Goal: Task Accomplishment & Management: Manage account settings

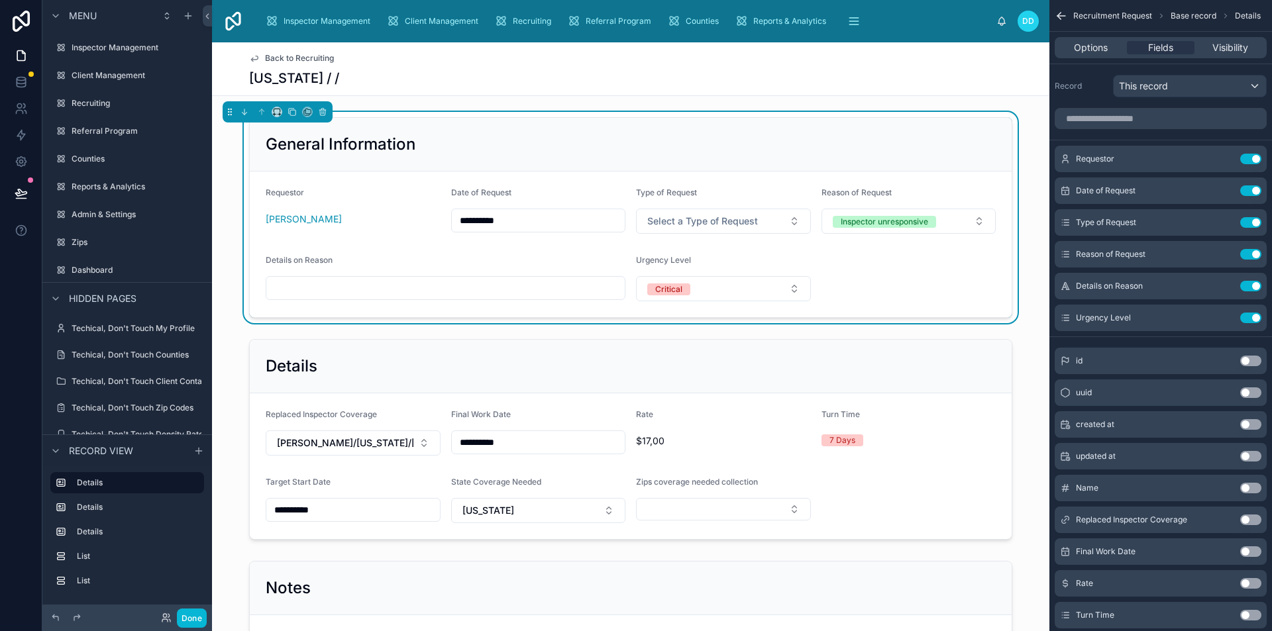
scroll to position [379, 0]
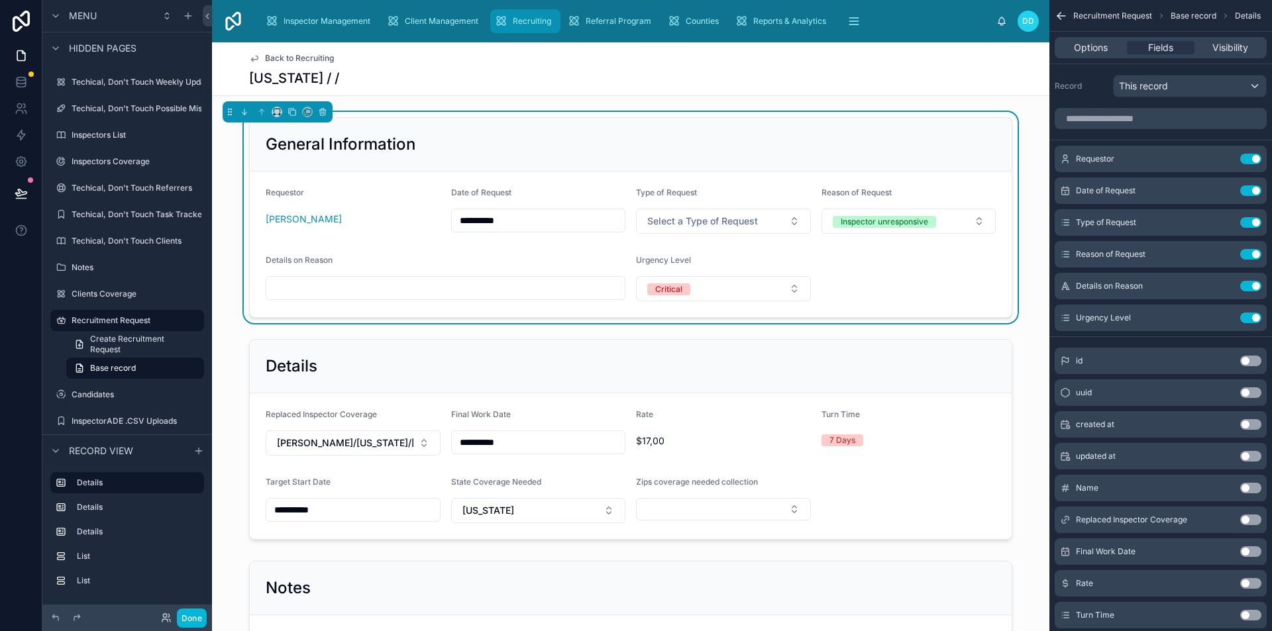
click at [514, 21] on span "Recruiting" at bounding box center [532, 21] width 38 height 11
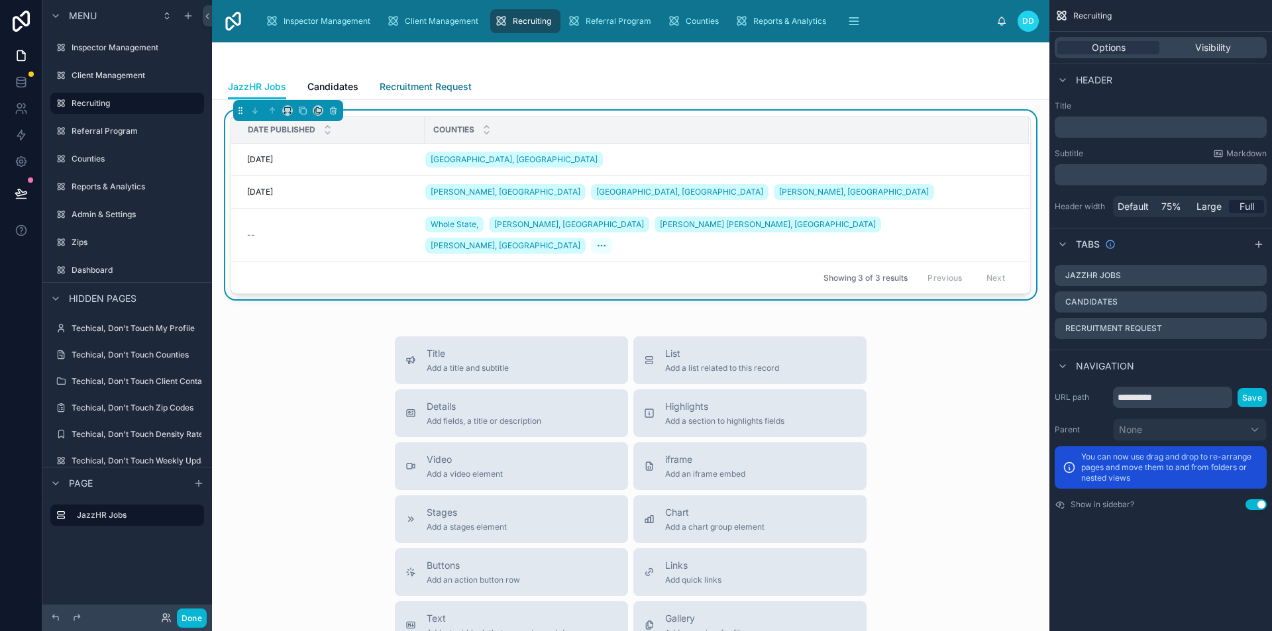
click at [418, 87] on span "Recruitment Request" at bounding box center [426, 86] width 92 height 13
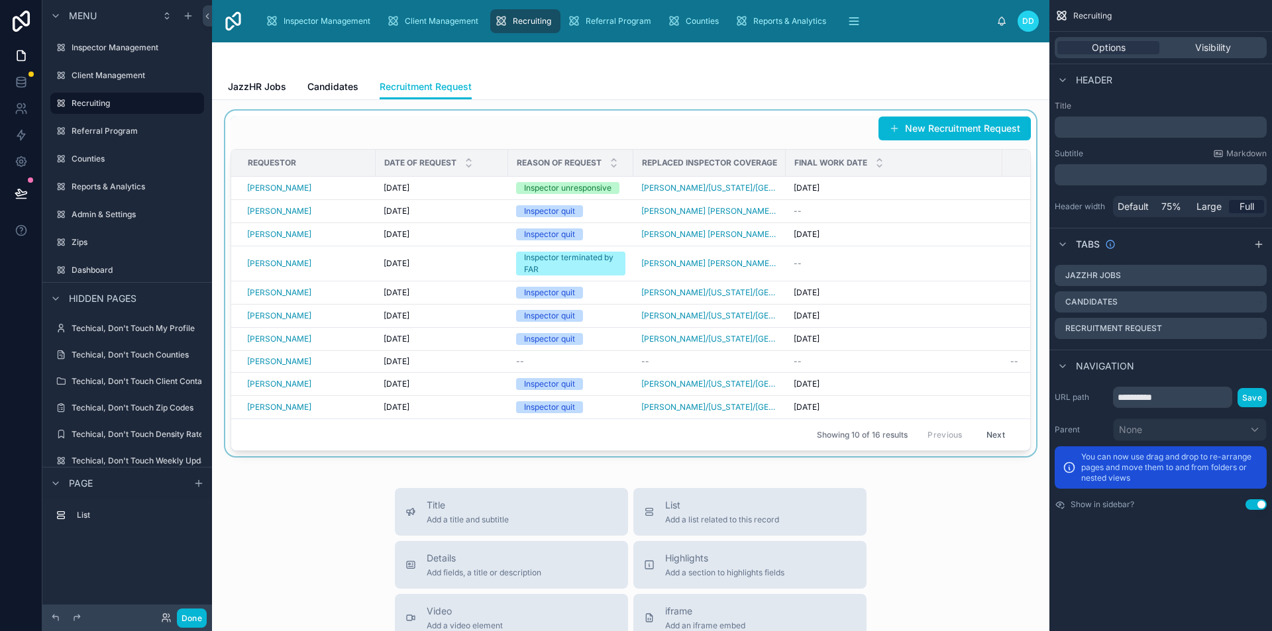
click at [750, 124] on div at bounding box center [631, 284] width 816 height 346
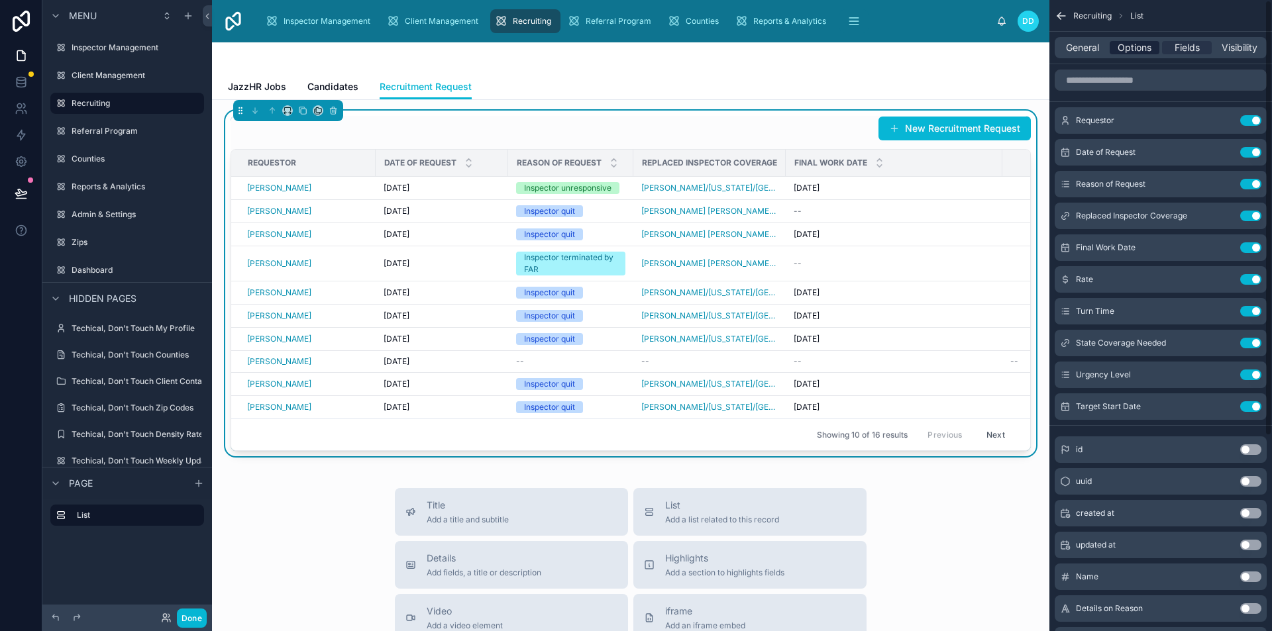
click at [1127, 48] on span "Options" at bounding box center [1134, 47] width 34 height 13
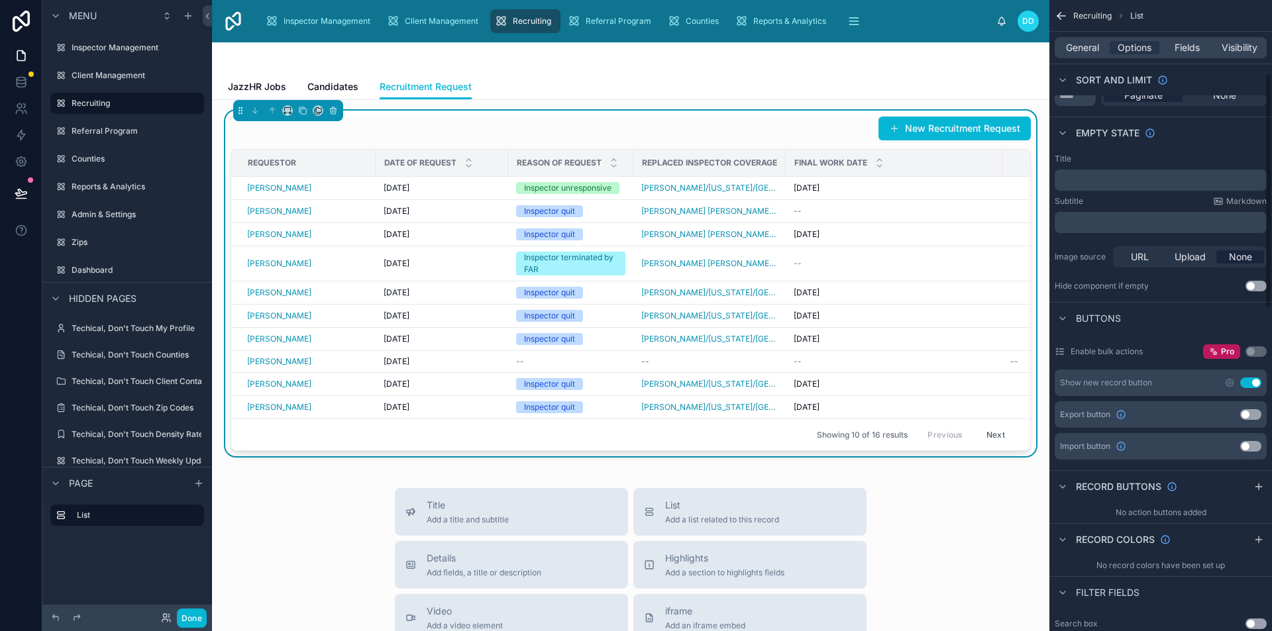
scroll to position [199, 0]
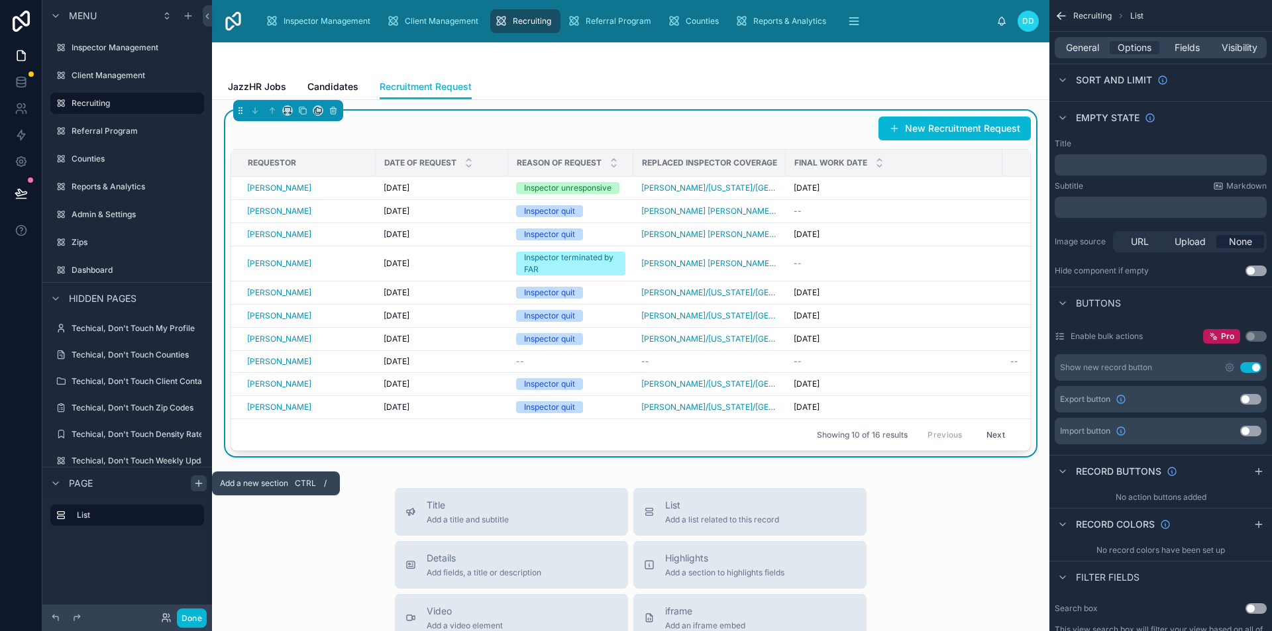
click at [196, 484] on icon "scrollable content" at bounding box center [198, 483] width 11 height 11
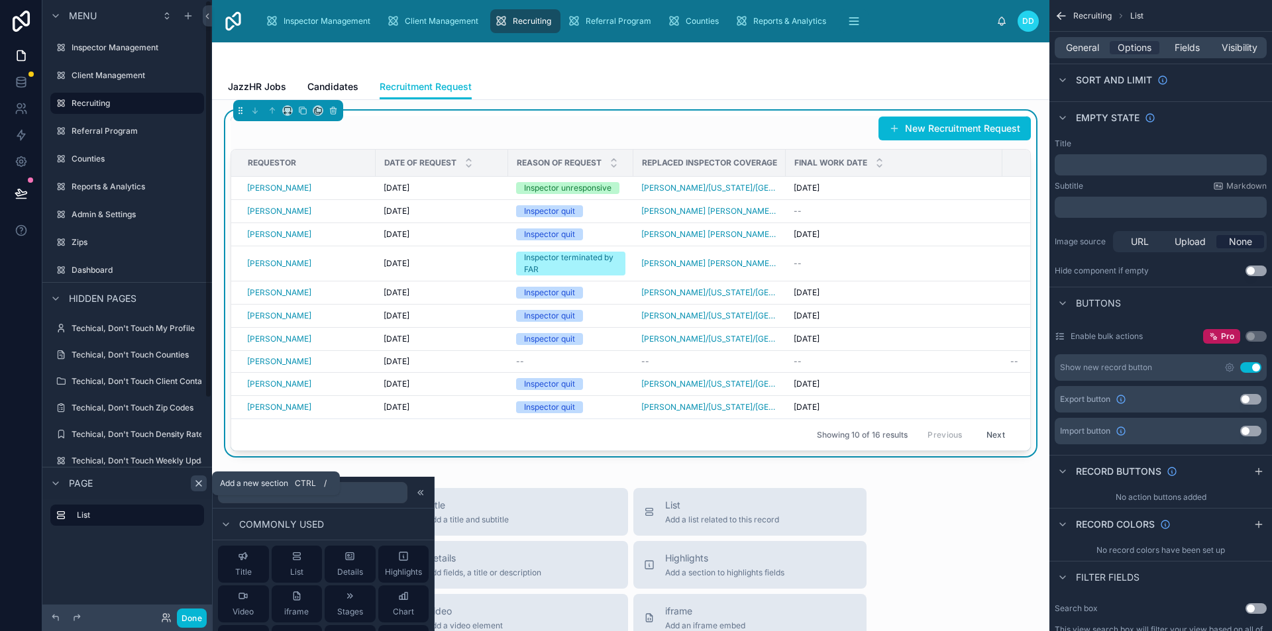
click at [204, 484] on div "scrollable content" at bounding box center [199, 484] width 16 height 16
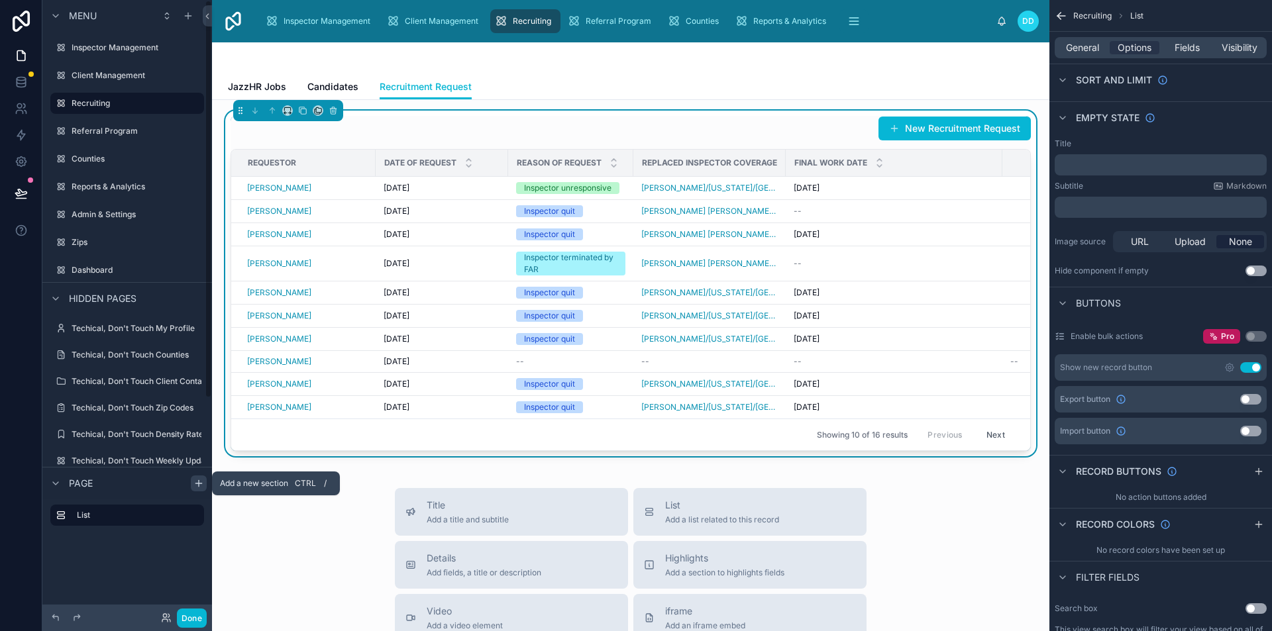
click at [204, 484] on div "scrollable content" at bounding box center [199, 484] width 16 height 16
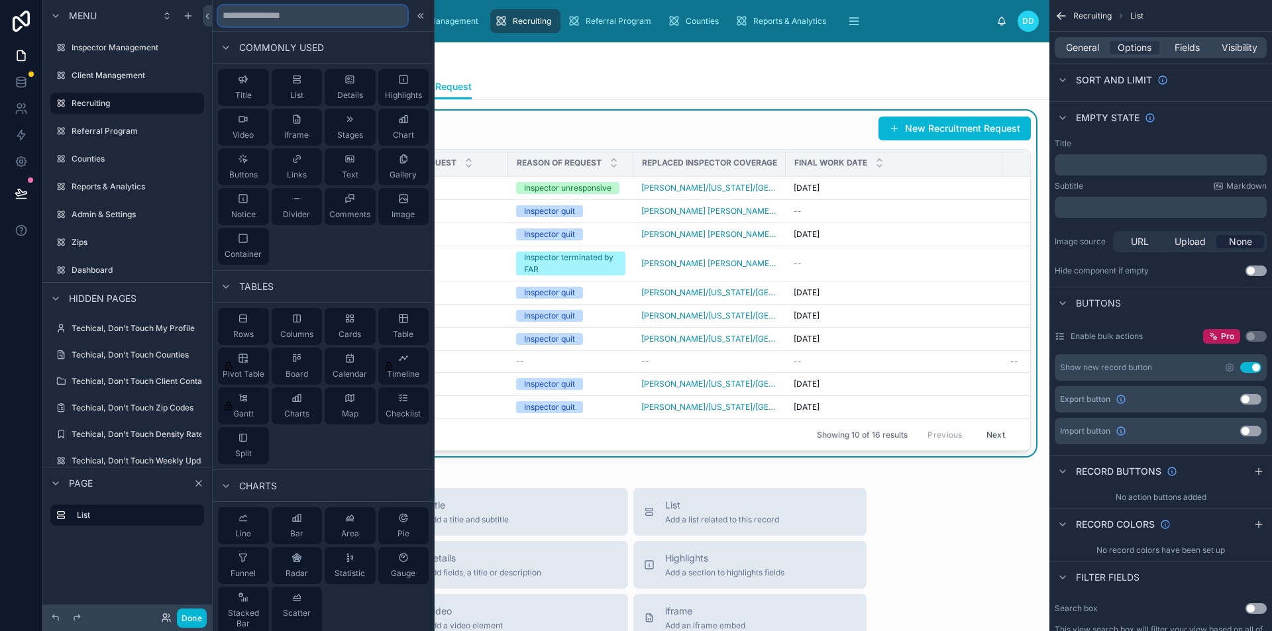
click at [305, 24] on input "text" at bounding box center [312, 15] width 189 height 21
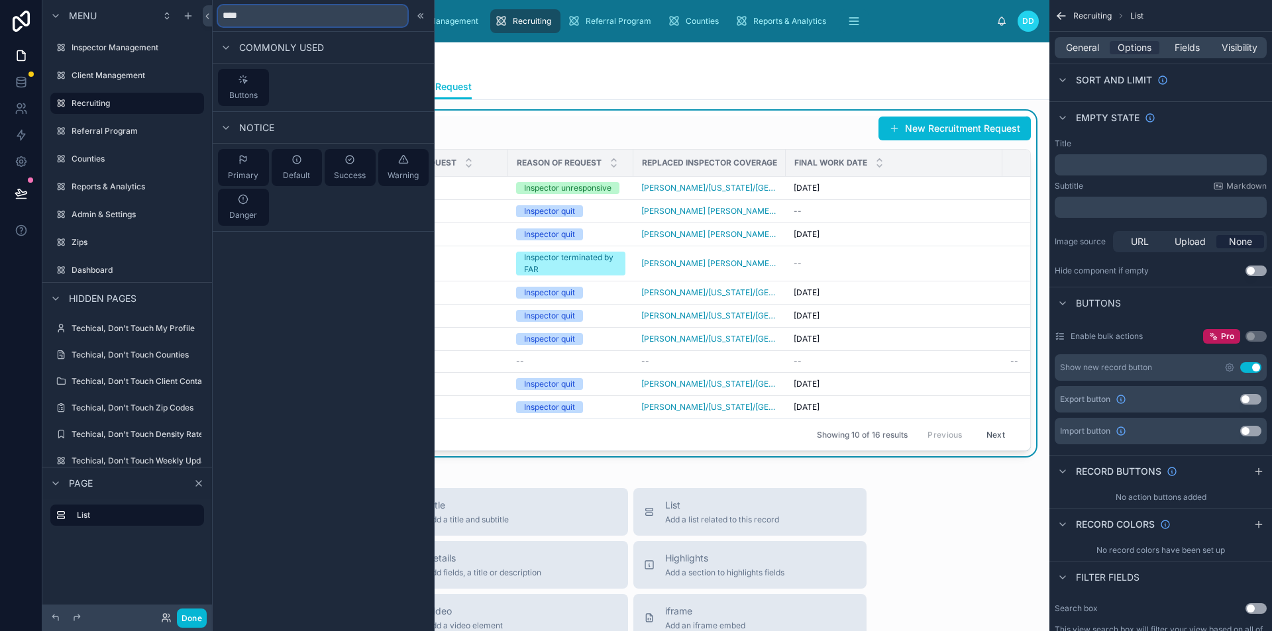
type input "*****"
click at [237, 93] on span "Buttons" at bounding box center [243, 95] width 28 height 11
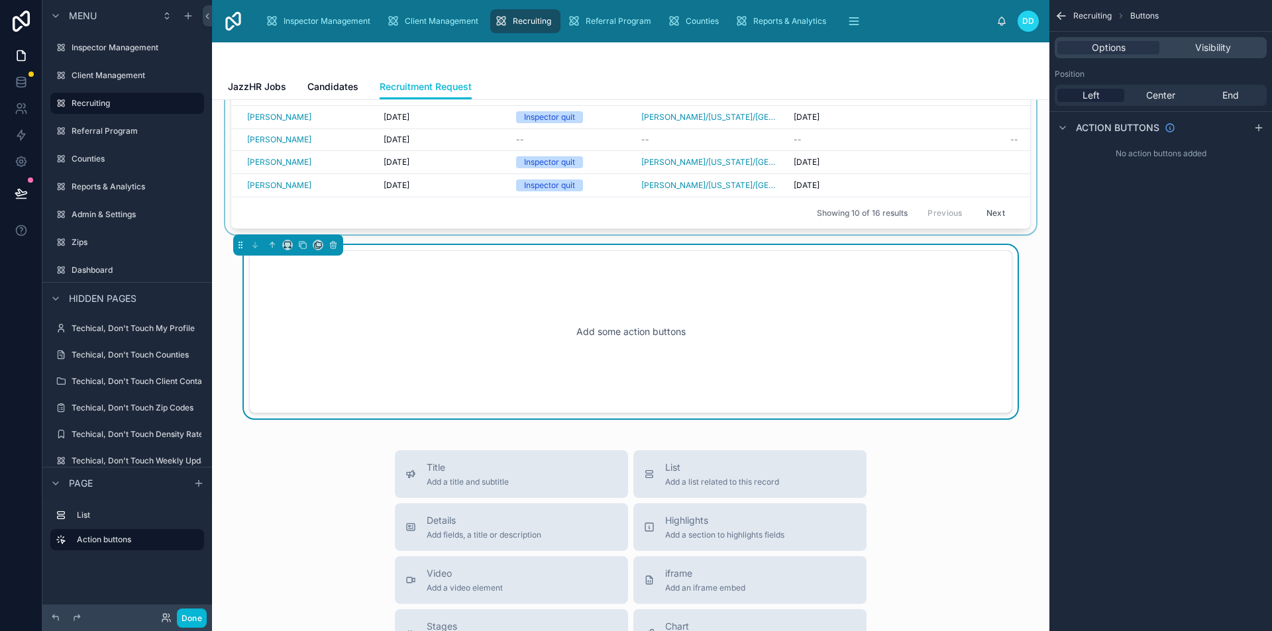
scroll to position [227, 0]
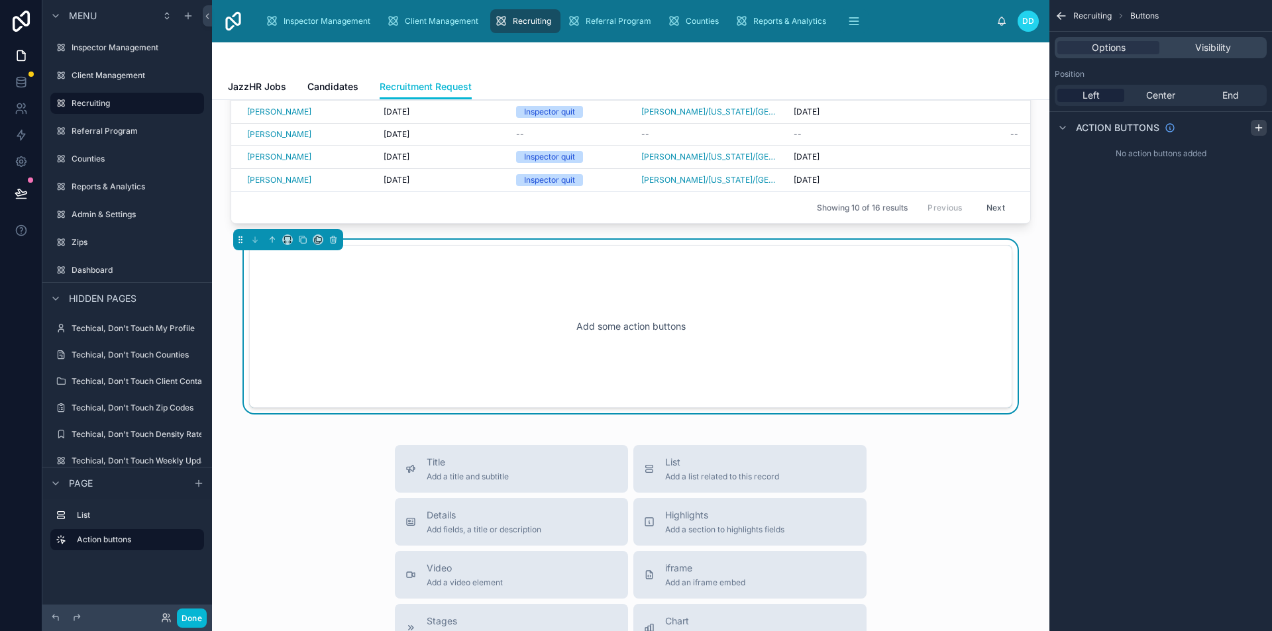
click at [1258, 128] on icon "scrollable content" at bounding box center [1258, 128] width 6 height 0
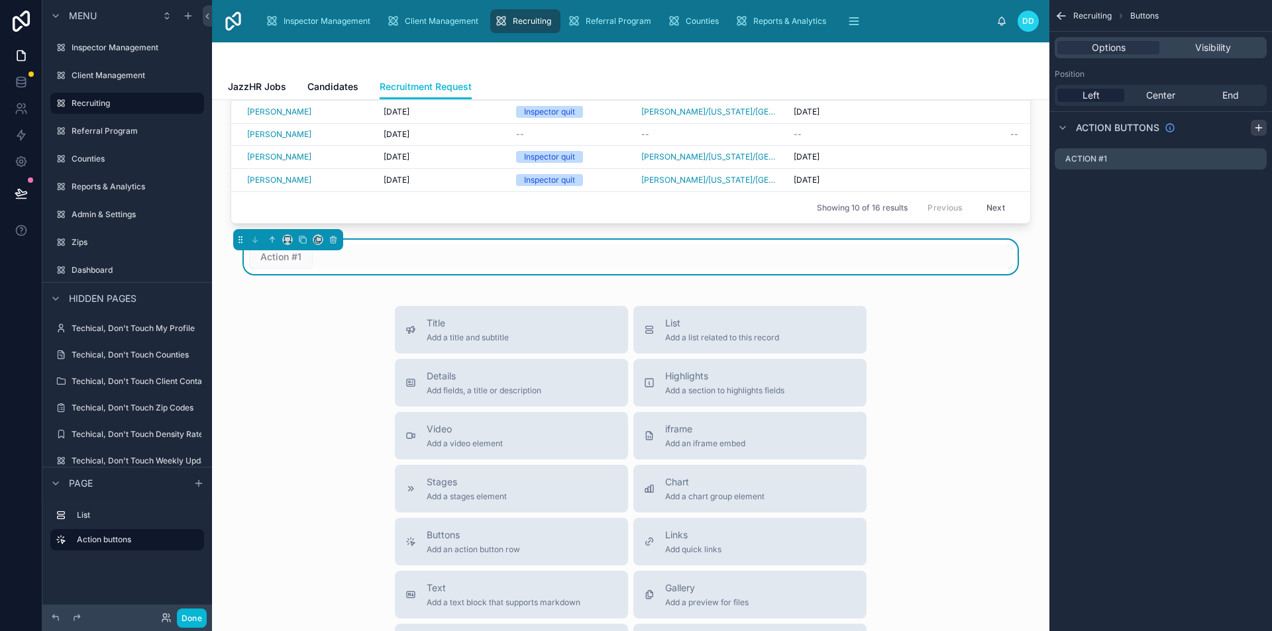
click at [1259, 128] on icon "scrollable content" at bounding box center [1258, 128] width 6 height 0
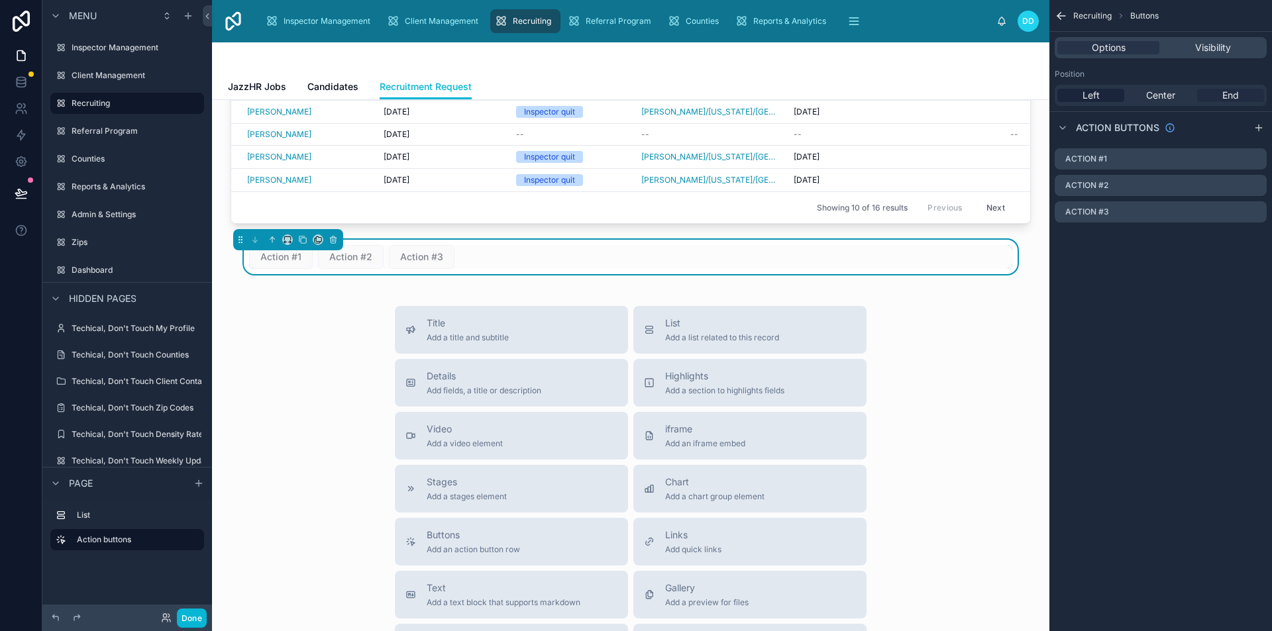
click at [1240, 92] on div "End" at bounding box center [1230, 95] width 67 height 13
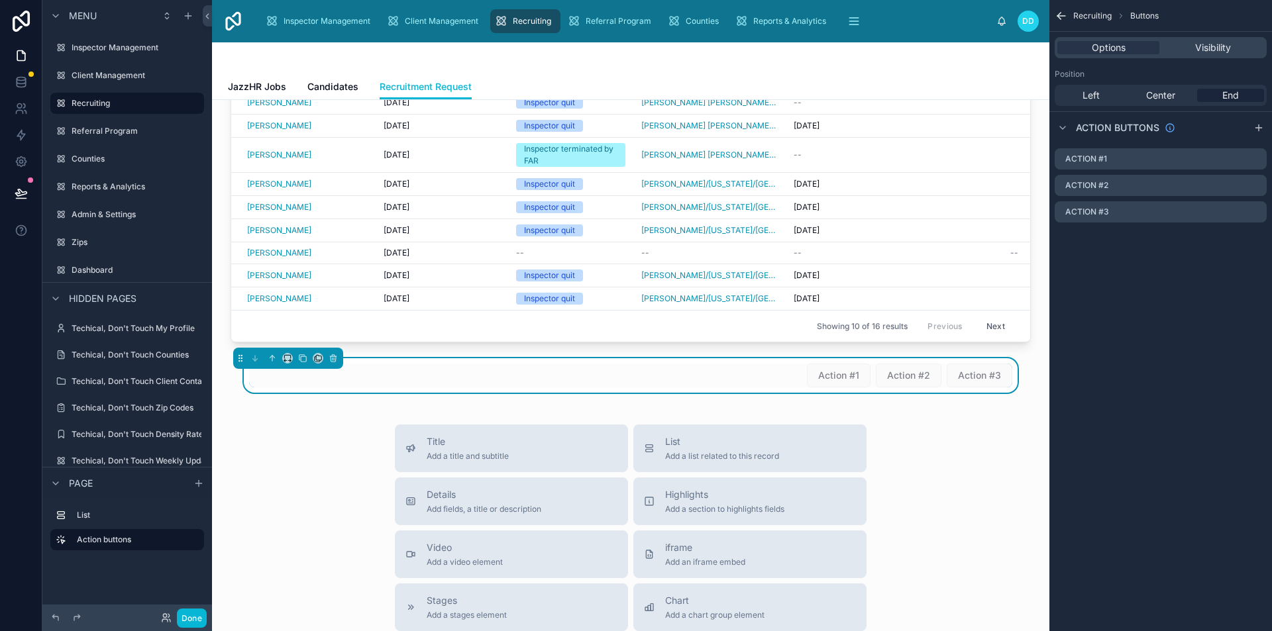
scroll to position [0, 0]
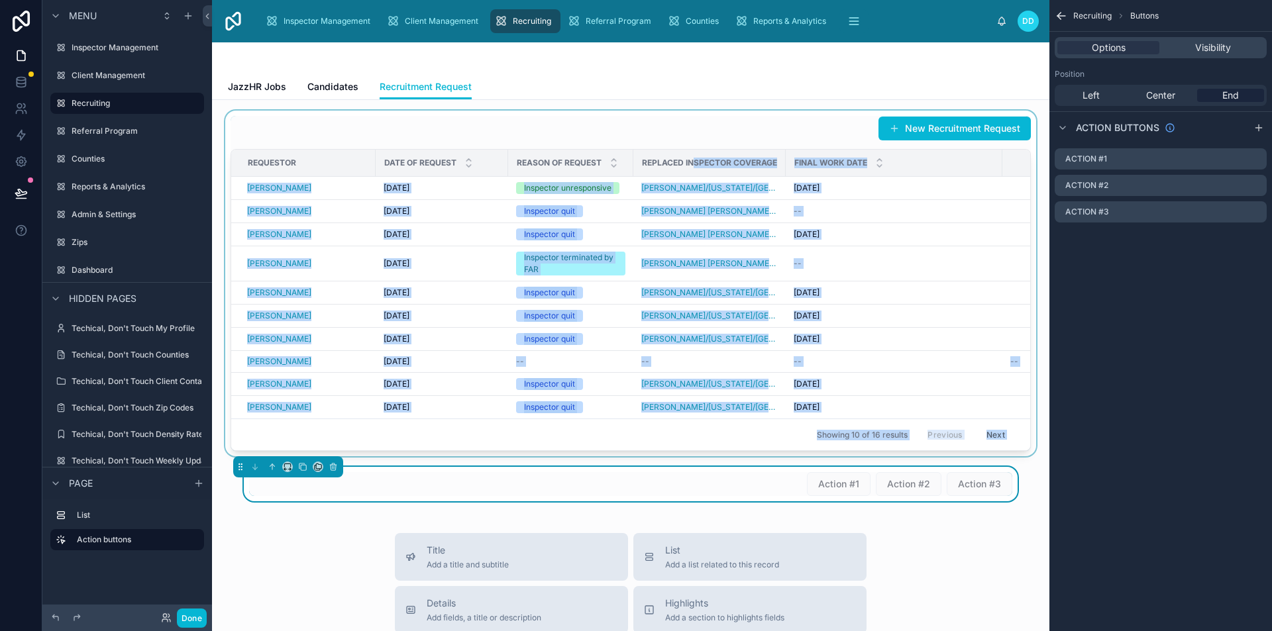
drag, startPoint x: 670, startPoint y: 500, endPoint x: 693, endPoint y: 162, distance: 338.6
click at [693, 161] on div "New Recruitment Request Requestor Date of Request Reason of Request Replaced In…" at bounding box center [630, 605] width 837 height 1011
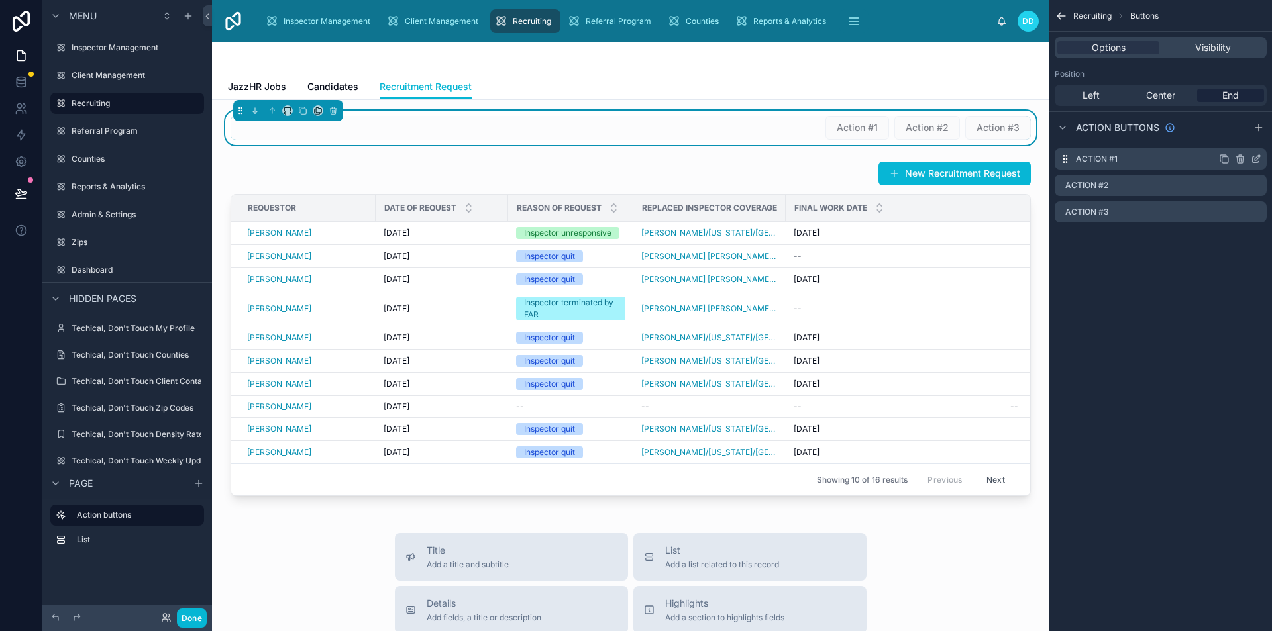
click at [1114, 159] on label "Action #1" at bounding box center [1097, 159] width 42 height 11
click at [1255, 158] on icon "scrollable content" at bounding box center [1256, 159] width 11 height 11
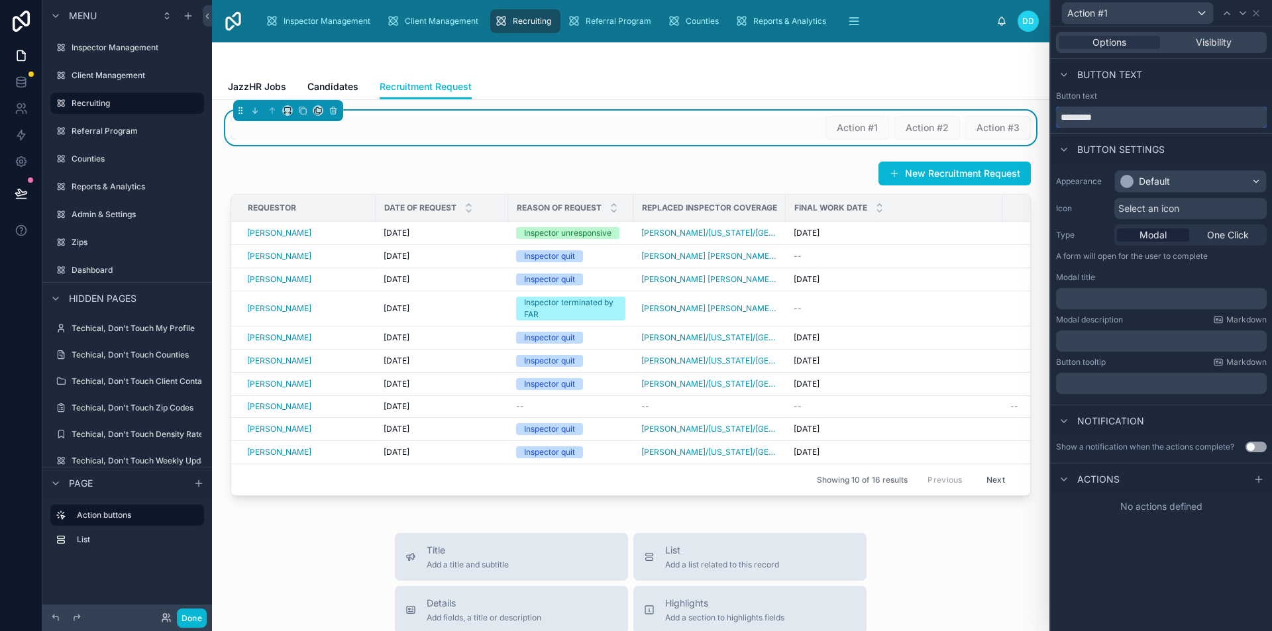
click at [1127, 122] on input "*********" at bounding box center [1161, 117] width 211 height 21
type input "**********"
click at [1182, 177] on div "Default" at bounding box center [1190, 181] width 151 height 21
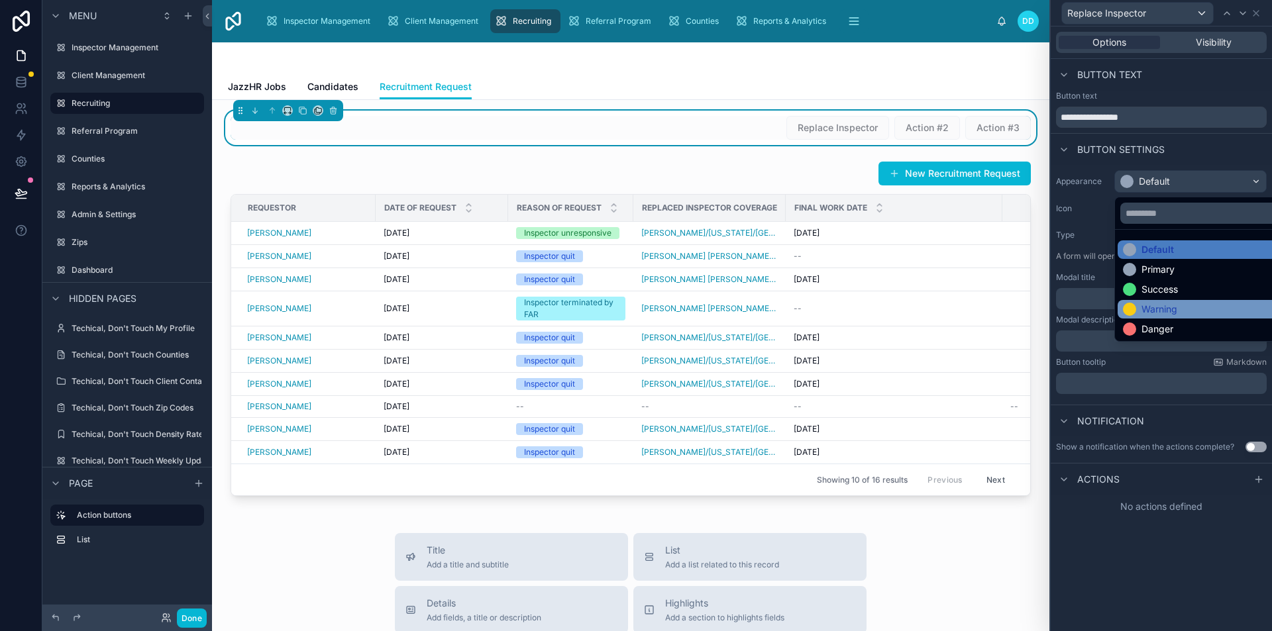
click at [1178, 306] on div "Warning" at bounding box center [1206, 309] width 166 height 13
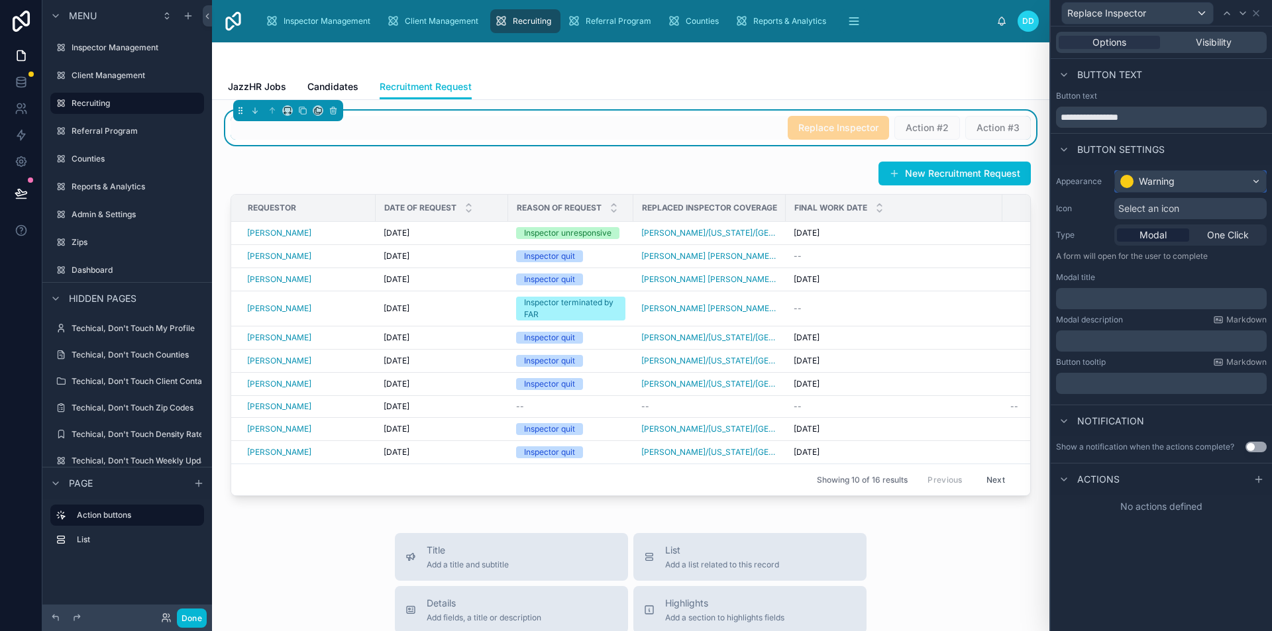
click at [1131, 180] on div at bounding box center [1126, 181] width 13 height 13
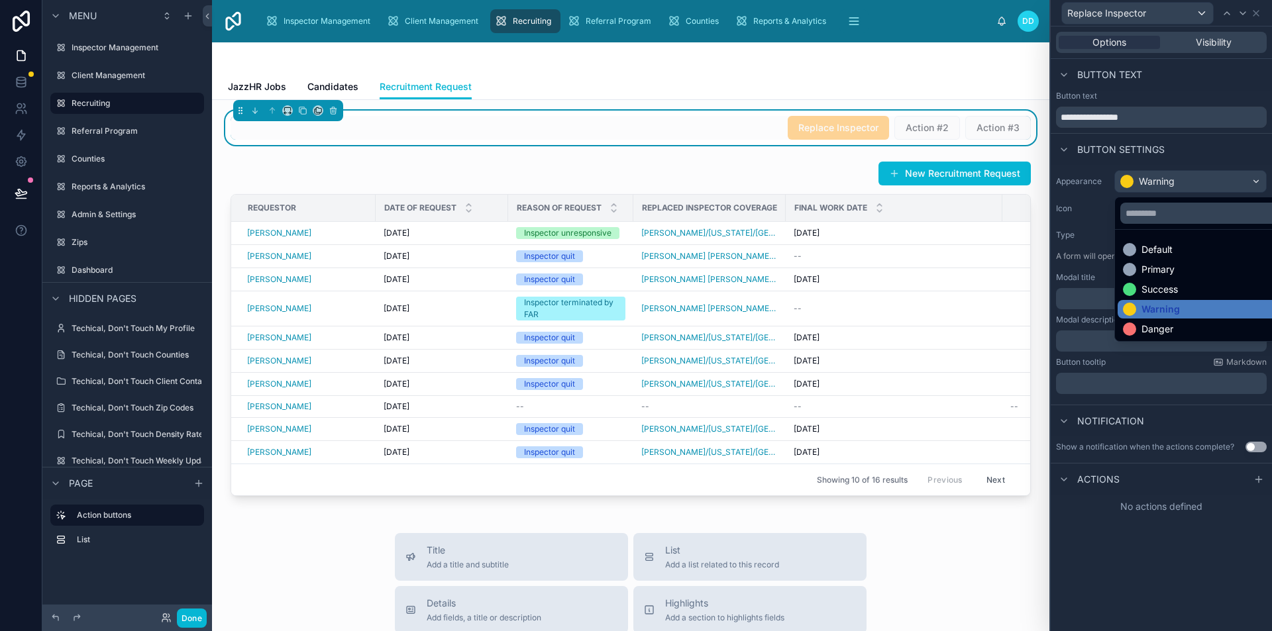
click at [1102, 183] on div at bounding box center [1161, 315] width 221 height 631
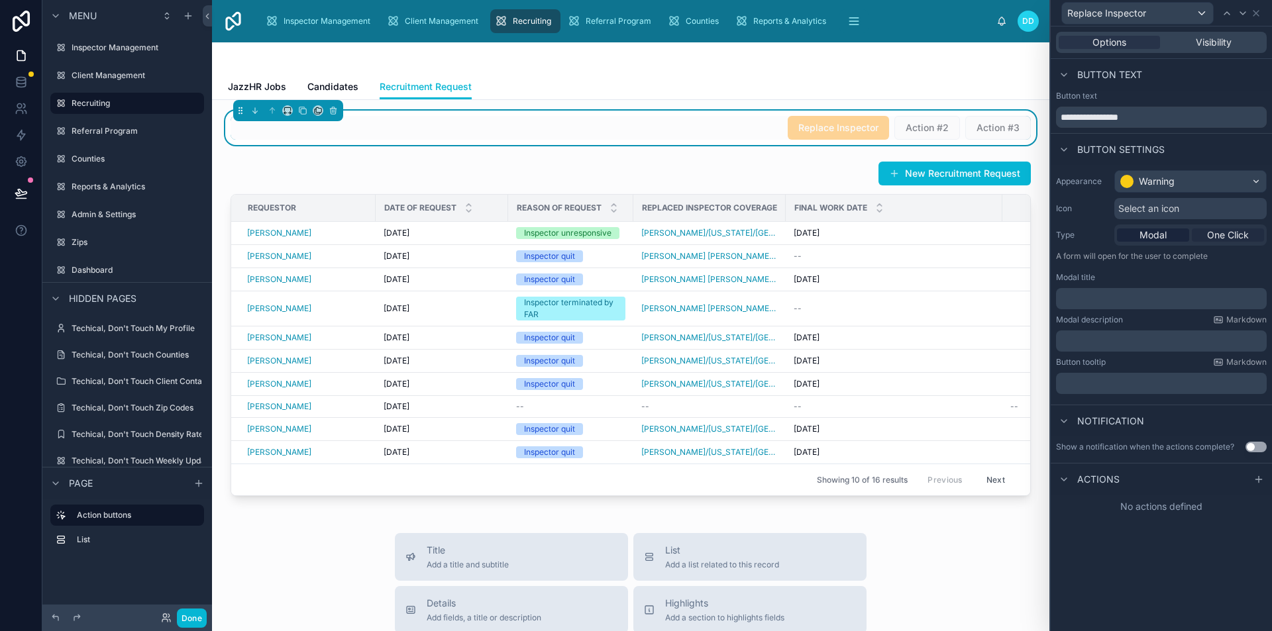
click at [1208, 234] on span "One Click" at bounding box center [1228, 235] width 42 height 13
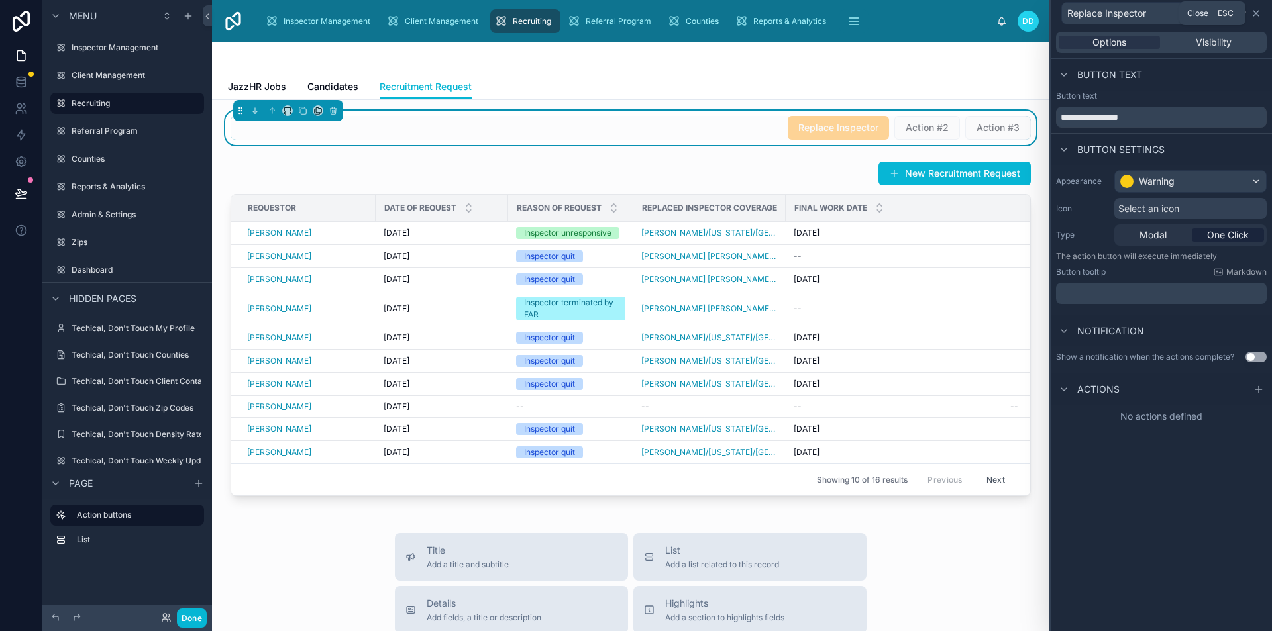
click at [1257, 13] on icon at bounding box center [1256, 13] width 11 height 11
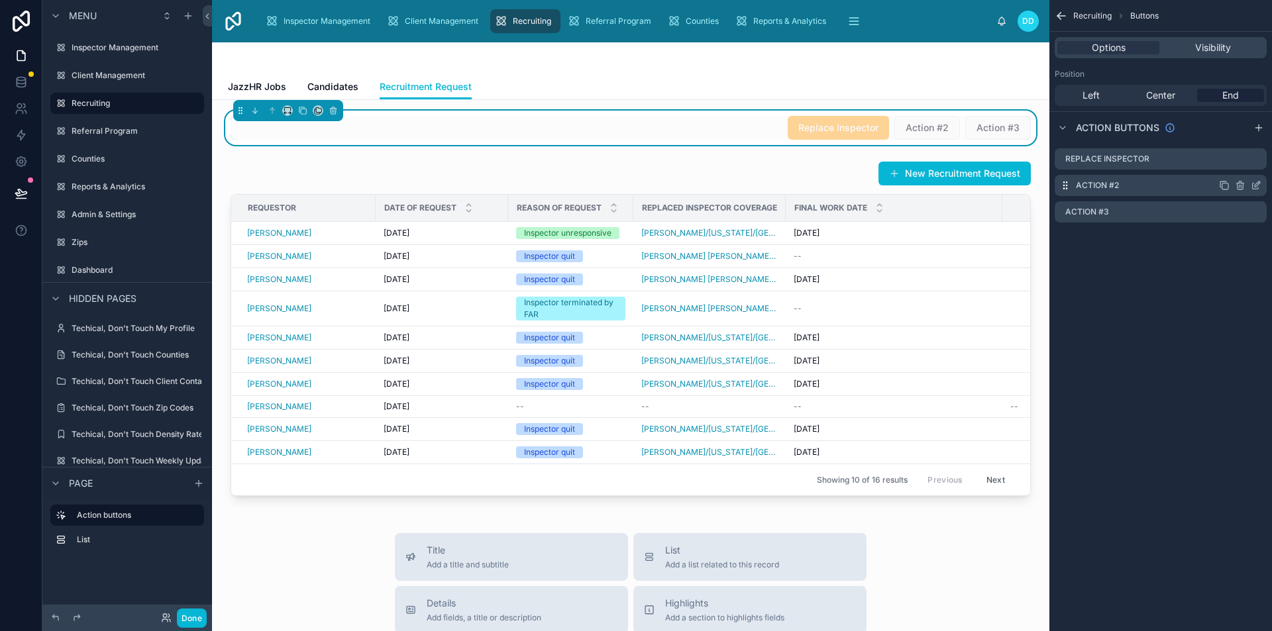
click at [1253, 183] on icon "scrollable content" at bounding box center [1256, 186] width 6 height 6
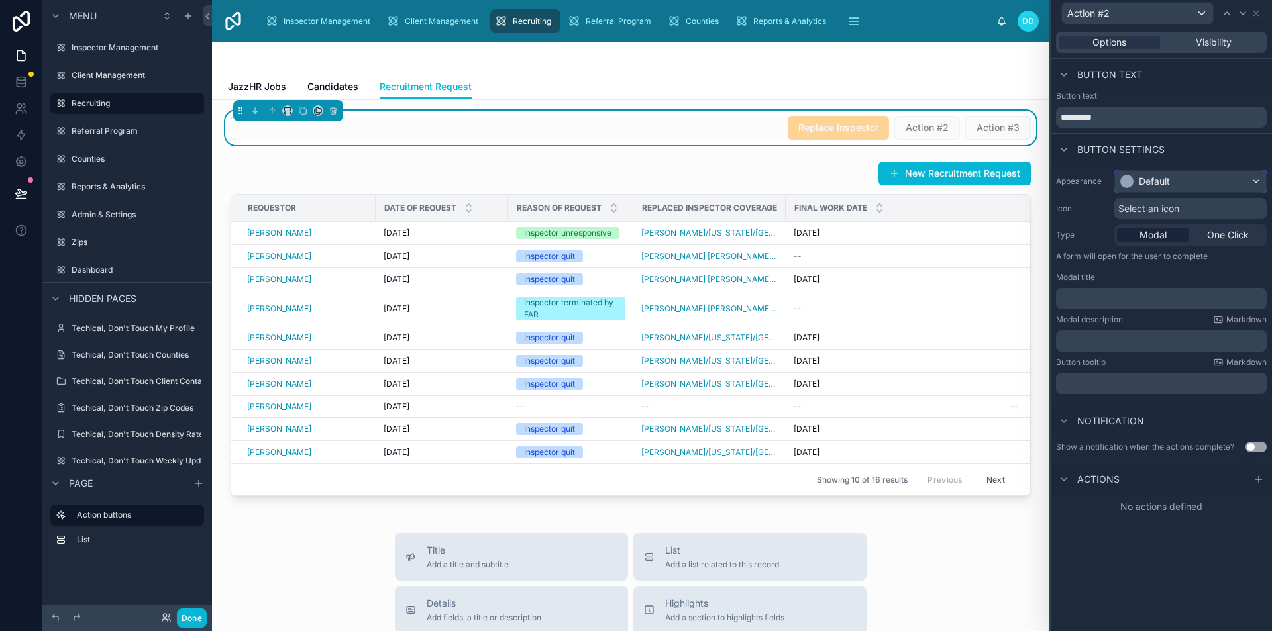
click at [1194, 179] on div "Default" at bounding box center [1190, 181] width 151 height 21
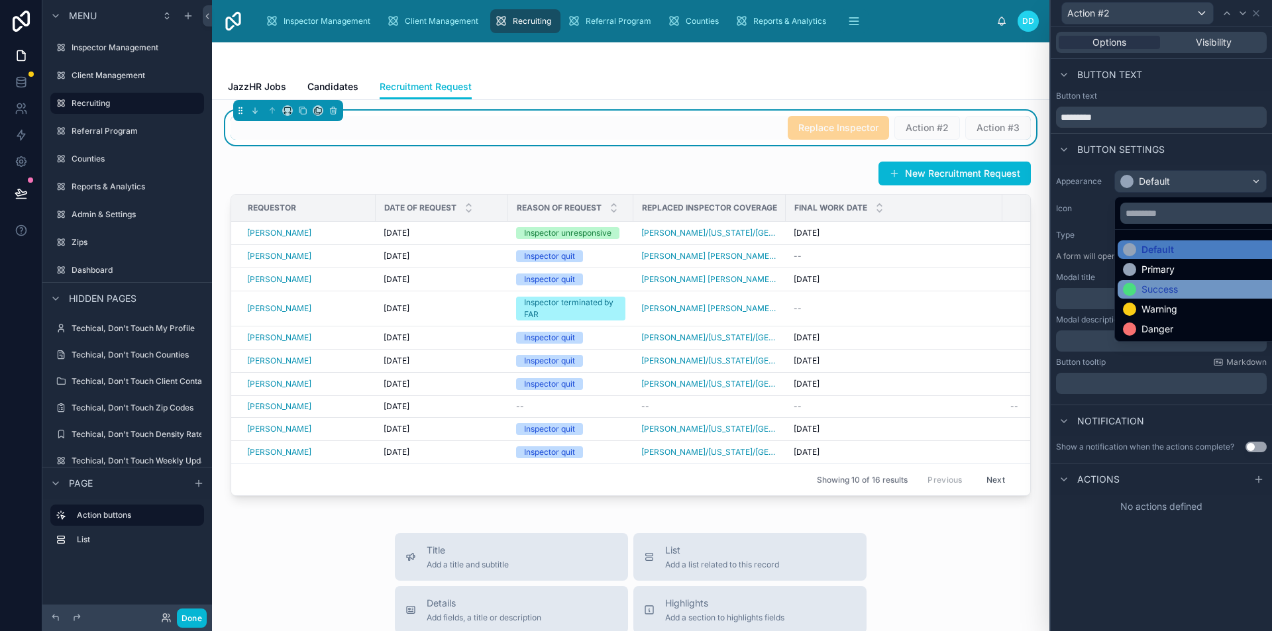
click at [1176, 282] on div "Success" at bounding box center [1205, 289] width 176 height 19
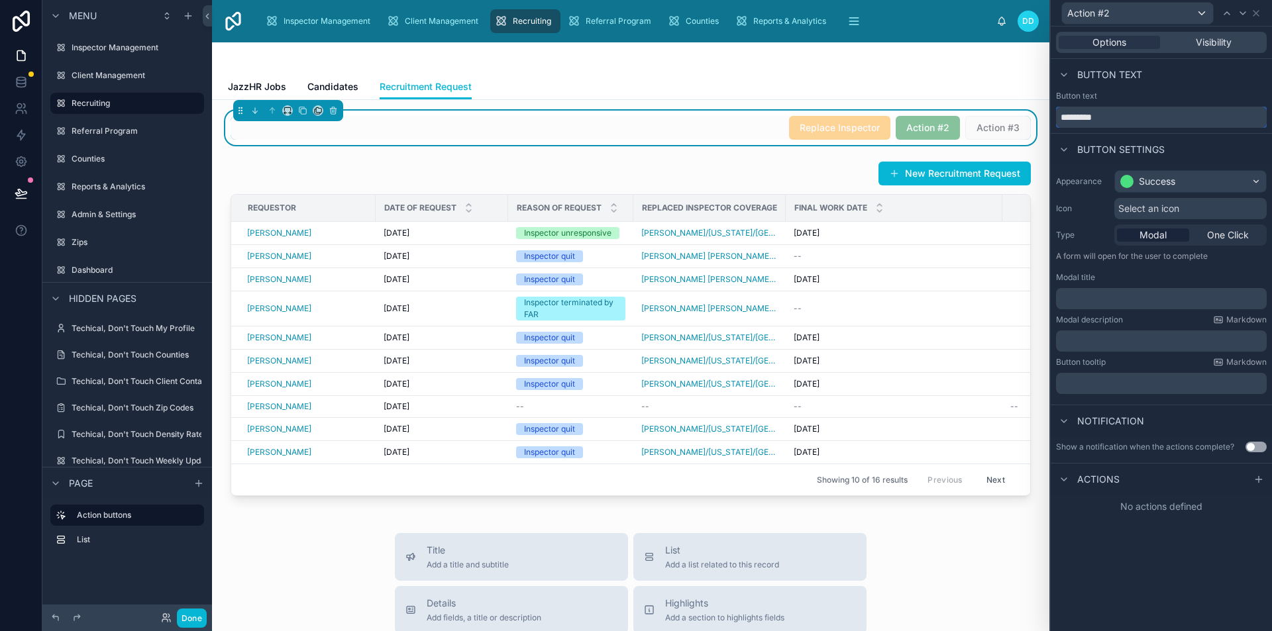
click at [1123, 111] on input "*********" at bounding box center [1161, 117] width 211 height 21
click at [1125, 111] on input "*********" at bounding box center [1161, 117] width 211 height 21
type input "**********"
click at [1215, 235] on span "One Click" at bounding box center [1228, 235] width 42 height 13
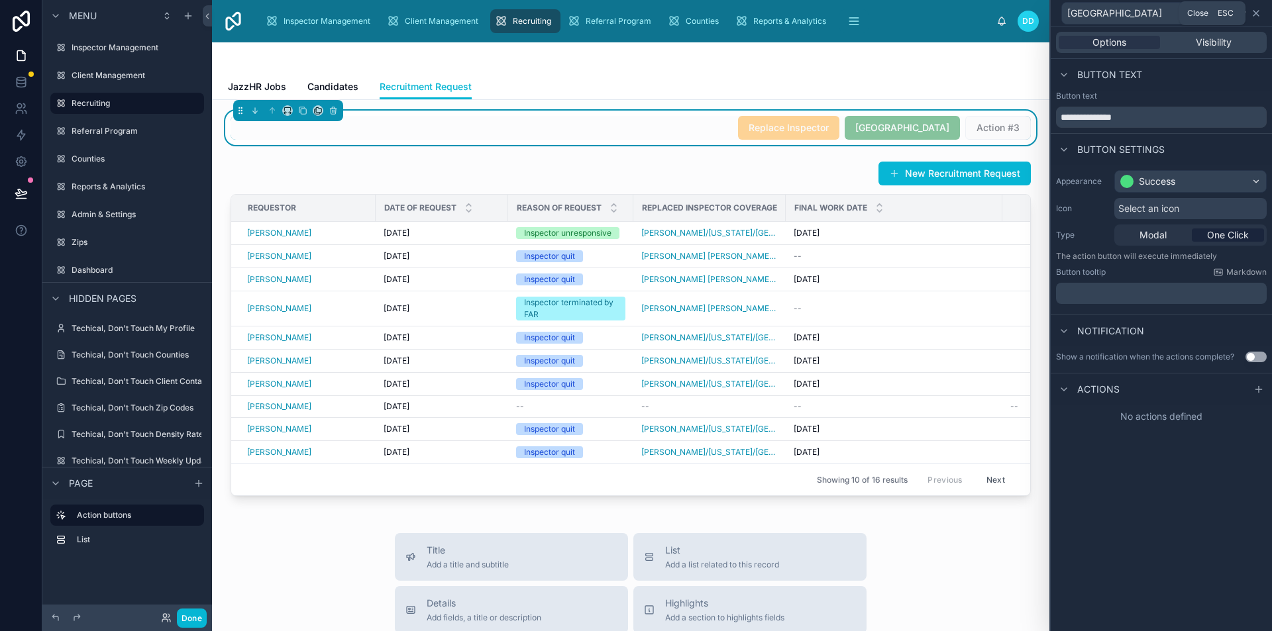
click at [1259, 17] on icon at bounding box center [1256, 13] width 11 height 11
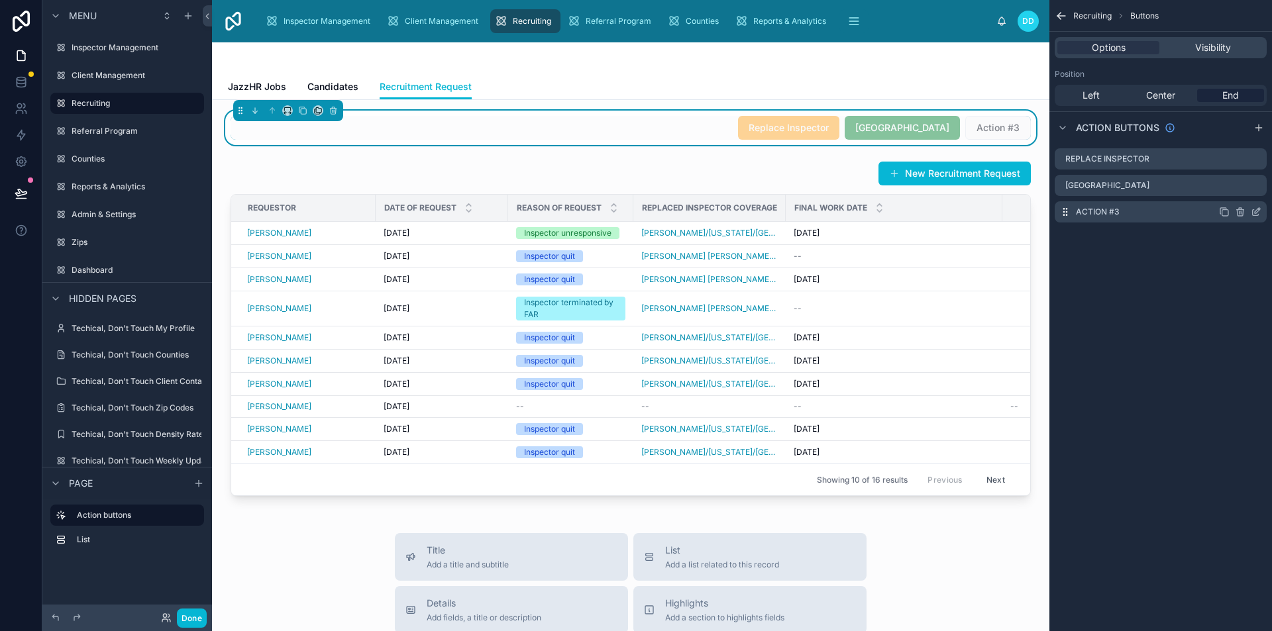
click at [1253, 215] on icon "scrollable content" at bounding box center [1256, 213] width 6 height 6
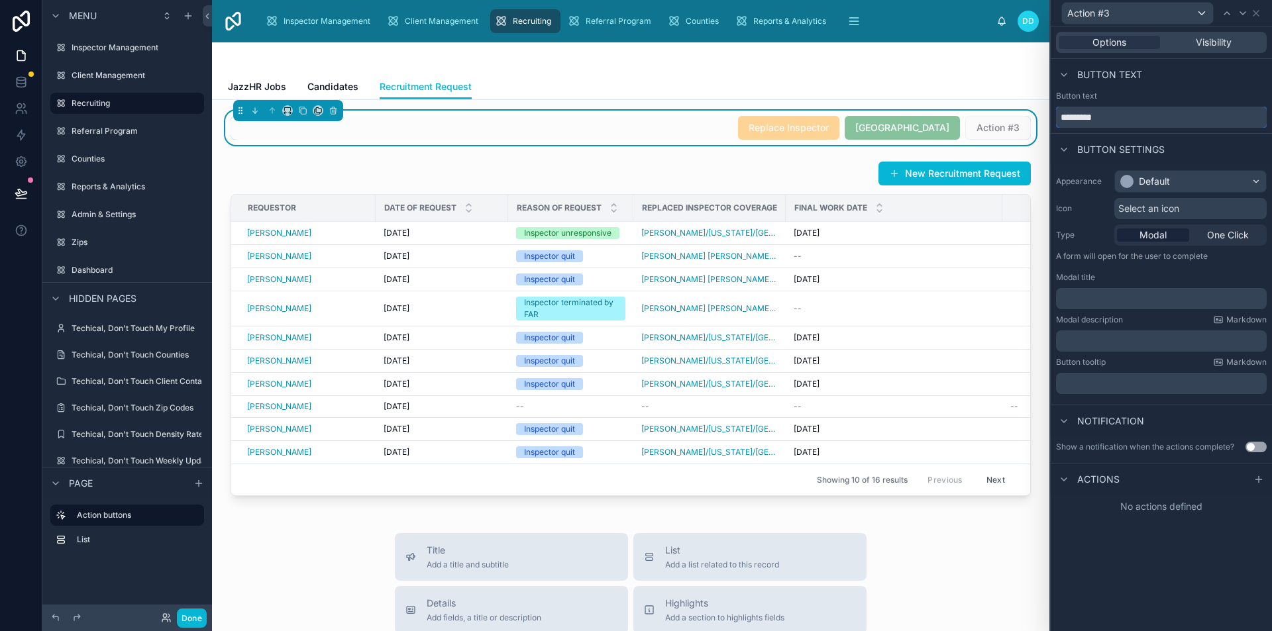
click at [1107, 113] on input "*********" at bounding box center [1161, 117] width 211 height 21
type input "**********"
click at [1129, 182] on div at bounding box center [1126, 181] width 13 height 13
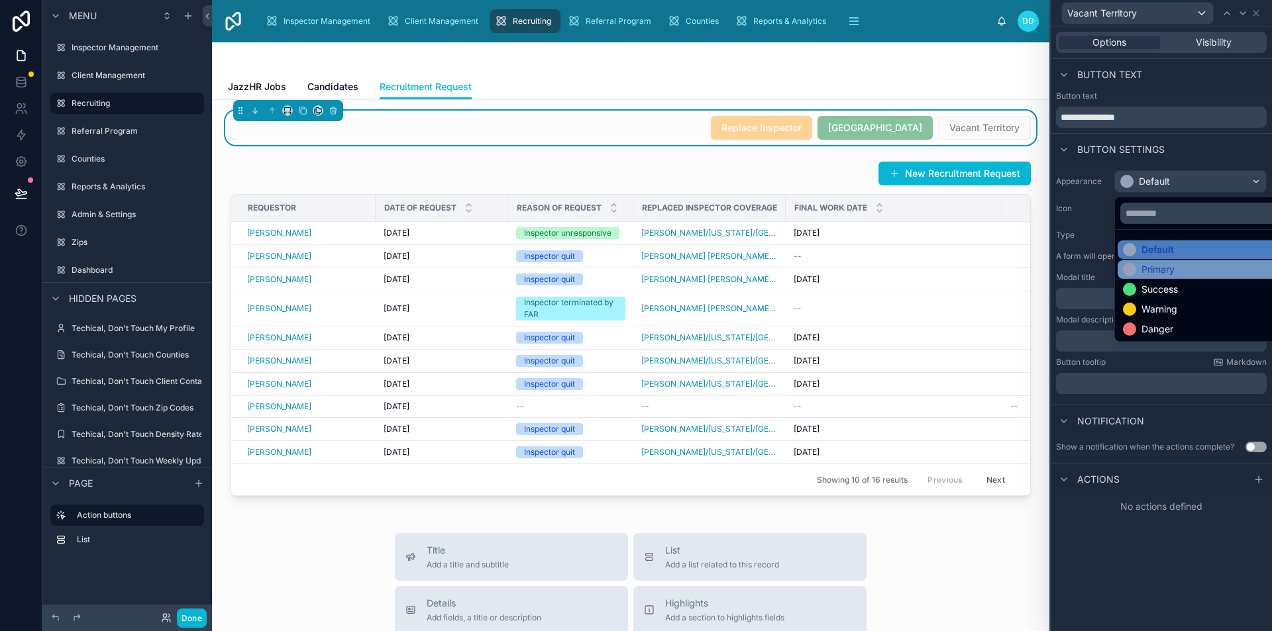
click at [1152, 269] on div "Primary" at bounding box center [1157, 269] width 33 height 13
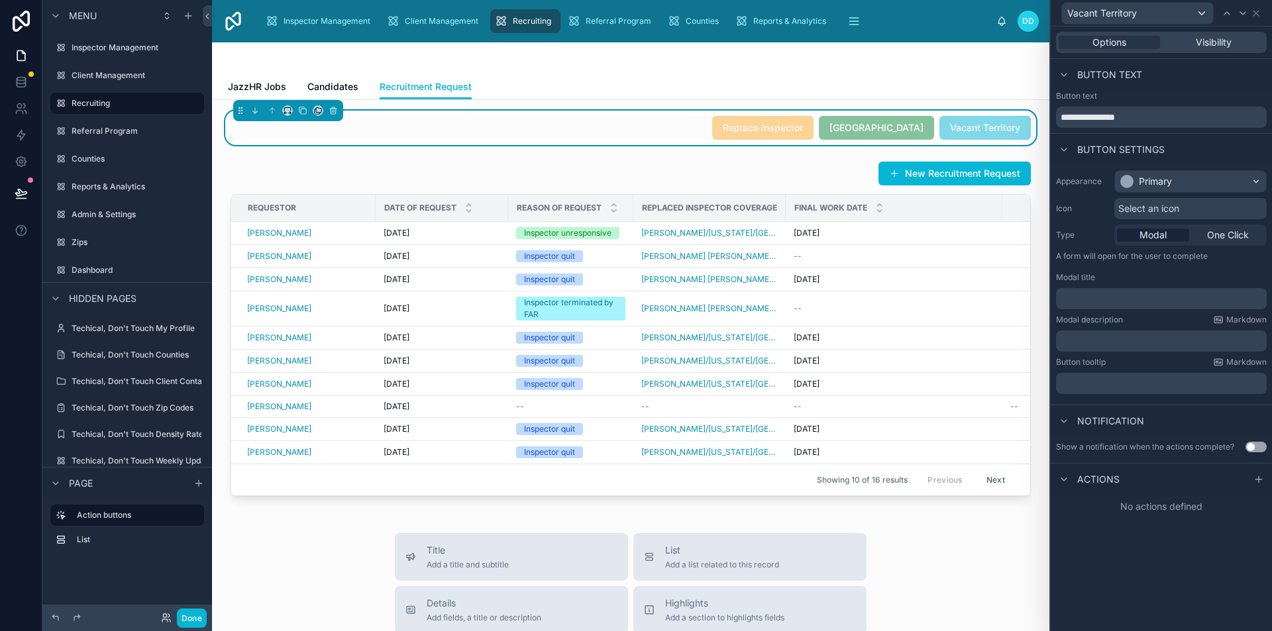
click at [1025, 103] on div "Replace Inspector Split Territory Vacant Territory New Recruitment Request Requ…" at bounding box center [630, 605] width 837 height 1011
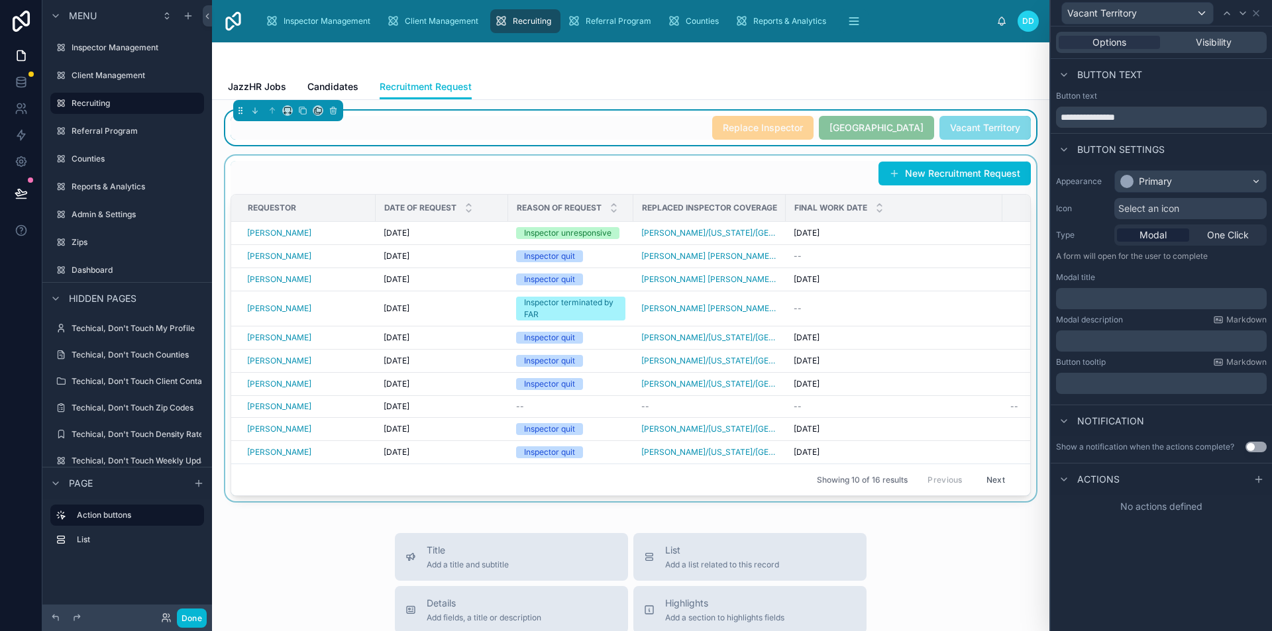
click at [718, 189] on div at bounding box center [631, 329] width 816 height 346
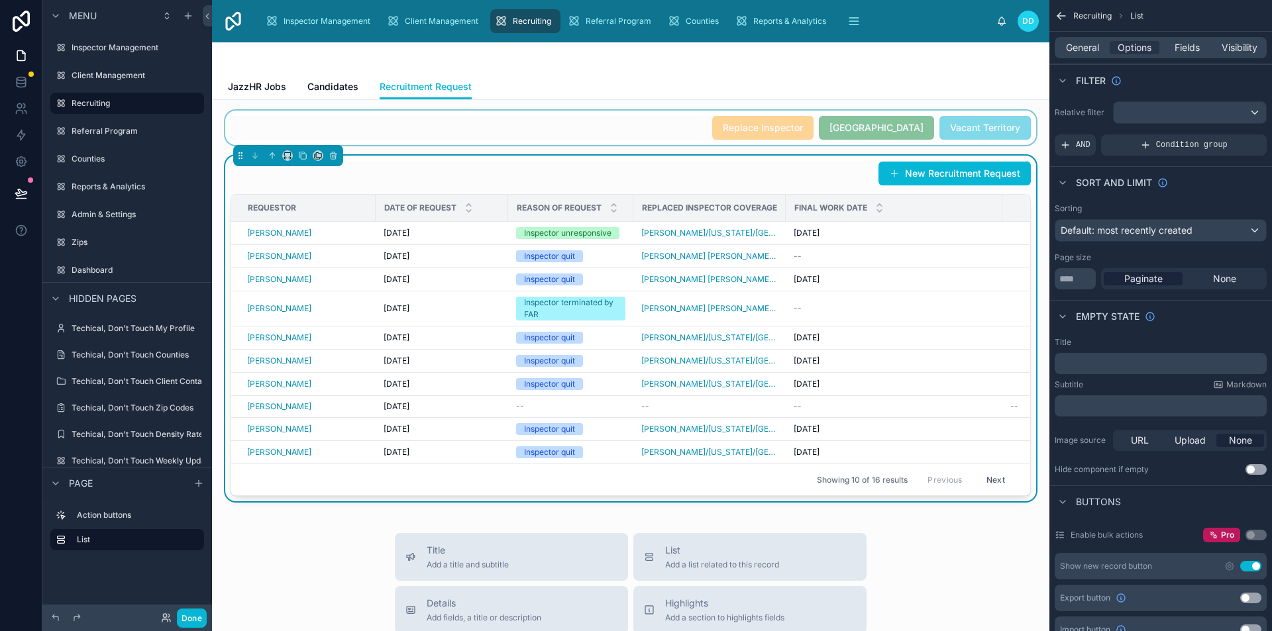
click at [973, 127] on div at bounding box center [631, 128] width 816 height 34
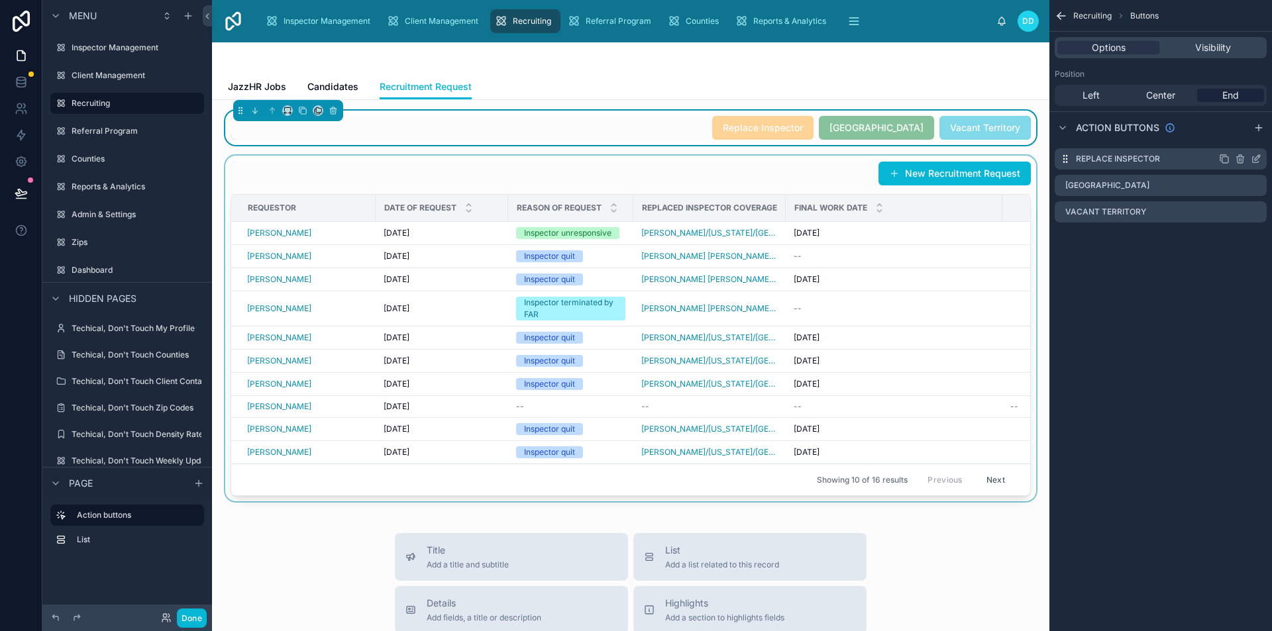
click at [1255, 157] on icon "scrollable content" at bounding box center [1256, 159] width 11 height 11
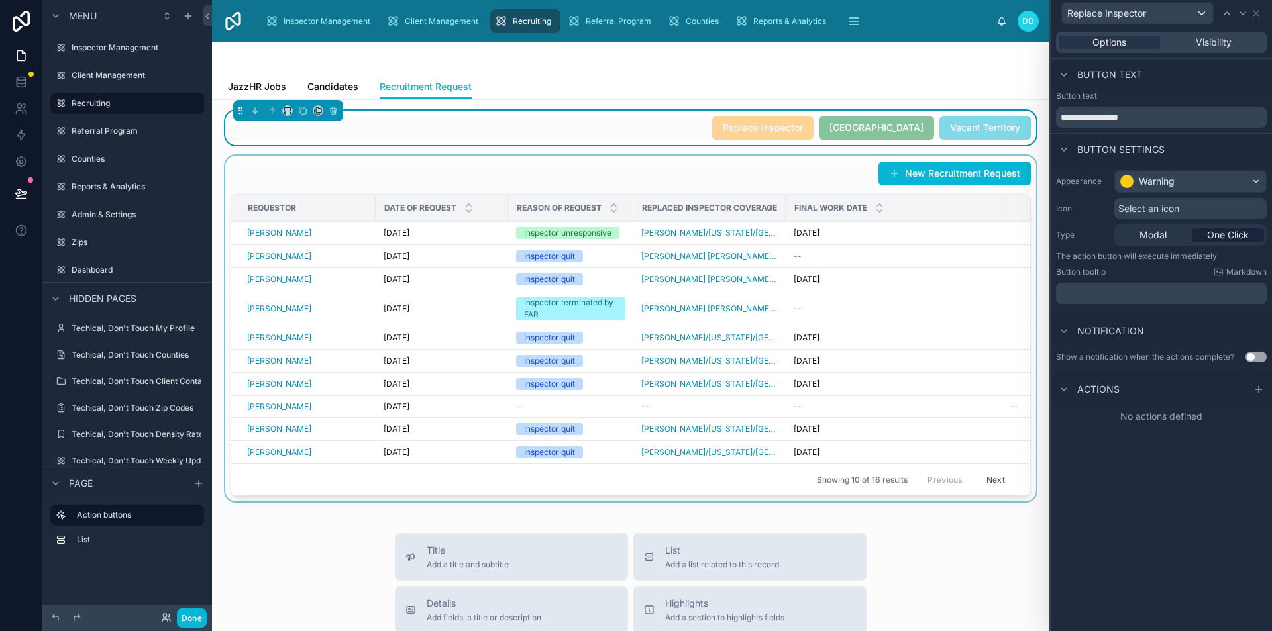
click at [809, 173] on div at bounding box center [631, 329] width 816 height 346
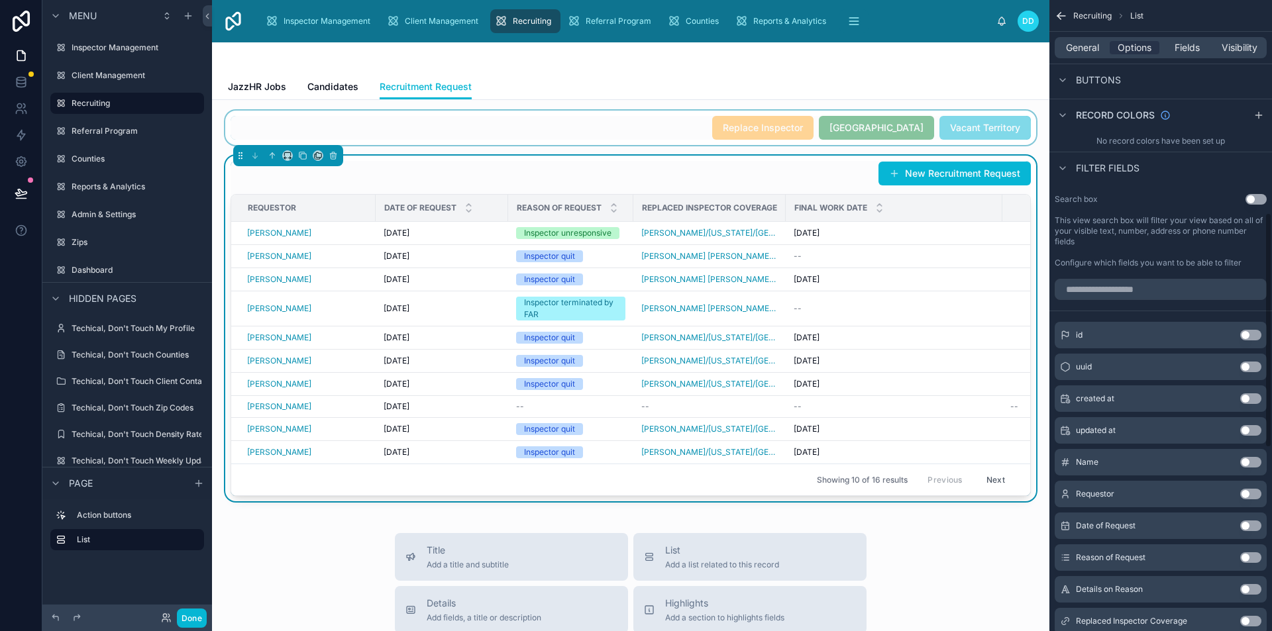
scroll to position [662, 0]
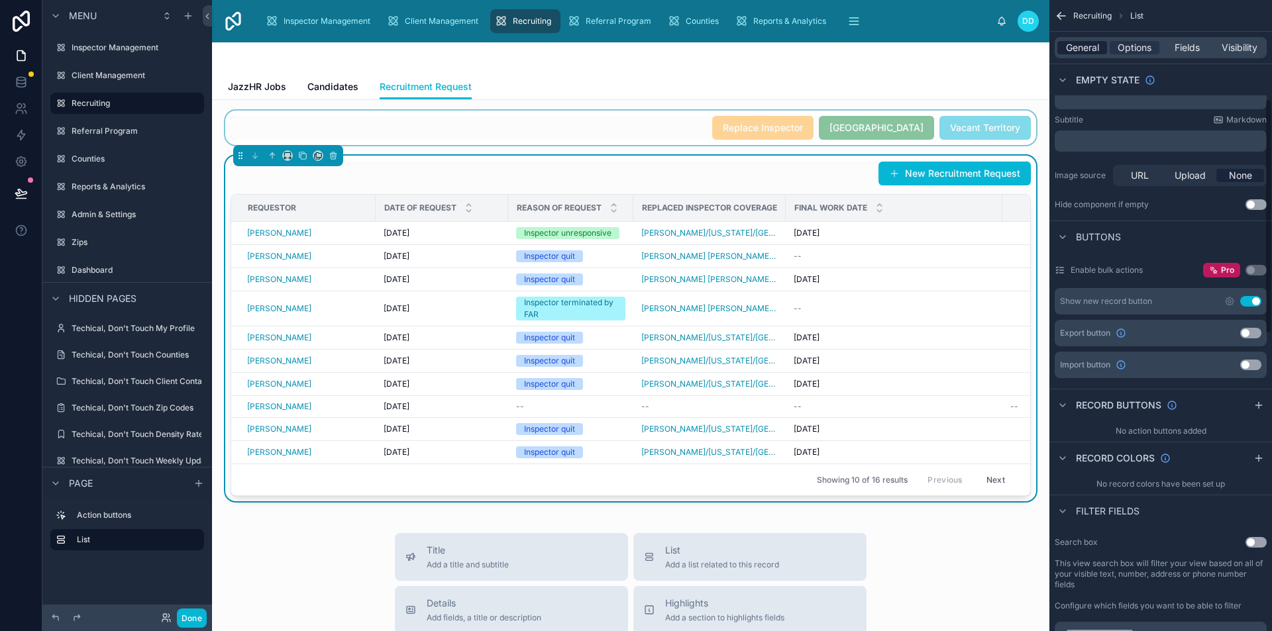
click at [1075, 50] on span "General" at bounding box center [1082, 47] width 33 height 13
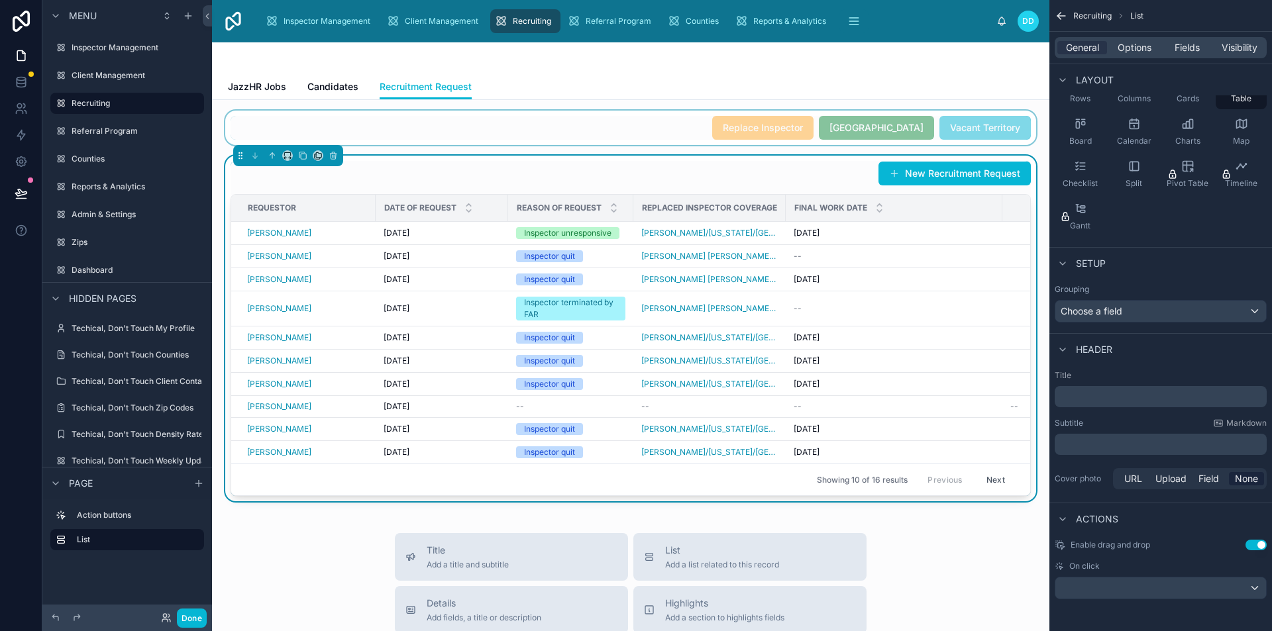
click at [719, 141] on div at bounding box center [631, 128] width 816 height 34
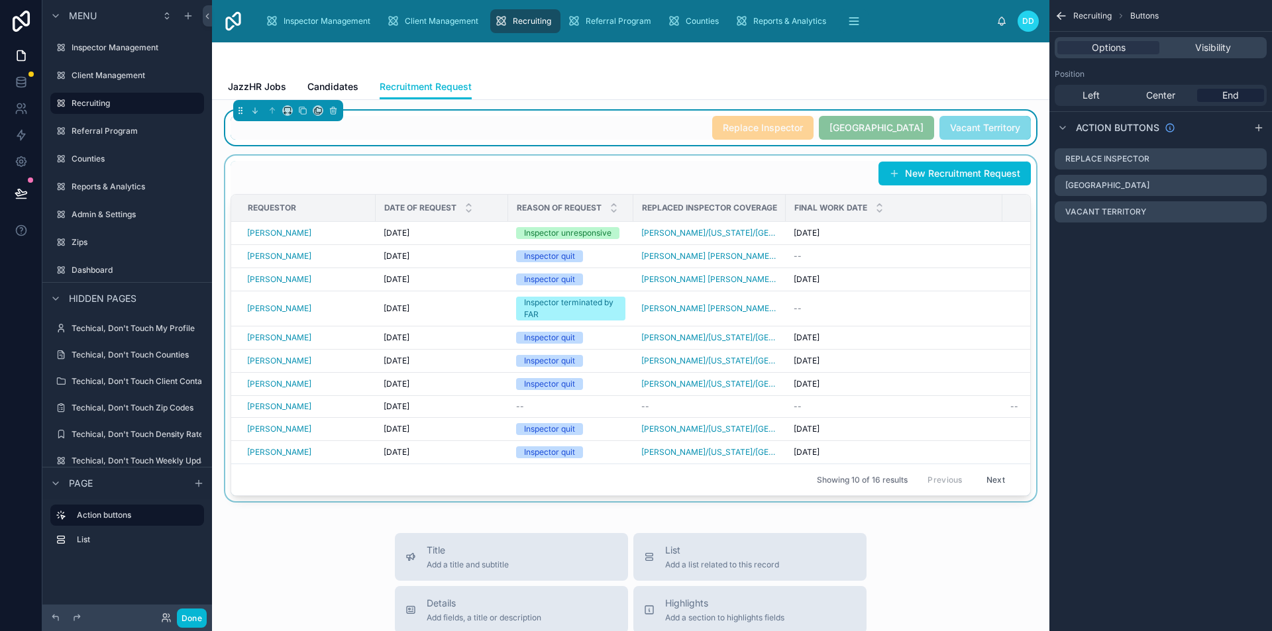
scroll to position [0, 0]
click at [788, 173] on div at bounding box center [631, 329] width 816 height 346
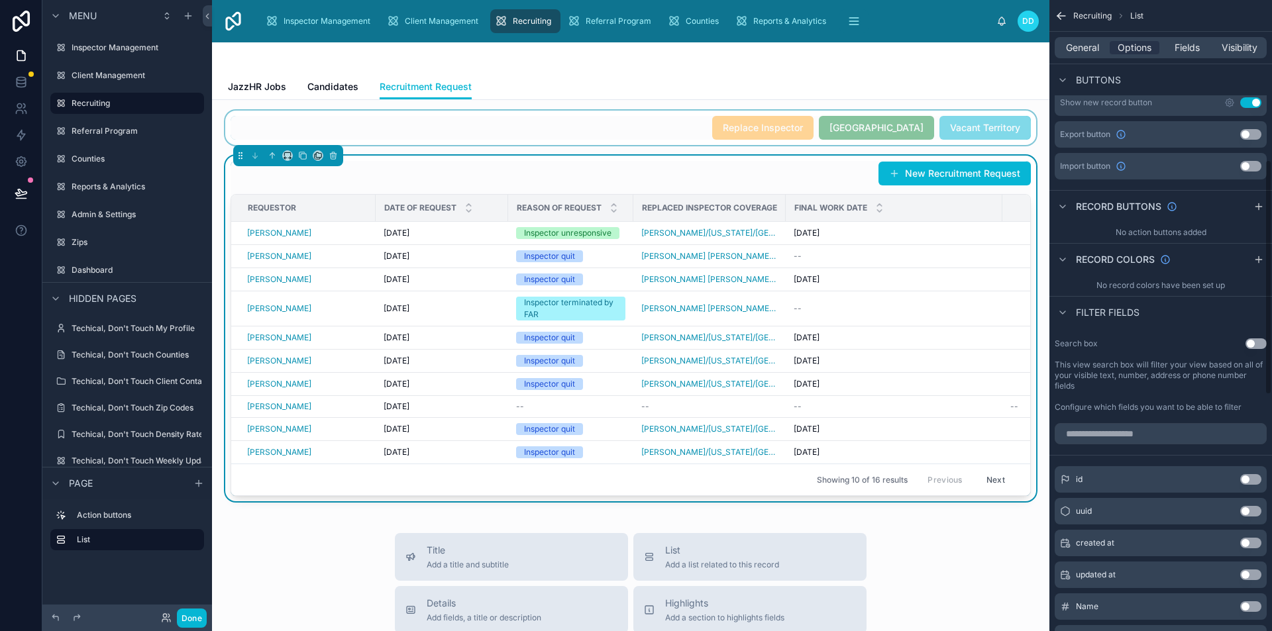
scroll to position [199, 0]
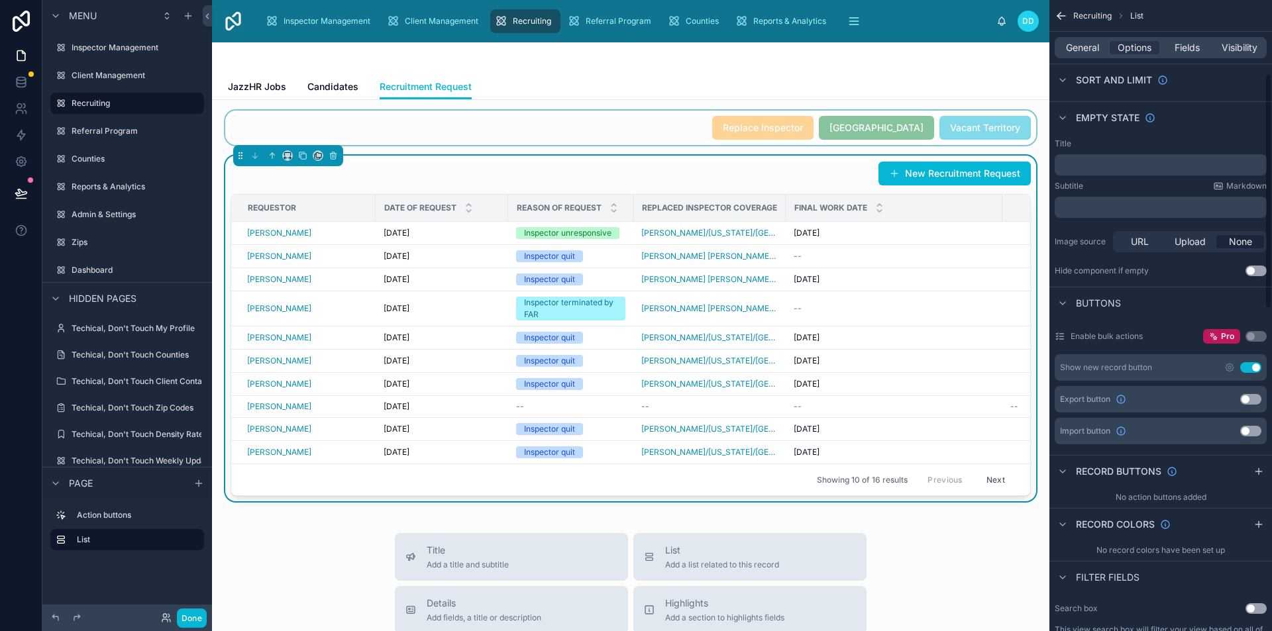
click at [1244, 370] on button "Use setting" at bounding box center [1250, 367] width 21 height 11
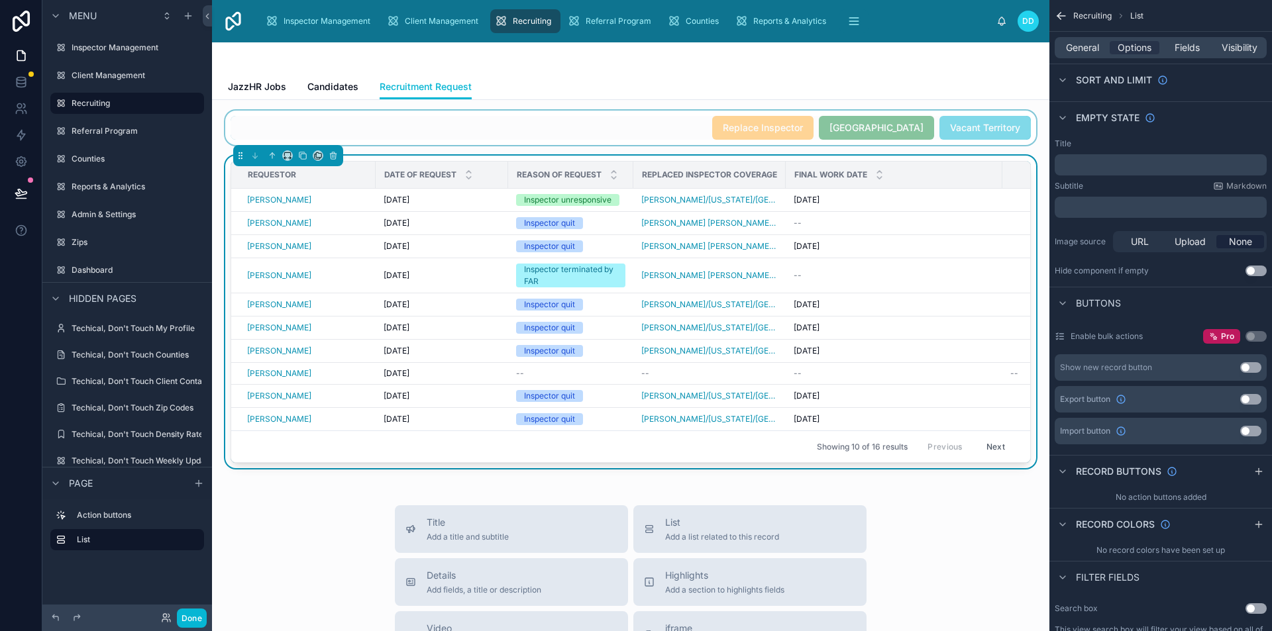
click at [578, 125] on div at bounding box center [631, 128] width 816 height 34
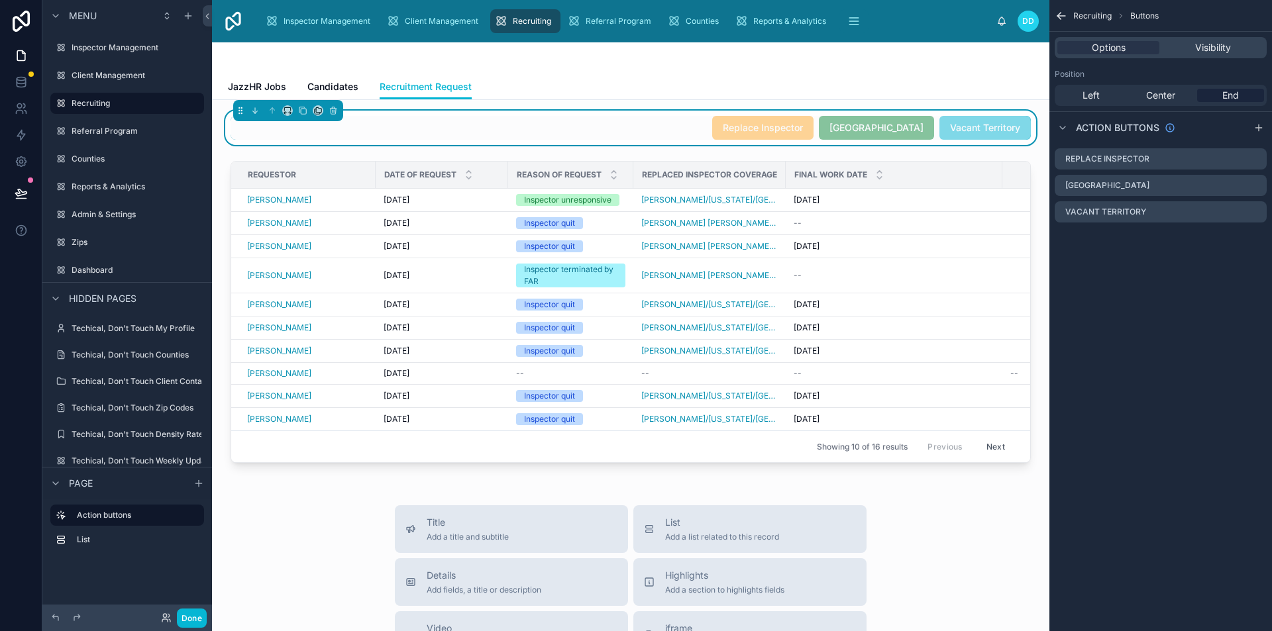
scroll to position [0, 0]
click at [1254, 160] on icon "scrollable content" at bounding box center [1256, 159] width 11 height 11
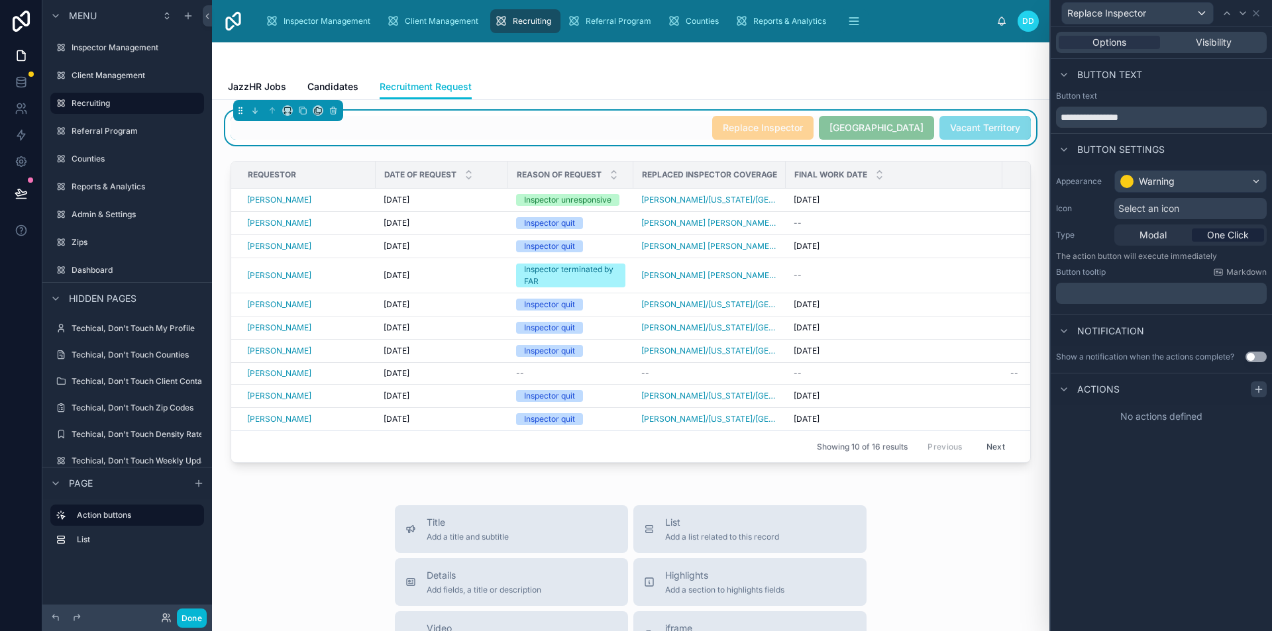
click at [1255, 388] on icon at bounding box center [1258, 389] width 11 height 11
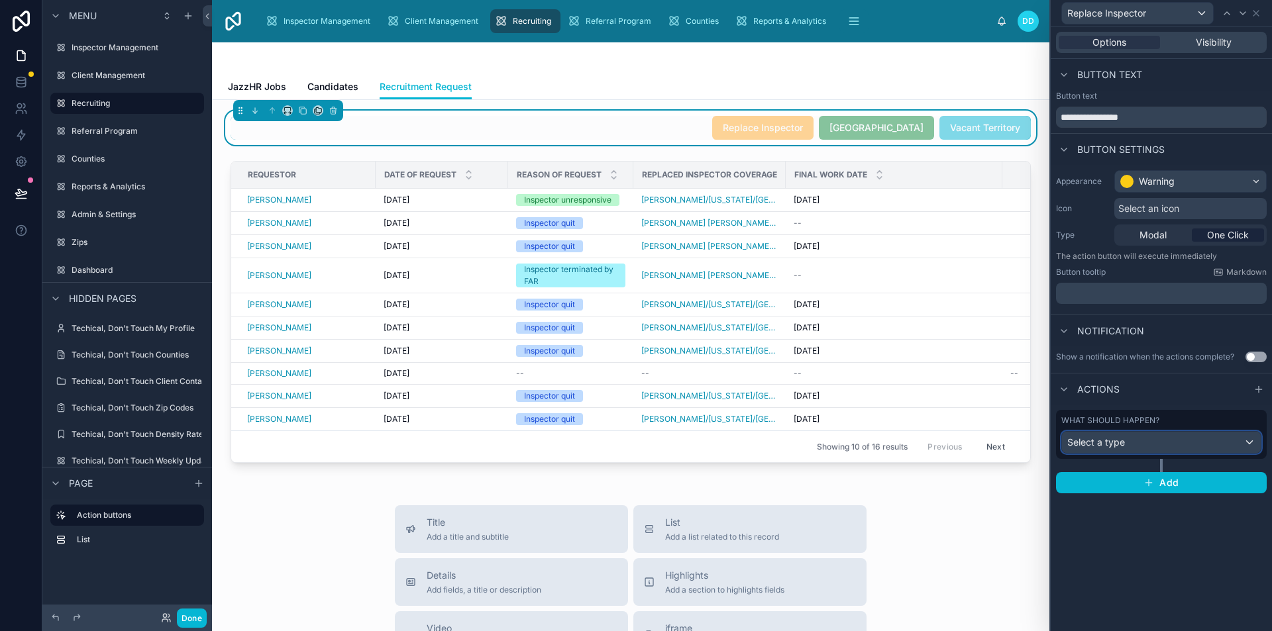
click at [1155, 446] on div "Select a type" at bounding box center [1161, 442] width 199 height 21
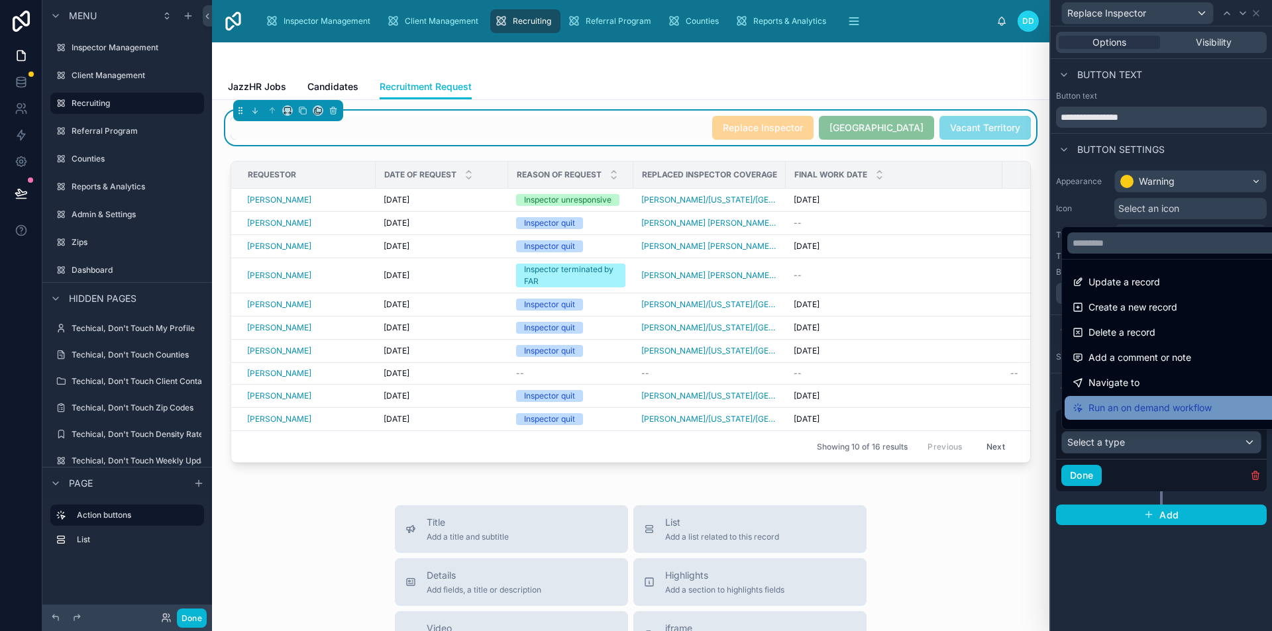
click at [1145, 411] on span "Run an on demand workflow" at bounding box center [1149, 408] width 123 height 16
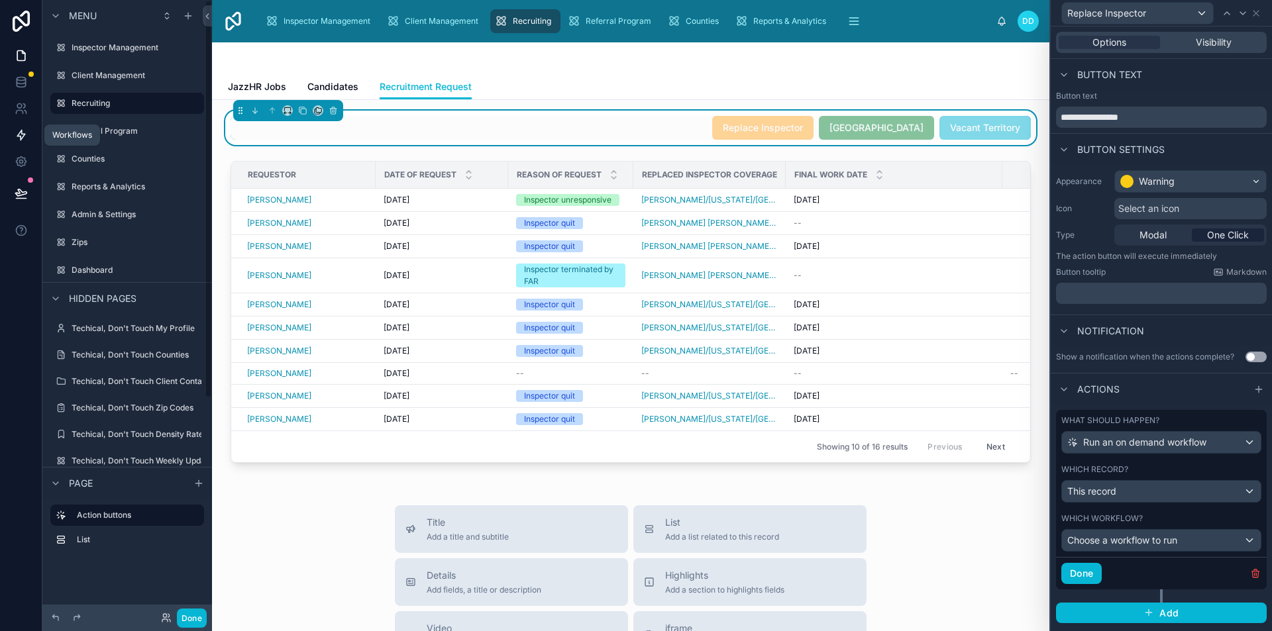
click at [25, 128] on link at bounding box center [21, 135] width 42 height 26
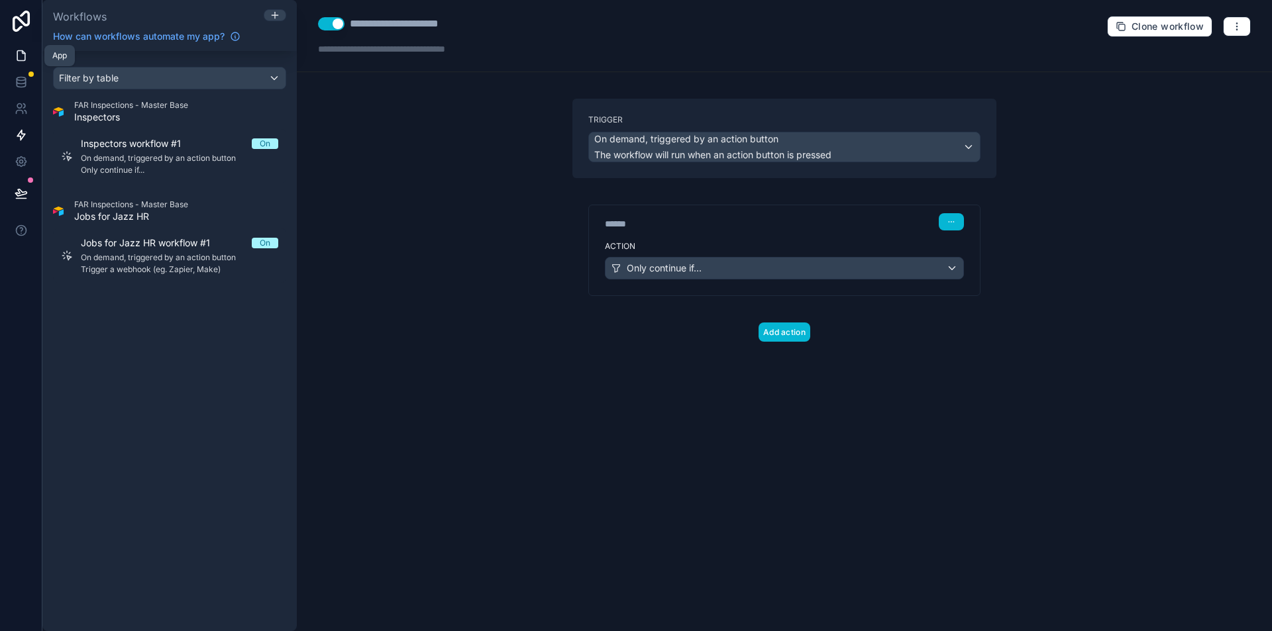
click at [28, 64] on link at bounding box center [21, 55] width 42 height 26
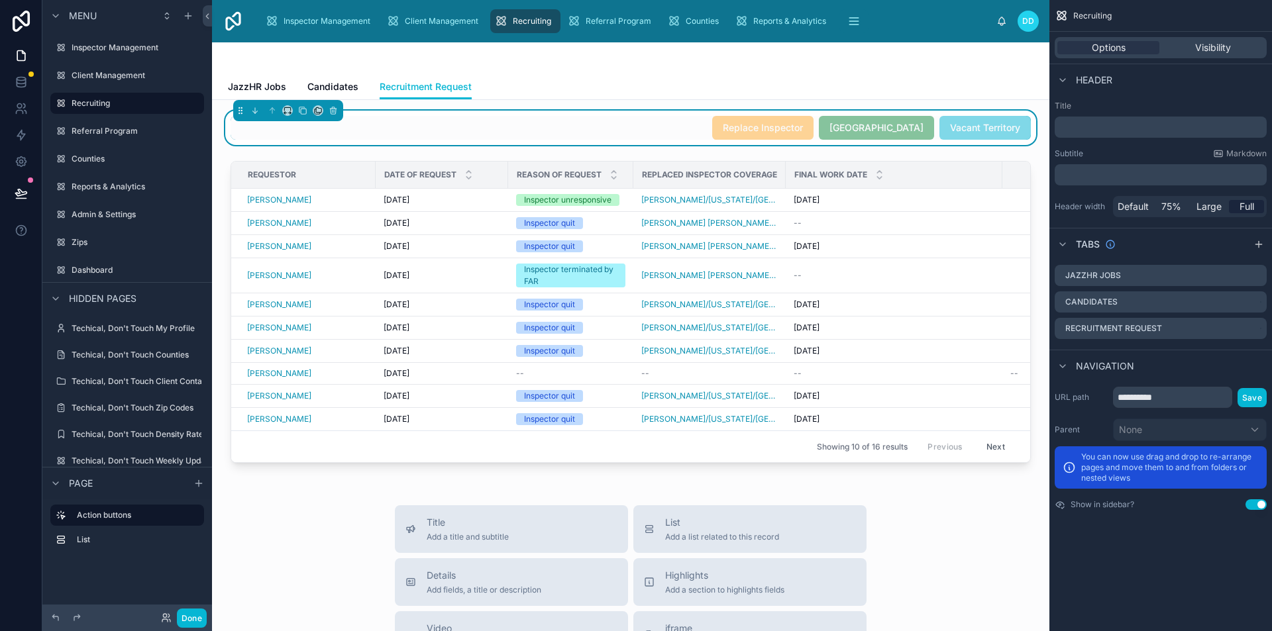
click at [712, 125] on div "Replace Inspector Split Territory Vacant Territory" at bounding box center [631, 128] width 800 height 24
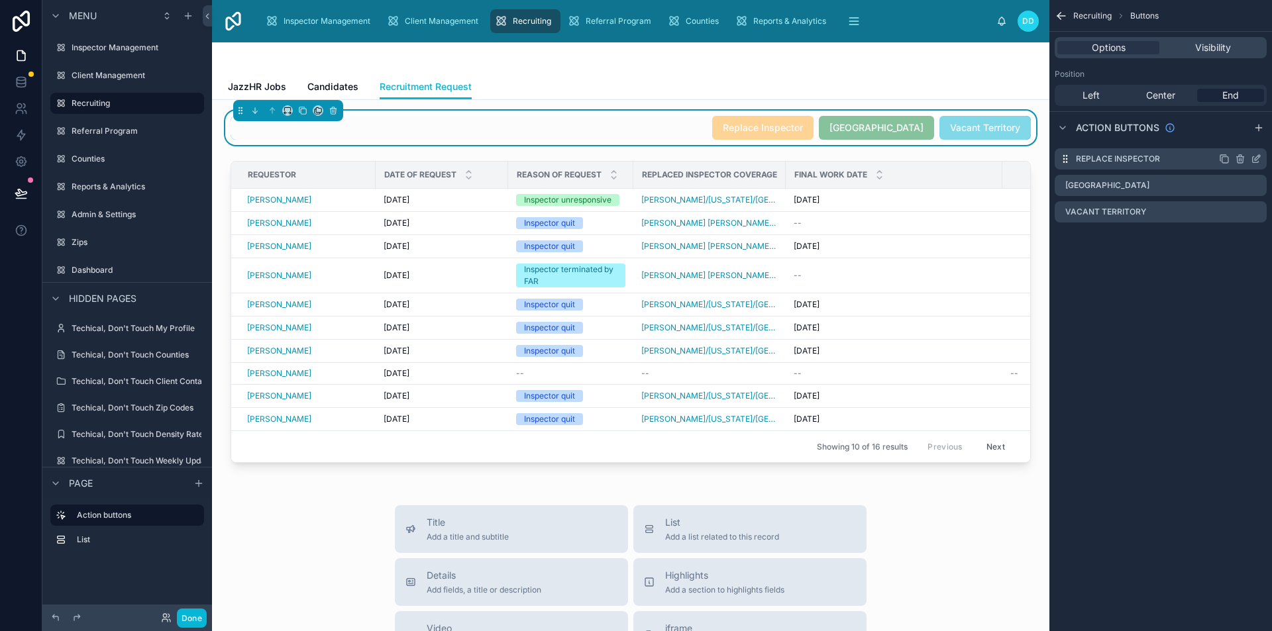
click at [1255, 155] on icon "scrollable content" at bounding box center [1256, 159] width 11 height 11
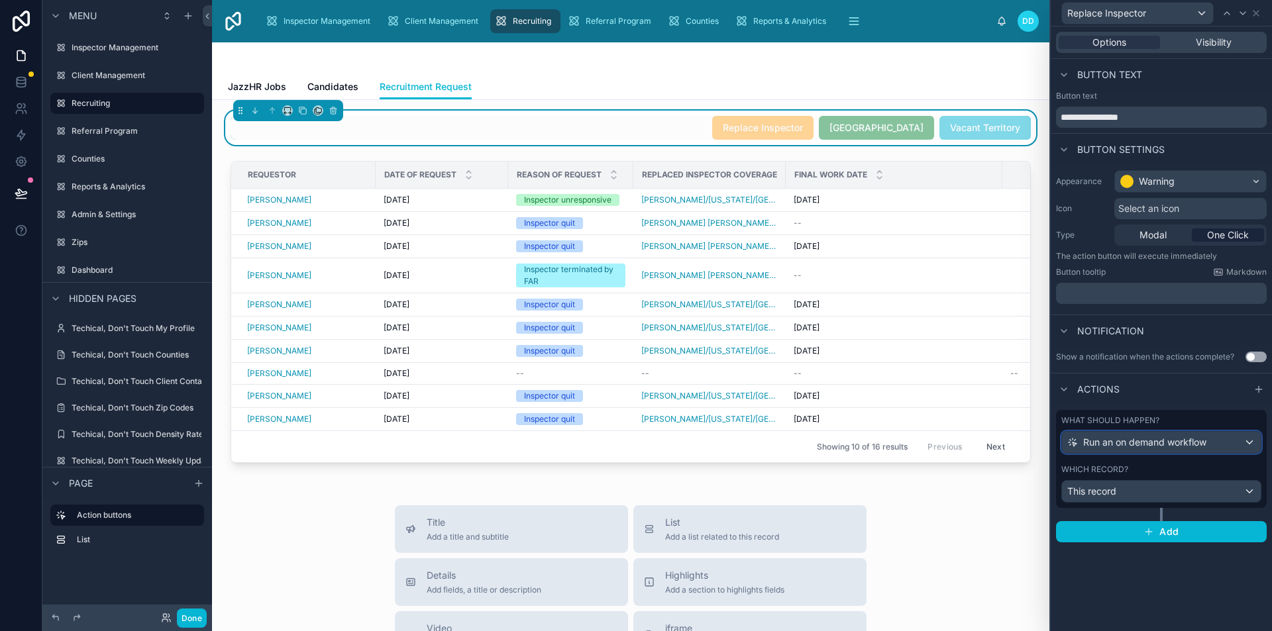
click at [1209, 443] on div "Run an on demand workflow" at bounding box center [1161, 442] width 199 height 21
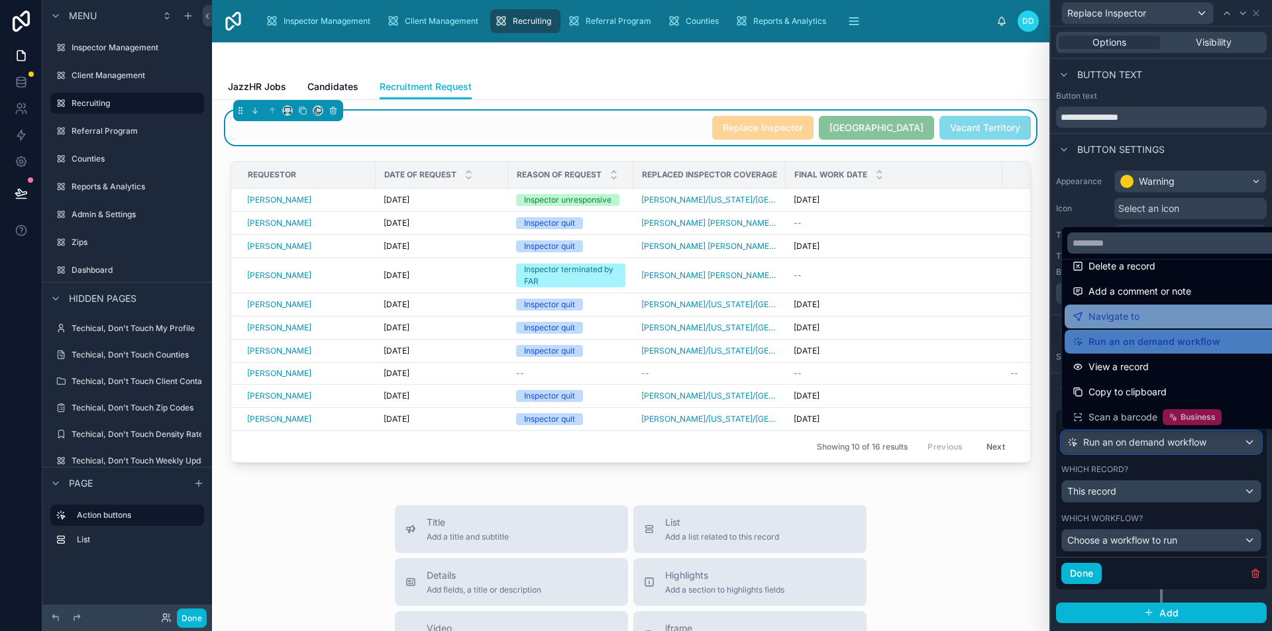
scroll to position [94, 0]
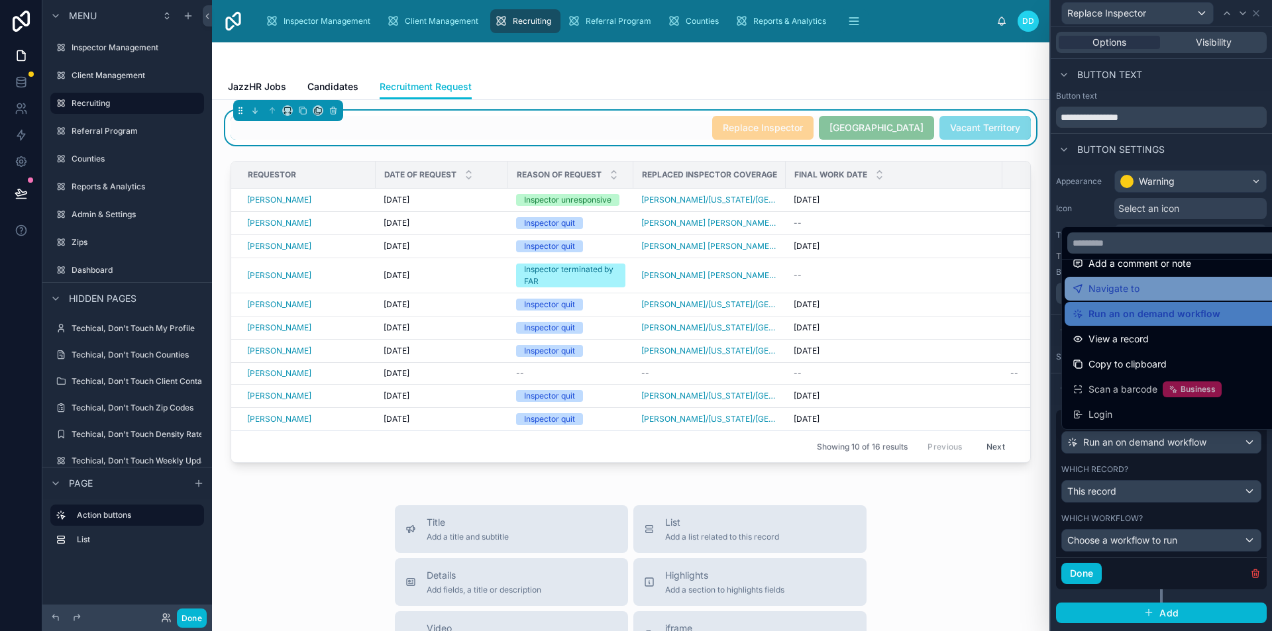
click at [1140, 295] on div "Navigate to" at bounding box center [1176, 289] width 208 height 16
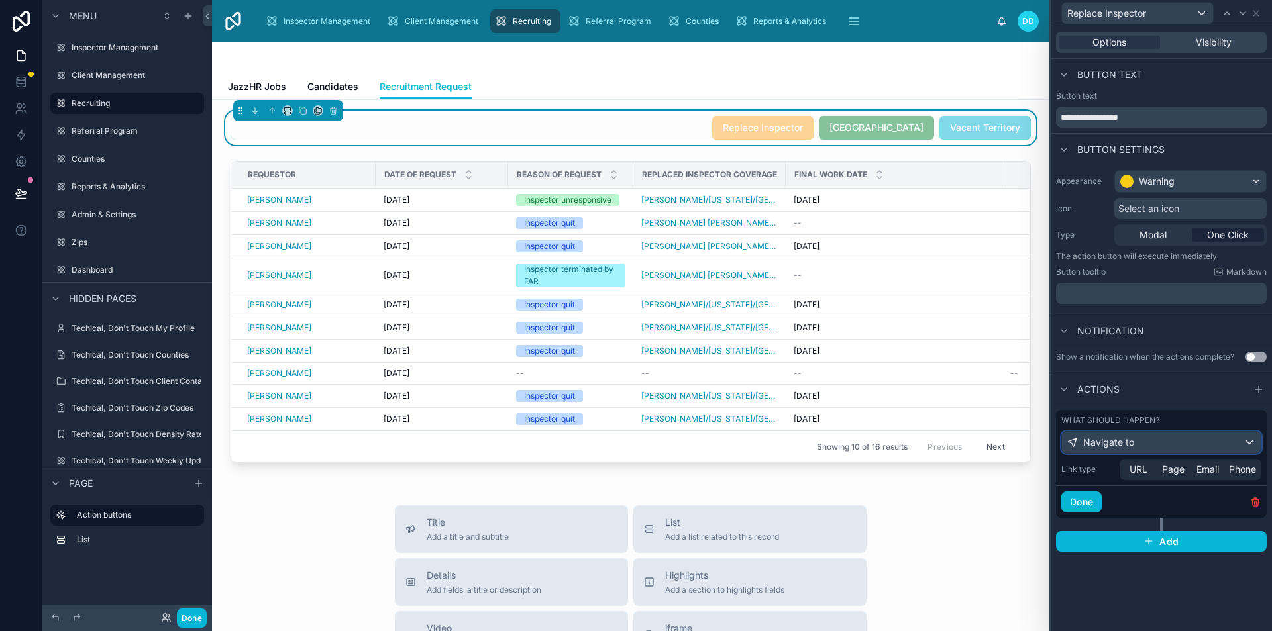
click at [1174, 439] on div "Navigate to" at bounding box center [1161, 442] width 199 height 21
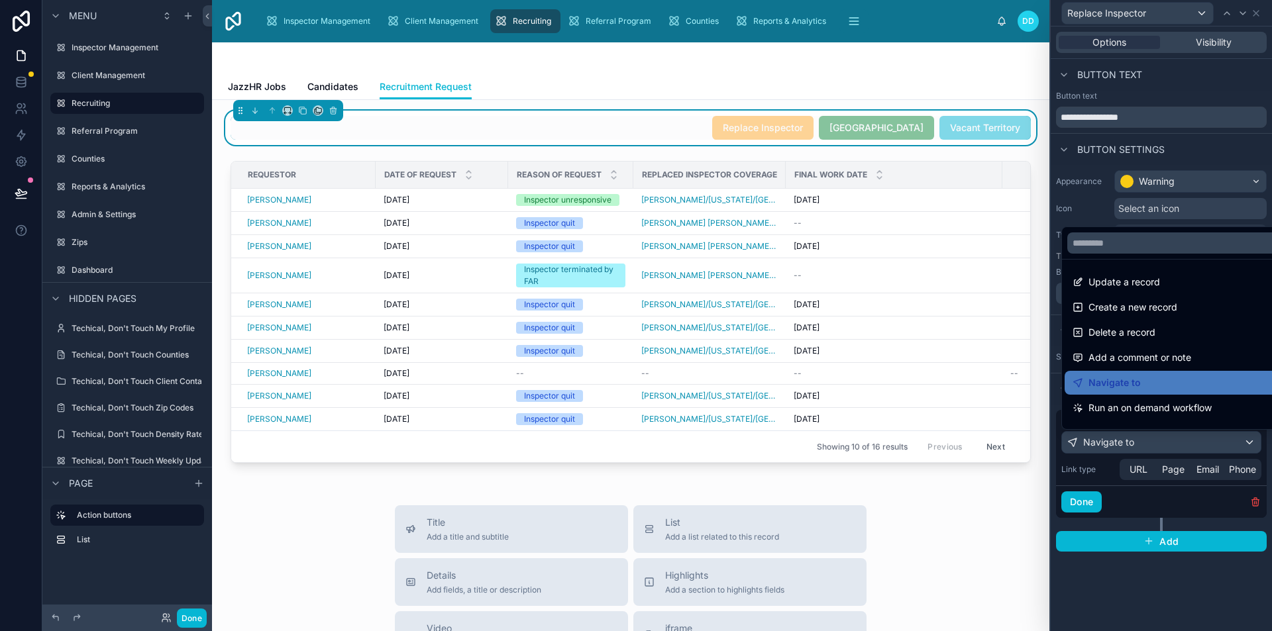
click at [1110, 344] on ul "Update a record Create a new record Delete a record Add a comment or note Navig…" at bounding box center [1176, 345] width 229 height 170
click at [1110, 311] on span "Create a new record" at bounding box center [1132, 307] width 89 height 16
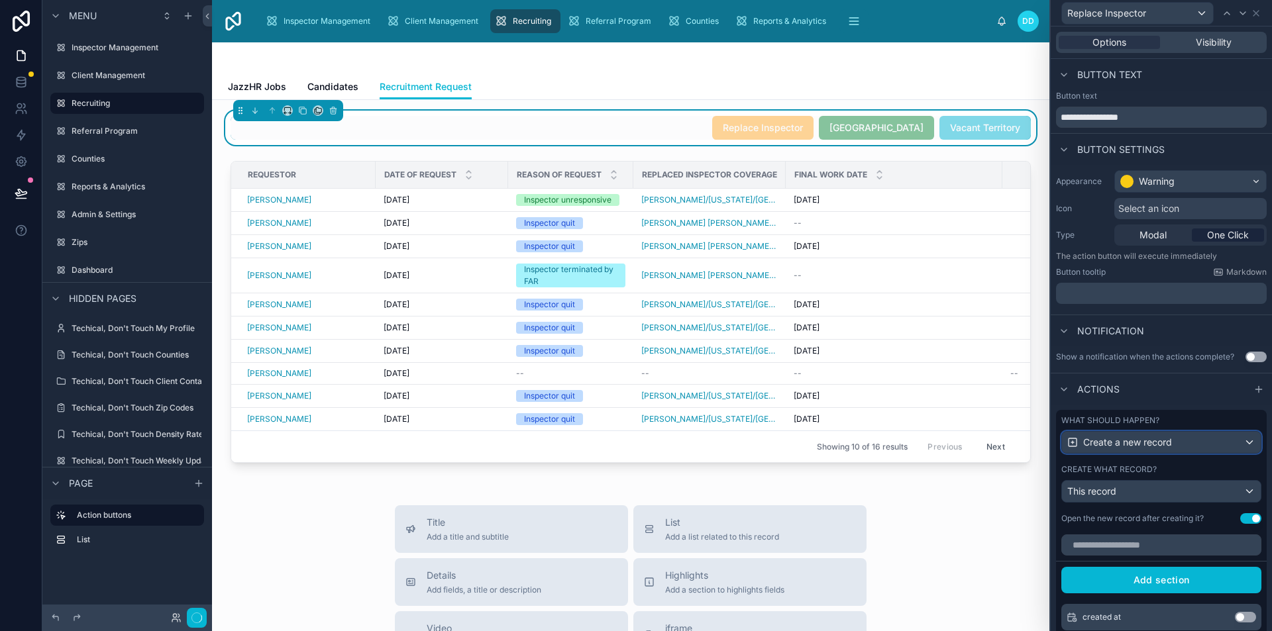
click at [1129, 433] on div "Create a new record" at bounding box center [1161, 442] width 199 height 21
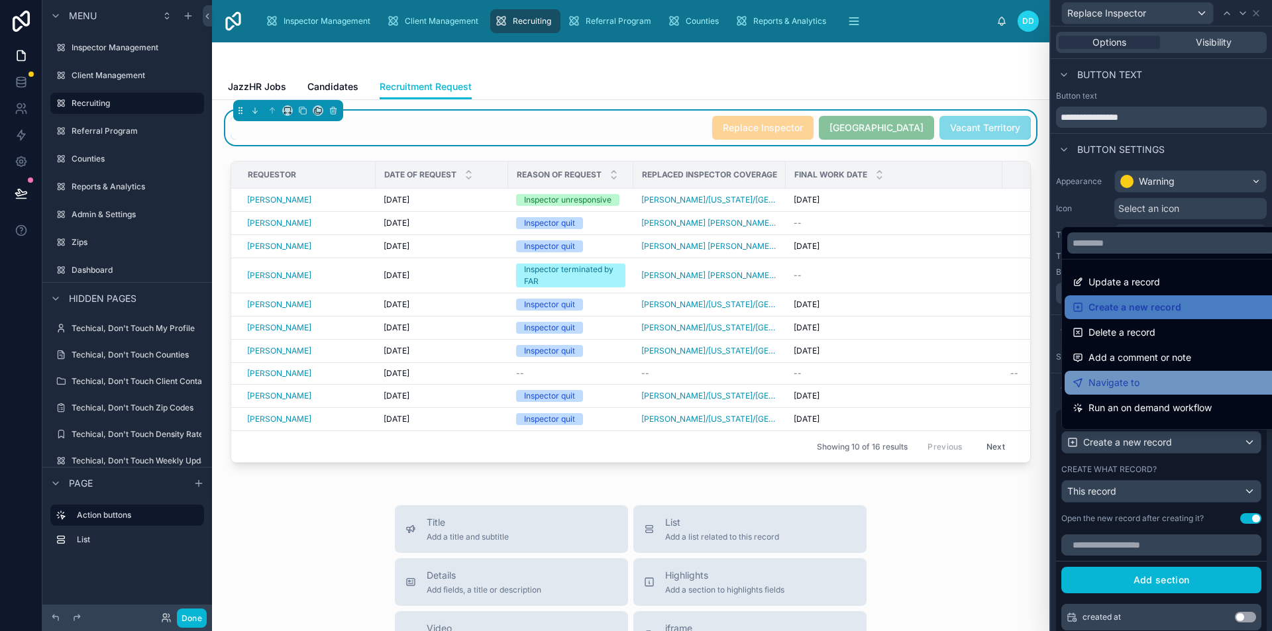
click at [1129, 385] on span "Navigate to" at bounding box center [1113, 383] width 51 height 16
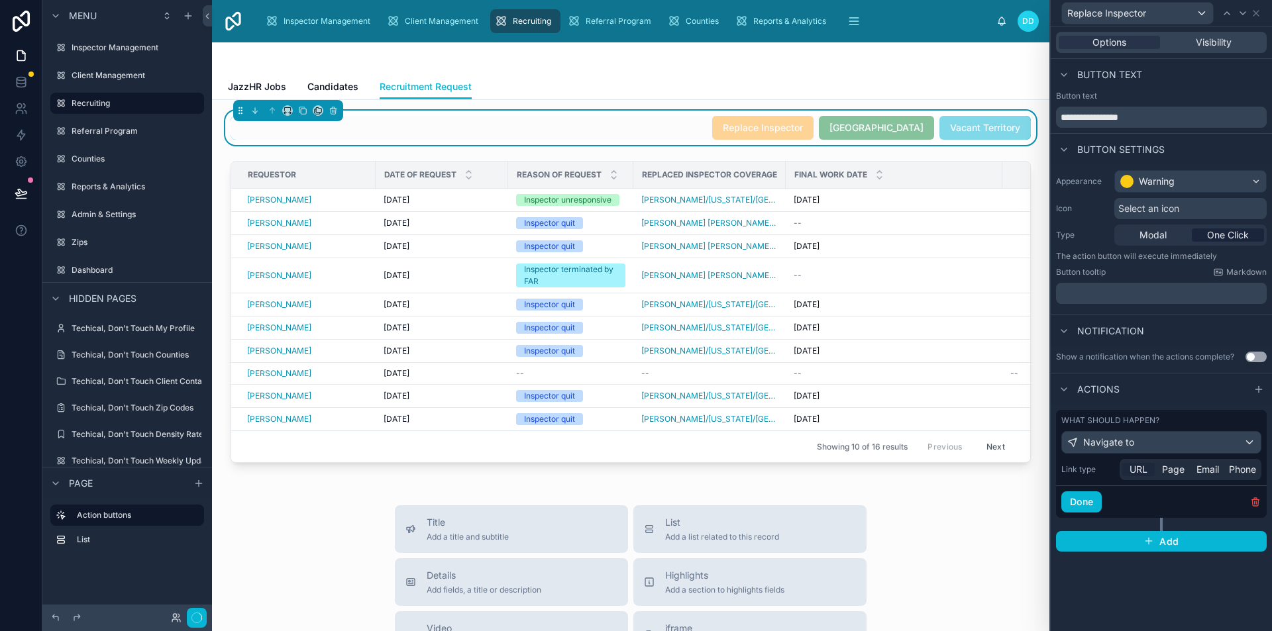
click at [1145, 471] on span "URL" at bounding box center [1138, 469] width 18 height 13
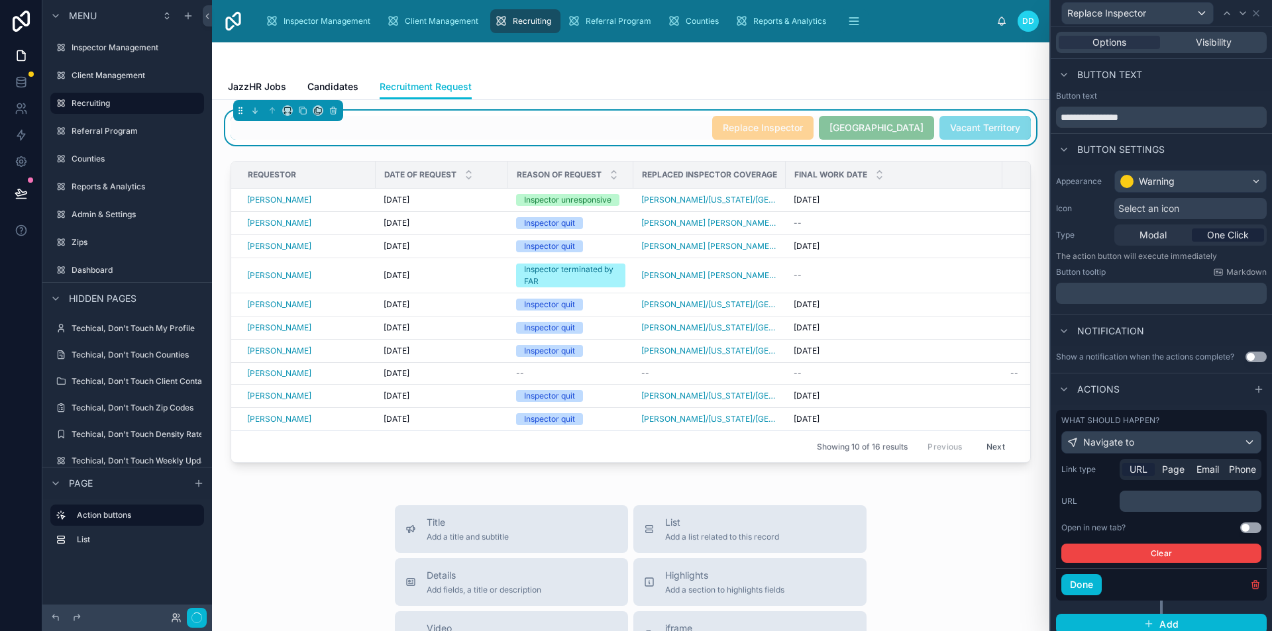
click at [1149, 499] on p "﻿" at bounding box center [1192, 501] width 134 height 13
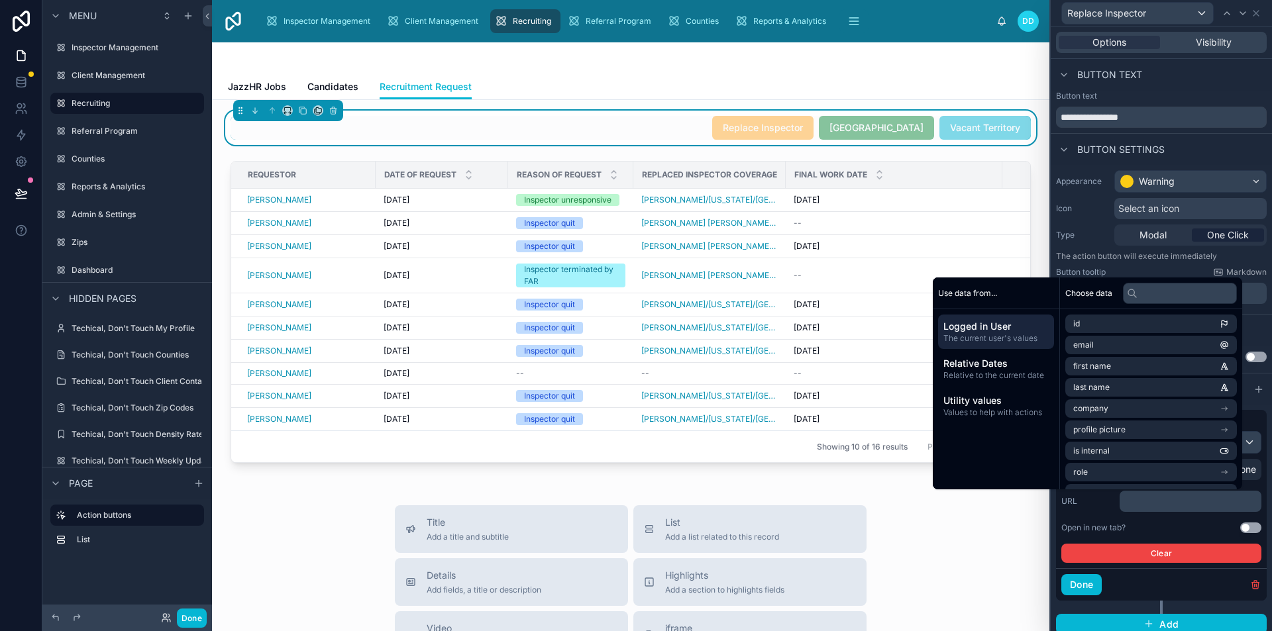
scroll to position [0, 0]
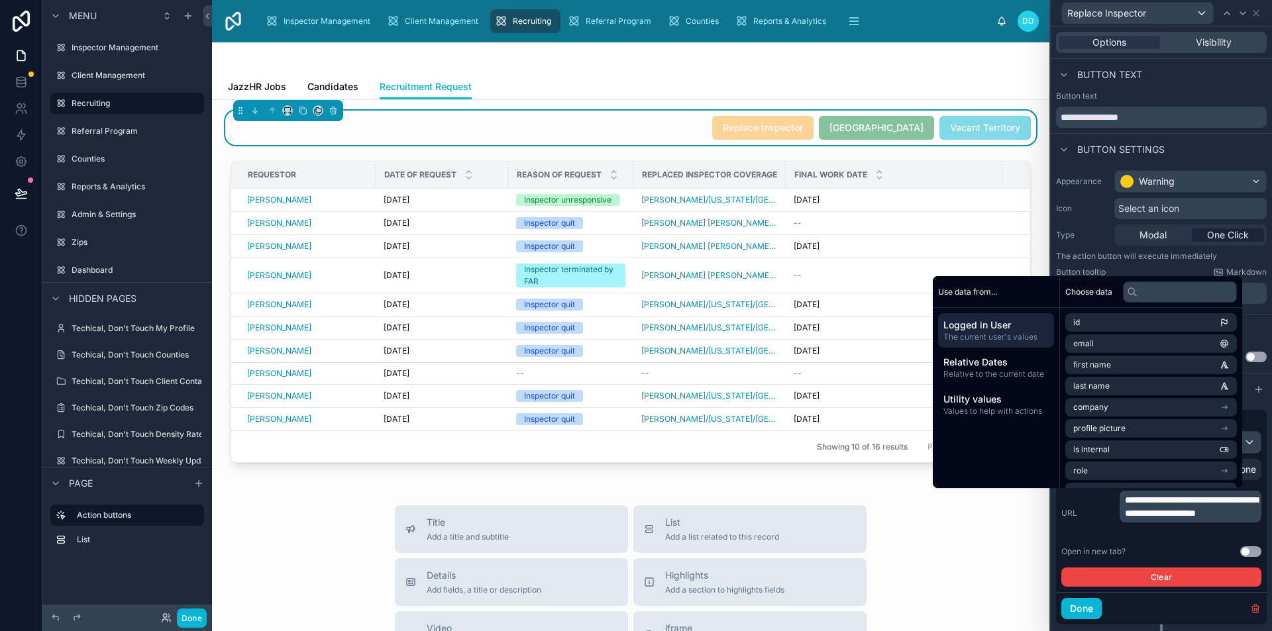
click at [1106, 521] on div "**********" at bounding box center [1161, 513] width 200 height 45
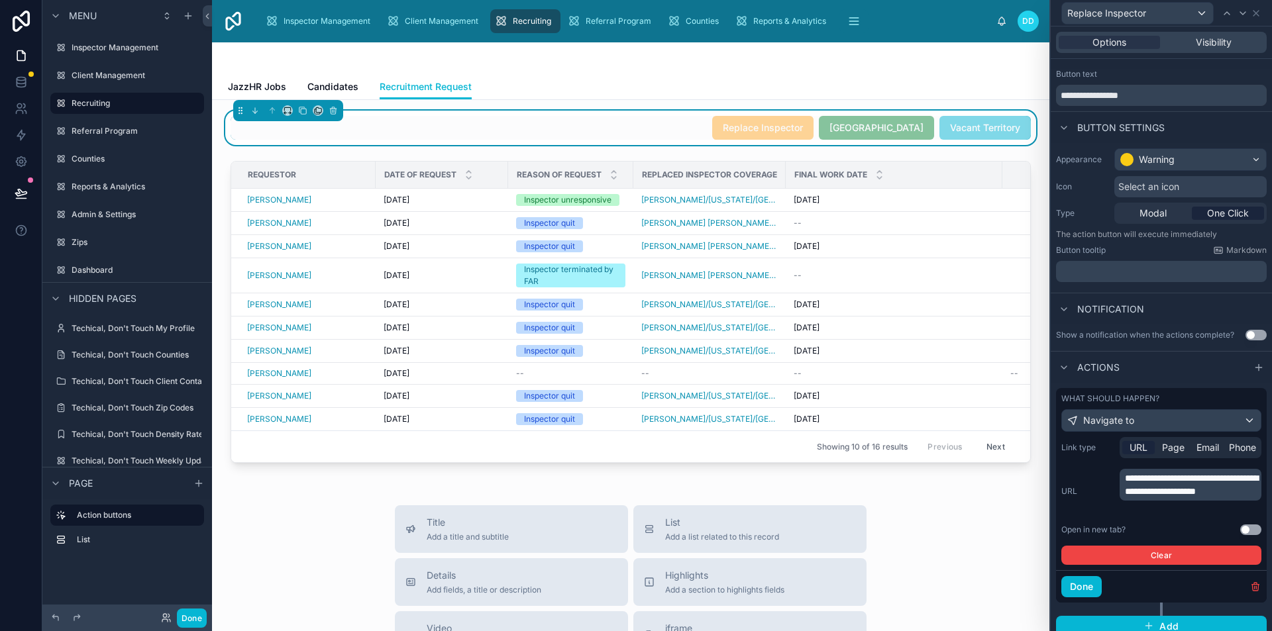
scroll to position [32, 0]
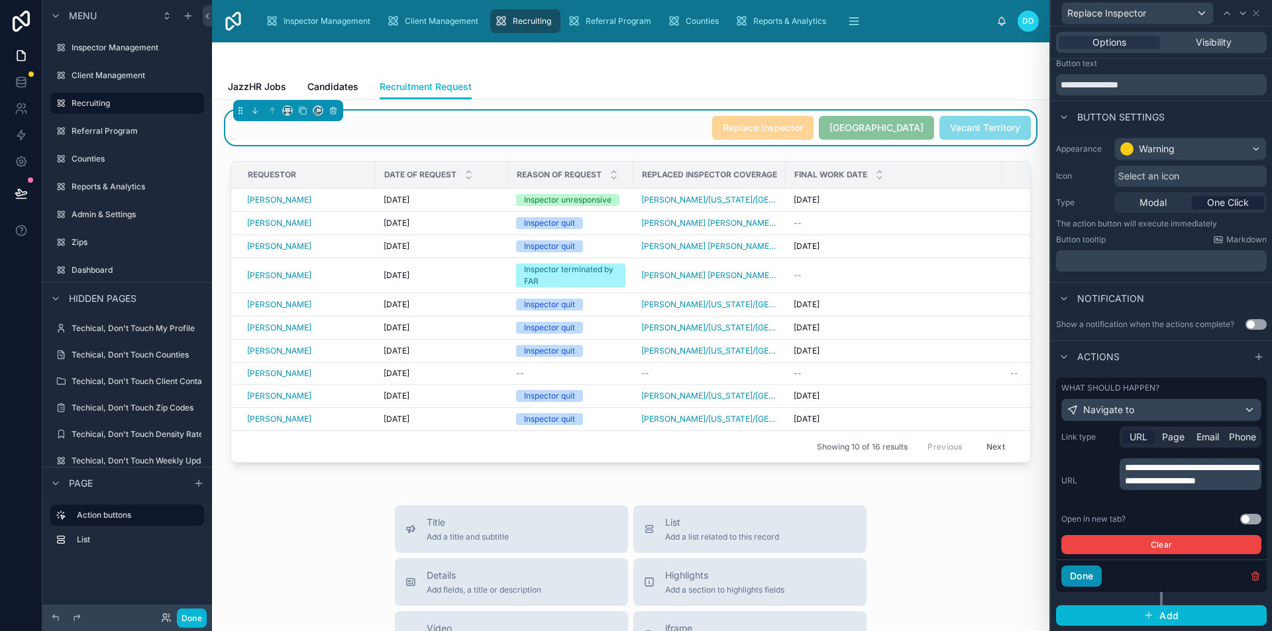
click at [1078, 580] on button "Done" at bounding box center [1081, 576] width 40 height 21
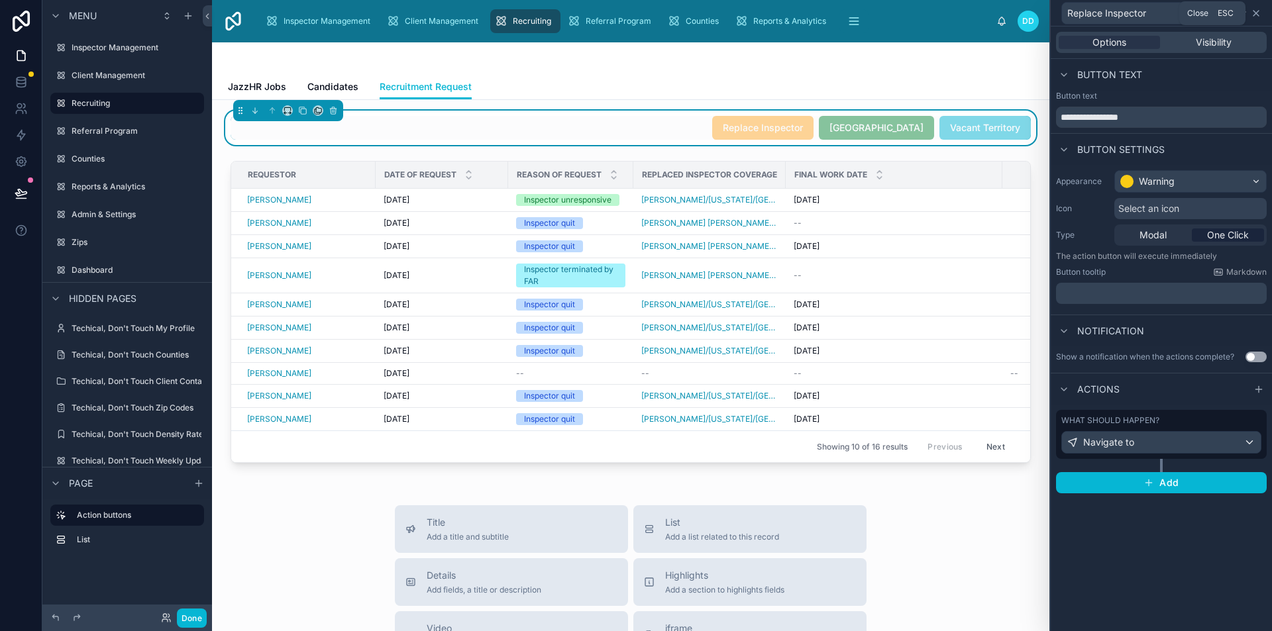
click at [1256, 11] on icon at bounding box center [1256, 13] width 11 height 11
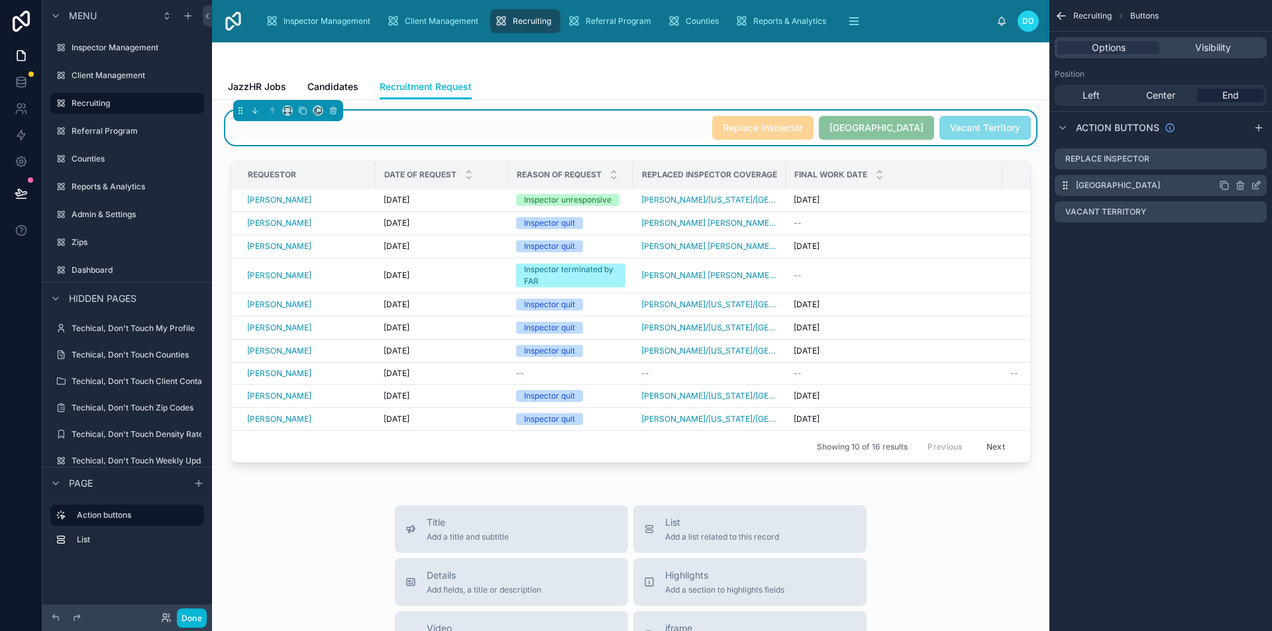
click at [1253, 183] on icon "scrollable content" at bounding box center [1256, 186] width 6 height 6
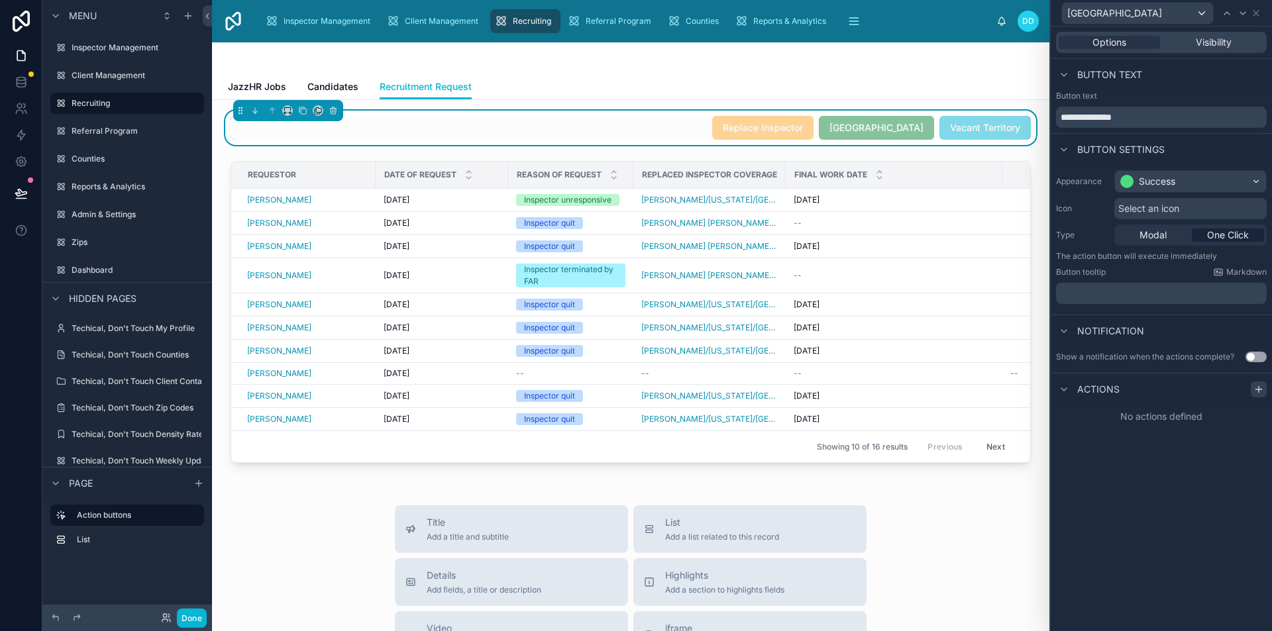
click at [1260, 385] on icon at bounding box center [1258, 389] width 11 height 11
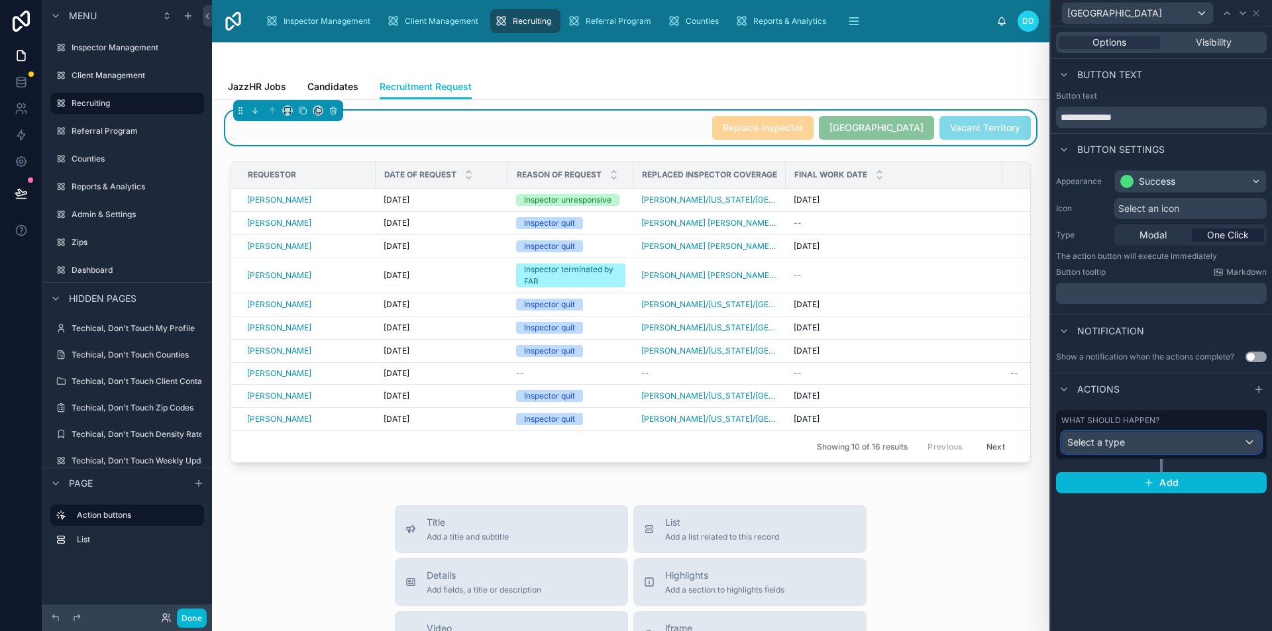
click at [1095, 444] on span "Select a type" at bounding box center [1096, 442] width 58 height 11
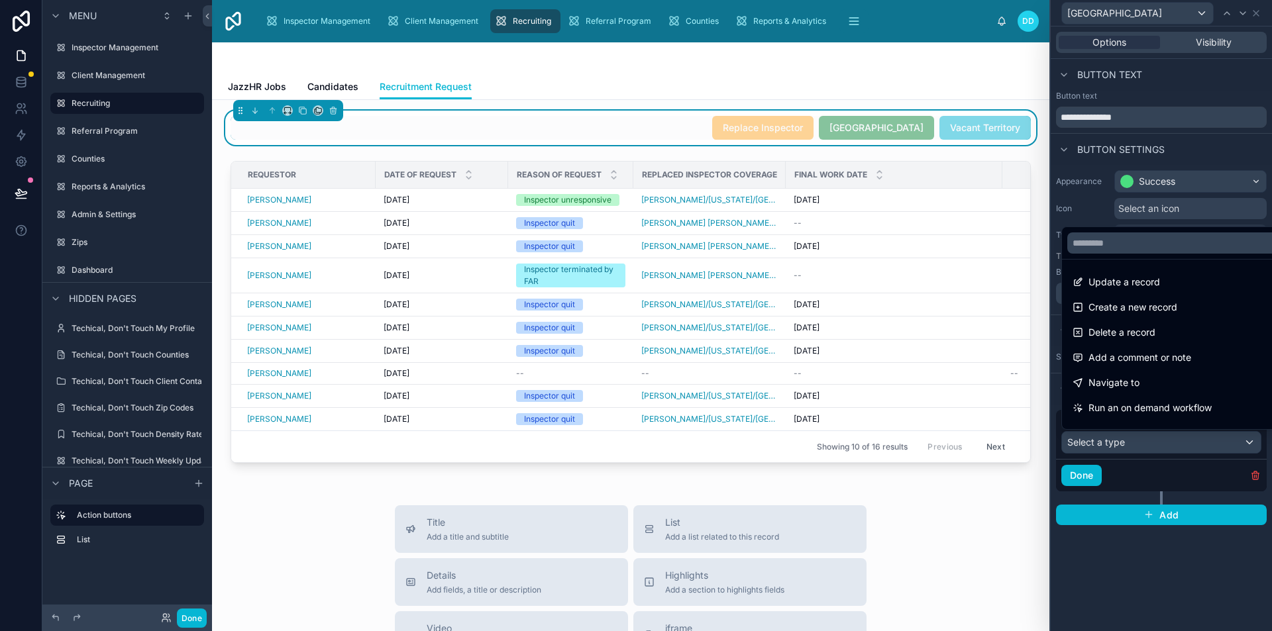
drag, startPoint x: 1137, startPoint y: 379, endPoint x: 1150, endPoint y: 388, distance: 15.8
click at [1136, 379] on span "Navigate to" at bounding box center [1113, 383] width 51 height 16
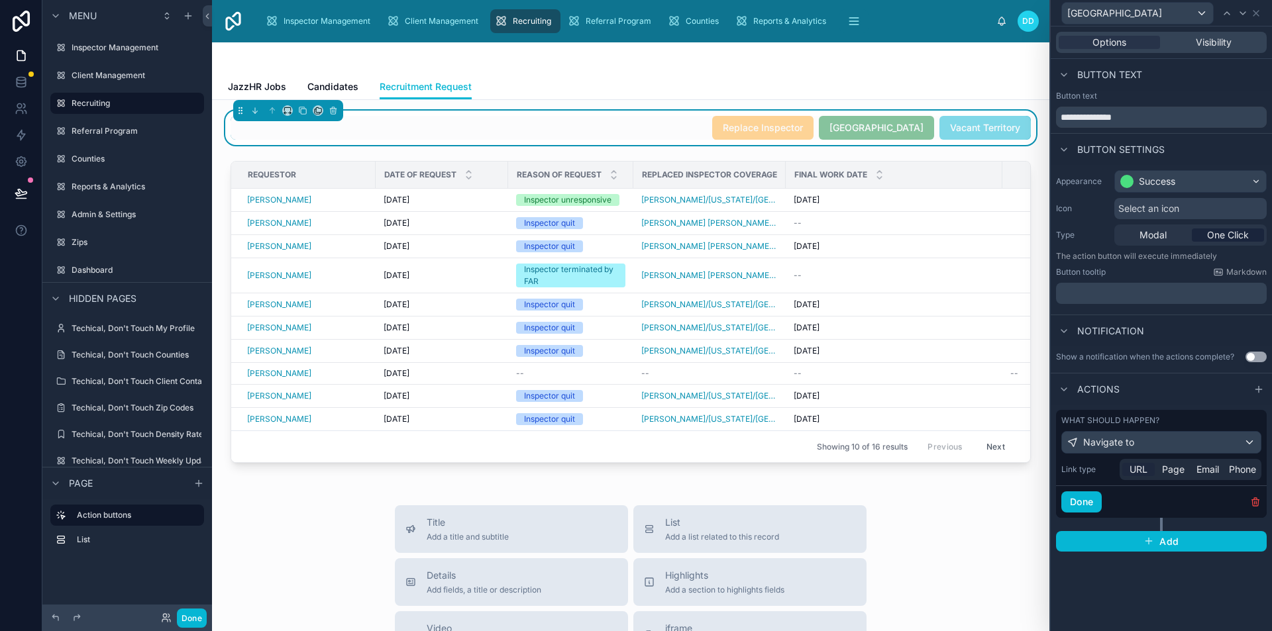
click at [1143, 467] on span "URL" at bounding box center [1138, 469] width 18 height 13
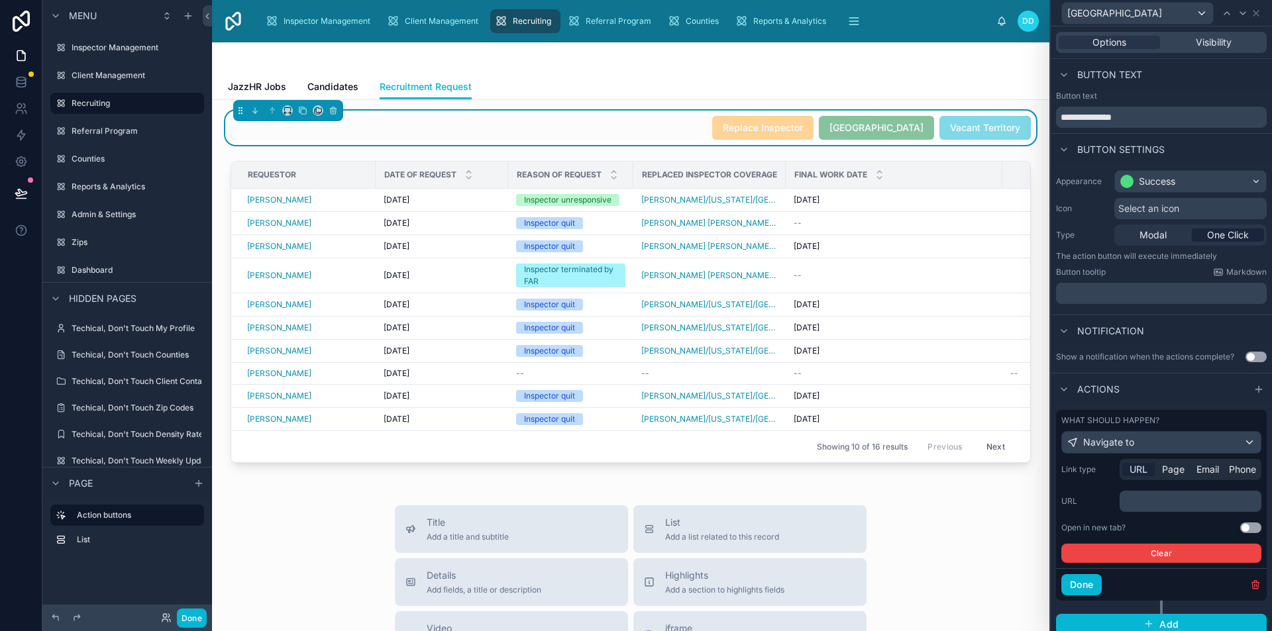
click at [1163, 504] on p "﻿" at bounding box center [1192, 501] width 134 height 13
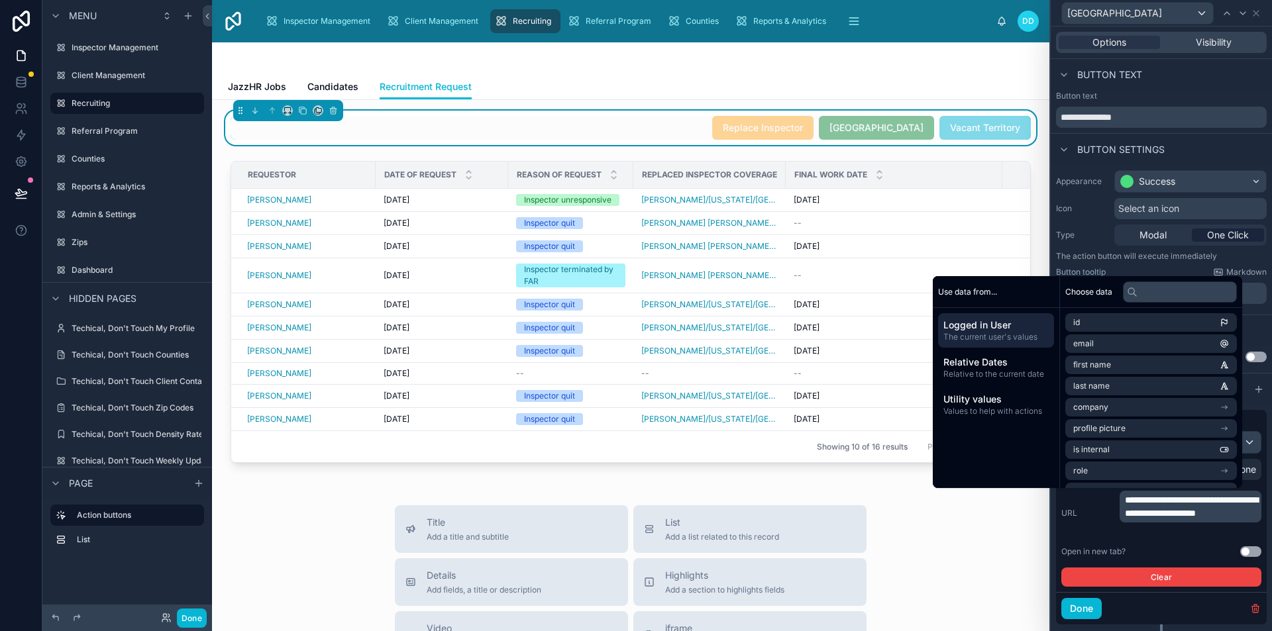
click at [1094, 506] on div "**********" at bounding box center [1161, 513] width 200 height 45
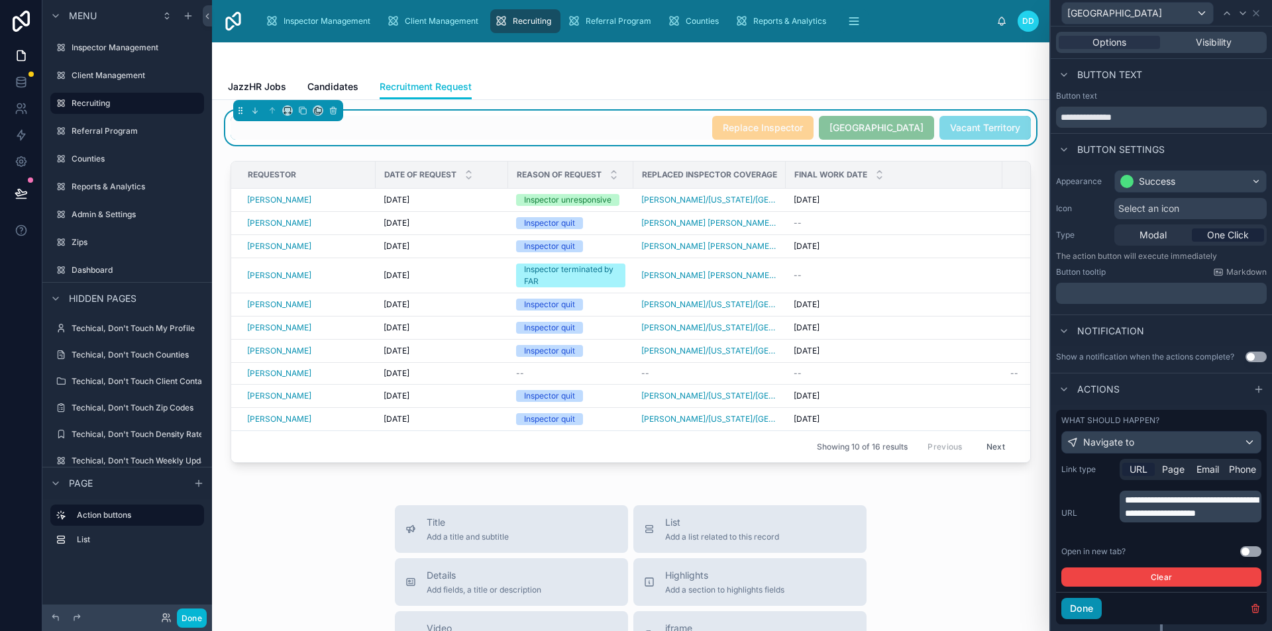
click at [1088, 604] on button "Done" at bounding box center [1081, 608] width 40 height 21
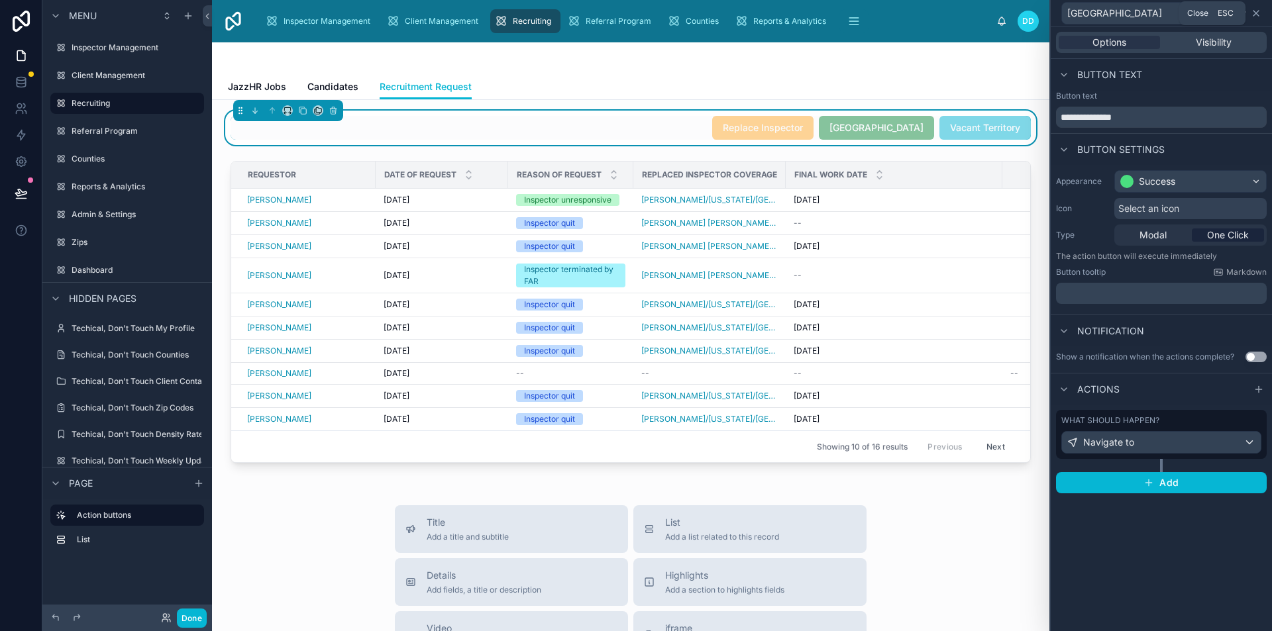
click at [1259, 8] on icon at bounding box center [1256, 13] width 11 height 11
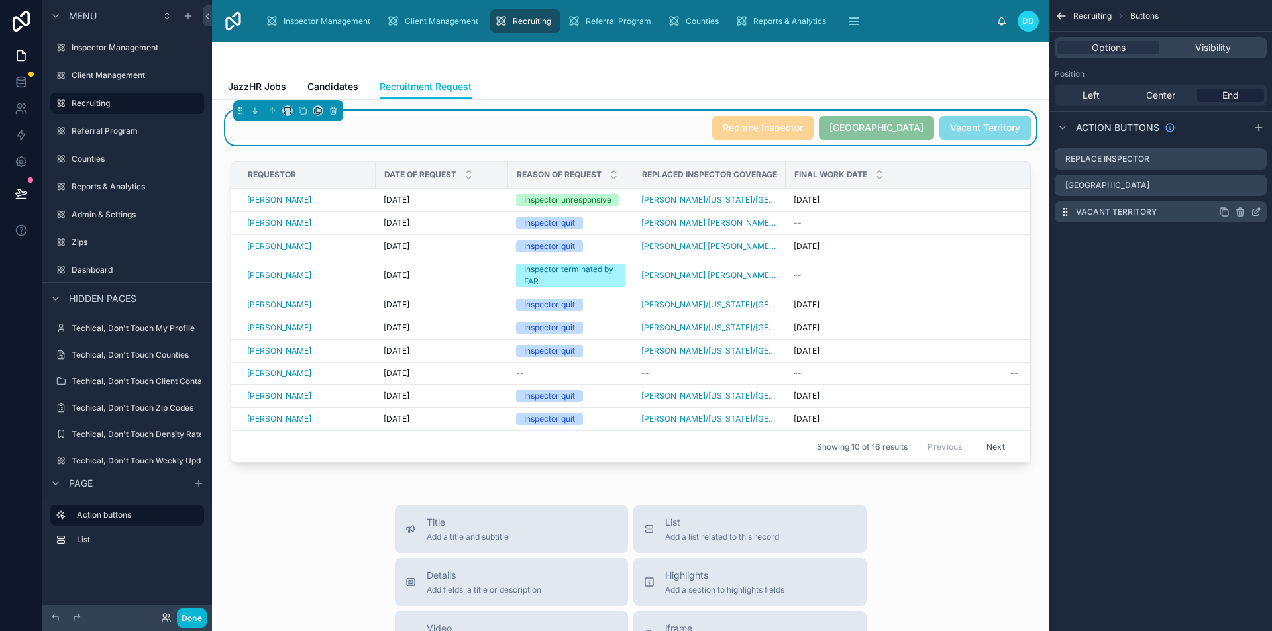
click at [1254, 213] on icon "scrollable content" at bounding box center [1256, 212] width 11 height 11
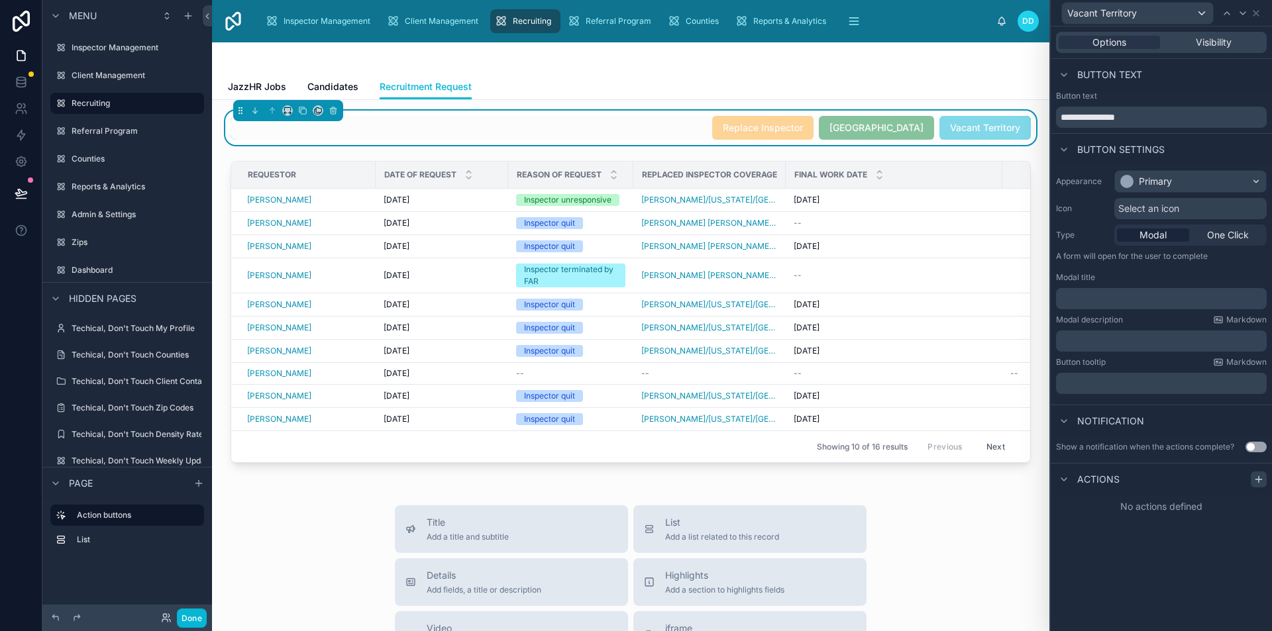
click at [1255, 478] on icon at bounding box center [1258, 479] width 11 height 11
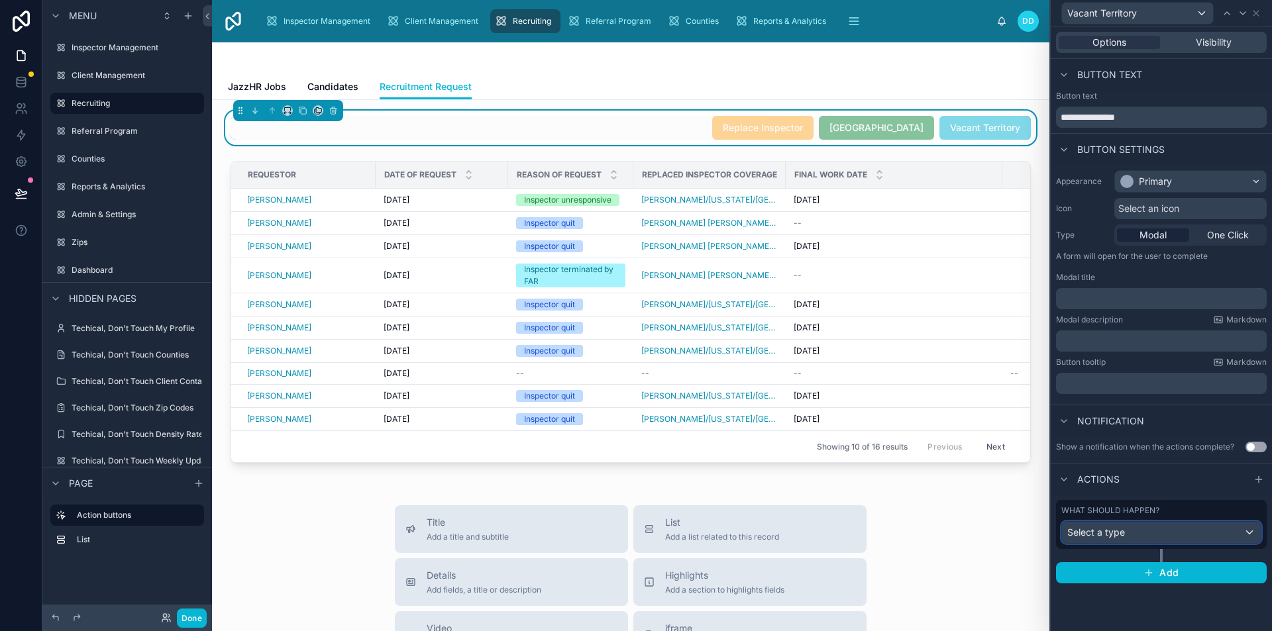
click at [1185, 529] on div "Select a type" at bounding box center [1161, 532] width 199 height 21
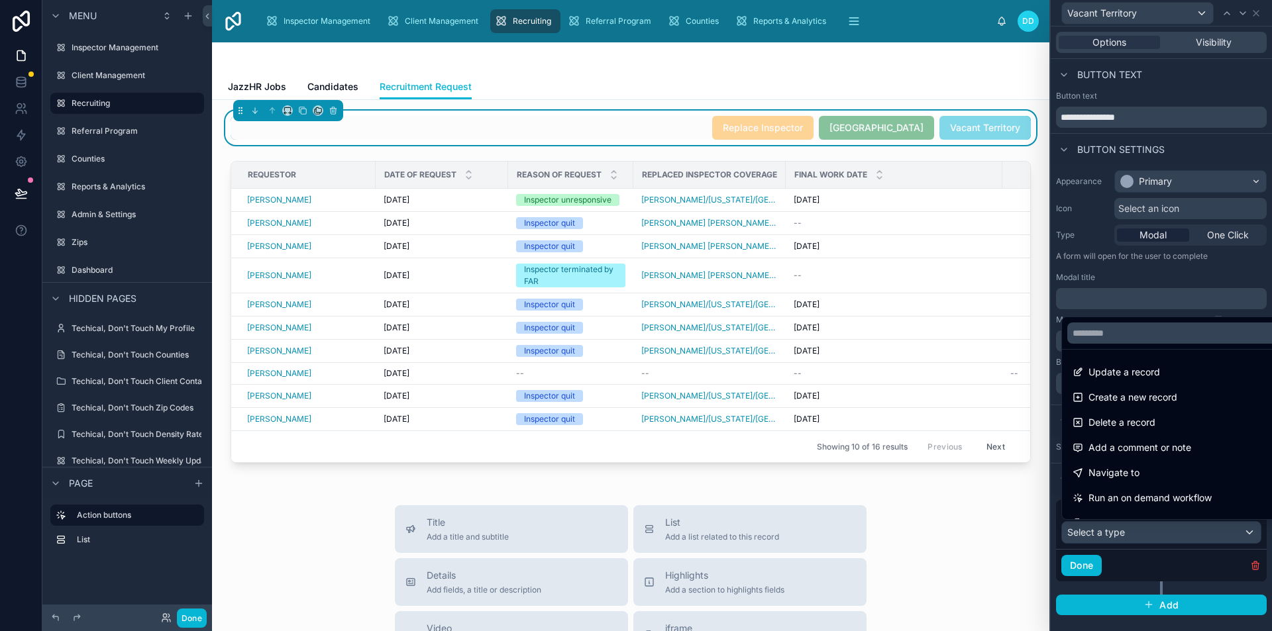
click at [1140, 480] on div "Navigate to" at bounding box center [1176, 473] width 208 height 16
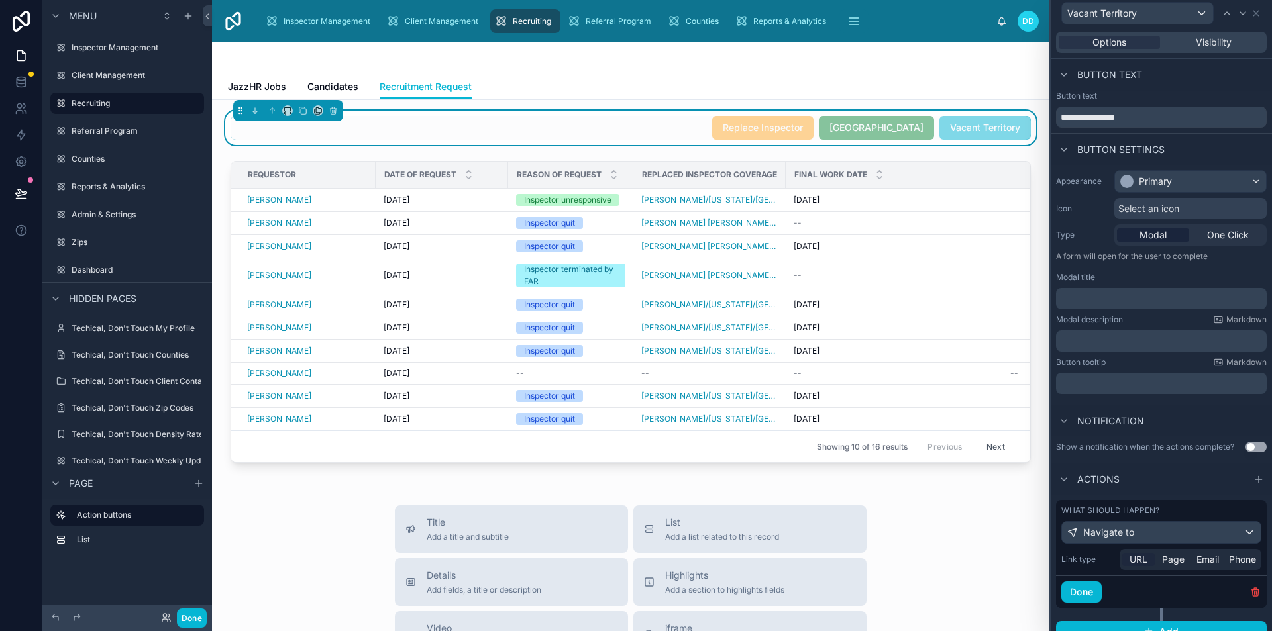
click at [1133, 564] on span "URL" at bounding box center [1138, 559] width 18 height 13
click at [1145, 603] on div "Link type URL Page Email Phone URL ﻿ Open in new tab? Use setting Clear" at bounding box center [1161, 601] width 200 height 104
click at [1147, 590] on p "﻿" at bounding box center [1192, 591] width 134 height 13
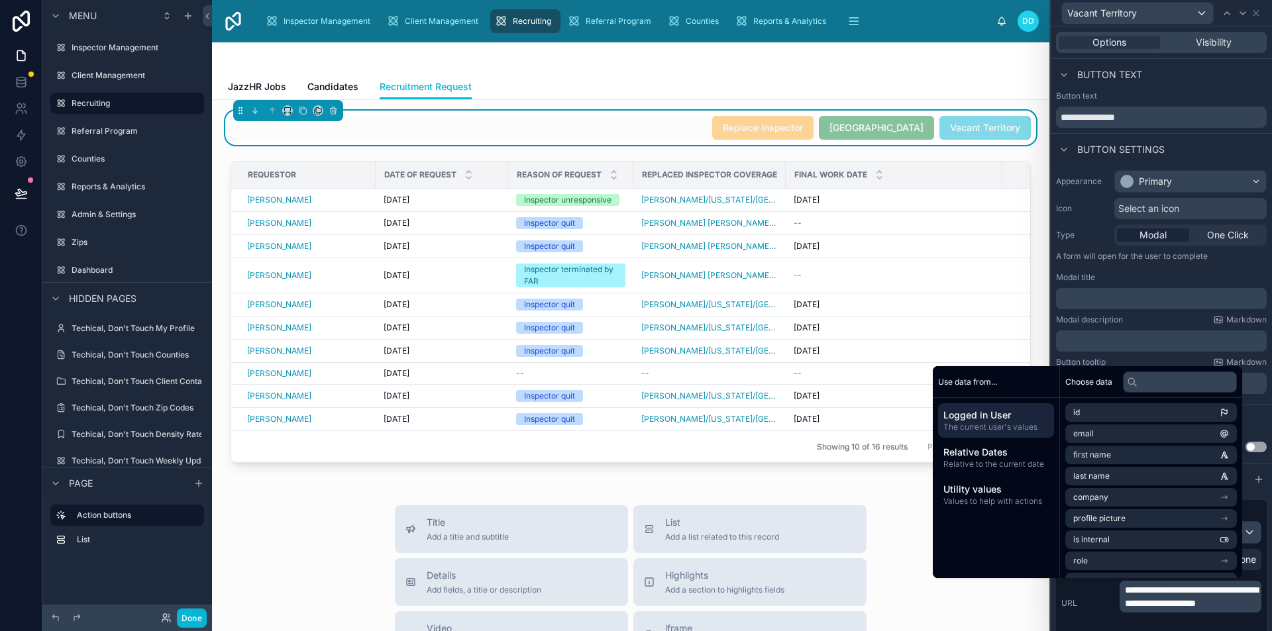
click at [1089, 590] on div "**********" at bounding box center [1161, 603] width 200 height 45
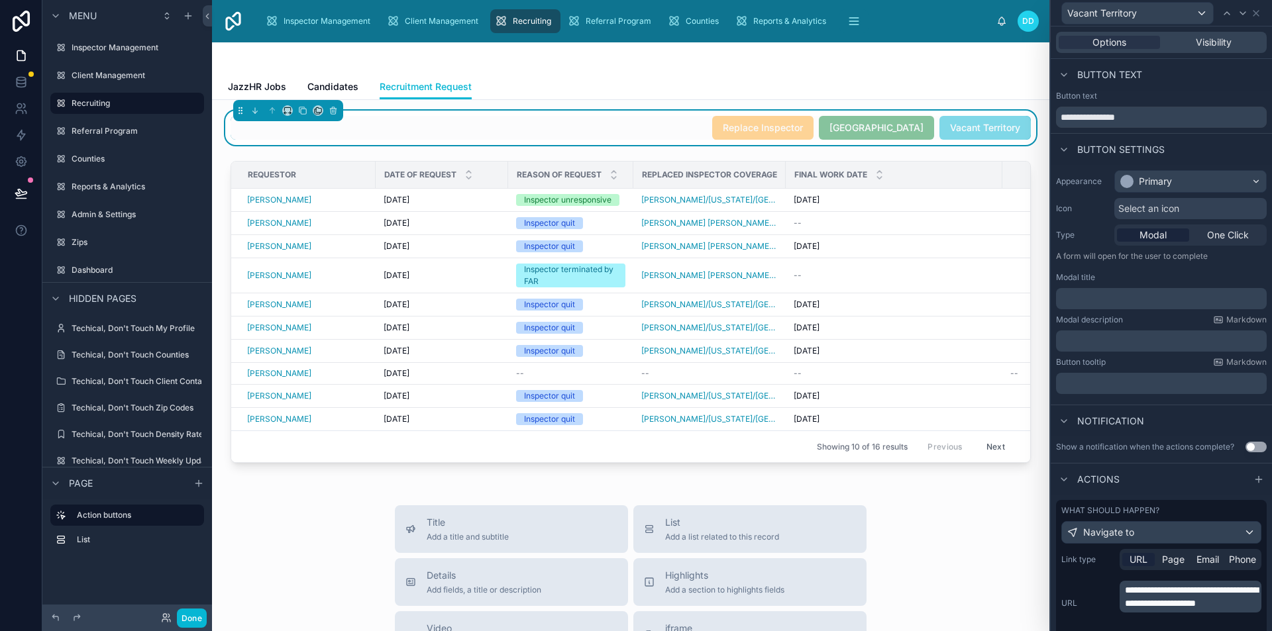
scroll to position [123, 0]
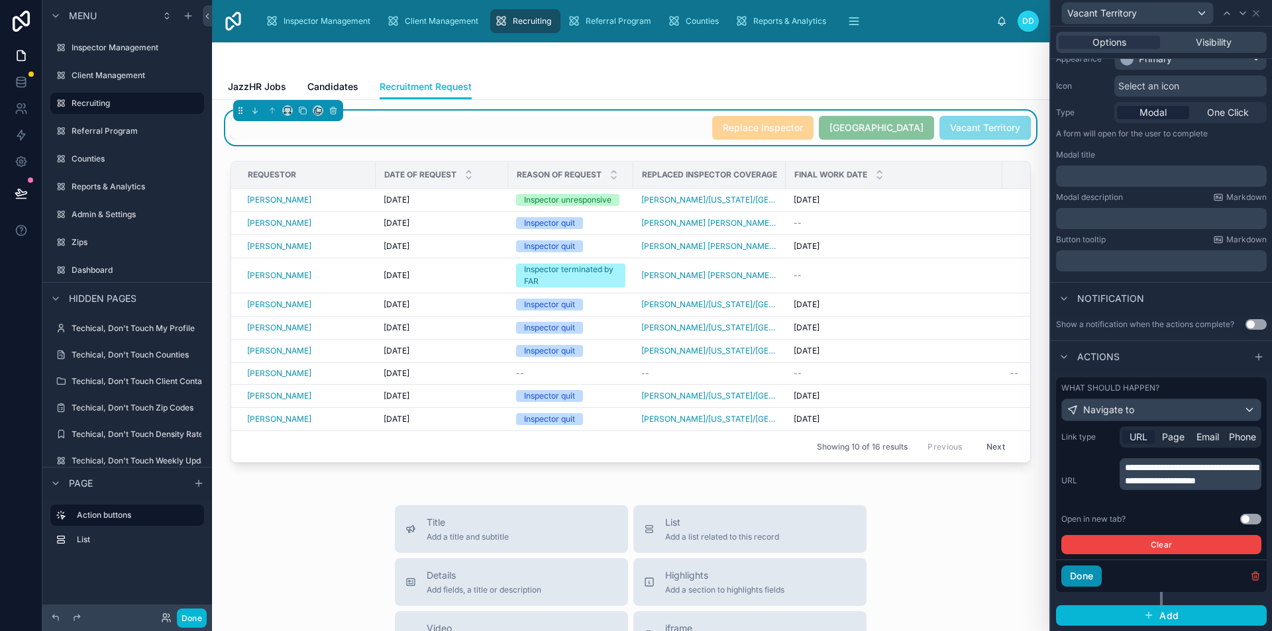
click at [1083, 577] on button "Done" at bounding box center [1081, 576] width 40 height 21
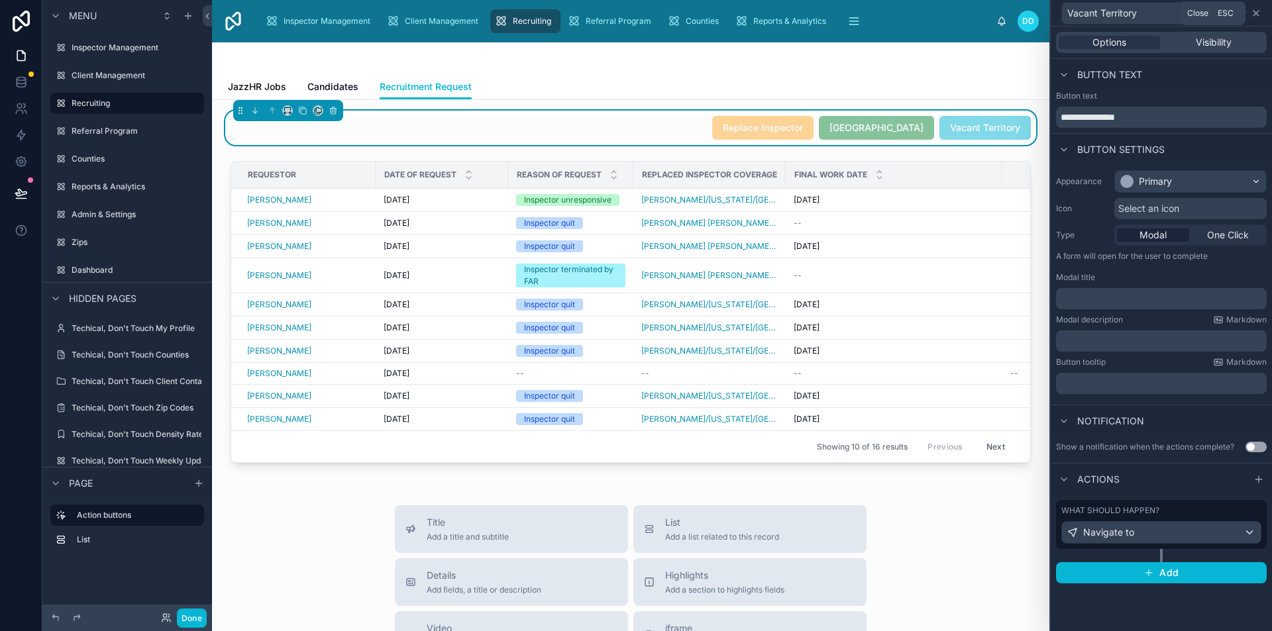
click at [1257, 8] on icon at bounding box center [1256, 13] width 11 height 11
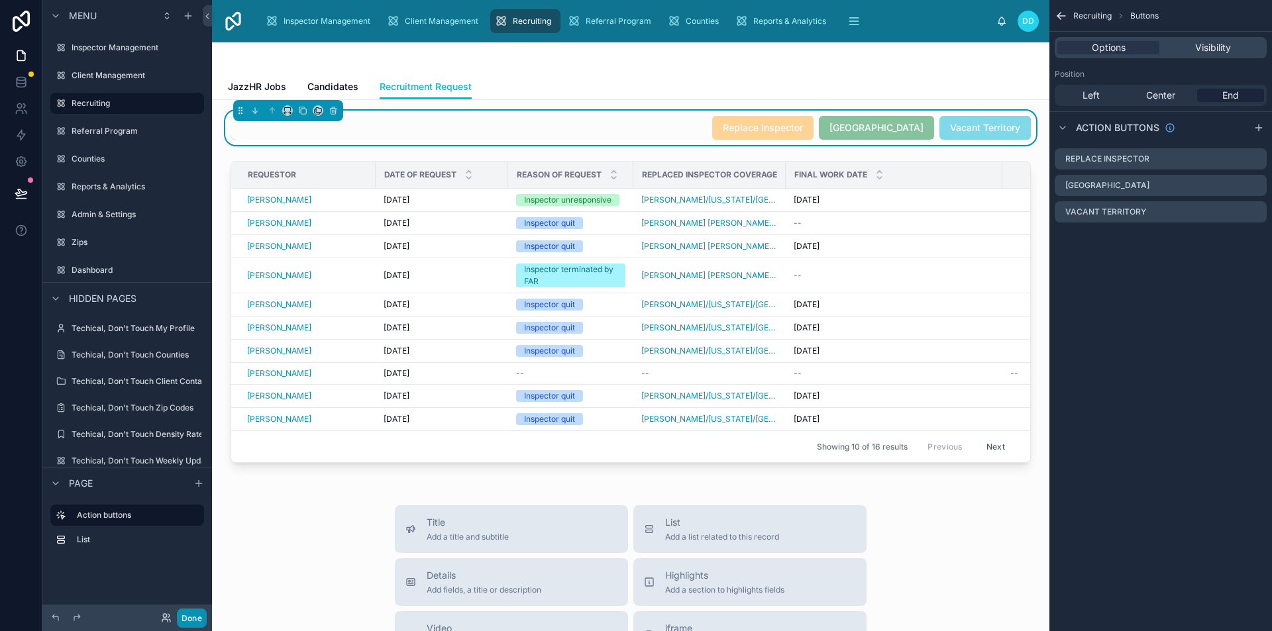
click at [189, 621] on button "Done" at bounding box center [192, 618] width 30 height 19
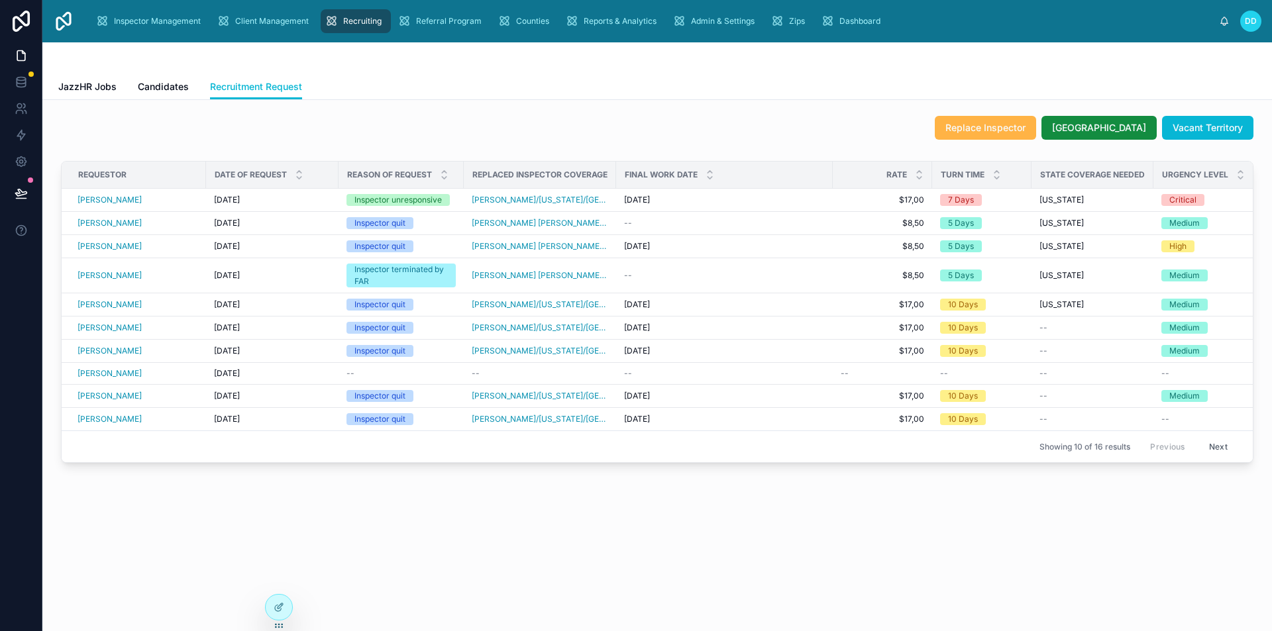
click at [1008, 132] on span "Replace Inspector" at bounding box center [985, 127] width 80 height 13
click at [1102, 134] on button "[GEOGRAPHIC_DATA]" at bounding box center [1098, 128] width 115 height 24
click at [289, 607] on div at bounding box center [279, 607] width 26 height 25
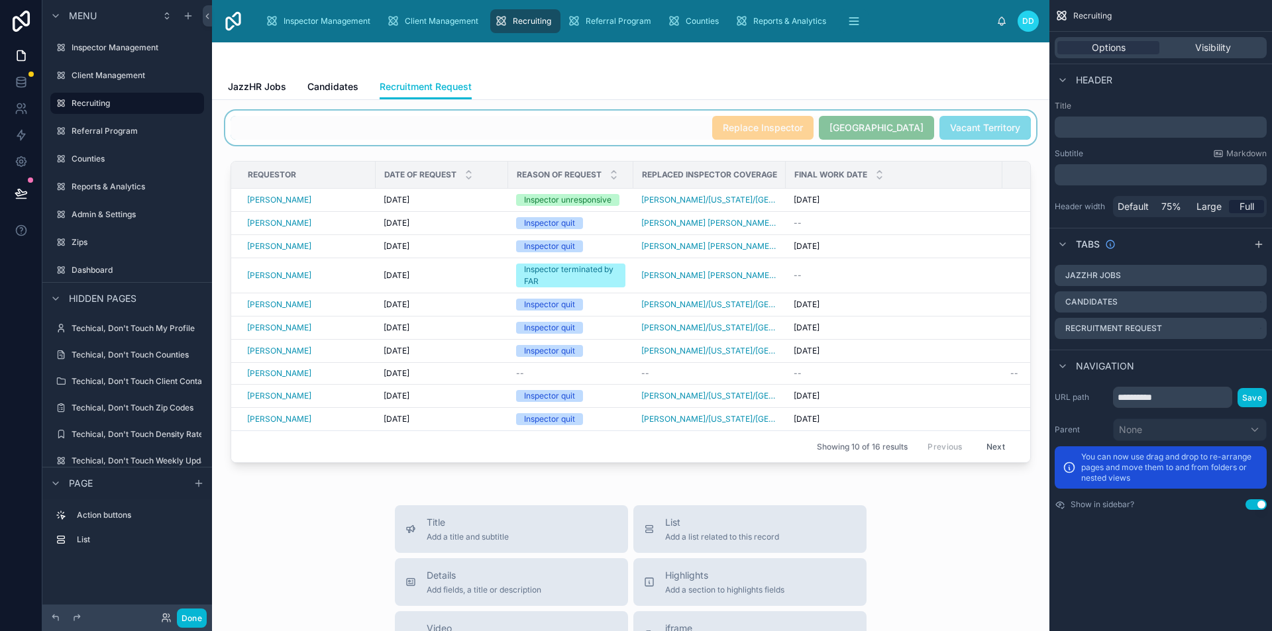
click at [710, 128] on div at bounding box center [631, 128] width 816 height 34
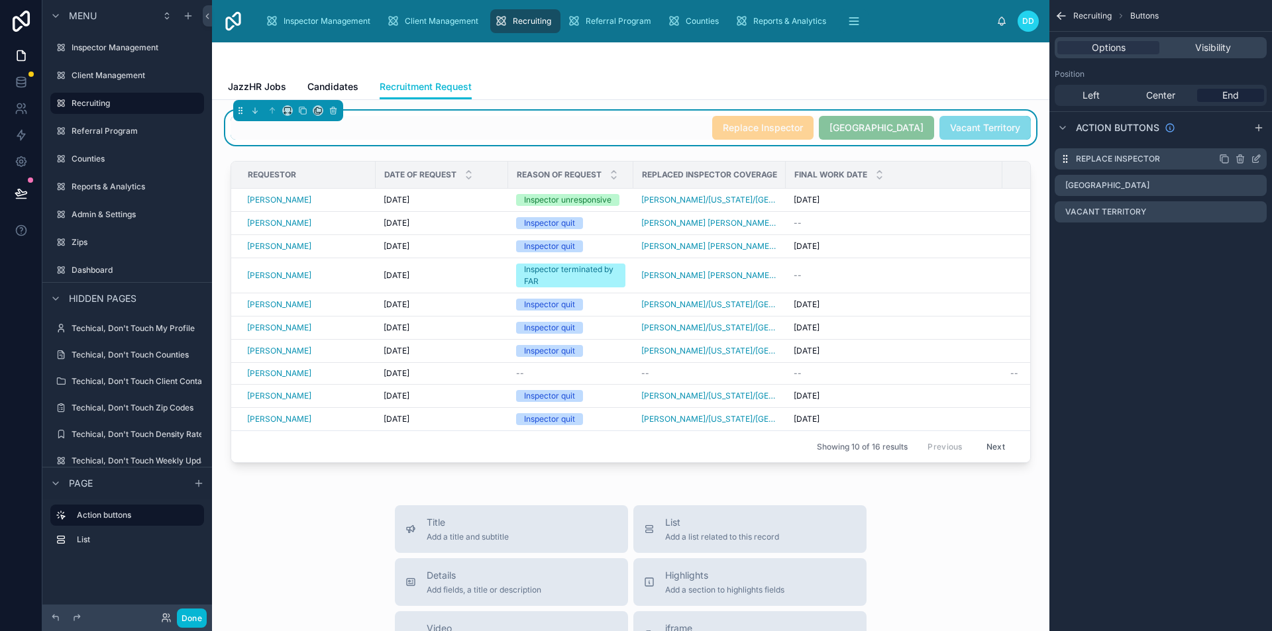
click at [1255, 159] on icon "scrollable content" at bounding box center [1256, 159] width 11 height 11
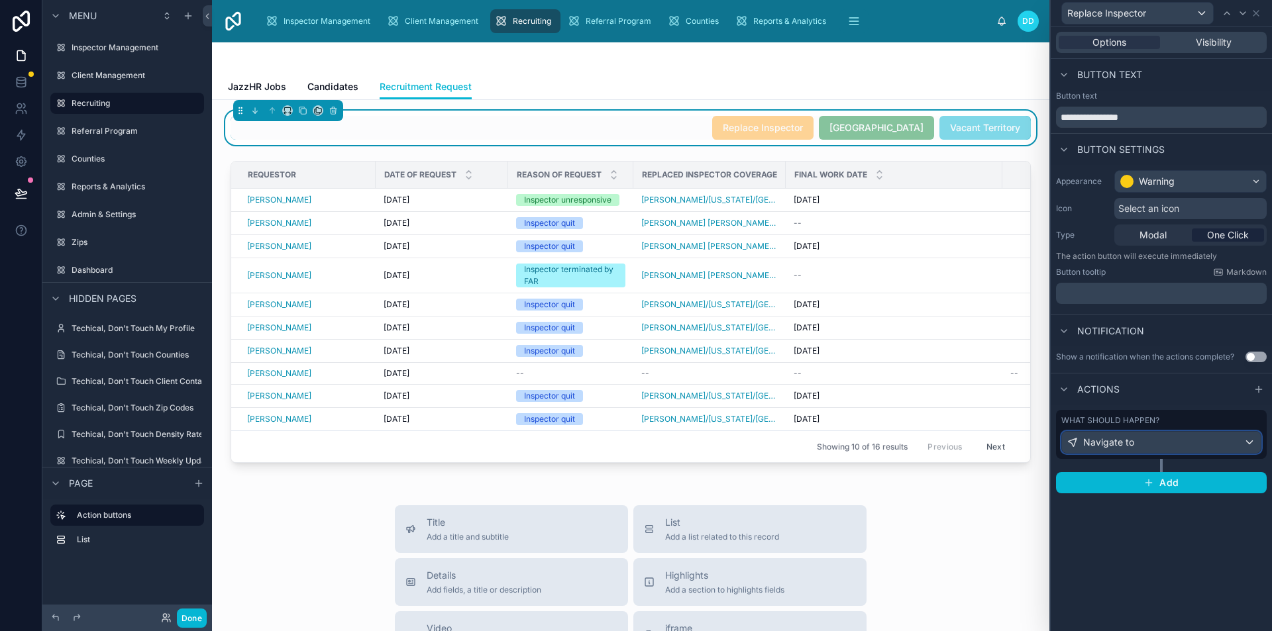
click at [1170, 441] on div "Navigate to" at bounding box center [1161, 442] width 199 height 21
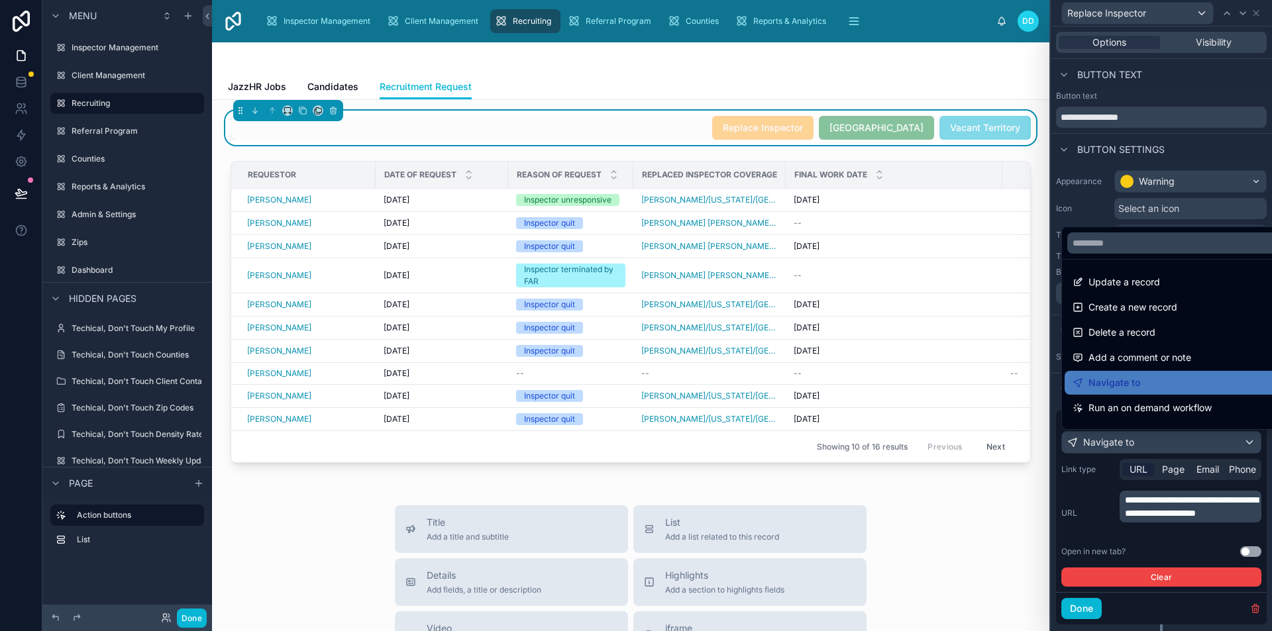
click at [1084, 476] on div at bounding box center [1161, 315] width 221 height 631
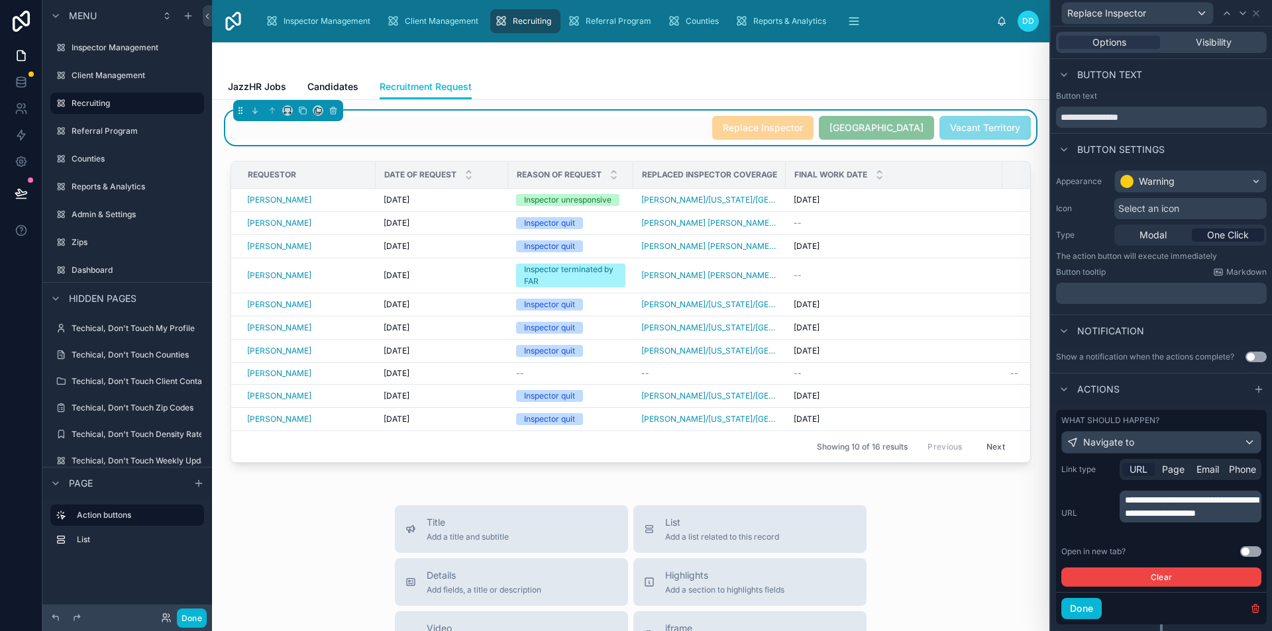
click at [1247, 549] on button "Use setting" at bounding box center [1250, 551] width 21 height 11
click at [1074, 610] on button "Done" at bounding box center [1081, 608] width 40 height 21
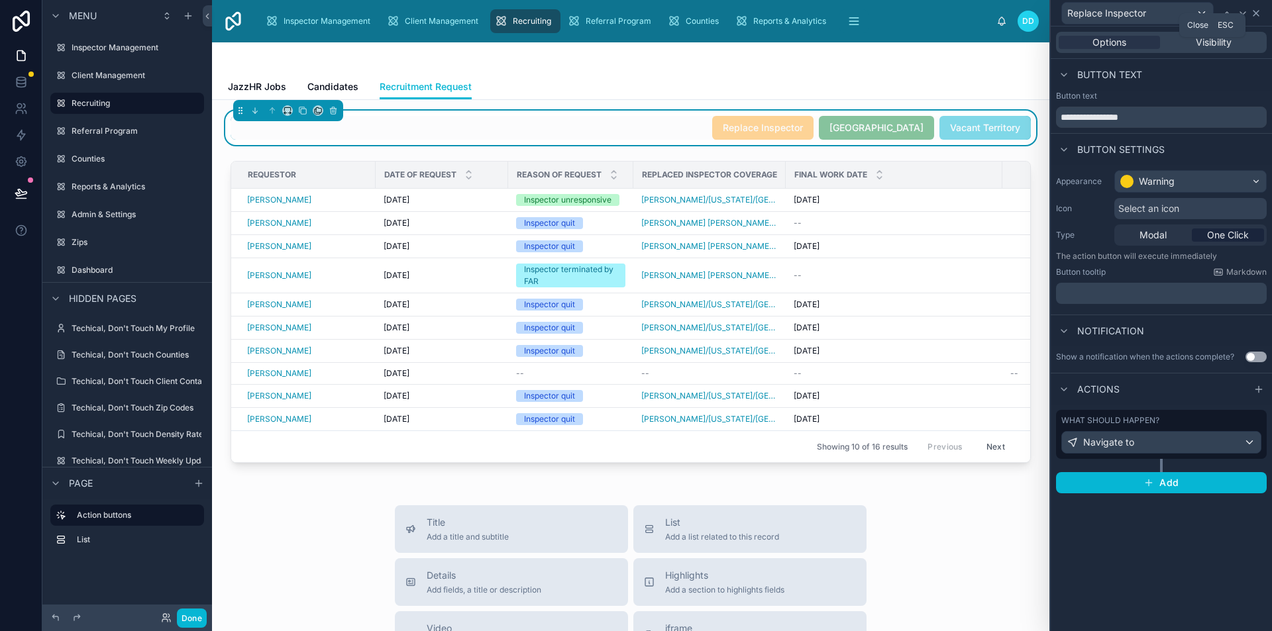
click at [1259, 9] on icon at bounding box center [1256, 13] width 11 height 11
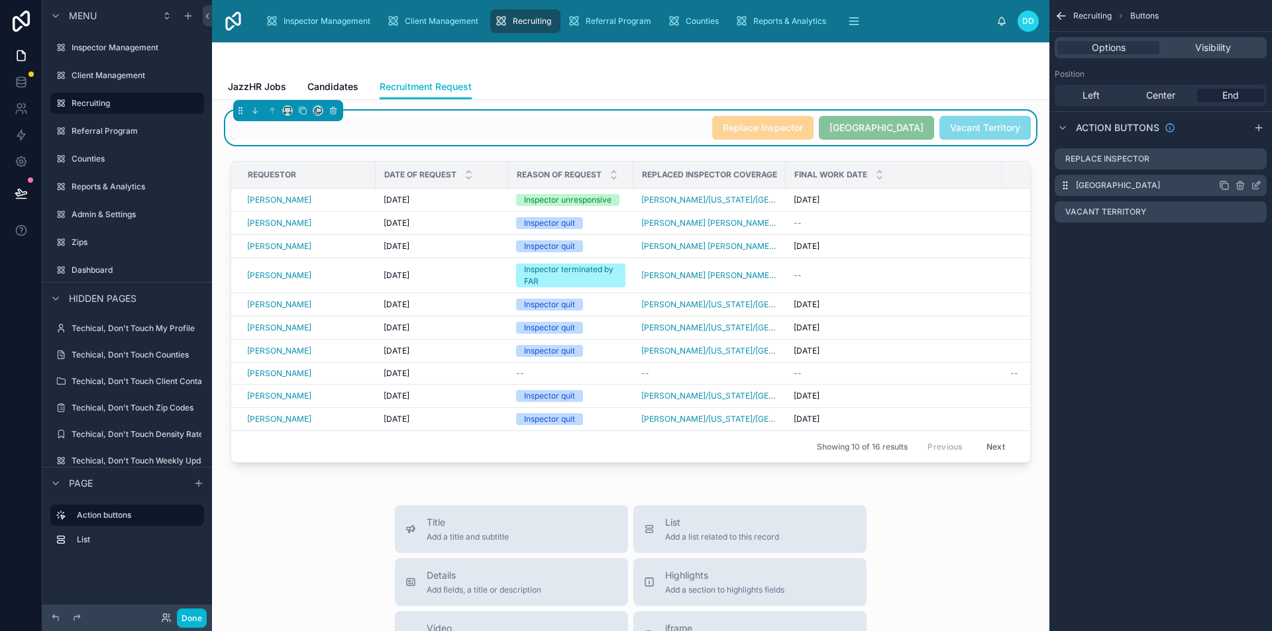
click at [1255, 187] on icon "scrollable content" at bounding box center [1257, 183] width 5 height 5
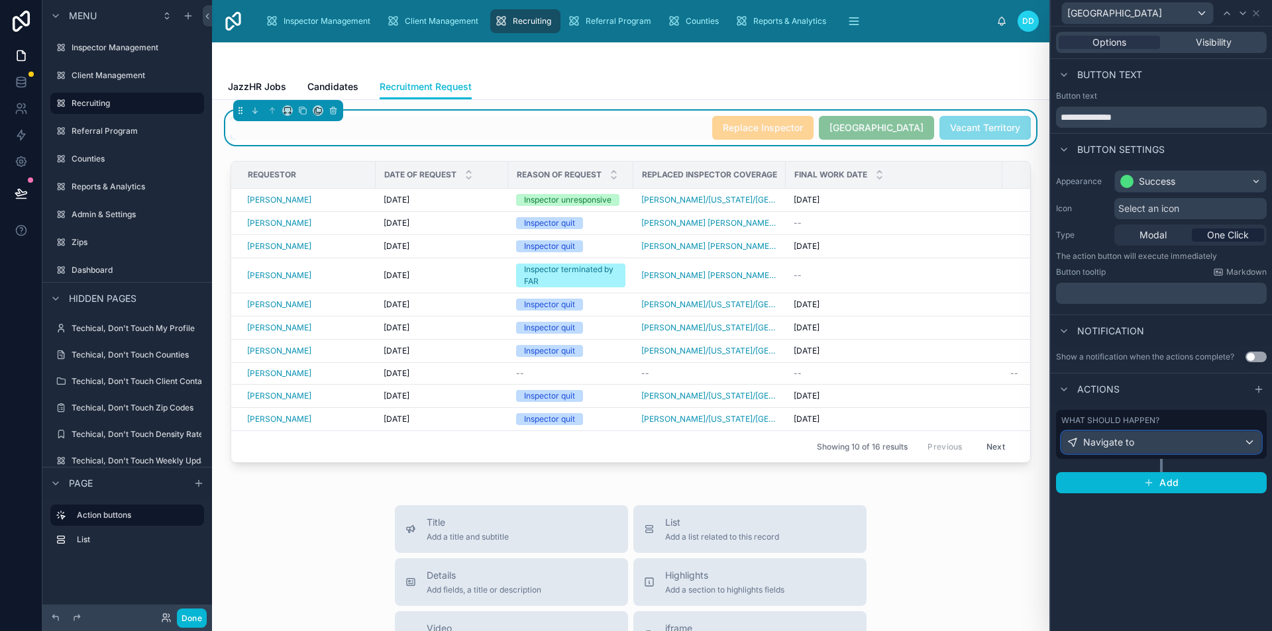
click at [1166, 439] on div "Navigate to" at bounding box center [1161, 442] width 199 height 21
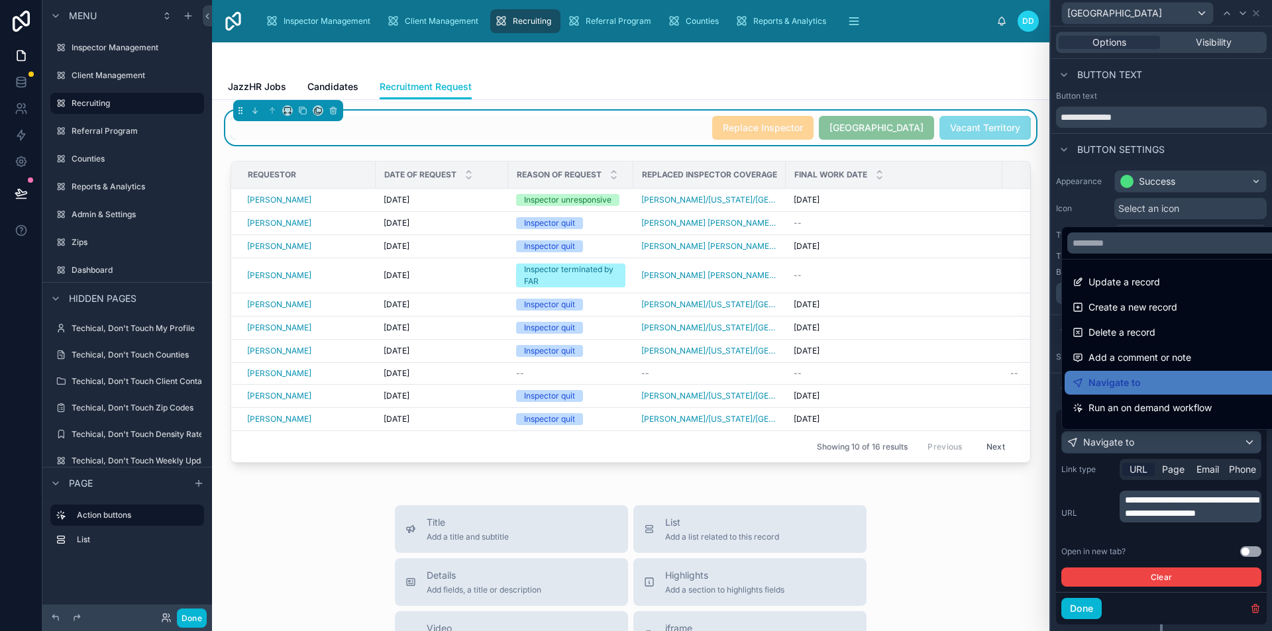
click at [1081, 474] on div at bounding box center [1161, 315] width 221 height 631
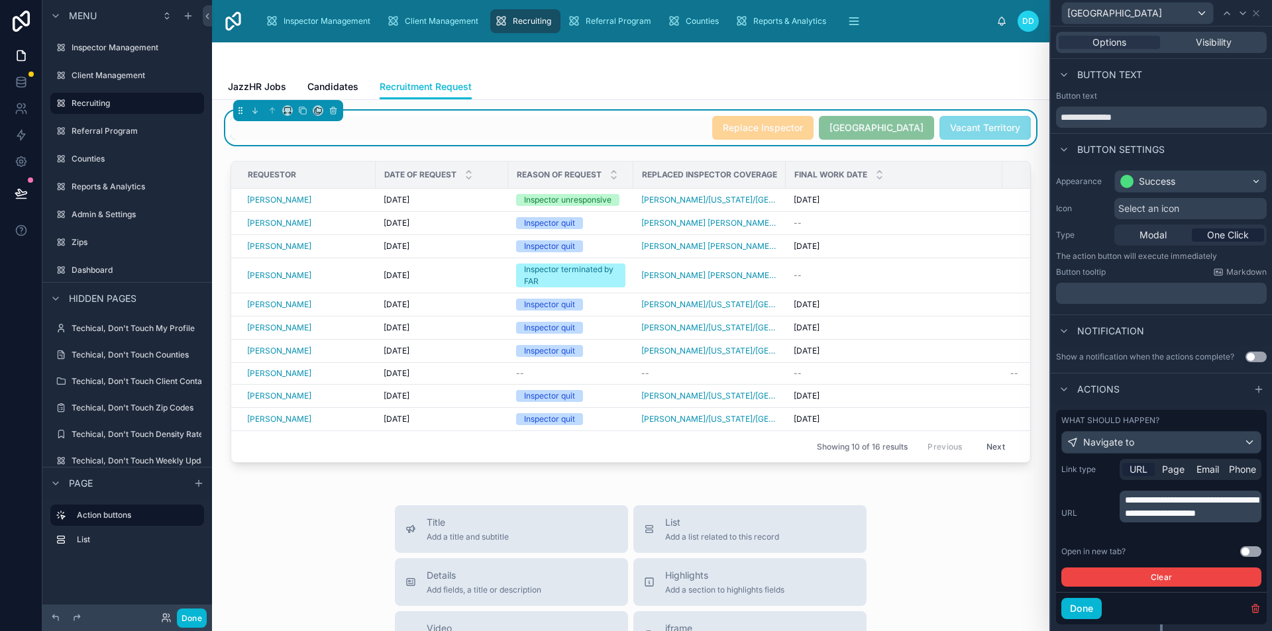
click at [1249, 550] on button "Use setting" at bounding box center [1250, 551] width 21 height 11
click at [1084, 604] on button "Done" at bounding box center [1081, 608] width 40 height 21
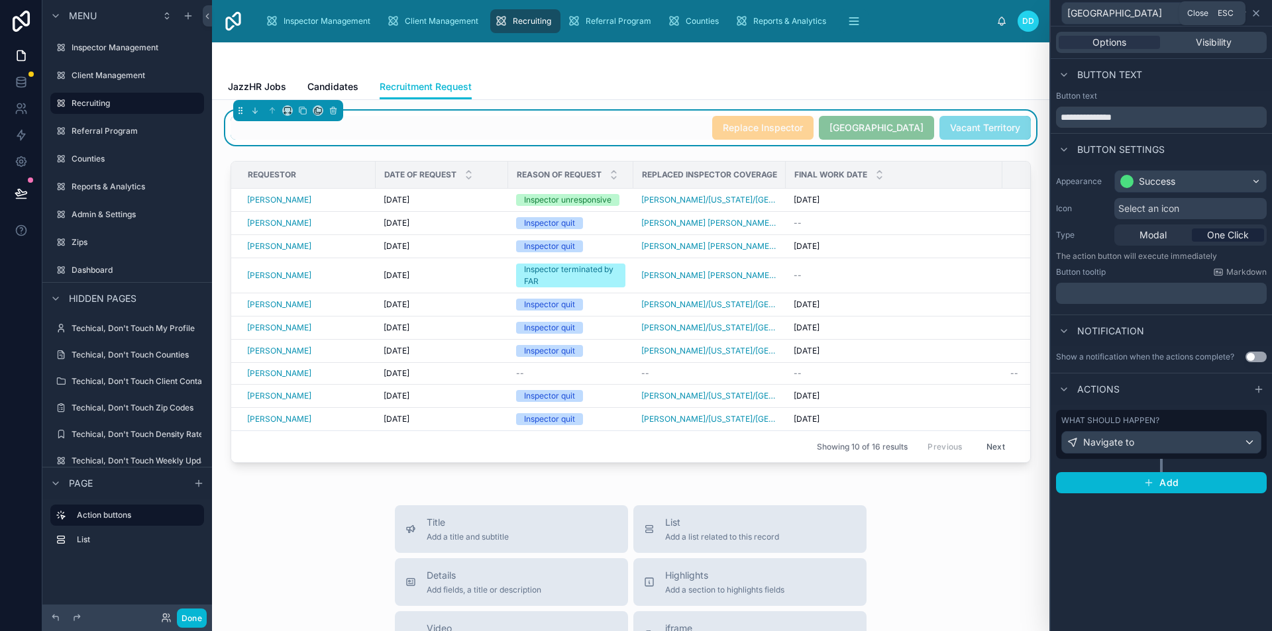
click at [1260, 9] on icon at bounding box center [1256, 13] width 11 height 11
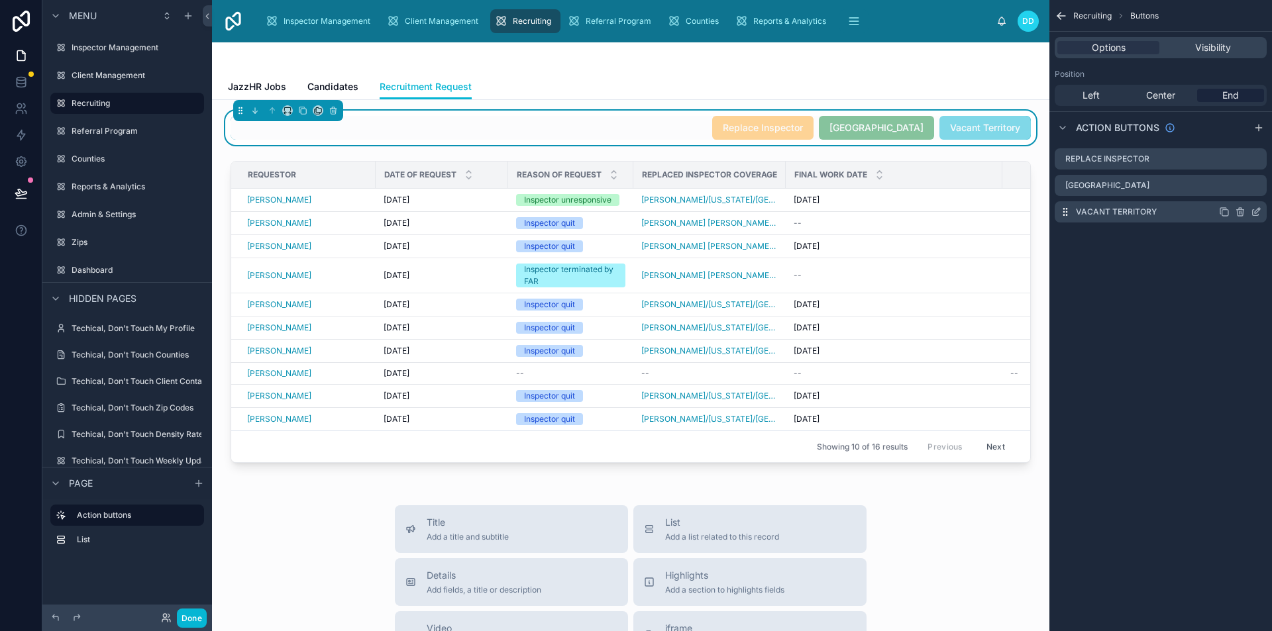
click at [1253, 213] on icon "scrollable content" at bounding box center [1256, 212] width 11 height 11
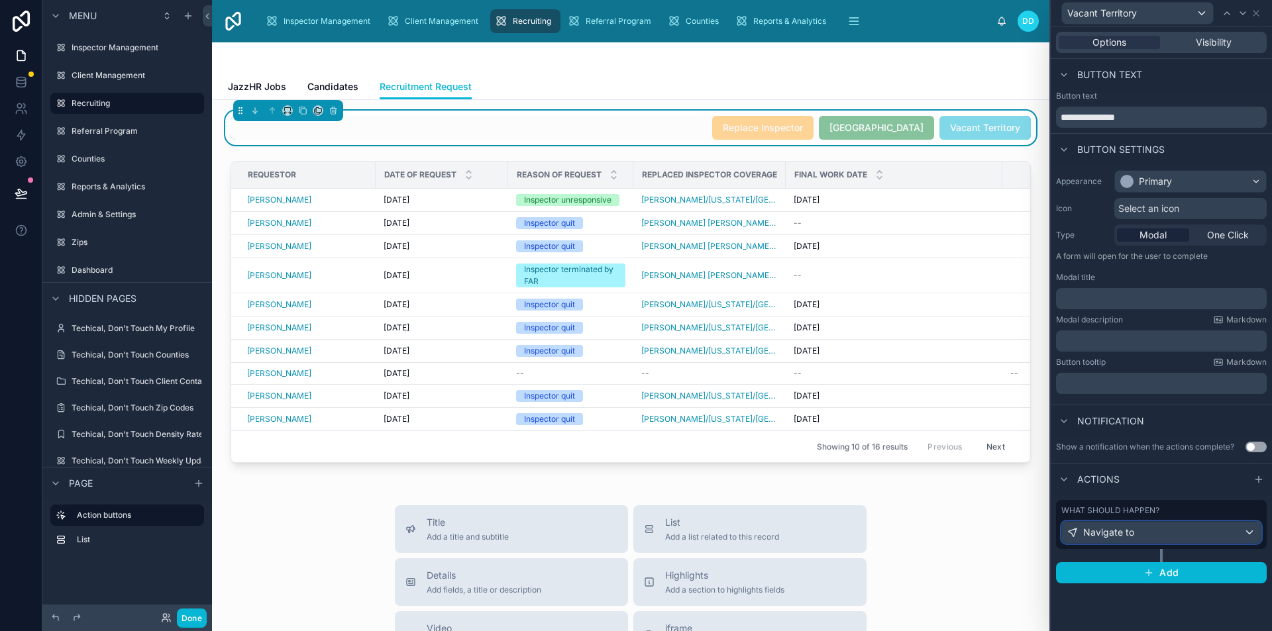
click at [1137, 526] on div "Navigate to" at bounding box center [1161, 532] width 199 height 21
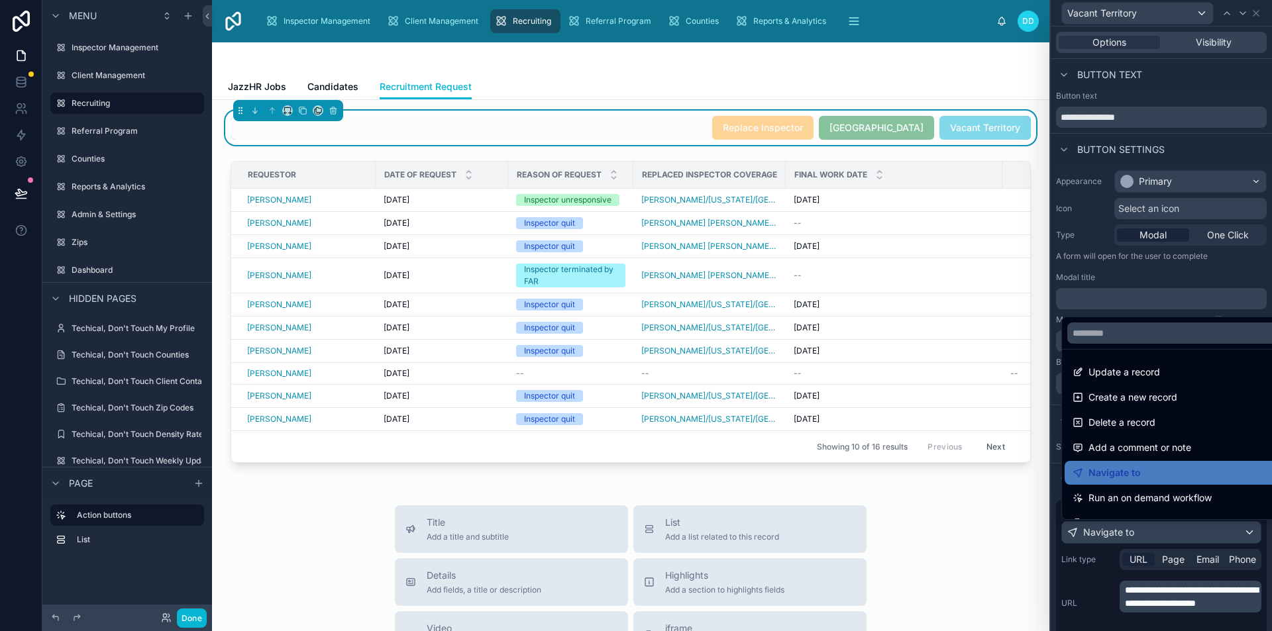
click at [1071, 553] on div at bounding box center [1161, 315] width 221 height 631
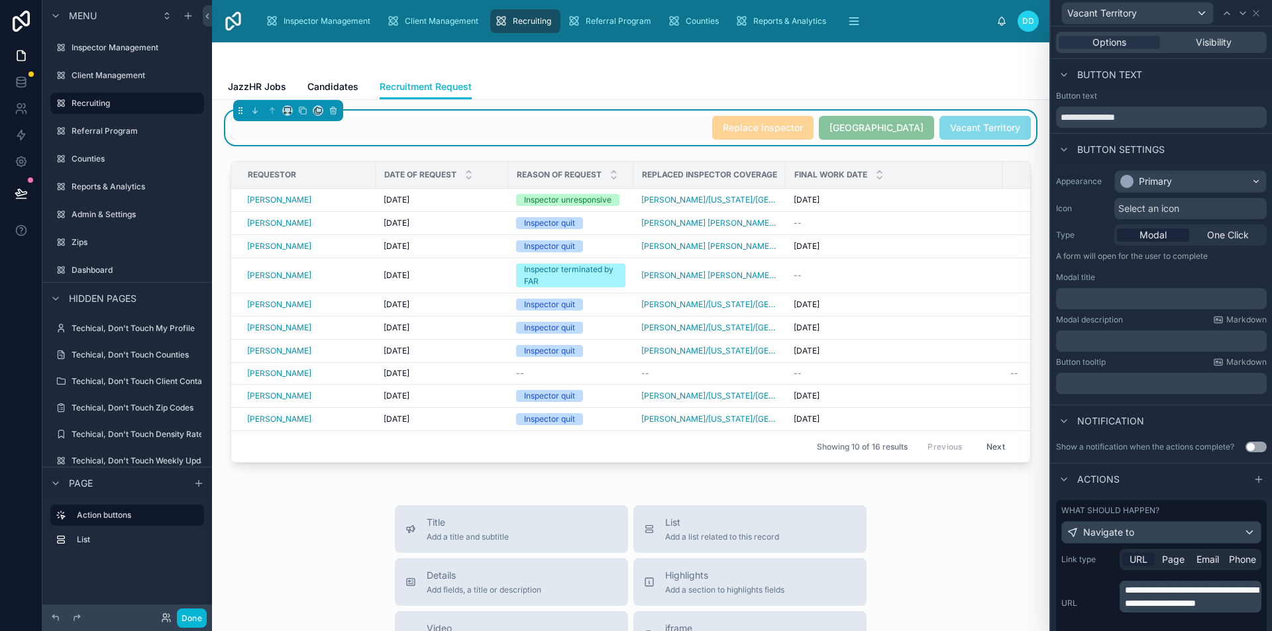
scroll to position [123, 0]
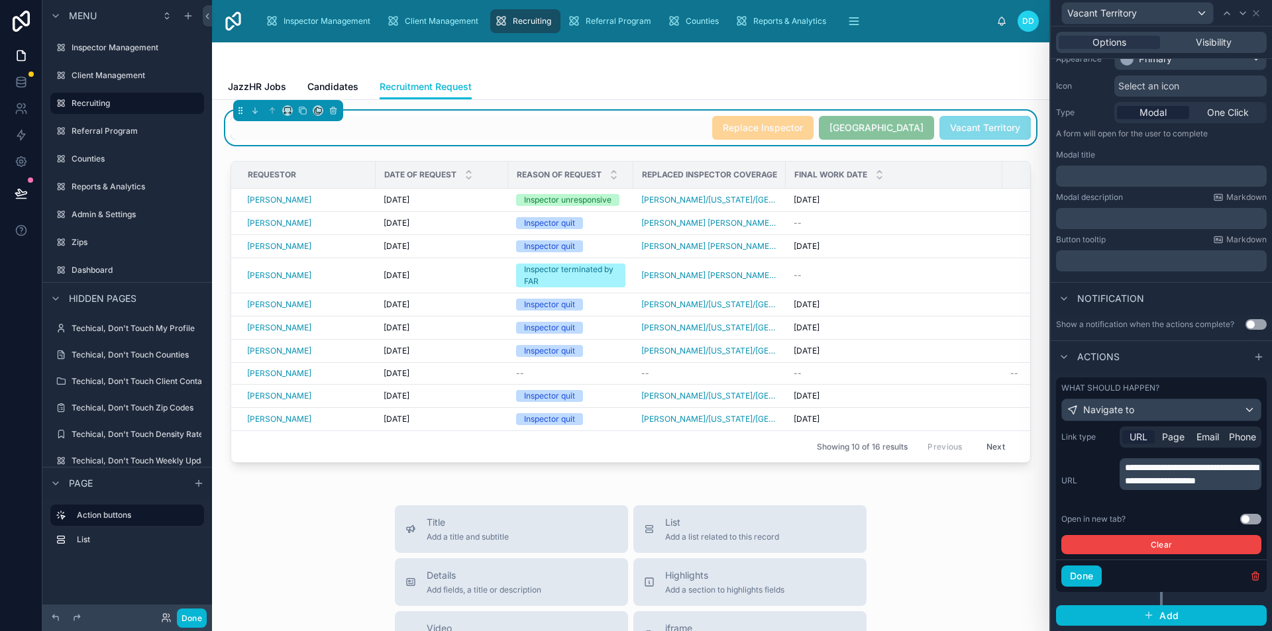
click at [1240, 519] on button "Use setting" at bounding box center [1250, 519] width 21 height 11
click at [1072, 571] on button "Done" at bounding box center [1081, 576] width 40 height 21
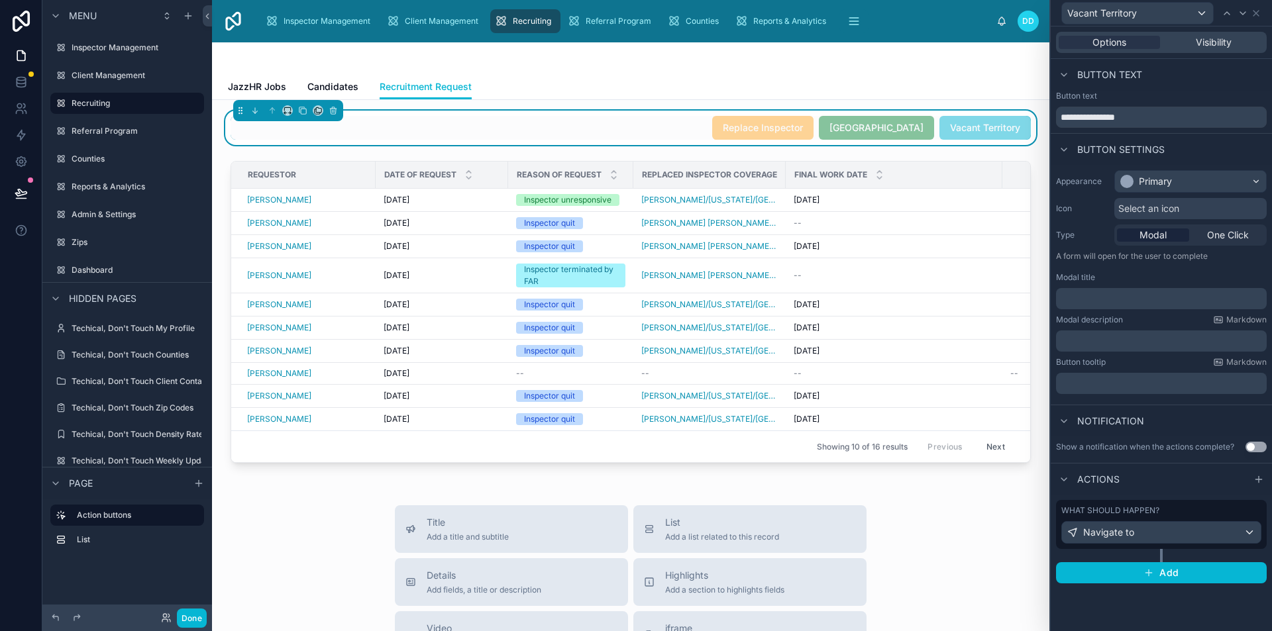
scroll to position [0, 0]
click at [1255, 9] on icon at bounding box center [1256, 13] width 11 height 11
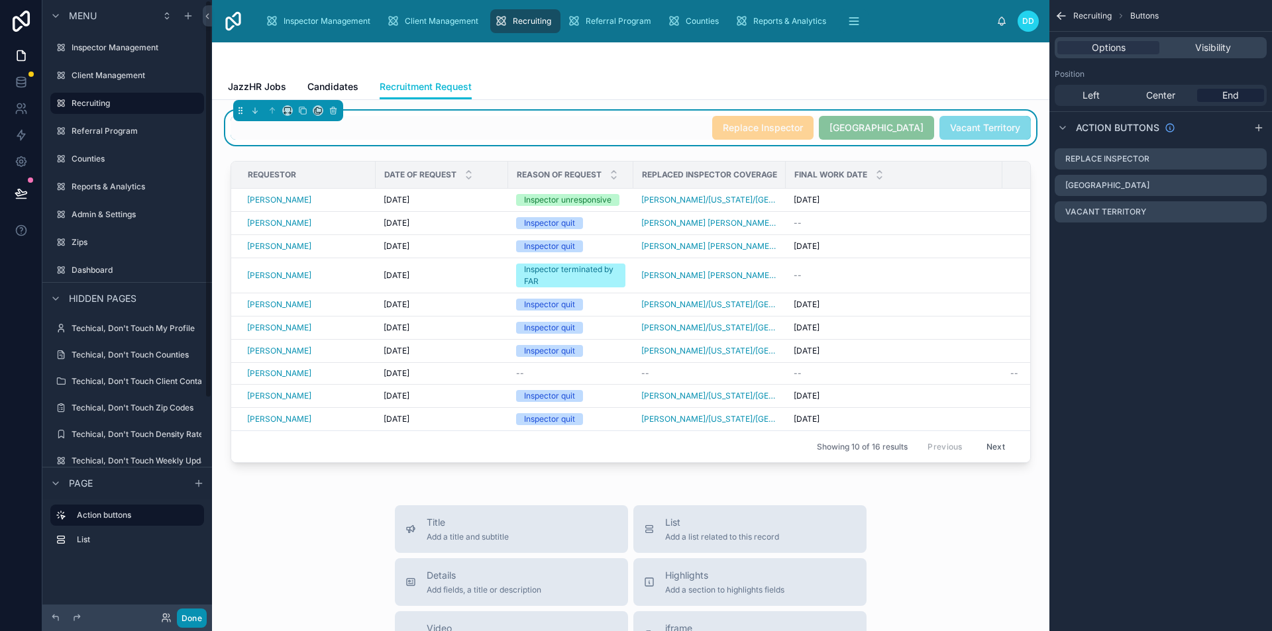
click at [187, 622] on button "Done" at bounding box center [192, 618] width 30 height 19
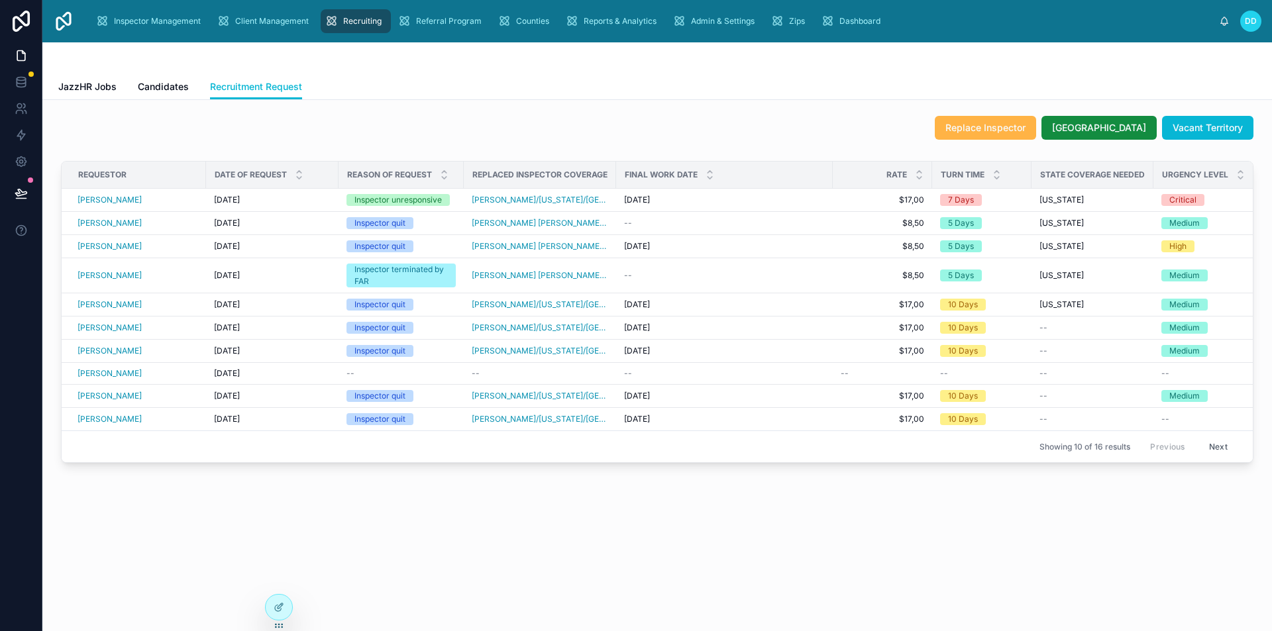
click at [999, 121] on span "Replace Inspector" at bounding box center [985, 127] width 80 height 13
click at [1004, 125] on span "Replace Inspector" at bounding box center [985, 127] width 80 height 13
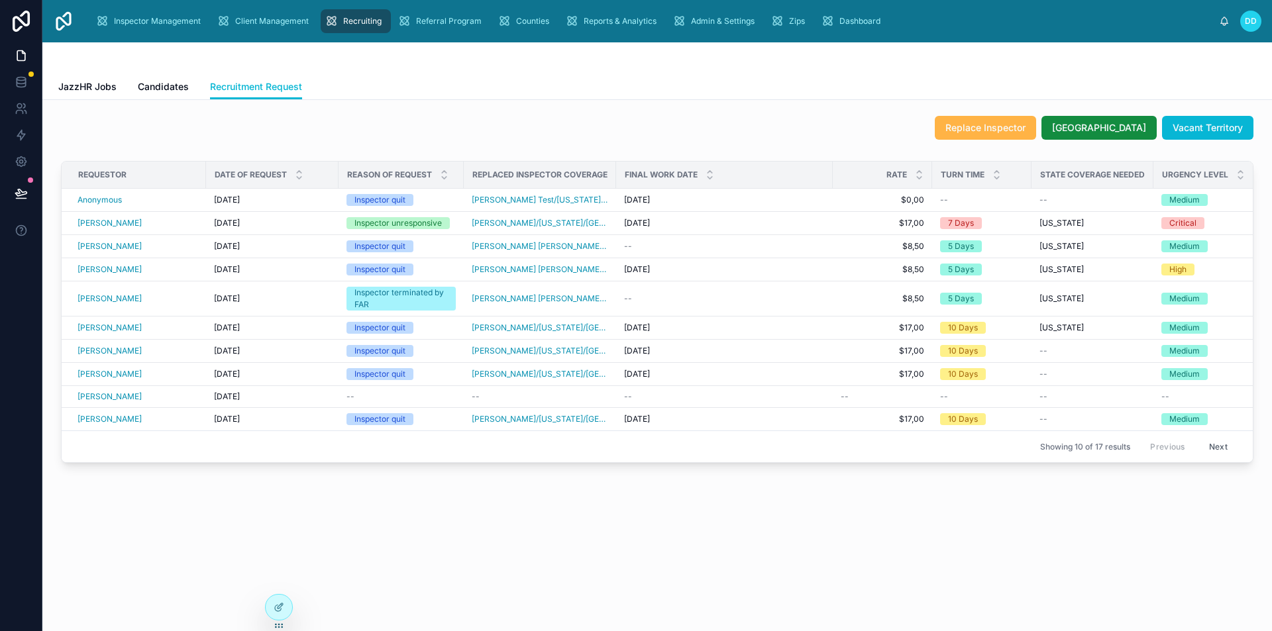
click at [1013, 131] on span "Replace Inspector" at bounding box center [985, 127] width 80 height 13
click at [1223, 134] on span "Vacant Territory" at bounding box center [1207, 127] width 70 height 13
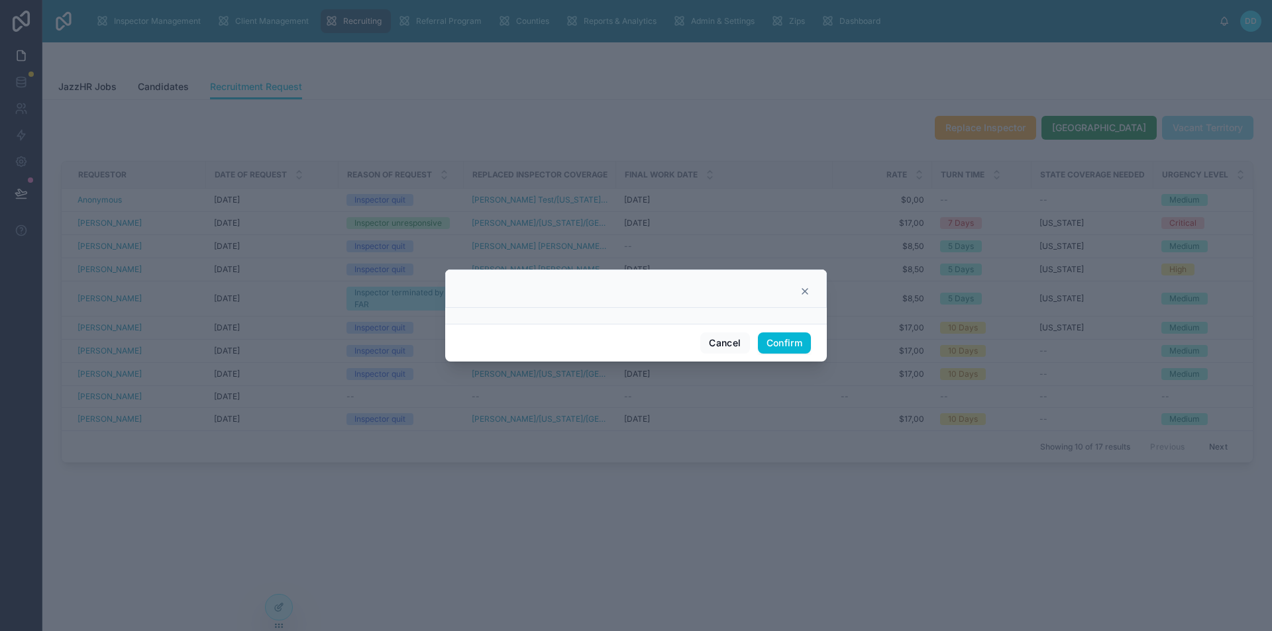
click at [803, 293] on icon at bounding box center [804, 291] width 5 height 5
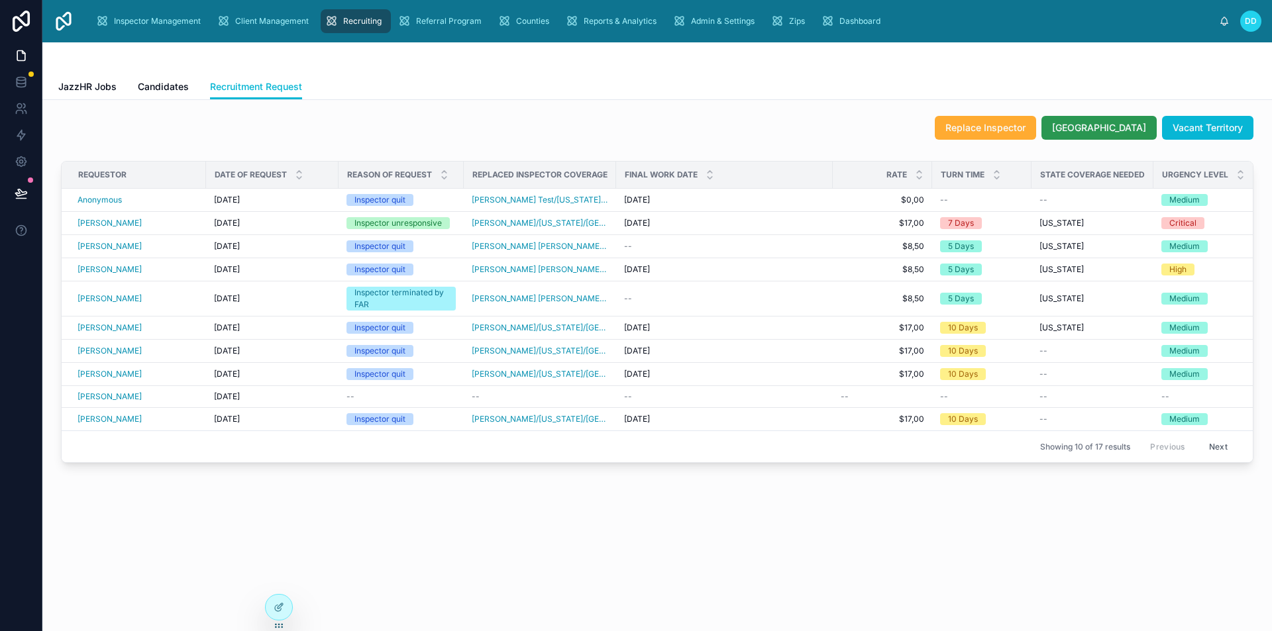
click at [1101, 134] on span "Split Territory" at bounding box center [1099, 127] width 94 height 13
click at [280, 605] on icon at bounding box center [279, 607] width 11 height 11
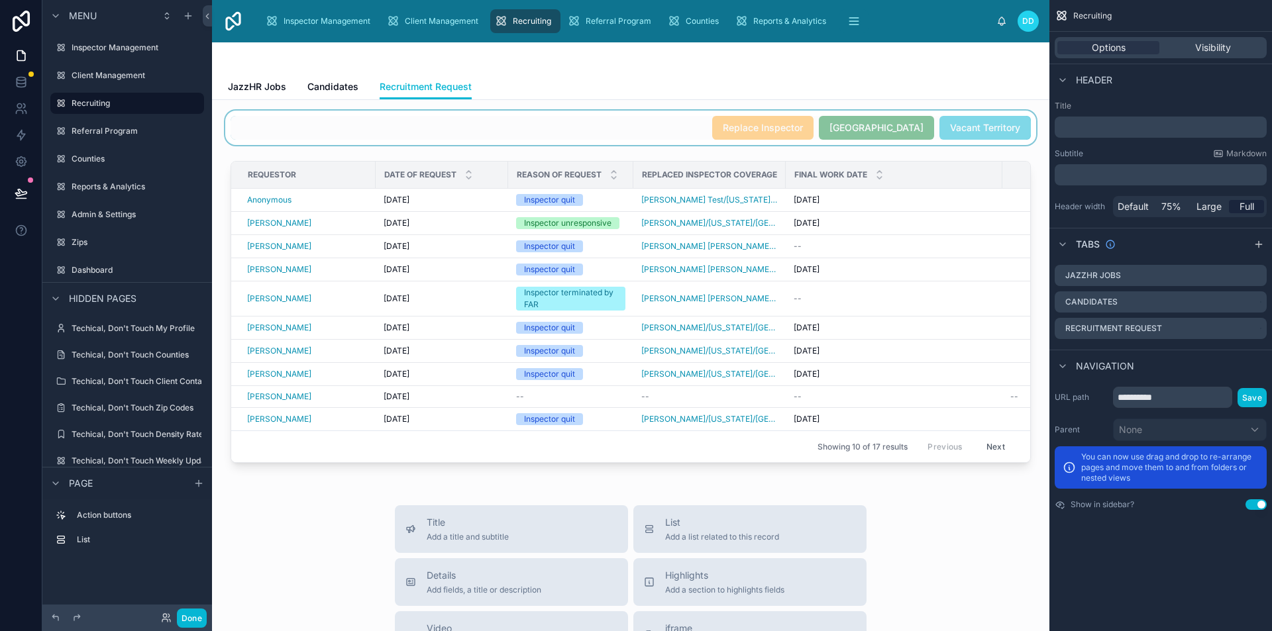
click at [958, 119] on div at bounding box center [631, 128] width 816 height 34
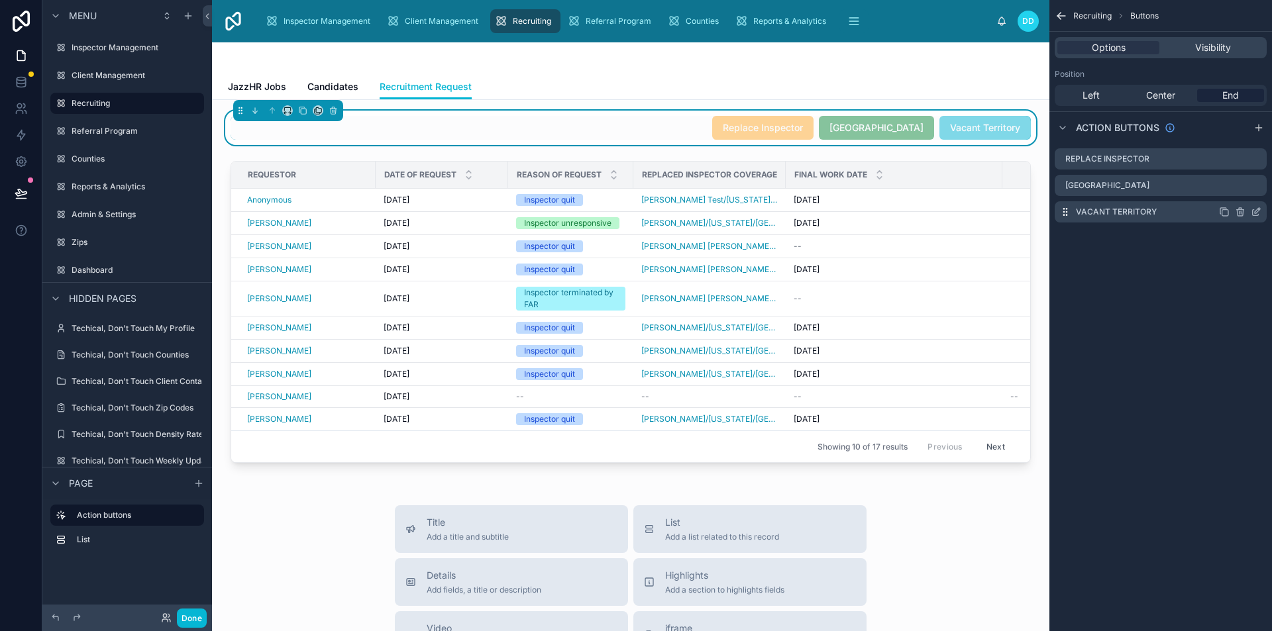
click at [1253, 211] on icon "scrollable content" at bounding box center [1256, 212] width 11 height 11
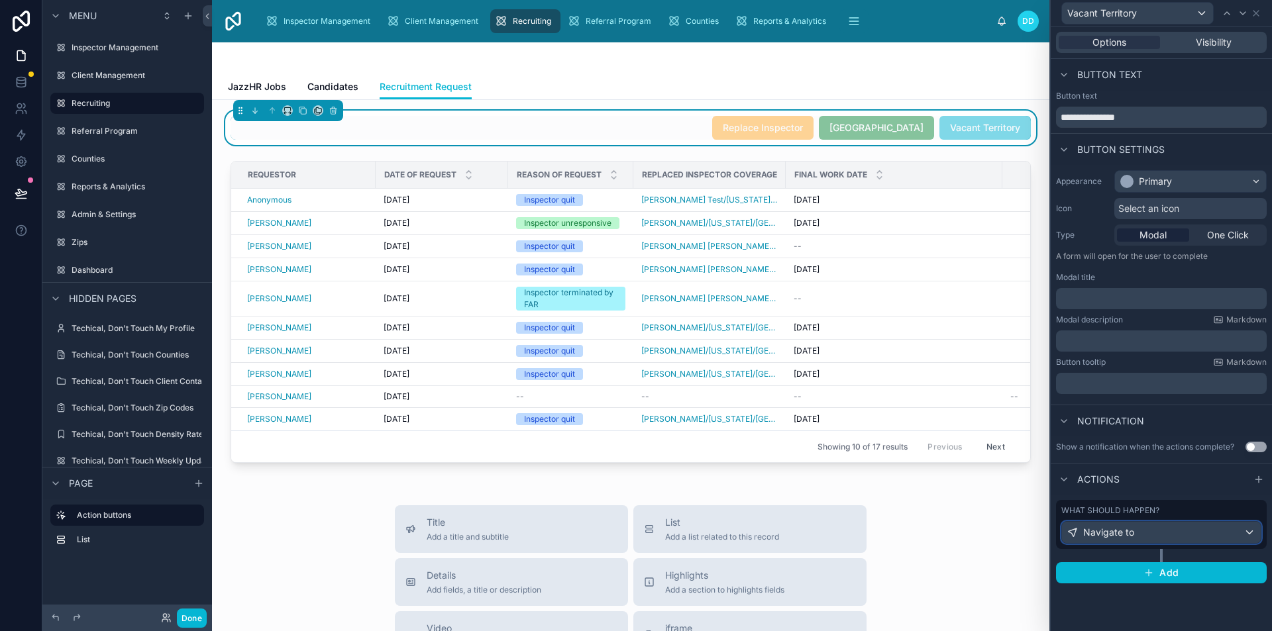
click at [1170, 537] on div "Navigate to" at bounding box center [1161, 532] width 199 height 21
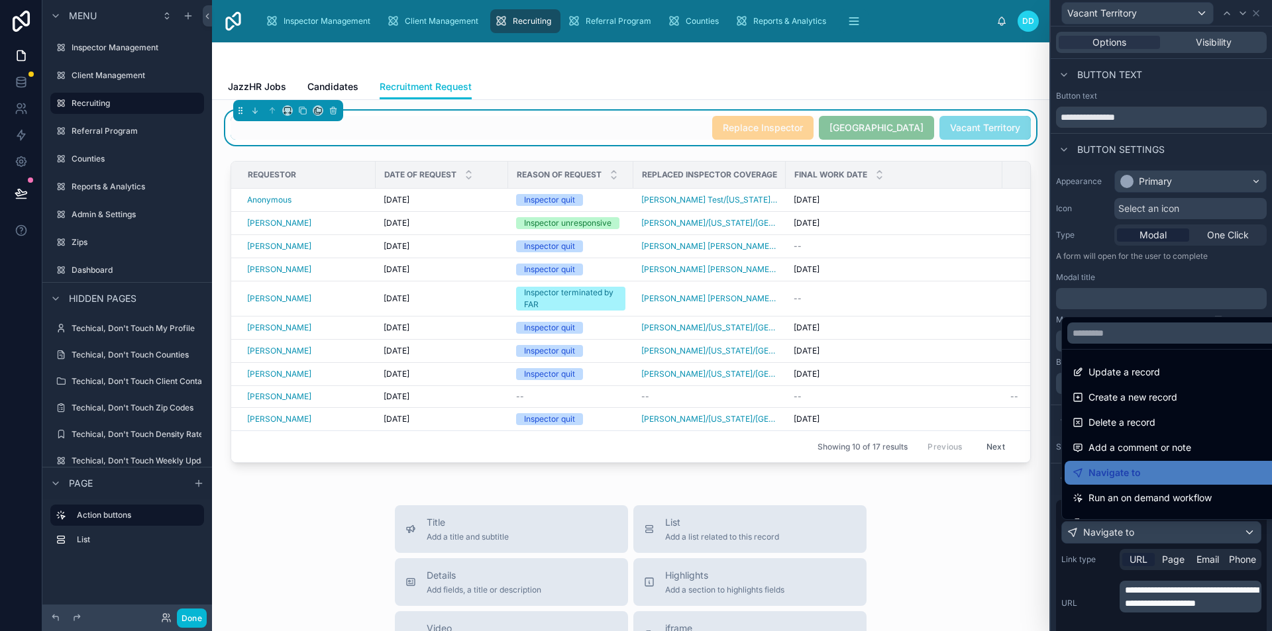
click at [1090, 570] on div at bounding box center [1161, 315] width 221 height 631
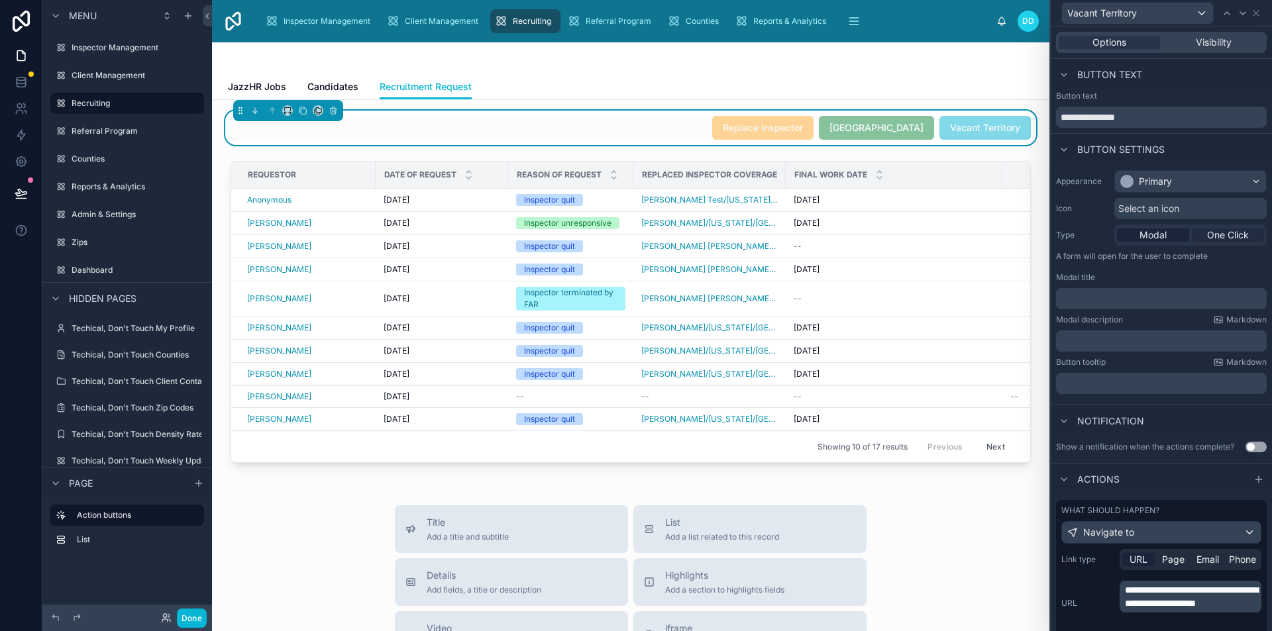
click at [1219, 238] on span "One Click" at bounding box center [1228, 235] width 42 height 13
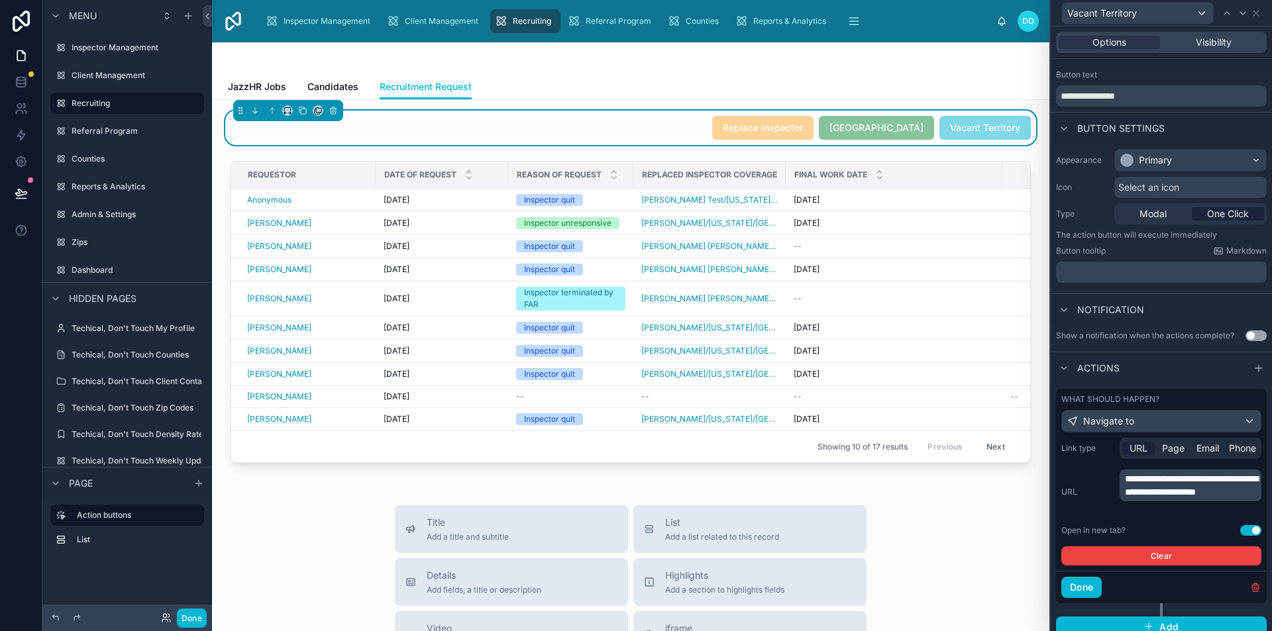
scroll to position [32, 0]
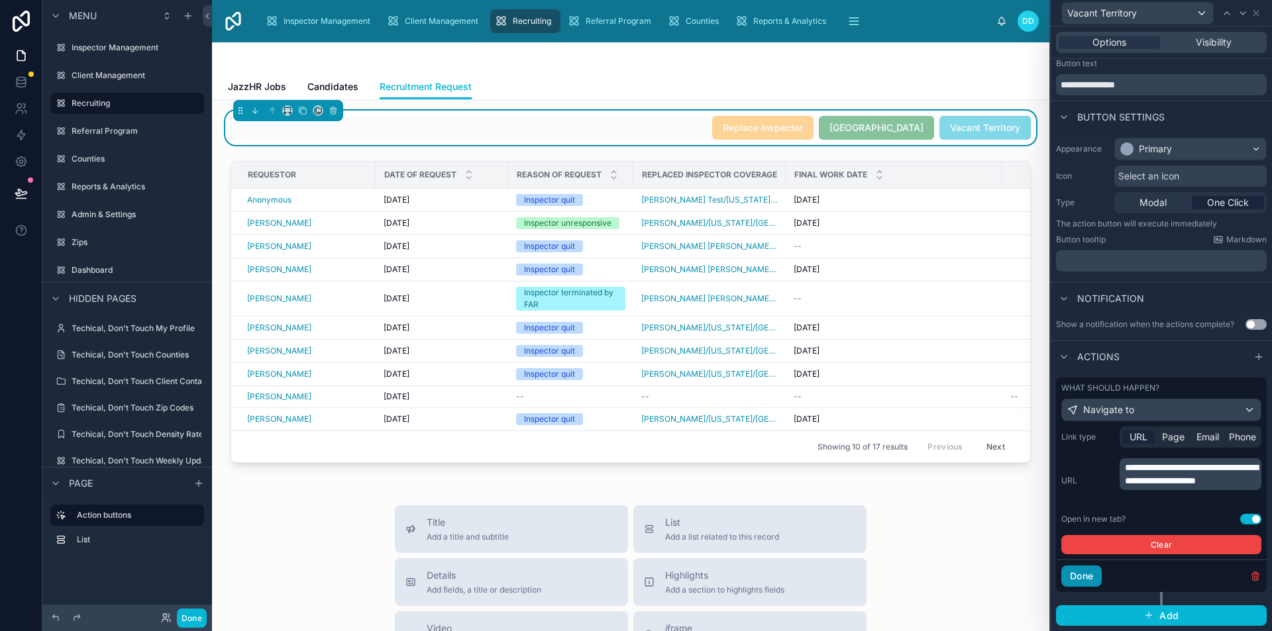
click at [1078, 582] on button "Done" at bounding box center [1081, 576] width 40 height 21
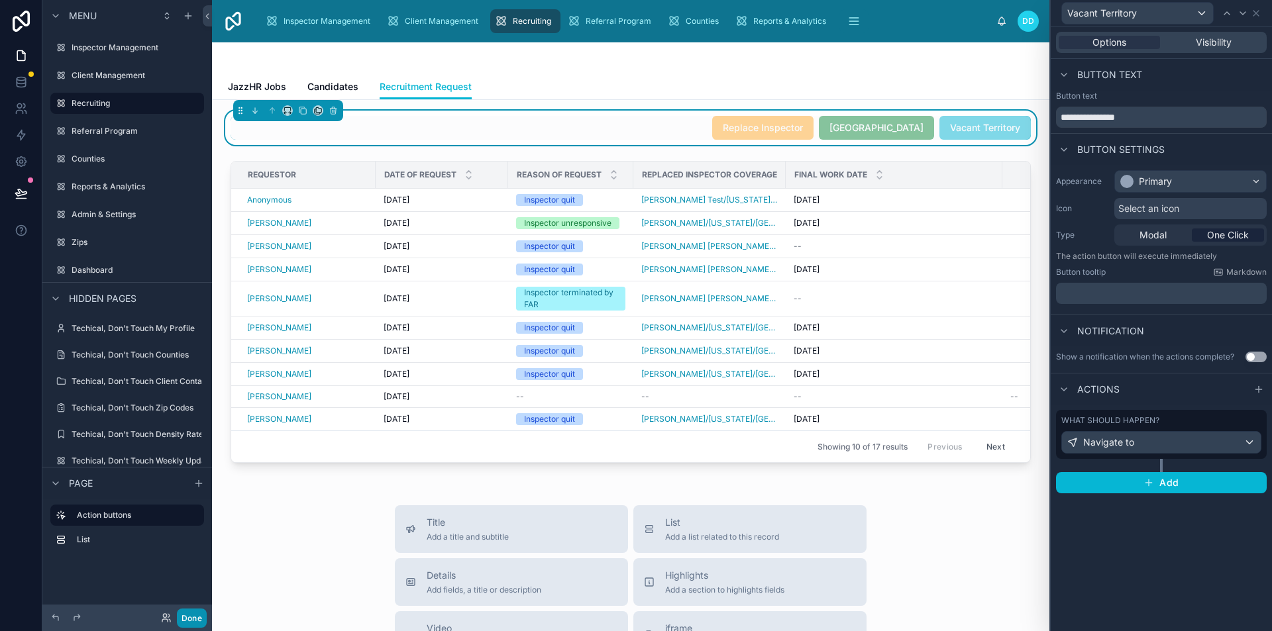
click at [197, 617] on button "Done" at bounding box center [192, 618] width 30 height 19
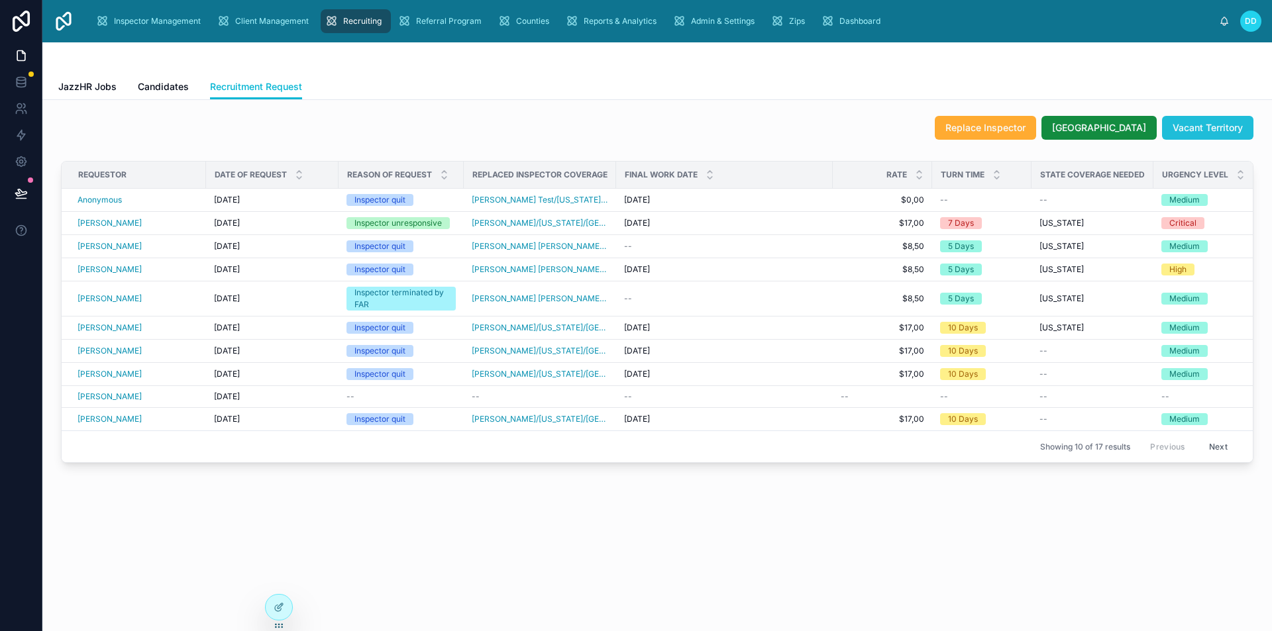
click at [1190, 130] on span "Vacant Territory" at bounding box center [1207, 127] width 70 height 13
click at [1194, 132] on span "Vacant Territory" at bounding box center [1207, 127] width 70 height 13
click at [1206, 123] on span "Vacant Territory" at bounding box center [1207, 127] width 70 height 13
click at [1127, 132] on span "Split Territory" at bounding box center [1099, 127] width 94 height 13
click at [1006, 129] on span "Replace Inspector" at bounding box center [985, 127] width 80 height 13
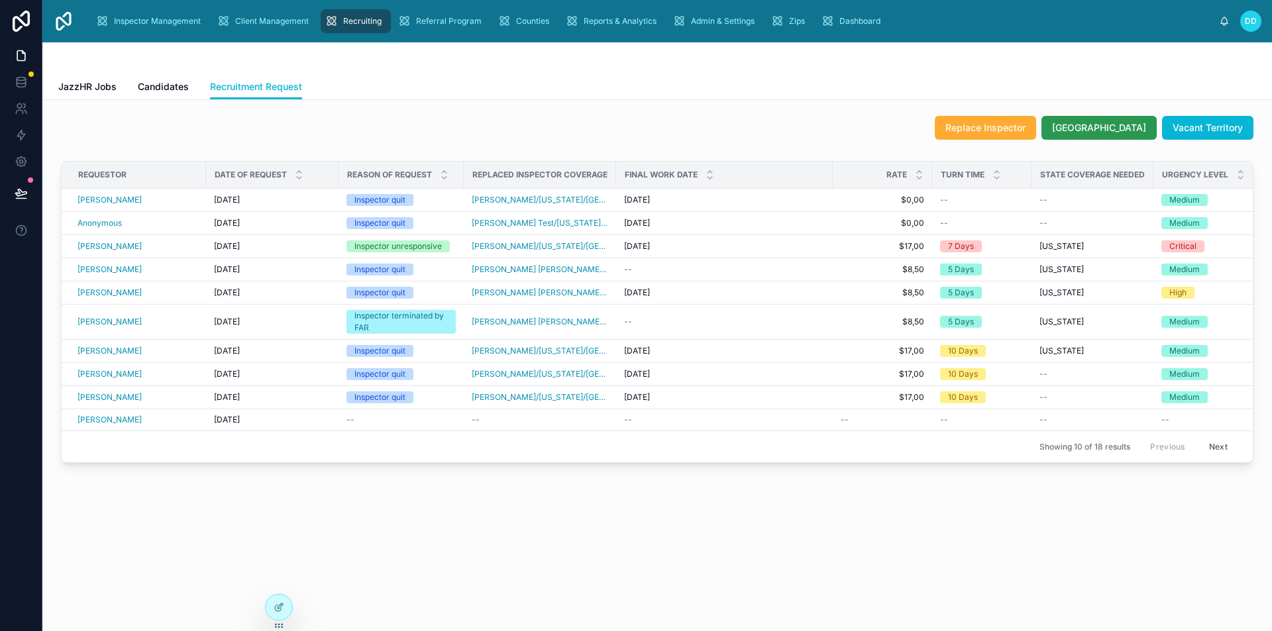
click at [1120, 130] on span "Split Territory" at bounding box center [1099, 127] width 94 height 13
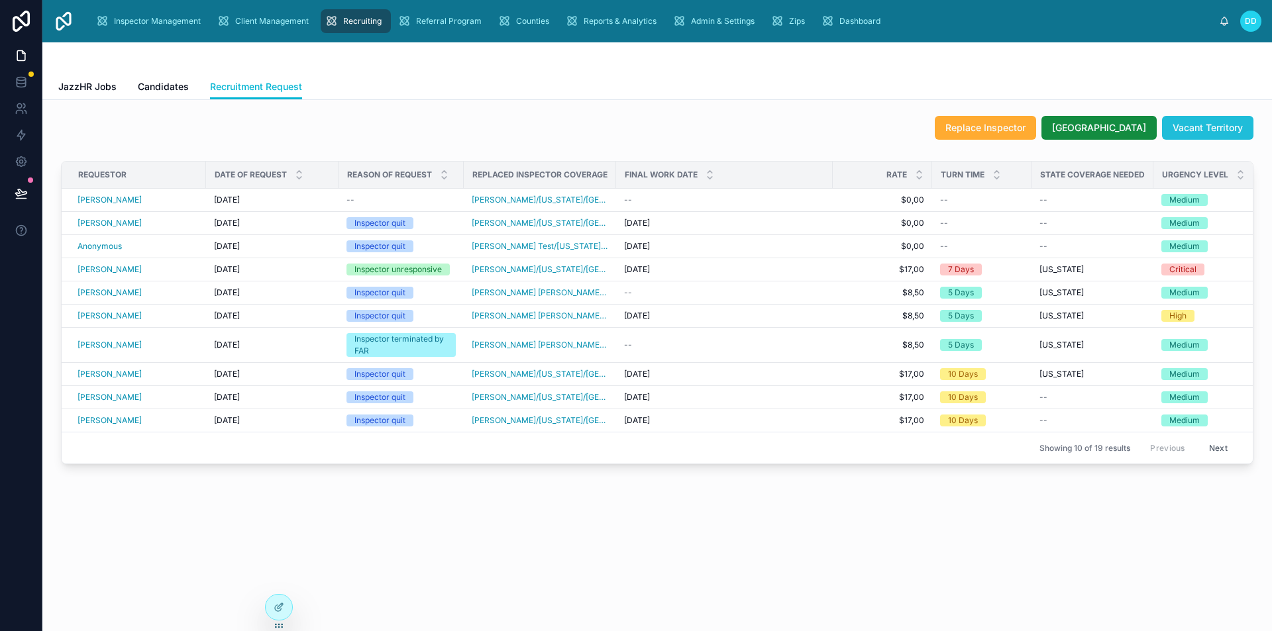
click at [1207, 130] on span "Vacant Territory" at bounding box center [1207, 127] width 70 height 13
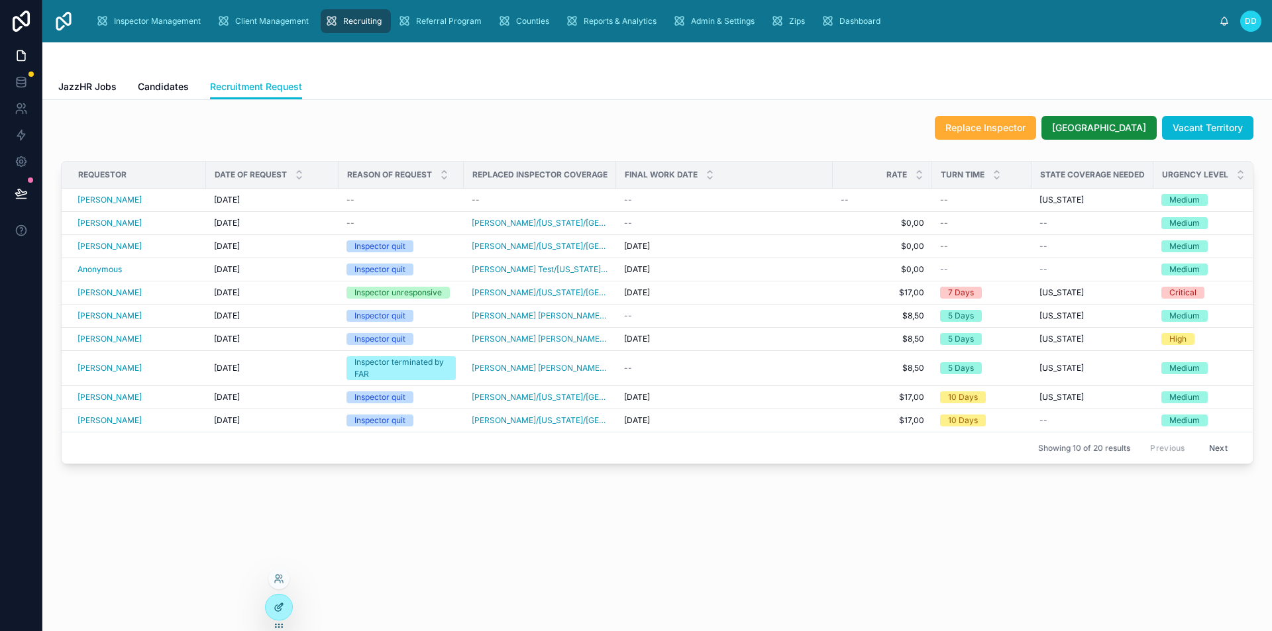
click at [289, 606] on div at bounding box center [279, 607] width 26 height 25
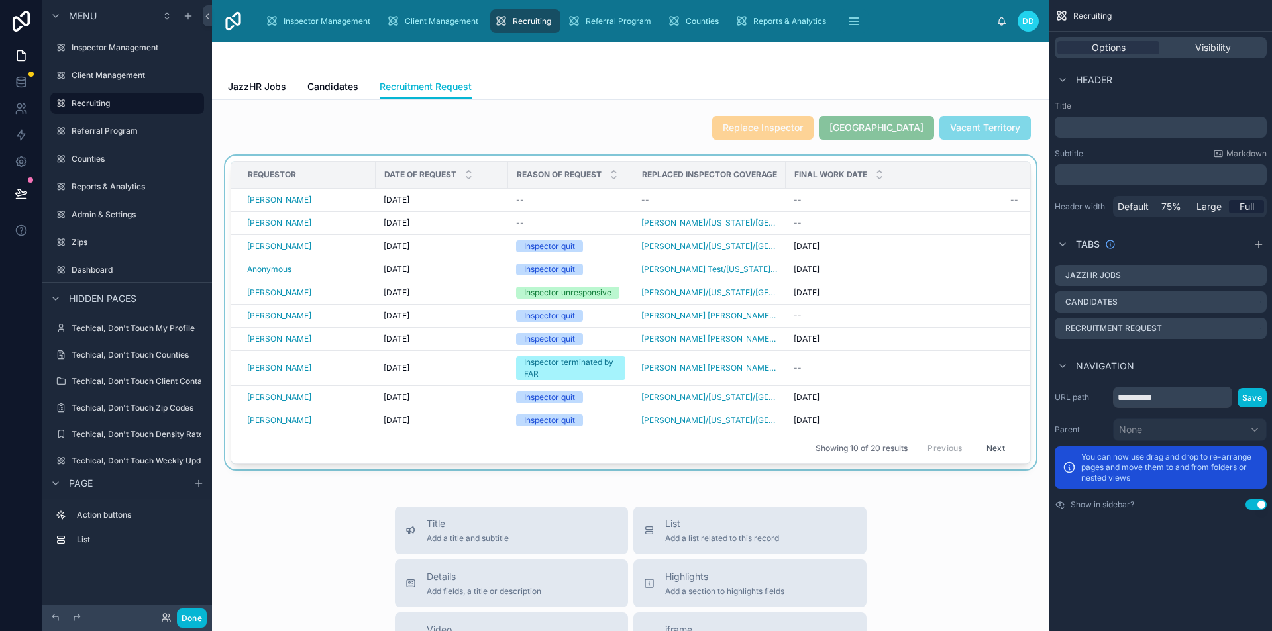
click at [641, 163] on th "Replaced Inspector Coverage" at bounding box center [709, 175] width 152 height 27
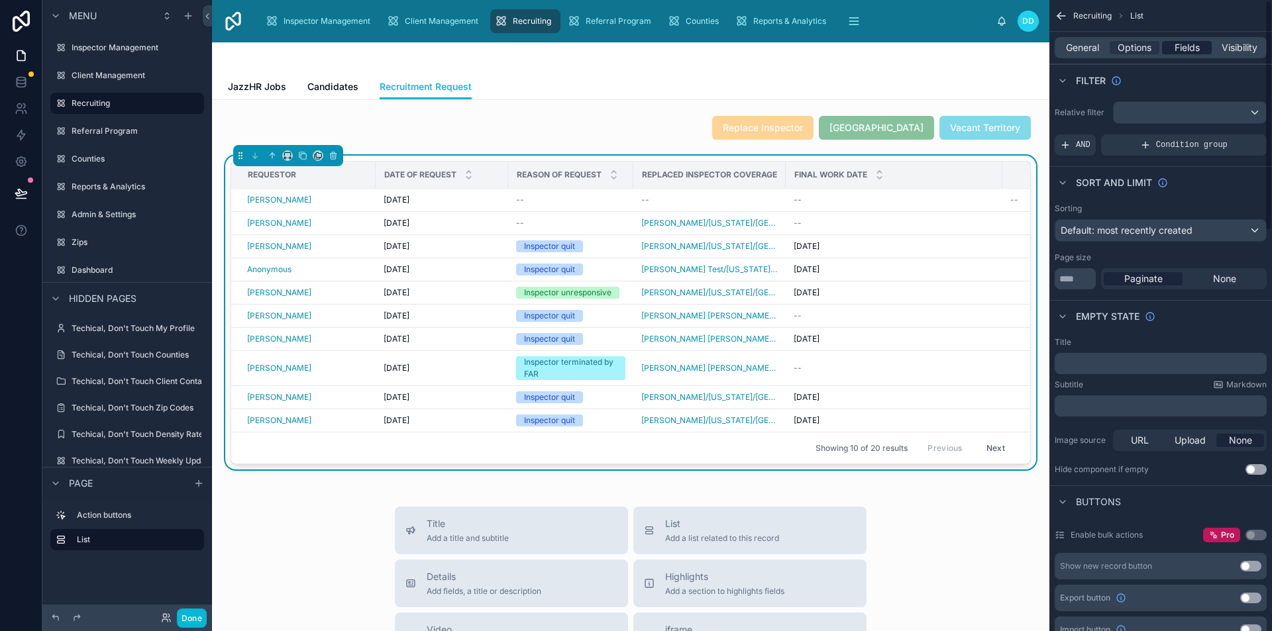
click at [1192, 49] on span "Fields" at bounding box center [1186, 47] width 25 height 13
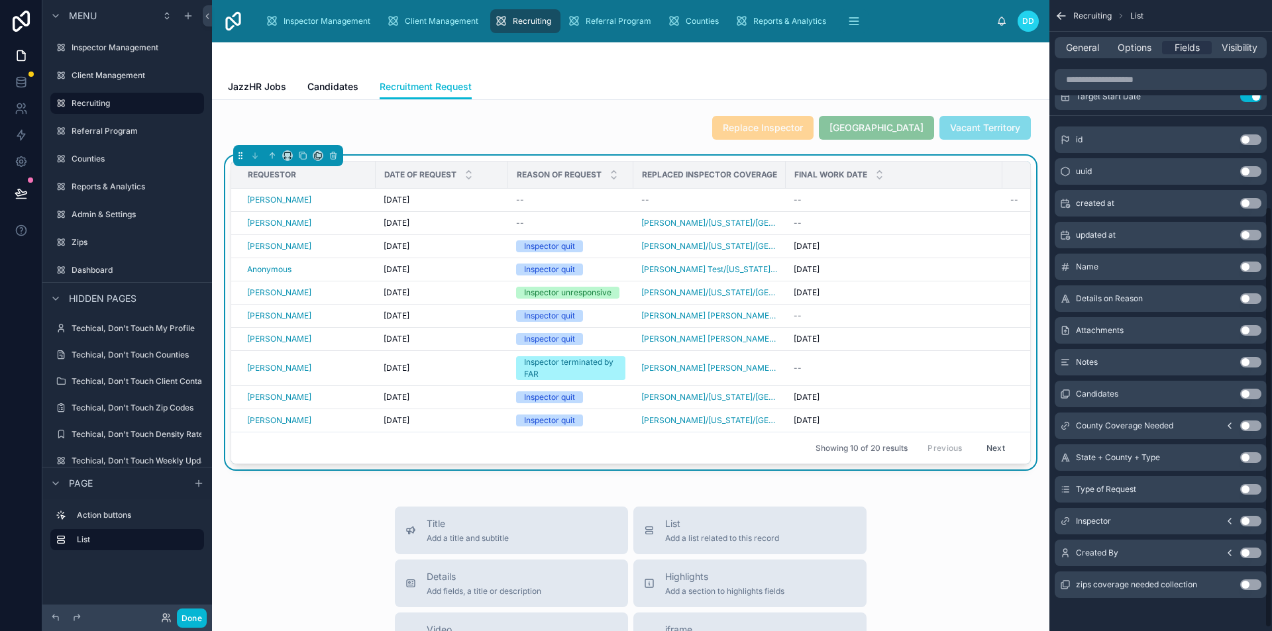
scroll to position [314, 0]
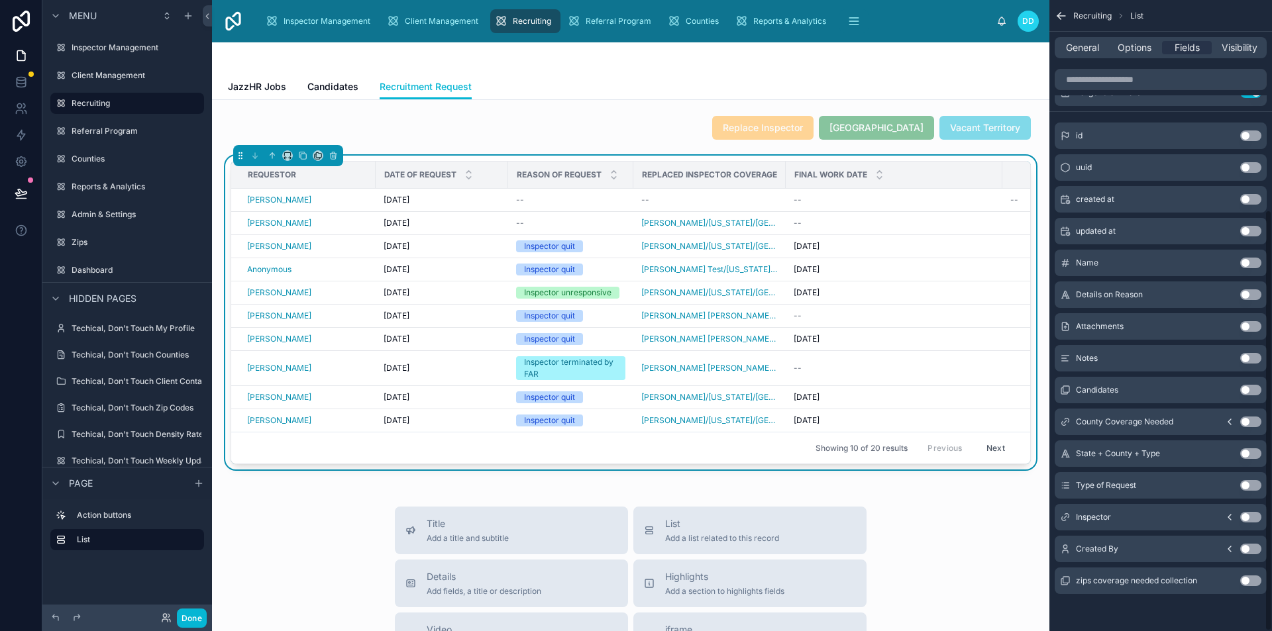
click at [1249, 483] on button "Use setting" at bounding box center [1250, 485] width 21 height 11
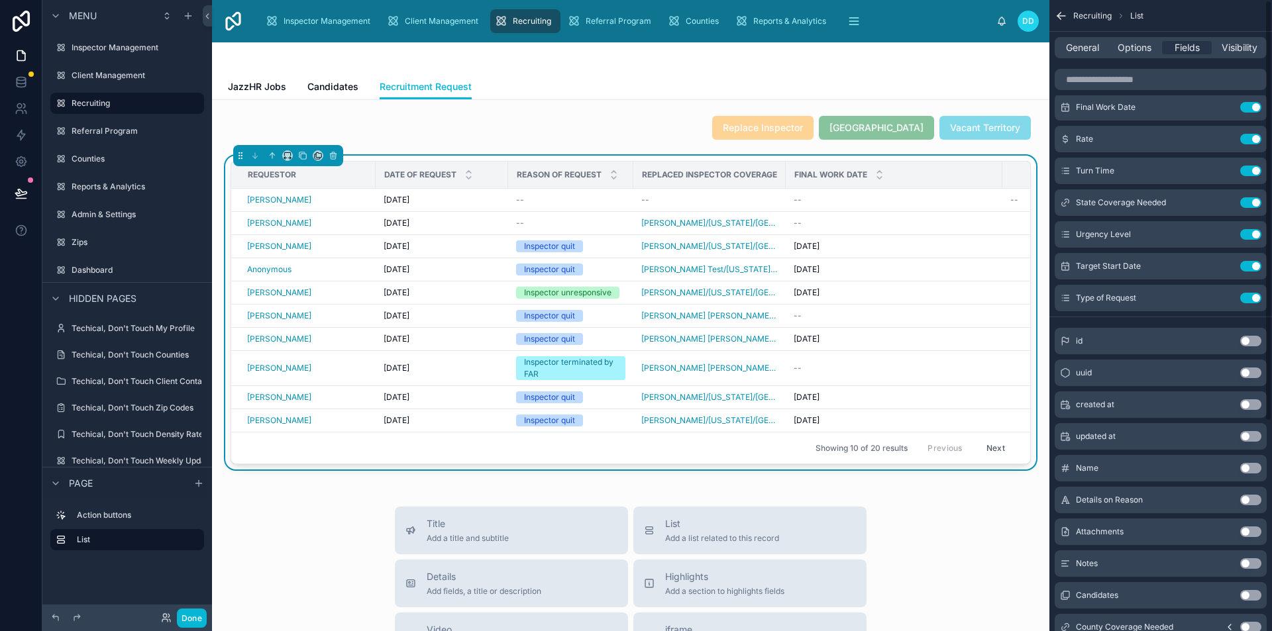
scroll to position [0, 0]
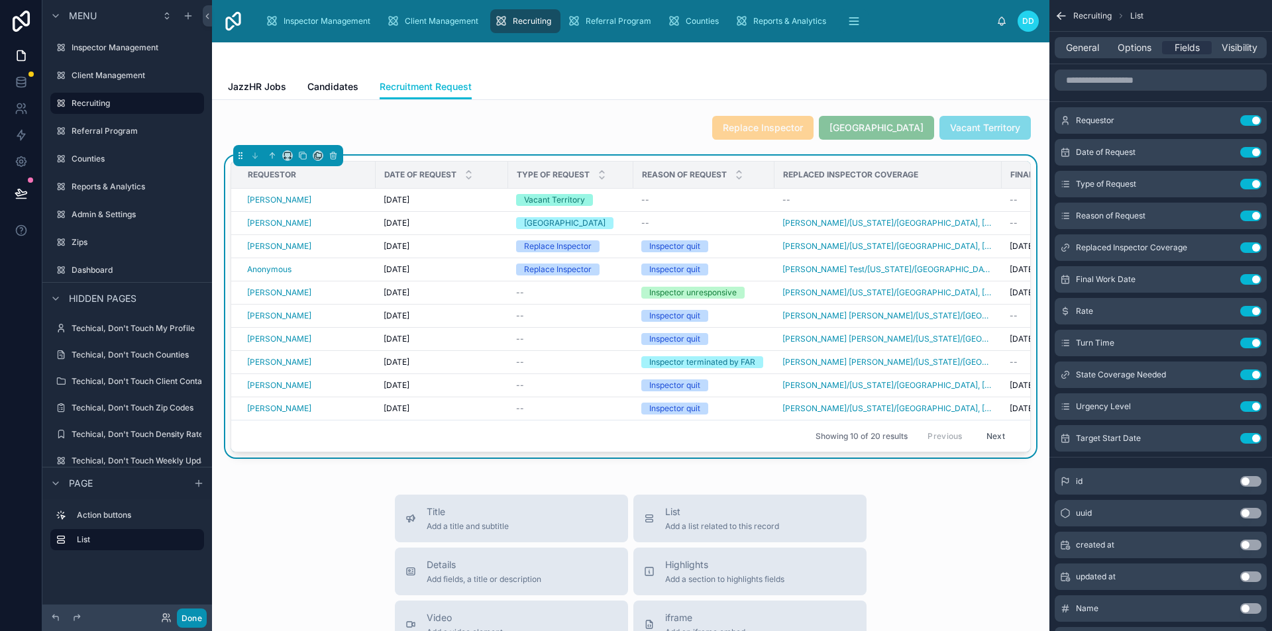
click at [192, 620] on button "Done" at bounding box center [192, 618] width 30 height 19
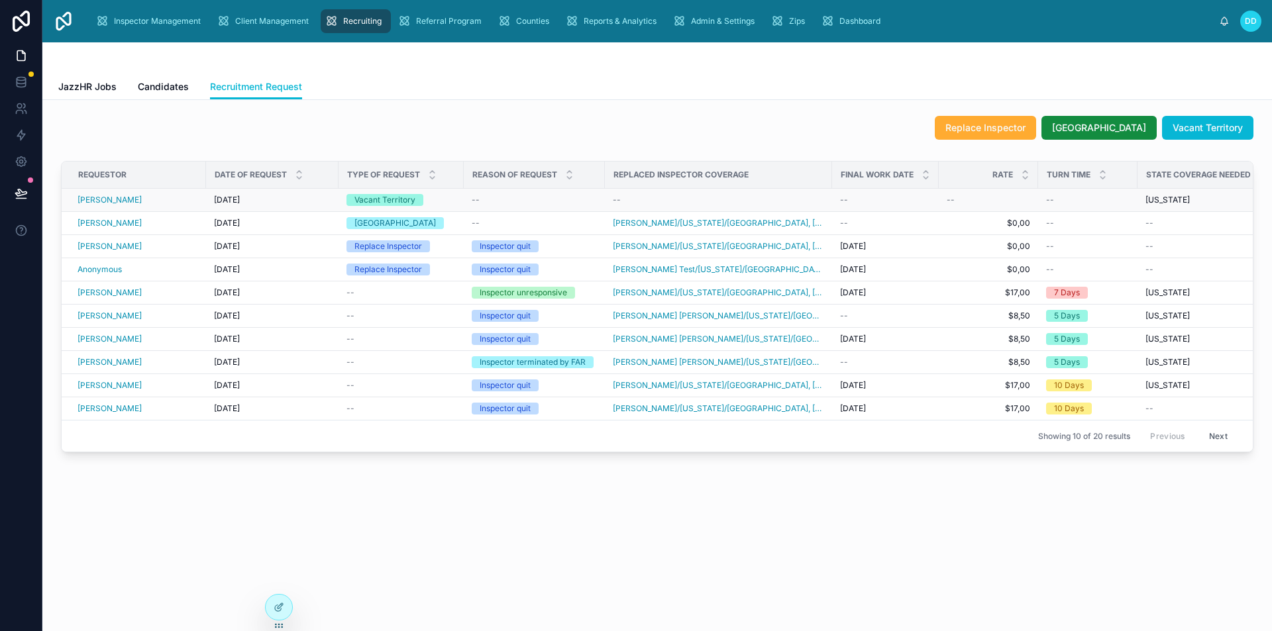
click at [194, 205] on div "[PERSON_NAME]" at bounding box center [138, 200] width 121 height 11
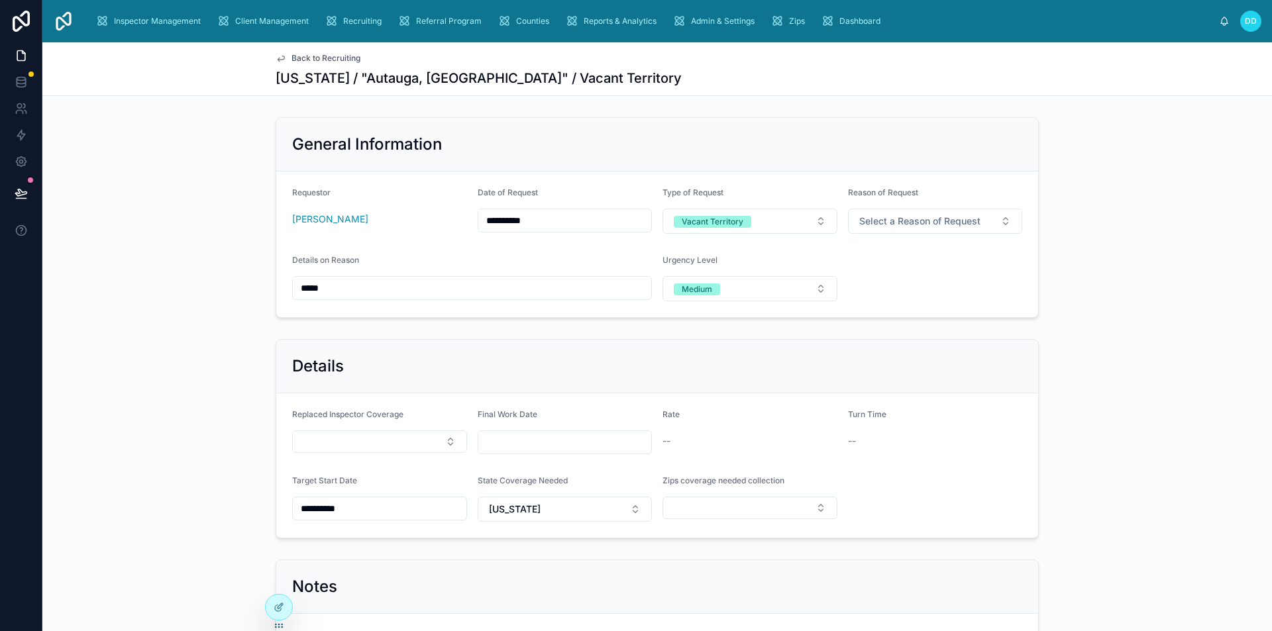
click at [323, 51] on div "Back to Recruiting Alabama / "Autauga, AL" / Vacant Territory" at bounding box center [657, 68] width 763 height 53
click at [338, 56] on span "Back to Recruiting" at bounding box center [325, 58] width 69 height 11
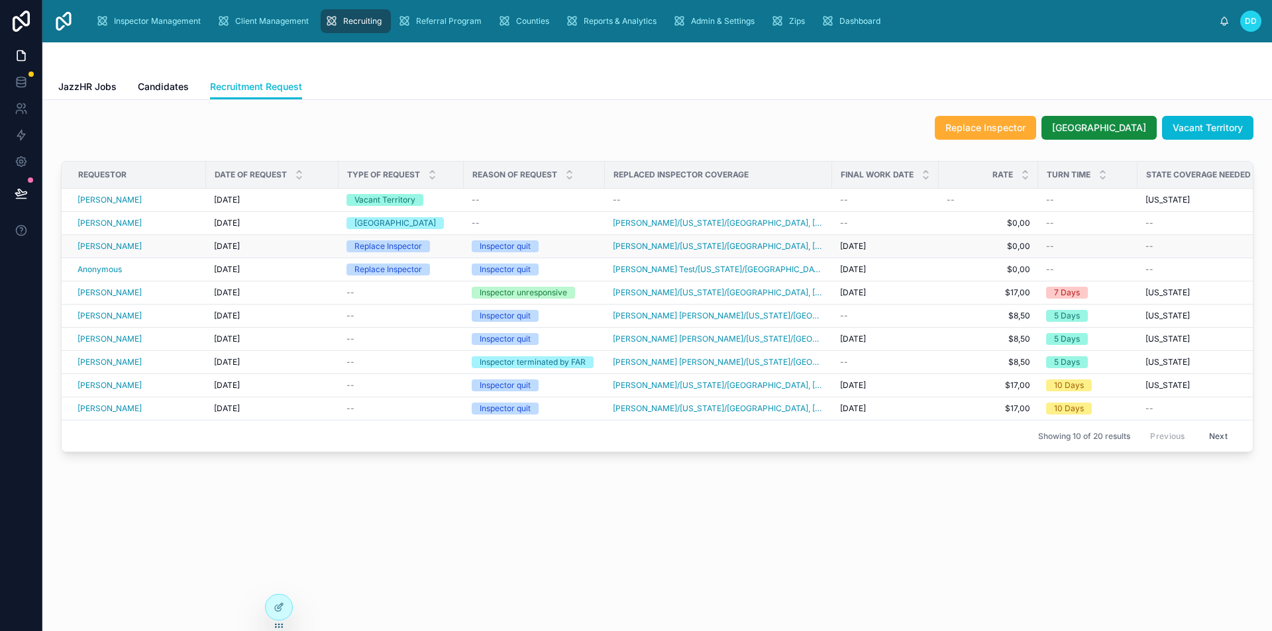
click at [452, 249] on div "Replace Inspector" at bounding box center [400, 246] width 109 height 12
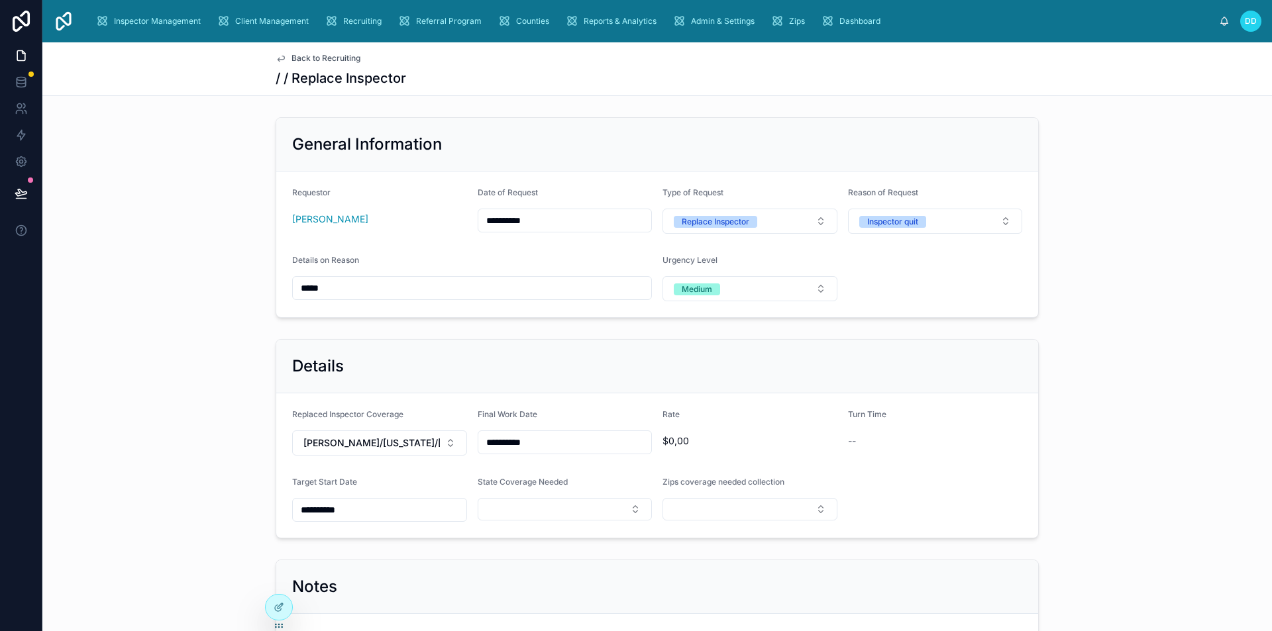
click at [315, 57] on span "Back to Recruiting" at bounding box center [325, 58] width 69 height 11
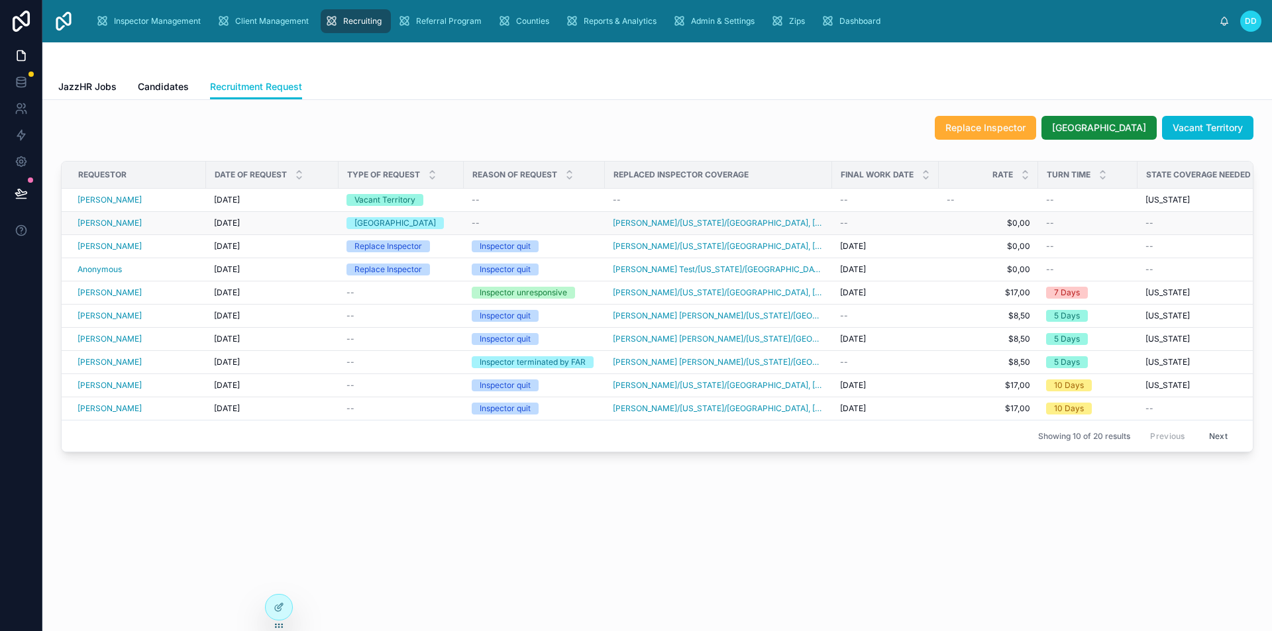
click at [432, 221] on div "Split Territory" at bounding box center [400, 223] width 109 height 12
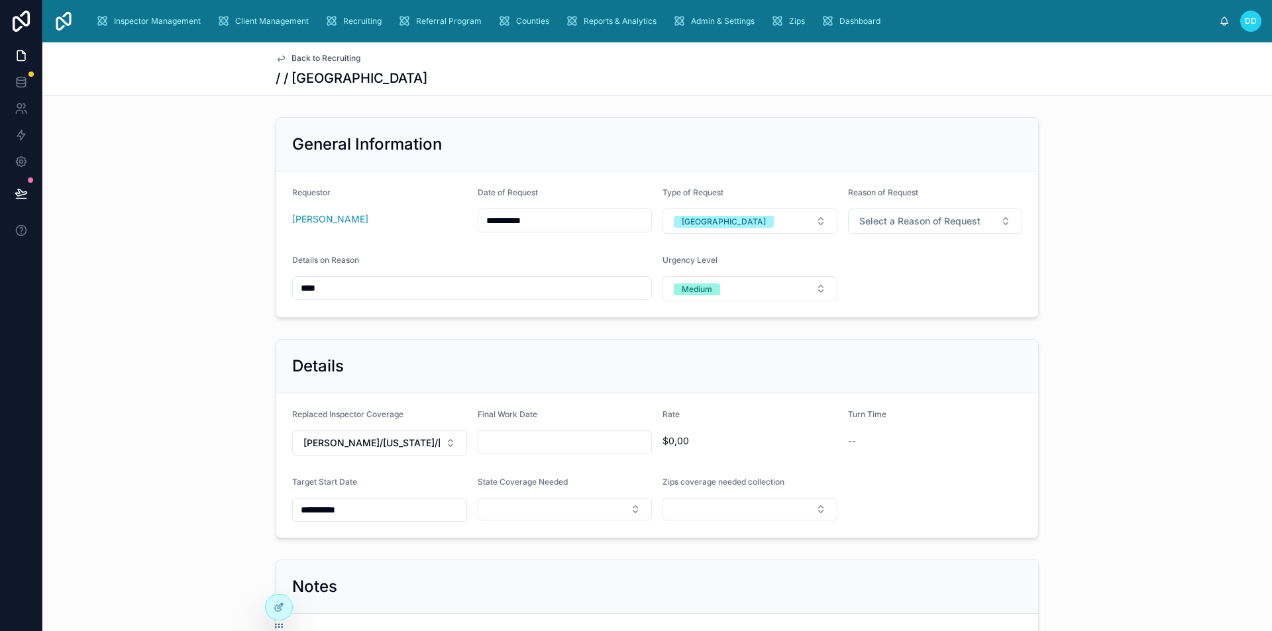
click at [298, 58] on span "Back to Recruiting" at bounding box center [325, 58] width 69 height 11
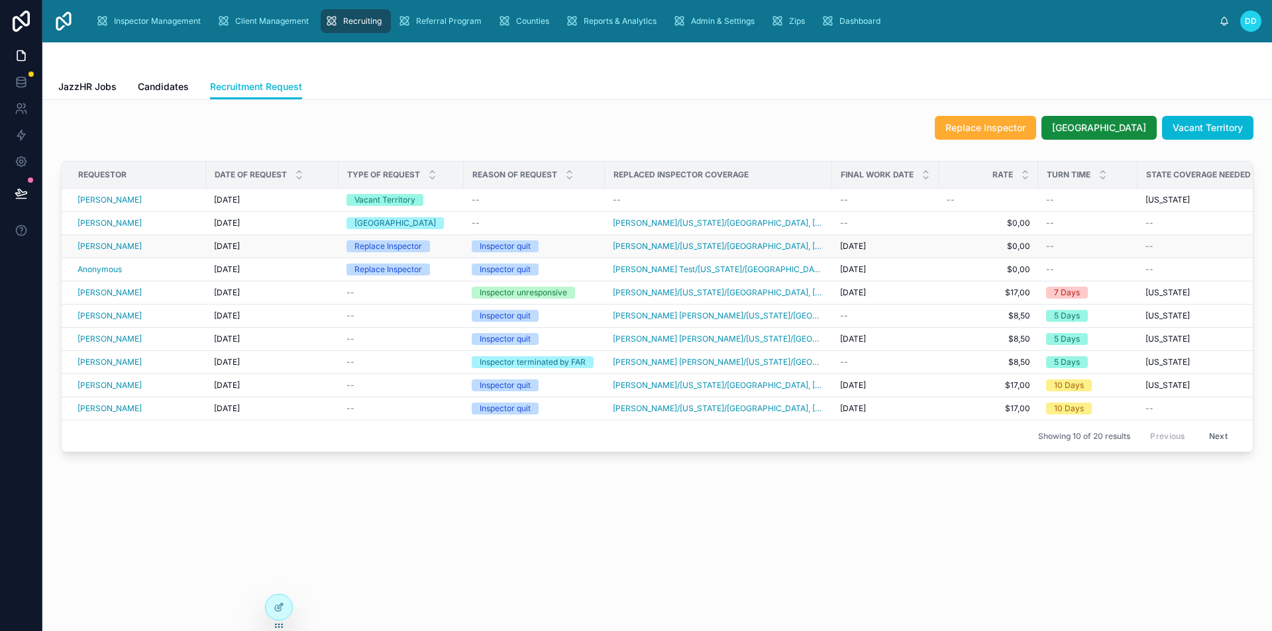
click at [457, 244] on td "Replace Inspector" at bounding box center [400, 246] width 125 height 23
click at [437, 246] on div "Replace Inspector" at bounding box center [400, 246] width 109 height 12
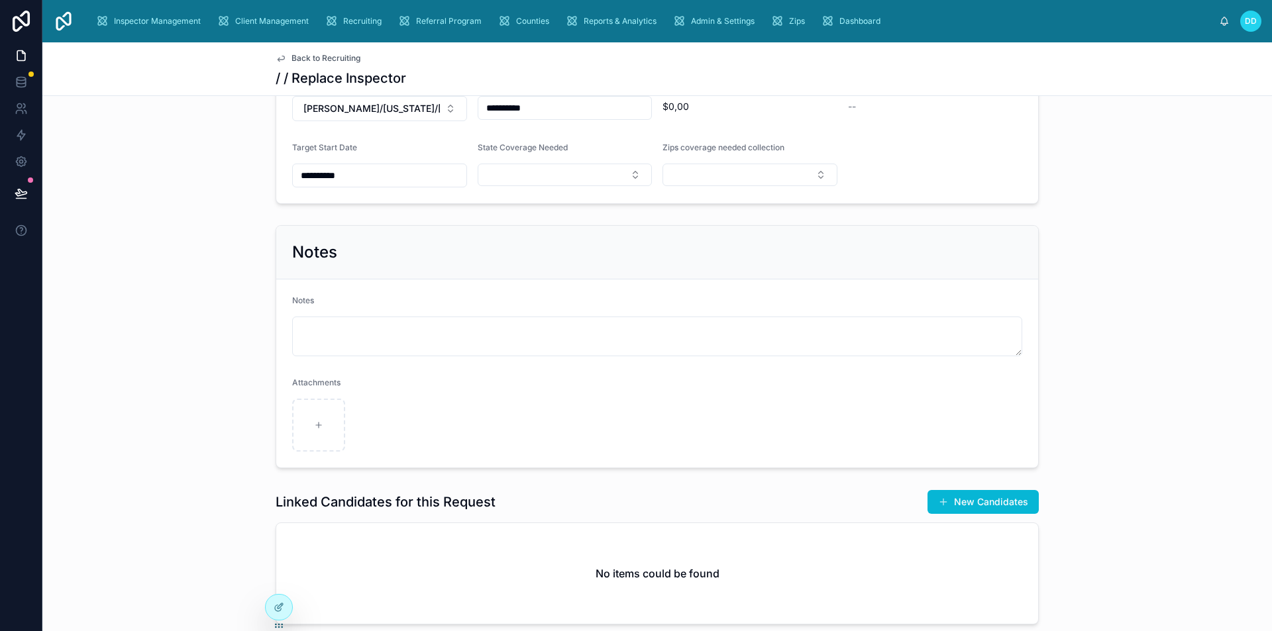
scroll to position [265, 0]
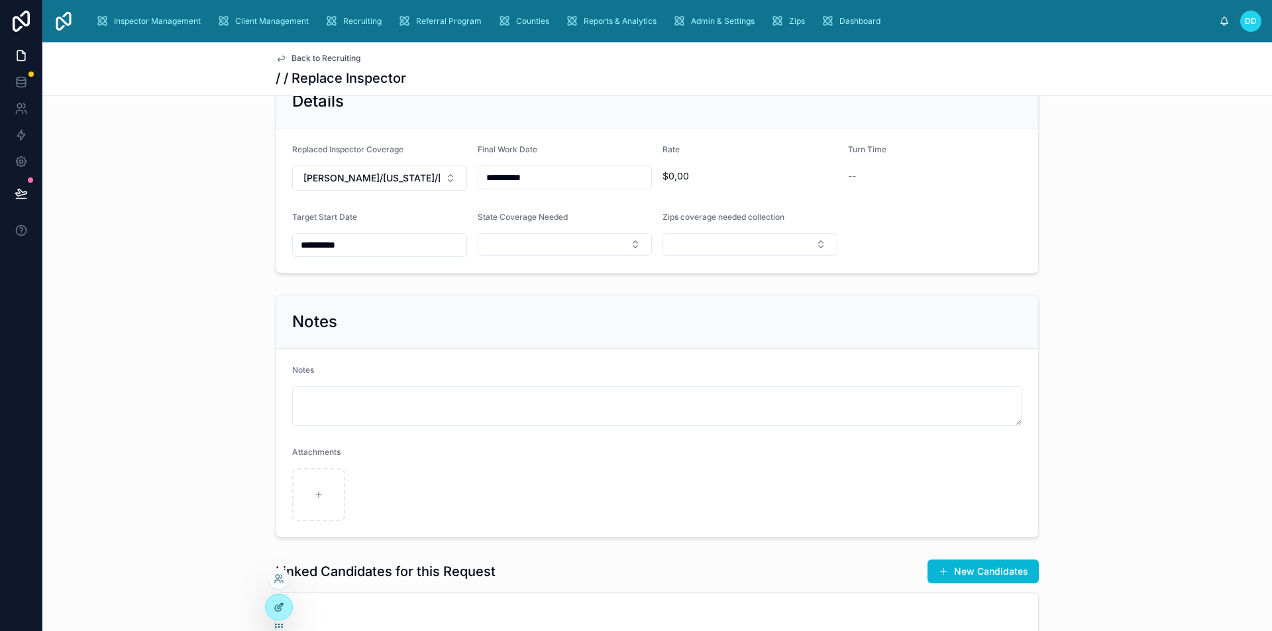
click at [286, 605] on div at bounding box center [279, 607] width 26 height 25
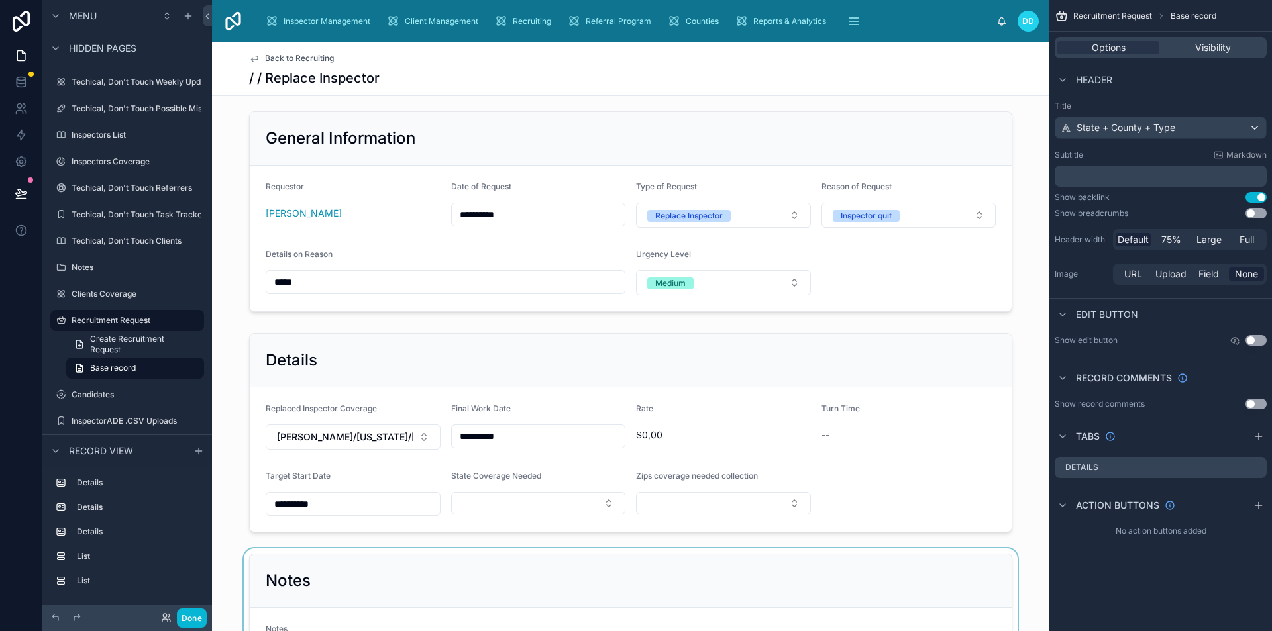
scroll to position [0, 0]
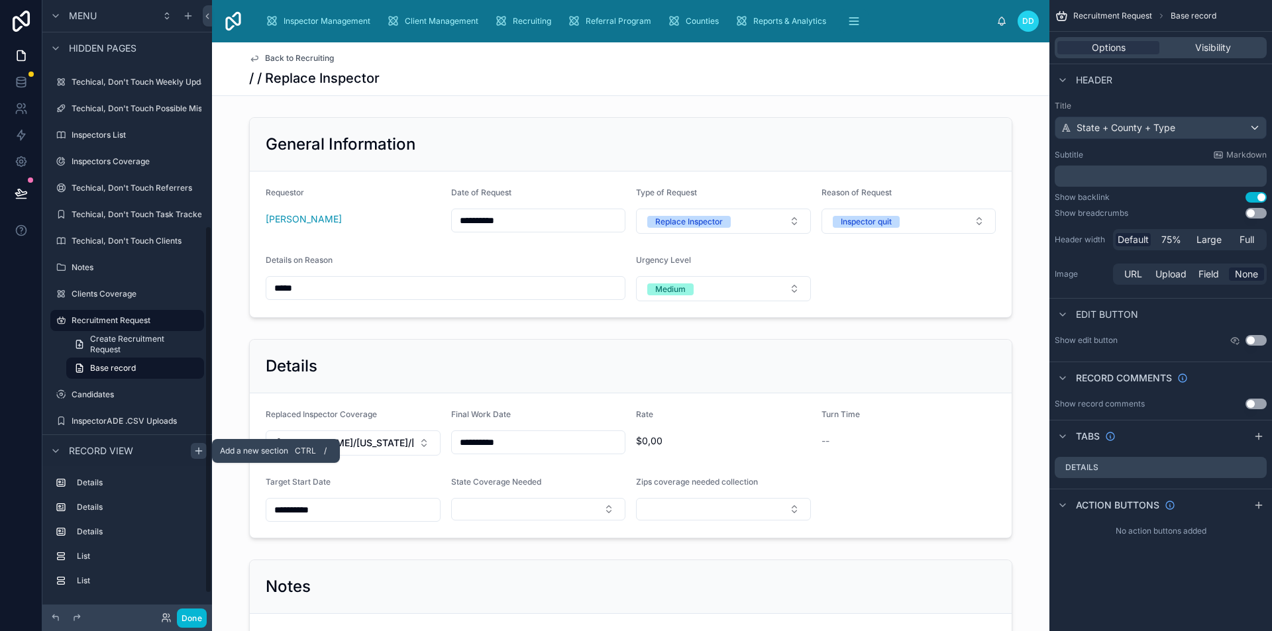
click at [203, 450] on icon "scrollable content" at bounding box center [198, 451] width 11 height 11
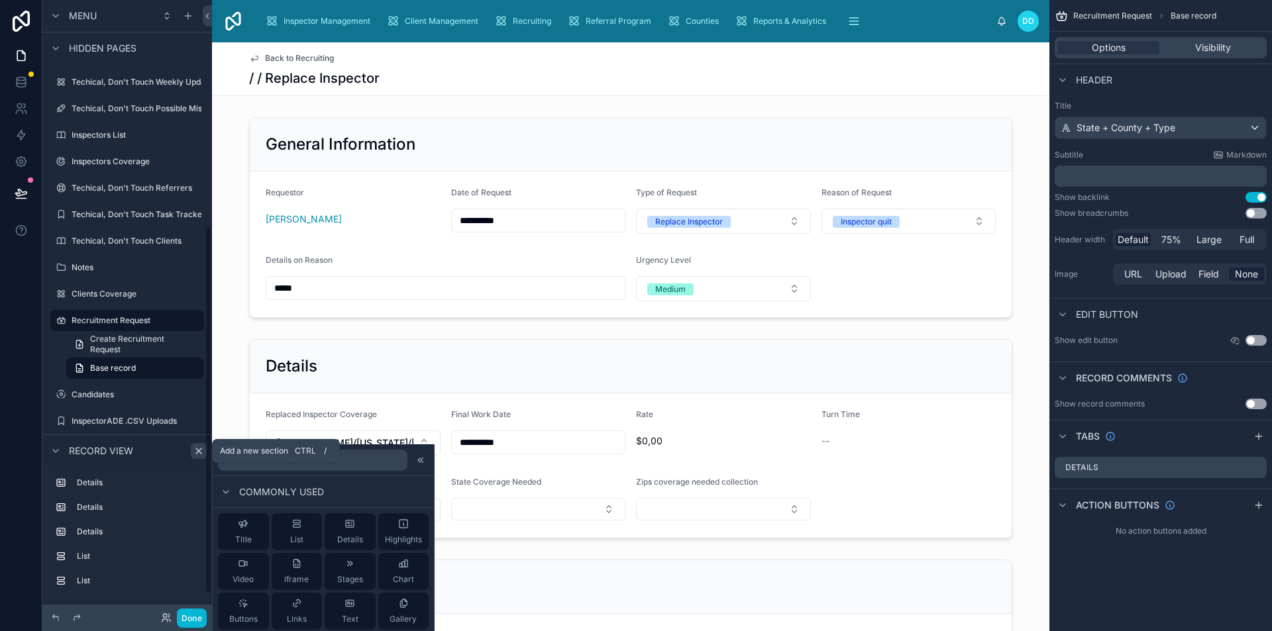
click at [196, 447] on icon "scrollable content" at bounding box center [198, 451] width 11 height 11
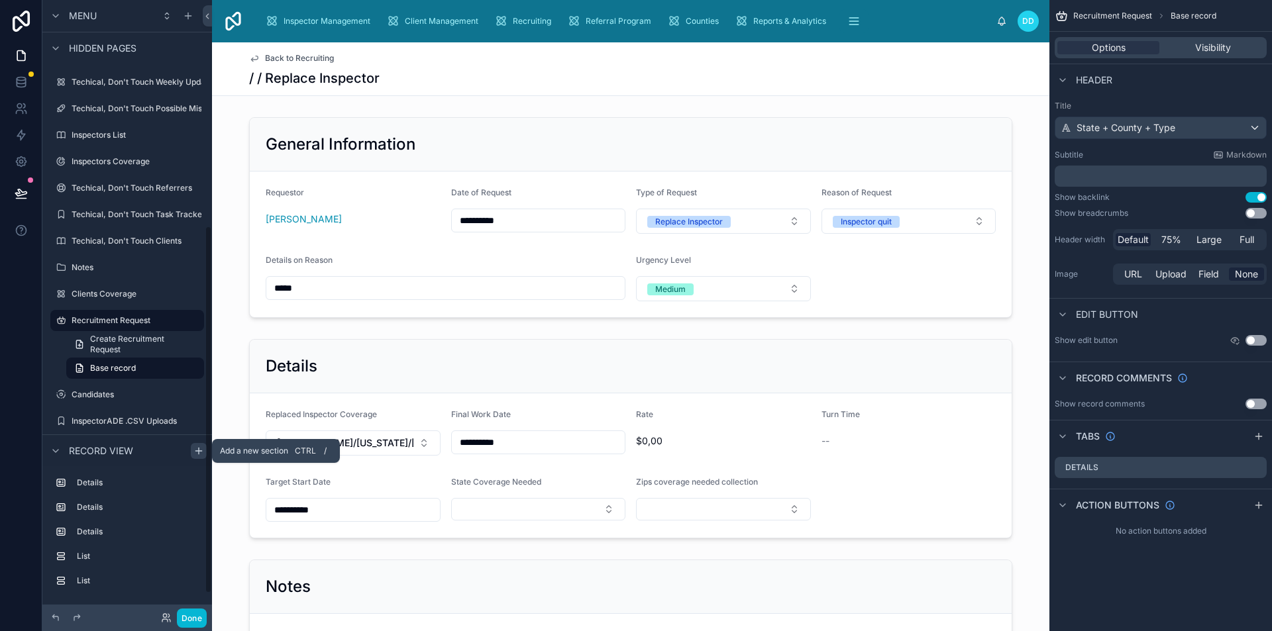
click at [196, 448] on icon "scrollable content" at bounding box center [198, 451] width 11 height 11
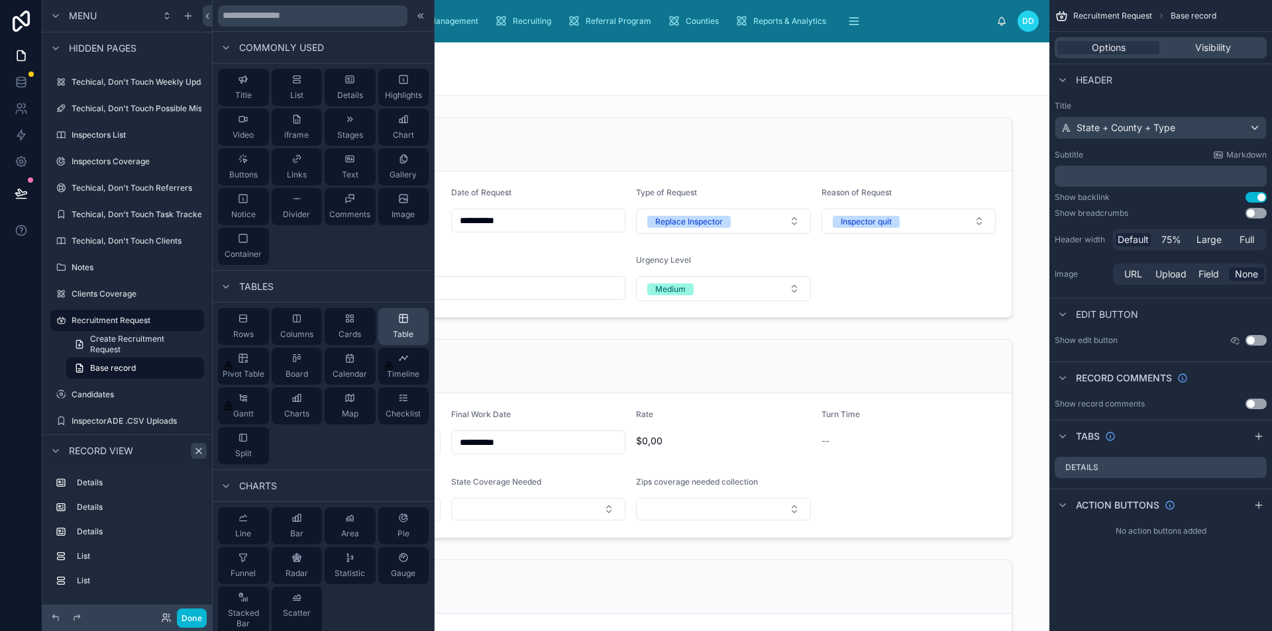
click at [382, 317] on div "Table" at bounding box center [403, 326] width 51 height 37
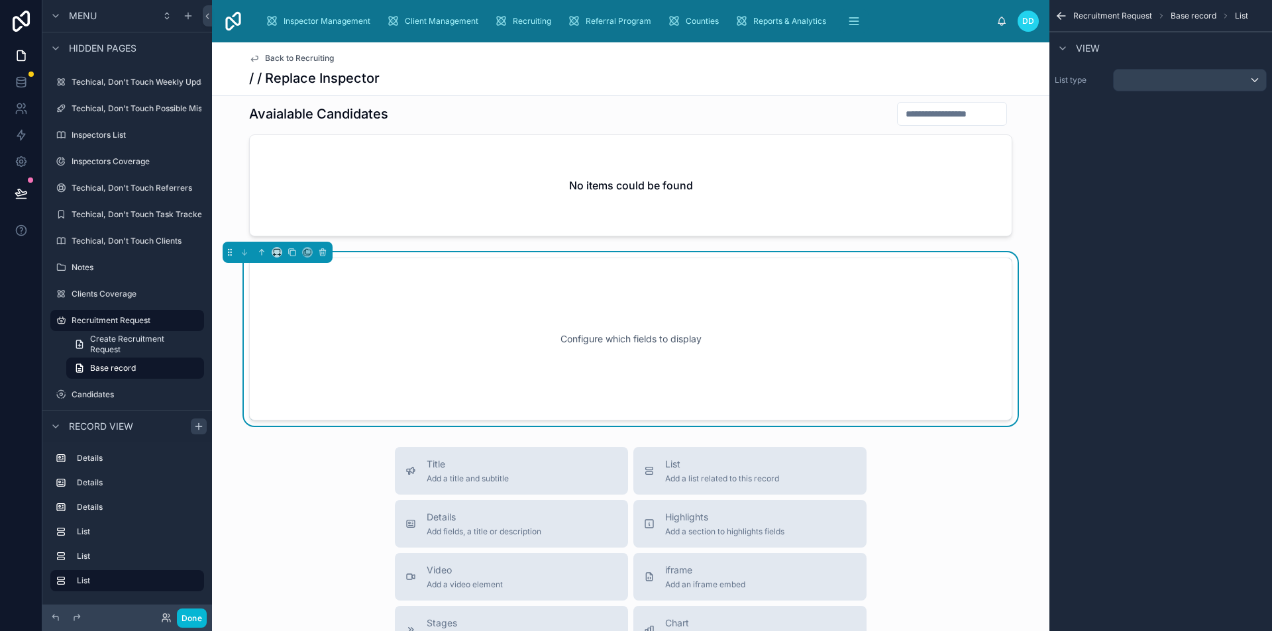
scroll to position [882, 0]
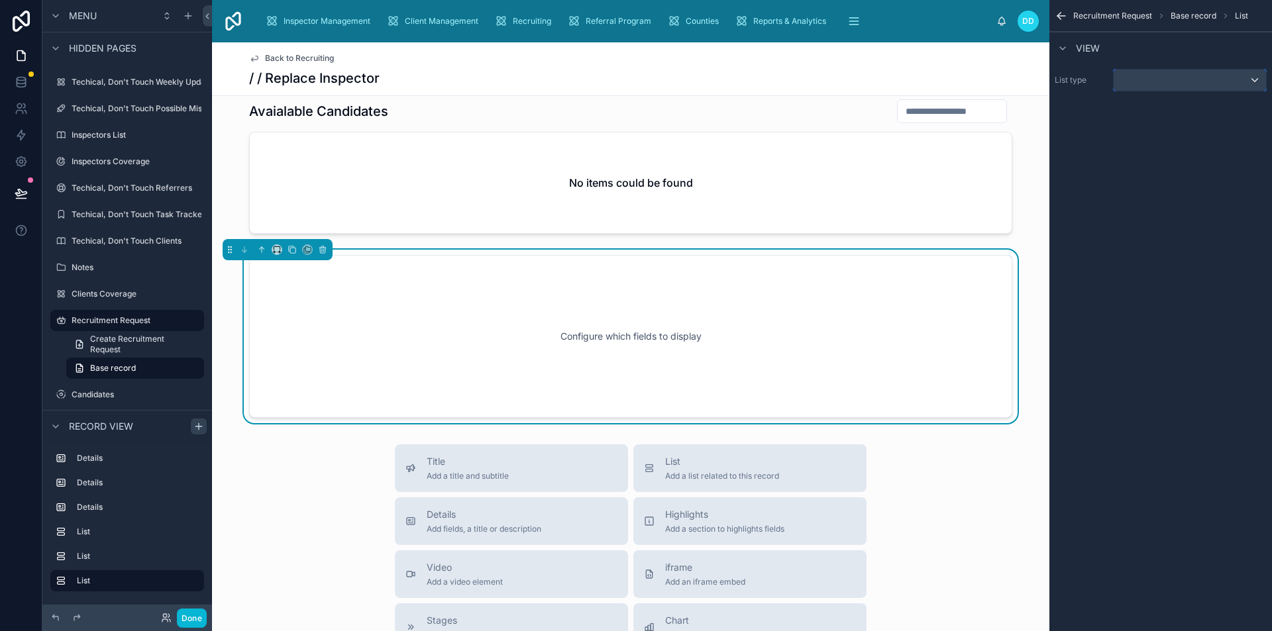
click at [1155, 83] on div "scrollable content" at bounding box center [1189, 80] width 152 height 21
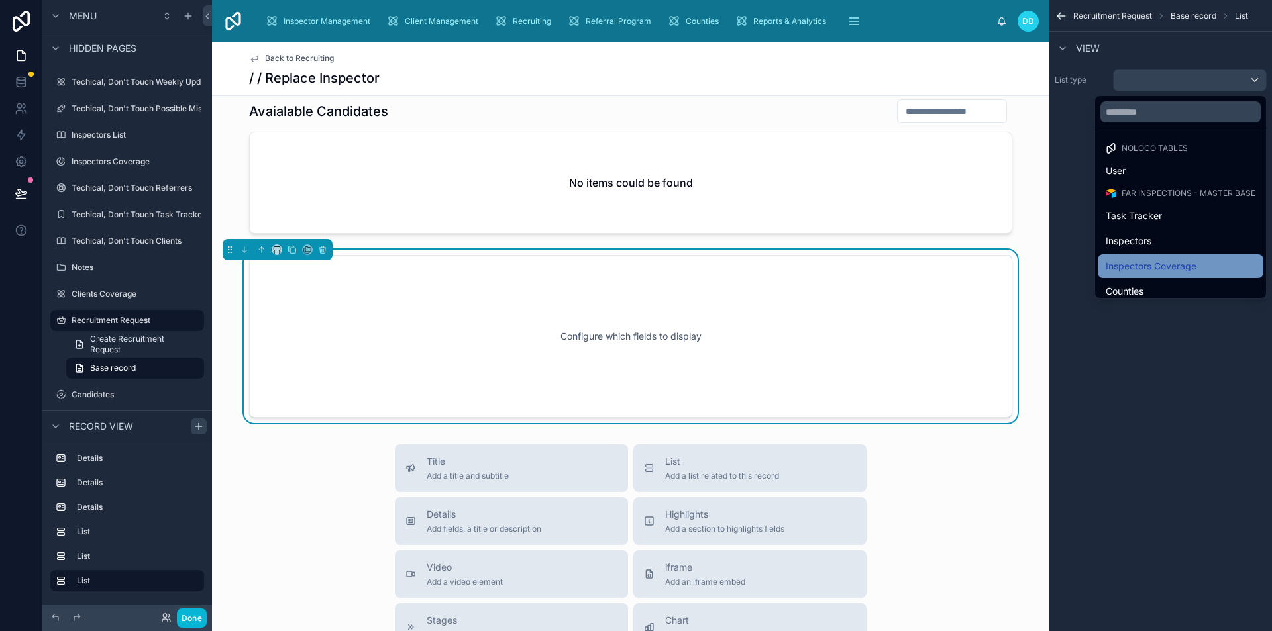
click at [1153, 258] on div "Inspectors Coverage" at bounding box center [1181, 266] width 166 height 24
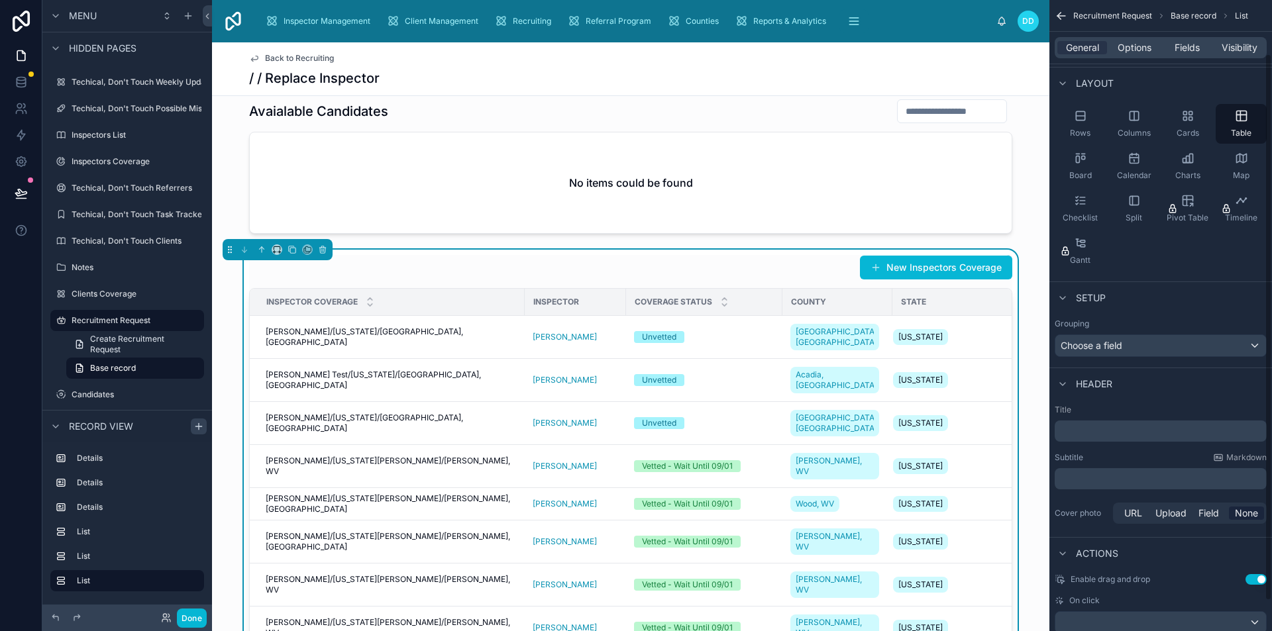
scroll to position [66, 0]
click at [1125, 50] on span "Options" at bounding box center [1134, 47] width 34 height 13
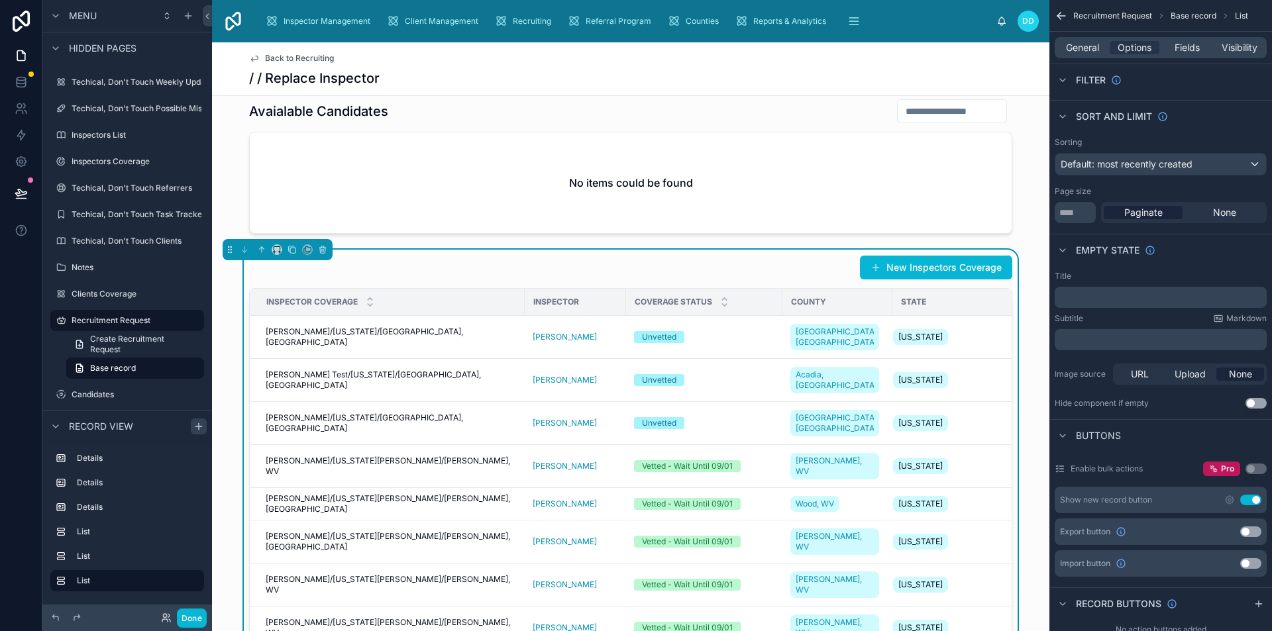
click at [1249, 502] on button "Use setting" at bounding box center [1250, 500] width 21 height 11
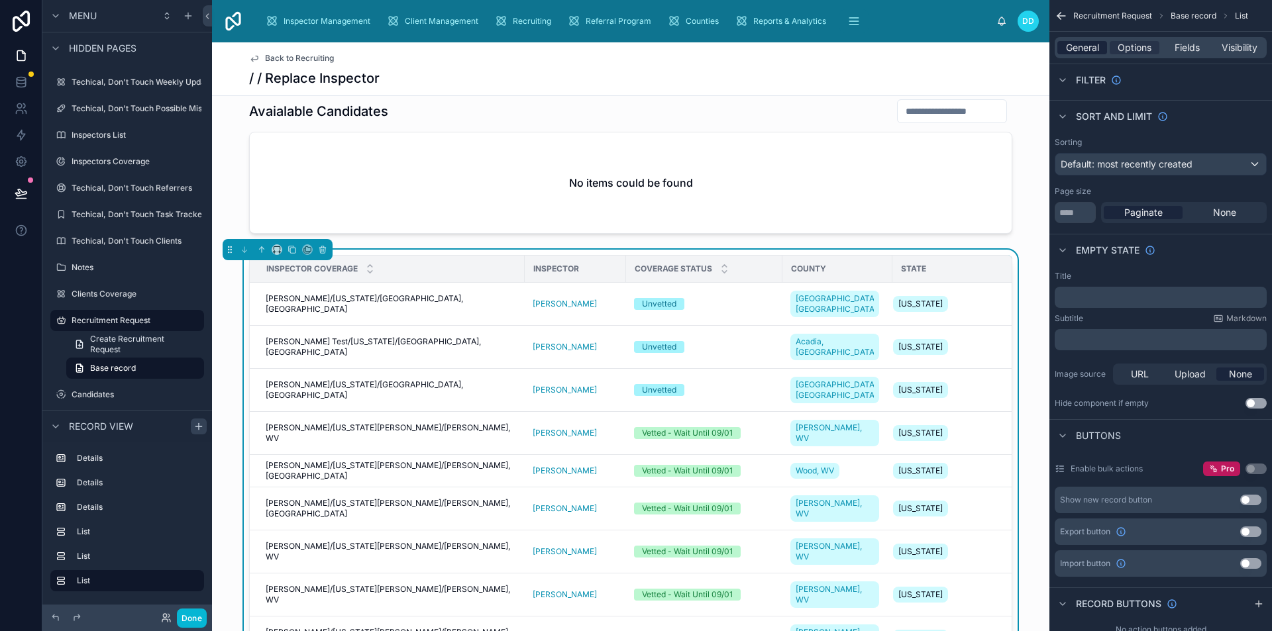
click at [1096, 46] on span "General" at bounding box center [1082, 47] width 33 height 13
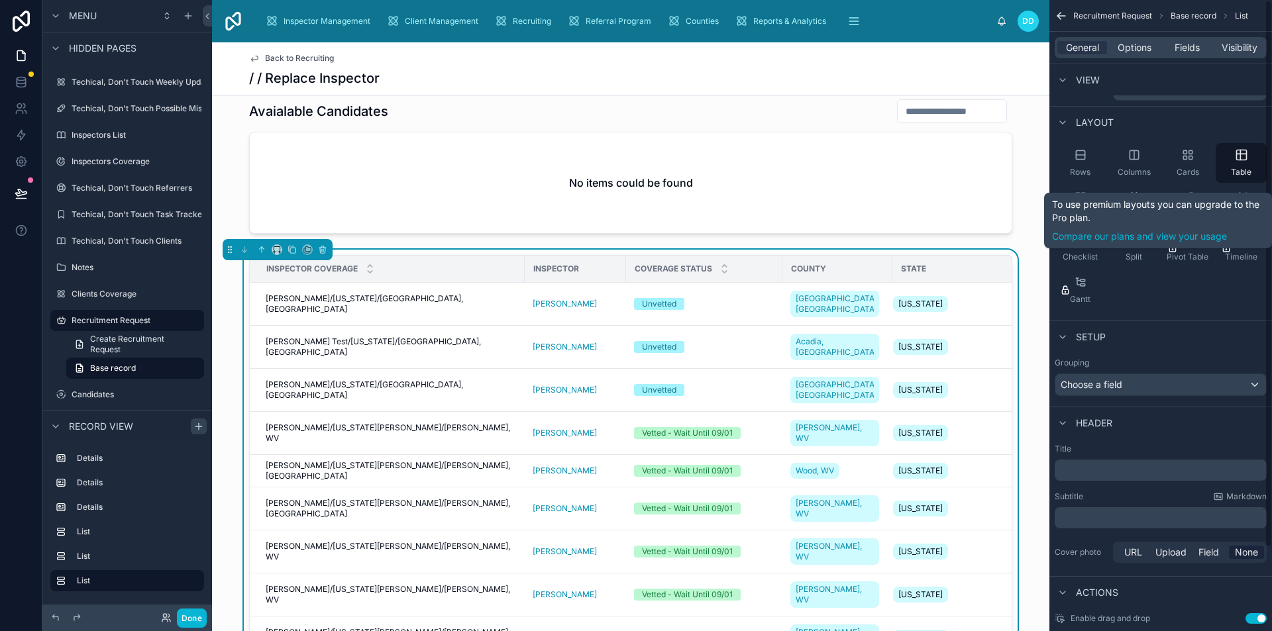
scroll to position [0, 0]
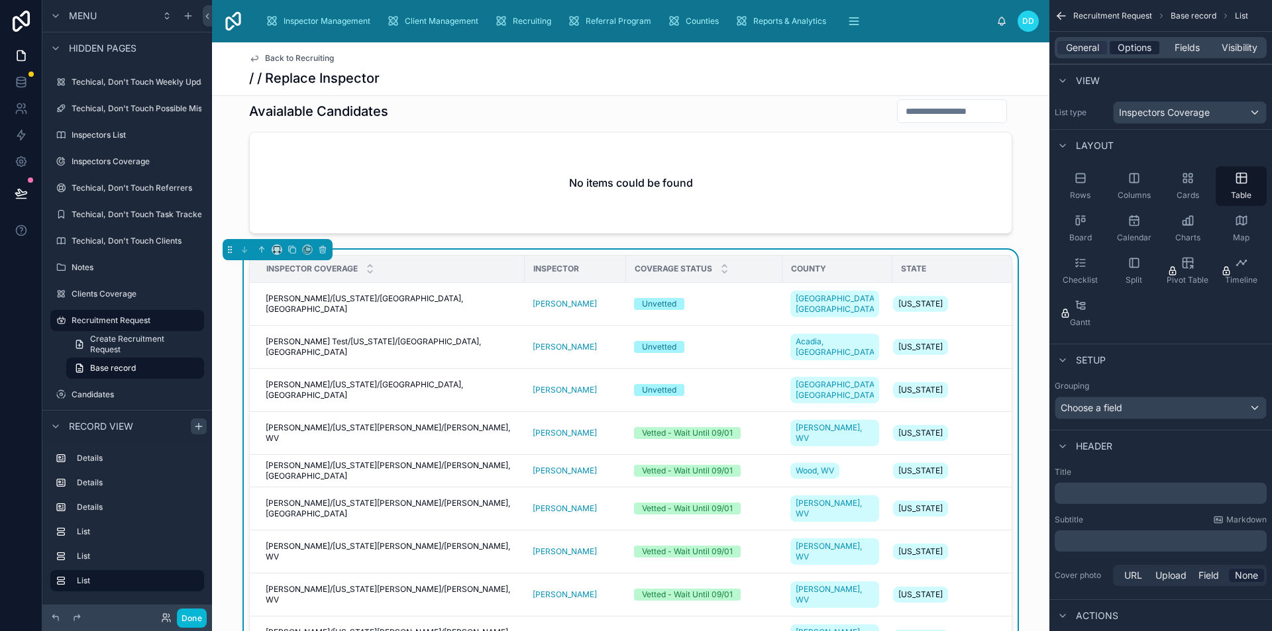
click at [1133, 41] on span "Options" at bounding box center [1134, 47] width 34 height 13
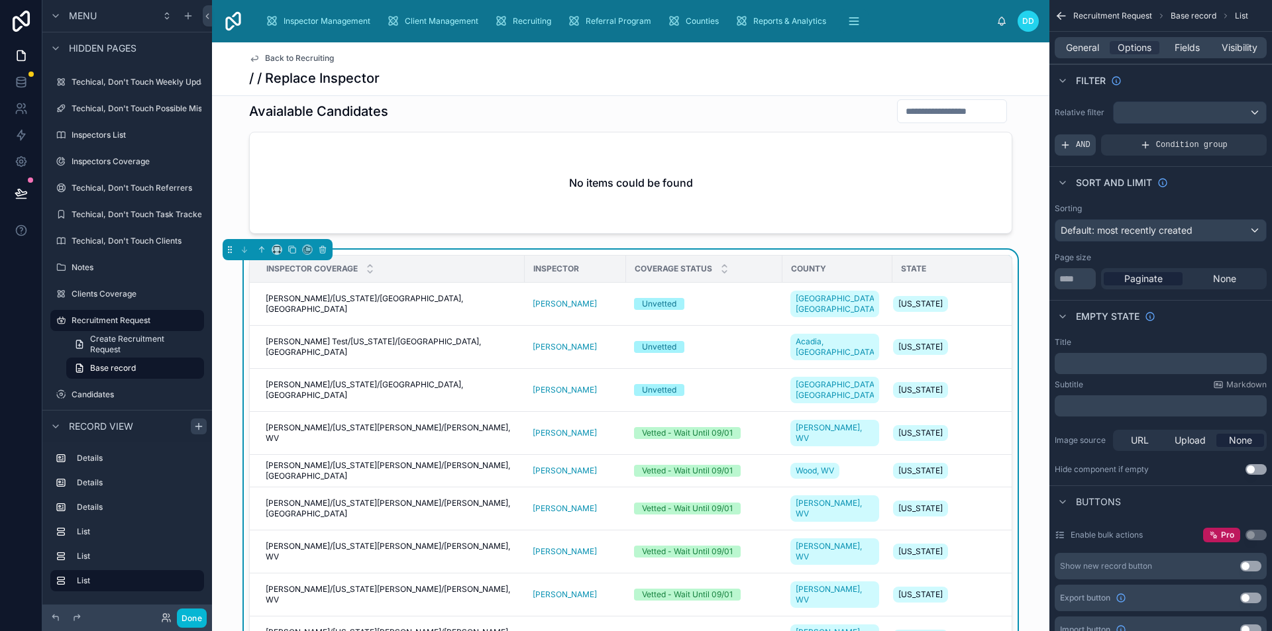
click at [1086, 146] on span "AND" at bounding box center [1083, 145] width 15 height 11
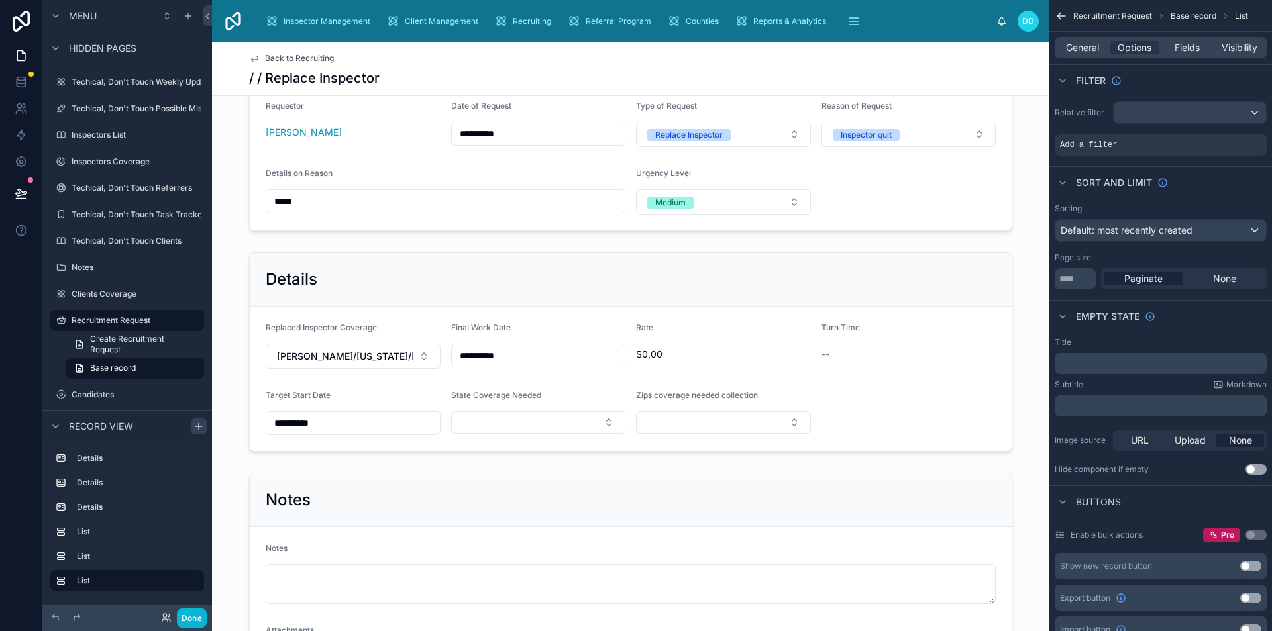
scroll to position [21, 0]
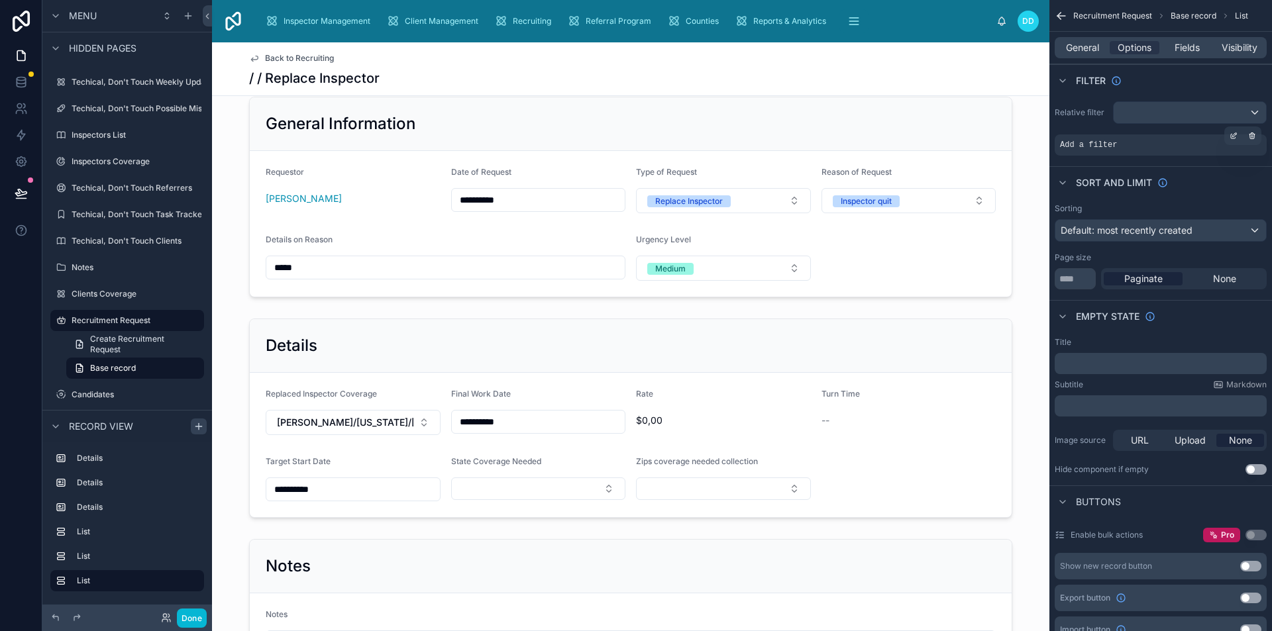
click at [1100, 147] on span "Add a filter" at bounding box center [1088, 145] width 57 height 11
click at [1235, 137] on icon "scrollable content" at bounding box center [1233, 136] width 8 height 8
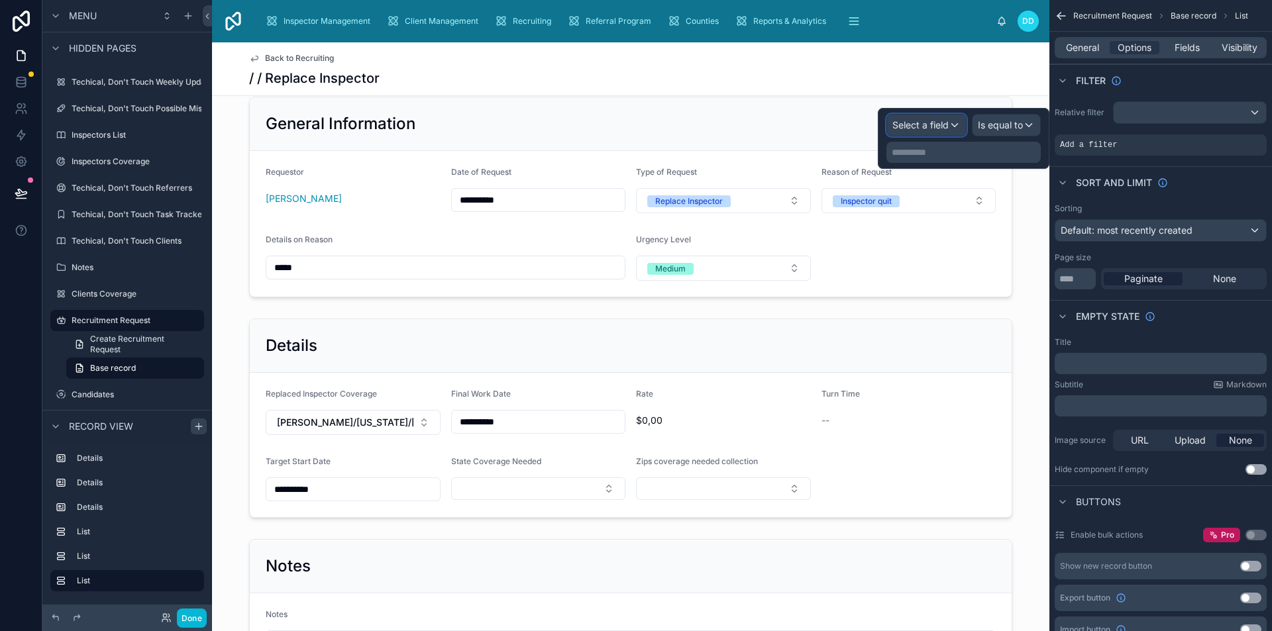
click at [947, 123] on span "Select a field" at bounding box center [920, 124] width 56 height 11
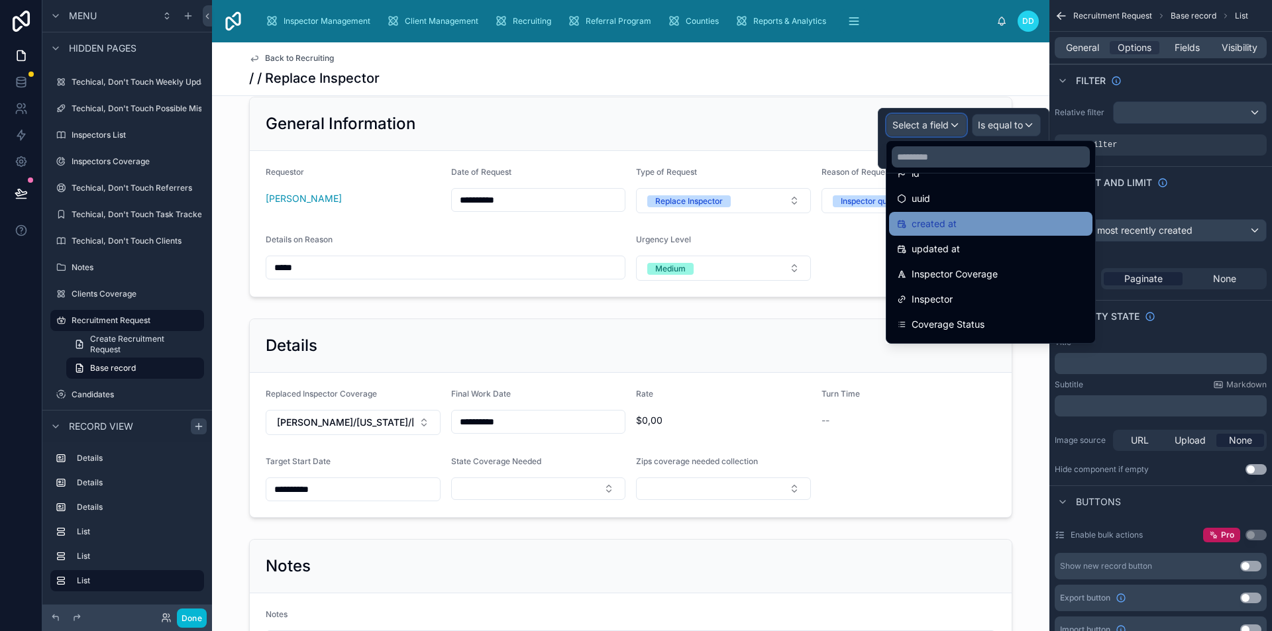
scroll to position [0, 0]
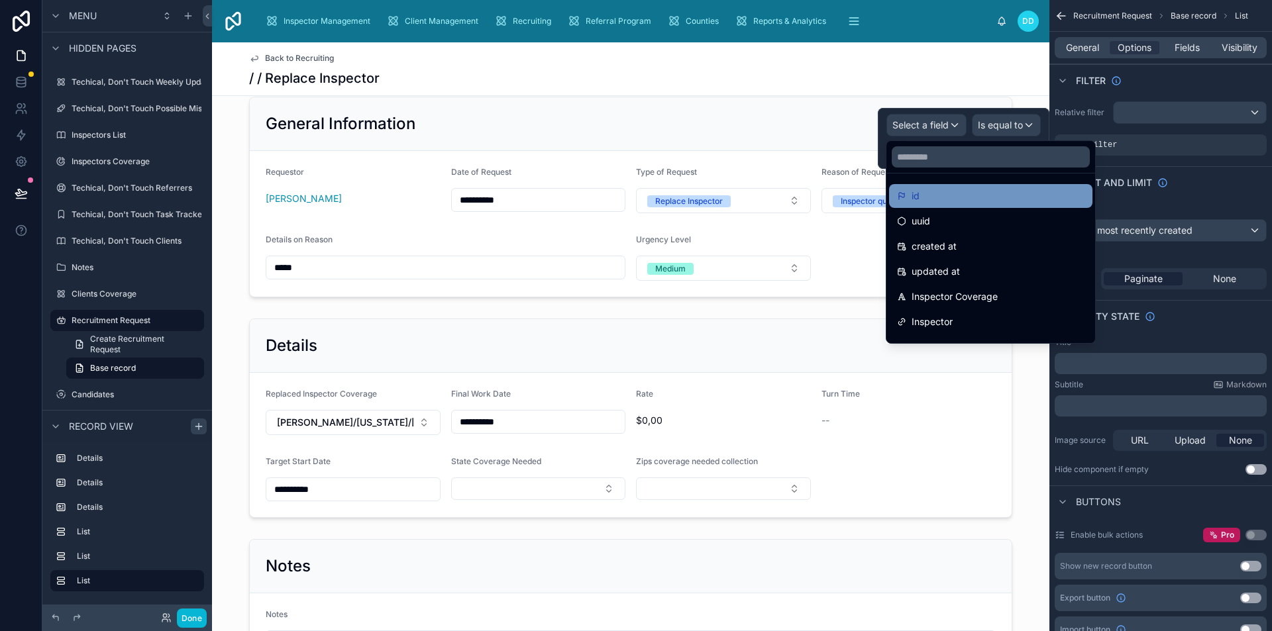
click at [943, 202] on div "id" at bounding box center [990, 196] width 187 height 16
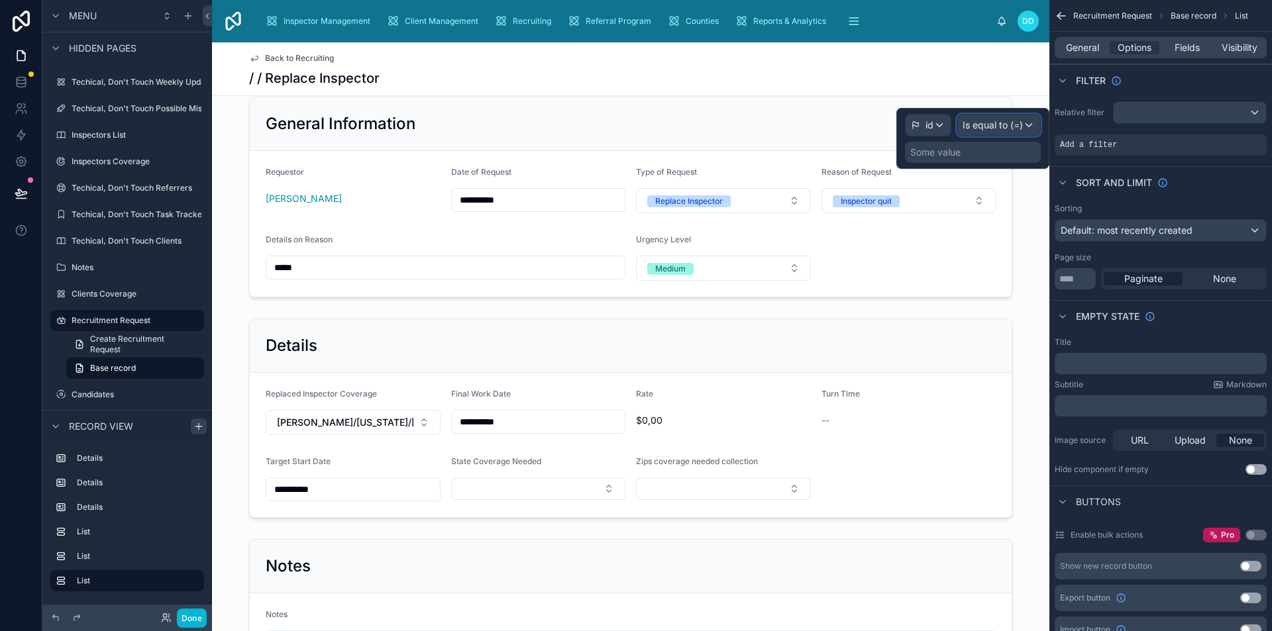
click at [1002, 127] on span "Is equal to (=)" at bounding box center [992, 125] width 60 height 13
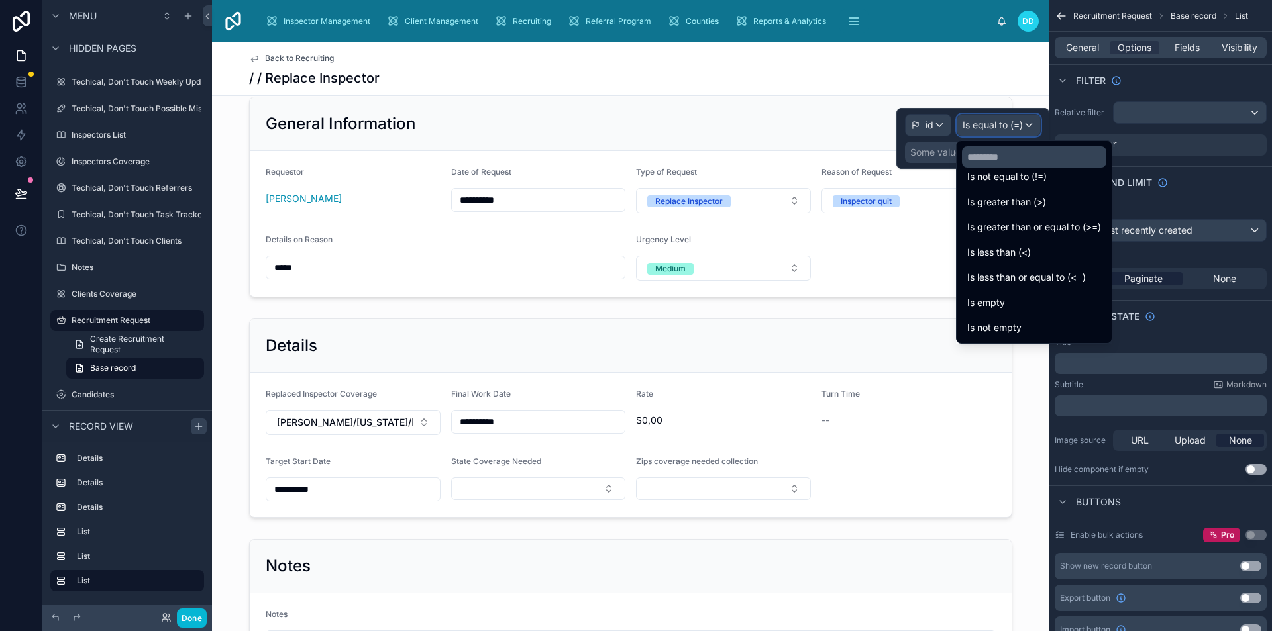
scroll to position [94, 0]
click at [1031, 303] on div "Is one of" at bounding box center [1034, 303] width 134 height 16
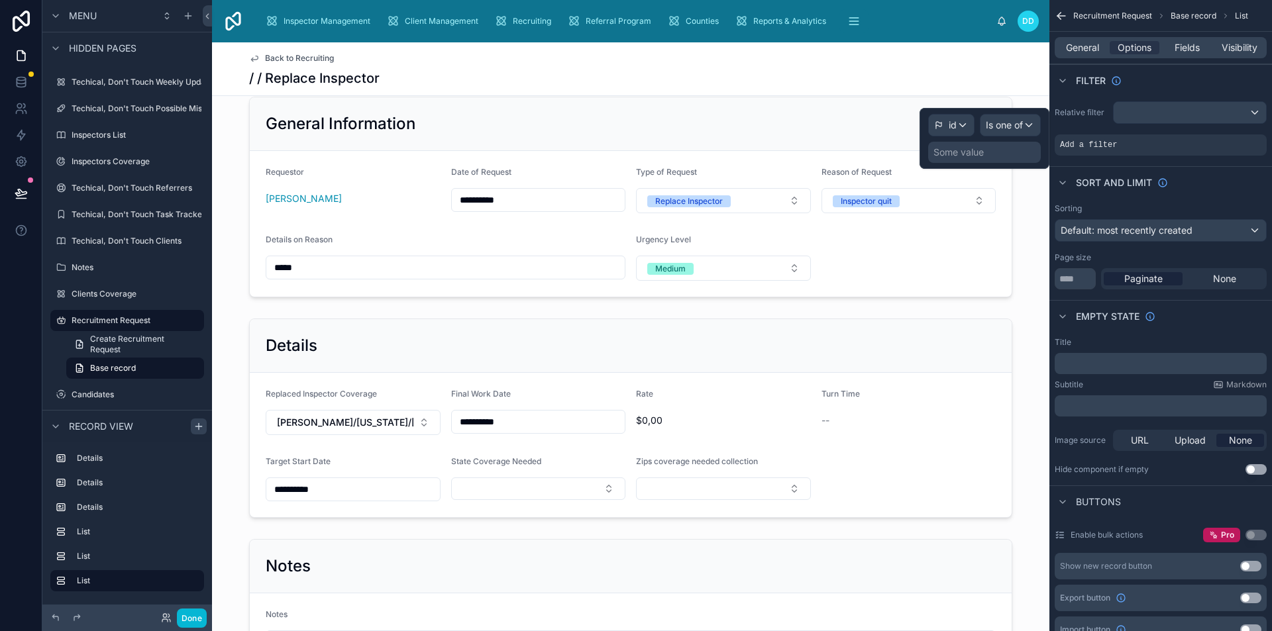
click at [982, 154] on div "Some value" at bounding box center [958, 152] width 50 height 13
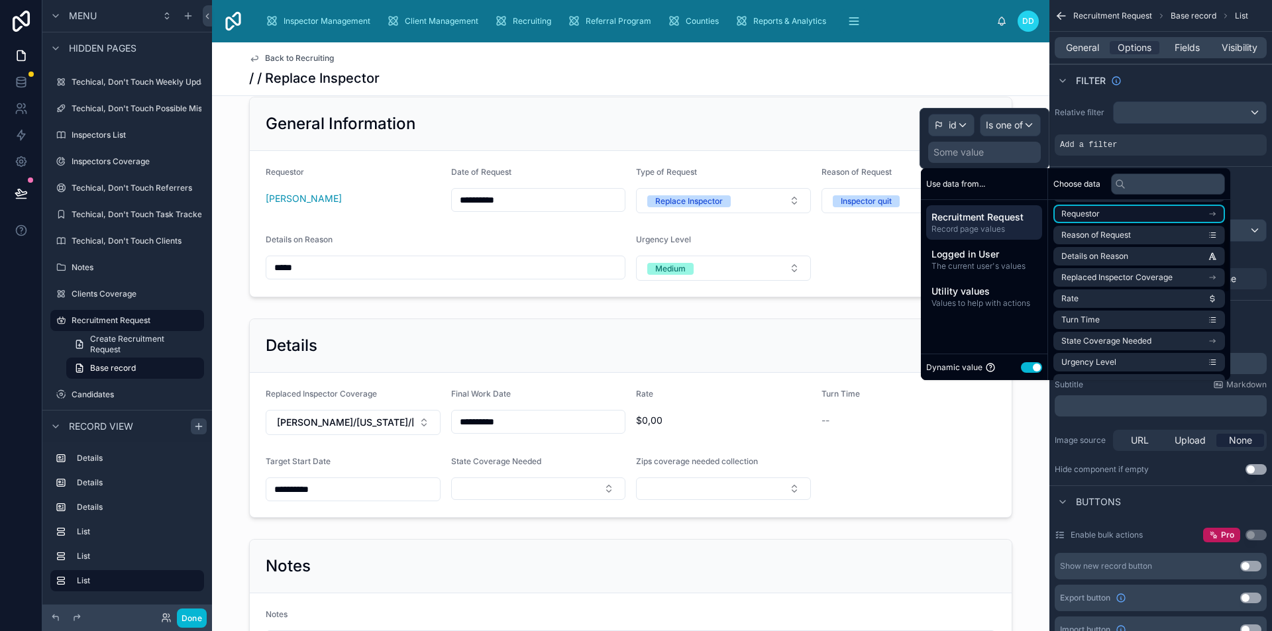
scroll to position [66, 0]
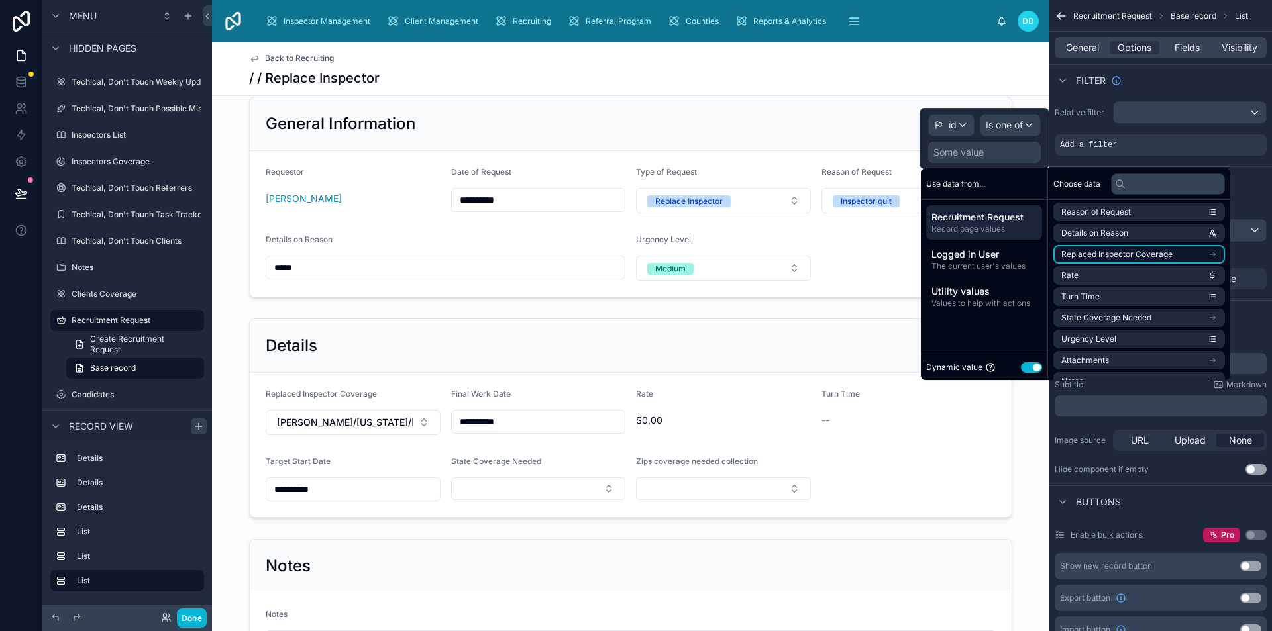
click at [1144, 254] on span "Replaced Inspector Coverage" at bounding box center [1116, 254] width 111 height 11
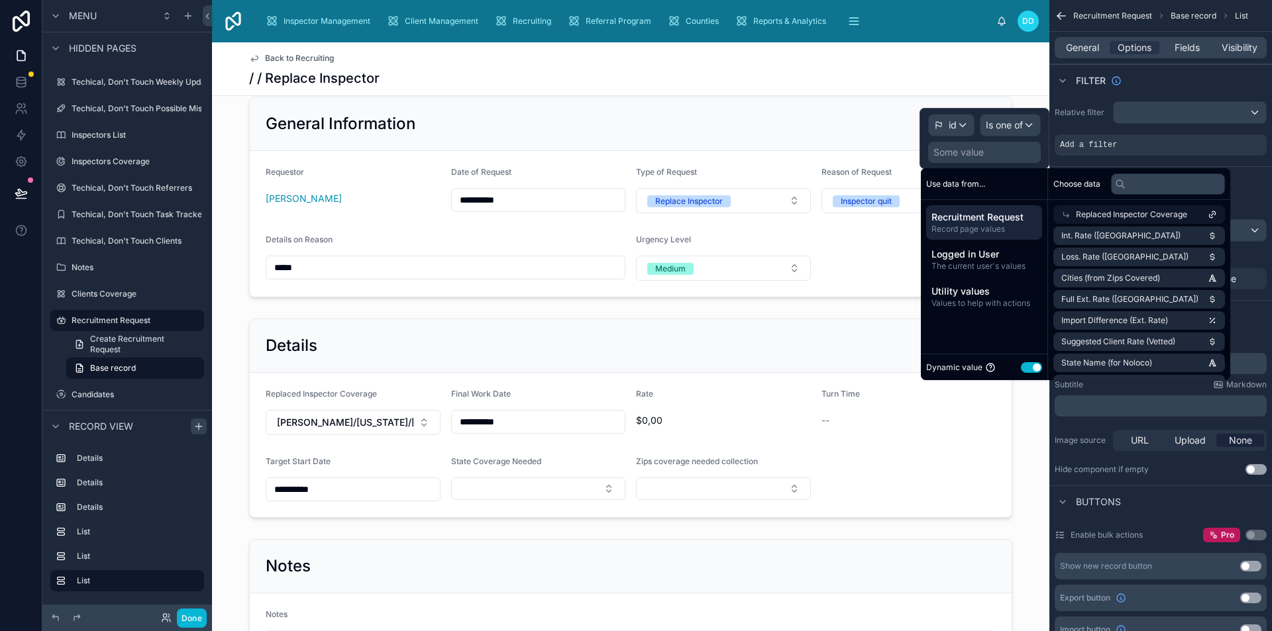
scroll to position [678, 0]
click at [1058, 384] on label "Subtitle" at bounding box center [1069, 385] width 28 height 11
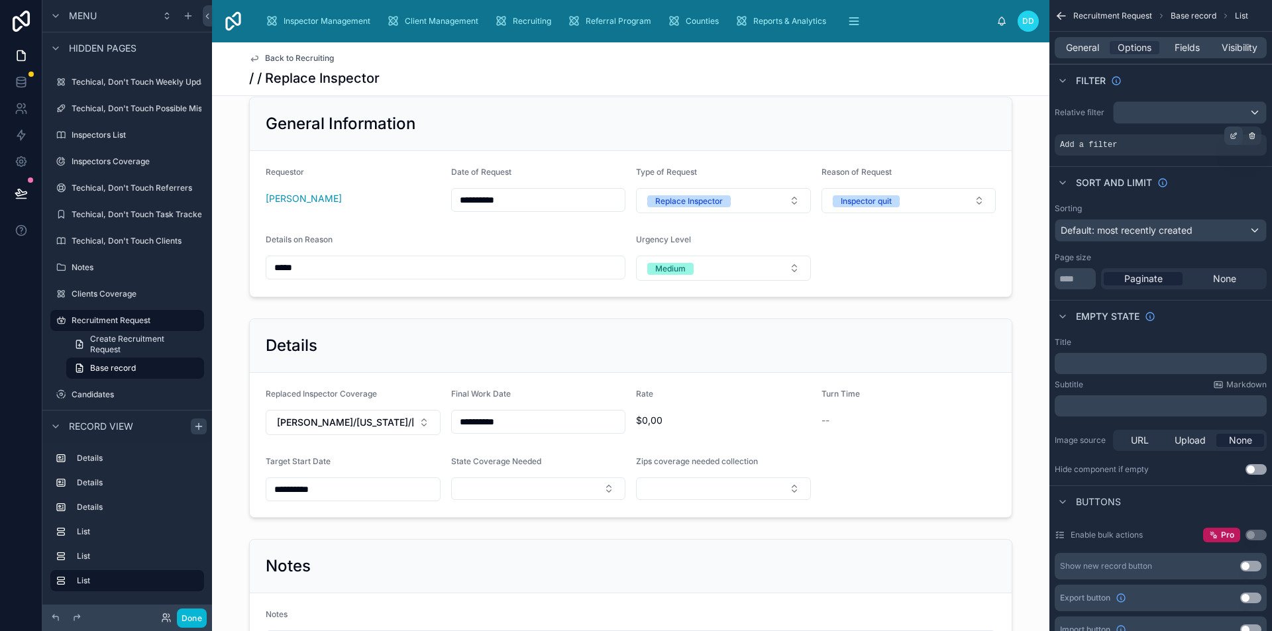
click at [1233, 136] on icon "scrollable content" at bounding box center [1235, 134] width 4 height 4
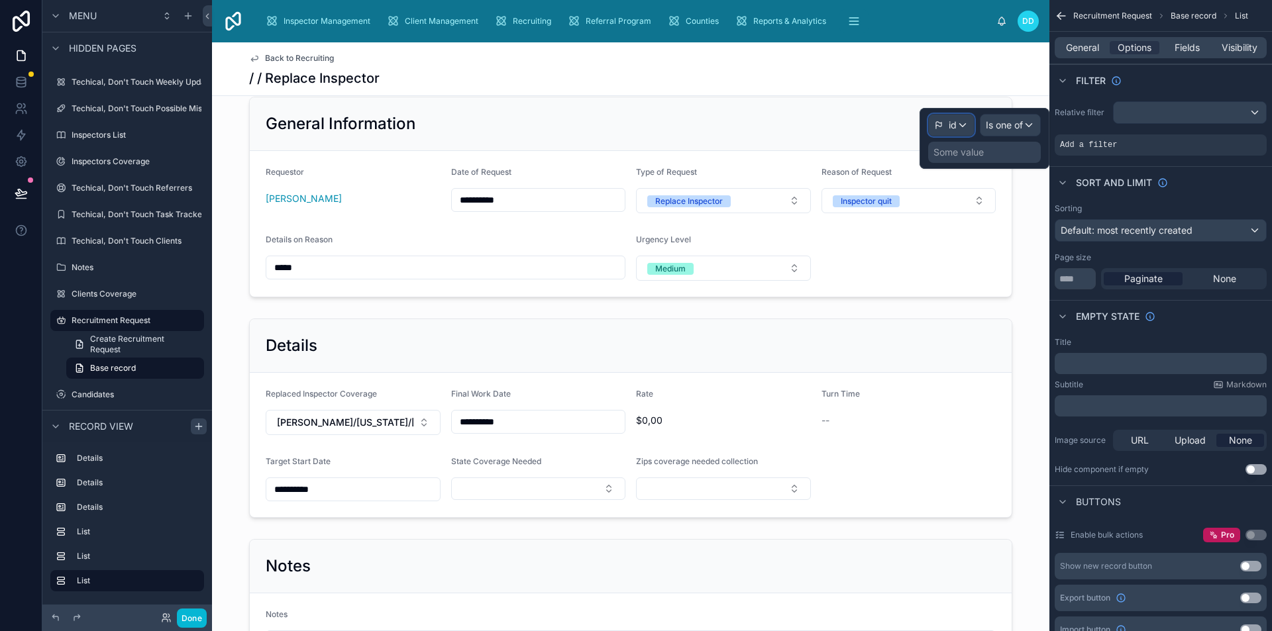
click at [953, 129] on span "id" at bounding box center [953, 125] width 8 height 13
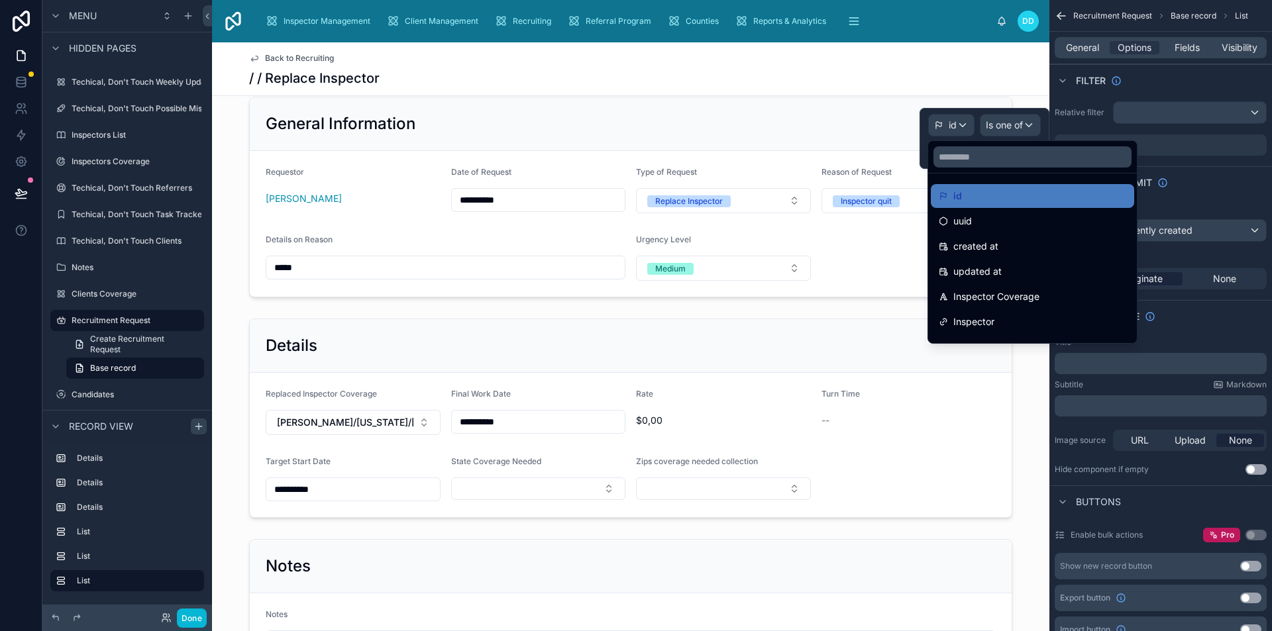
click at [973, 132] on div at bounding box center [984, 138] width 130 height 61
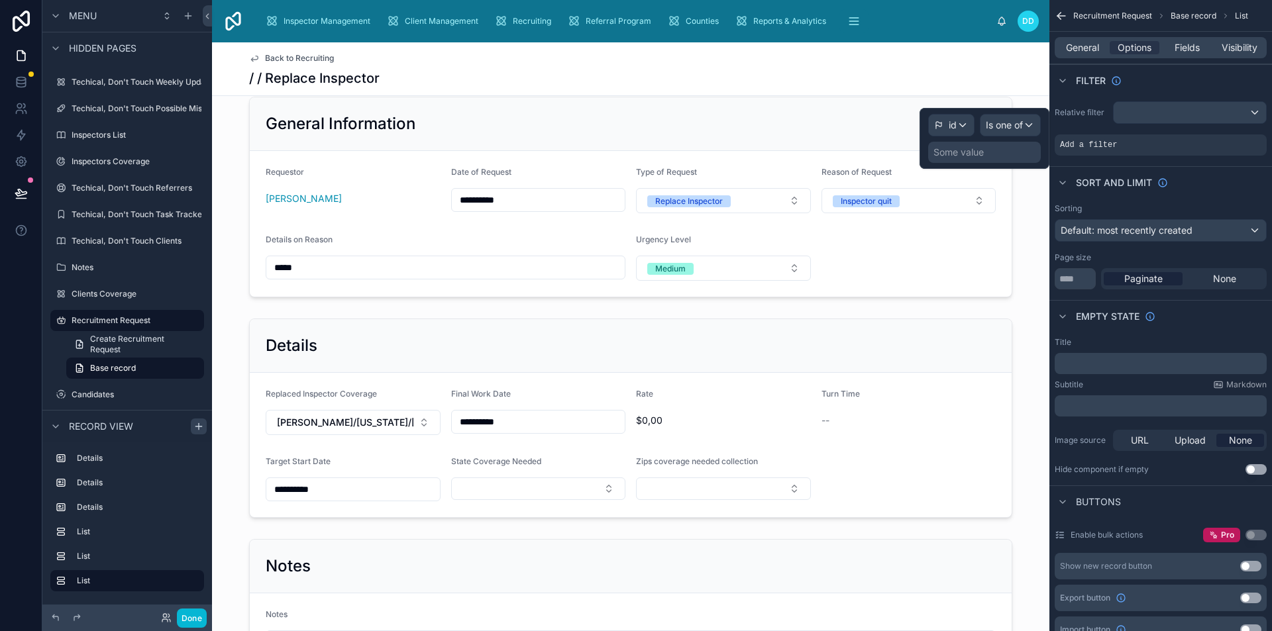
click at [974, 144] on div "Some value" at bounding box center [984, 152] width 113 height 21
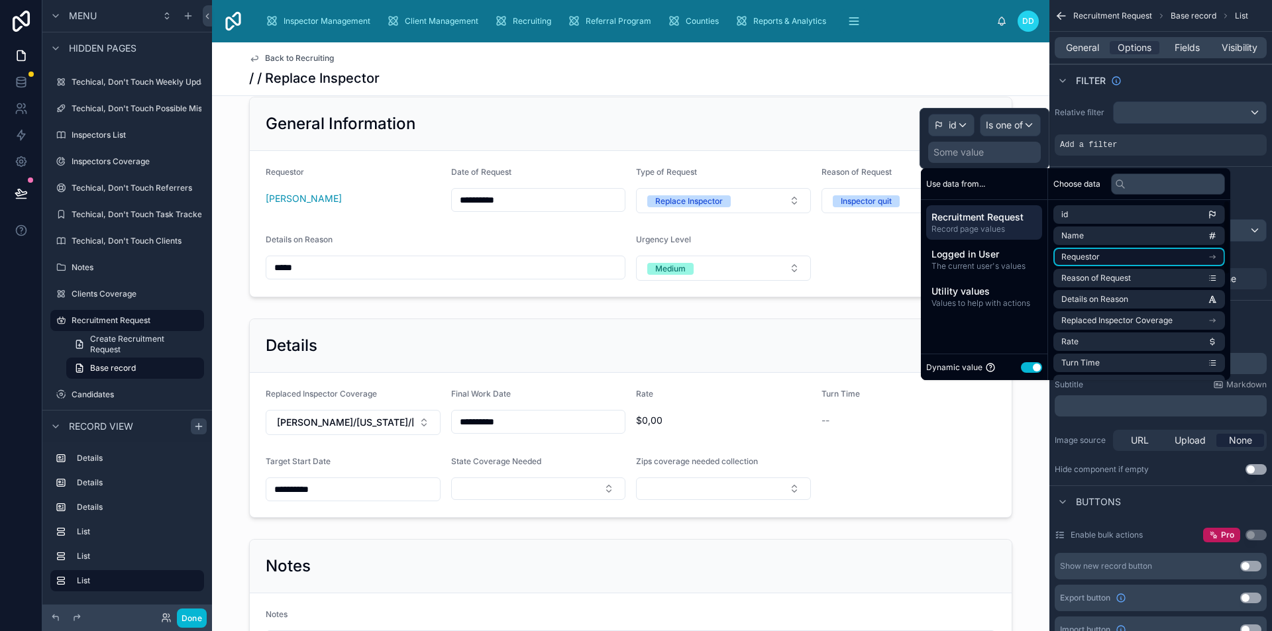
scroll to position [66, 0]
click at [1100, 257] on span "Replaced Inspector Coverage" at bounding box center [1116, 254] width 111 height 11
click at [1146, 216] on span "Replaced Inspector Coverage" at bounding box center [1131, 214] width 111 height 11
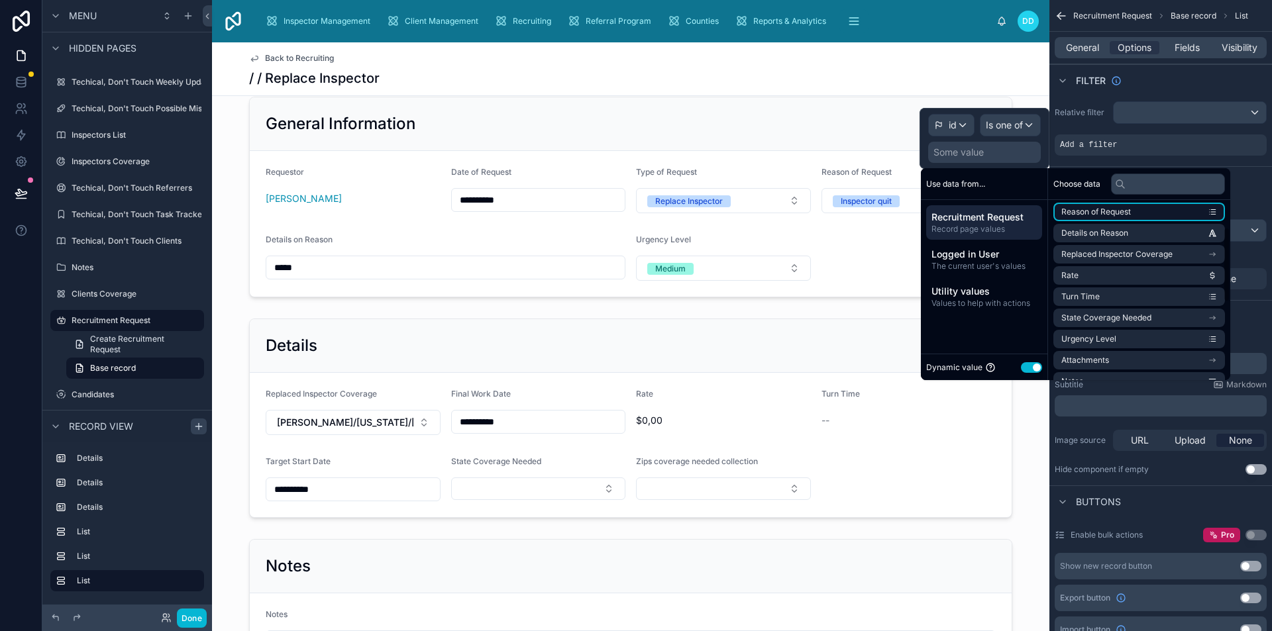
click at [1135, 215] on li "Reason of Request" at bounding box center [1139, 212] width 172 height 19
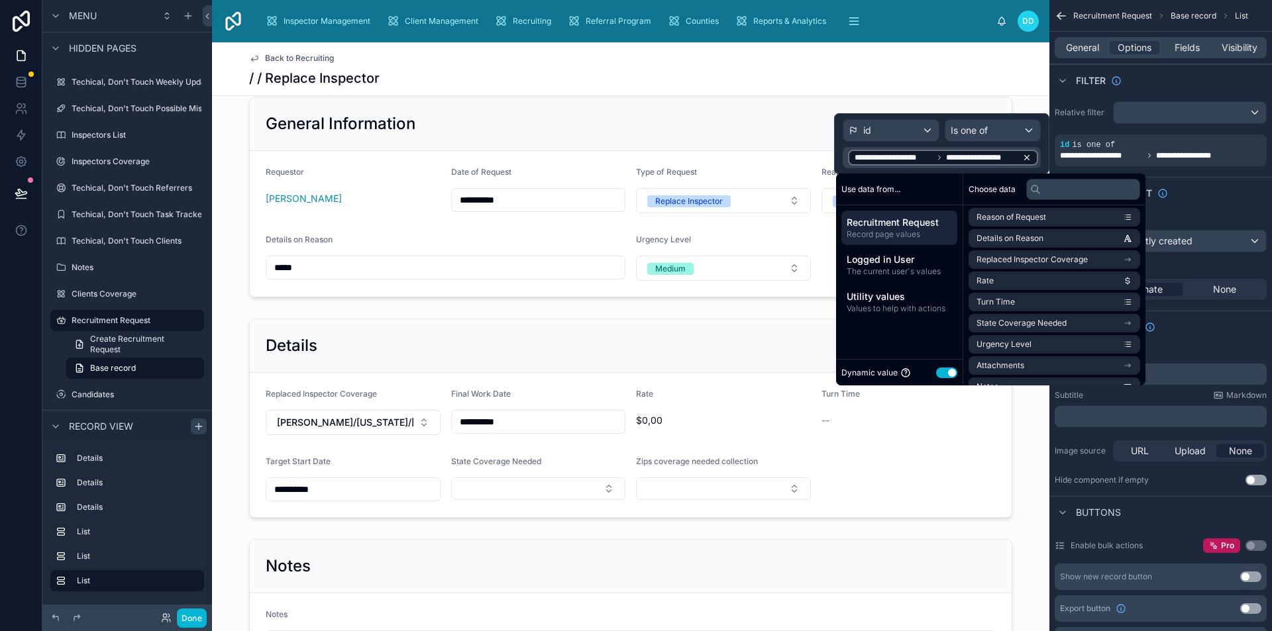
click at [1029, 156] on icon at bounding box center [1027, 158] width 5 height 5
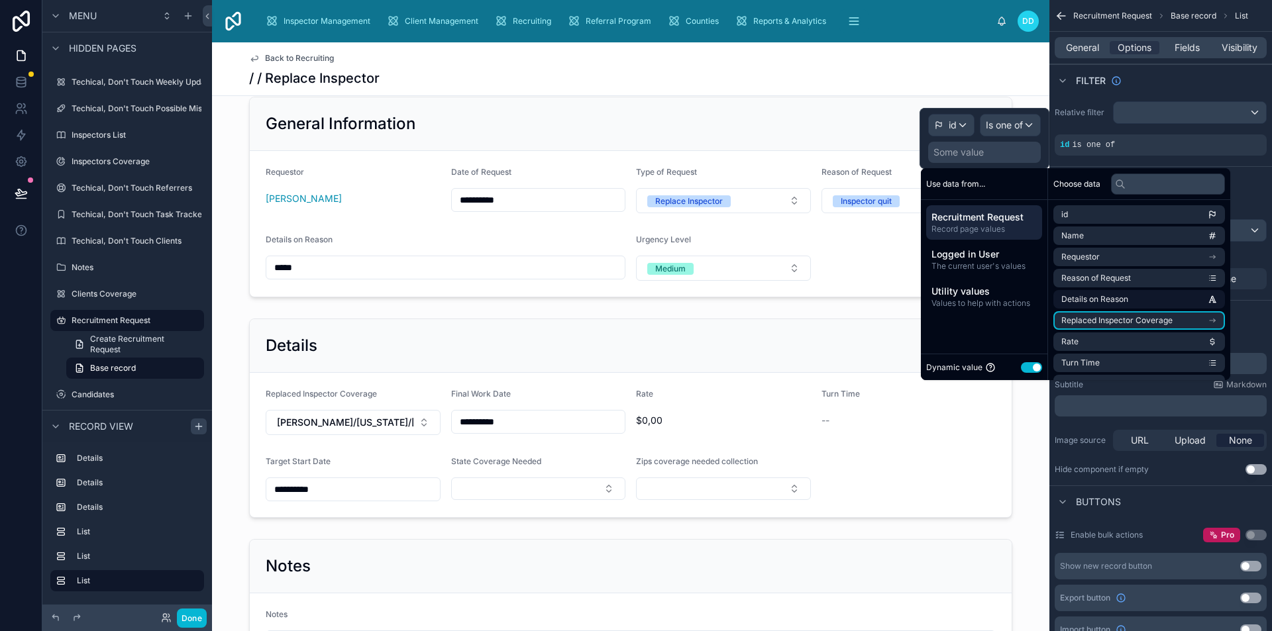
click at [1111, 323] on span "Replaced Inspector Coverage" at bounding box center [1116, 320] width 111 height 11
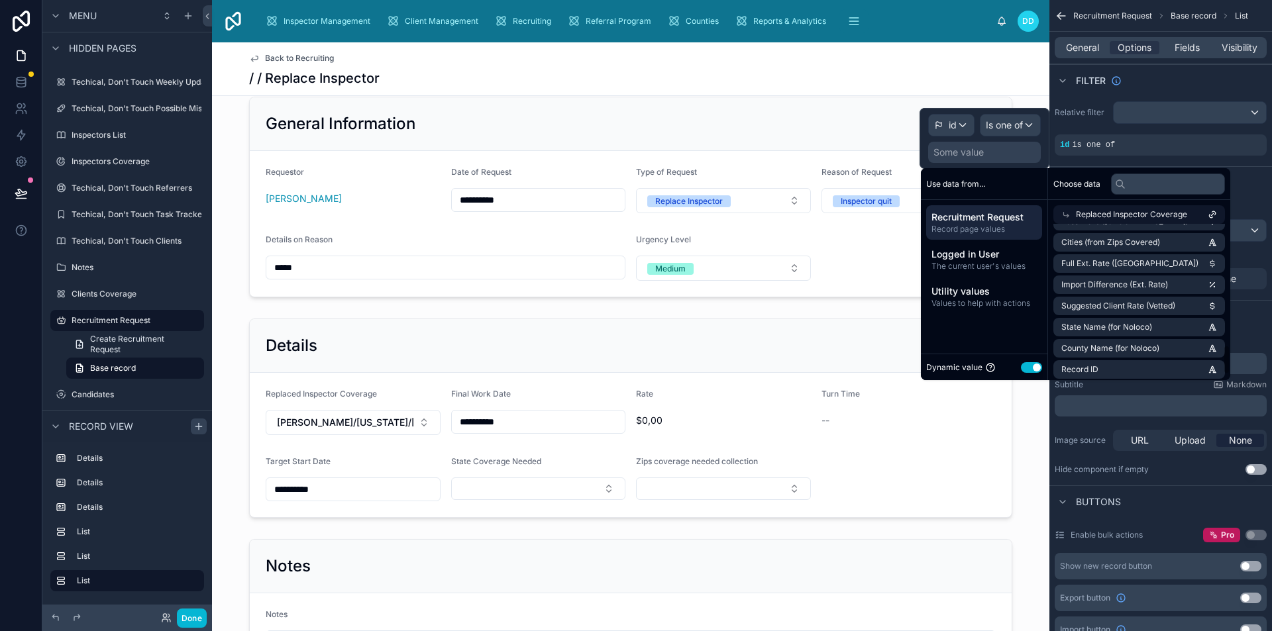
scroll to position [678, 0]
click at [1127, 324] on li "Record ID" at bounding box center [1139, 323] width 172 height 19
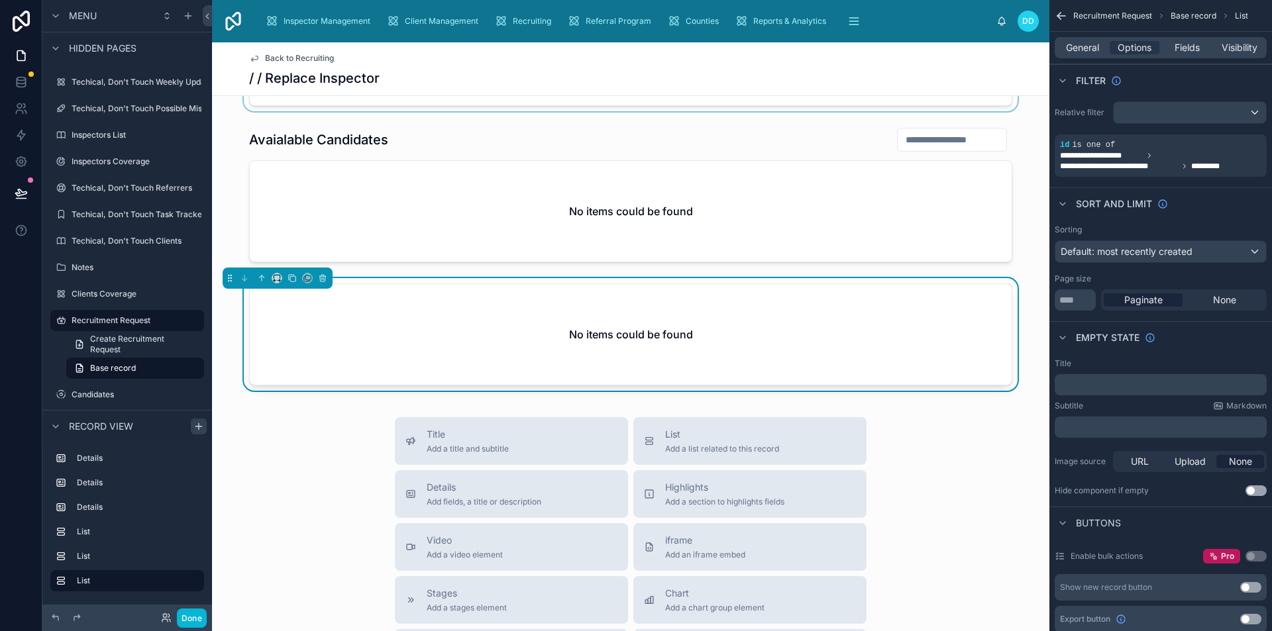
scroll to position [861, 0]
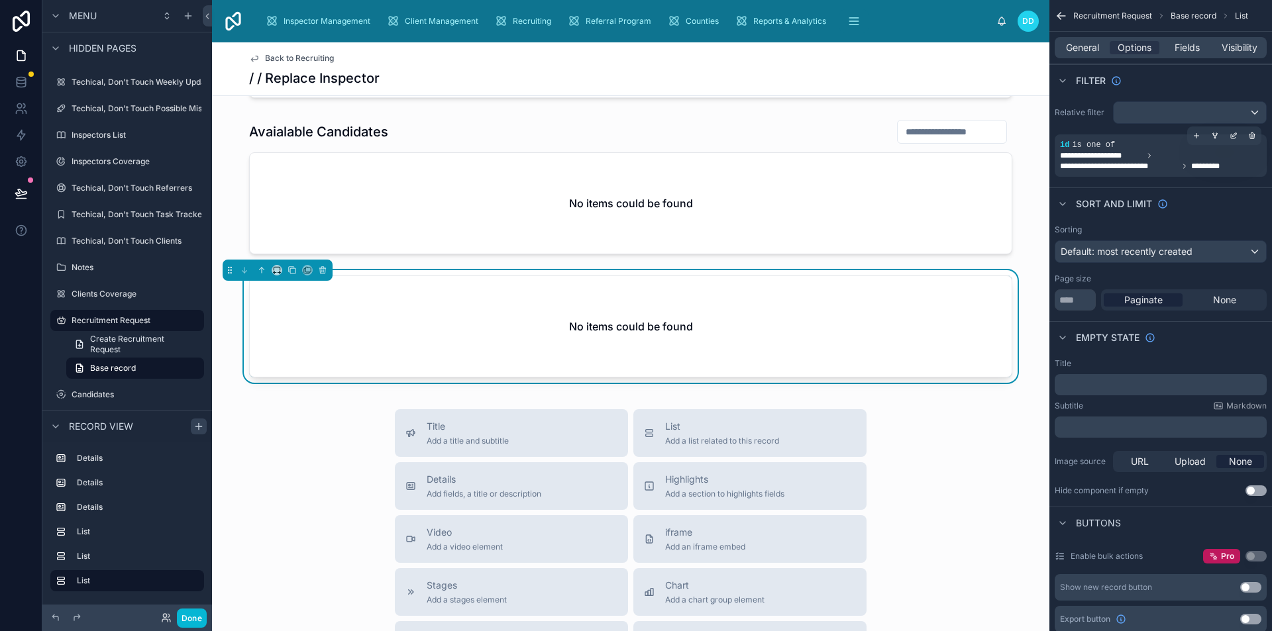
click at [1075, 149] on span "is one of" at bounding box center [1093, 144] width 43 height 9
click at [1068, 148] on div "**********" at bounding box center [1160, 156] width 201 height 32
click at [1249, 134] on icon "scrollable content" at bounding box center [1252, 136] width 8 height 8
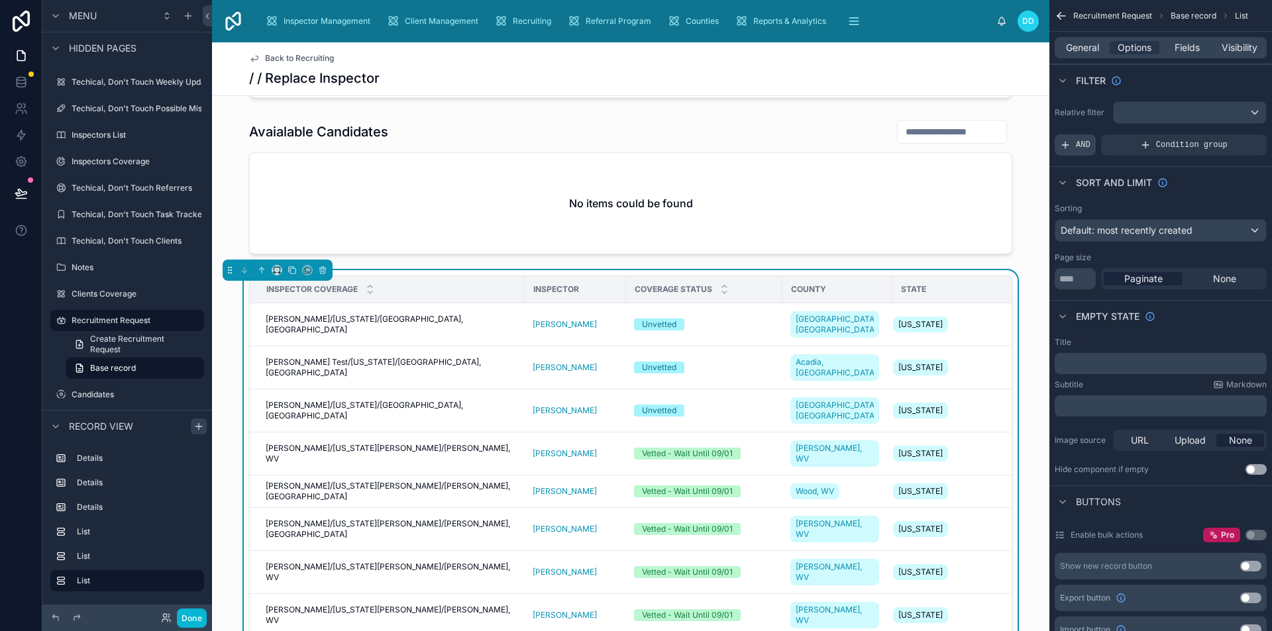
click at [1078, 146] on span "AND" at bounding box center [1083, 145] width 15 height 11
click at [1226, 140] on div "scrollable content" at bounding box center [1233, 136] width 19 height 19
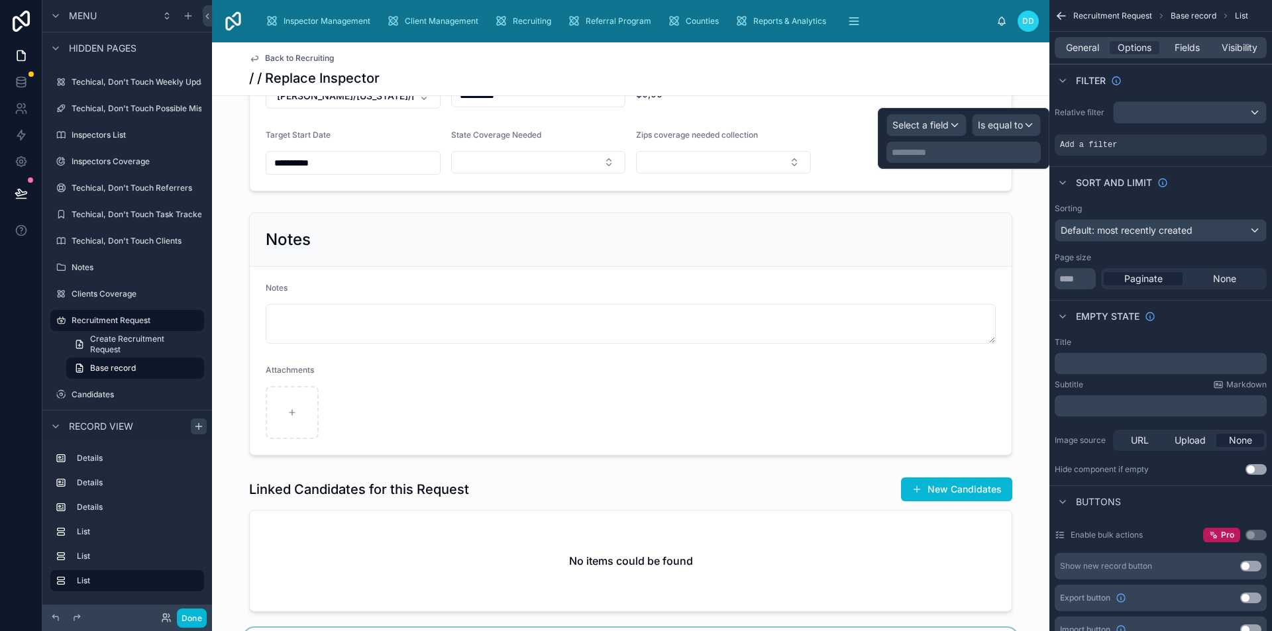
scroll to position [331, 0]
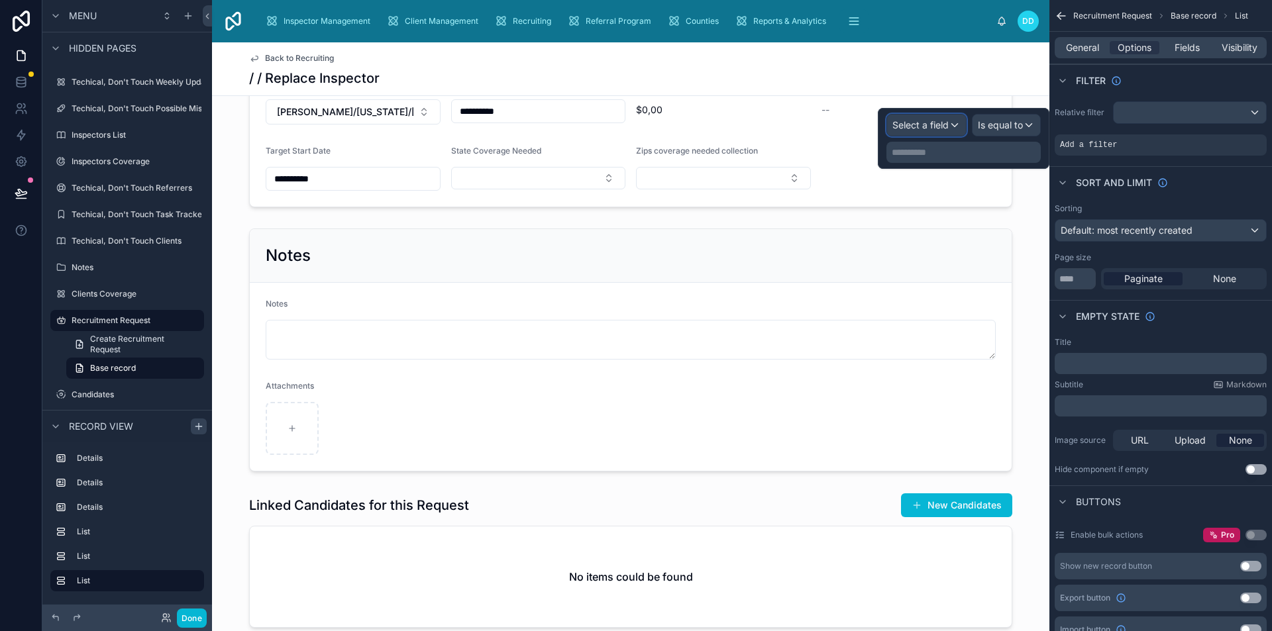
click at [927, 125] on span "Select a field" at bounding box center [920, 124] width 56 height 11
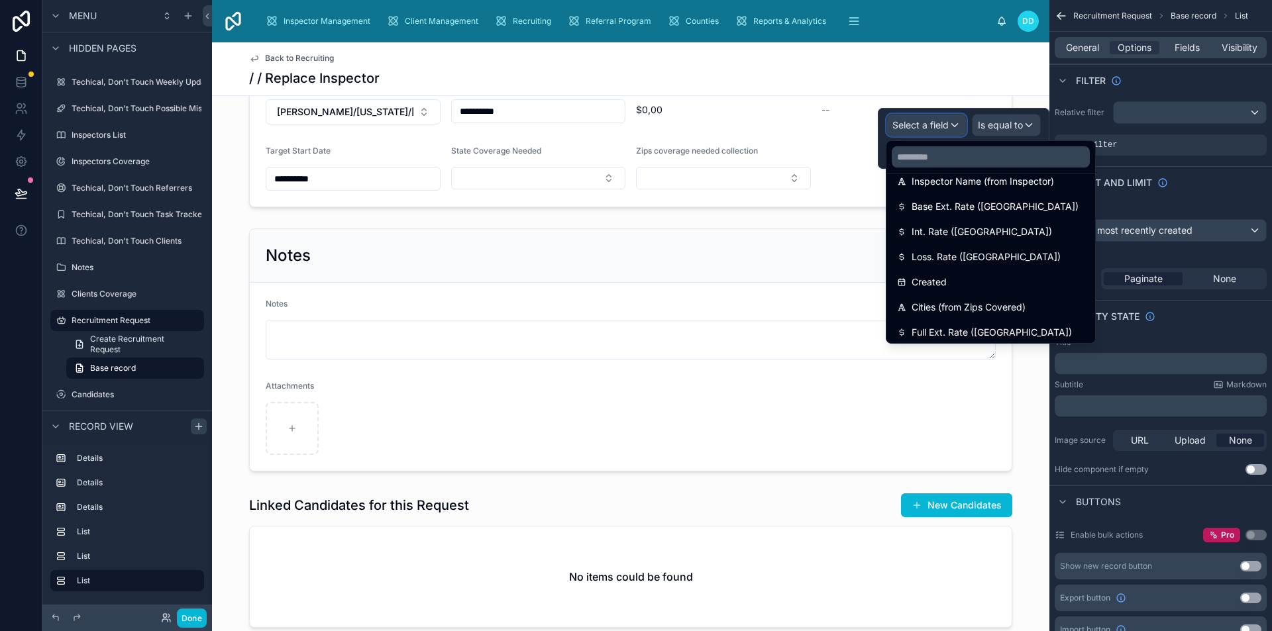
scroll to position [950, 0]
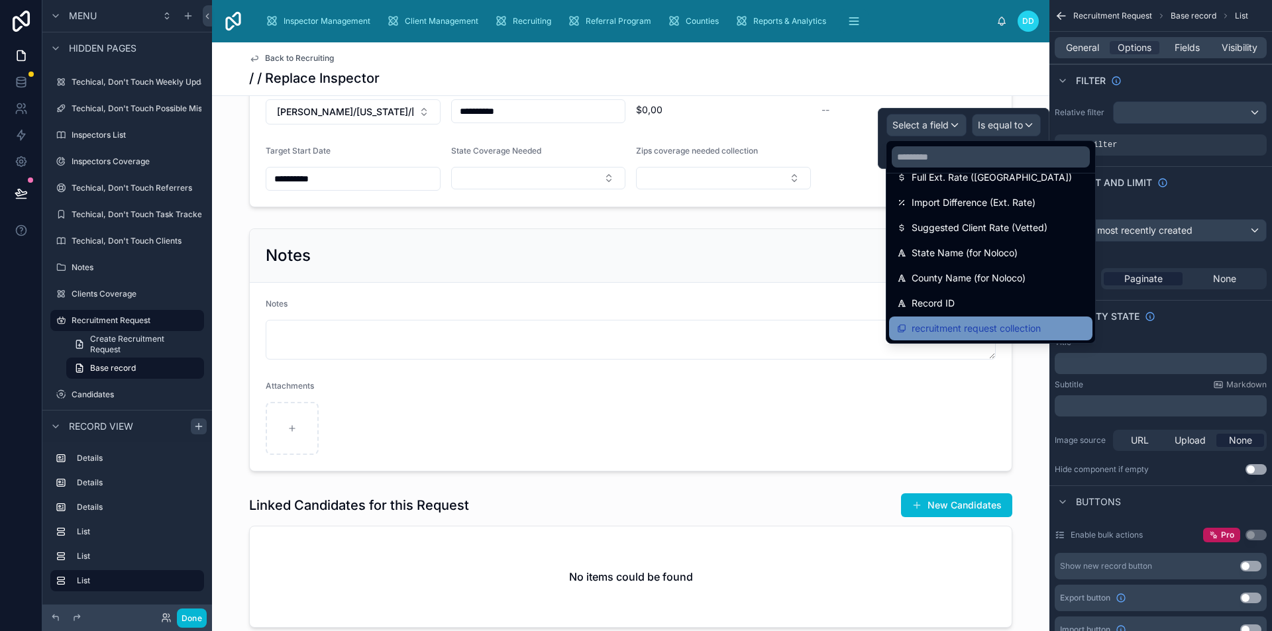
click at [1014, 325] on span "recruitment request collection" at bounding box center [975, 329] width 129 height 16
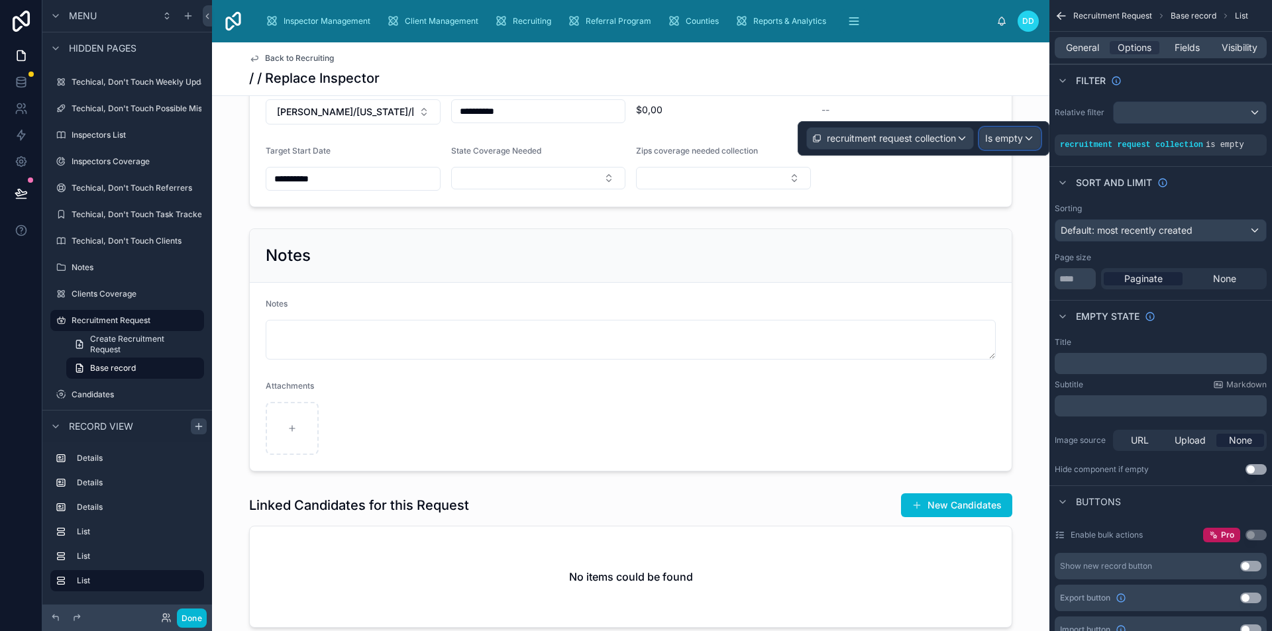
click at [1006, 140] on span "Is empty" at bounding box center [1004, 138] width 38 height 13
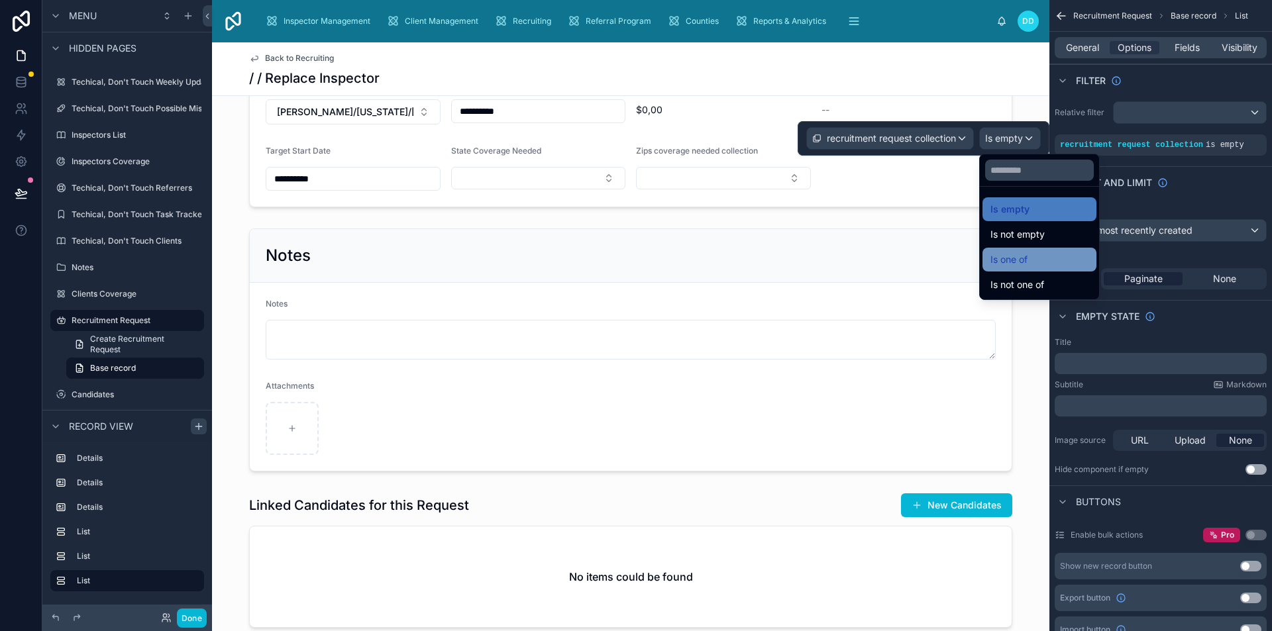
click at [1040, 259] on div "Is one of" at bounding box center [1039, 260] width 98 height 16
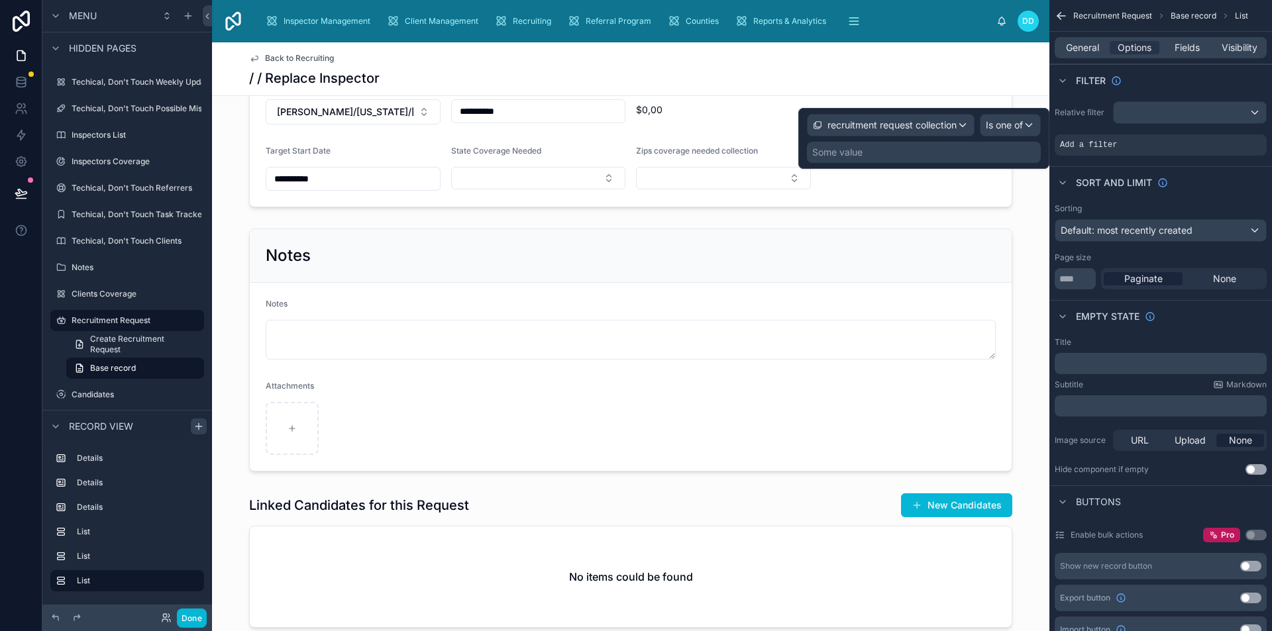
click at [905, 149] on div "Some value" at bounding box center [924, 152] width 234 height 21
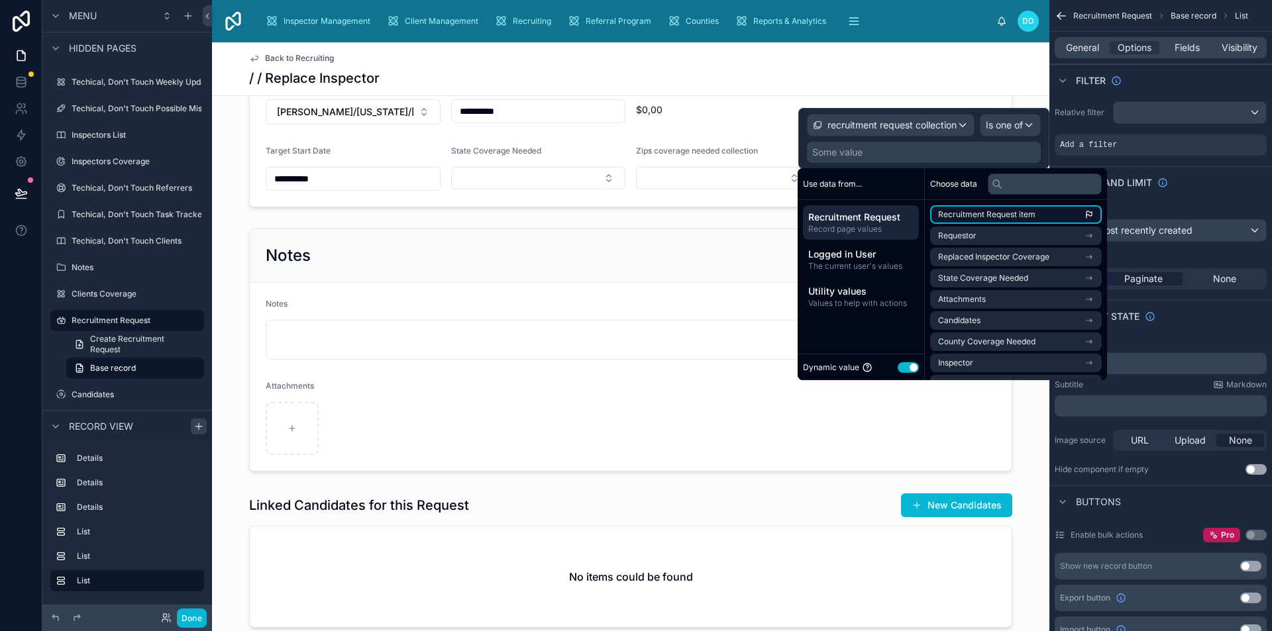
click at [968, 220] on li "Recruitment Request item" at bounding box center [1016, 214] width 172 height 19
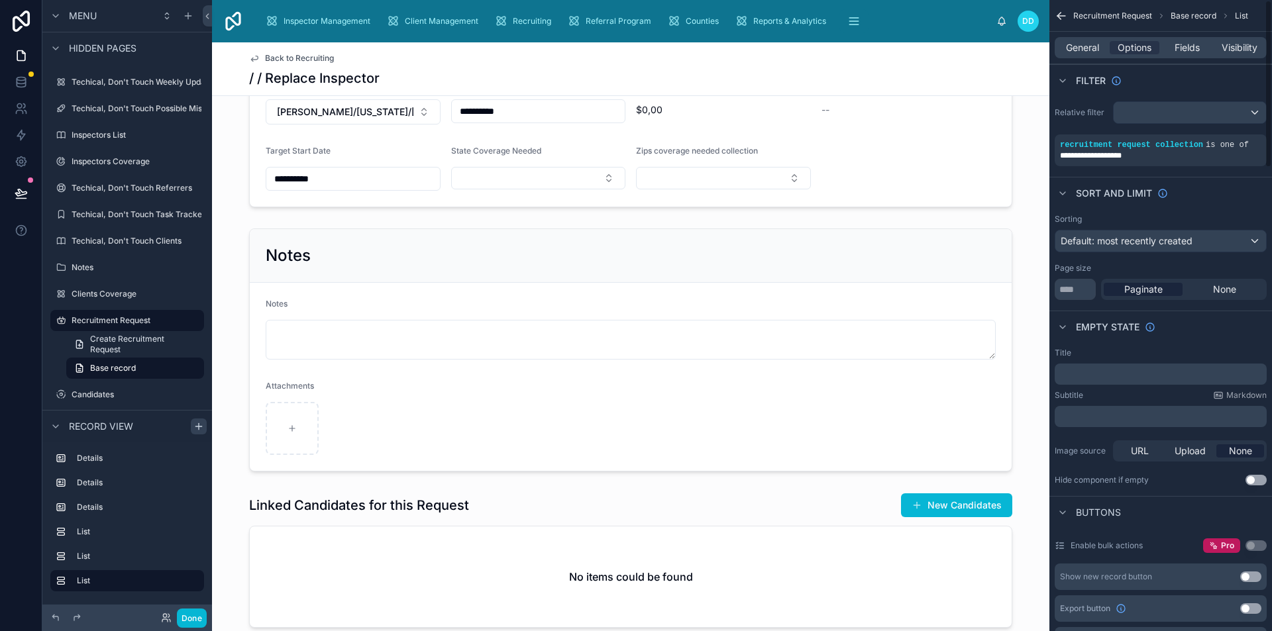
click at [1169, 169] on div "**********" at bounding box center [1160, 134] width 223 height 76
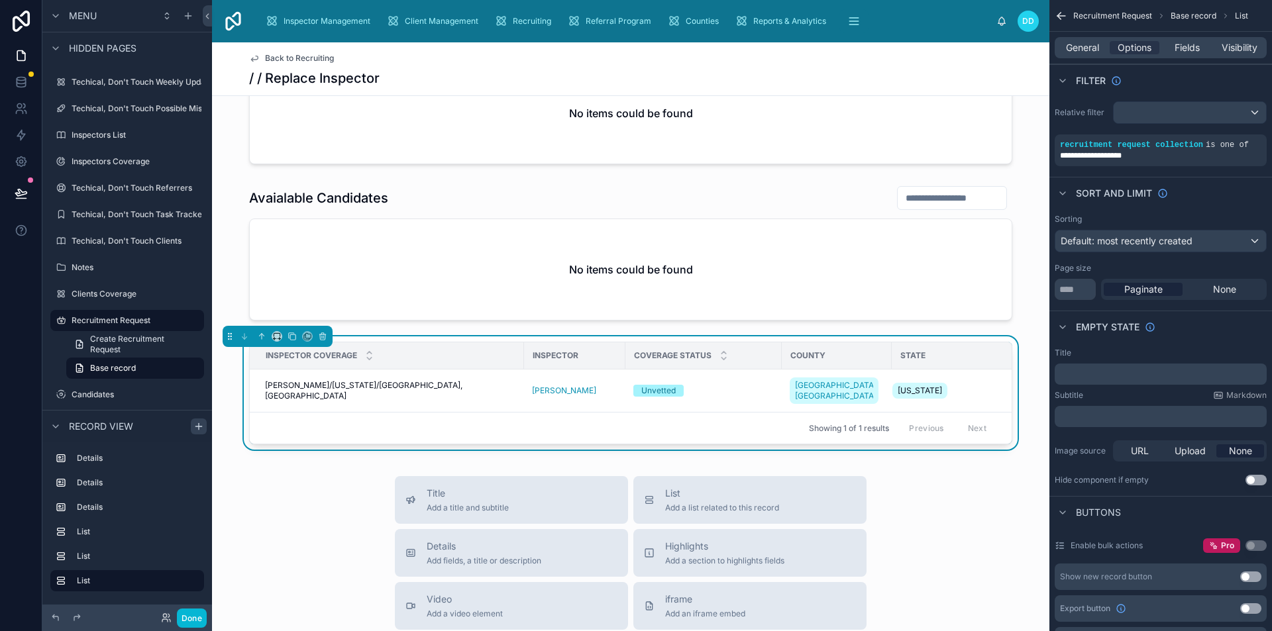
scroll to position [0, 0]
click at [1178, 46] on span "Fields" at bounding box center [1186, 47] width 25 height 13
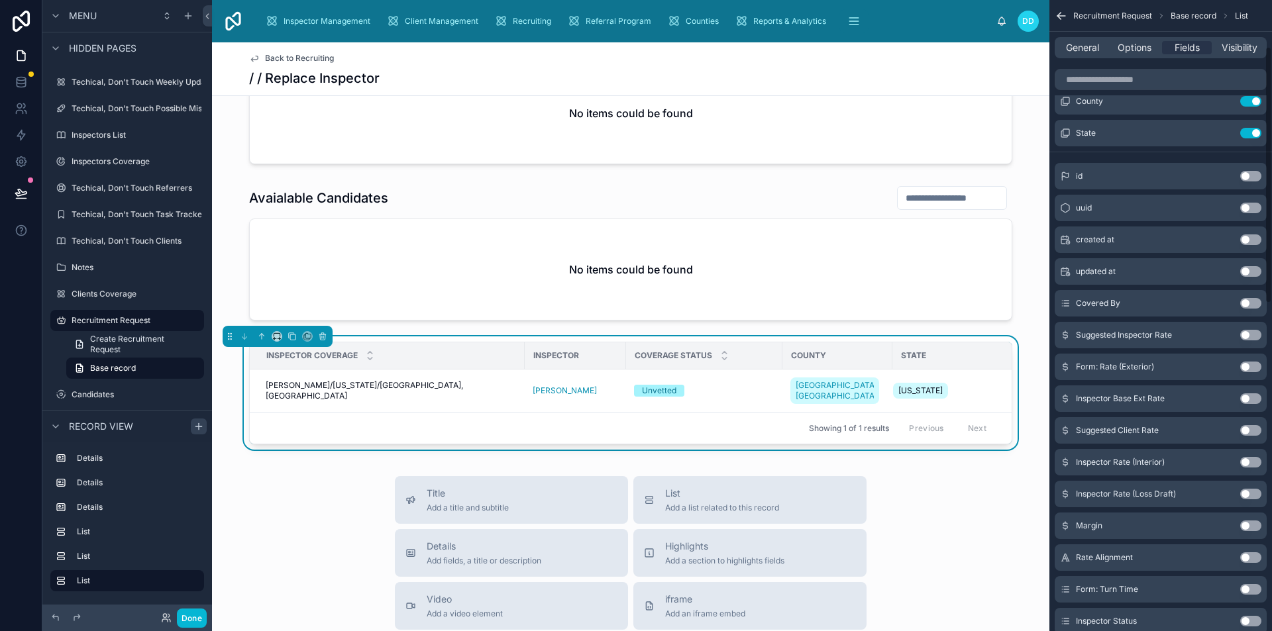
scroll to position [115, 0]
click at [1194, 400] on div "Inspector Base Ext Rate Use setting" at bounding box center [1161, 398] width 212 height 26
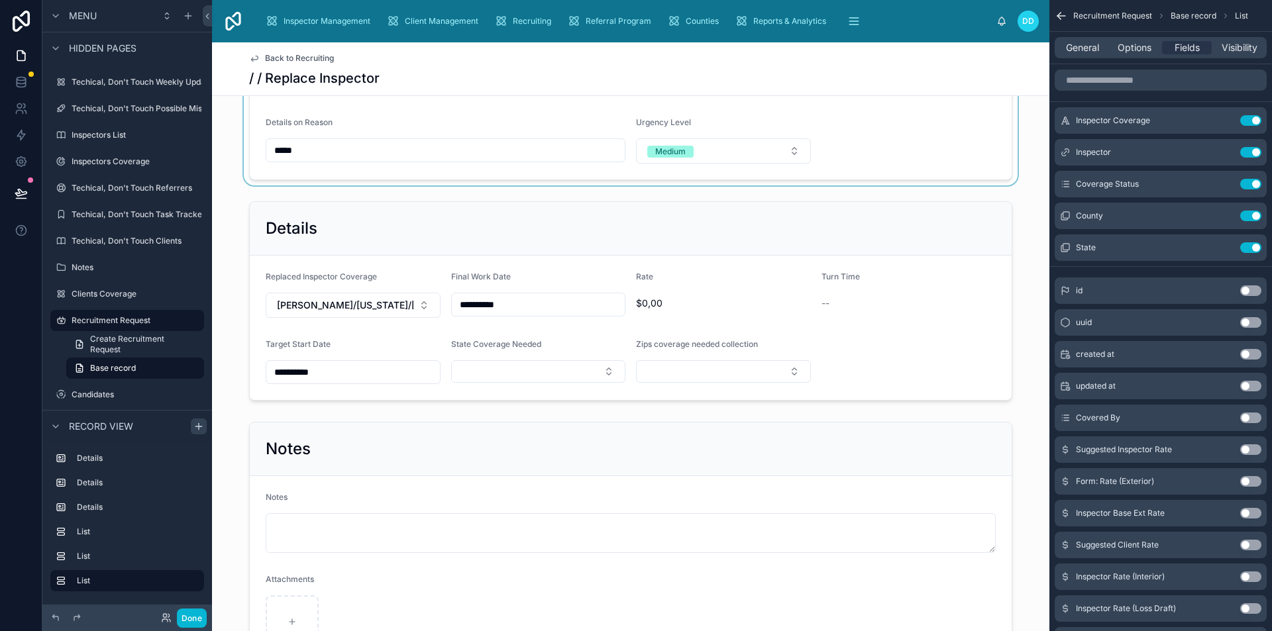
scroll to position [0, 0]
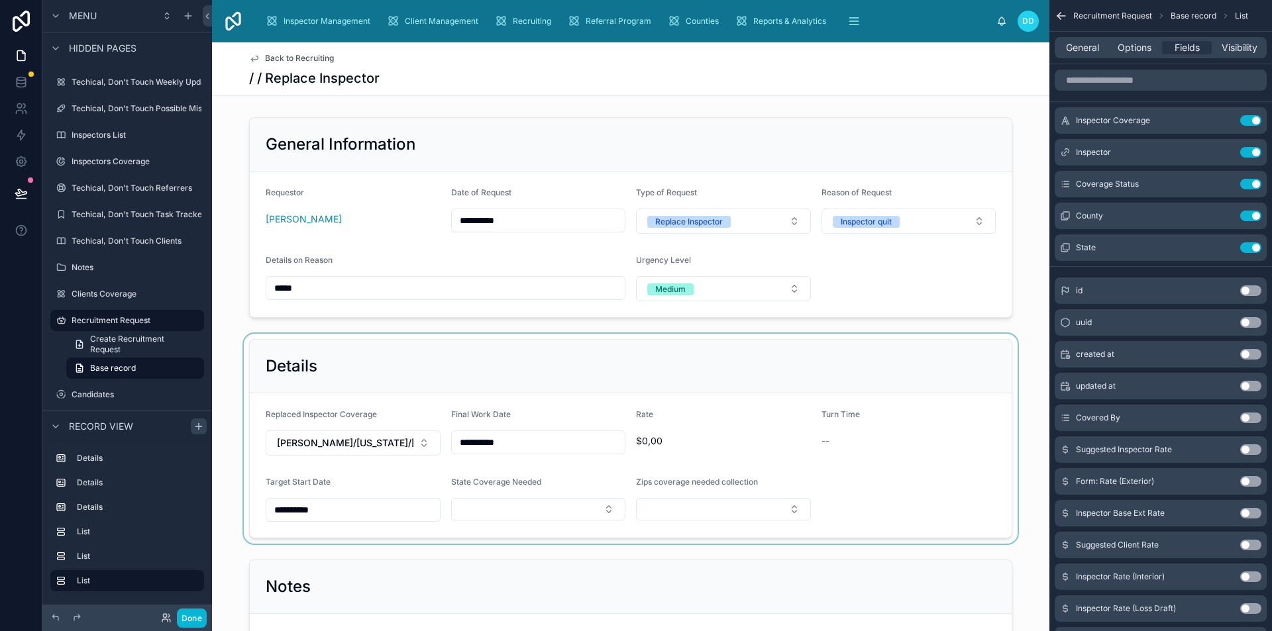
click at [587, 424] on div at bounding box center [630, 439] width 837 height 210
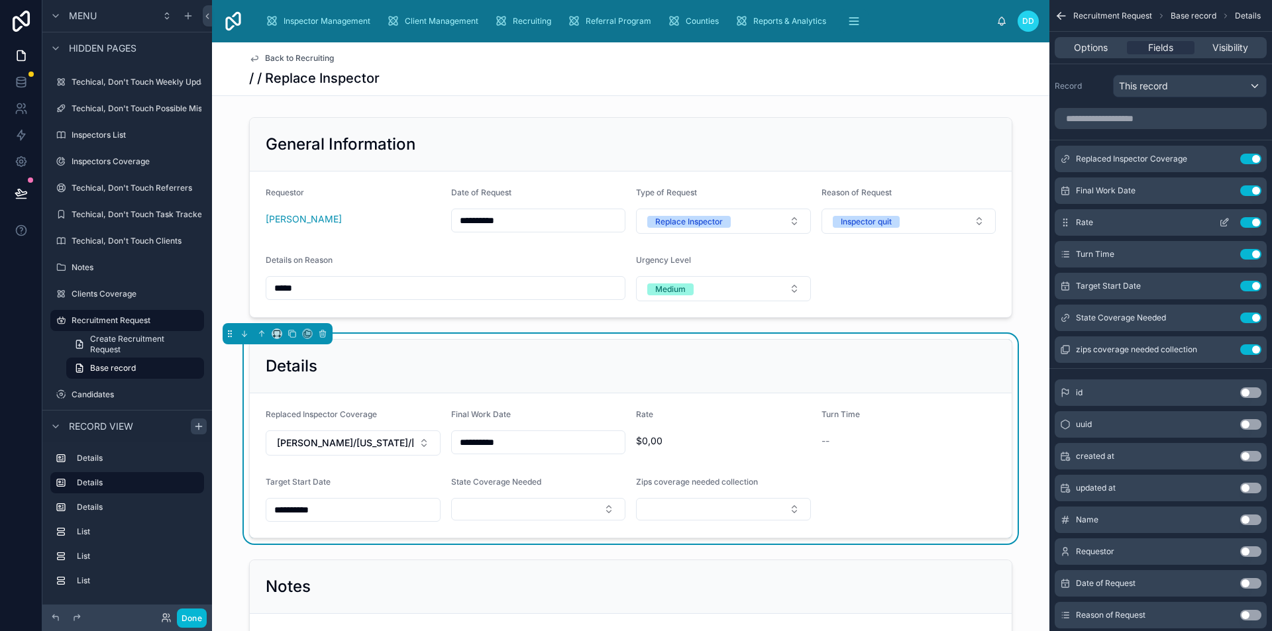
click at [1225, 224] on icon "scrollable content" at bounding box center [1224, 222] width 11 height 11
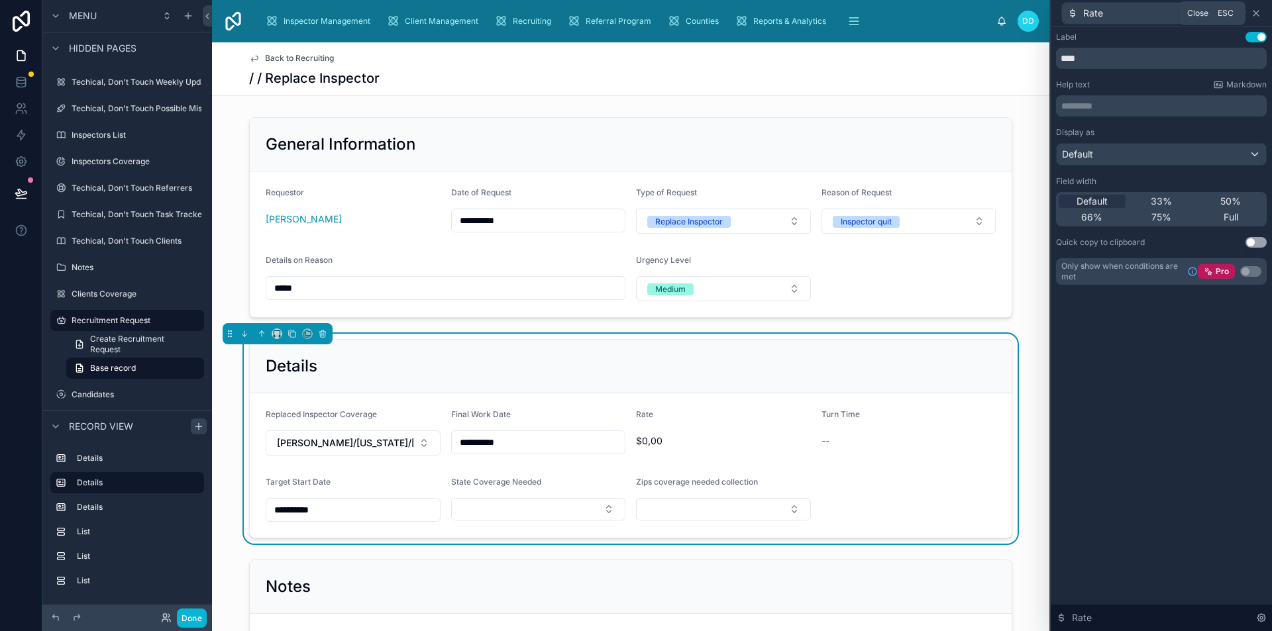
click at [1255, 14] on icon at bounding box center [1255, 13] width 5 height 5
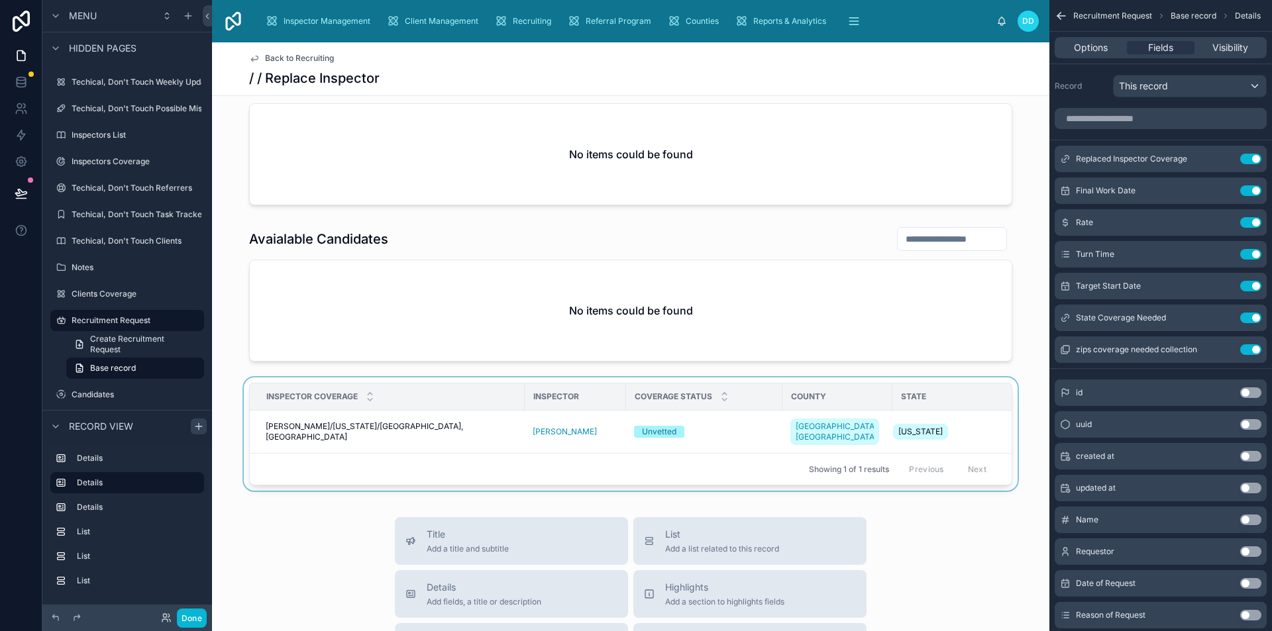
scroll to position [780, 0]
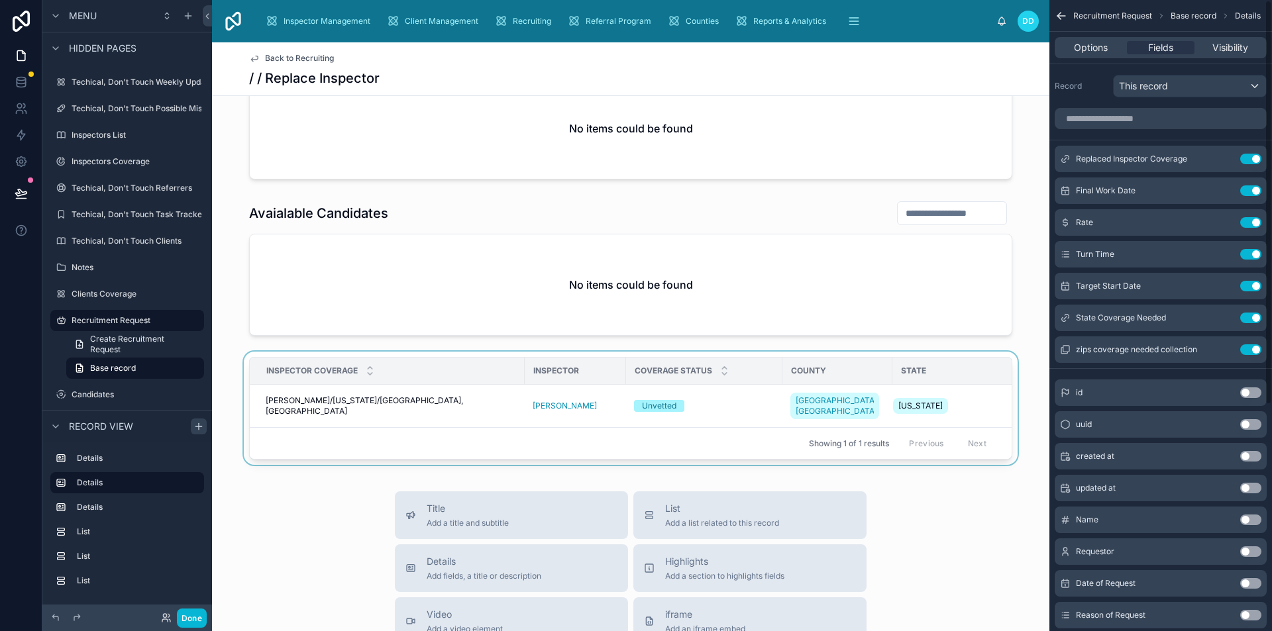
click at [823, 370] on div "County" at bounding box center [837, 370] width 109 height 21
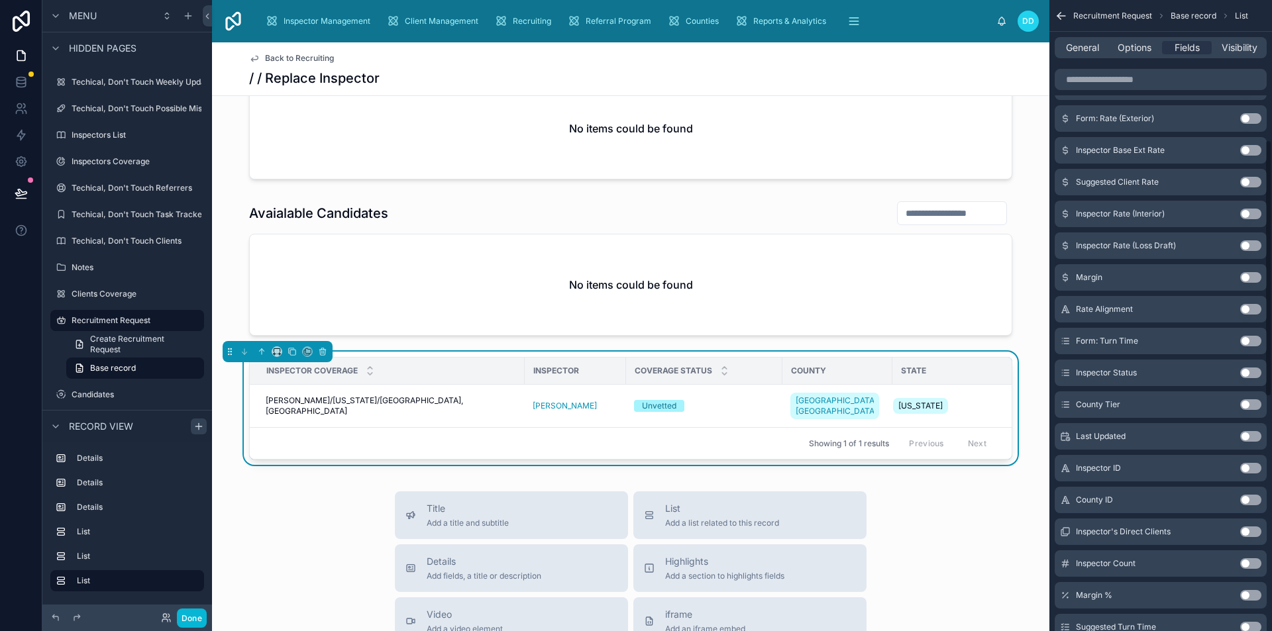
scroll to position [303, 0]
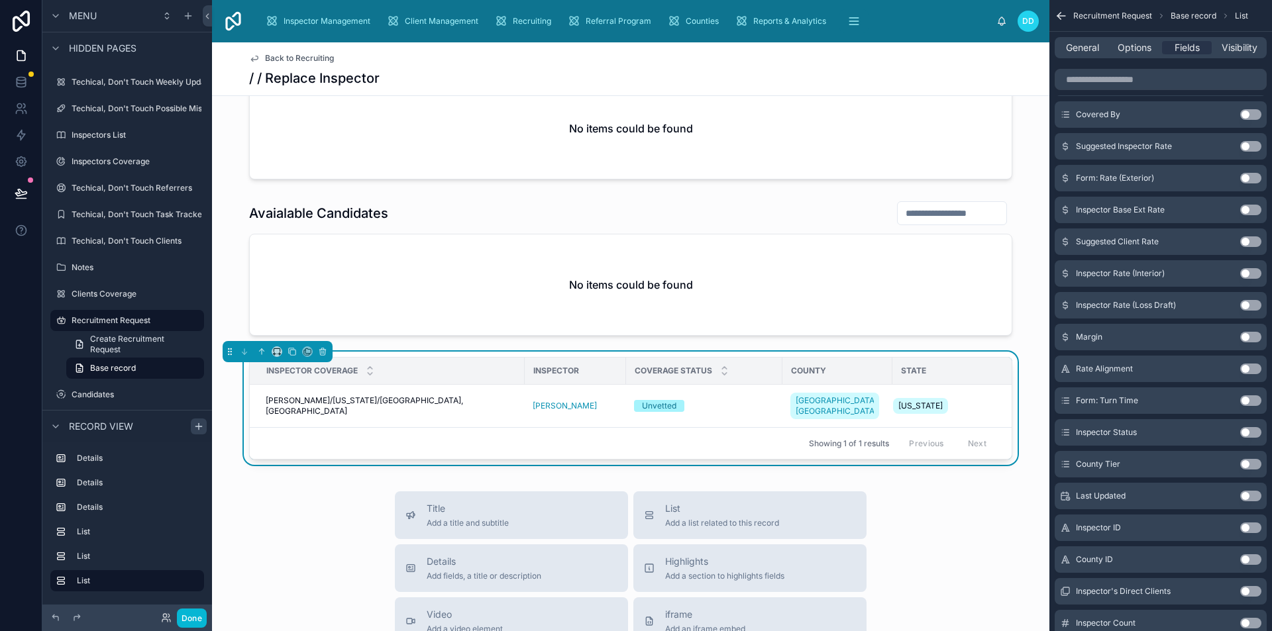
click at [1249, 399] on button "Use setting" at bounding box center [1250, 400] width 21 height 11
click at [878, 458] on div "Inspector Coverage Inspector Coverage Status County State Form: Turn Time Anna …" at bounding box center [630, 408] width 763 height 103
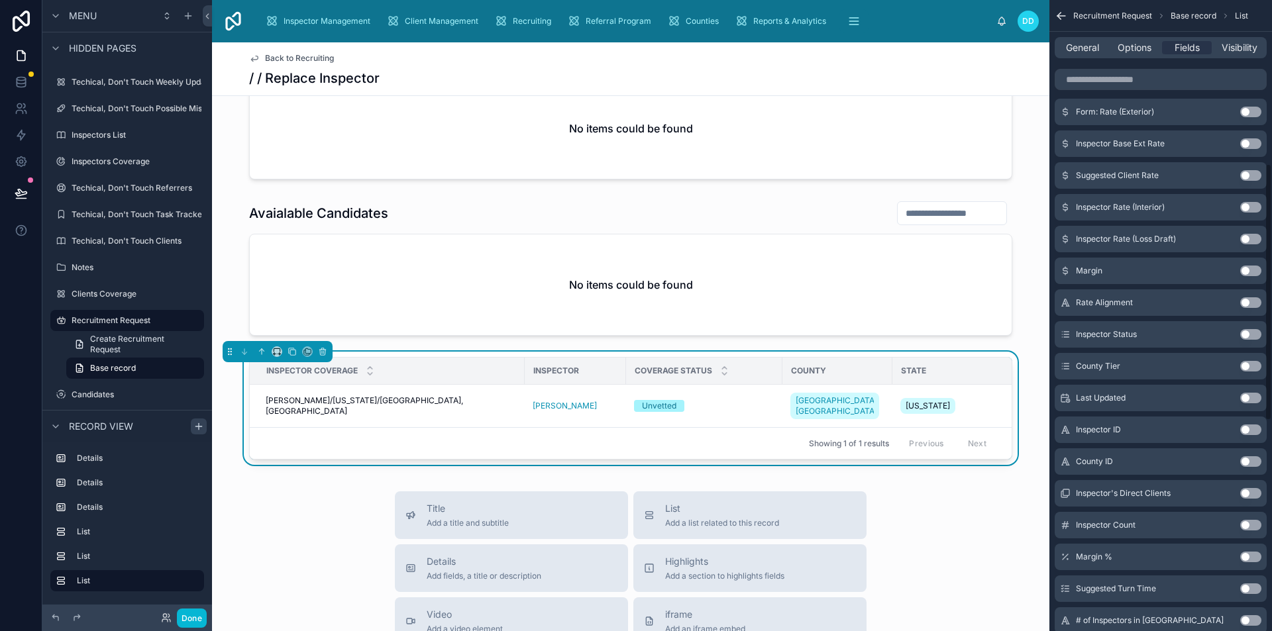
scroll to position [600, 0]
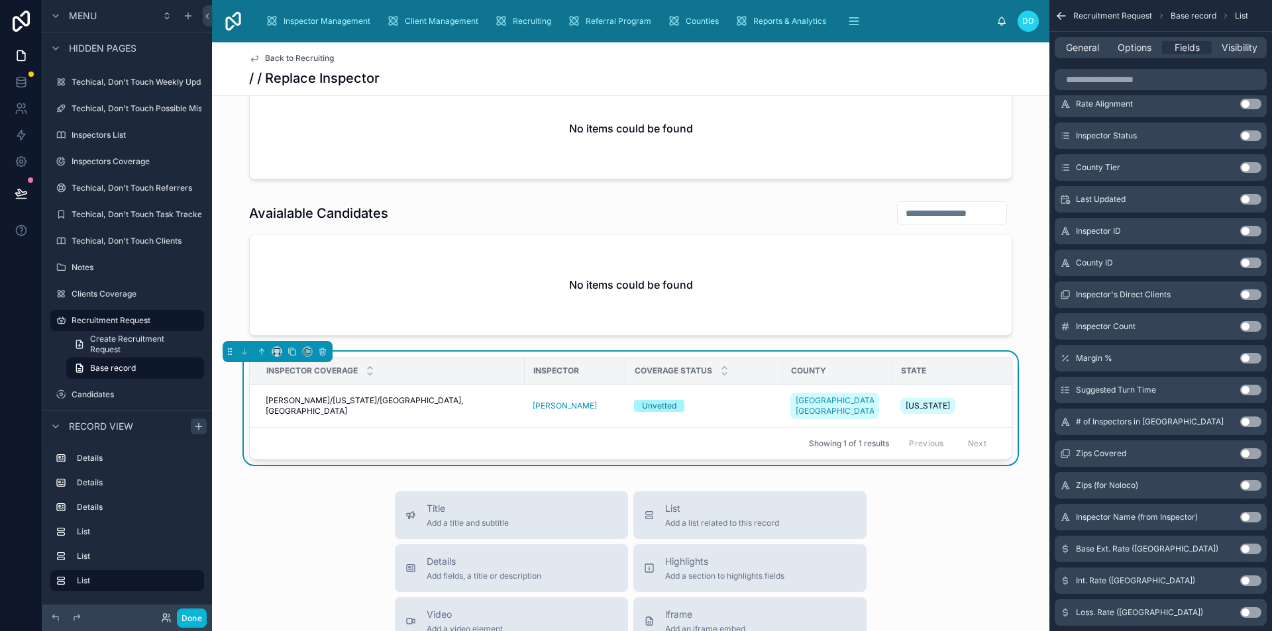
click at [1249, 388] on button "Use setting" at bounding box center [1250, 390] width 21 height 11
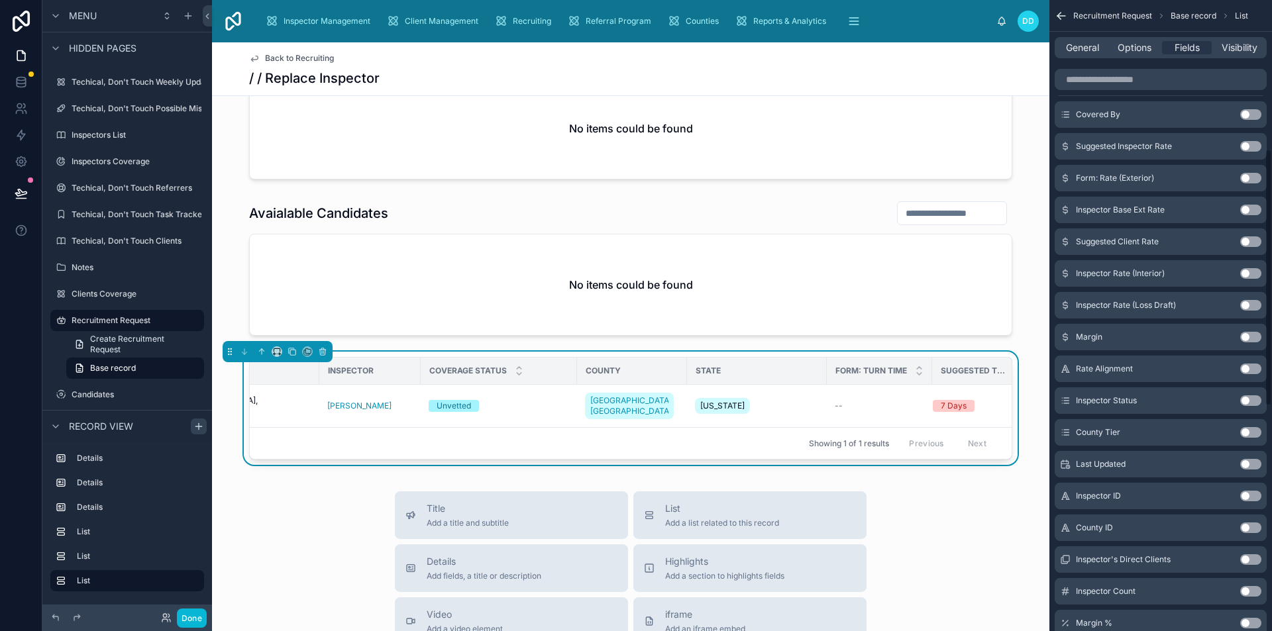
scroll to position [234, 0]
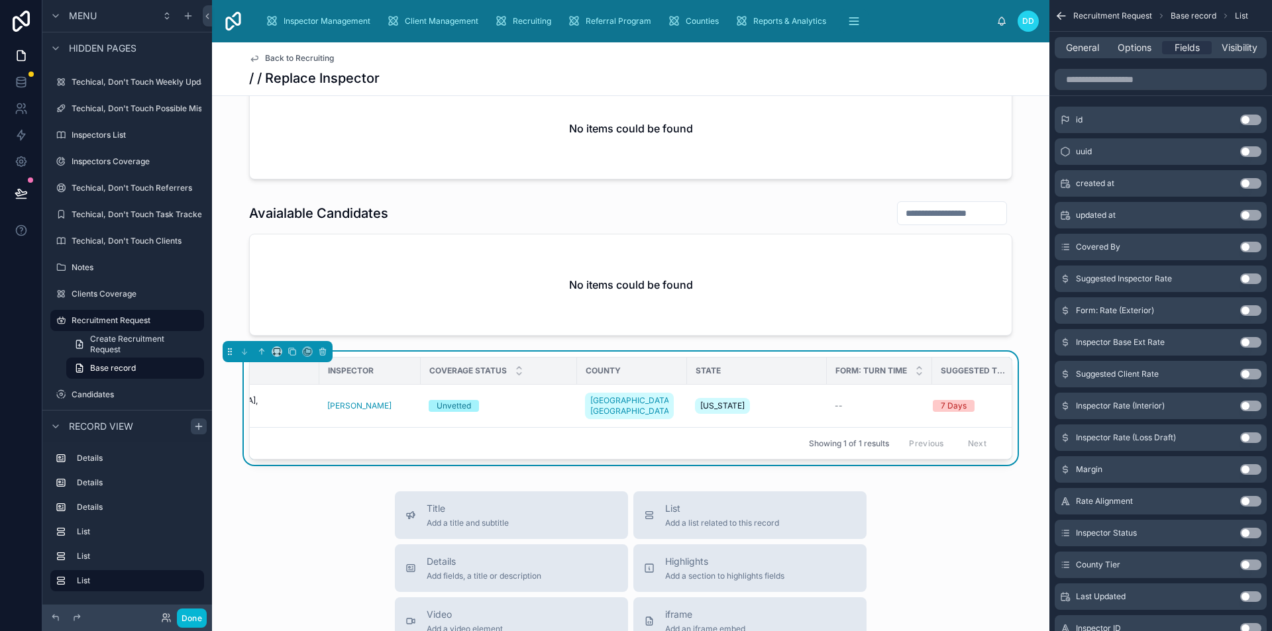
click at [1251, 339] on button "Use setting" at bounding box center [1250, 342] width 21 height 11
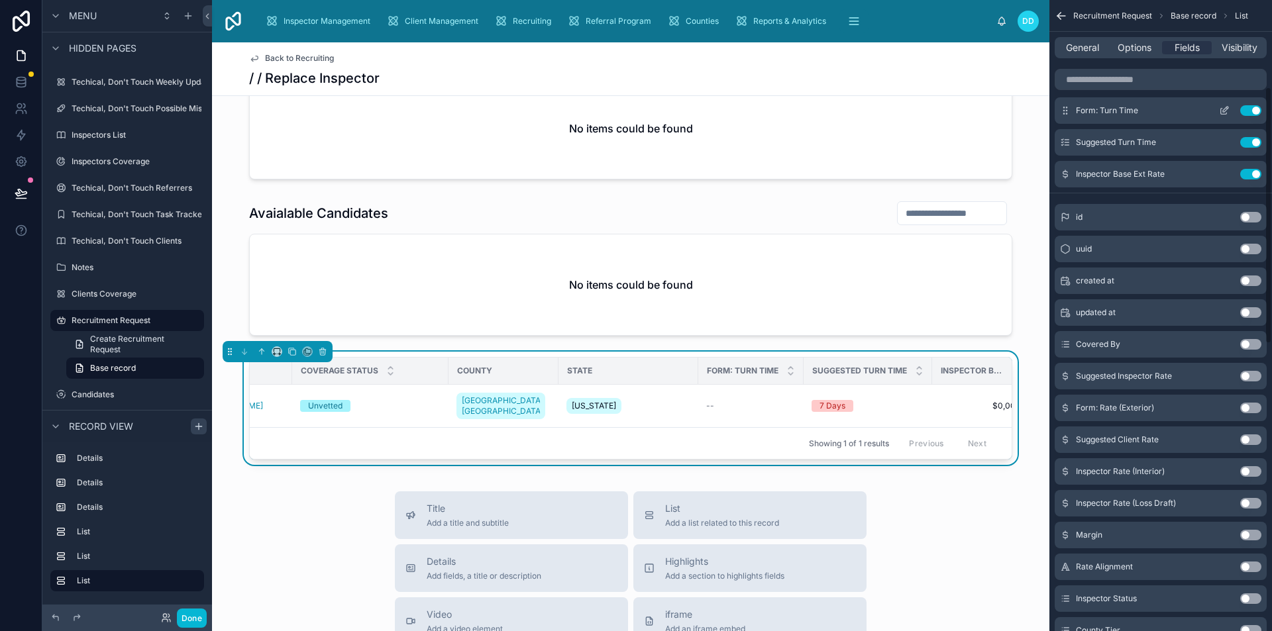
scroll to position [0, 0]
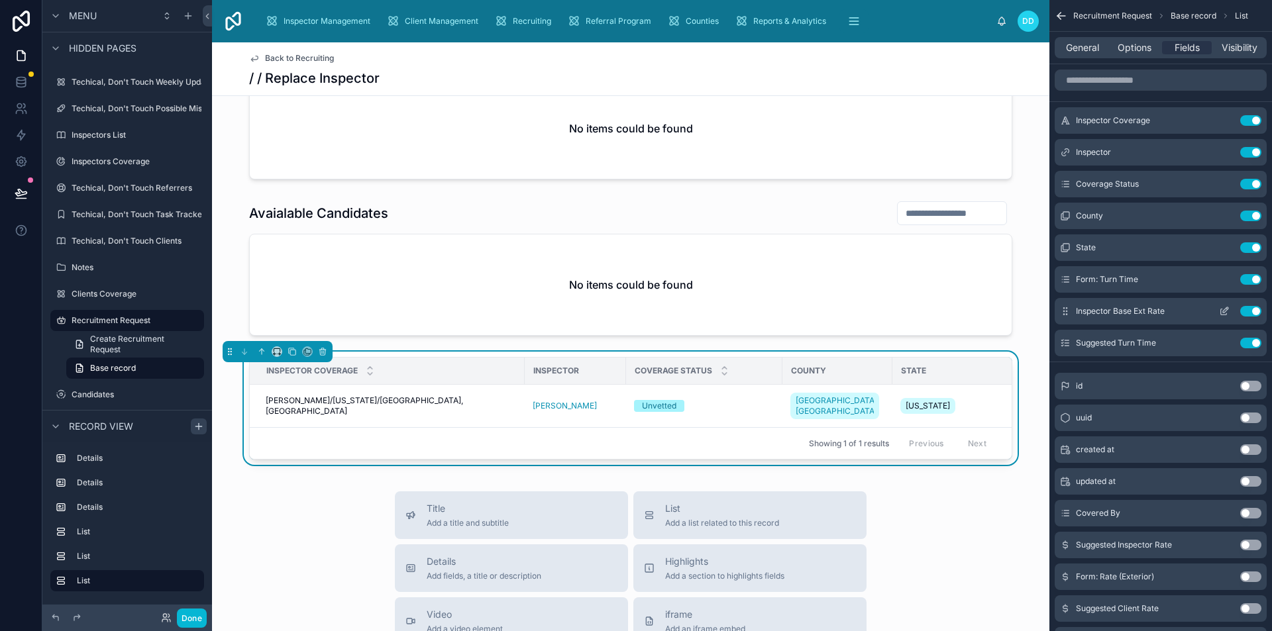
drag, startPoint x: 1248, startPoint y: 274, endPoint x: 1225, endPoint y: 275, distance: 22.5
click at [1247, 274] on button "Use setting" at bounding box center [1250, 279] width 21 height 11
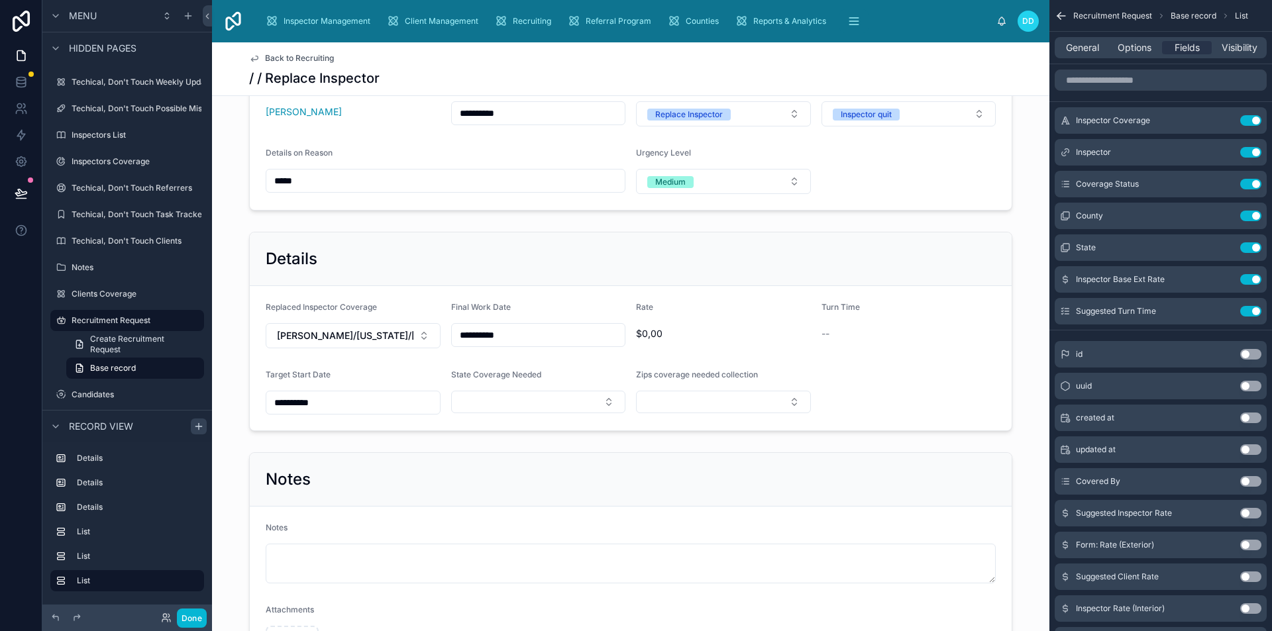
scroll to position [132, 0]
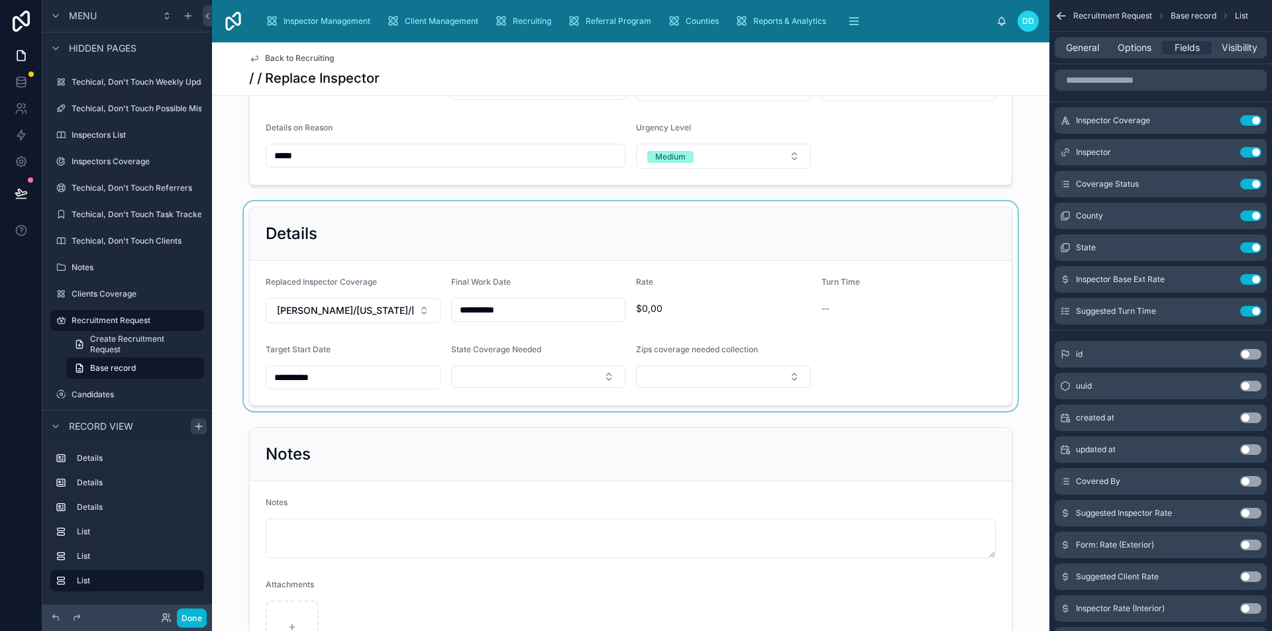
click at [912, 350] on div at bounding box center [630, 306] width 837 height 210
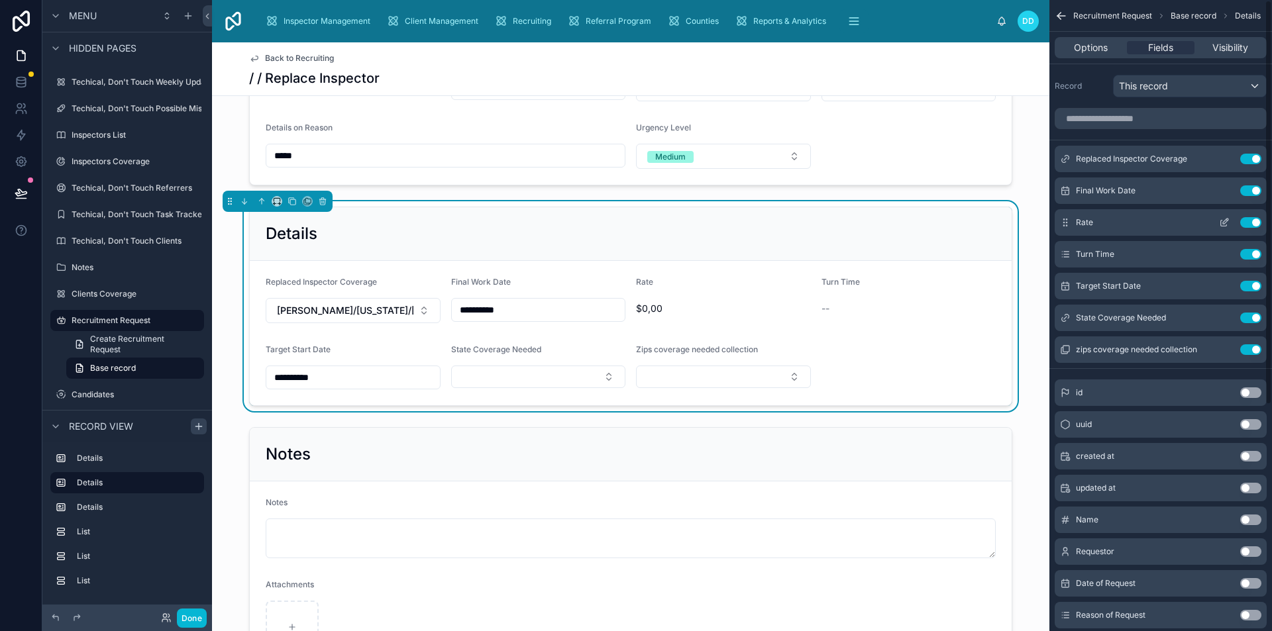
click at [1252, 221] on button "Use setting" at bounding box center [1250, 222] width 21 height 11
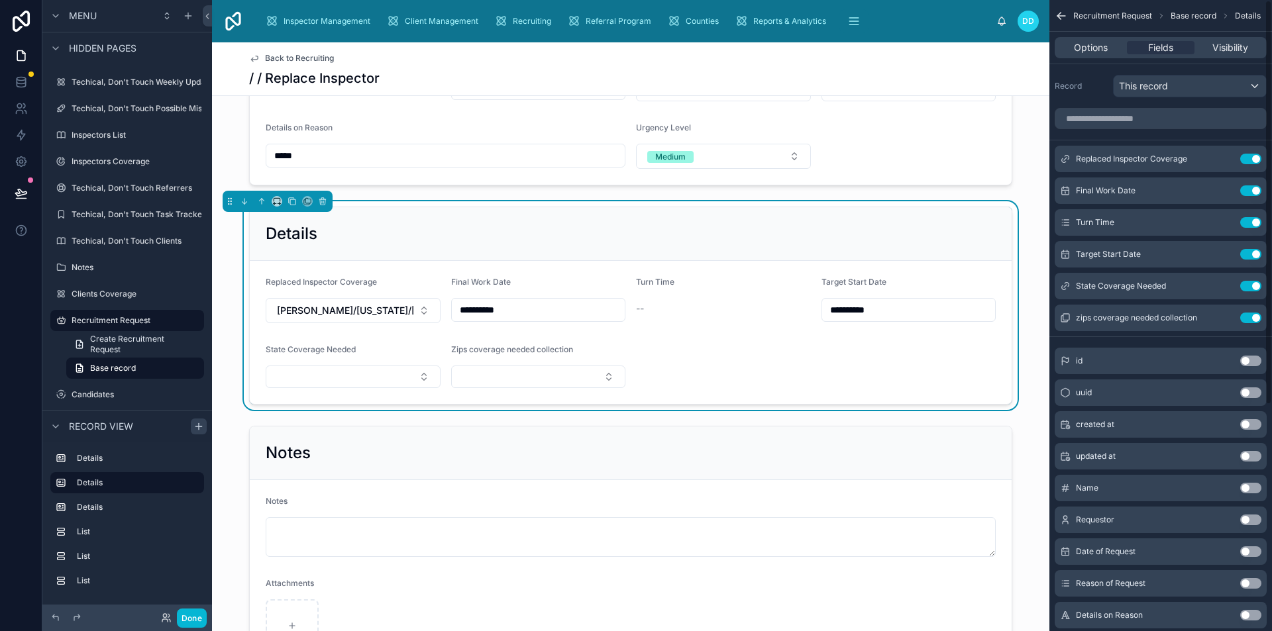
click at [1252, 221] on button "Use setting" at bounding box center [1250, 222] width 21 height 11
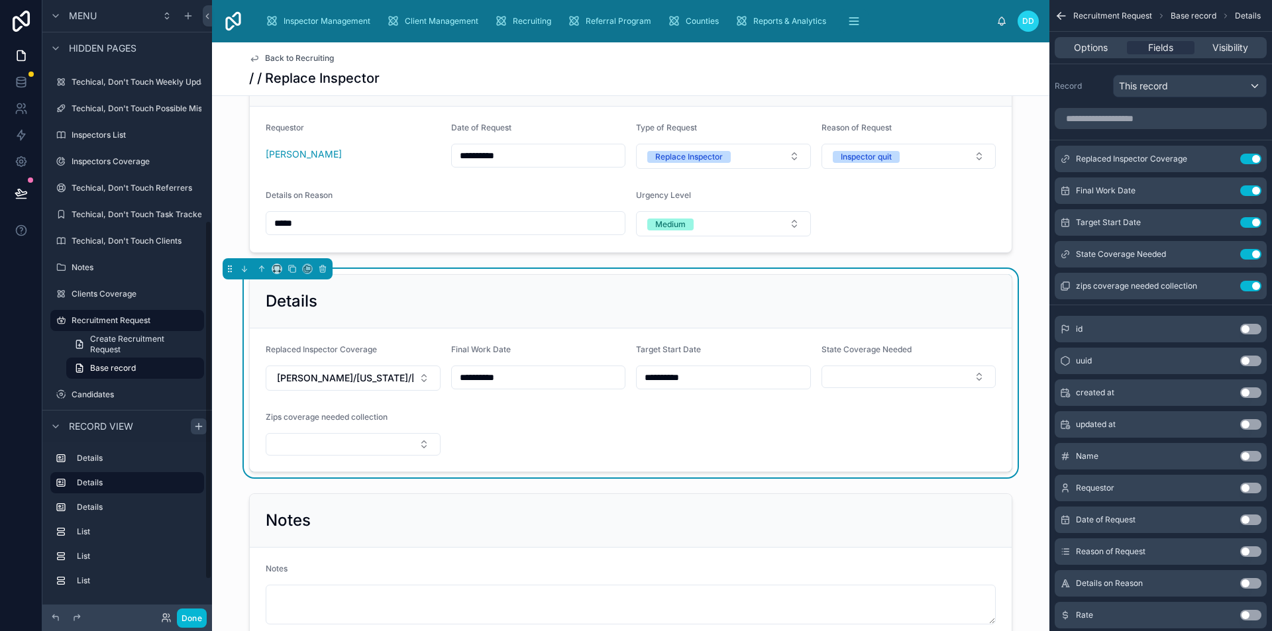
scroll to position [0, 0]
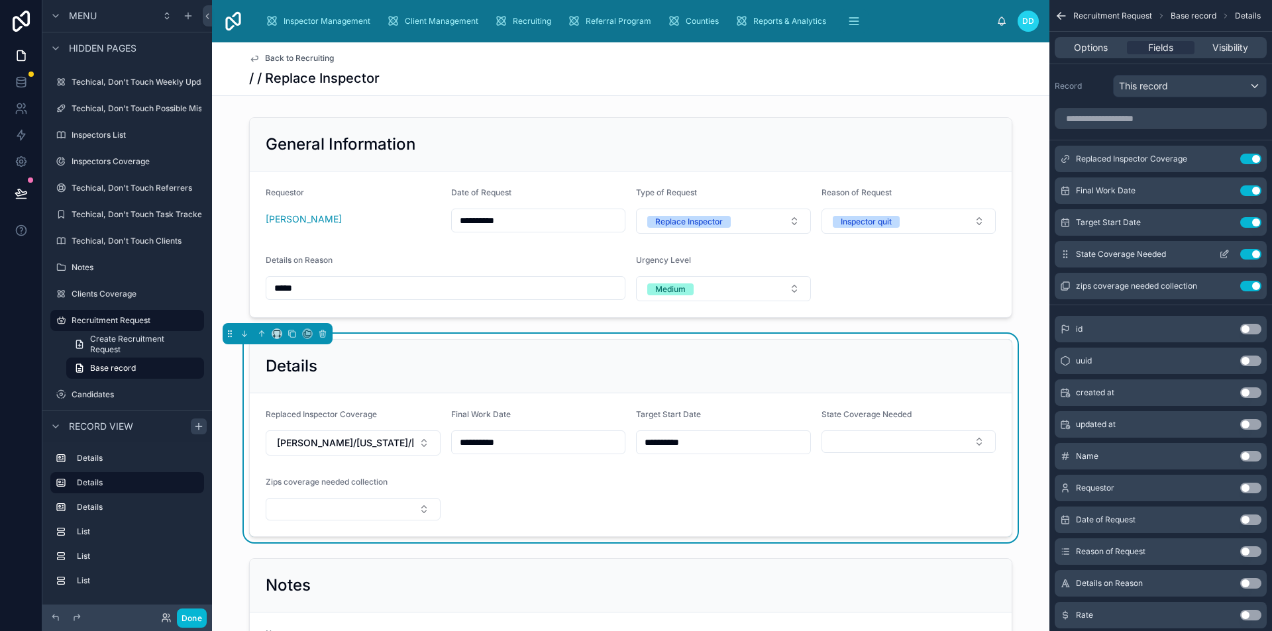
click at [1252, 254] on button "Use setting" at bounding box center [1250, 254] width 21 height 11
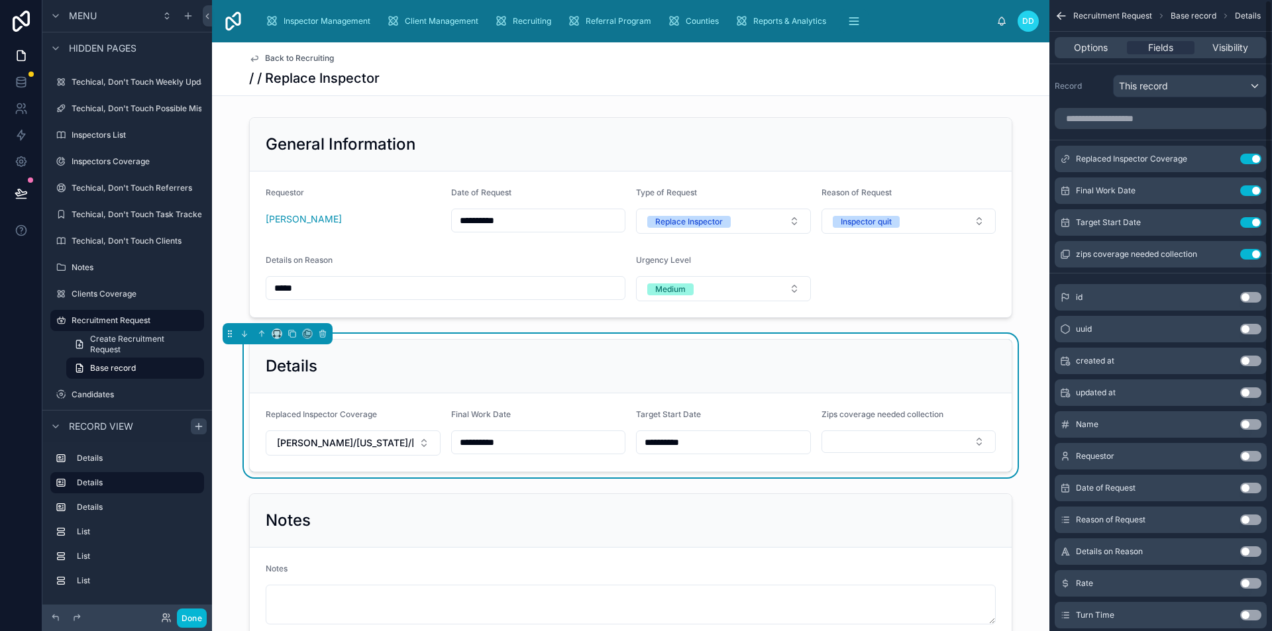
click at [1252, 254] on button "Use setting" at bounding box center [1250, 254] width 21 height 11
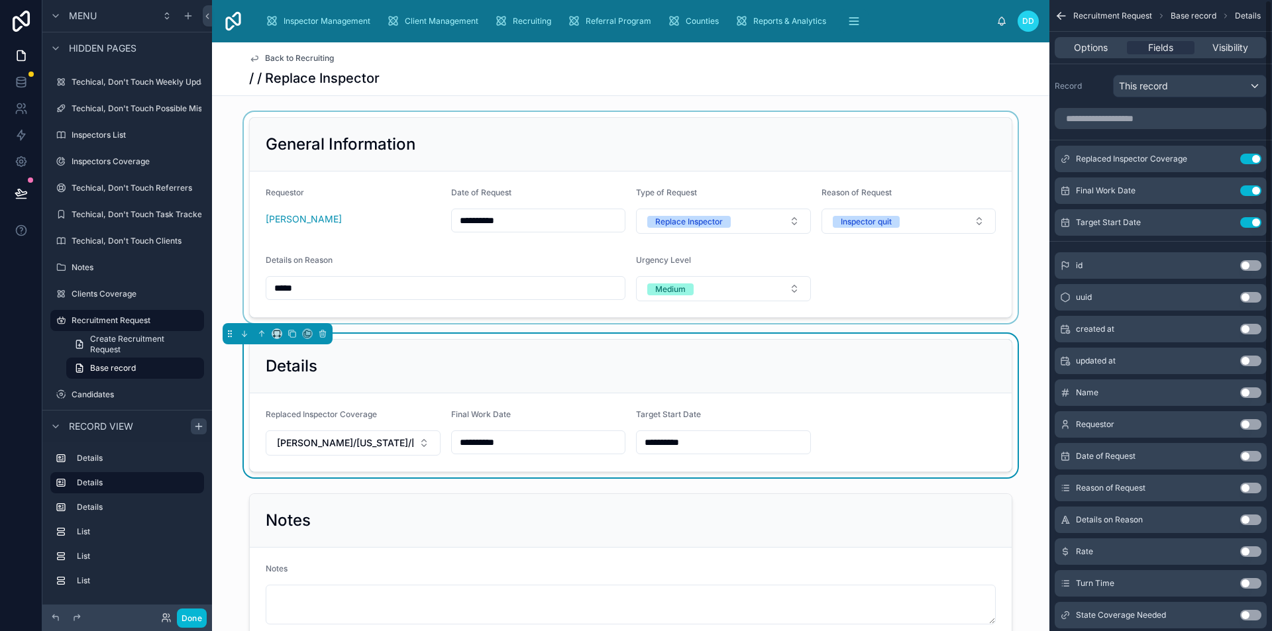
click at [902, 275] on div at bounding box center [630, 217] width 837 height 211
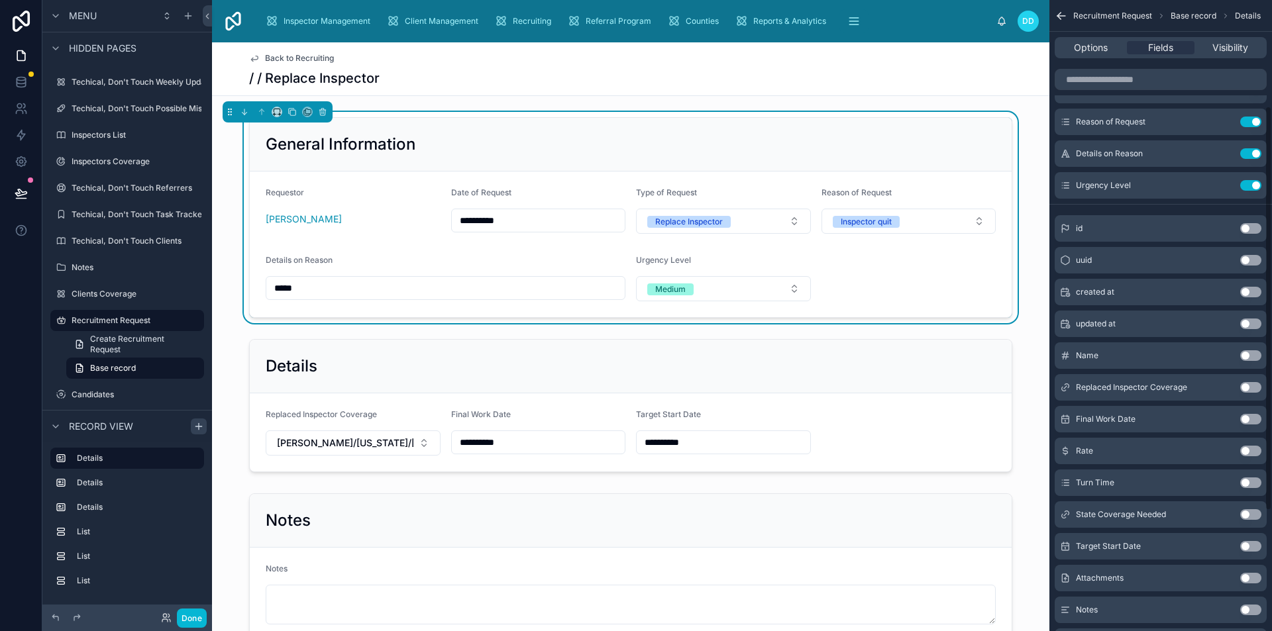
scroll to position [199, 0]
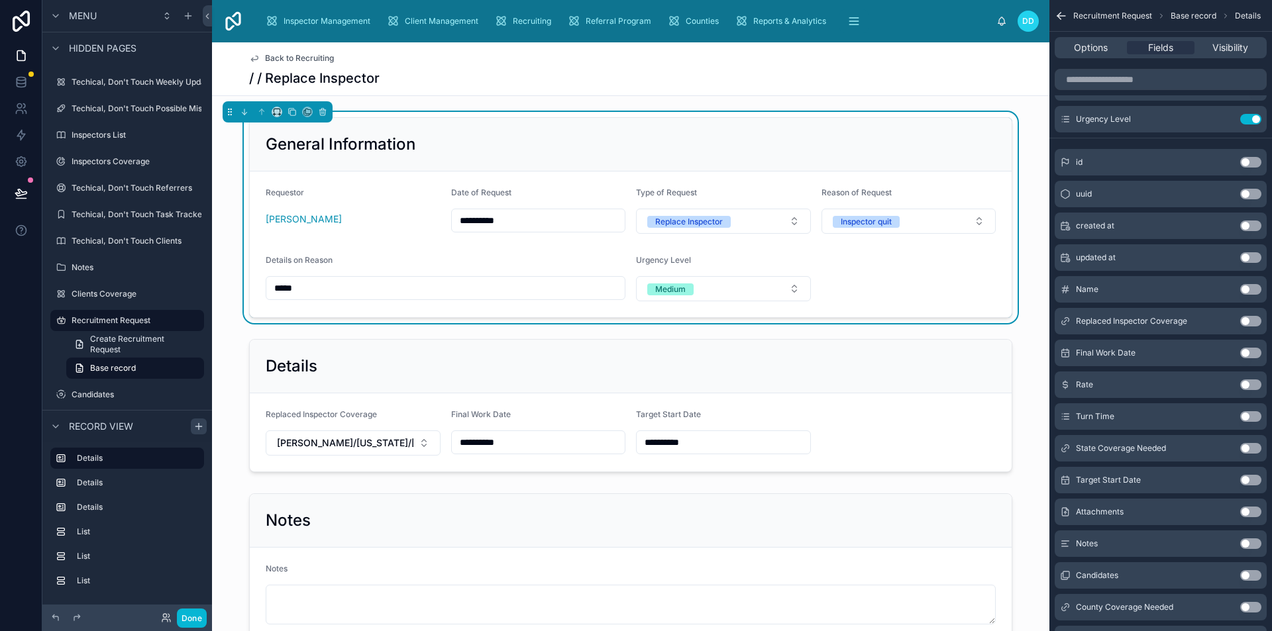
click at [1249, 479] on button "Use setting" at bounding box center [1250, 480] width 21 height 11
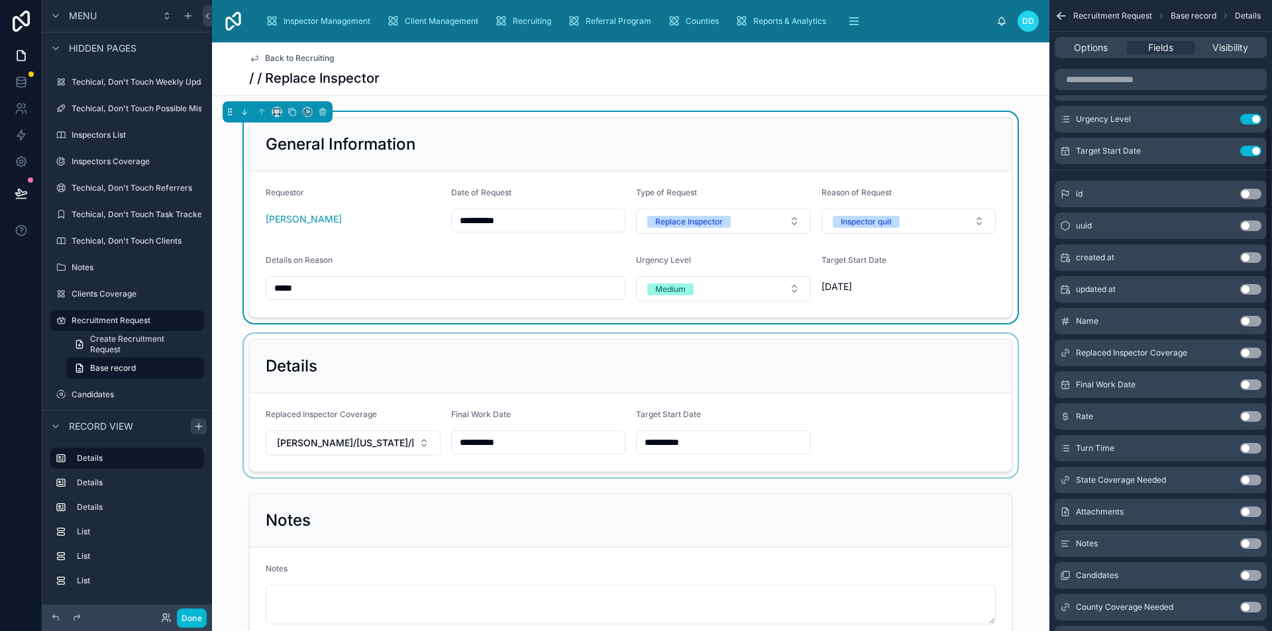
click at [794, 409] on div at bounding box center [630, 406] width 837 height 144
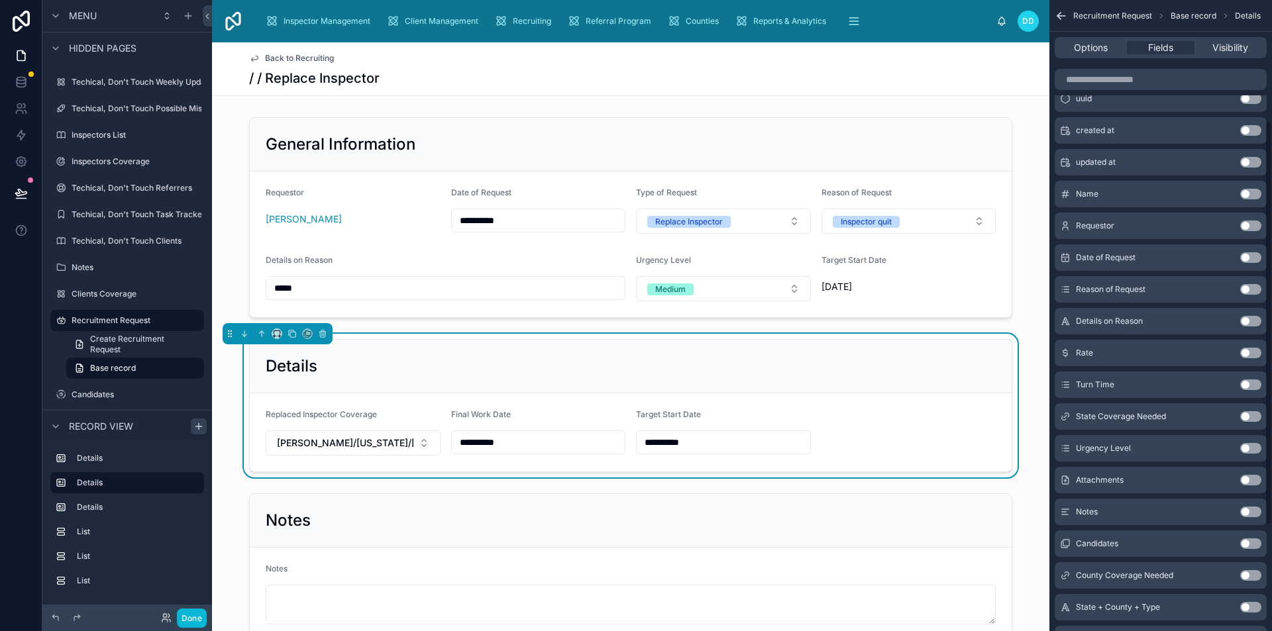
scroll to position [0, 0]
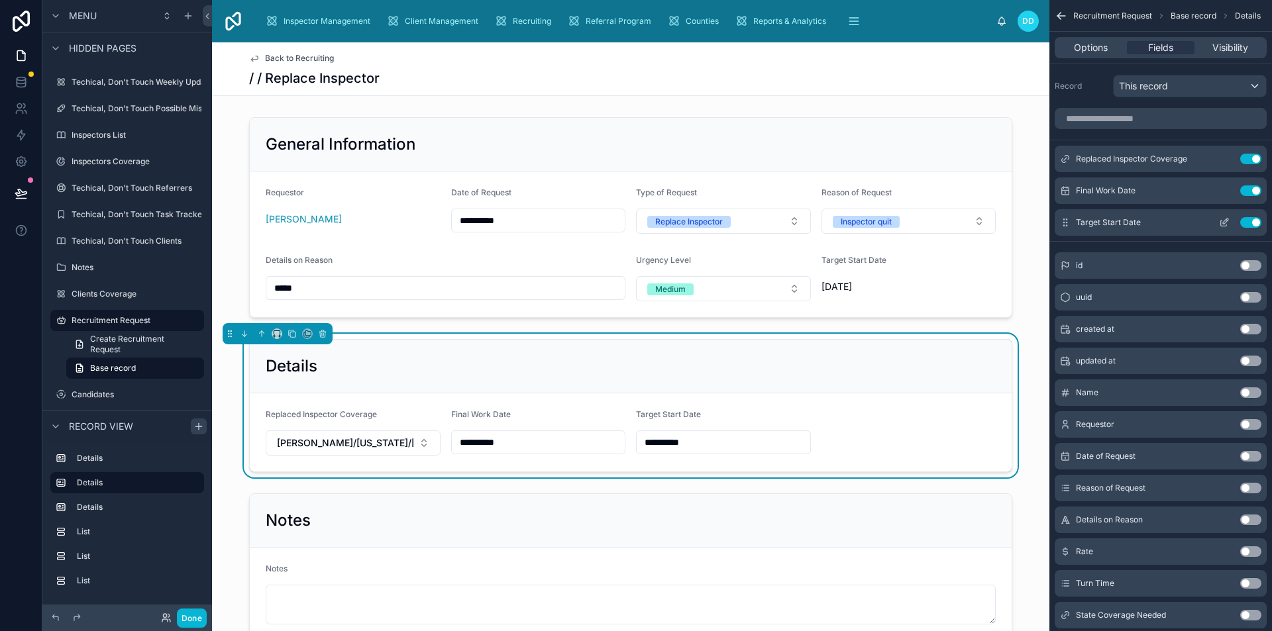
click at [1247, 222] on button "Use setting" at bounding box center [1250, 222] width 21 height 11
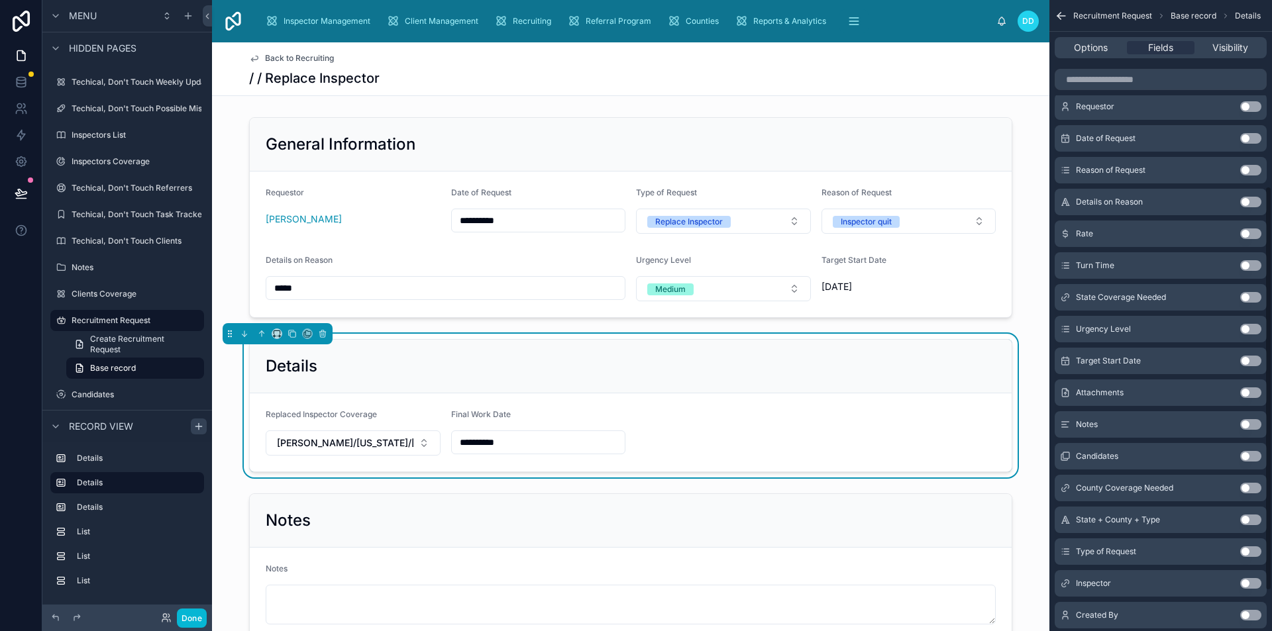
scroll to position [352, 0]
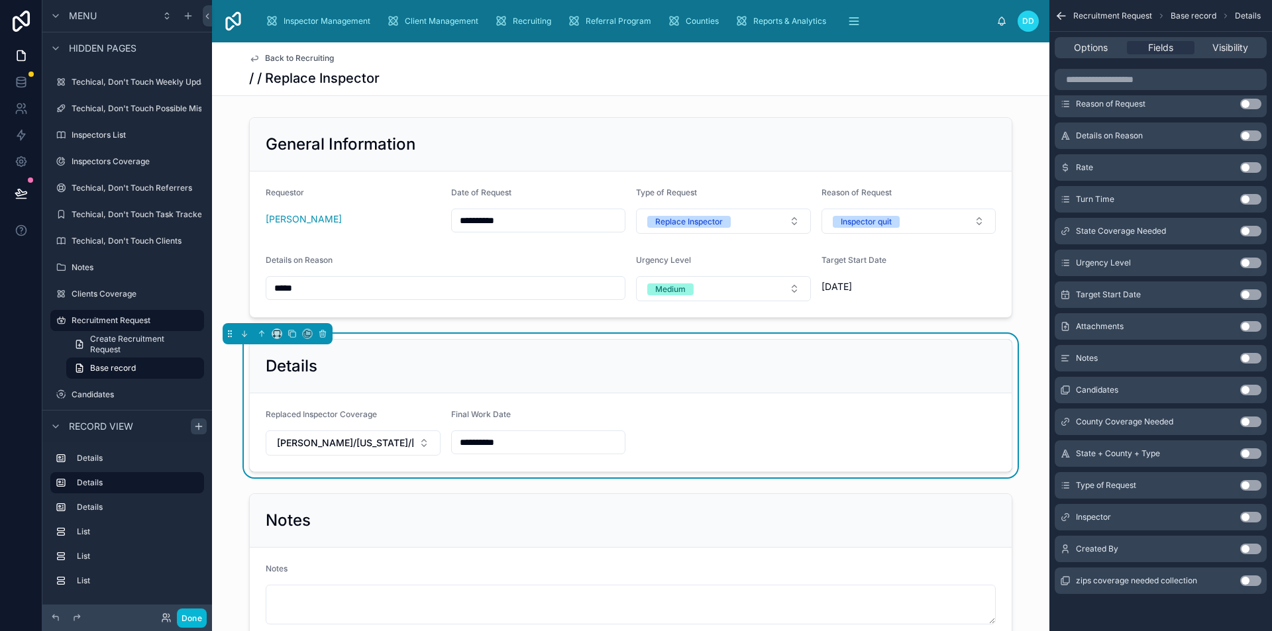
click at [1248, 519] on button "Use setting" at bounding box center [1250, 517] width 21 height 11
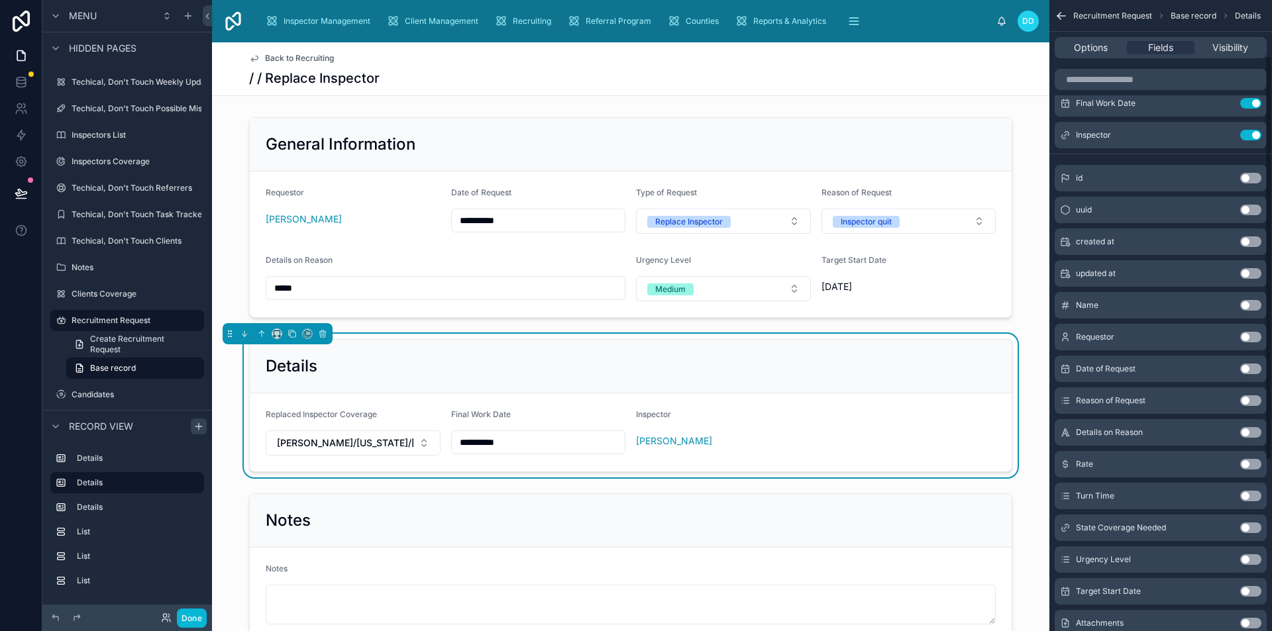
scroll to position [0, 0]
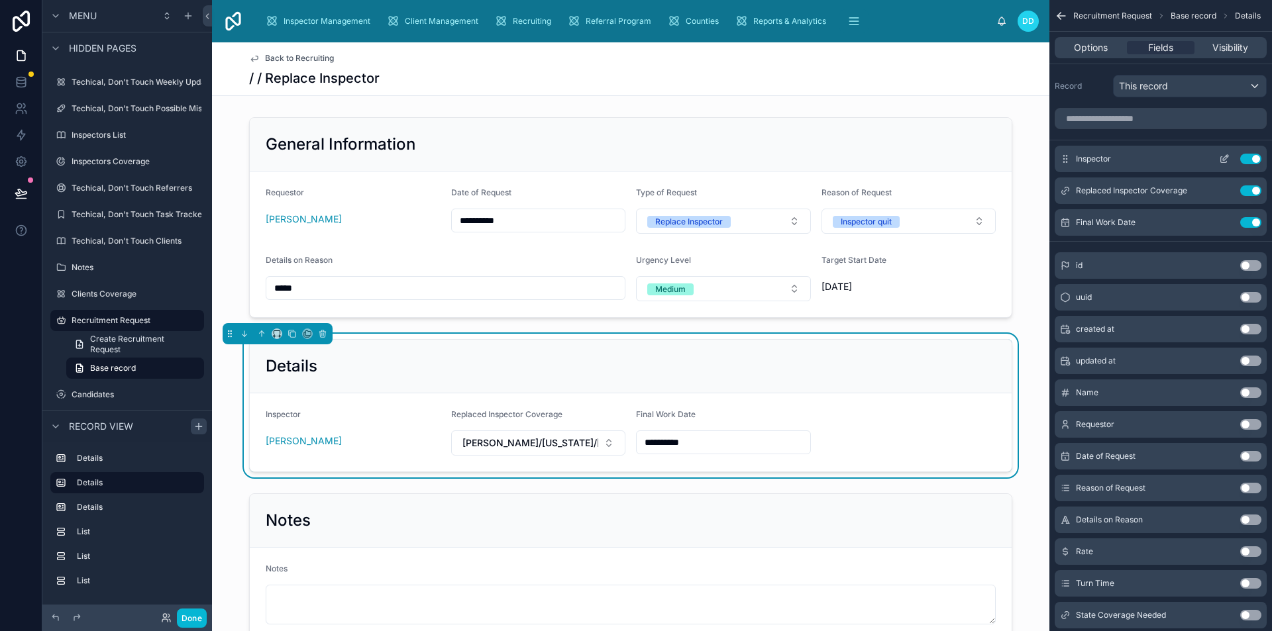
click at [1225, 159] on icon "scrollable content" at bounding box center [1225, 157] width 5 height 5
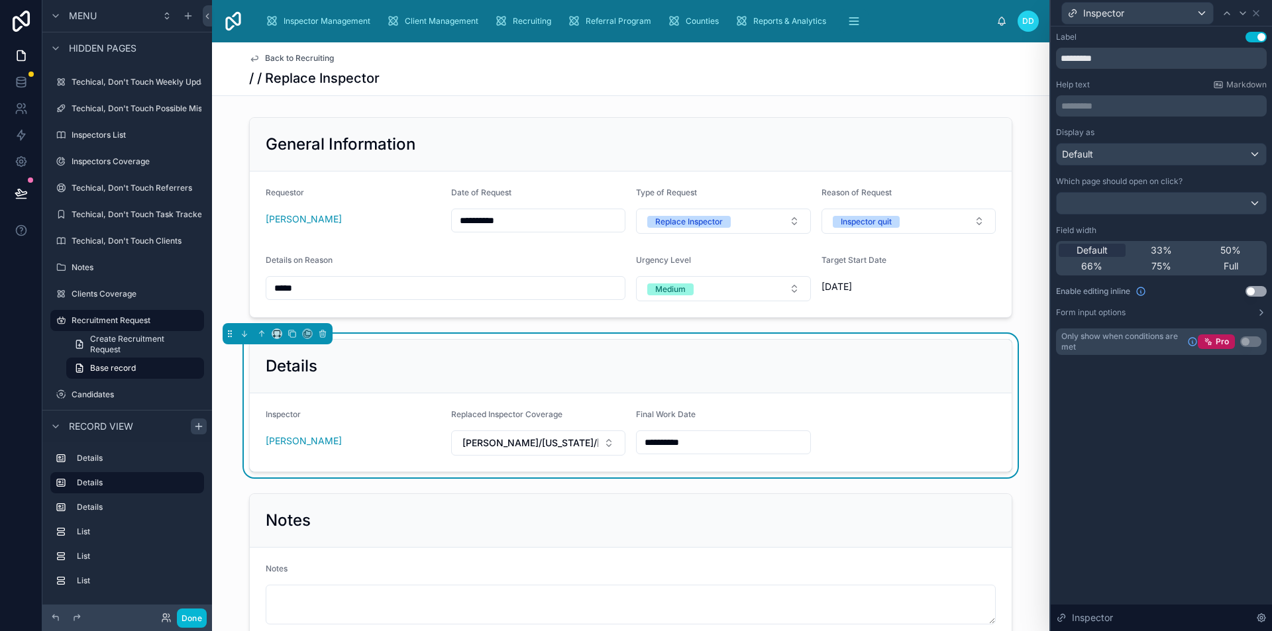
click at [1252, 293] on button "Use setting" at bounding box center [1255, 291] width 21 height 11
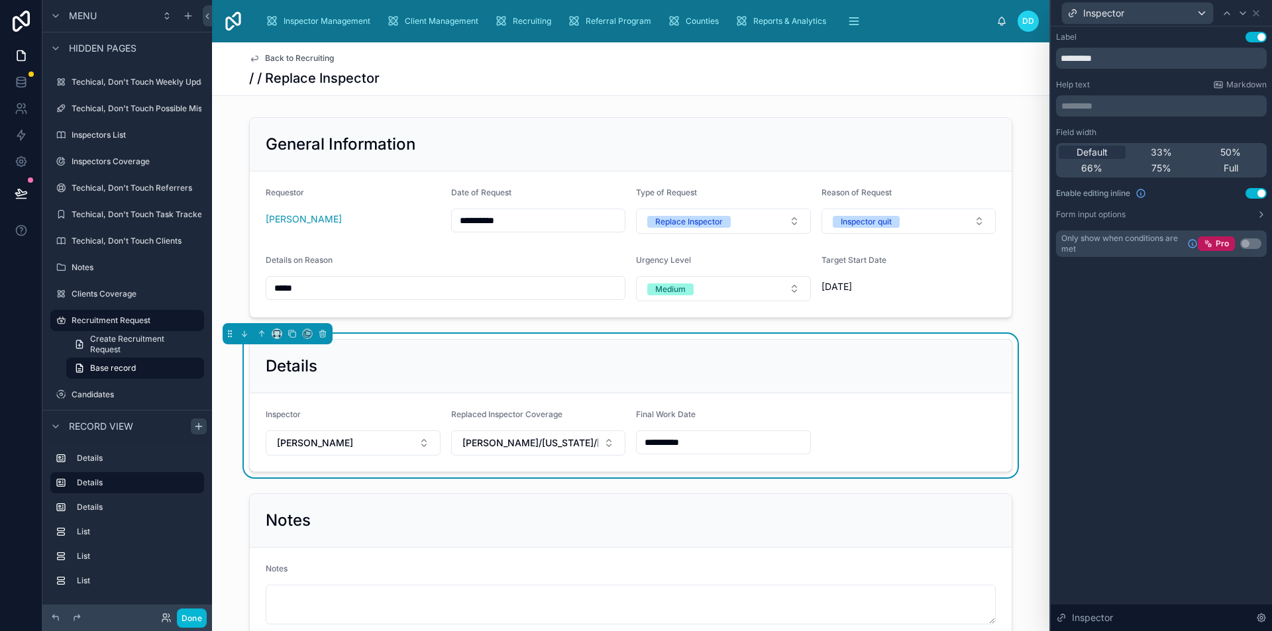
click at [1261, 13] on div "Inspector" at bounding box center [1161, 13] width 211 height 26
click at [1261, 18] on icon at bounding box center [1256, 13] width 11 height 11
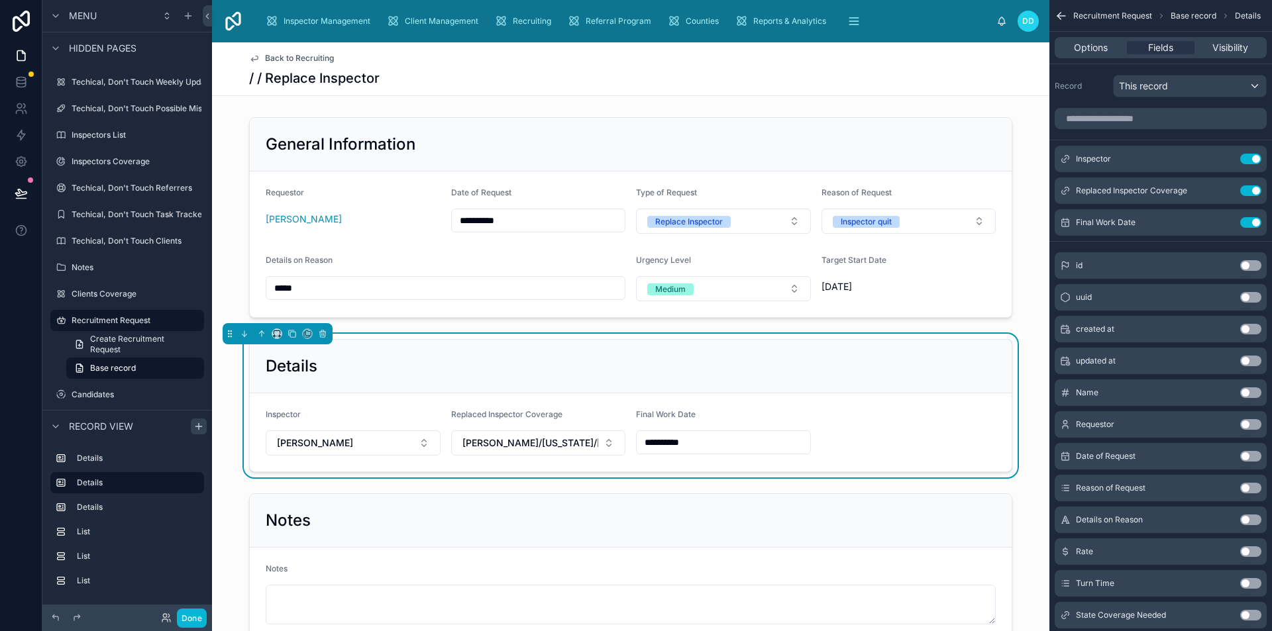
click at [305, 56] on span "Back to Recruiting" at bounding box center [299, 58] width 69 height 11
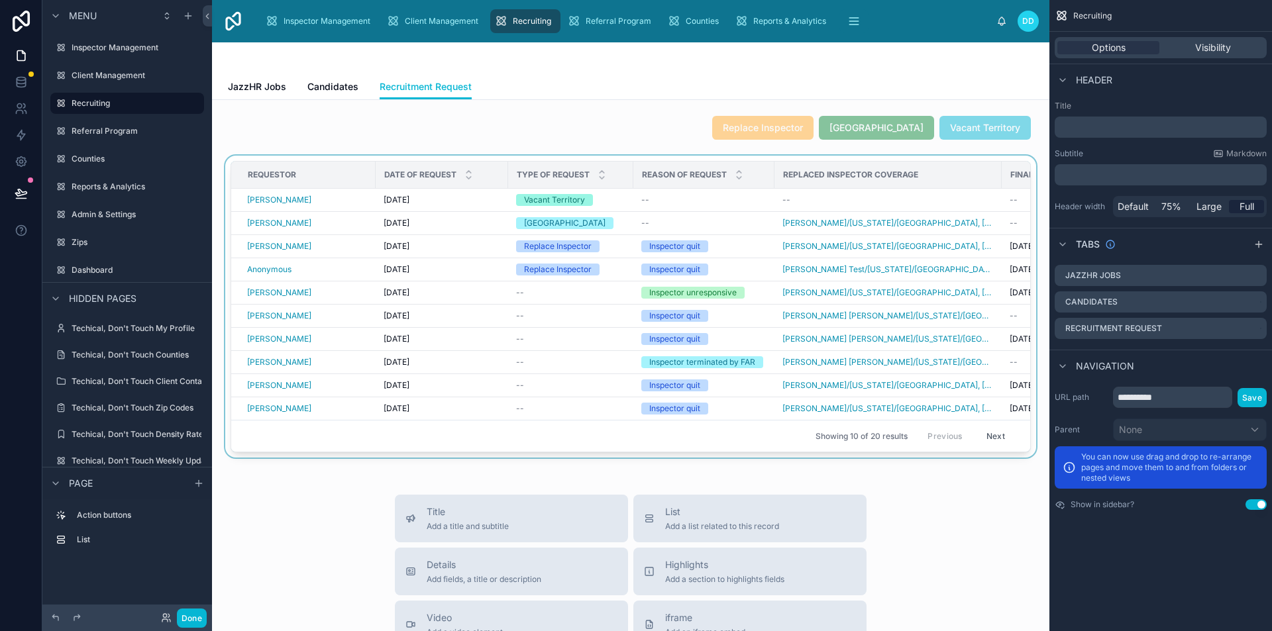
click at [376, 296] on div at bounding box center [631, 309] width 816 height 307
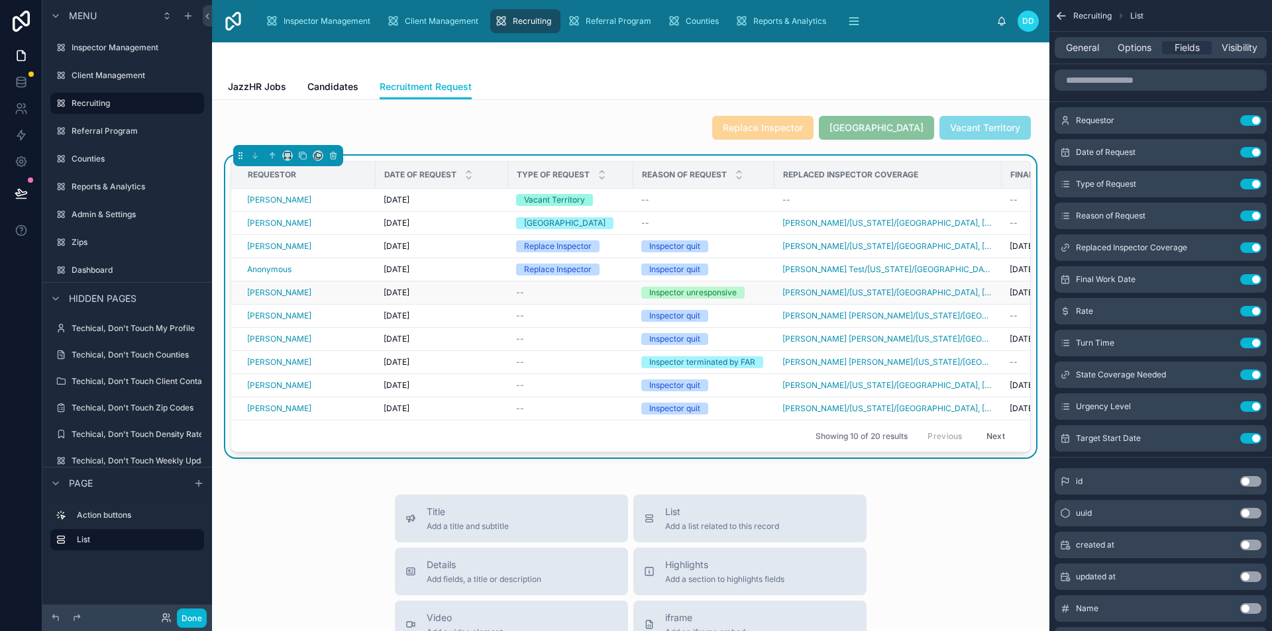
click at [409, 289] on span "27.08.2025" at bounding box center [397, 292] width 26 height 11
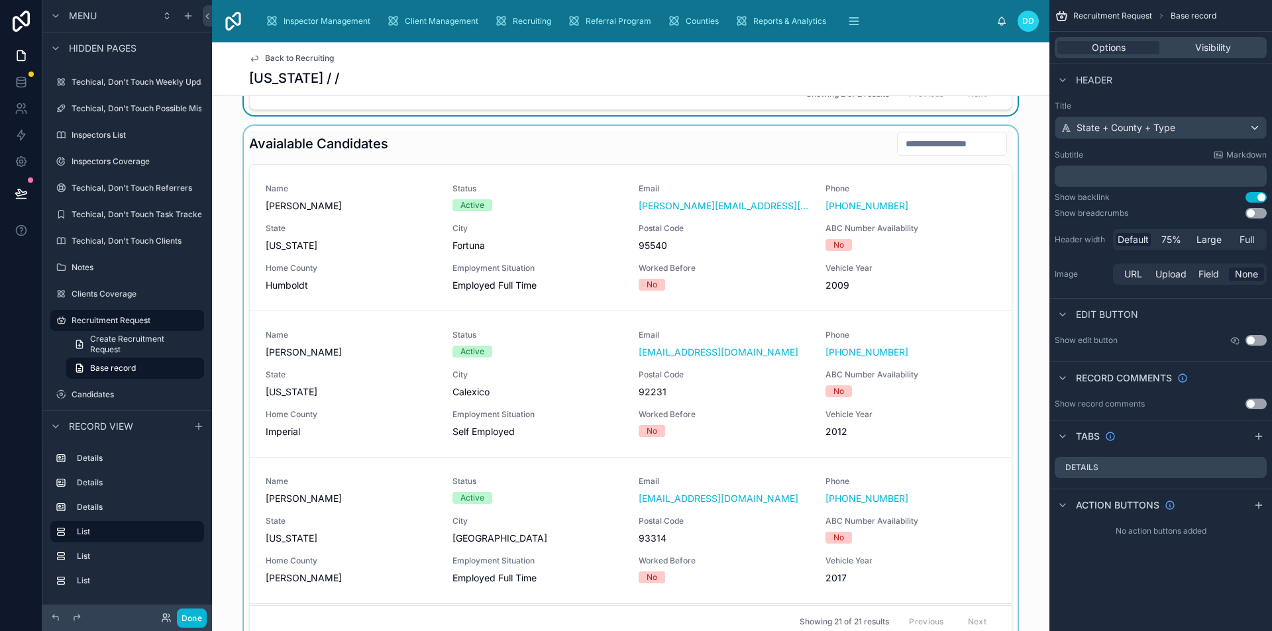
scroll to position [927, 0]
click at [499, 156] on div at bounding box center [630, 383] width 837 height 517
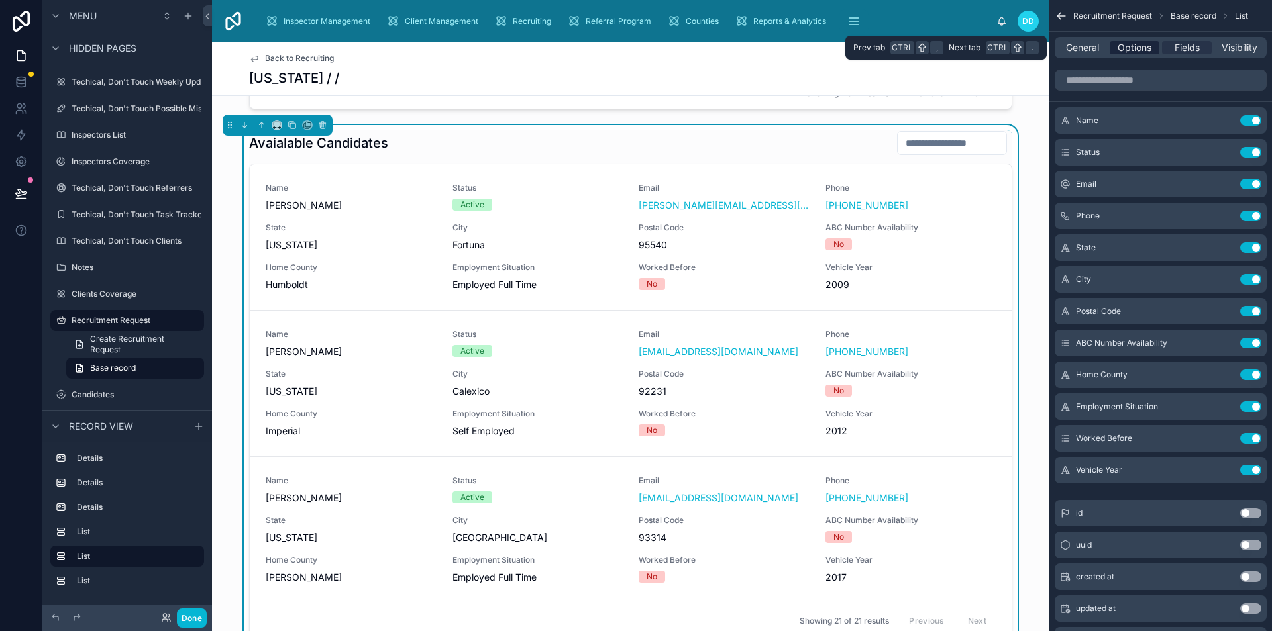
click at [1145, 46] on span "Options" at bounding box center [1134, 47] width 34 height 13
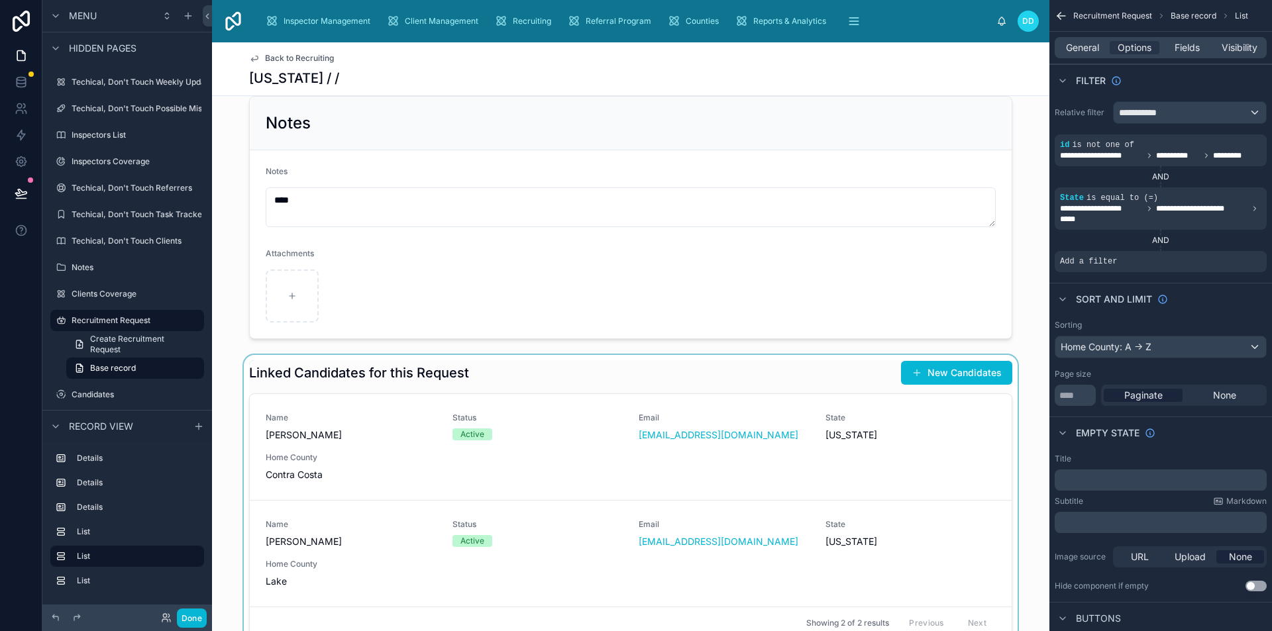
scroll to position [464, 0]
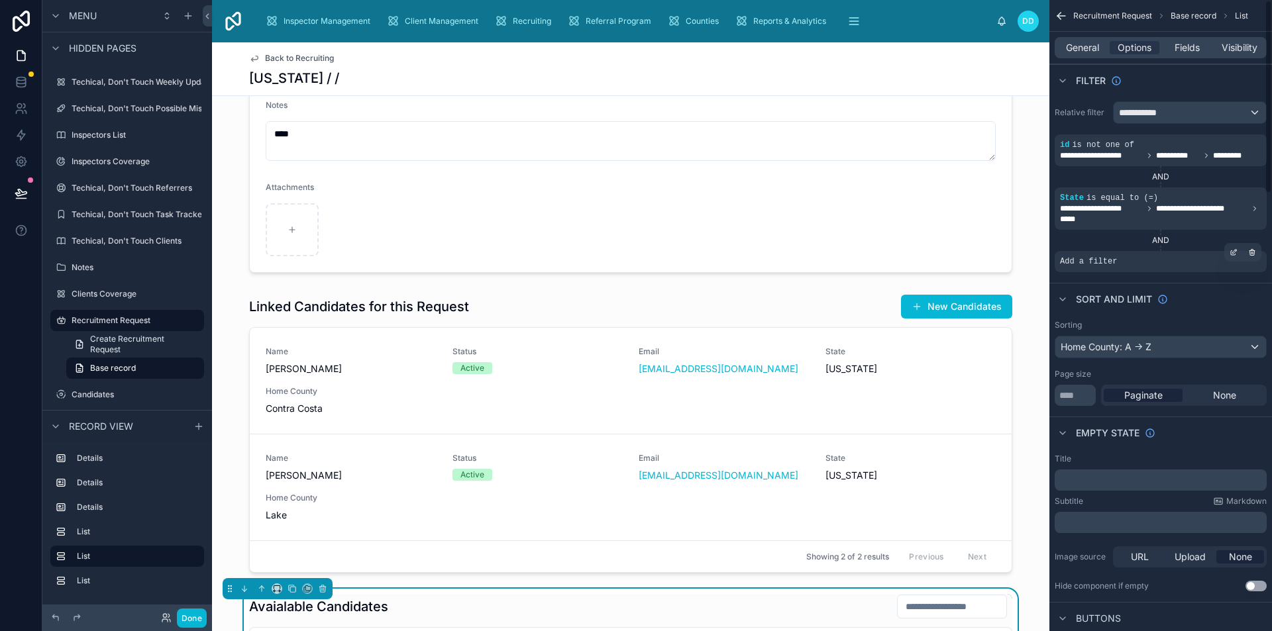
click at [1108, 264] on span "Add a filter" at bounding box center [1088, 261] width 57 height 11
click at [1223, 254] on div "Add a filter" at bounding box center [1161, 261] width 212 height 21
click at [533, 13] on div "Recruiting" at bounding box center [525, 21] width 62 height 21
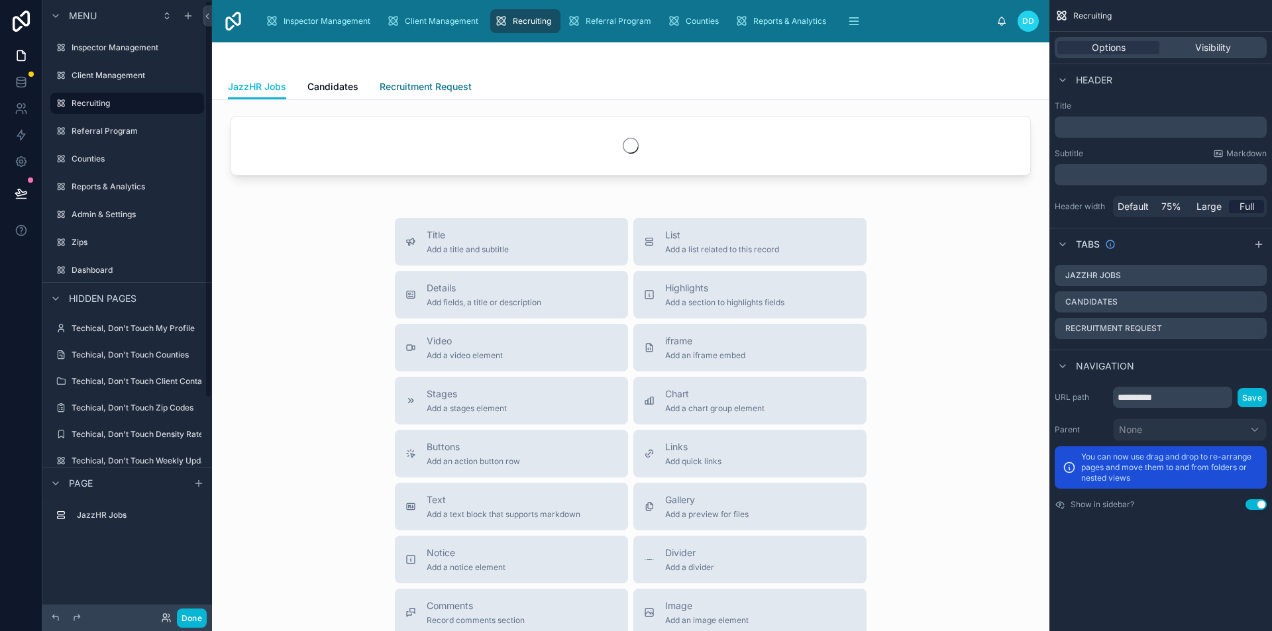
click at [444, 87] on span "Recruitment Request" at bounding box center [426, 86] width 92 height 13
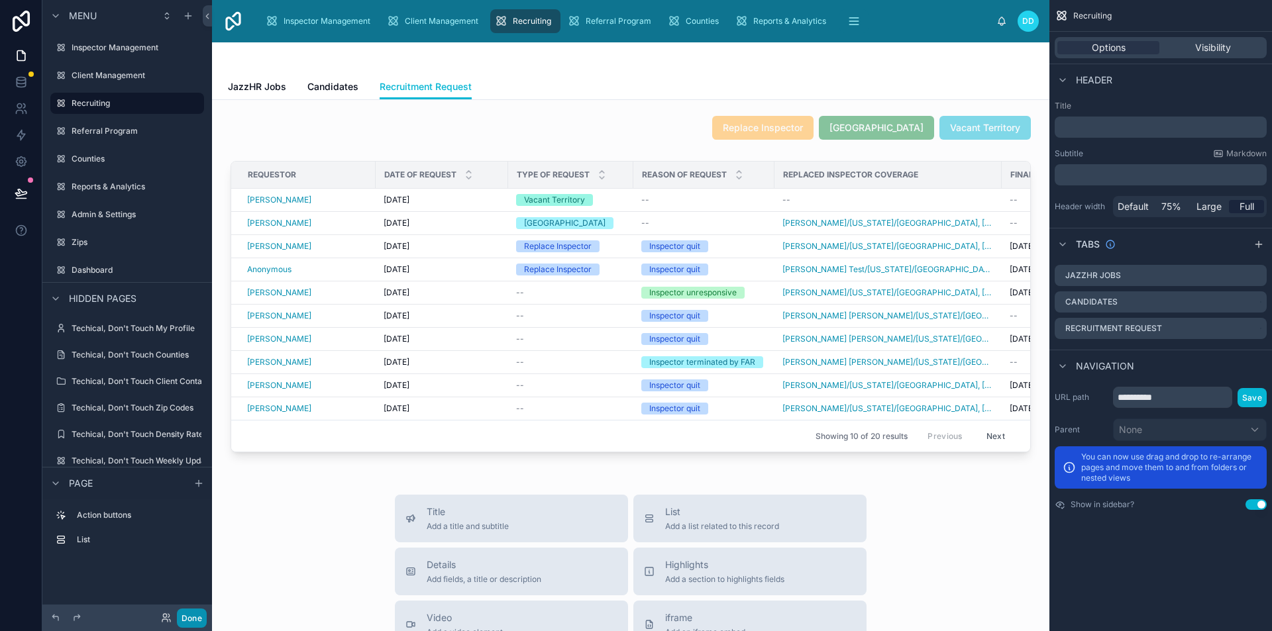
click at [195, 624] on button "Done" at bounding box center [192, 618] width 30 height 19
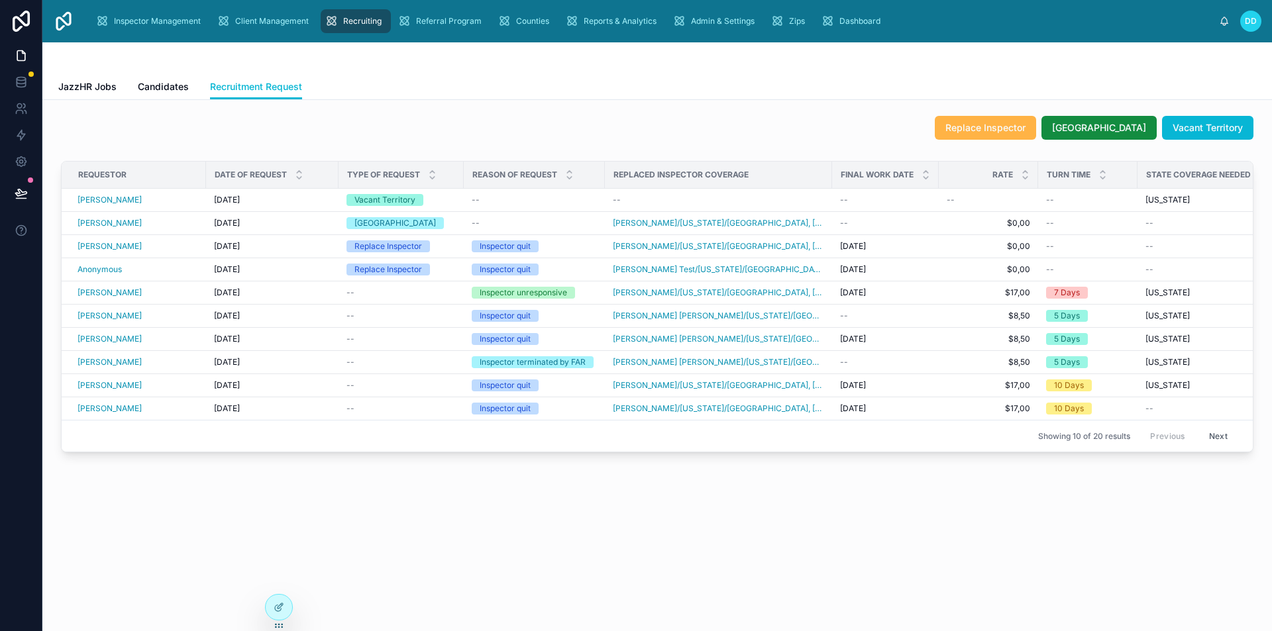
click at [1005, 120] on button "Replace Inspector" at bounding box center [985, 128] width 101 height 24
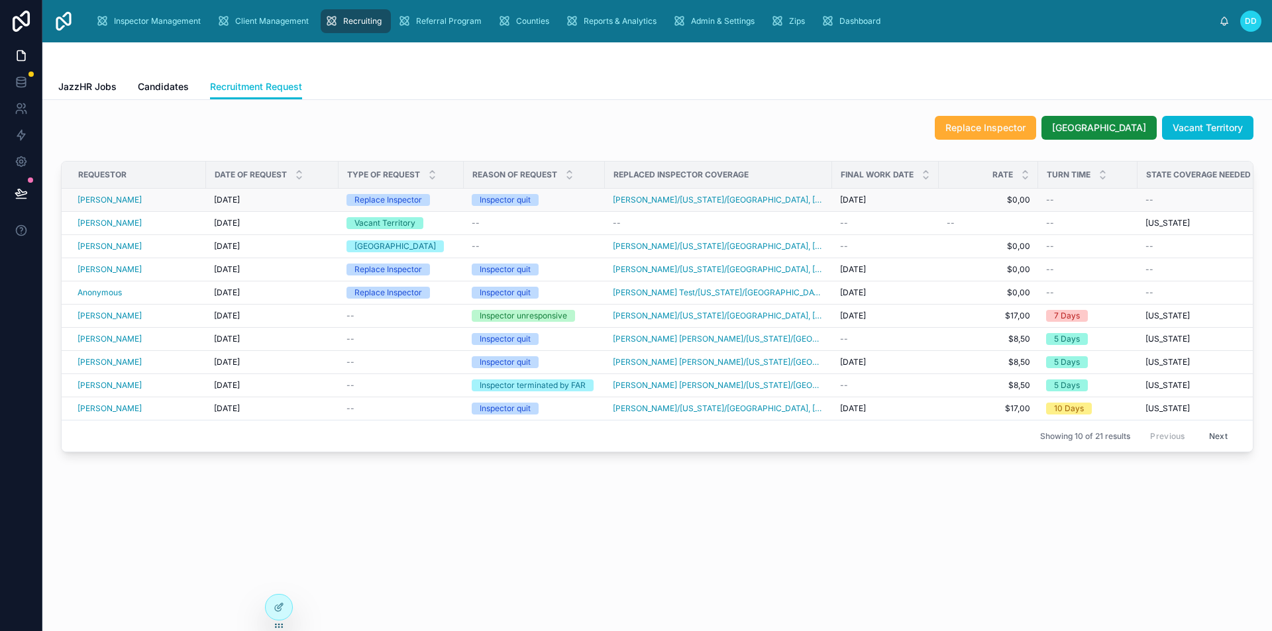
click at [171, 198] on div "[PERSON_NAME]" at bounding box center [138, 200] width 121 height 11
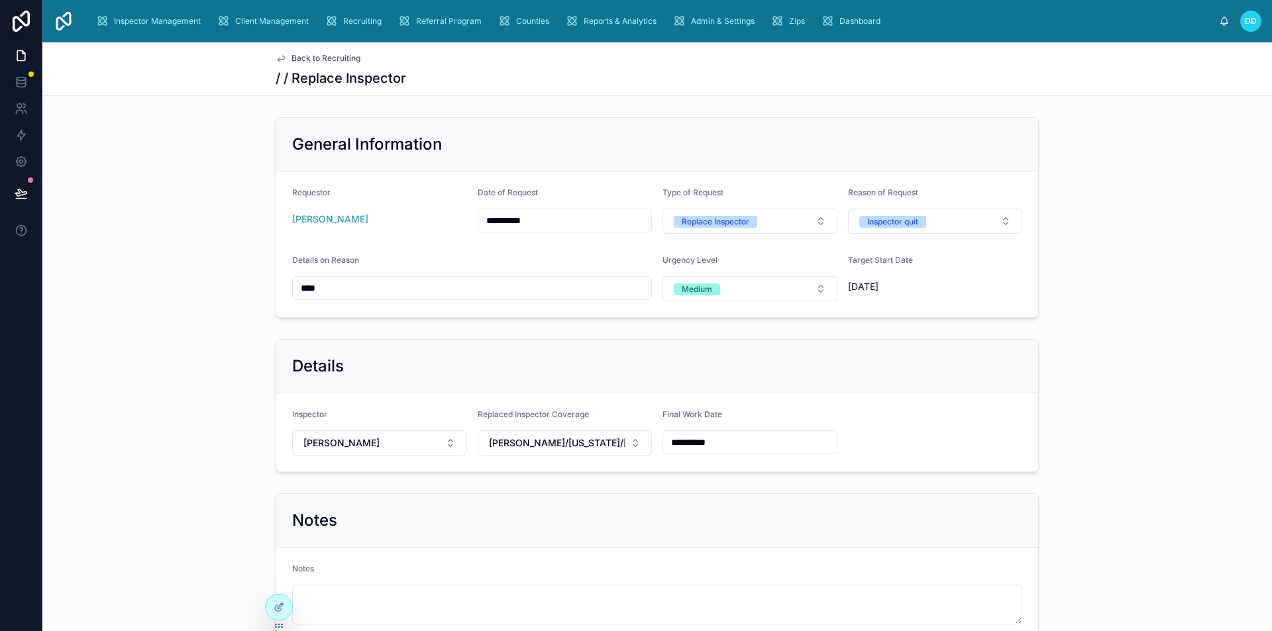
click at [301, 56] on span "Back to Recruiting" at bounding box center [325, 58] width 69 height 11
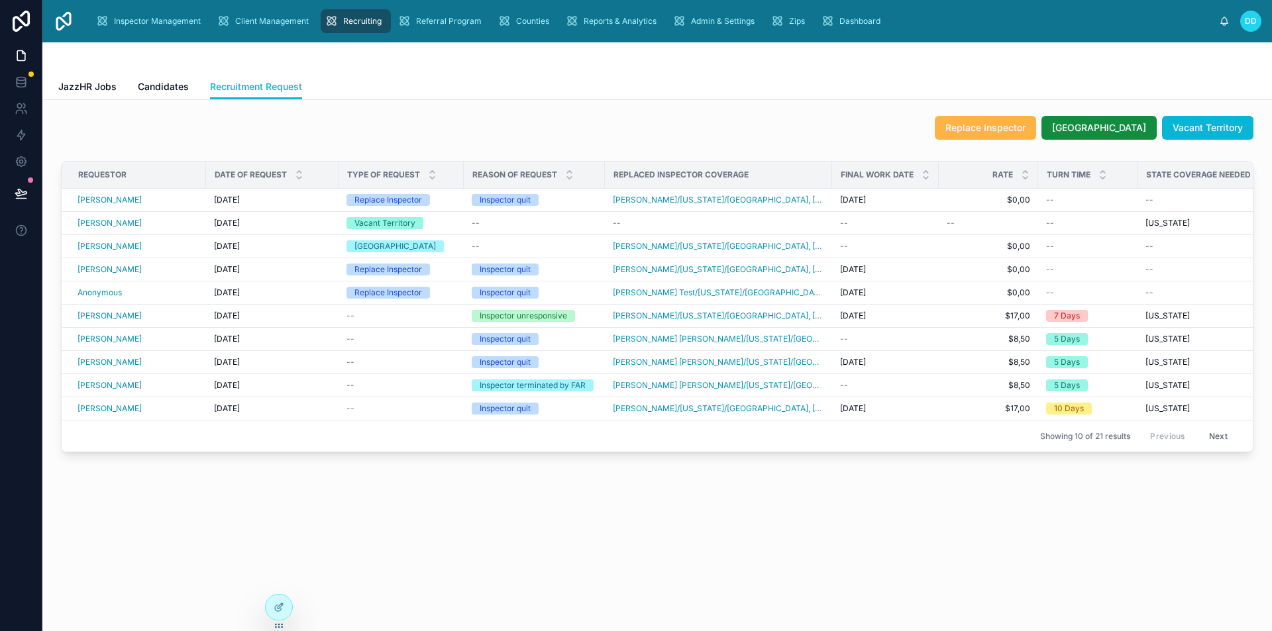
click at [1023, 121] on span "Replace Inspector" at bounding box center [985, 127] width 80 height 13
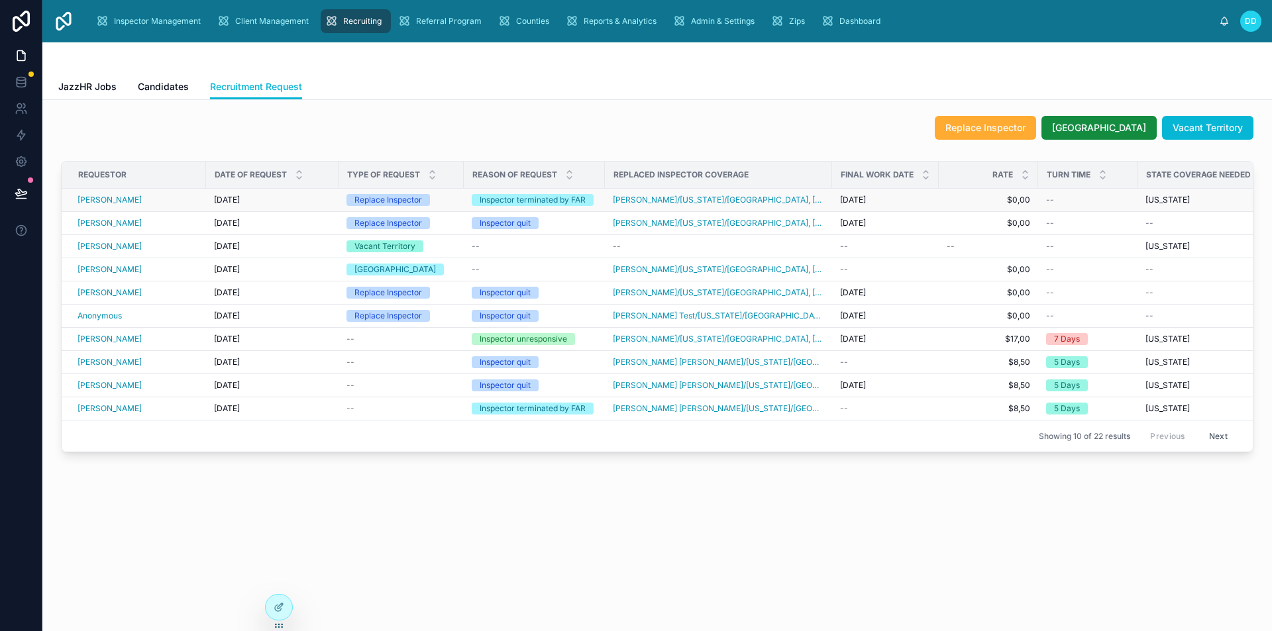
click at [266, 202] on div "29.08.2025 29.08.2025" at bounding box center [272, 200] width 117 height 11
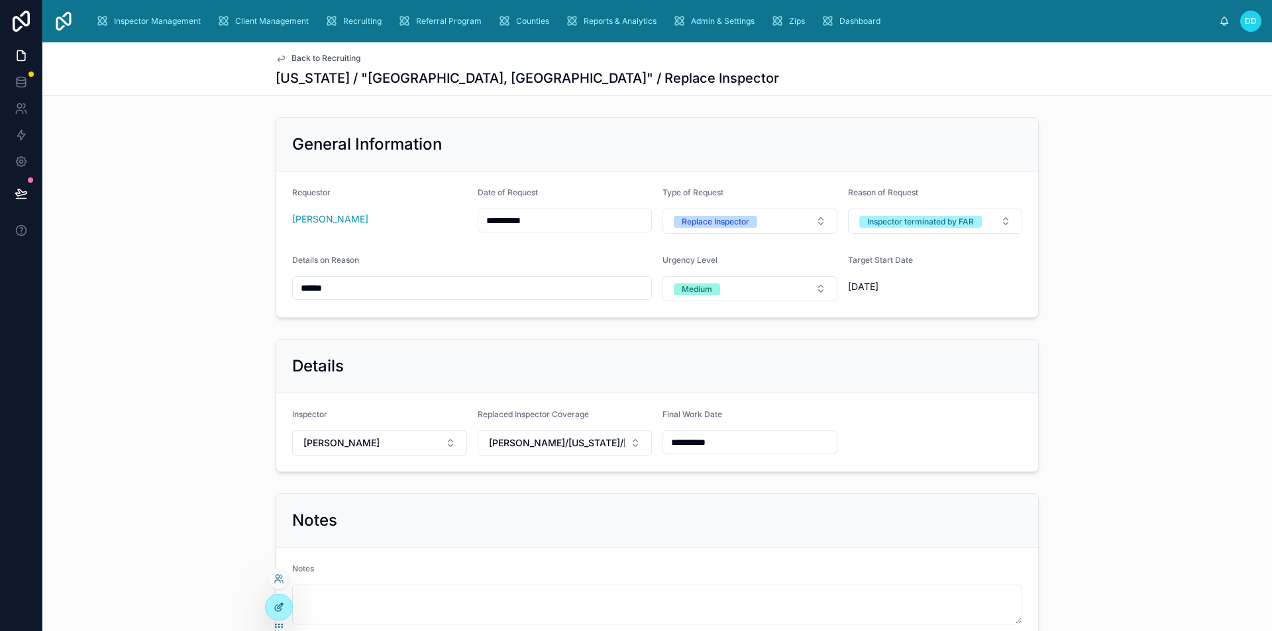
click at [278, 612] on icon at bounding box center [279, 607] width 11 height 11
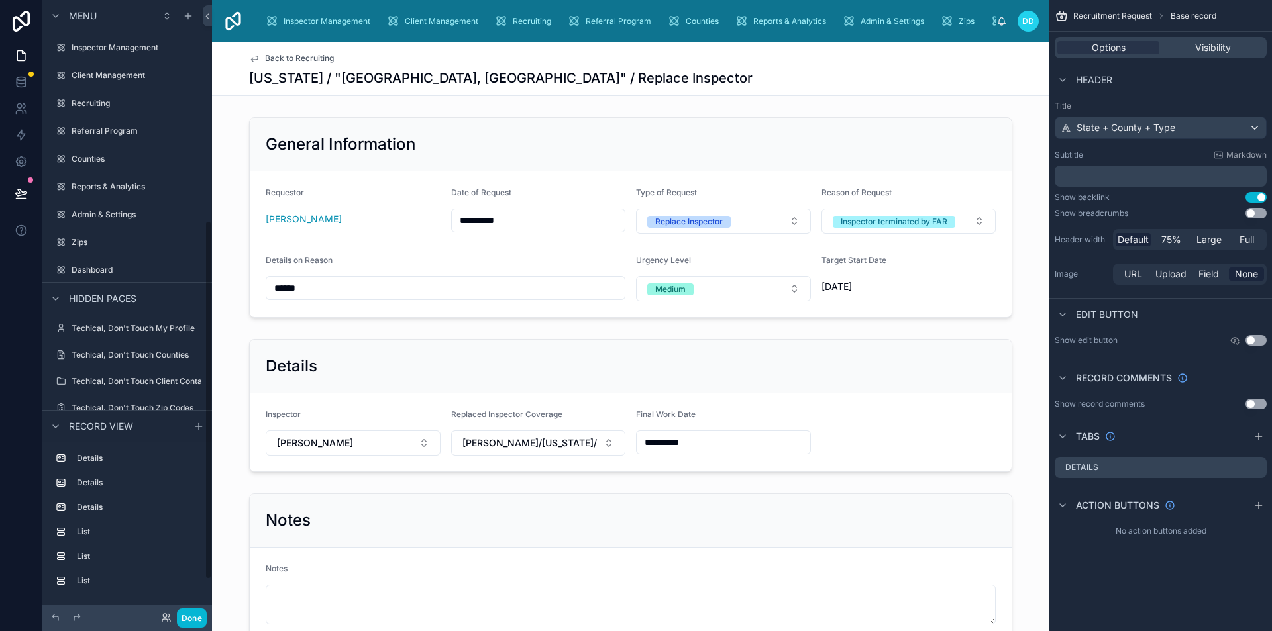
scroll to position [379, 0]
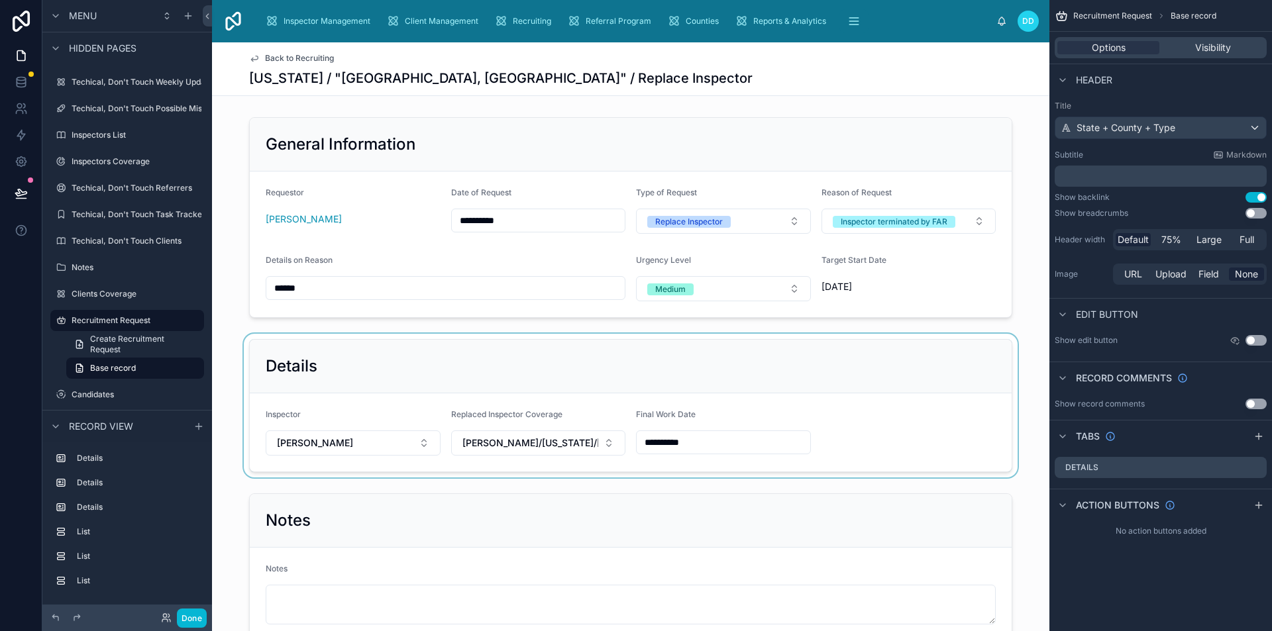
click at [787, 402] on div at bounding box center [630, 406] width 837 height 144
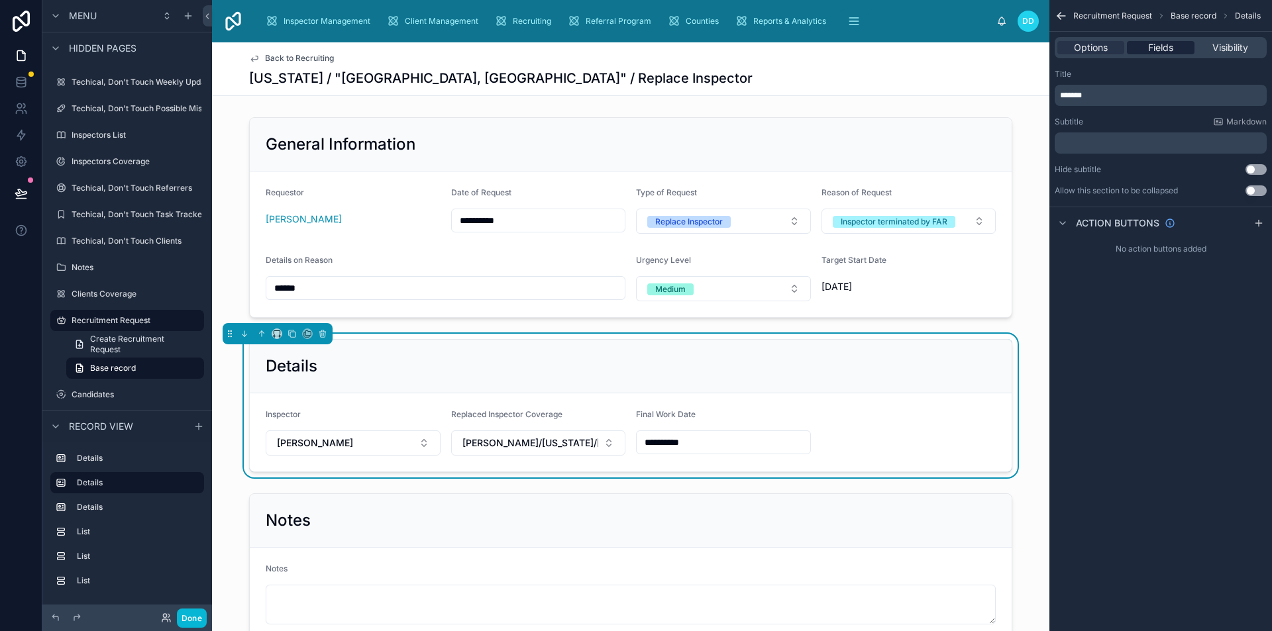
click at [1156, 50] on span "Fields" at bounding box center [1160, 47] width 25 height 13
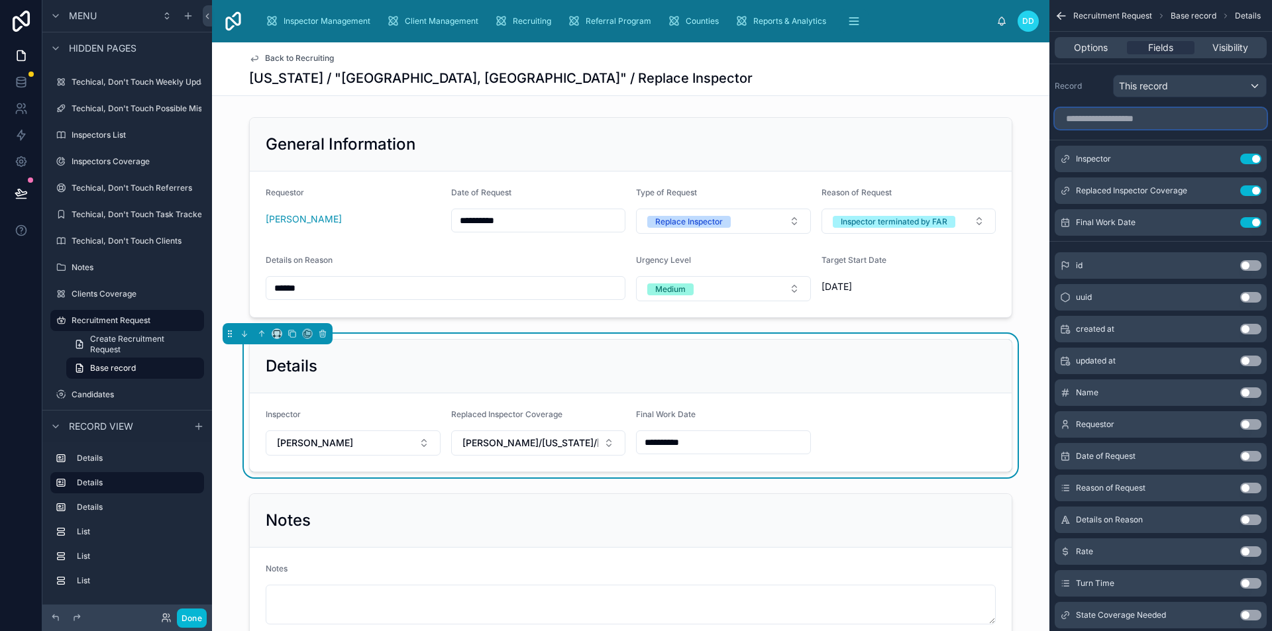
click at [1157, 123] on input "scrollable content" at bounding box center [1161, 118] width 212 height 21
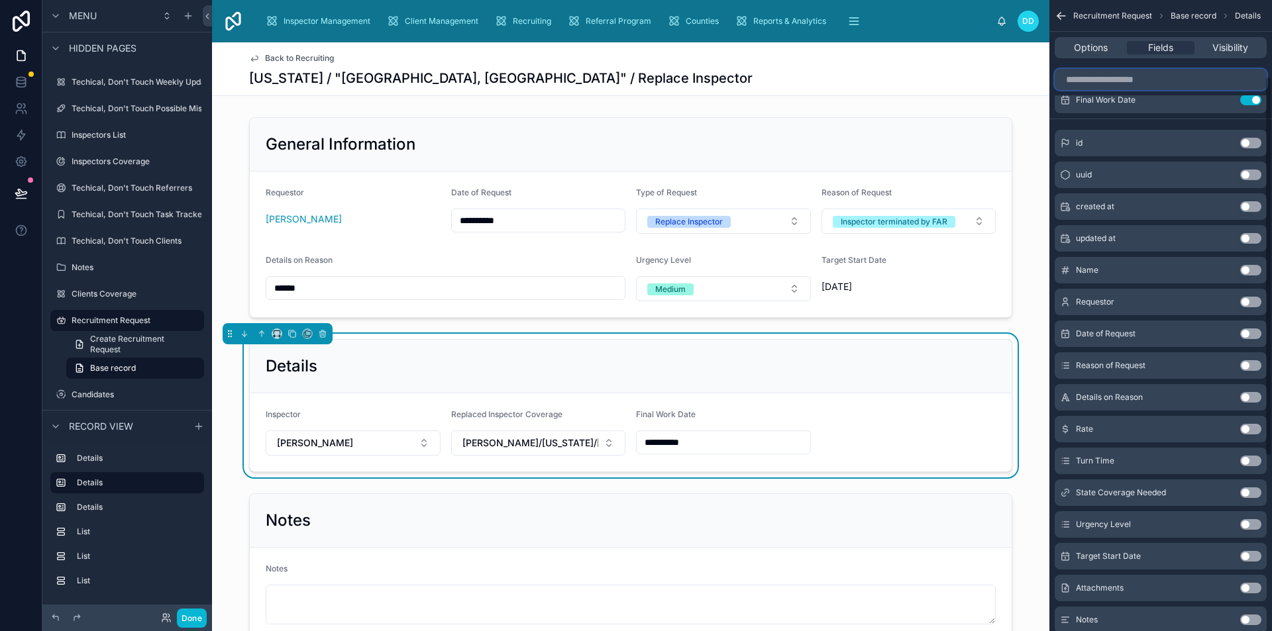
scroll to position [135, 0]
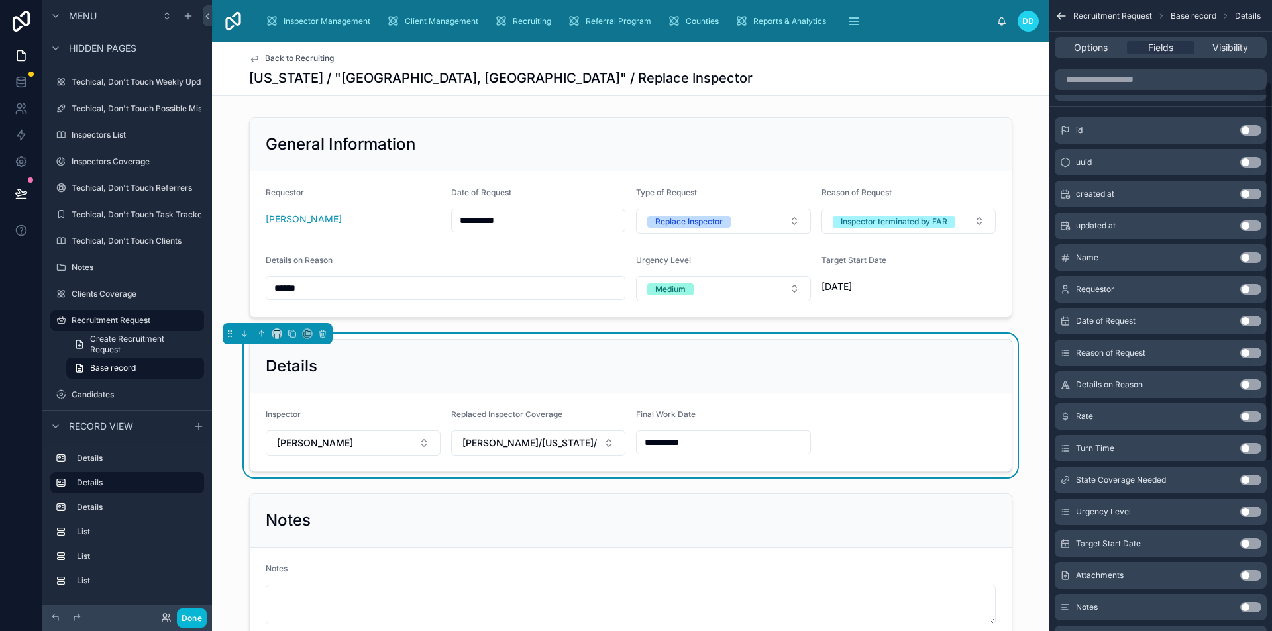
click at [1248, 478] on button "Use setting" at bounding box center [1250, 480] width 21 height 11
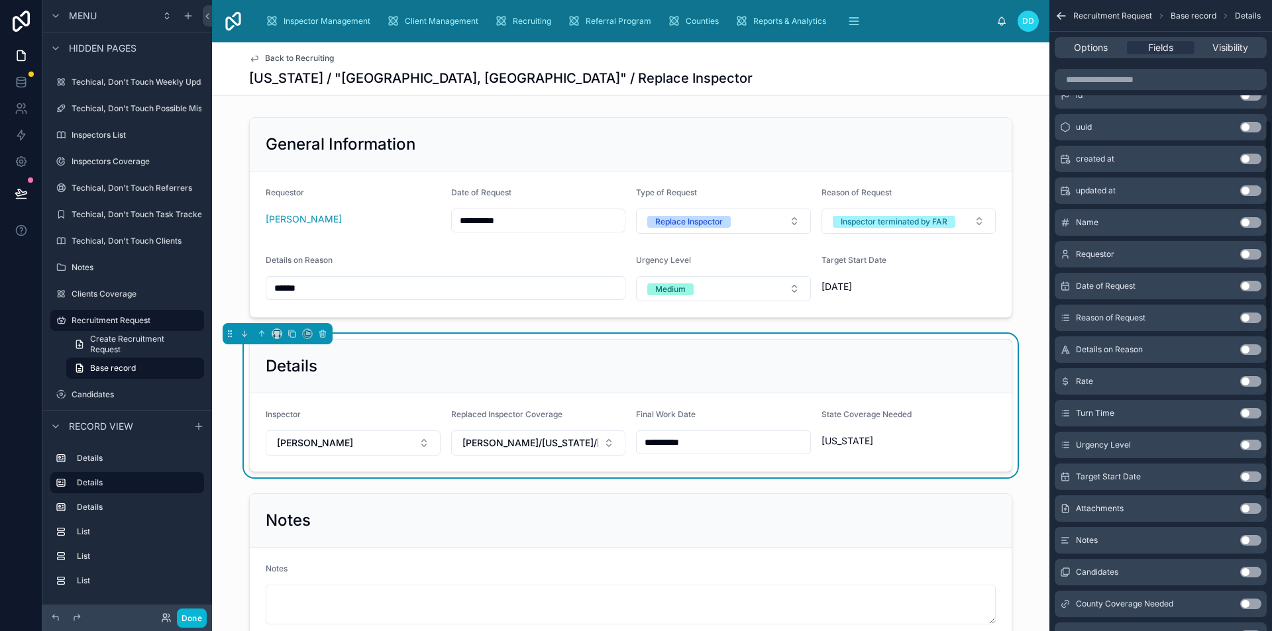
scroll to position [215, 0]
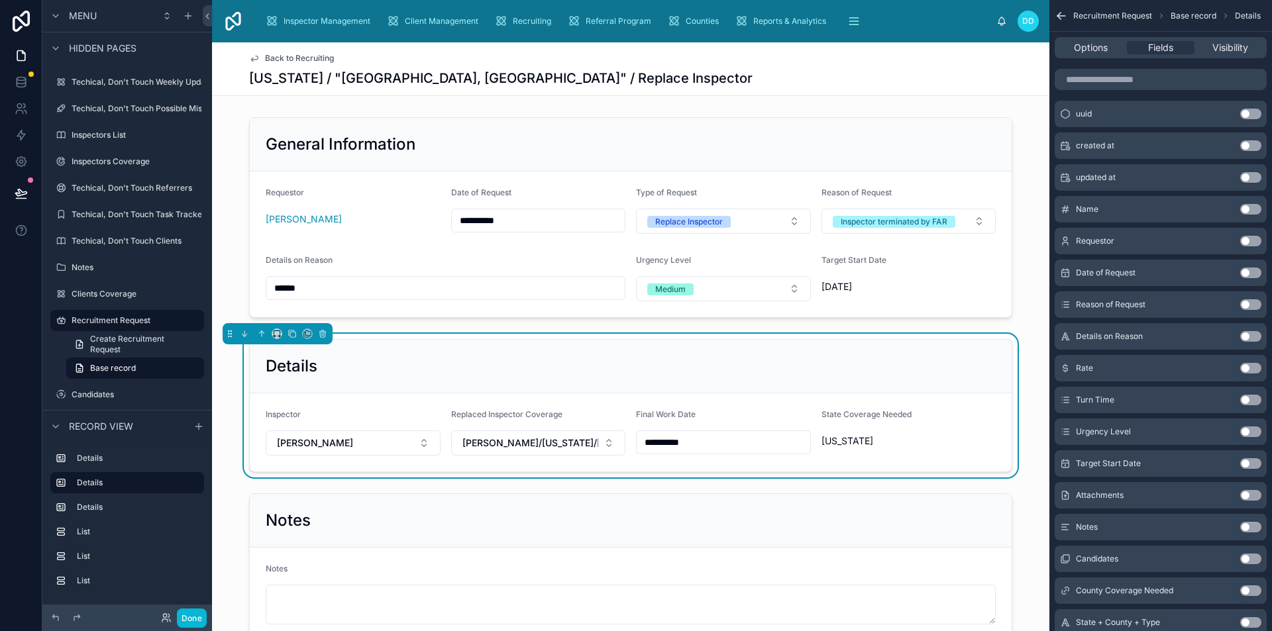
click at [1243, 587] on button "Use setting" at bounding box center [1250, 591] width 21 height 11
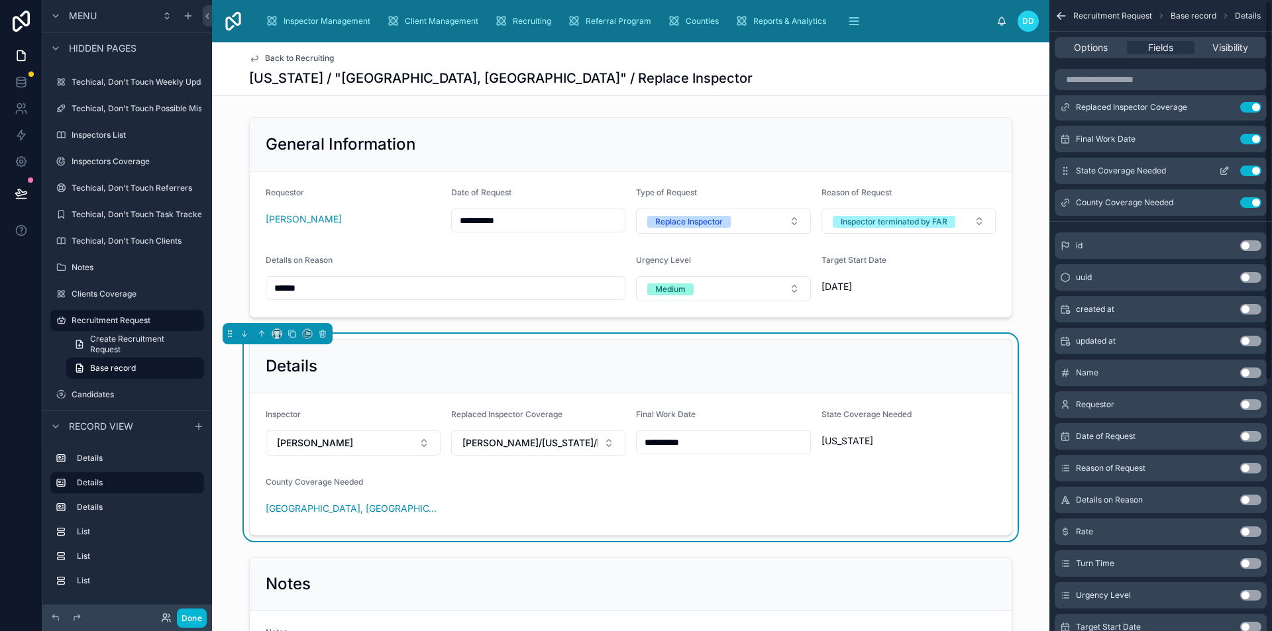
scroll to position [0, 0]
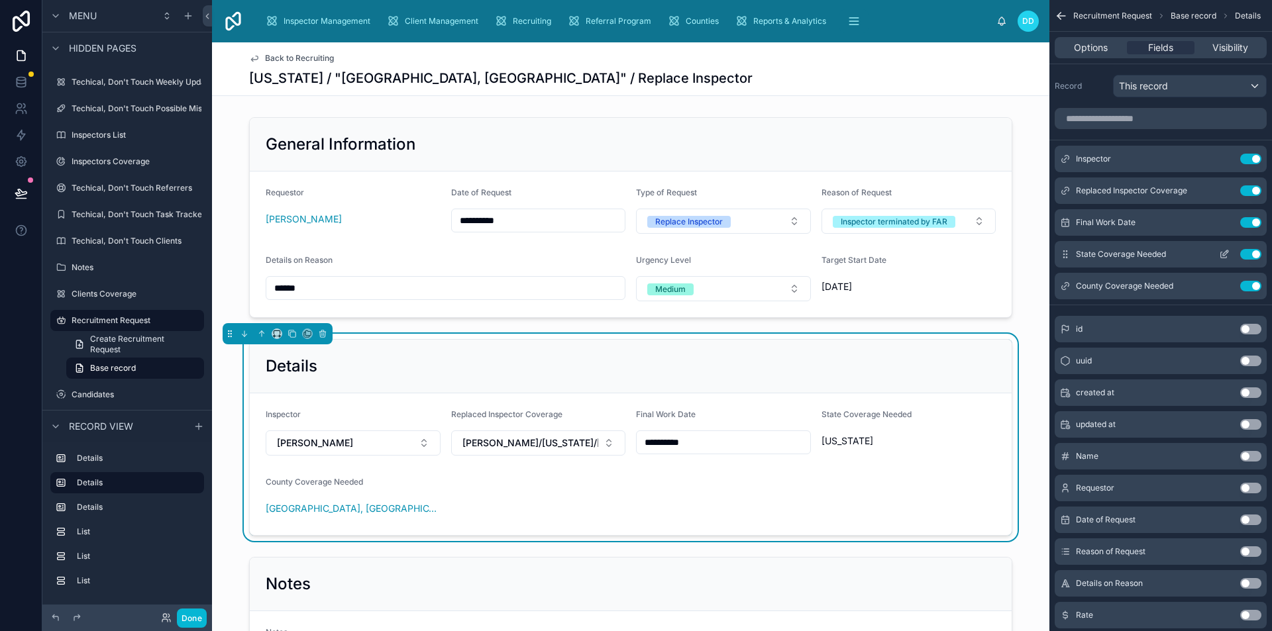
click at [1222, 253] on icon "scrollable content" at bounding box center [1224, 254] width 11 height 11
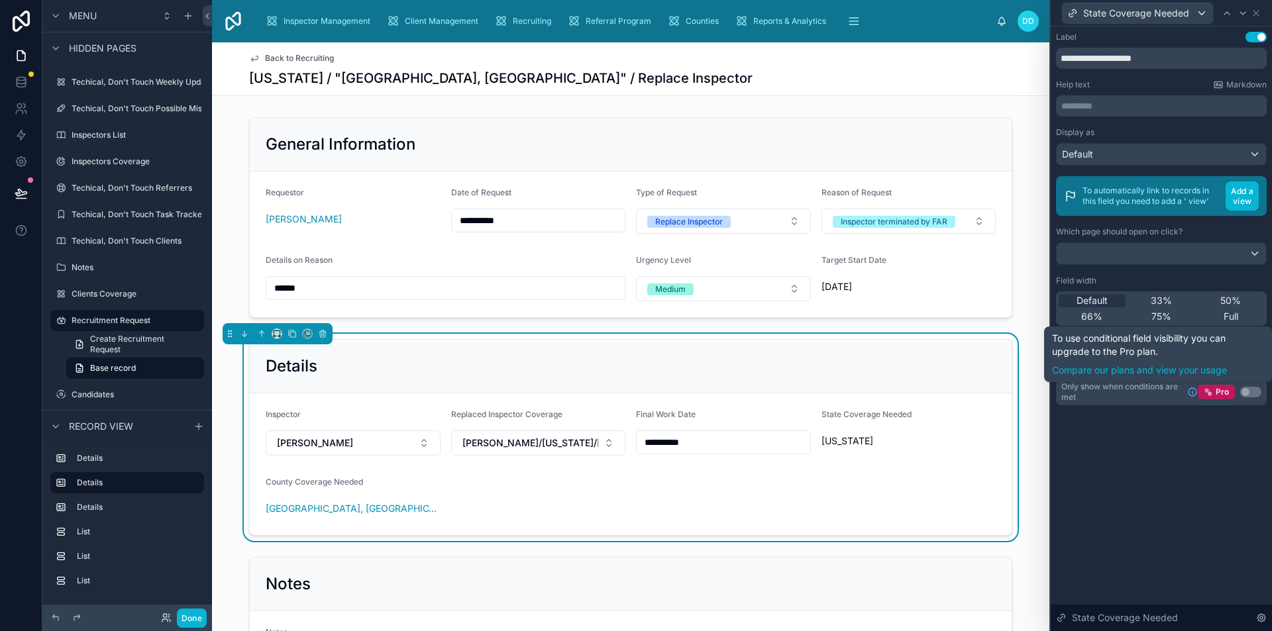
click at [1206, 498] on div "**********" at bounding box center [1161, 328] width 221 height 605
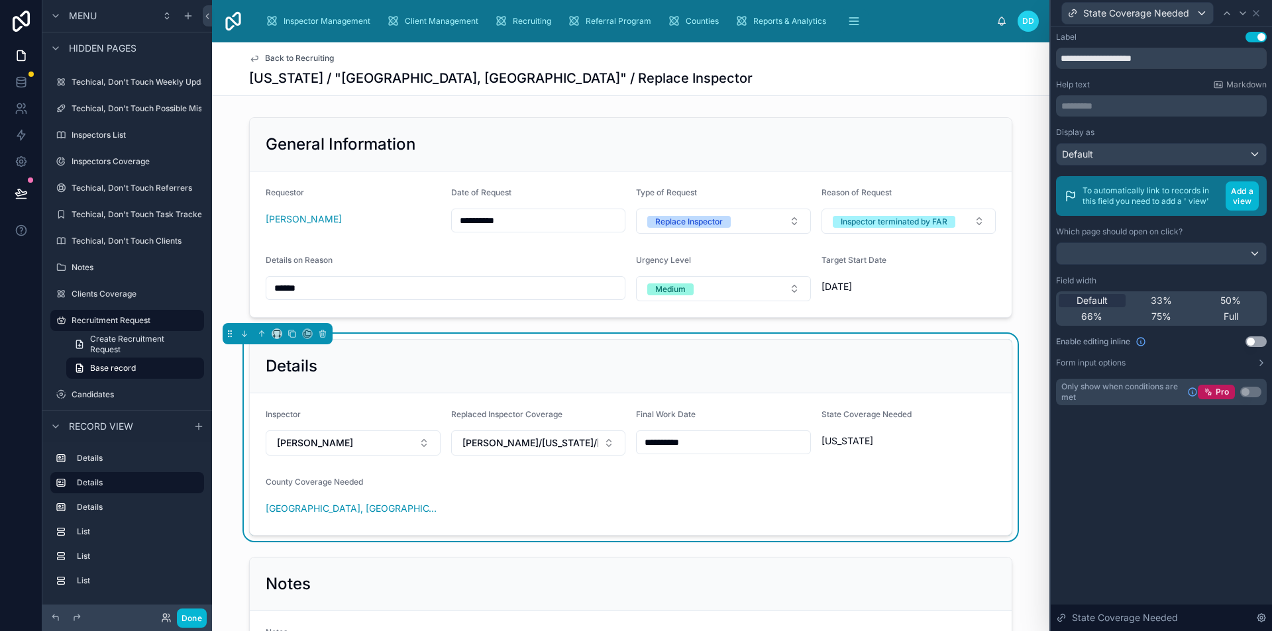
click at [1247, 339] on button "Use setting" at bounding box center [1255, 341] width 21 height 11
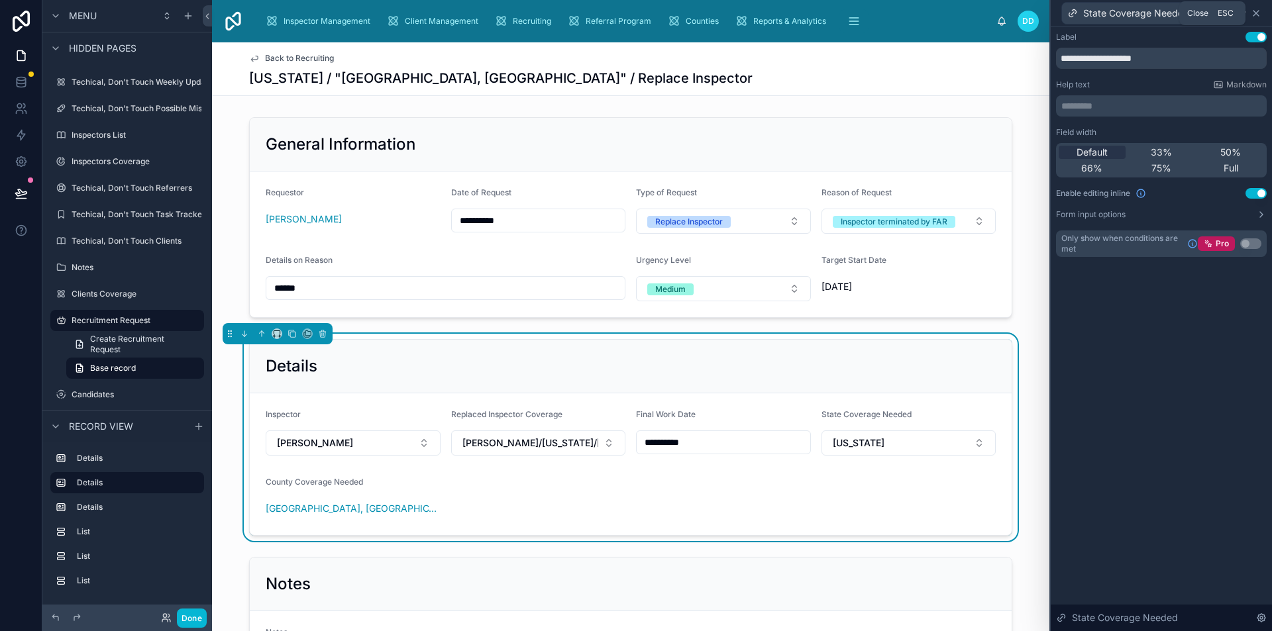
click at [1257, 9] on icon at bounding box center [1256, 13] width 11 height 11
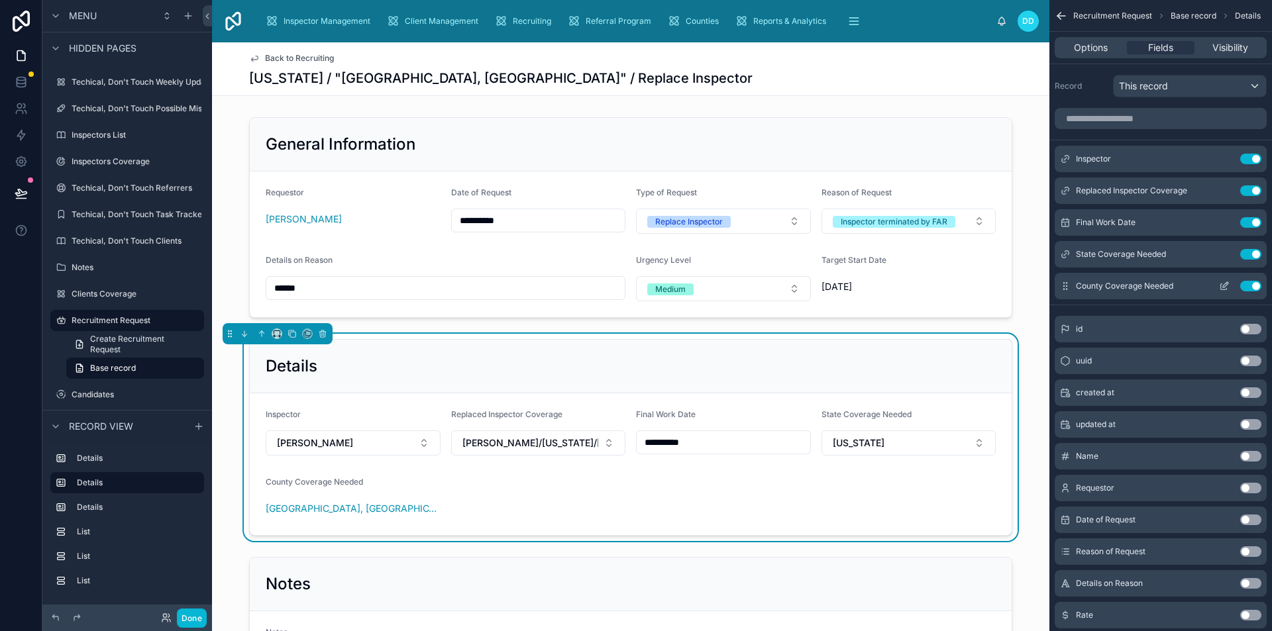
click at [1221, 287] on icon "scrollable content" at bounding box center [1224, 287] width 6 height 6
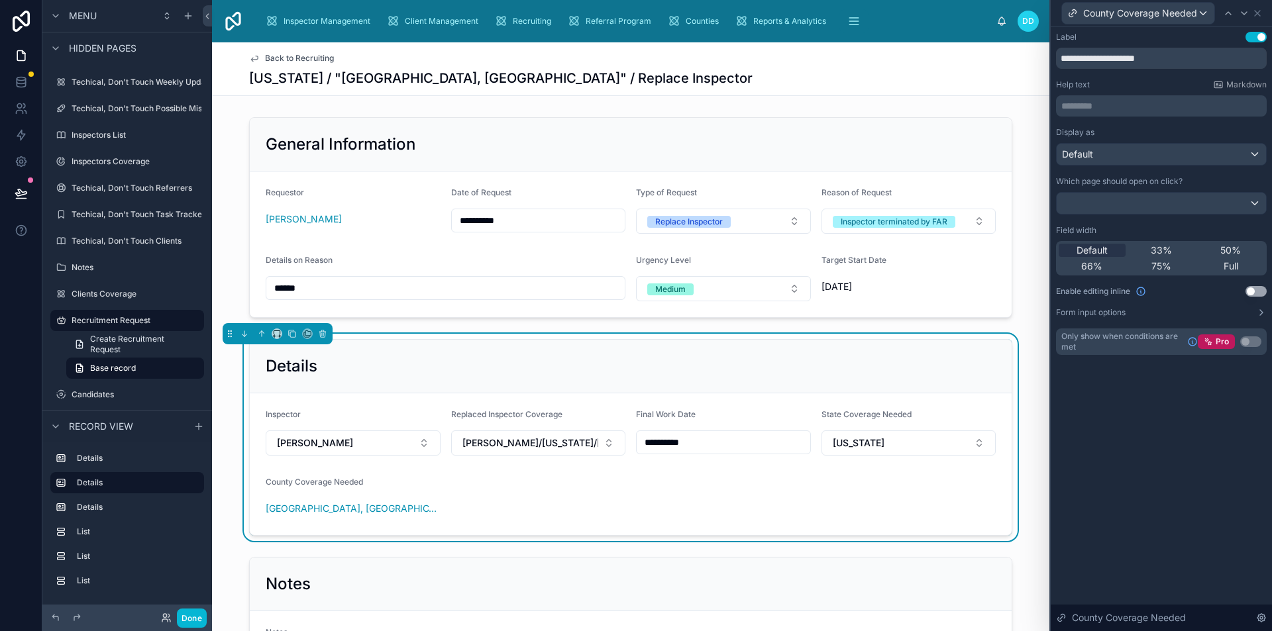
click at [1256, 290] on button "Use setting" at bounding box center [1255, 291] width 21 height 11
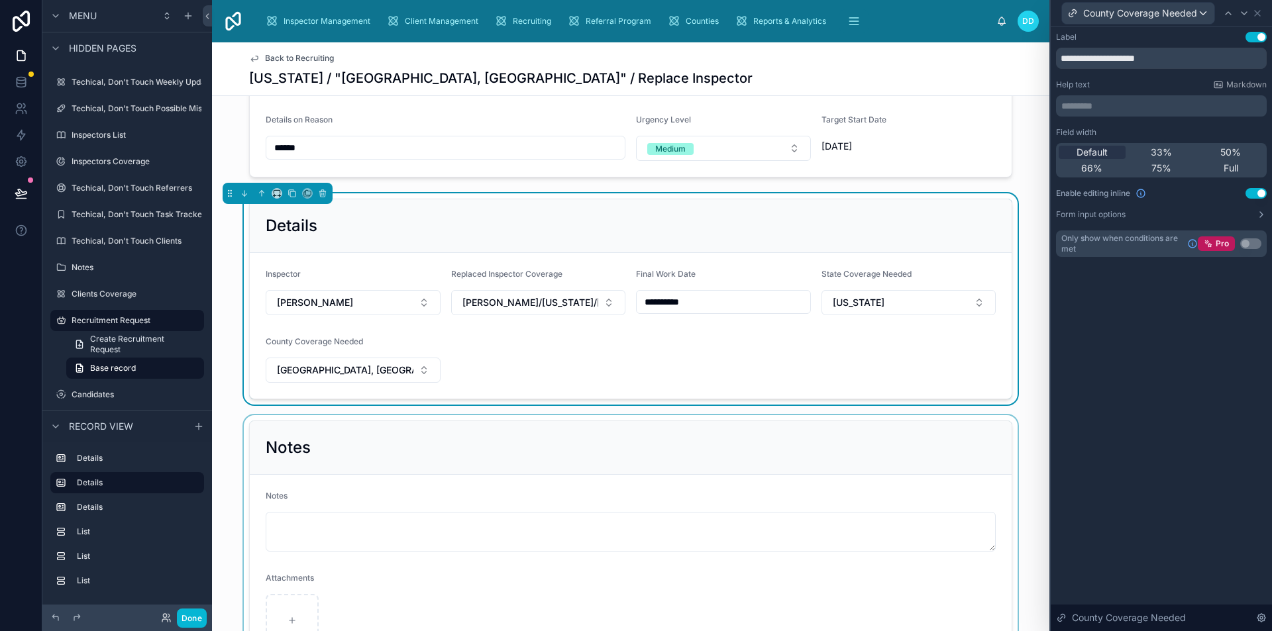
scroll to position [140, 0]
click at [1022, 396] on div "**********" at bounding box center [630, 298] width 837 height 211
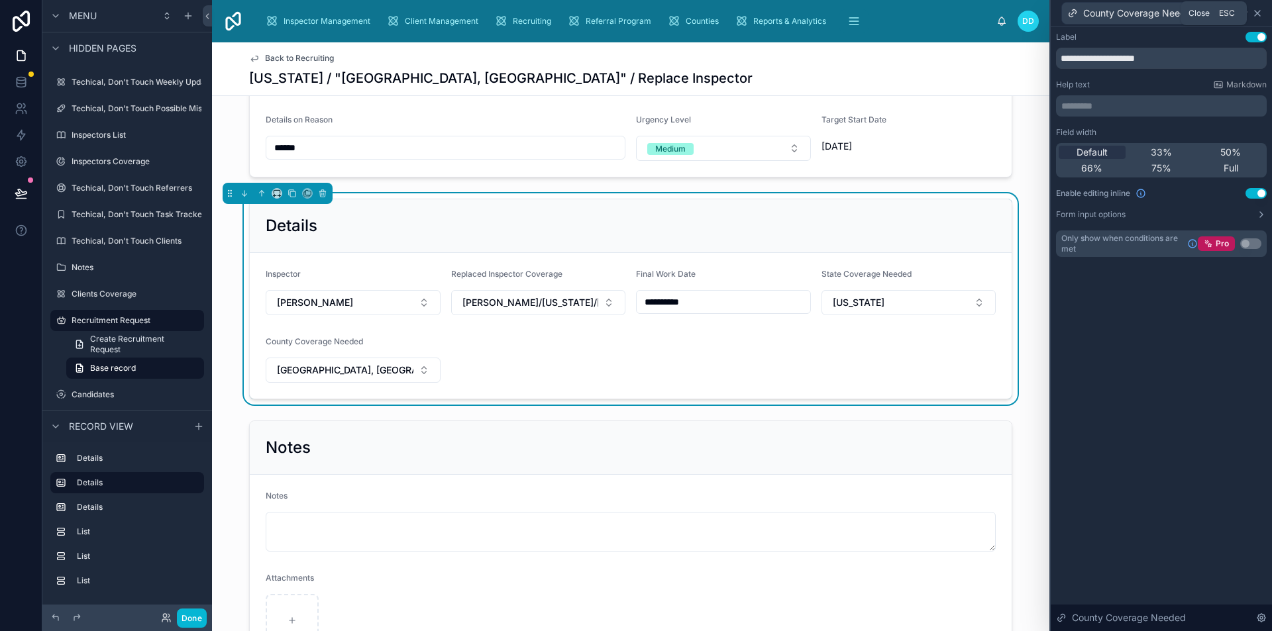
click at [1259, 13] on icon at bounding box center [1257, 13] width 11 height 11
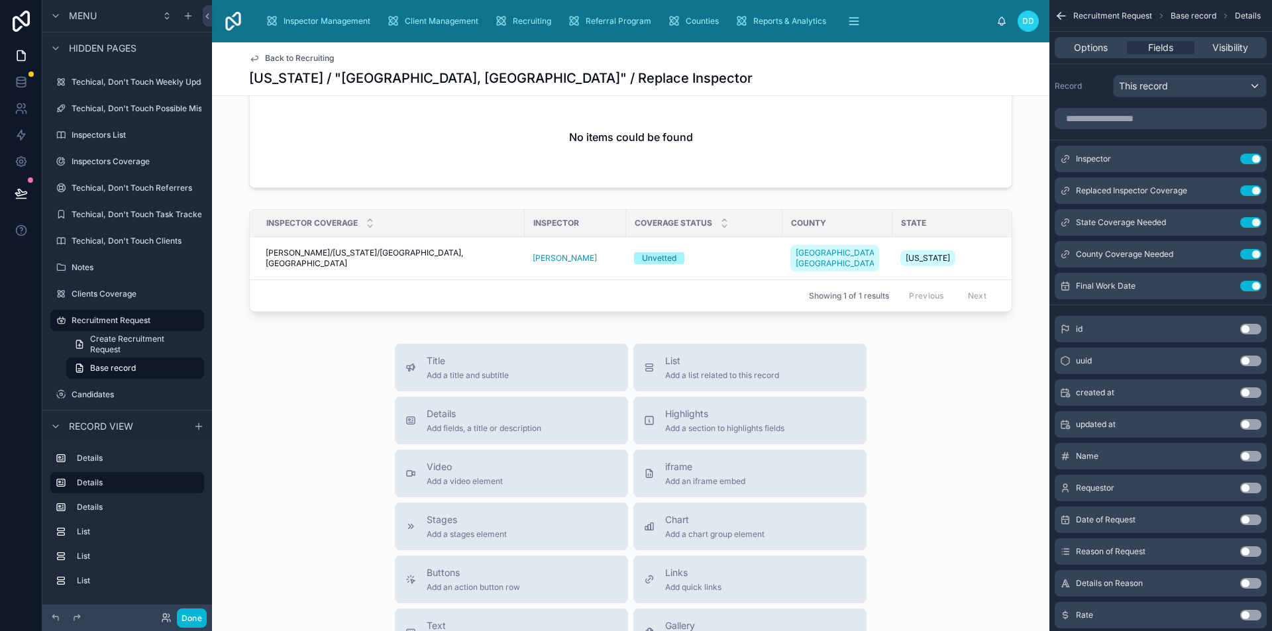
scroll to position [795, 0]
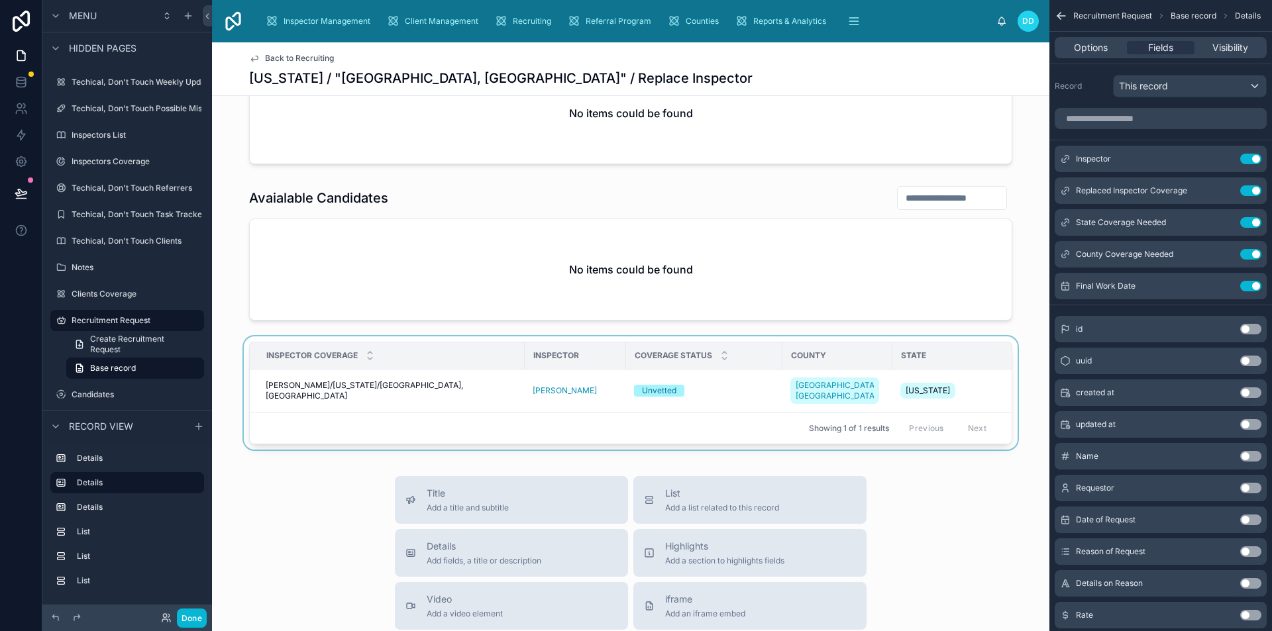
click at [506, 412] on div "Showing 1 of 1 results Previous Next" at bounding box center [631, 428] width 762 height 32
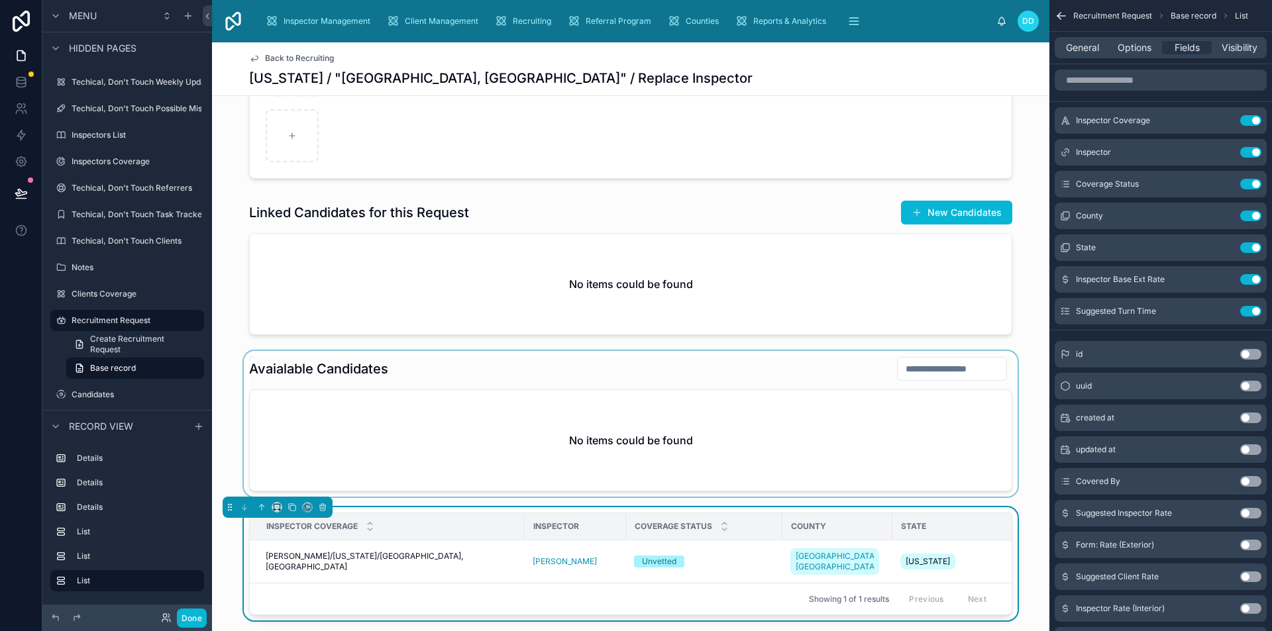
scroll to position [662, 0]
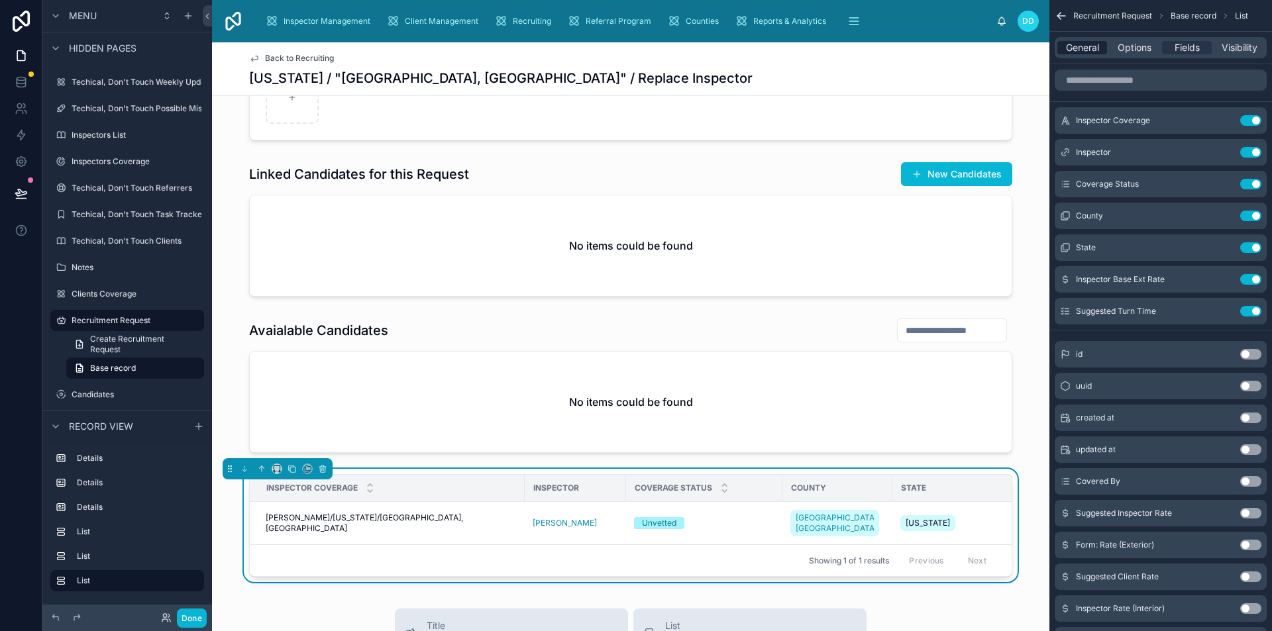
click at [1088, 51] on span "General" at bounding box center [1082, 47] width 33 height 13
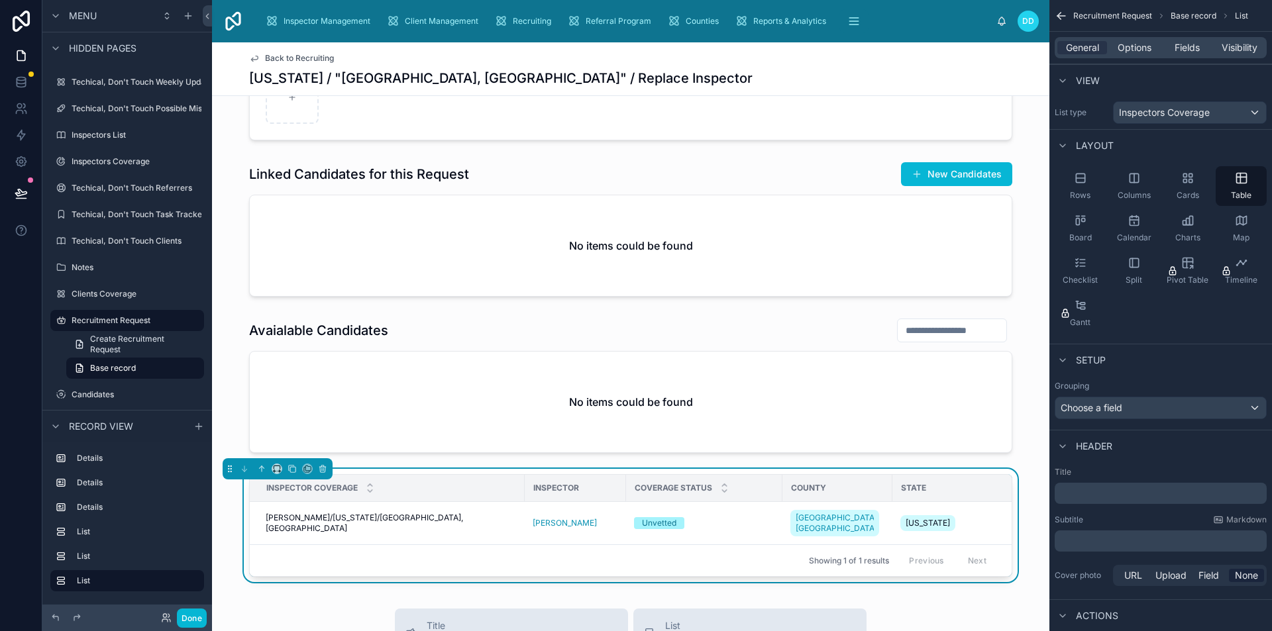
click at [1121, 501] on div "﻿" at bounding box center [1161, 493] width 212 height 21
click at [1122, 499] on p "﻿" at bounding box center [1162, 493] width 204 height 13
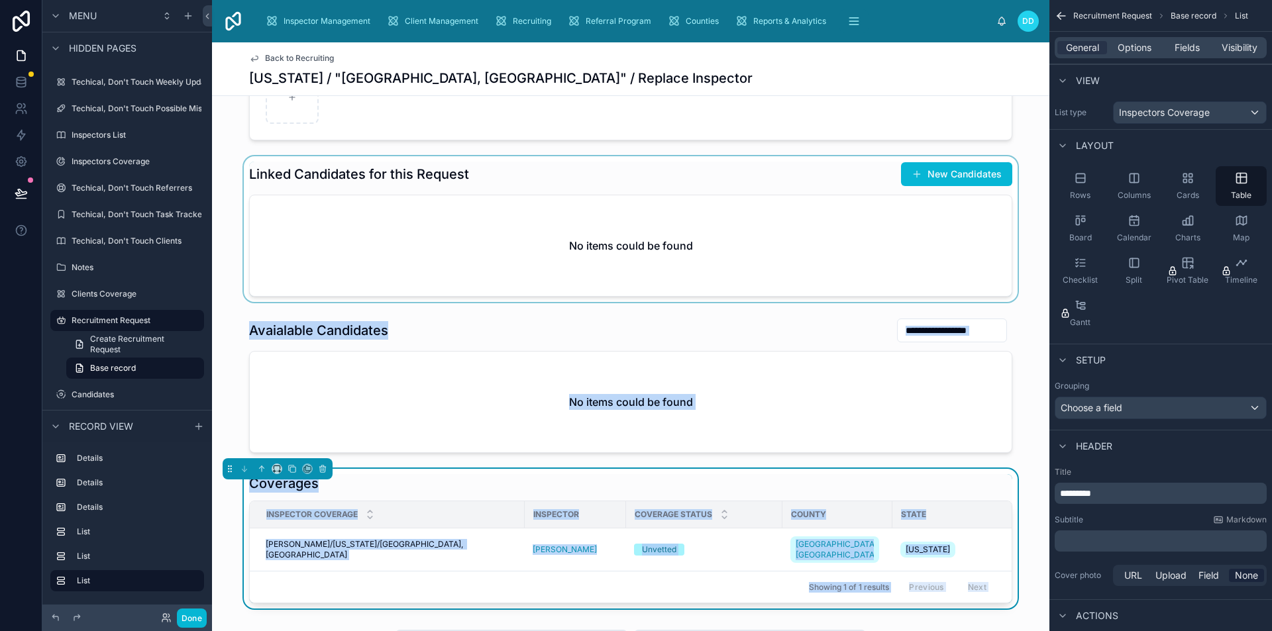
drag, startPoint x: 225, startPoint y: 470, endPoint x: 254, endPoint y: 206, distance: 265.2
click at [254, 201] on div "**********" at bounding box center [630, 29] width 837 height 1159
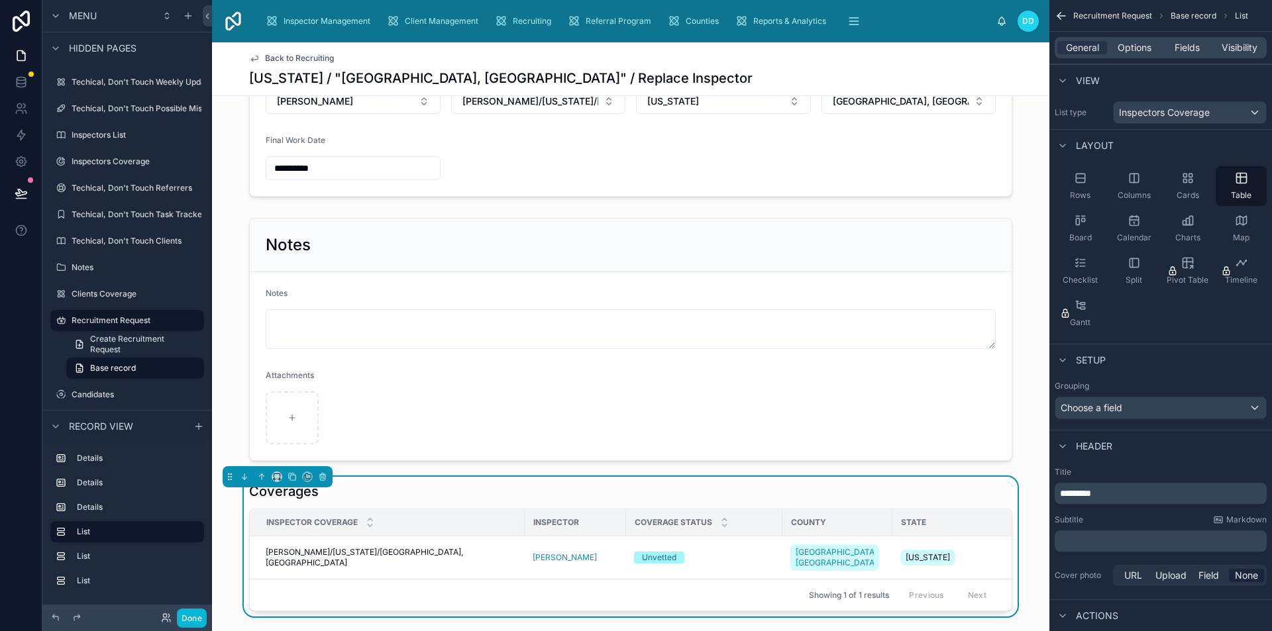
scroll to position [265, 0]
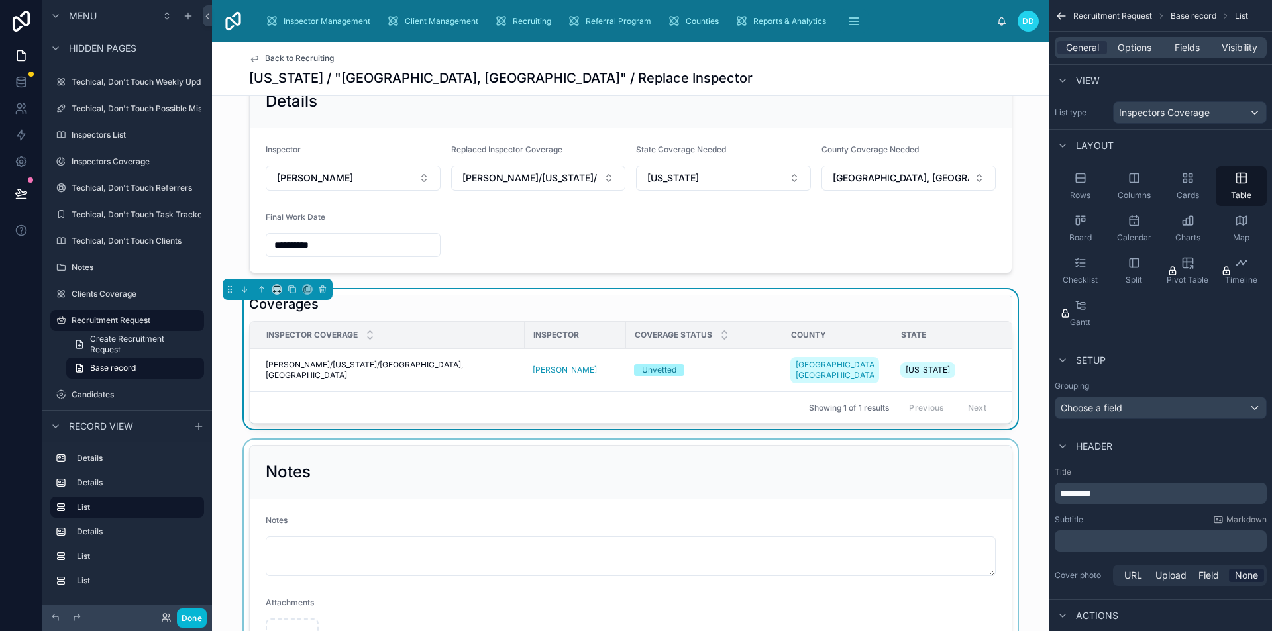
click at [233, 461] on div at bounding box center [630, 567] width 837 height 254
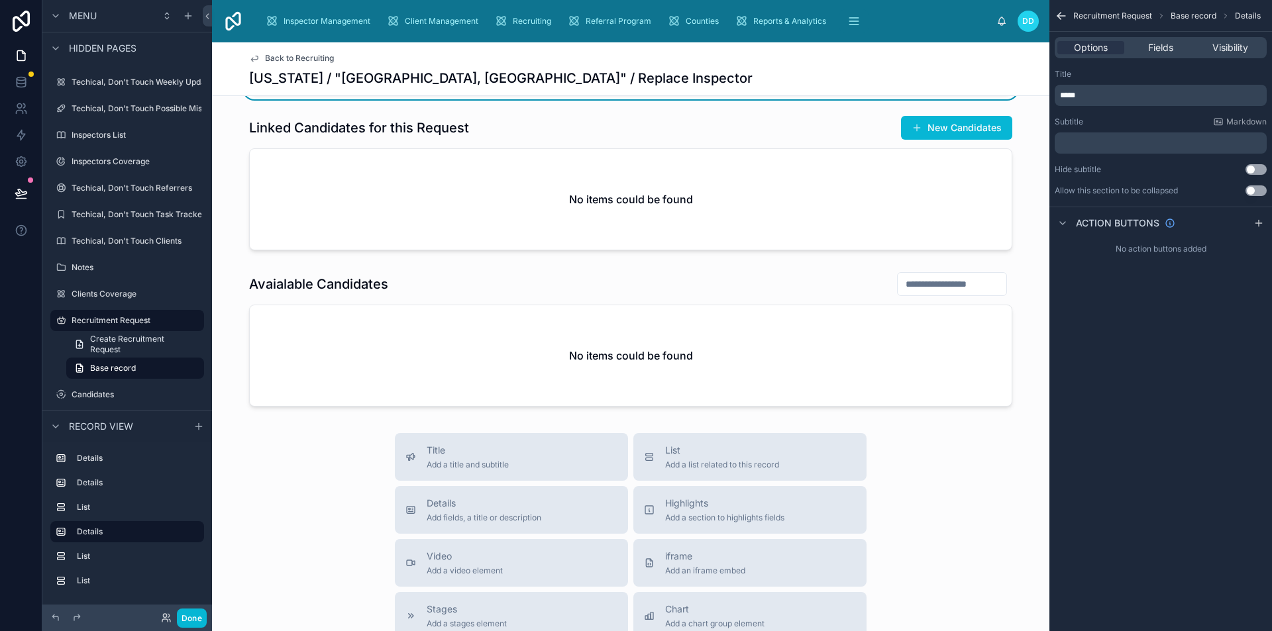
scroll to position [861, 0]
click at [281, 56] on span "Back to Recruiting" at bounding box center [299, 58] width 69 height 11
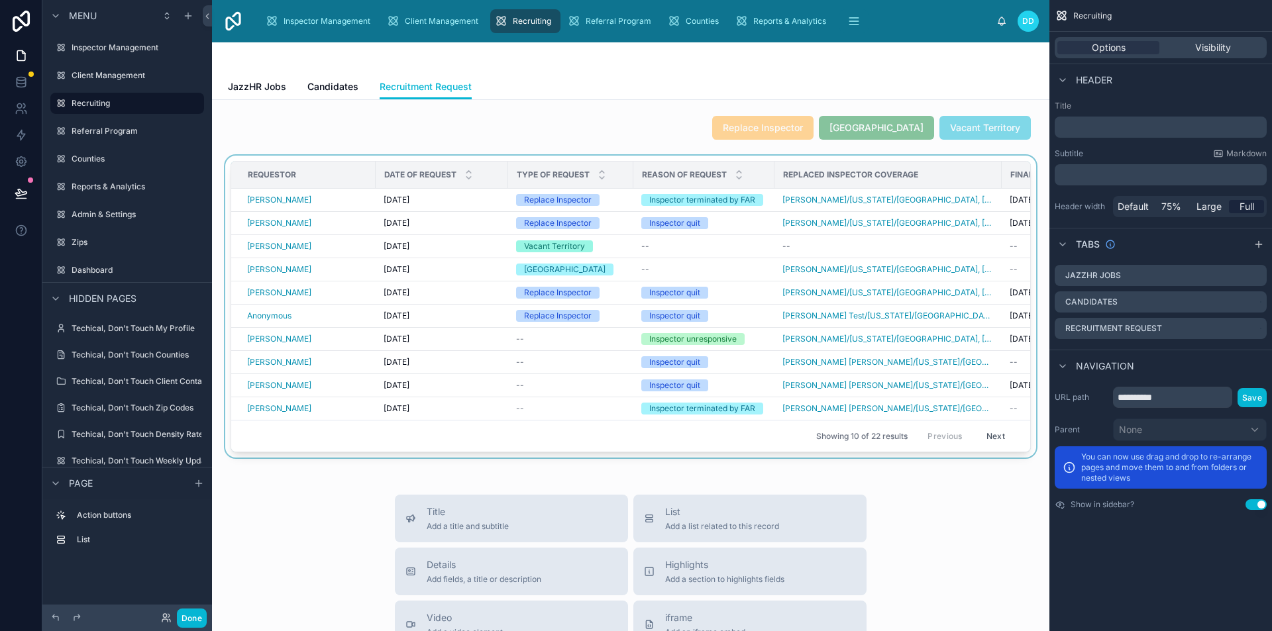
click at [317, 340] on div at bounding box center [631, 309] width 816 height 307
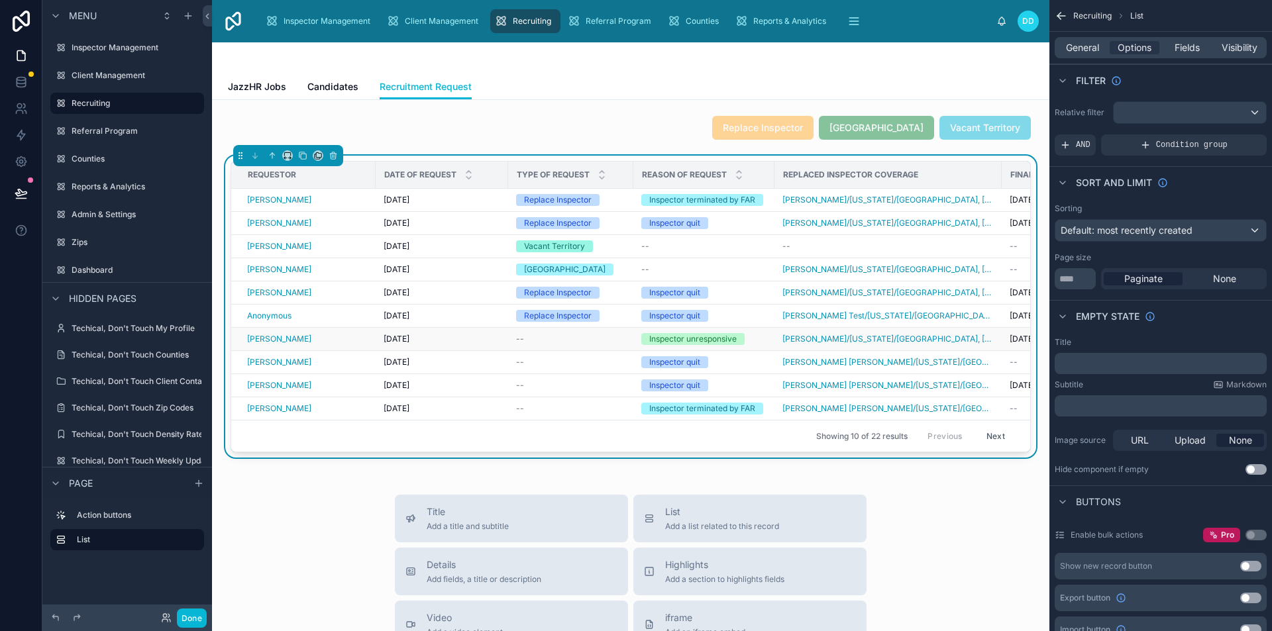
click at [301, 341] on div "Ashley Gray" at bounding box center [307, 339] width 121 height 11
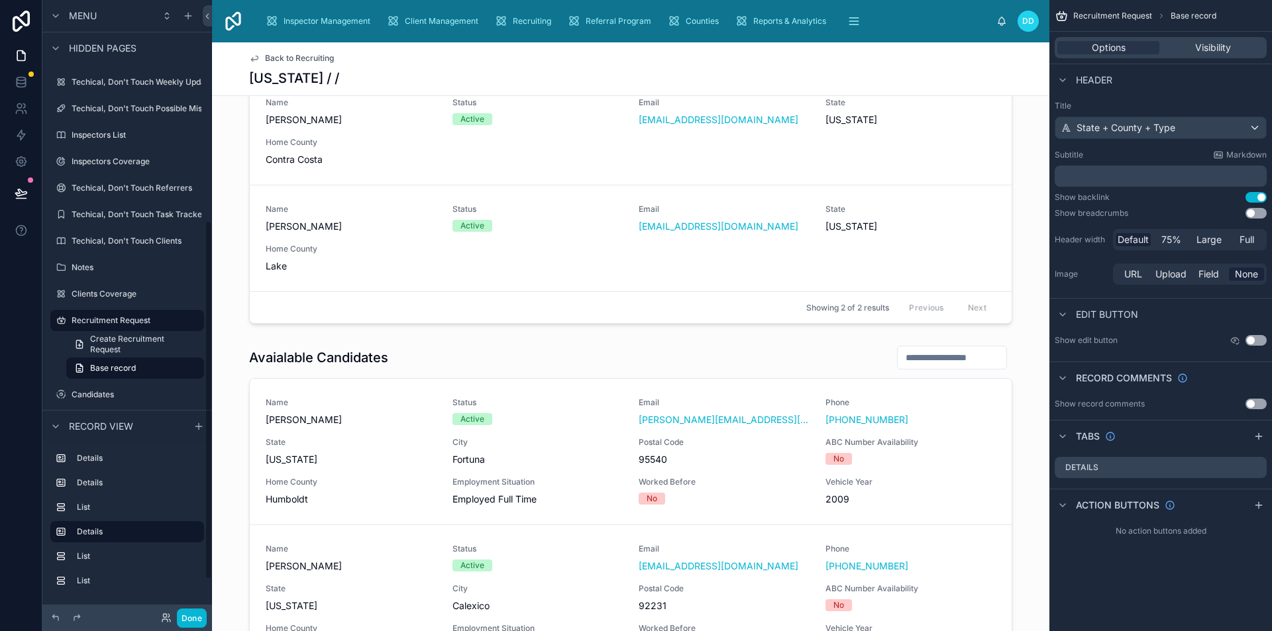
scroll to position [994, 0]
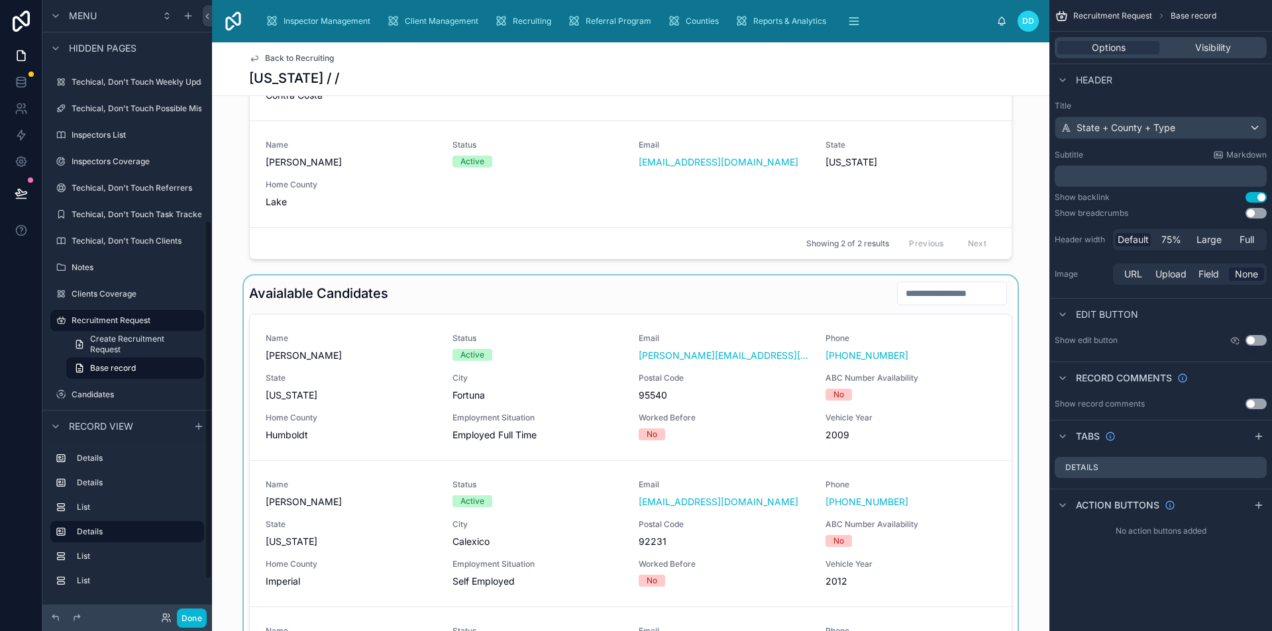
click at [490, 315] on div at bounding box center [630, 534] width 837 height 517
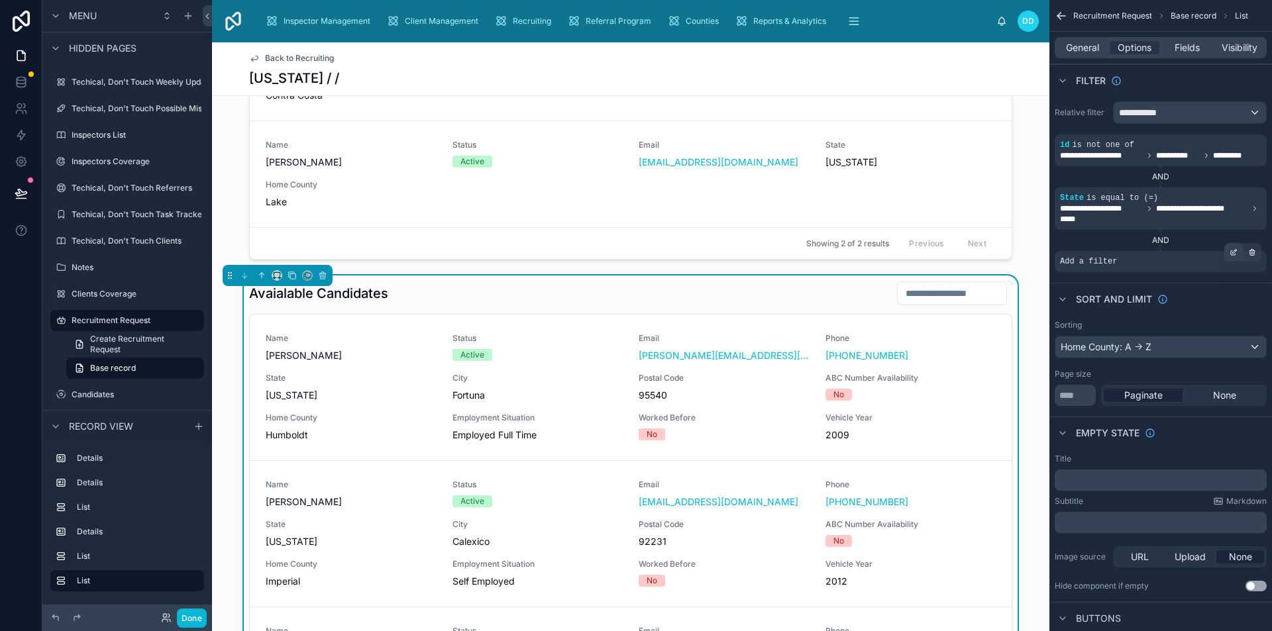
click at [1226, 253] on div "scrollable content" at bounding box center [1233, 252] width 19 height 19
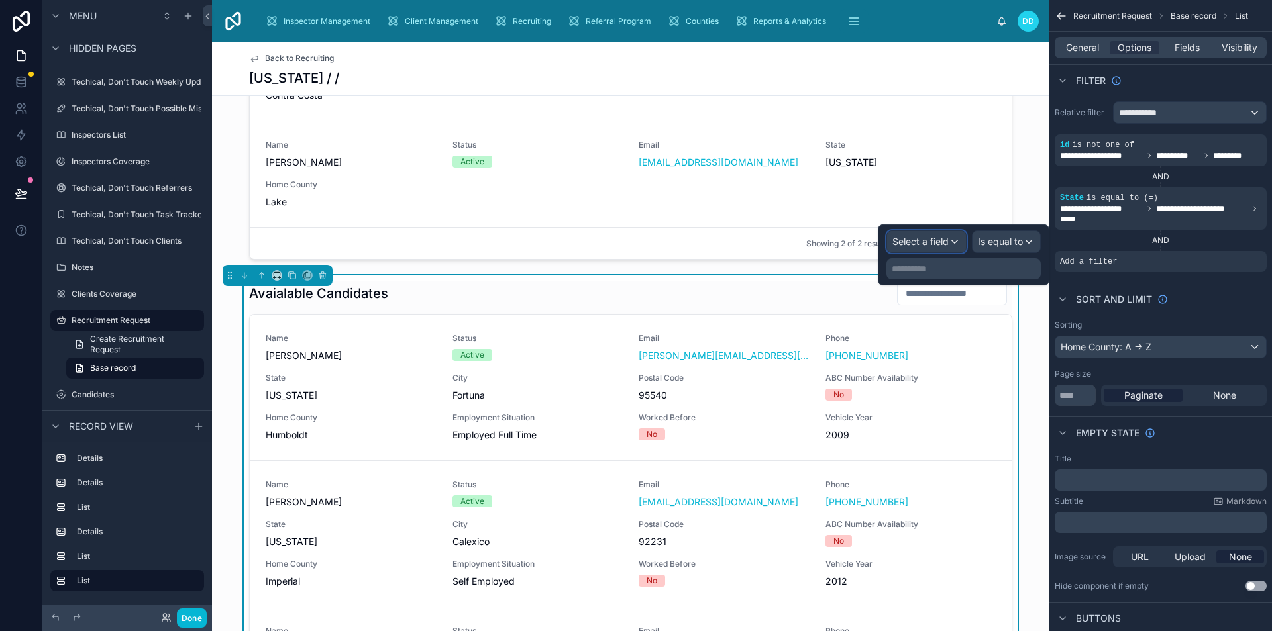
click at [933, 238] on span "Select a field" at bounding box center [920, 241] width 56 height 11
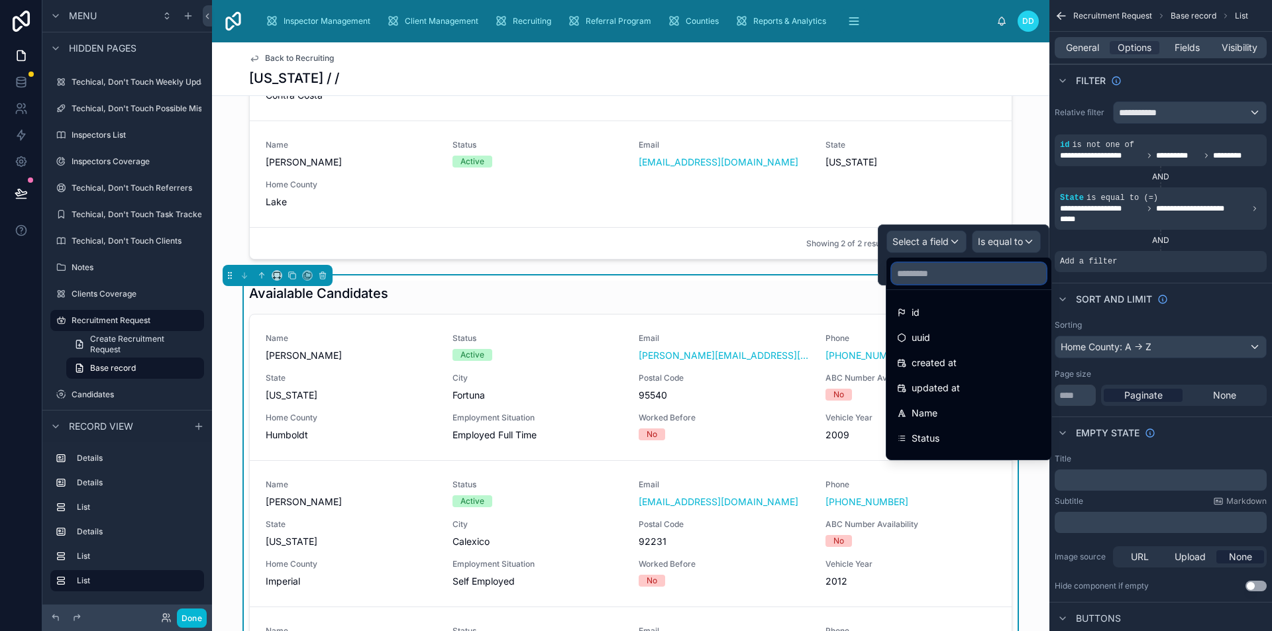
click at [960, 278] on input "text" at bounding box center [969, 273] width 154 height 21
type input "*"
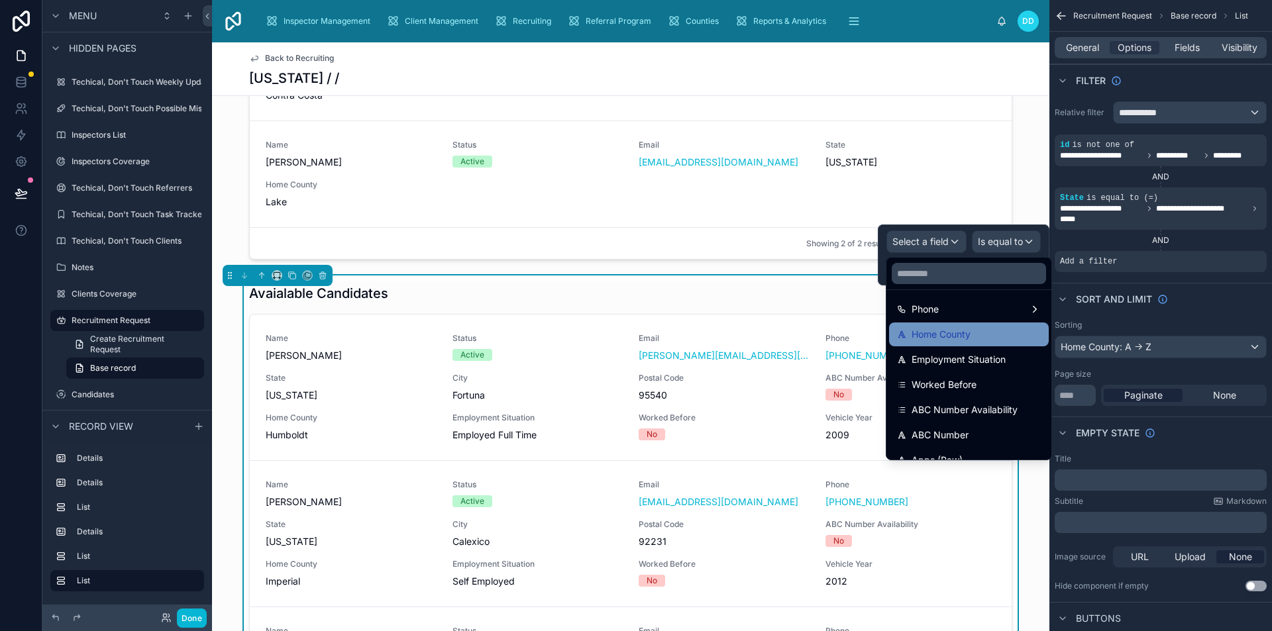
click at [962, 339] on span "Home County" at bounding box center [940, 335] width 59 height 16
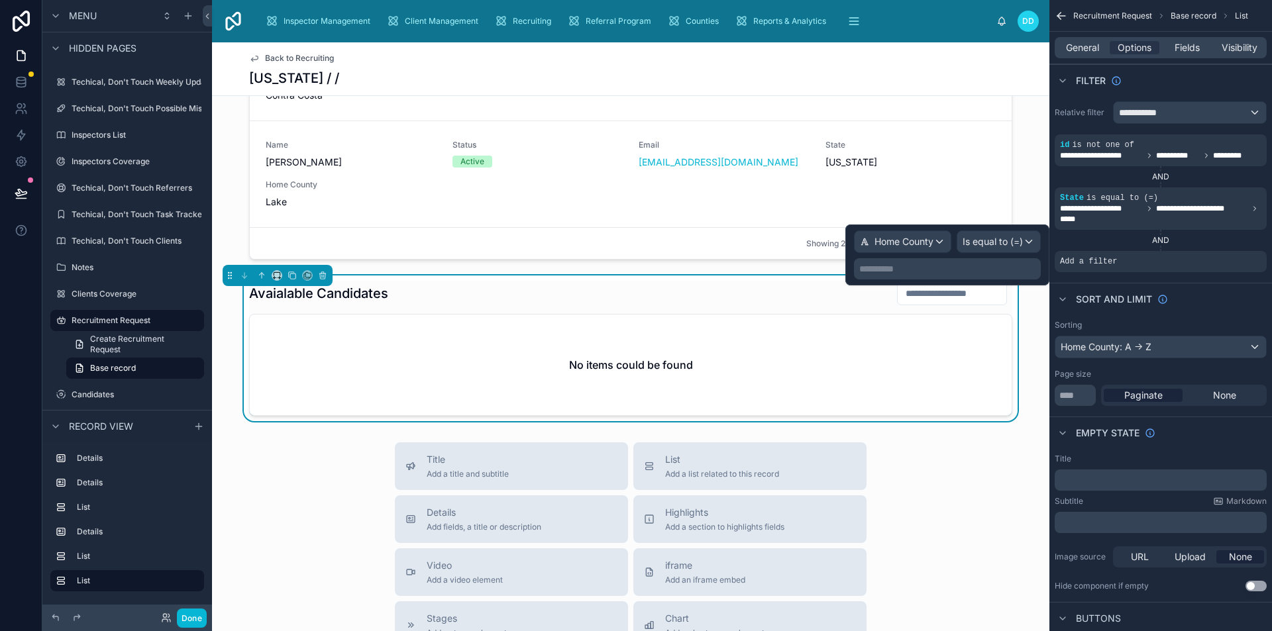
click at [949, 272] on p "**********" at bounding box center [948, 268] width 179 height 13
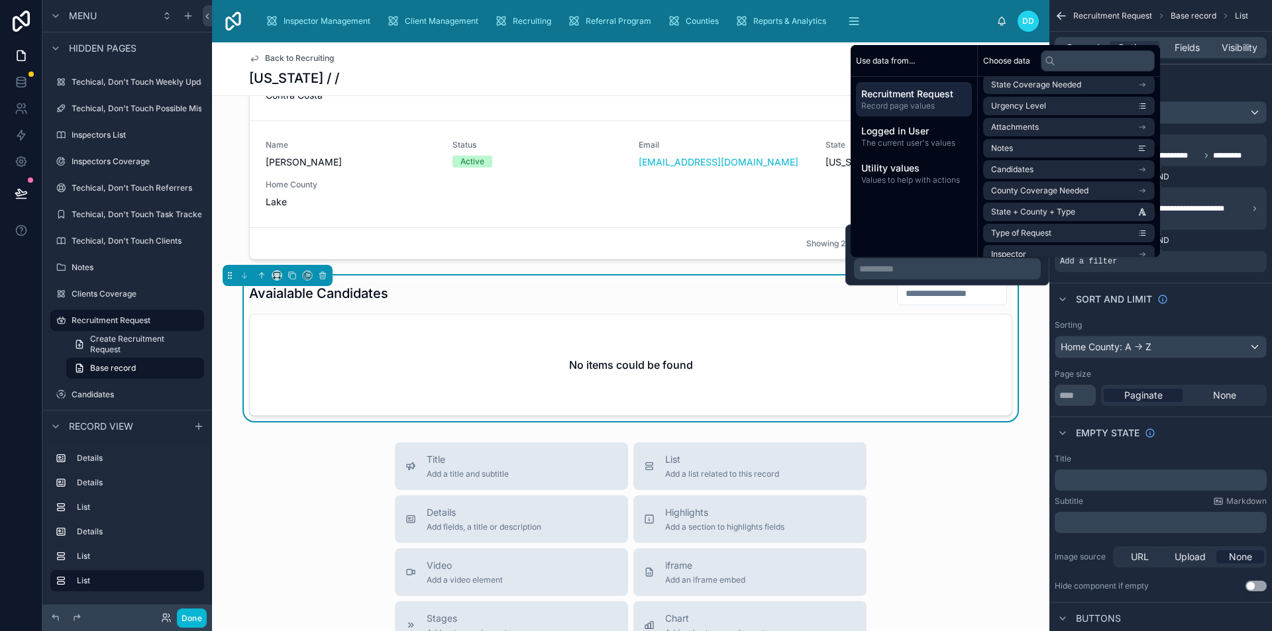
scroll to position [178, 0]
click at [1051, 187] on span "County Coverage Needed" at bounding box center [1039, 189] width 97 height 11
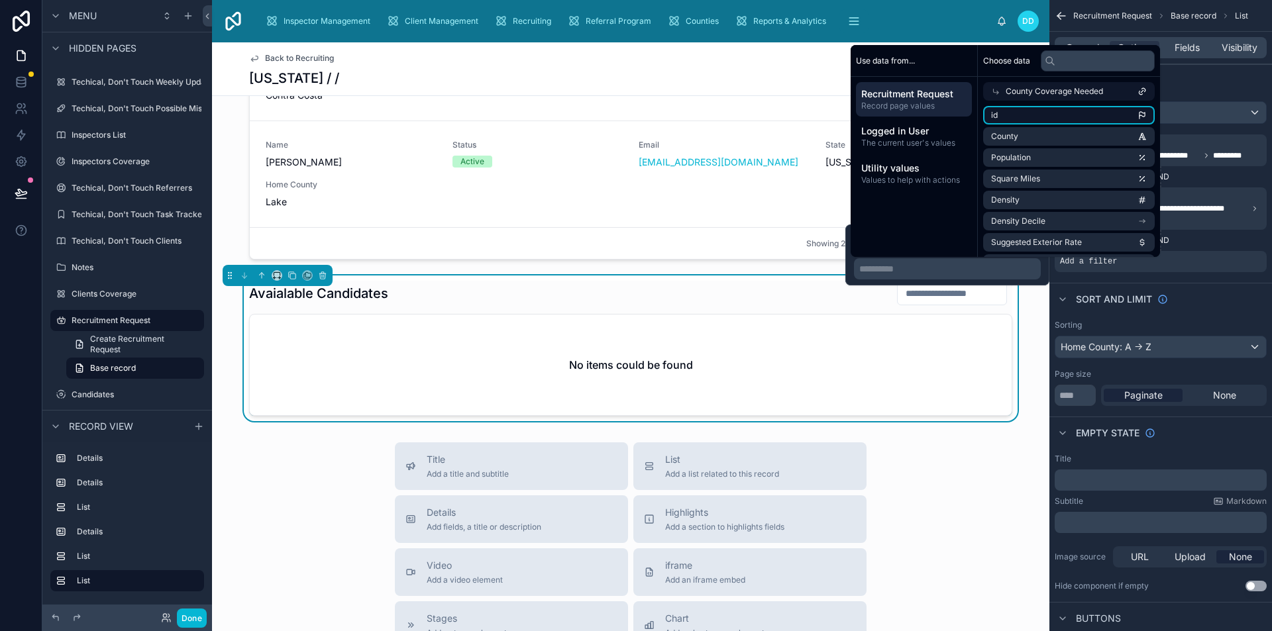
click at [1062, 123] on li "id" at bounding box center [1069, 115] width 172 height 19
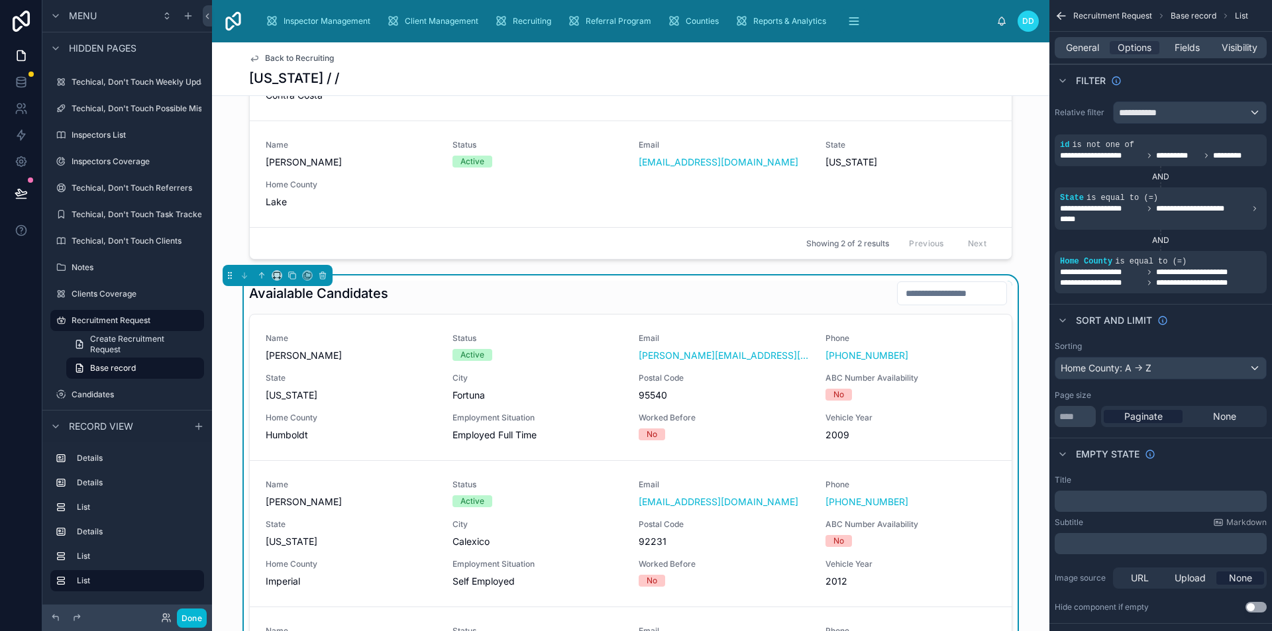
click at [1110, 307] on div "Sort And Limit" at bounding box center [1160, 320] width 223 height 32
click at [1087, 197] on span "is equal to (=)" at bounding box center [1122, 197] width 72 height 9
click at [1230, 191] on icon "scrollable content" at bounding box center [1233, 189] width 8 height 8
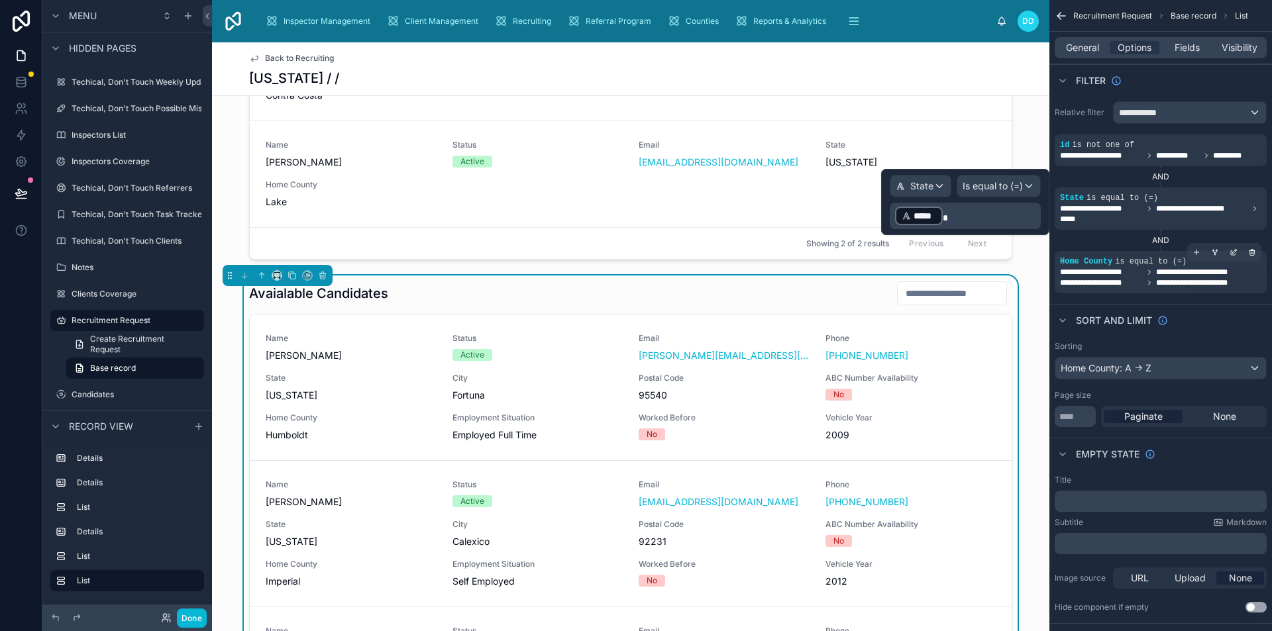
click at [1120, 276] on span "**********" at bounding box center [1101, 272] width 83 height 11
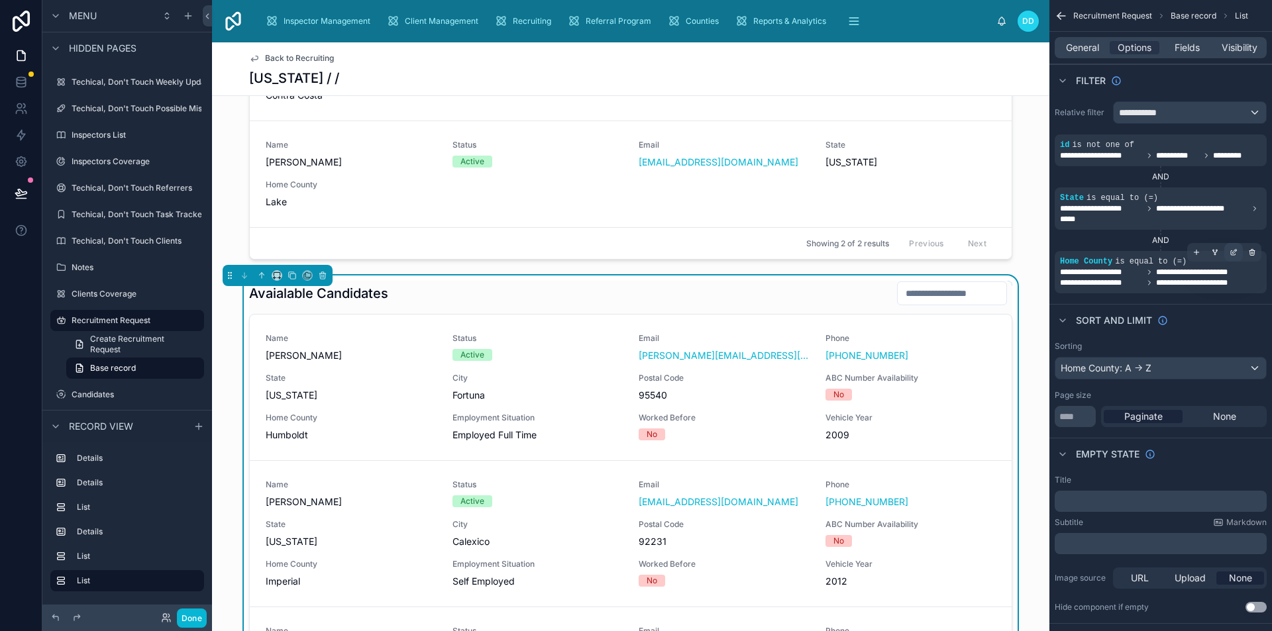
click at [1233, 253] on icon "scrollable content" at bounding box center [1235, 251] width 4 height 4
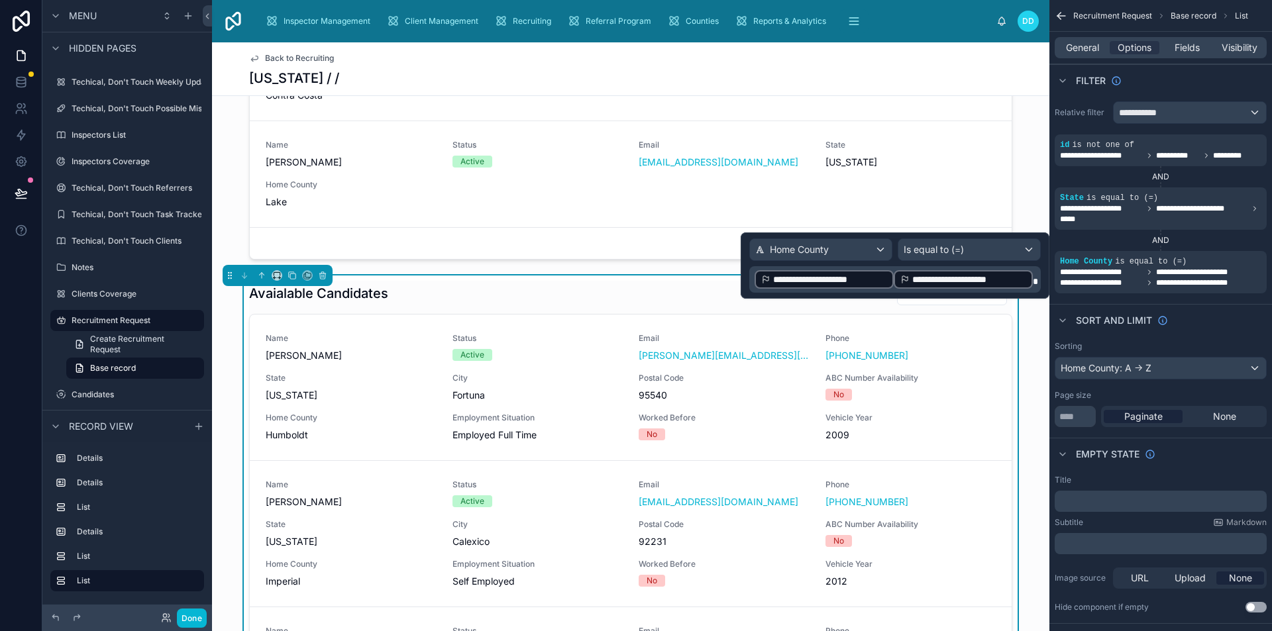
click at [1031, 280] on div "**********" at bounding box center [963, 279] width 139 height 19
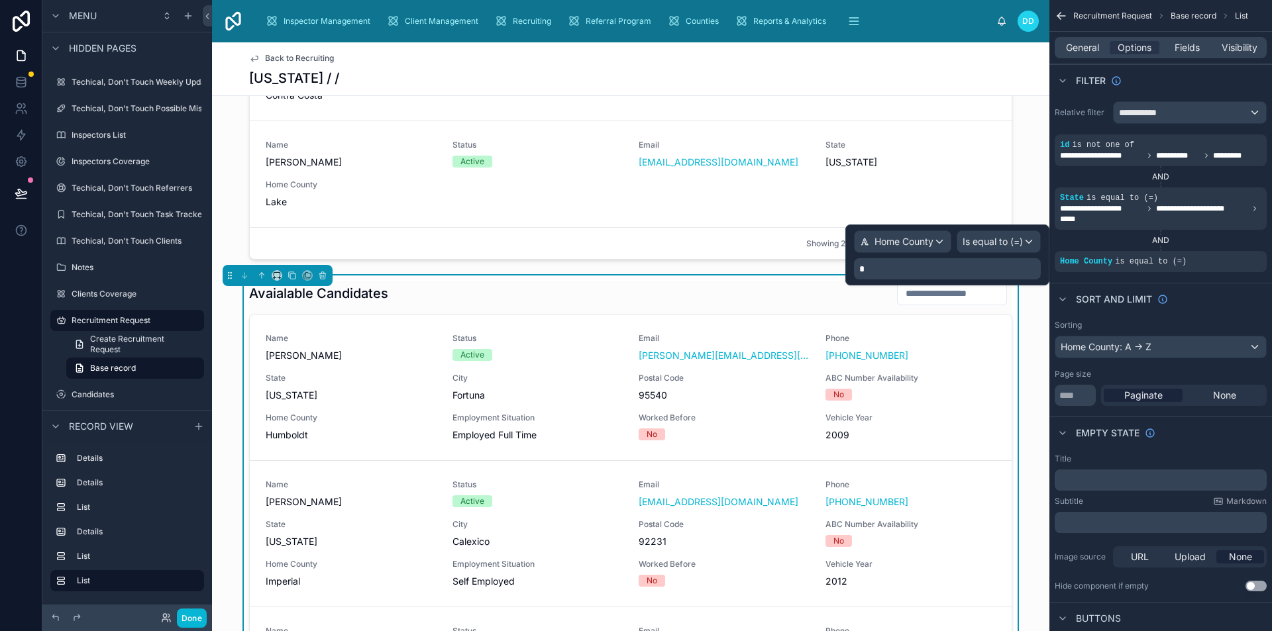
click at [988, 274] on p at bounding box center [948, 268] width 179 height 13
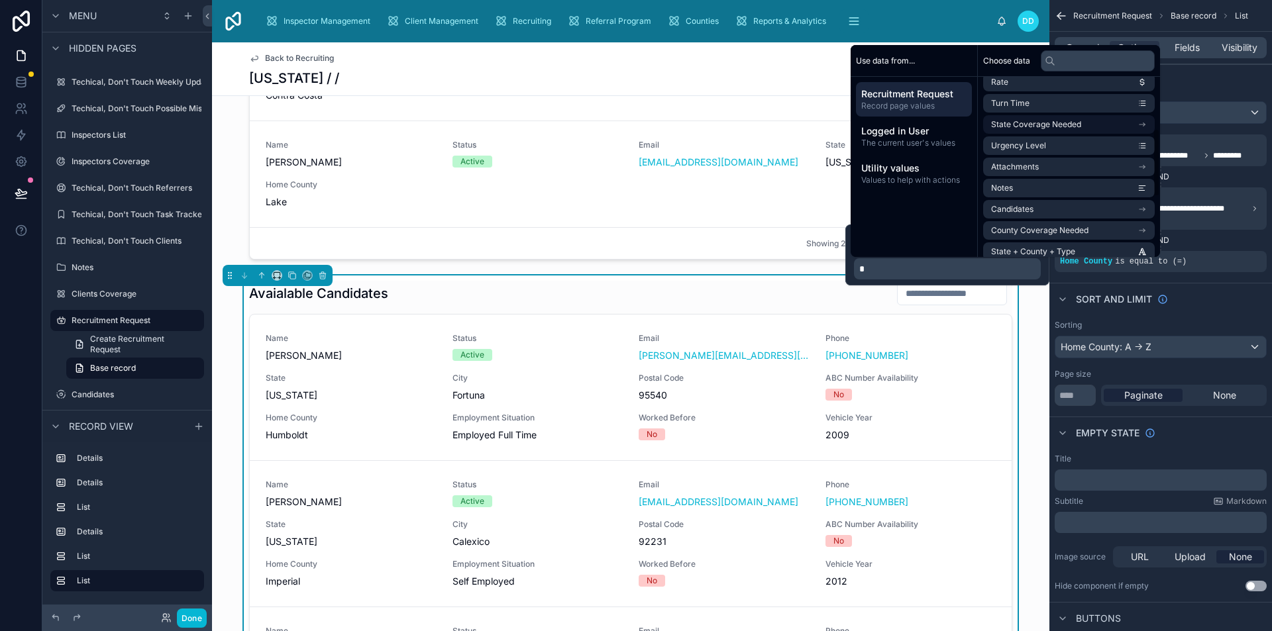
scroll to position [137, 0]
click at [1074, 236] on li "County Coverage Needed" at bounding box center [1069, 230] width 172 height 19
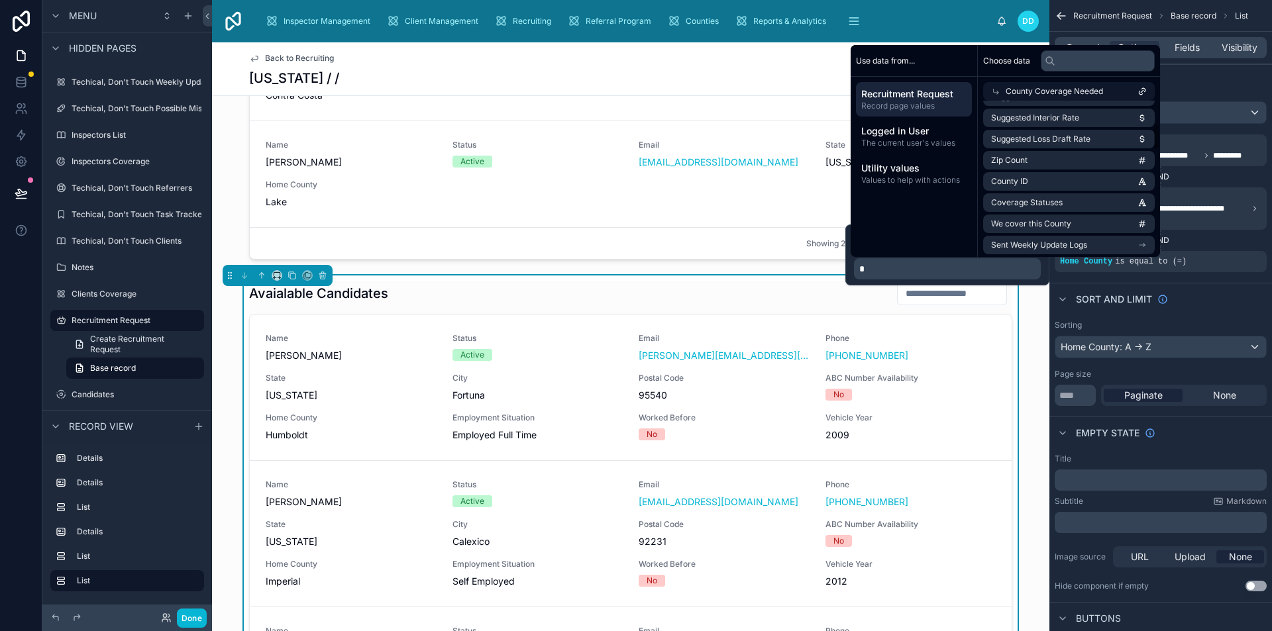
scroll to position [147, 0]
click at [1065, 174] on li "County ID" at bounding box center [1069, 180] width 172 height 19
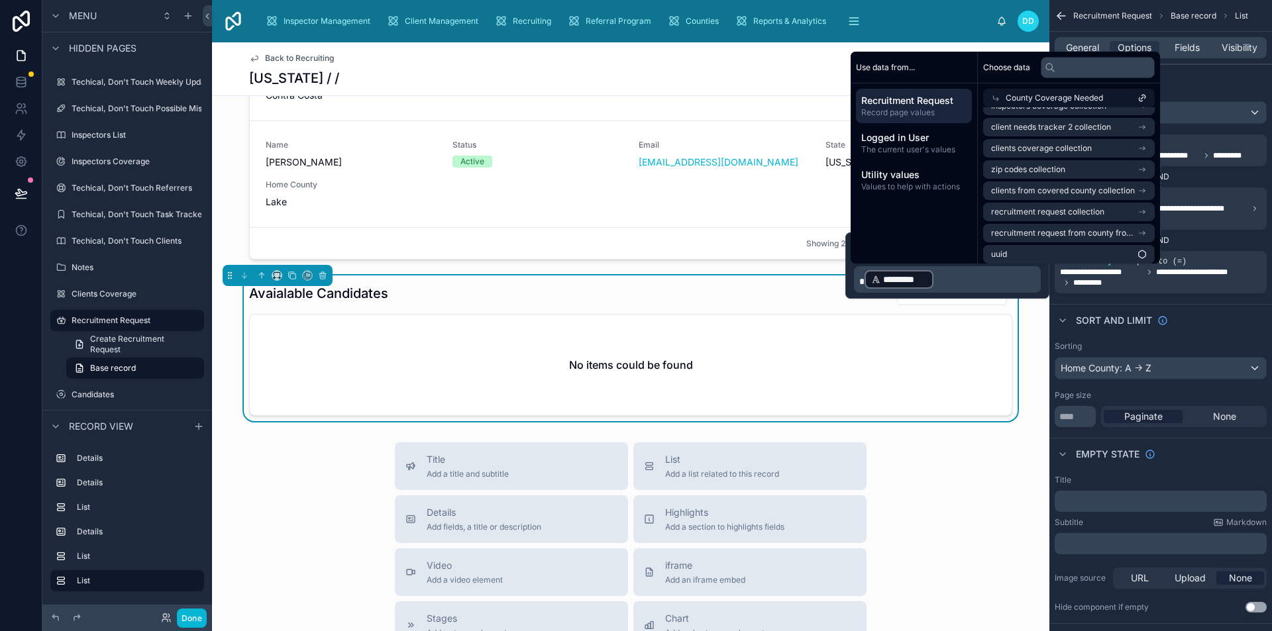
scroll to position [784, 0]
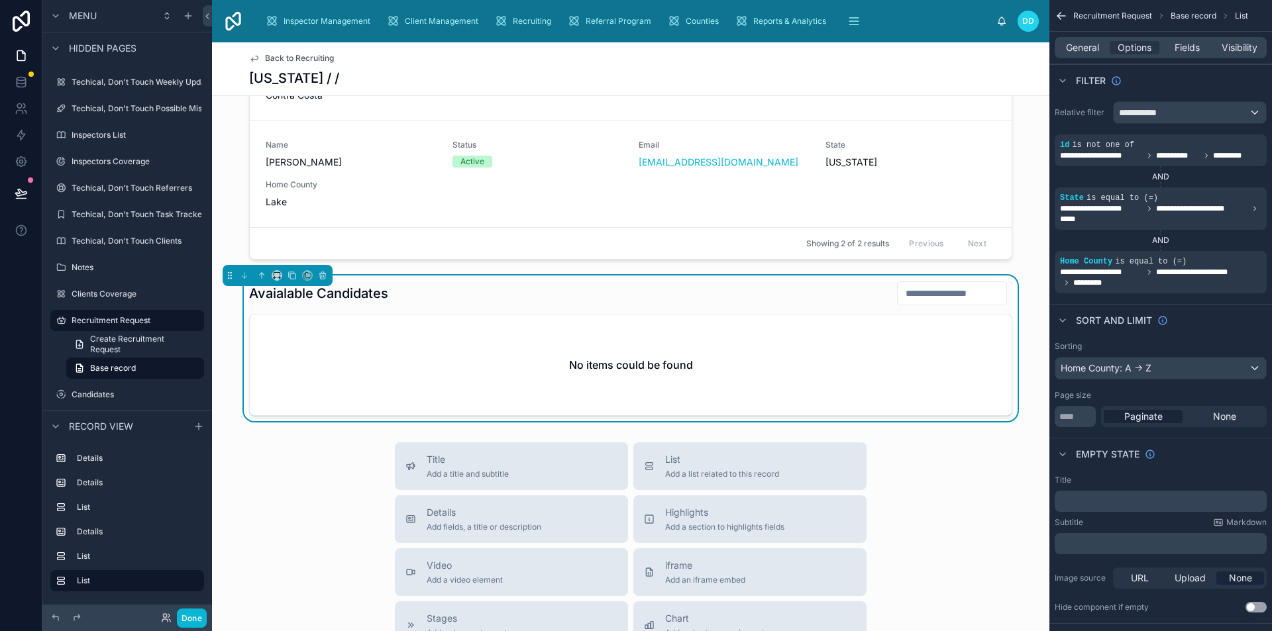
click at [1219, 317] on div "Sort And Limit" at bounding box center [1160, 320] width 223 height 32
click at [1130, 280] on span "**********" at bounding box center [1160, 277] width 201 height 21
click at [1238, 252] on div "scrollable content" at bounding box center [1233, 252] width 19 height 19
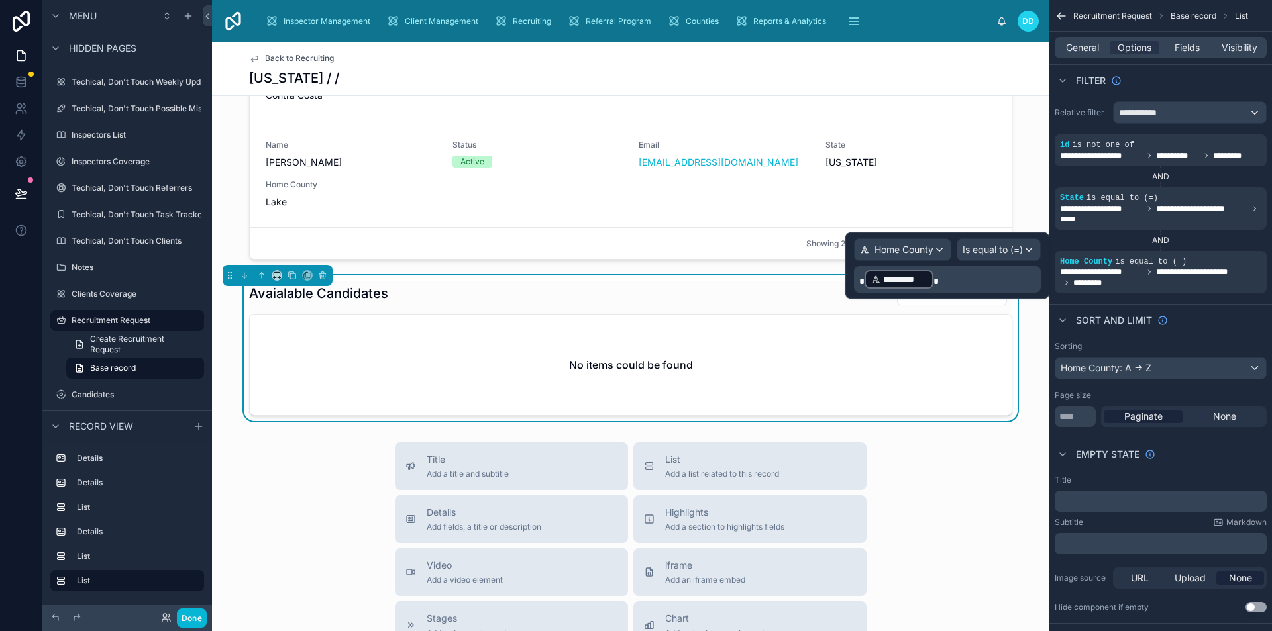
click at [937, 278] on p "********* ﻿" at bounding box center [948, 279] width 179 height 21
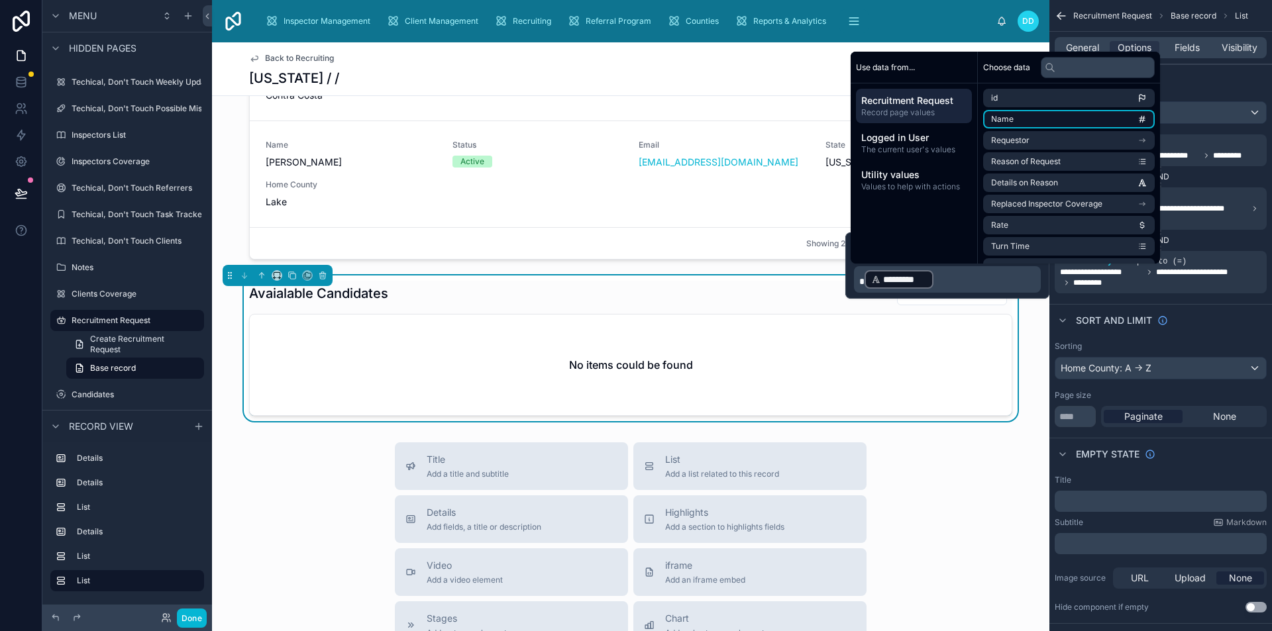
click at [1039, 122] on li "Name" at bounding box center [1069, 119] width 172 height 19
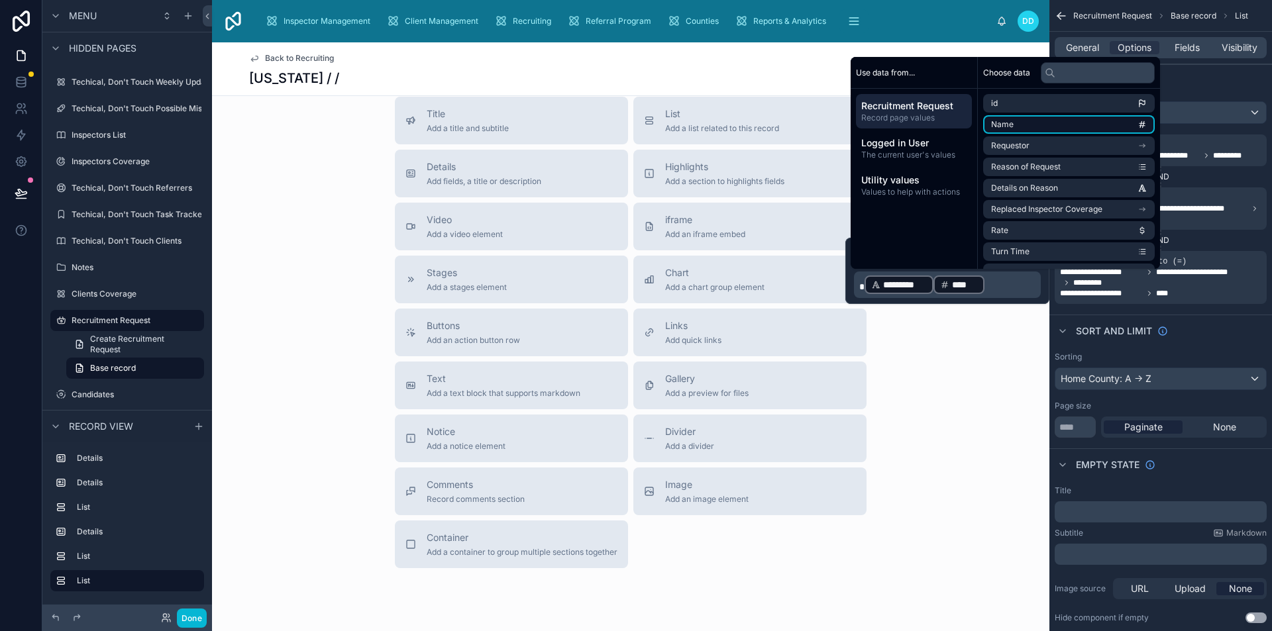
scroll to position [1382, 0]
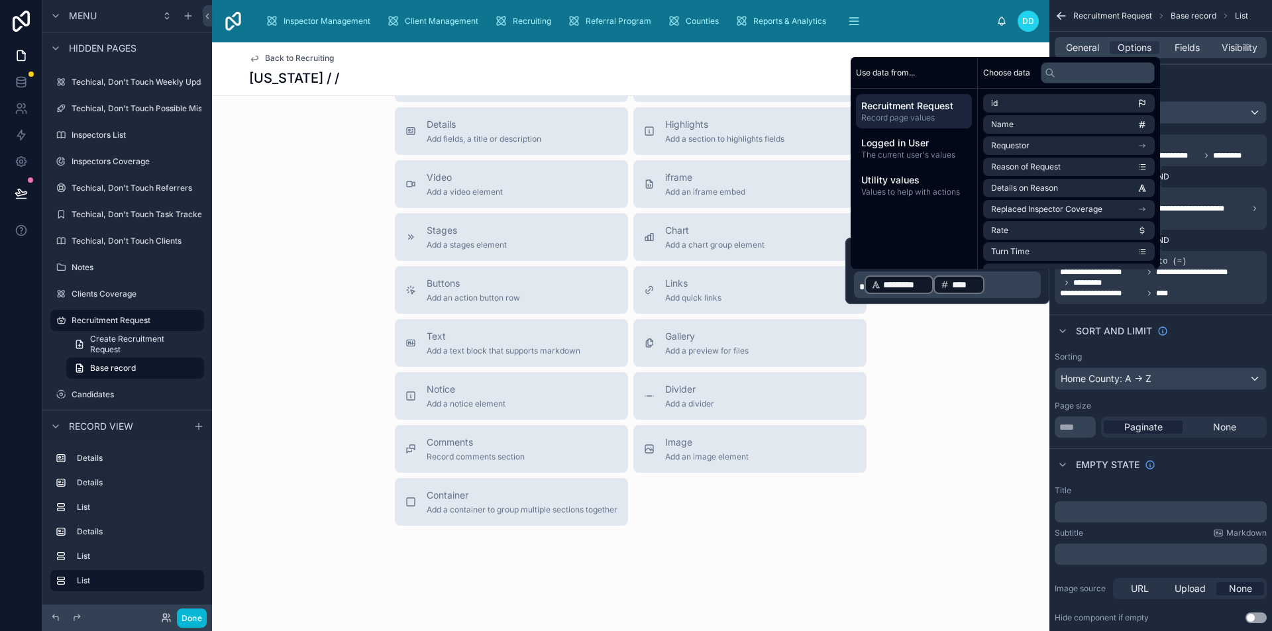
click at [854, 285] on div "********* ﻿ ﻿ **** ﻿ ﻿" at bounding box center [947, 285] width 187 height 26
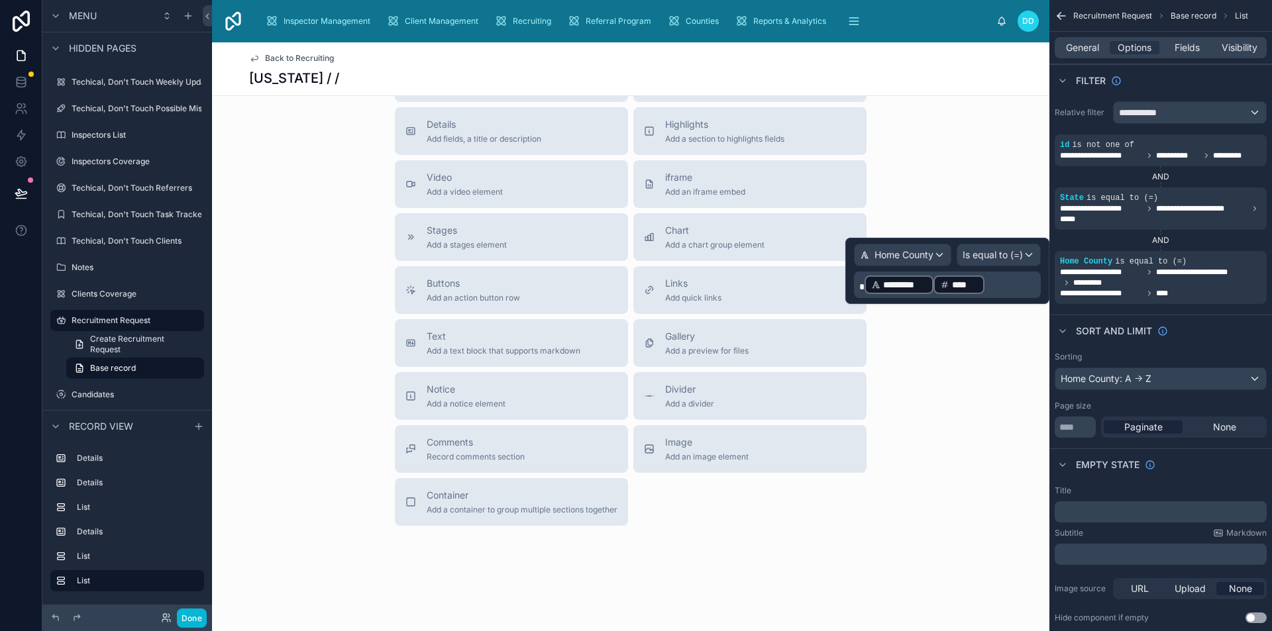
click at [864, 285] on div "*********" at bounding box center [898, 285] width 69 height 19
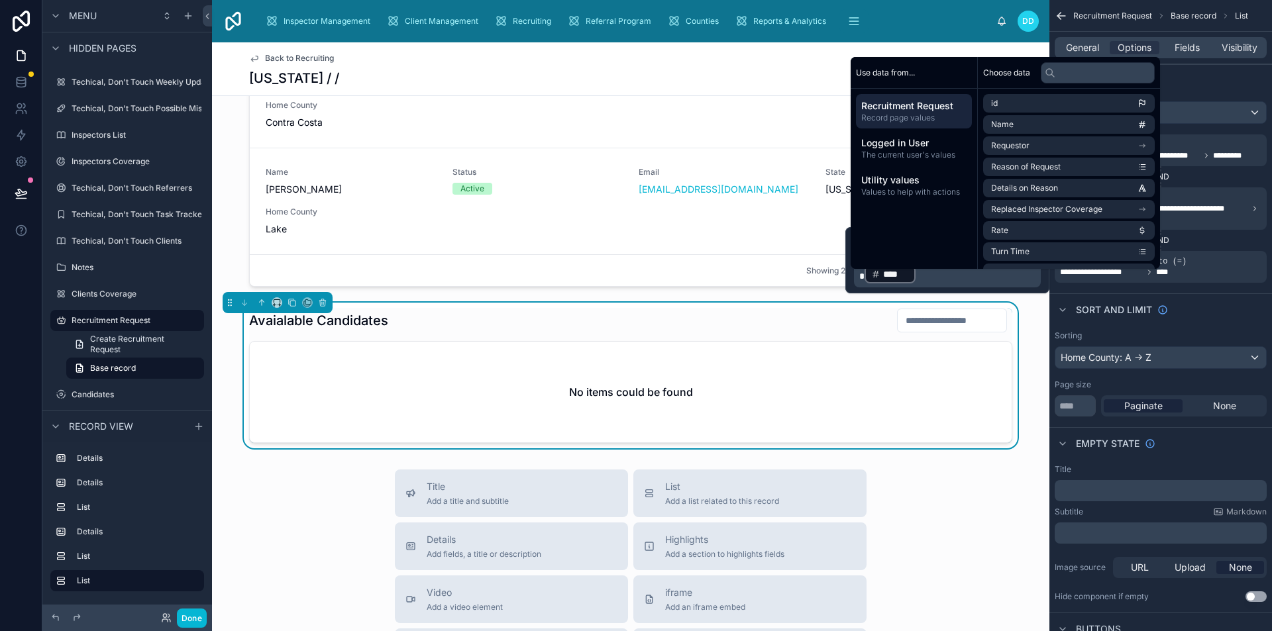
scroll to position [918, 0]
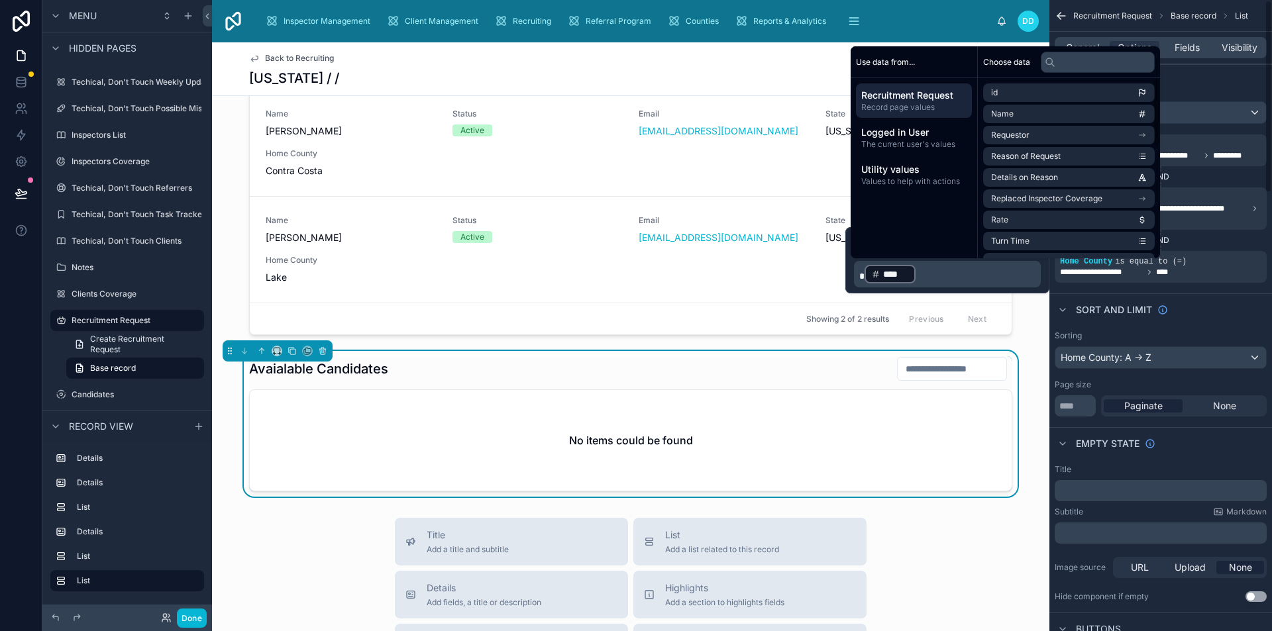
click at [970, 278] on p "**** ﻿ ﻿" at bounding box center [948, 274] width 179 height 21
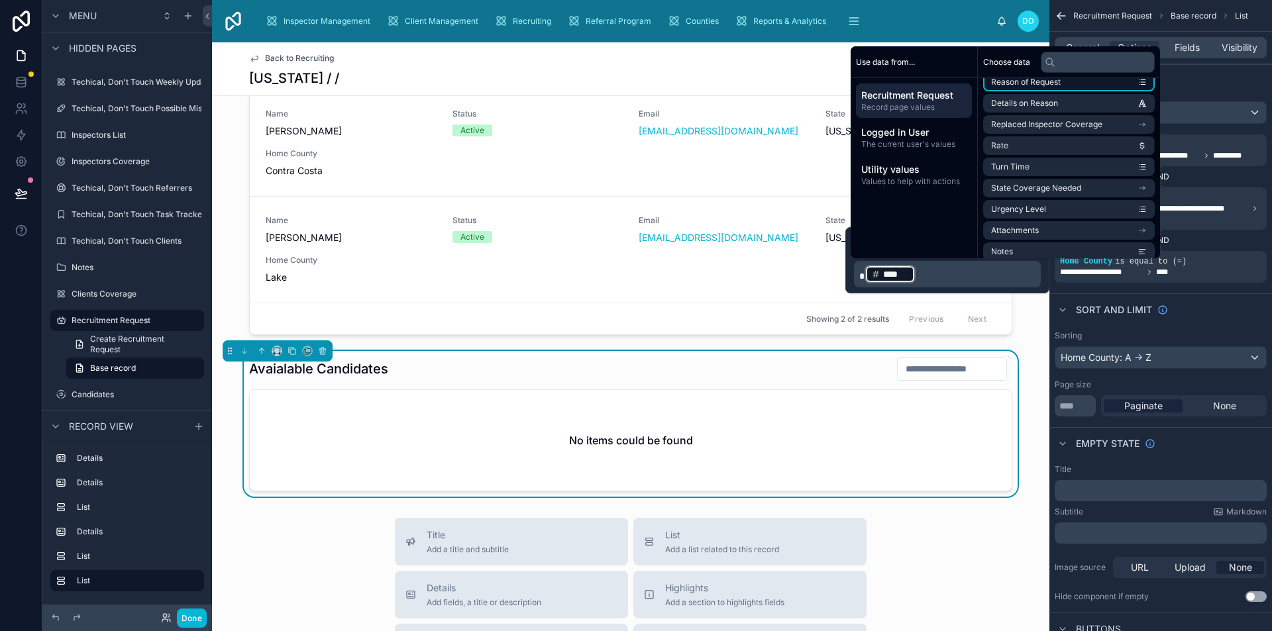
scroll to position [83, 0]
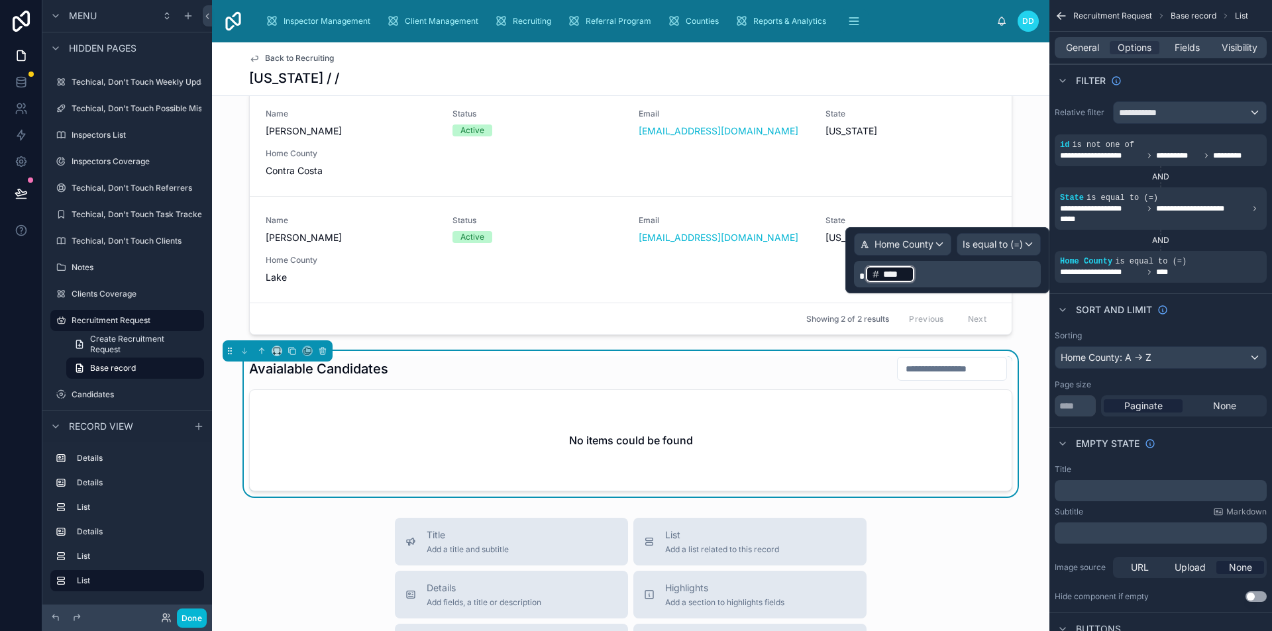
click at [964, 283] on p "**** ﻿ ﻿" at bounding box center [948, 274] width 179 height 21
click at [935, 278] on p at bounding box center [948, 274] width 179 height 13
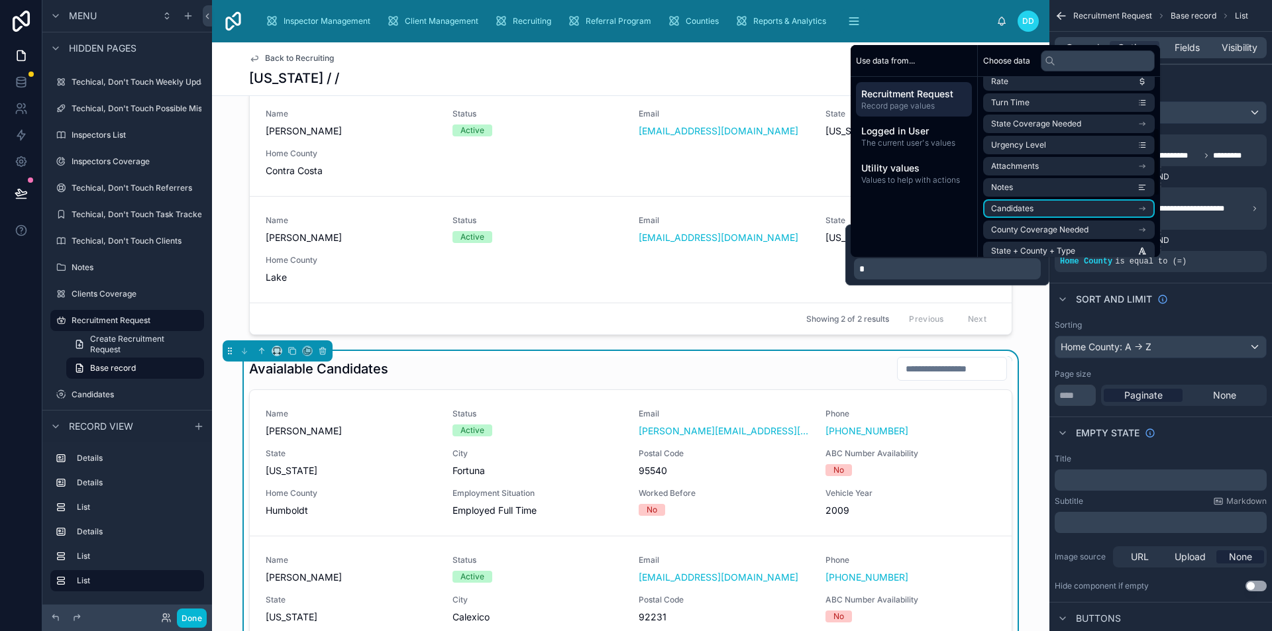
scroll to position [138, 0]
click at [1051, 224] on span "County Coverage Needed" at bounding box center [1039, 229] width 97 height 11
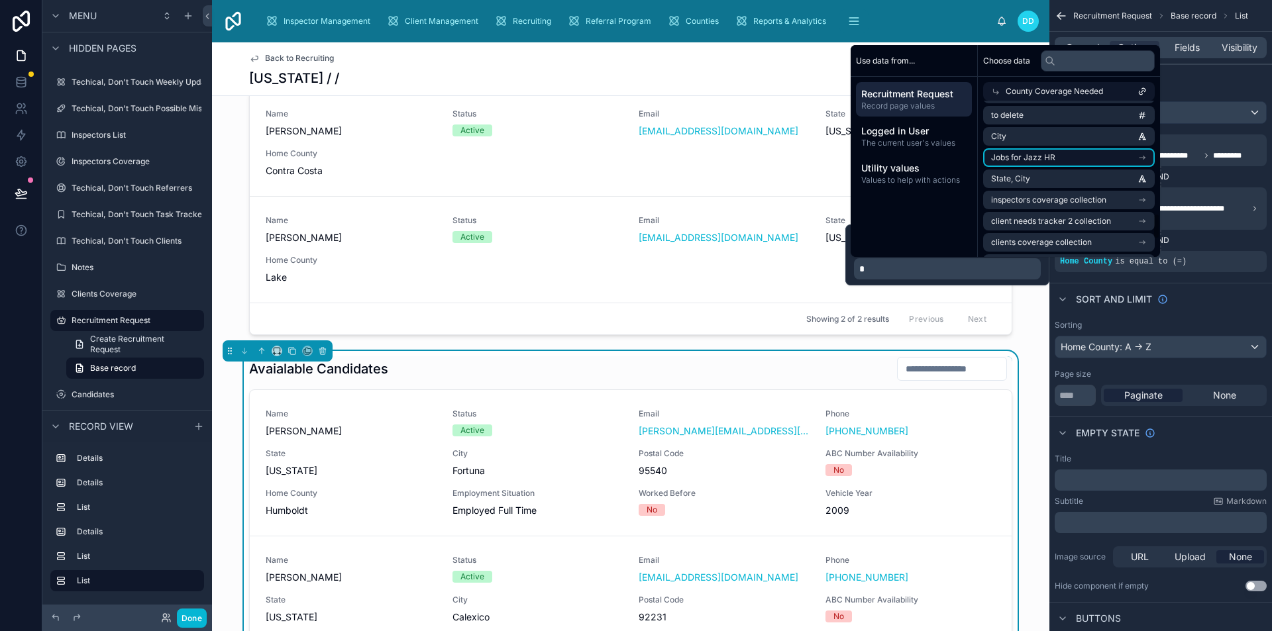
scroll to position [0, 0]
click at [1039, 135] on li "County" at bounding box center [1069, 136] width 172 height 19
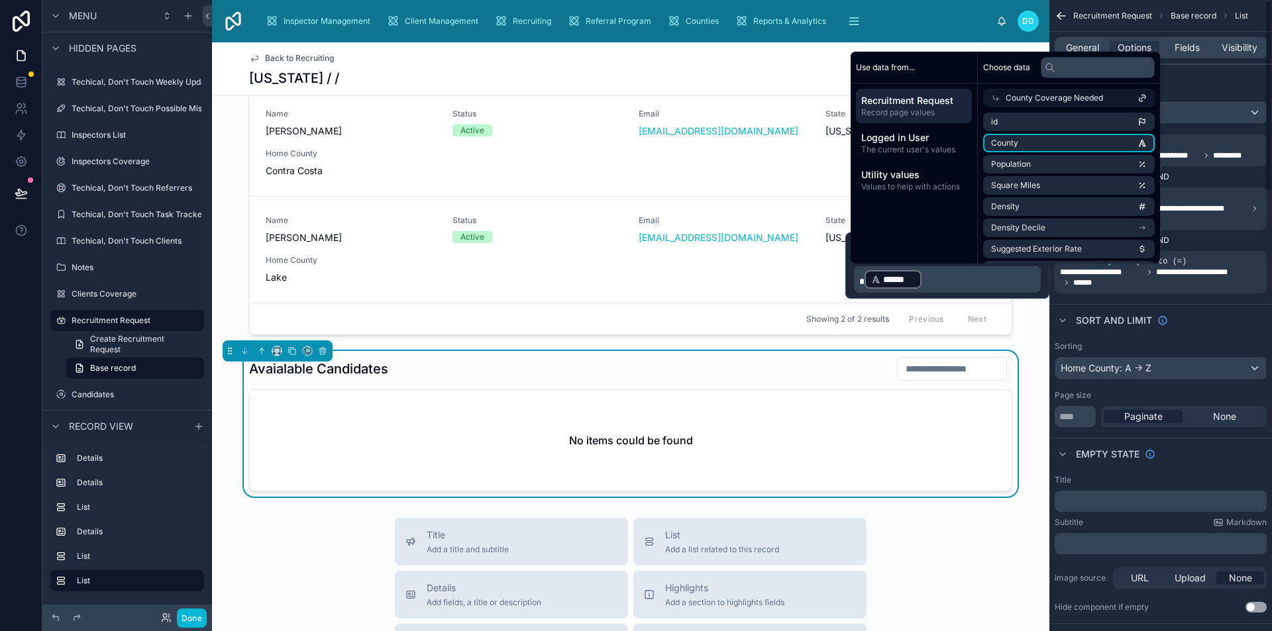
click at [1096, 309] on div "Sort And Limit" at bounding box center [1160, 320] width 223 height 32
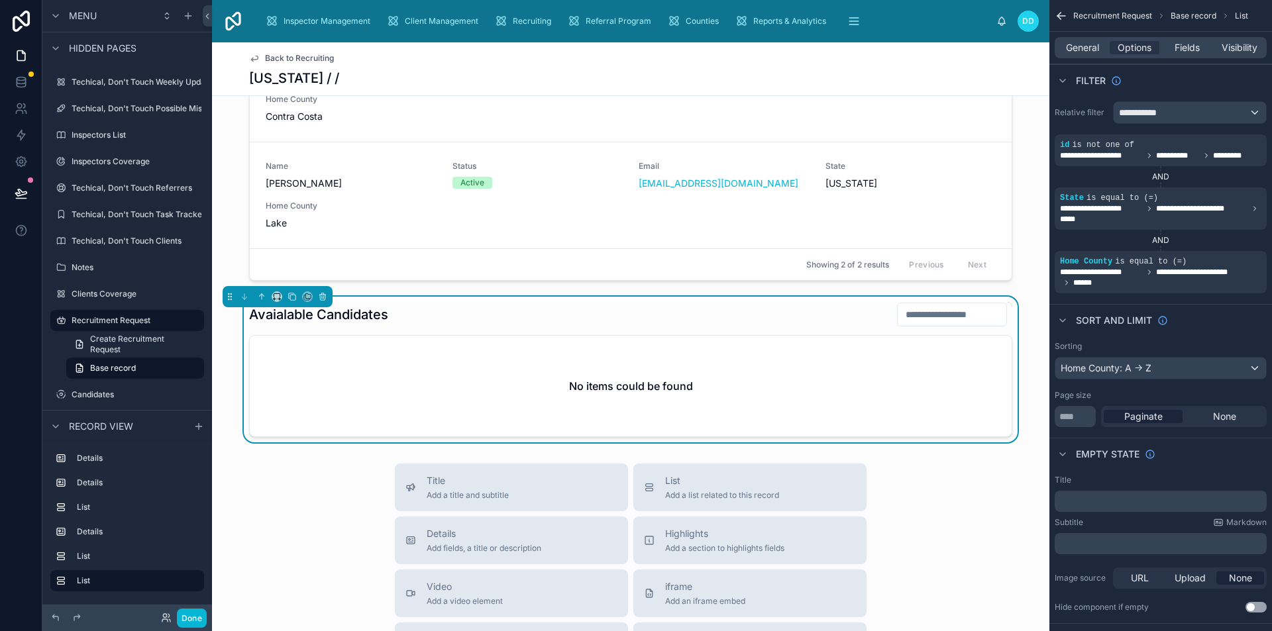
scroll to position [994, 0]
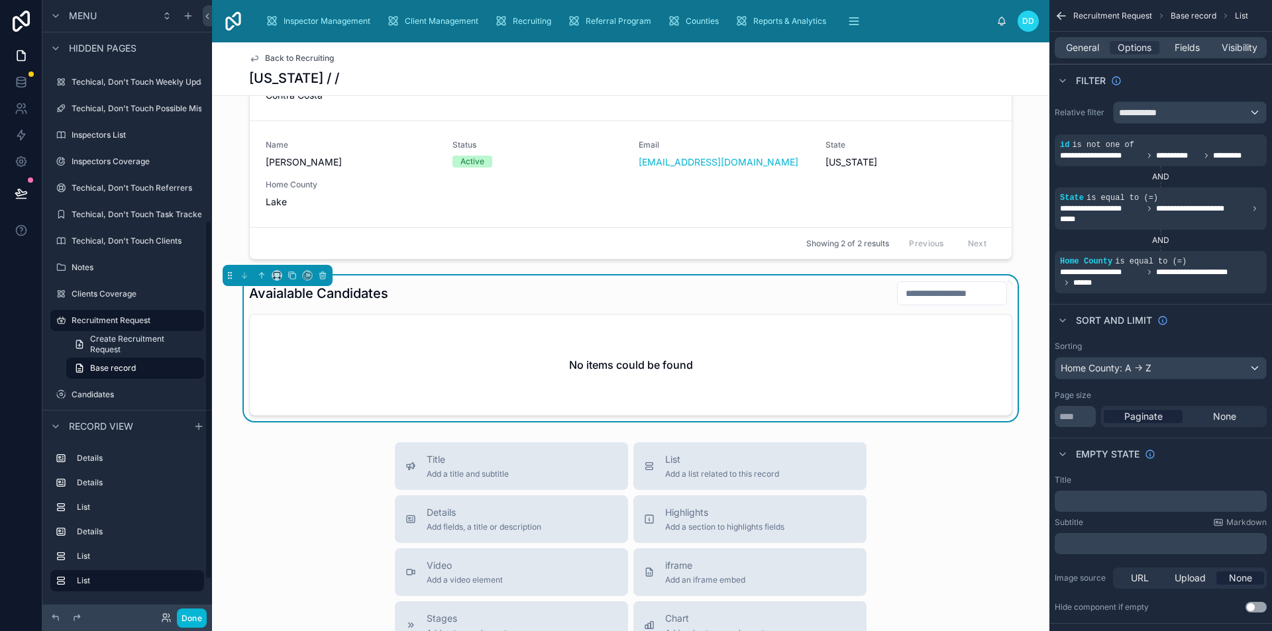
click at [845, 291] on div "Avaialable Candidates" at bounding box center [630, 293] width 763 height 25
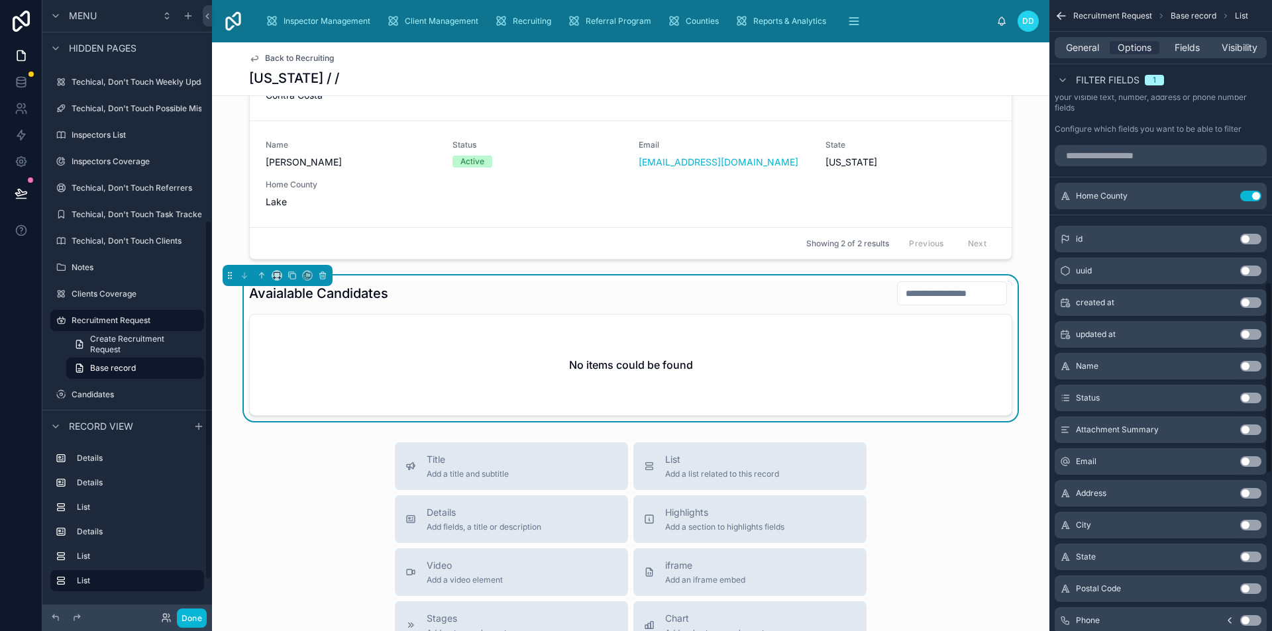
scroll to position [927, 0]
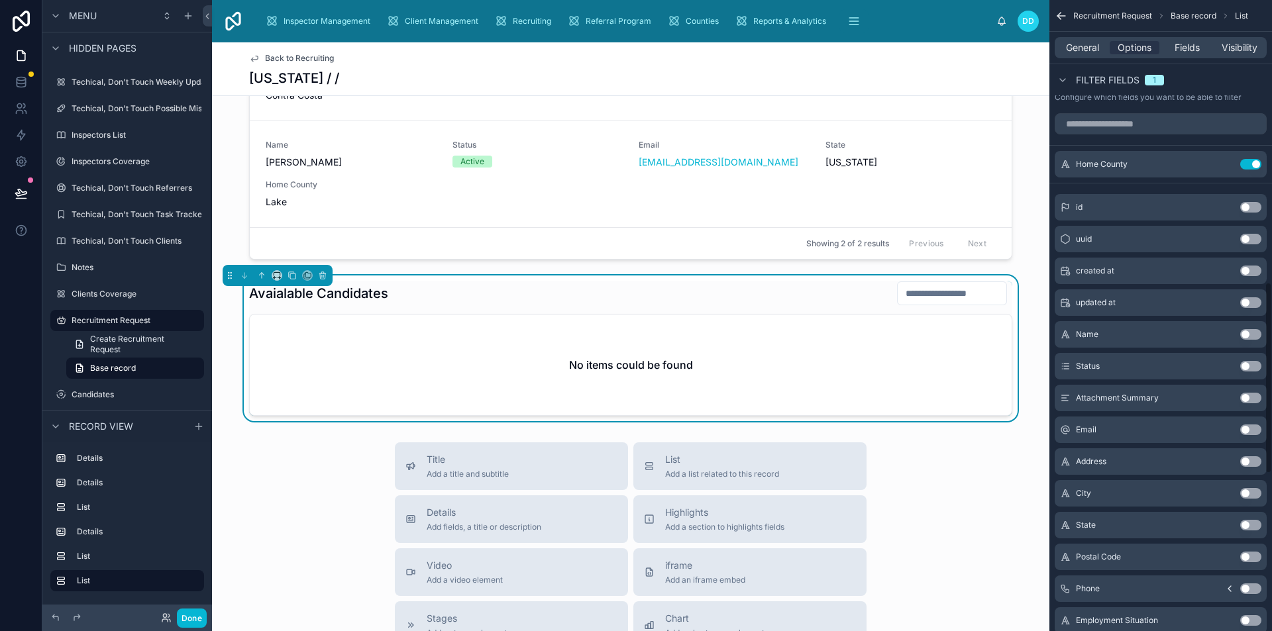
click at [1249, 523] on button "Use setting" at bounding box center [1250, 525] width 21 height 11
click at [1255, 525] on button "Use setting" at bounding box center [1250, 525] width 21 height 11
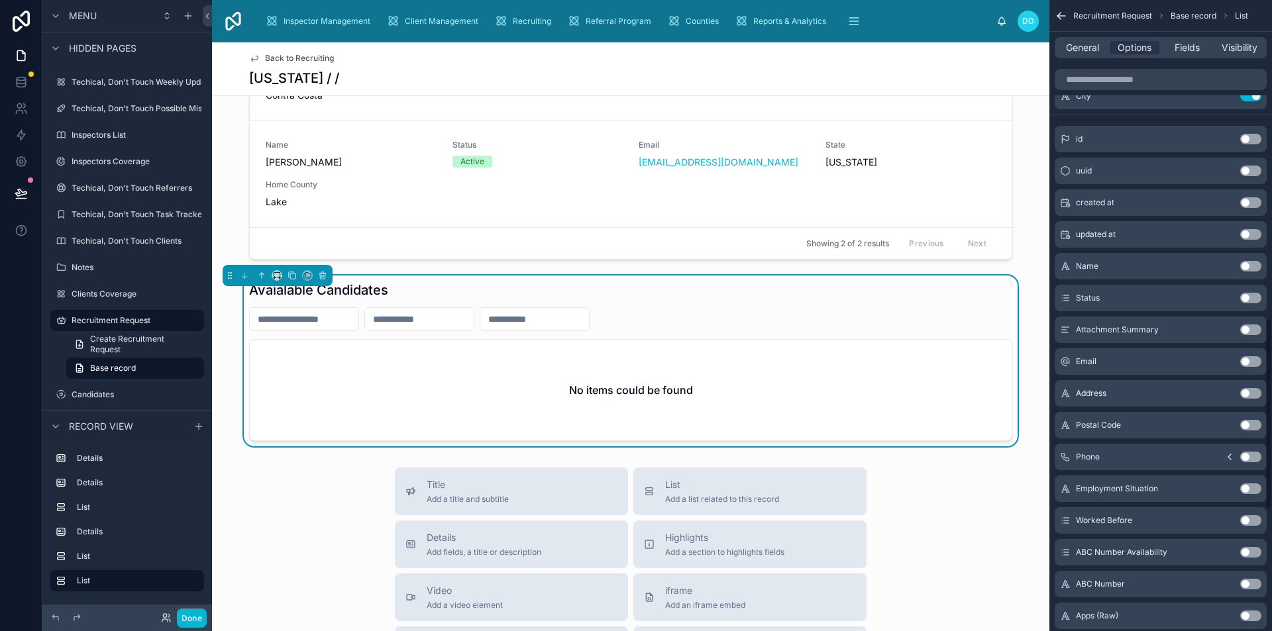
scroll to position [1060, 0]
click at [1250, 519] on button "Use setting" at bounding box center [1250, 520] width 21 height 11
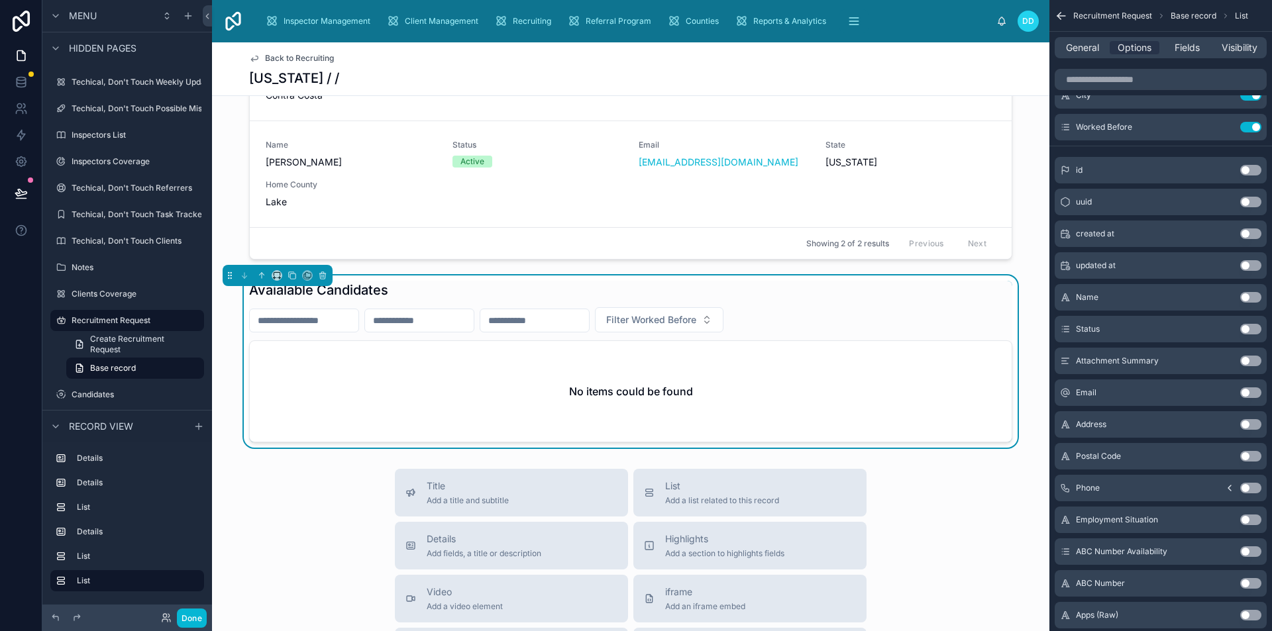
click at [1249, 550] on button "Use setting" at bounding box center [1250, 551] width 21 height 11
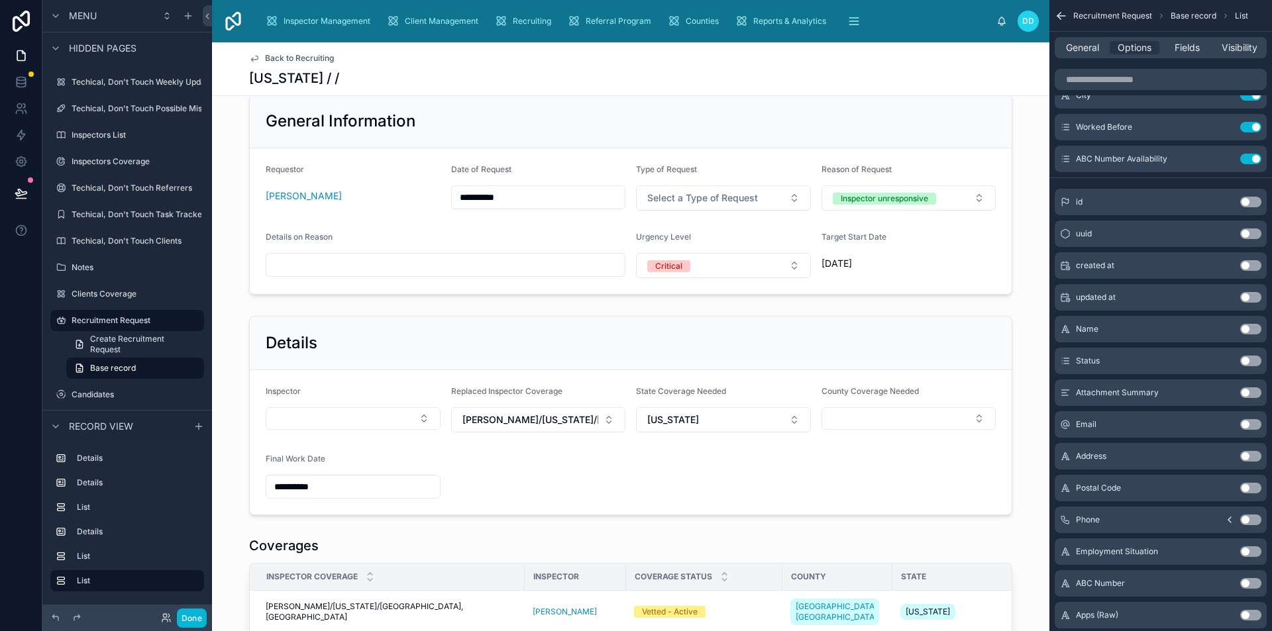
scroll to position [0, 0]
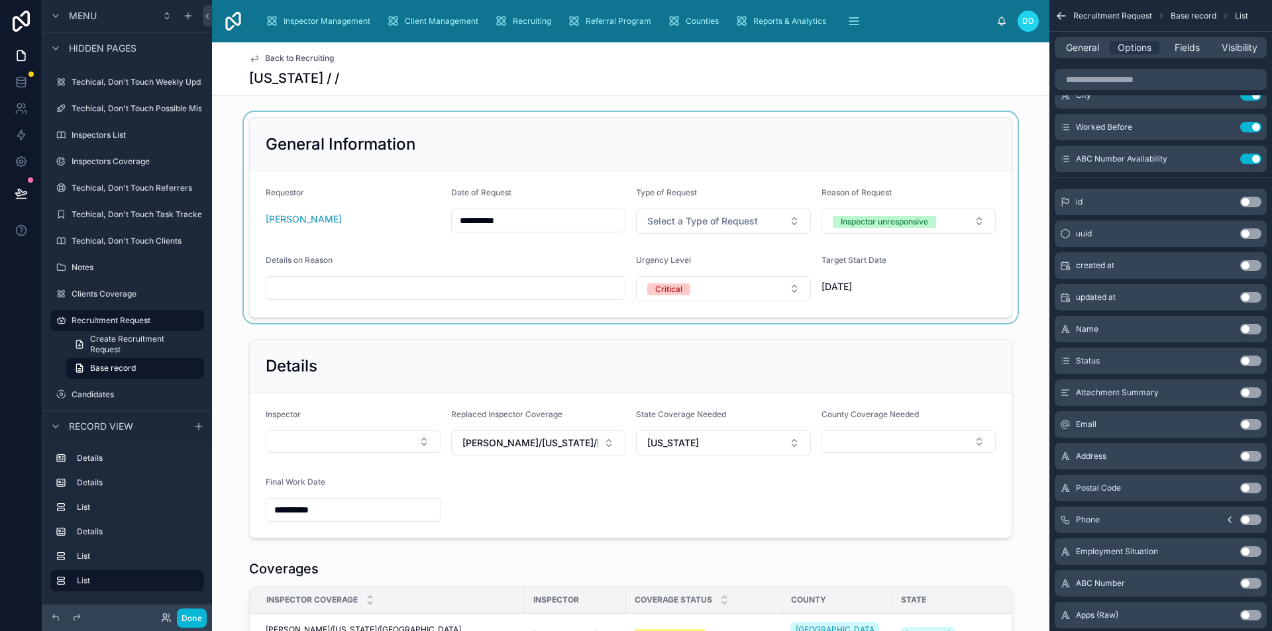
click at [445, 253] on div at bounding box center [630, 217] width 837 height 211
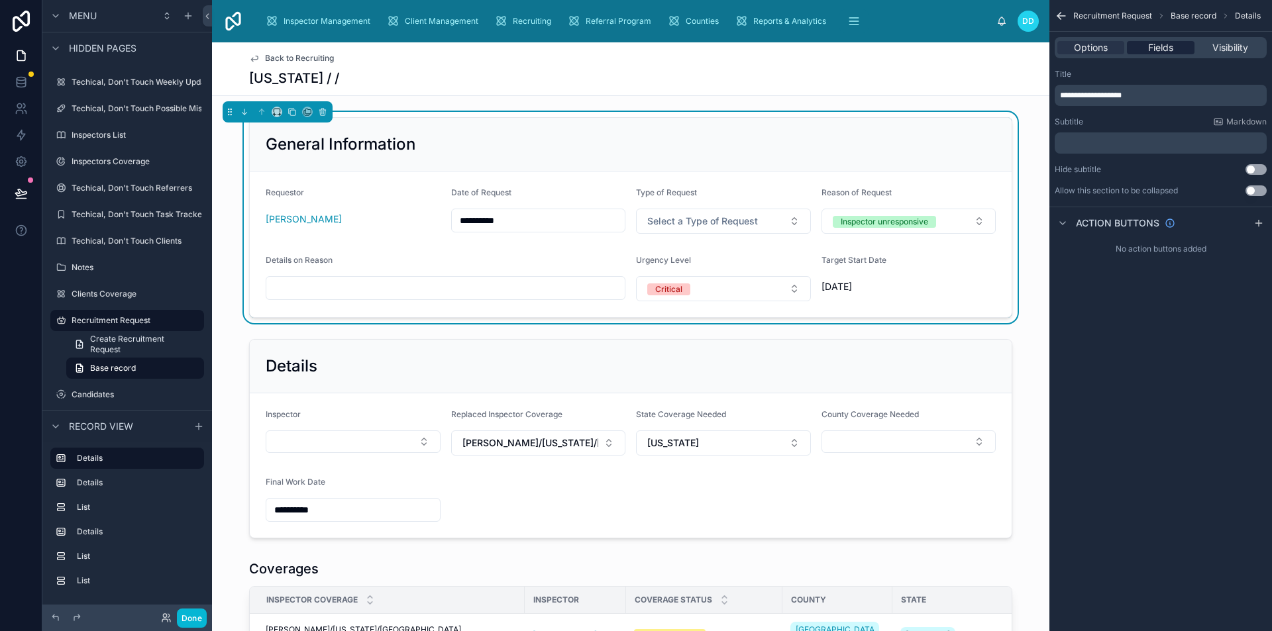
click at [1163, 43] on span "Fields" at bounding box center [1160, 47] width 25 height 13
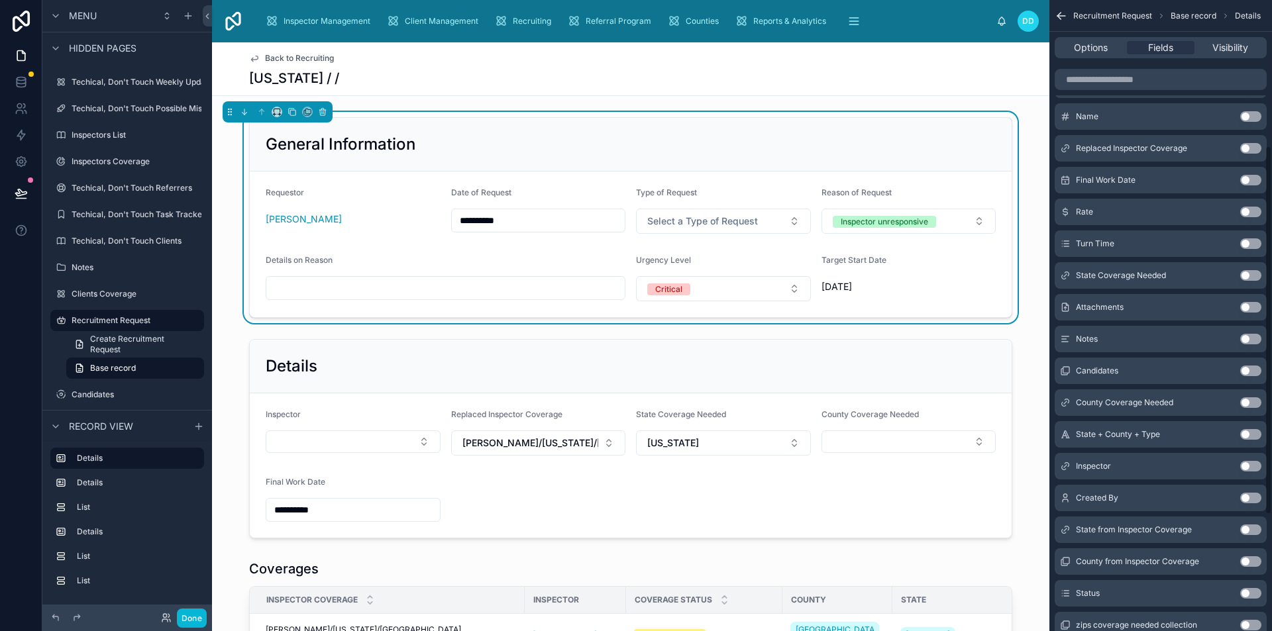
scroll to position [448, 0]
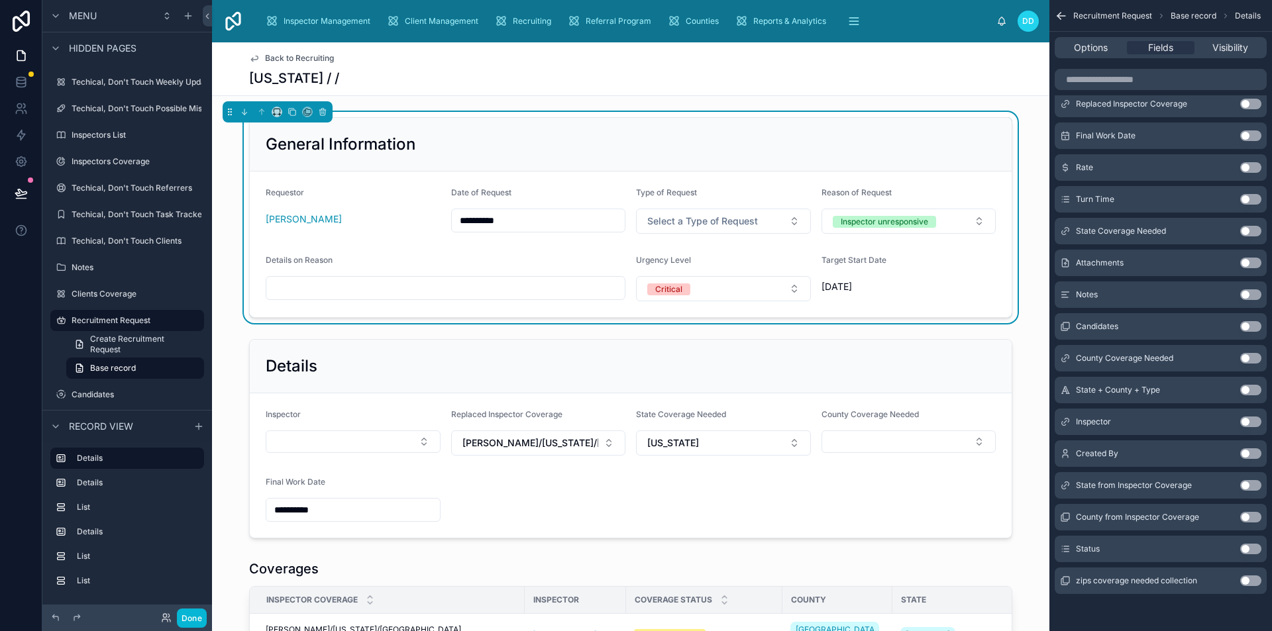
click at [1248, 552] on button "Use setting" at bounding box center [1250, 549] width 21 height 11
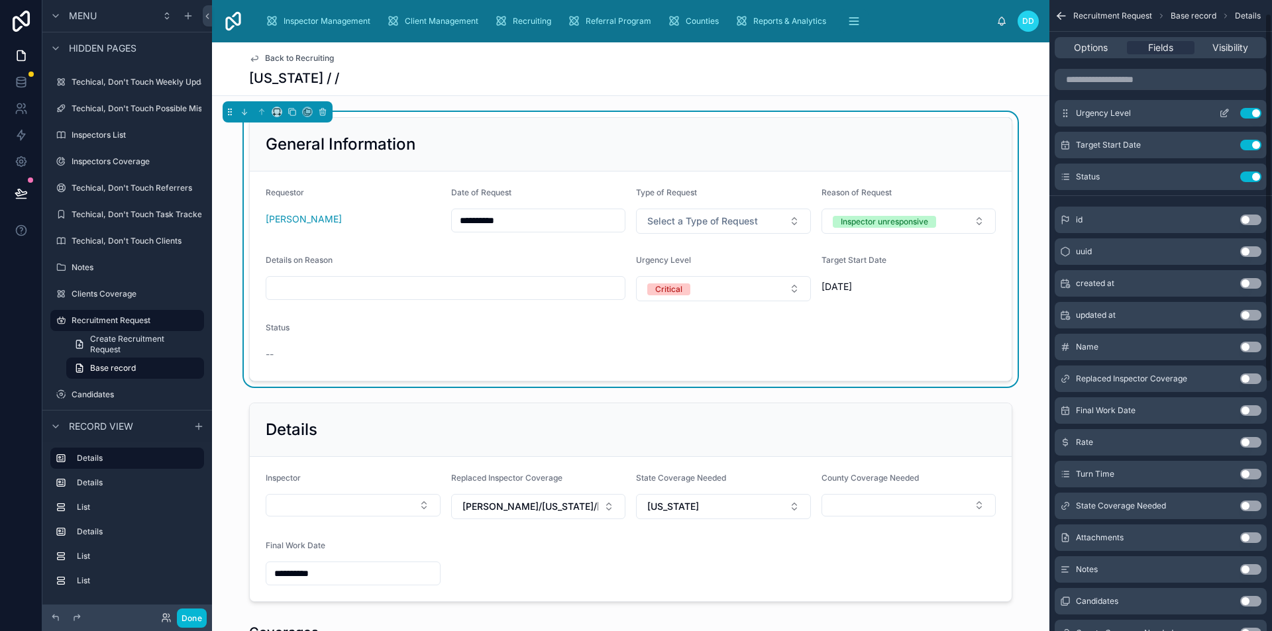
scroll to position [0, 0]
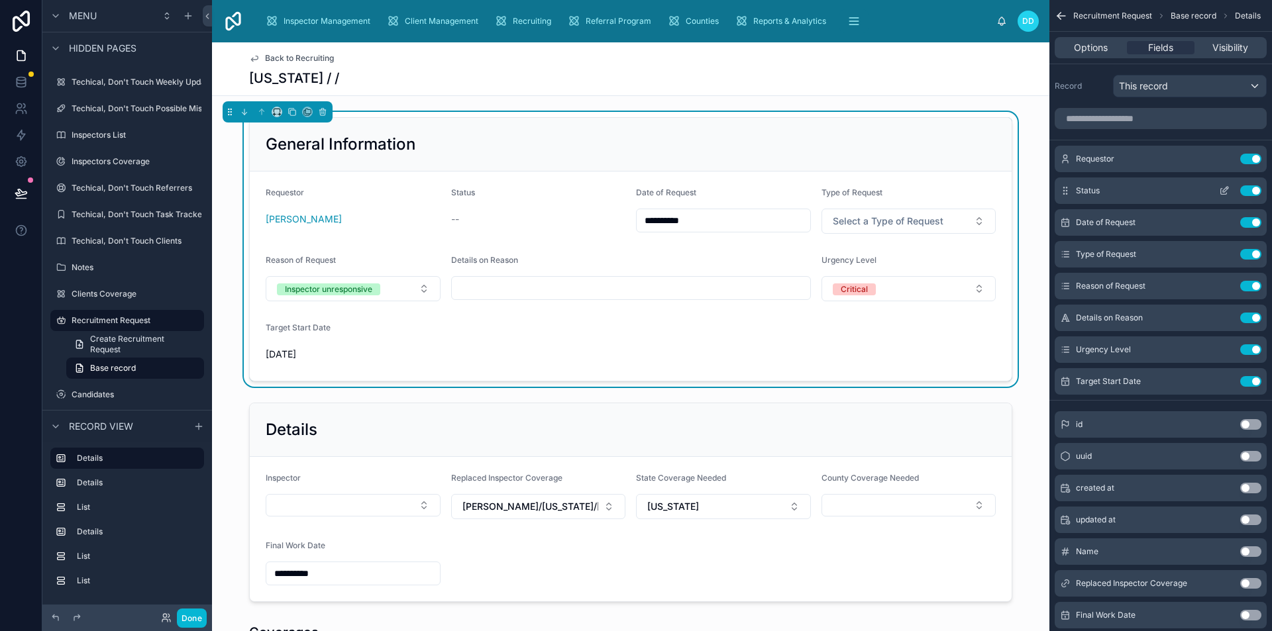
click at [1223, 187] on icon "scrollable content" at bounding box center [1224, 190] width 11 height 11
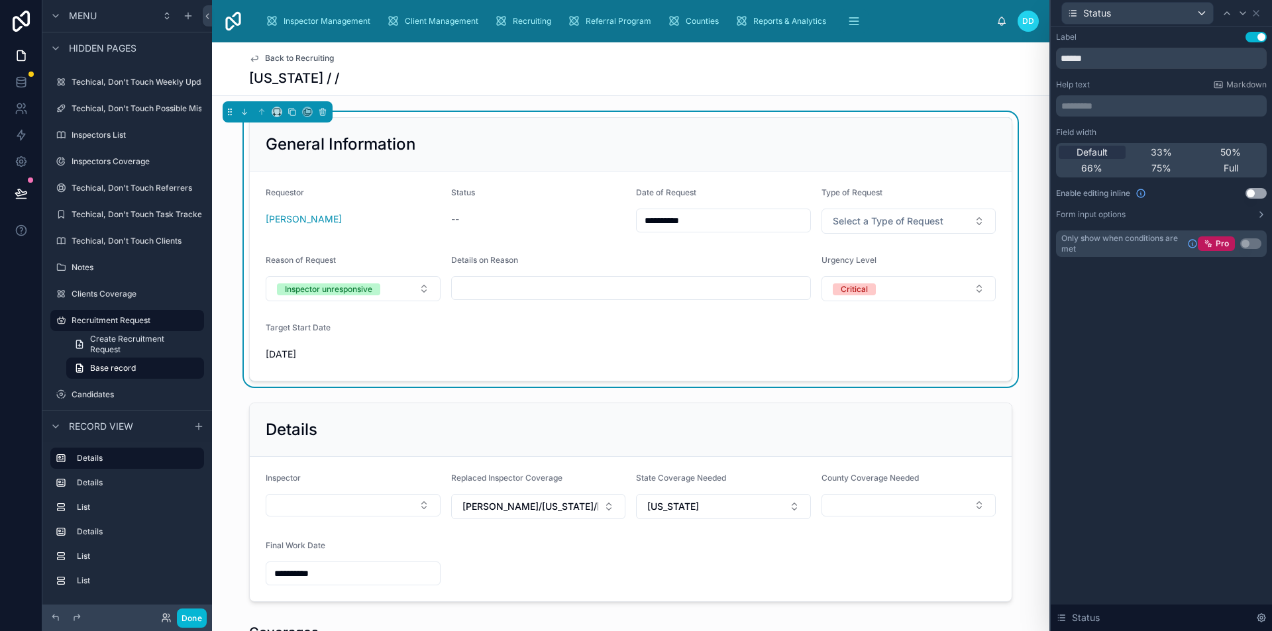
click at [1250, 196] on button "Use setting" at bounding box center [1255, 193] width 21 height 11
click at [1029, 314] on div "**********" at bounding box center [630, 249] width 837 height 275
click at [616, 219] on button "Select a Status" at bounding box center [538, 221] width 175 height 25
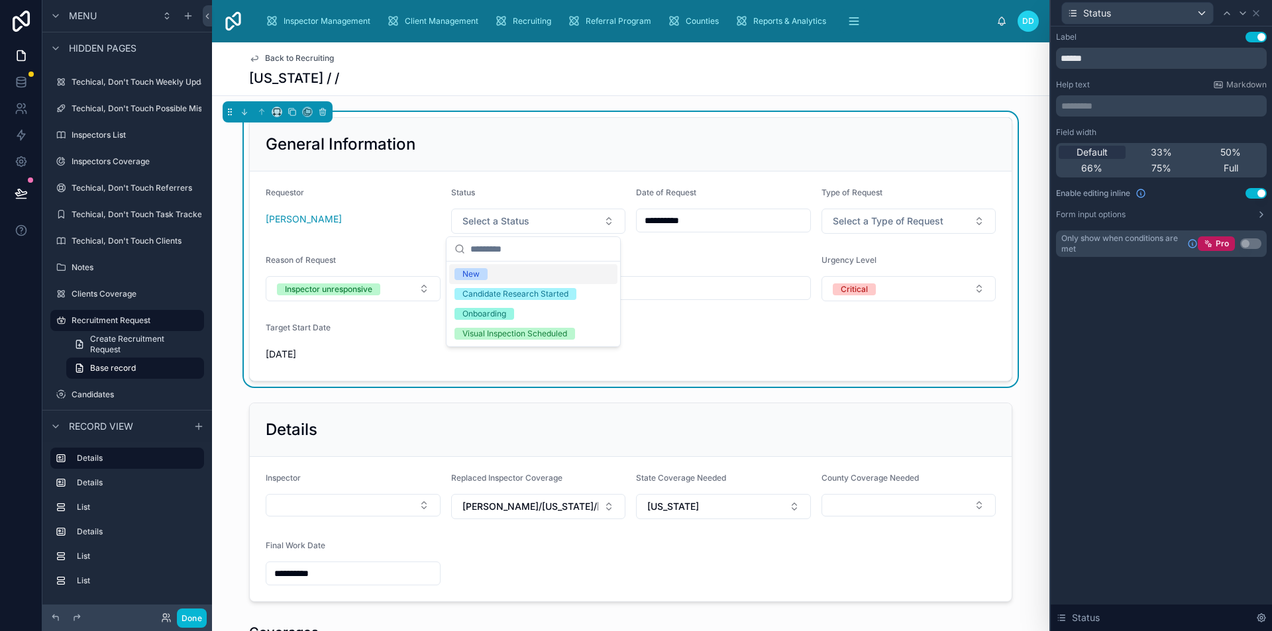
click at [1027, 242] on div "**********" at bounding box center [630, 249] width 837 height 275
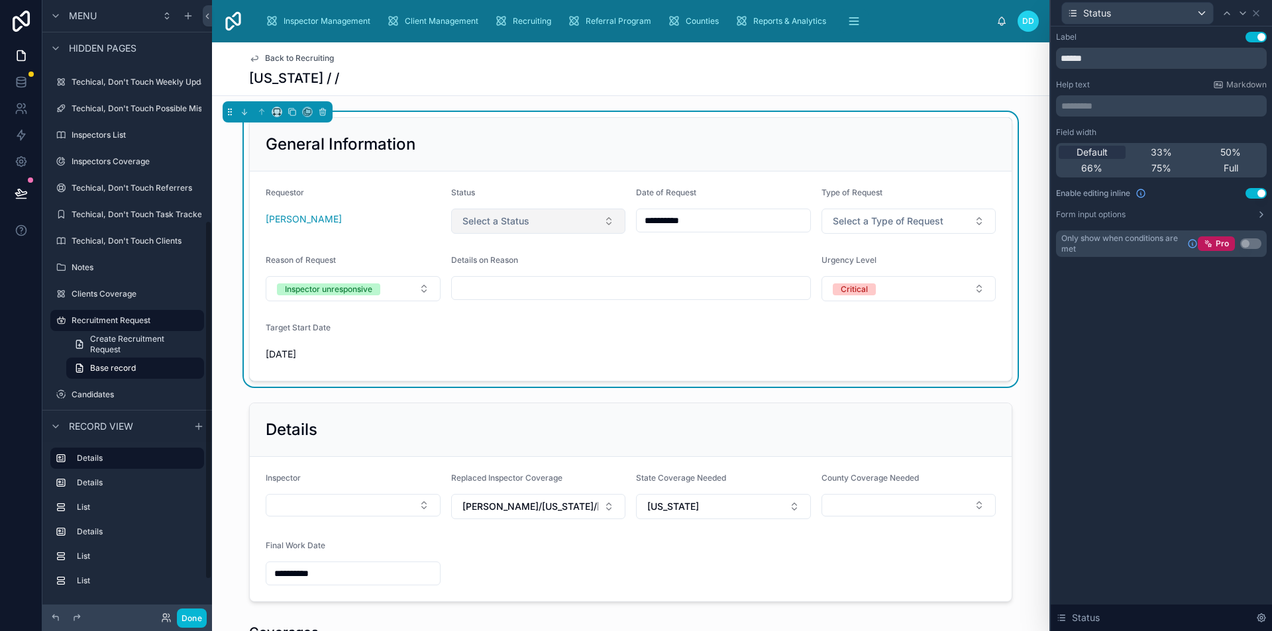
click at [601, 228] on button "Select a Status" at bounding box center [538, 221] width 175 height 25
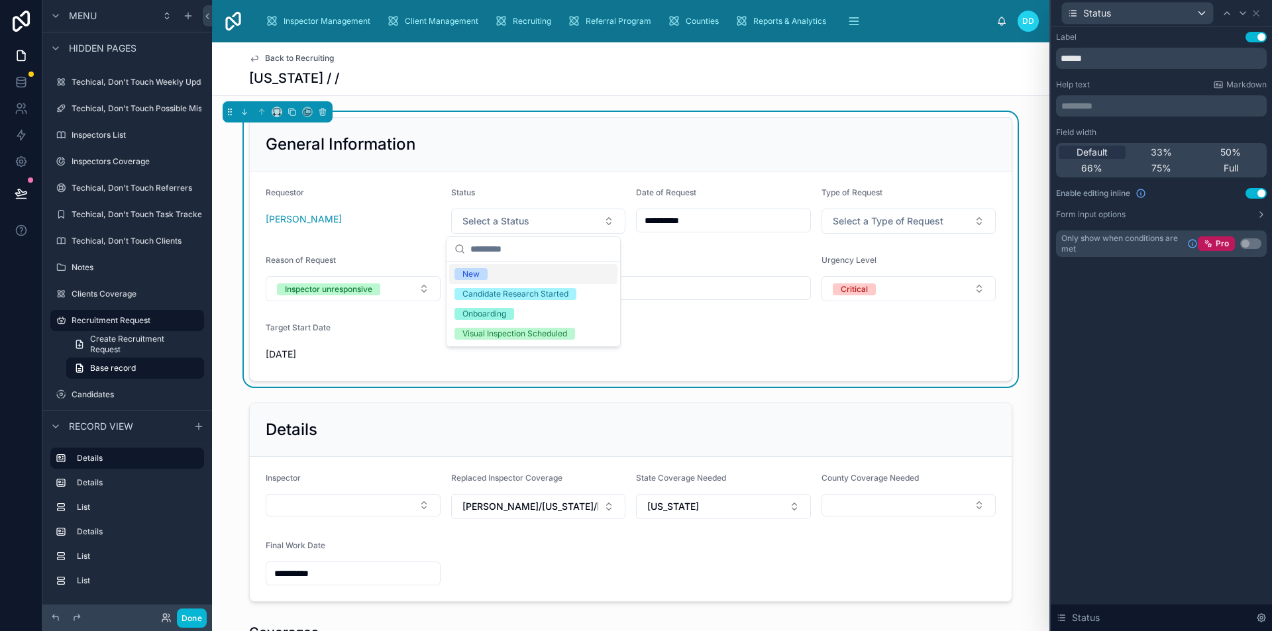
click at [639, 163] on div "General Information" at bounding box center [631, 145] width 762 height 54
click at [1260, 10] on icon at bounding box center [1256, 13] width 11 height 11
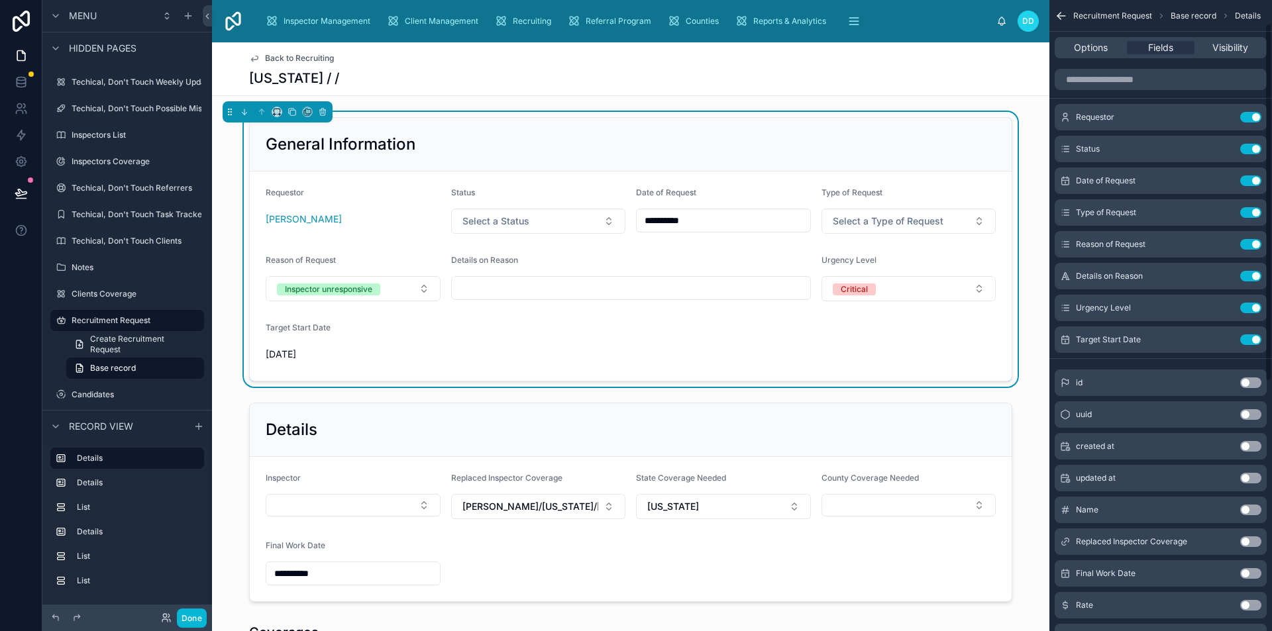
scroll to position [480, 0]
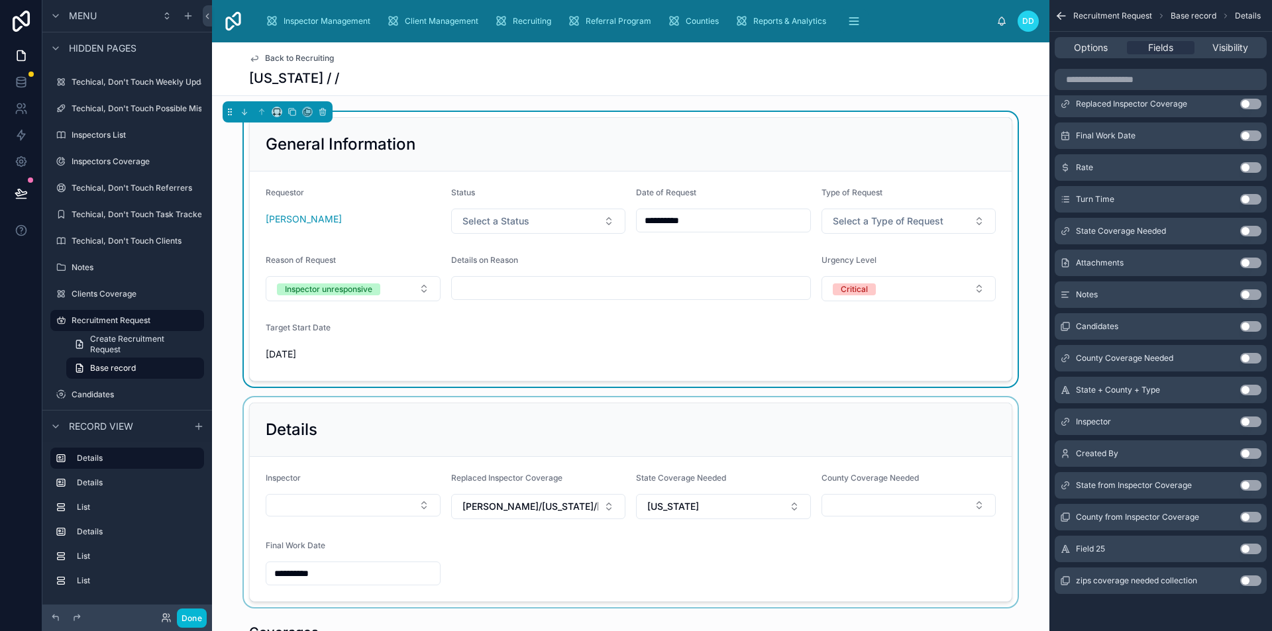
click at [611, 442] on div at bounding box center [630, 502] width 837 height 210
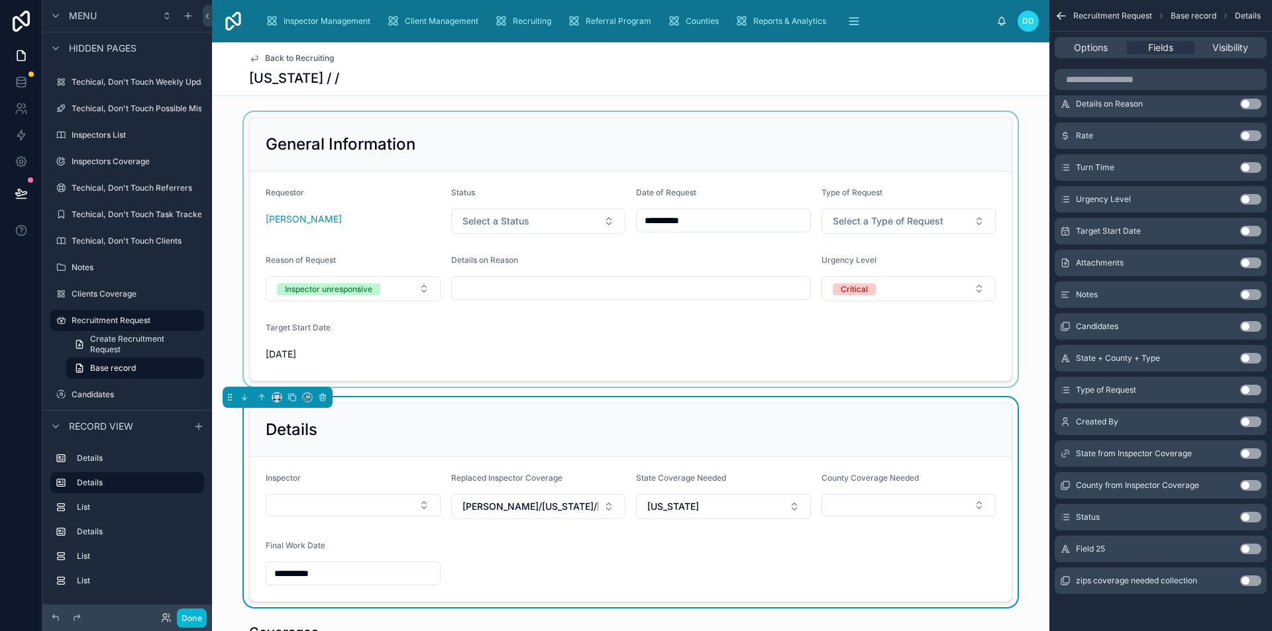
click at [586, 317] on div at bounding box center [630, 249] width 837 height 275
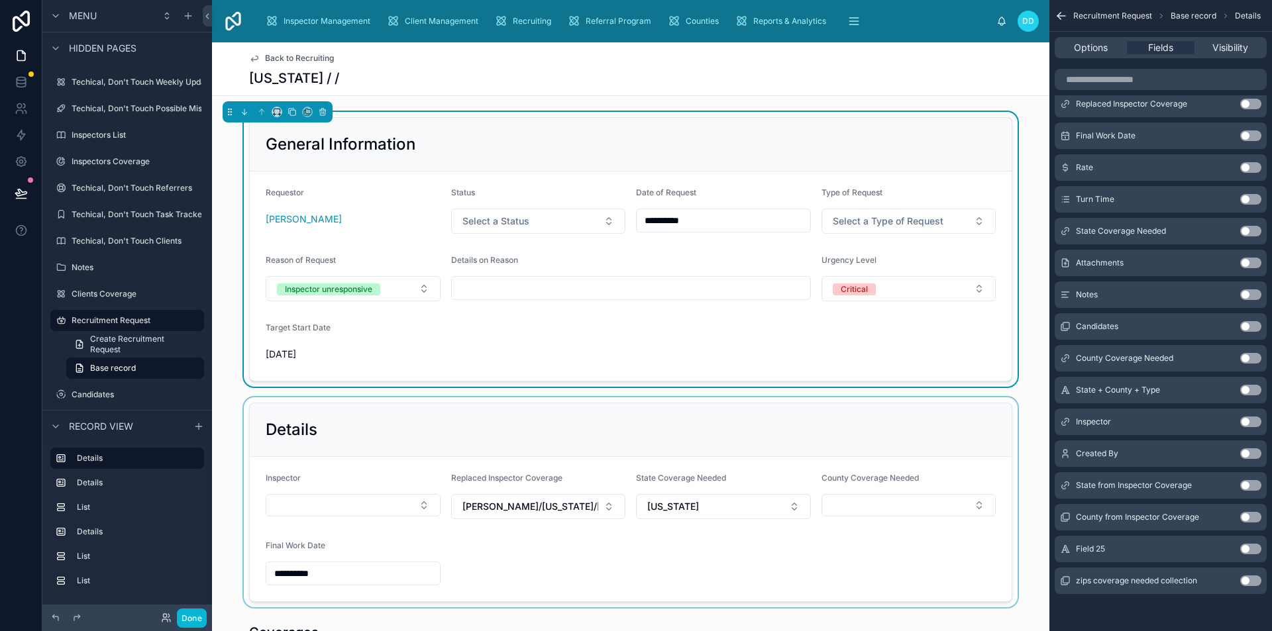
click at [742, 417] on div at bounding box center [630, 502] width 837 height 210
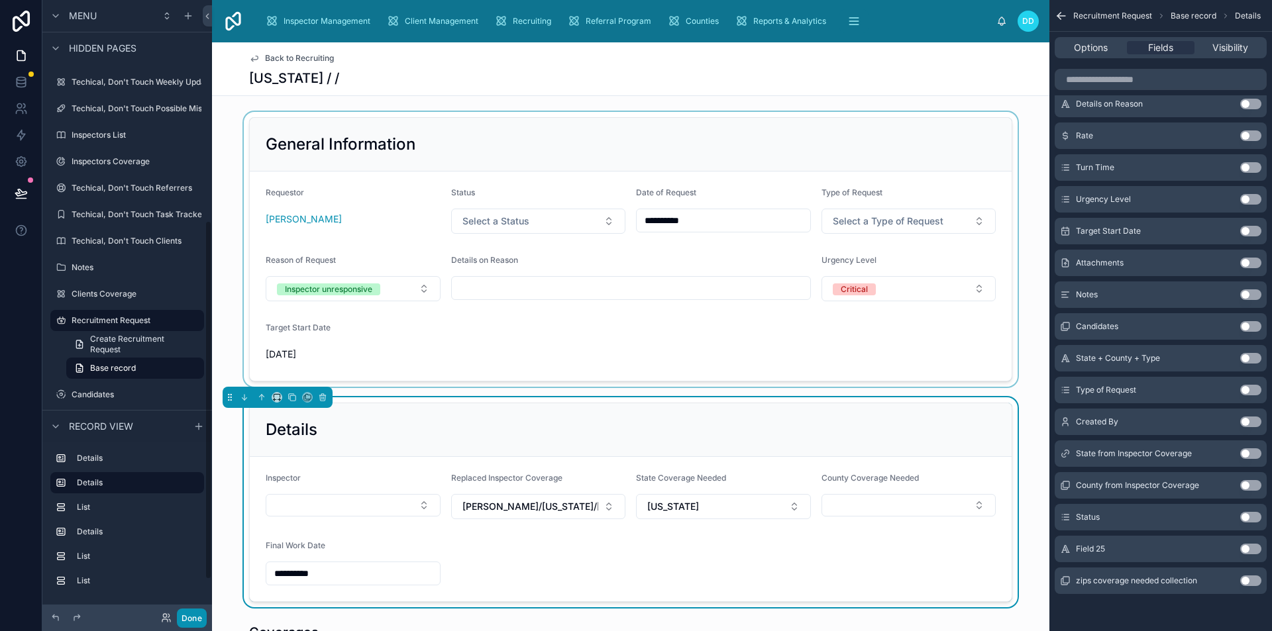
click at [193, 612] on button "Done" at bounding box center [192, 618] width 30 height 19
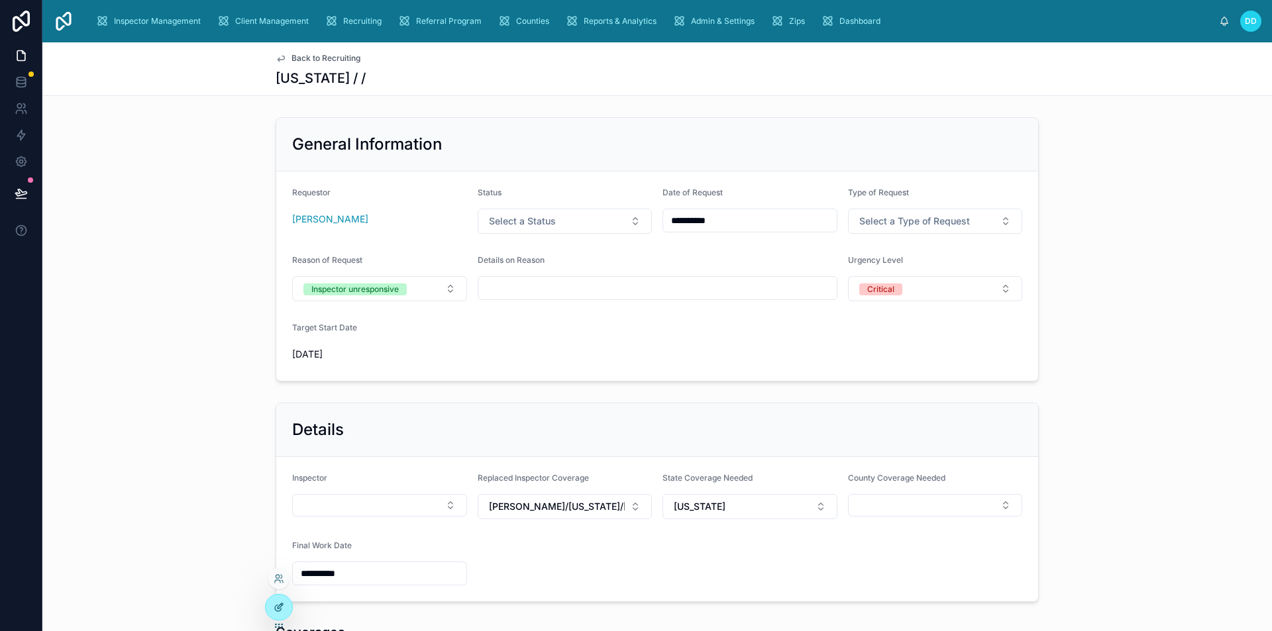
click at [273, 604] on div at bounding box center [279, 607] width 26 height 25
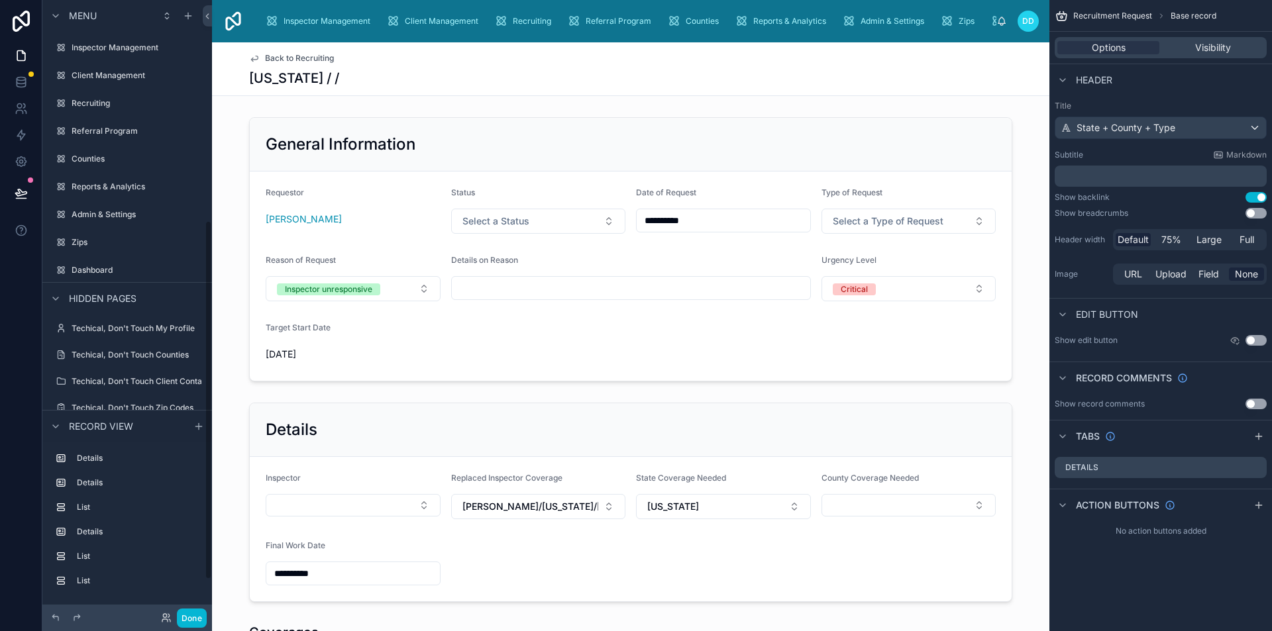
scroll to position [379, 0]
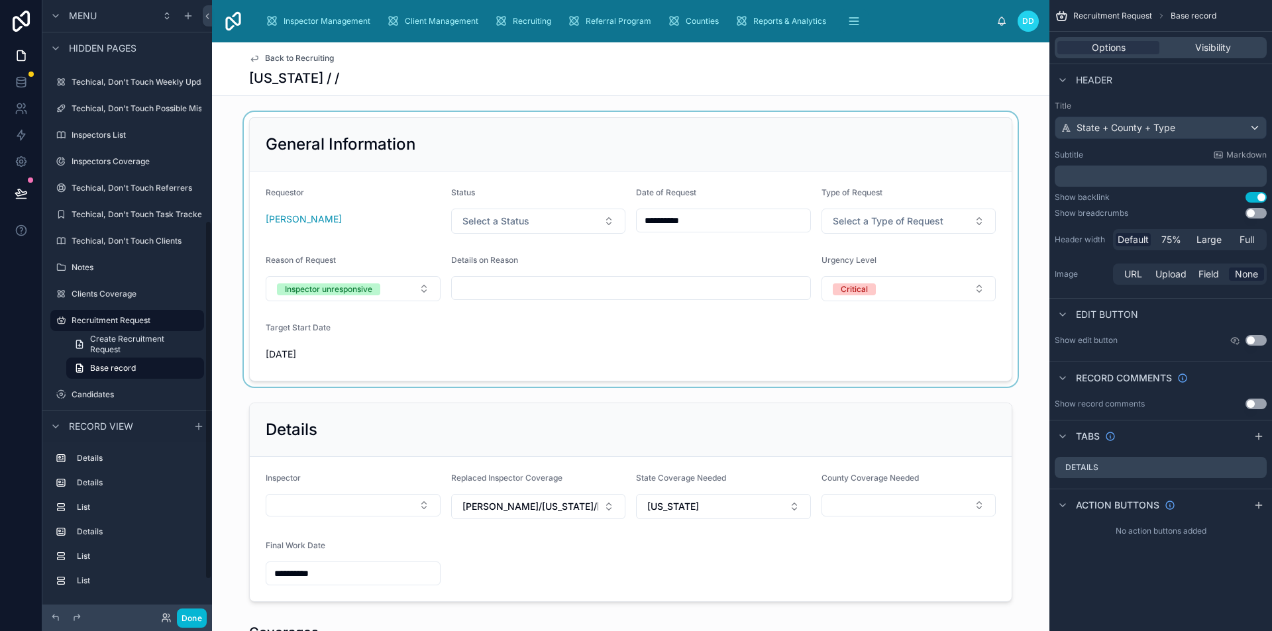
click at [536, 366] on div at bounding box center [630, 249] width 837 height 275
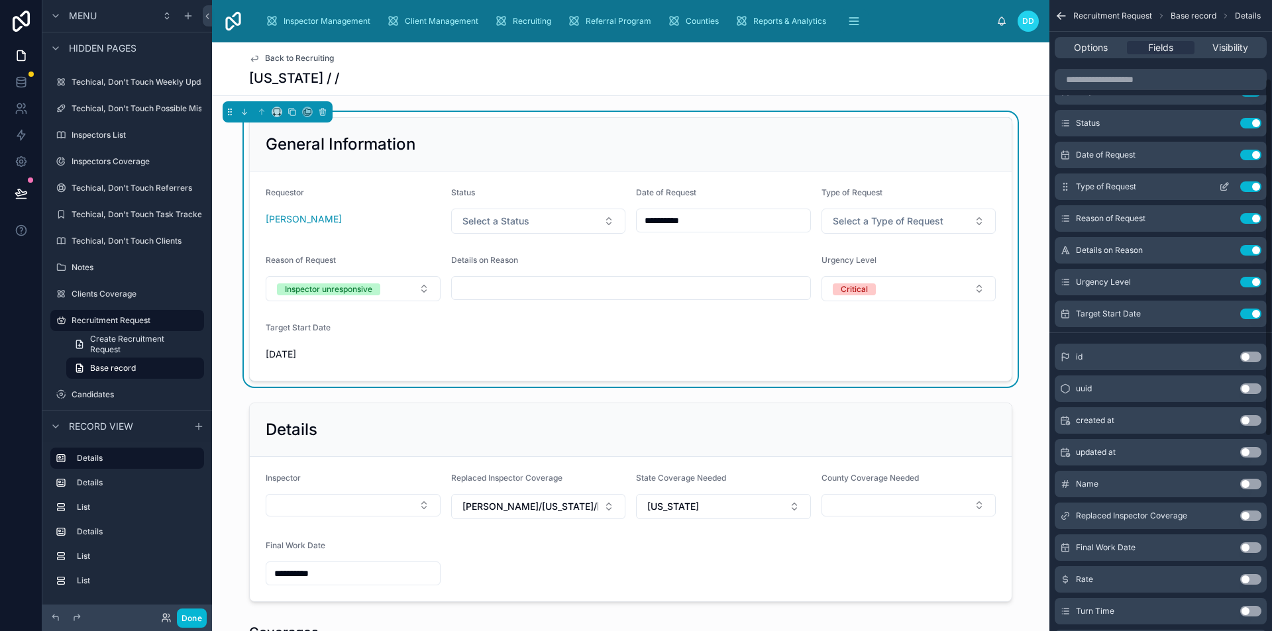
scroll to position [0, 0]
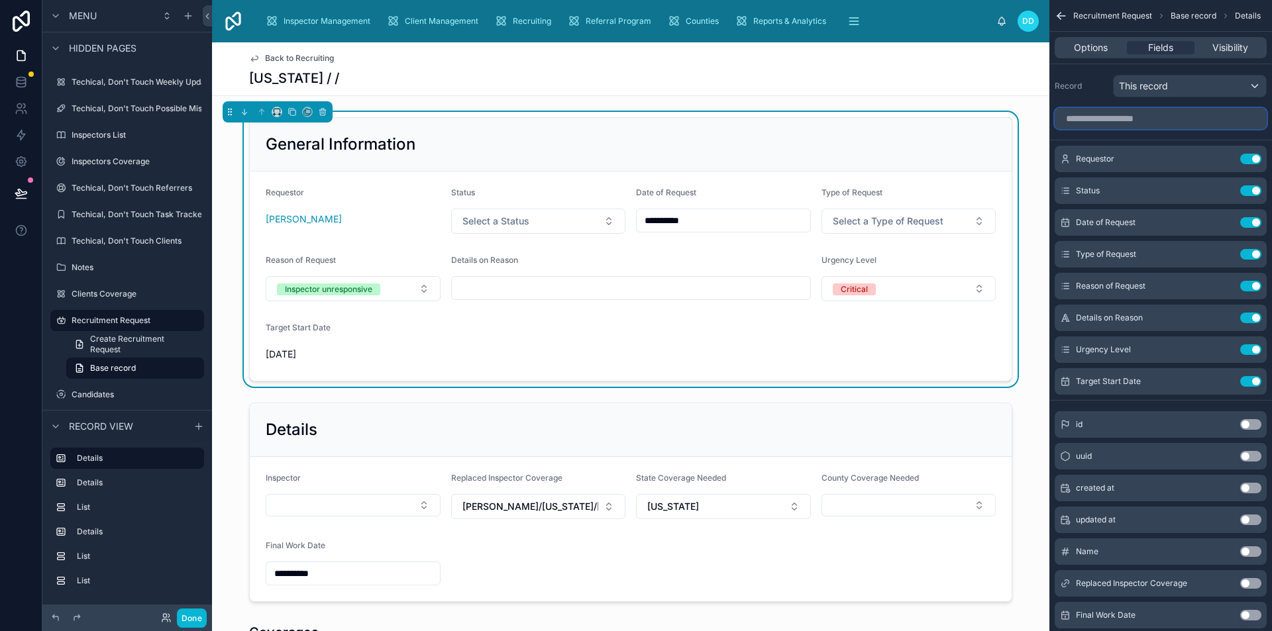
click at [1146, 117] on input "scrollable content" at bounding box center [1161, 118] width 212 height 21
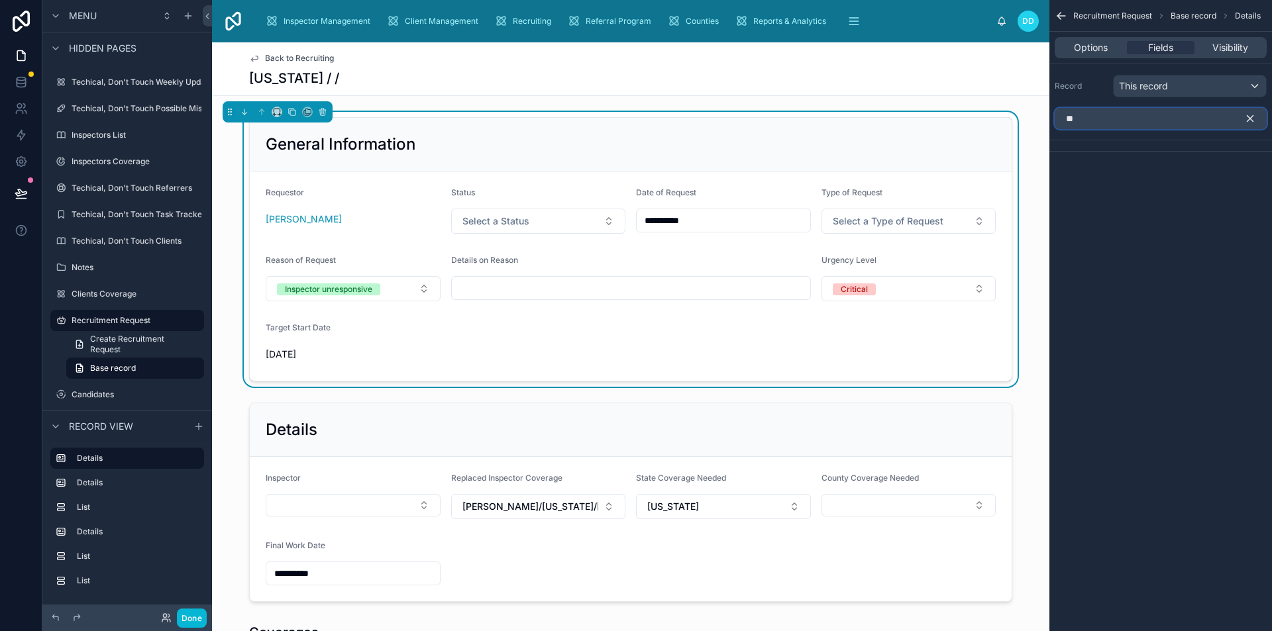
type input "*"
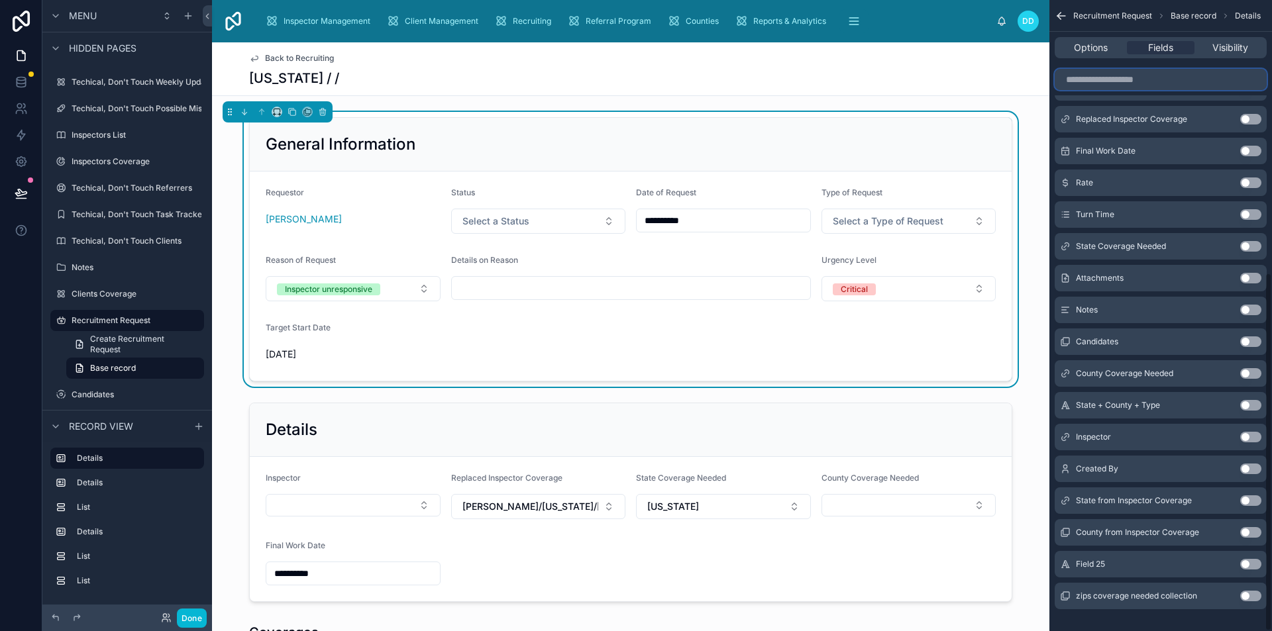
scroll to position [480, 0]
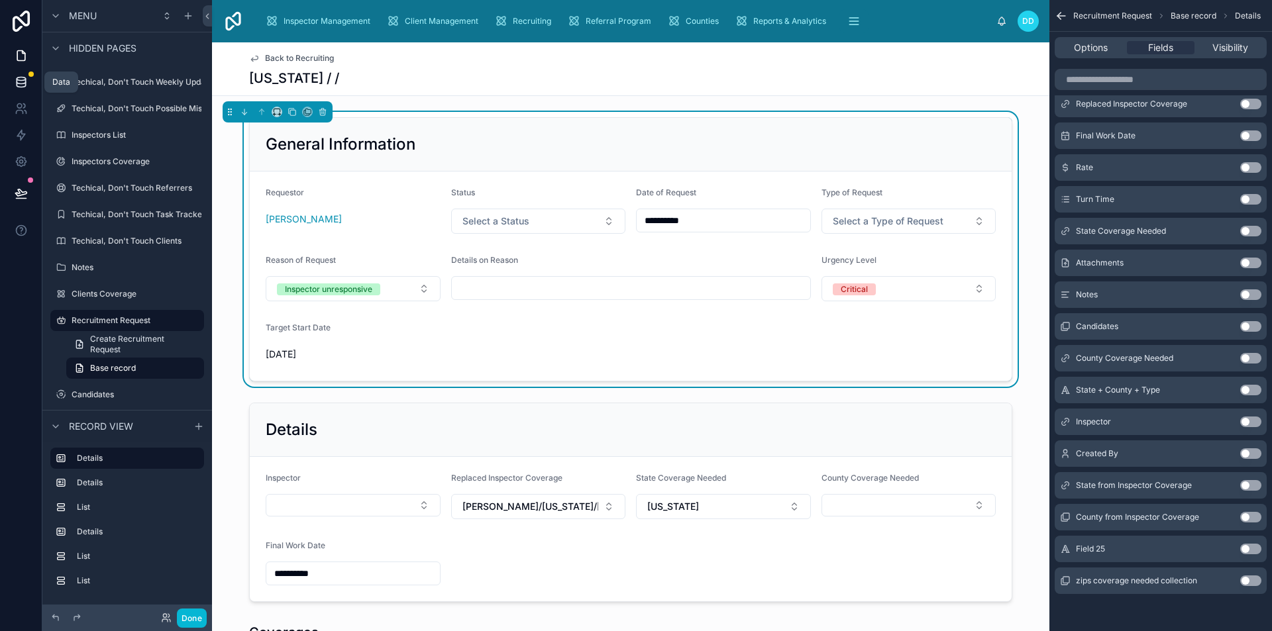
click at [19, 84] on icon at bounding box center [21, 81] width 9 height 5
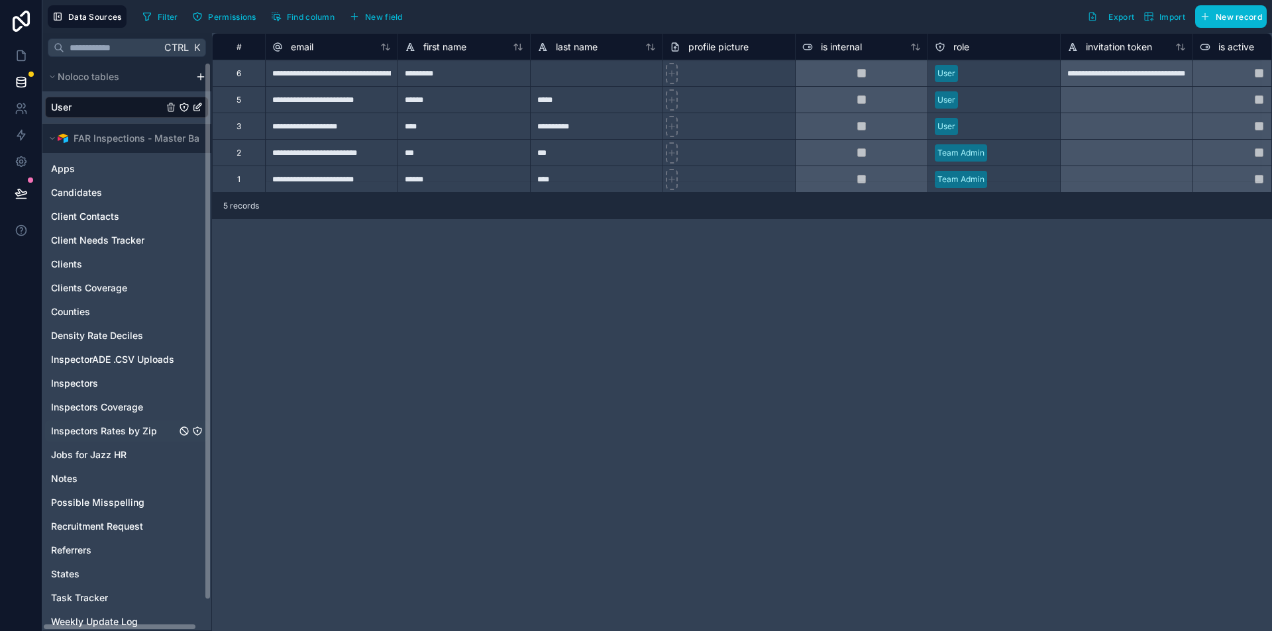
scroll to position [32, 0]
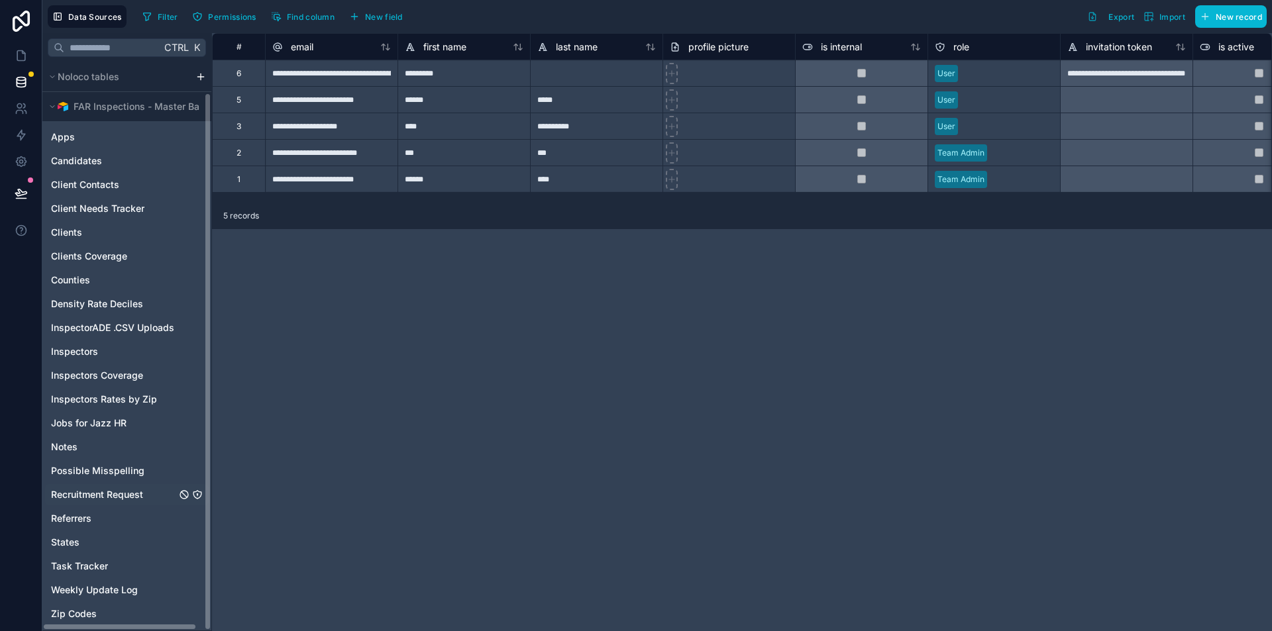
click at [126, 488] on span "Recruitment Request" at bounding box center [97, 494] width 92 height 13
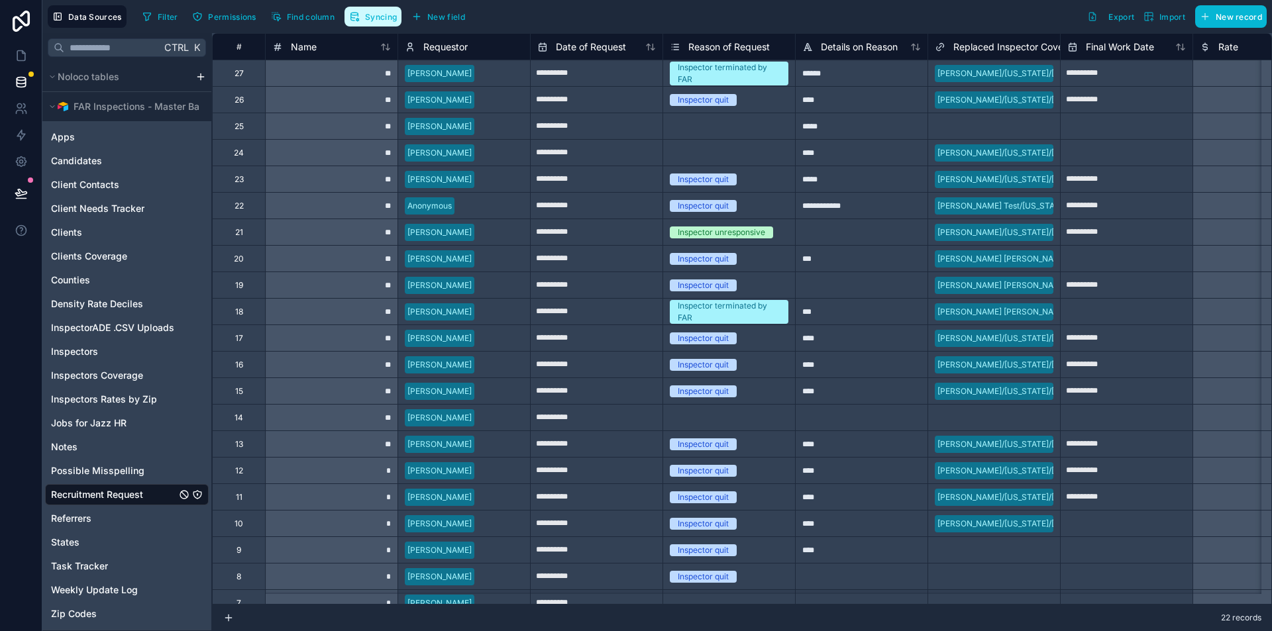
click at [397, 16] on span "Syncing" at bounding box center [381, 17] width 32 height 10
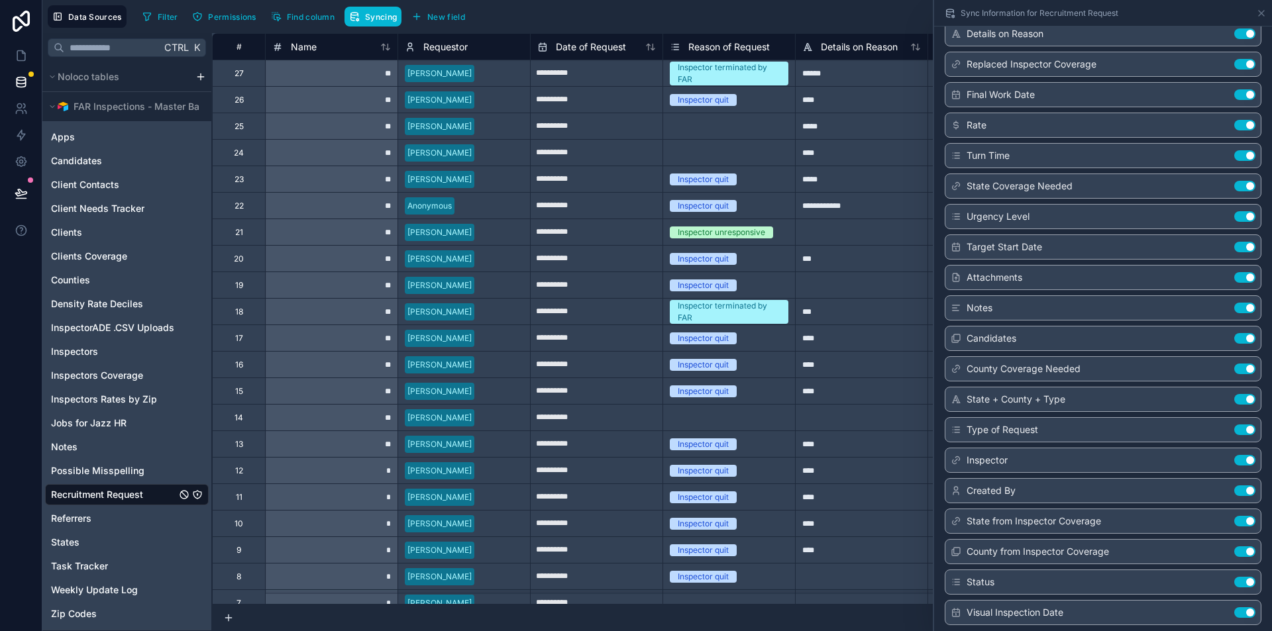
scroll to position [282, 0]
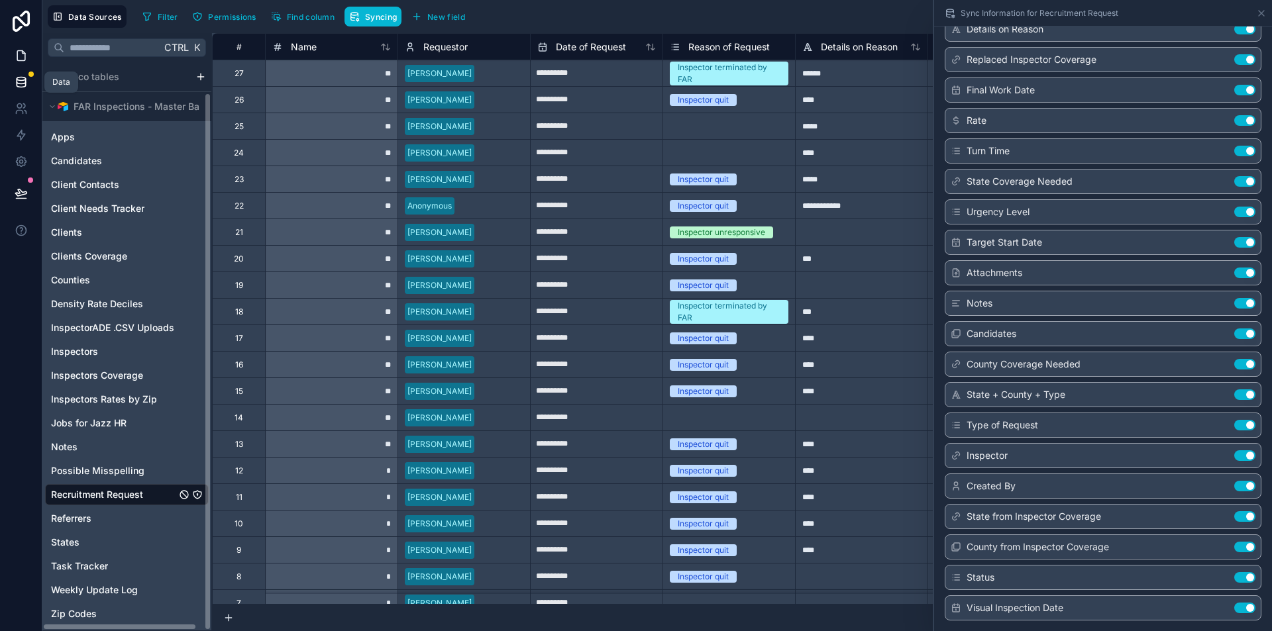
click at [19, 61] on icon at bounding box center [21, 56] width 8 height 10
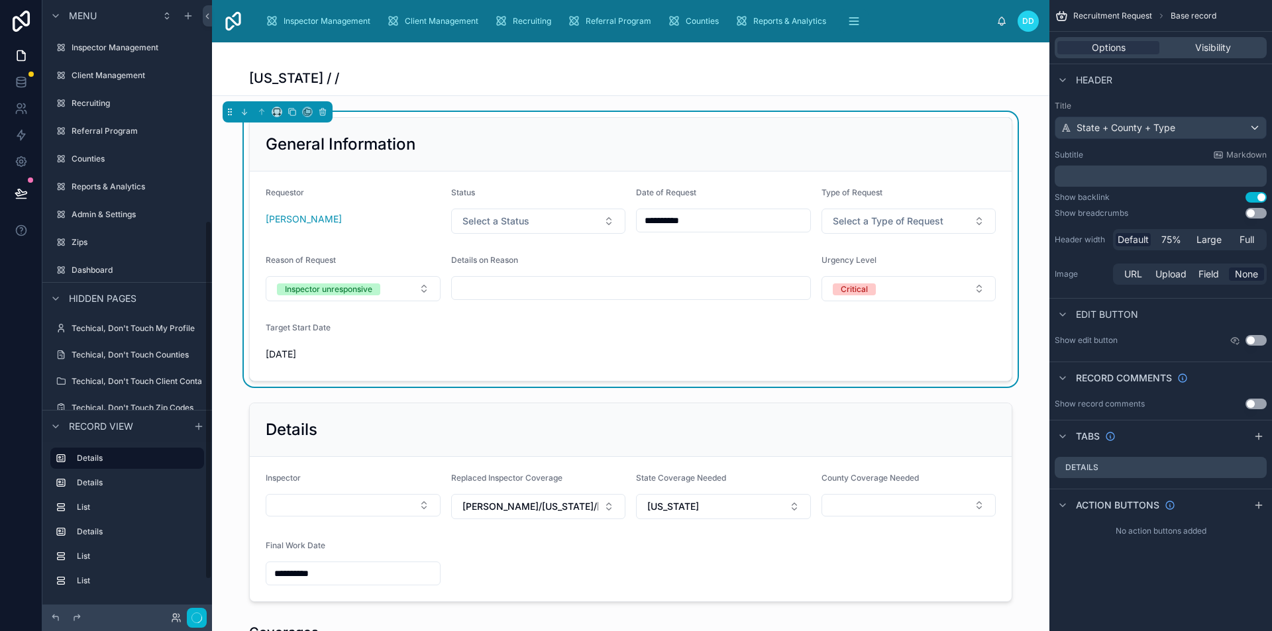
scroll to position [379, 0]
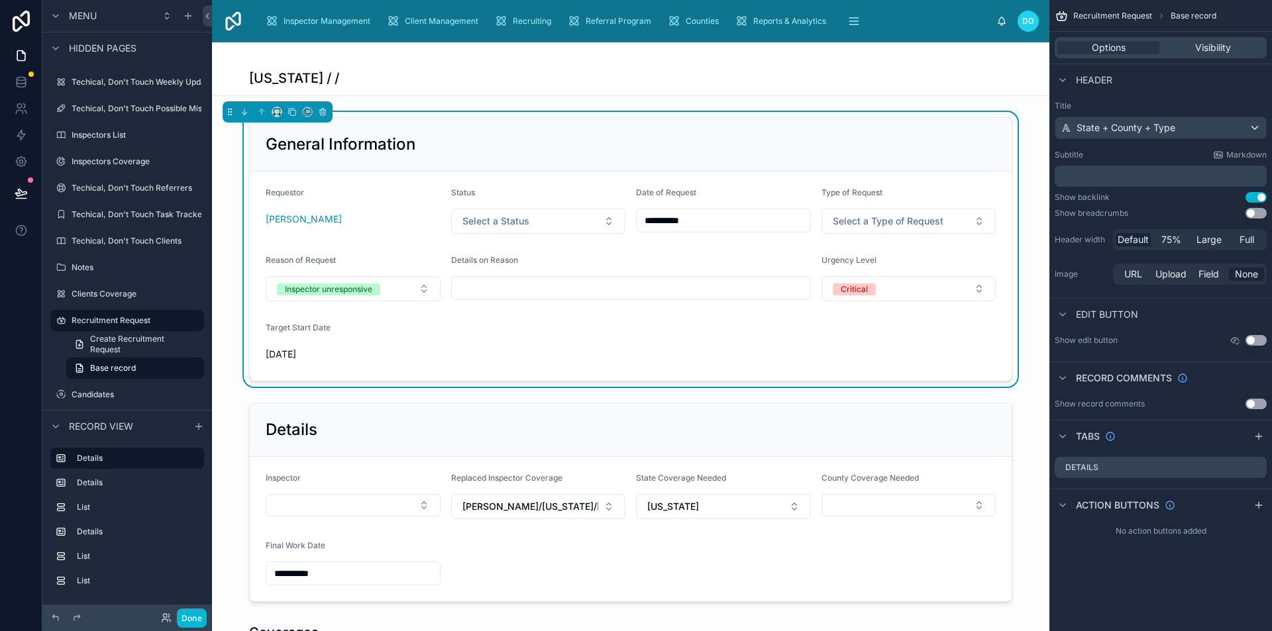
click at [663, 337] on form "**********" at bounding box center [631, 276] width 762 height 209
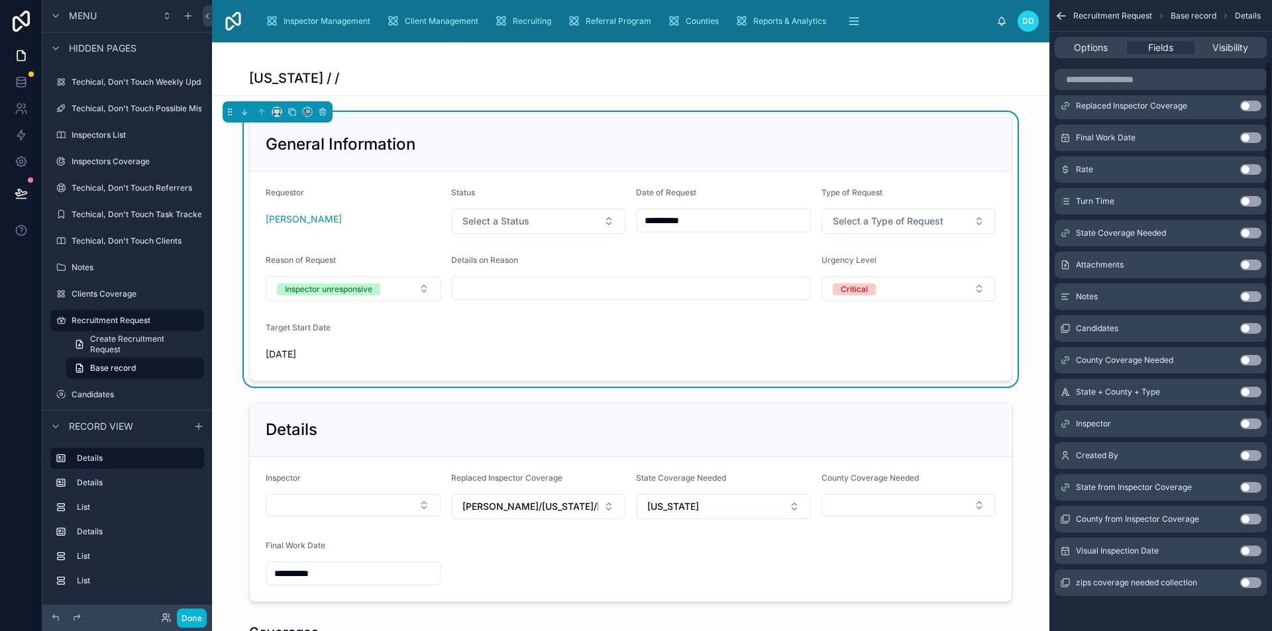
scroll to position [480, 0]
click at [1249, 547] on button "Use setting" at bounding box center [1250, 549] width 21 height 11
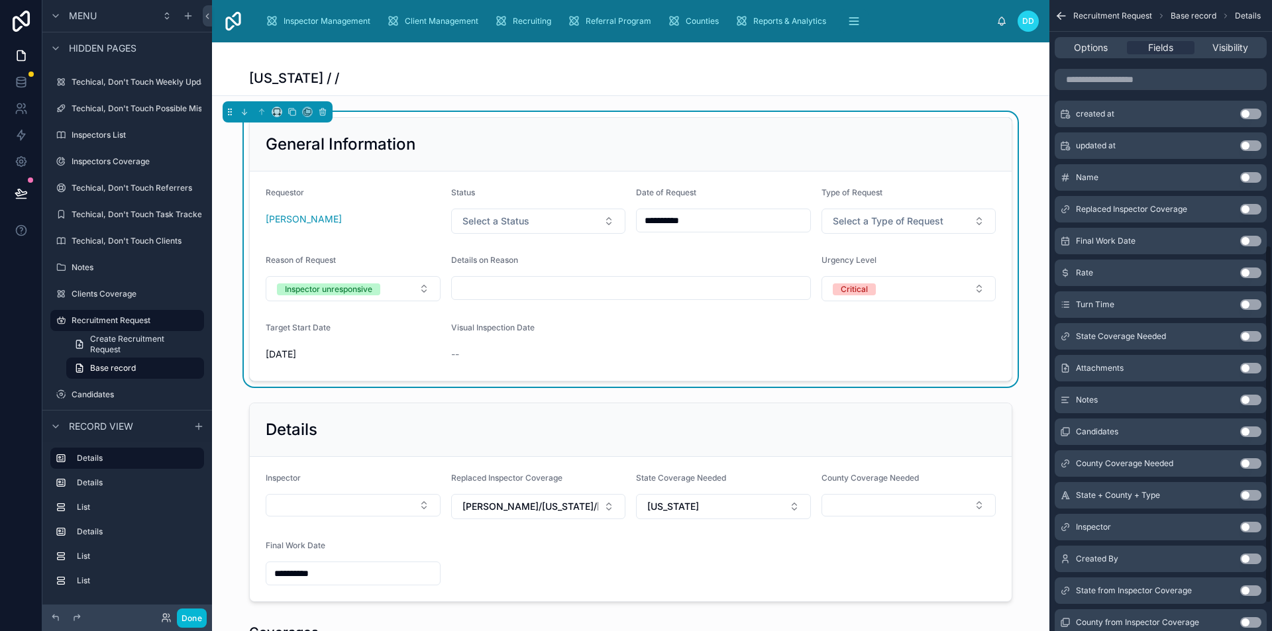
scroll to position [215, 0]
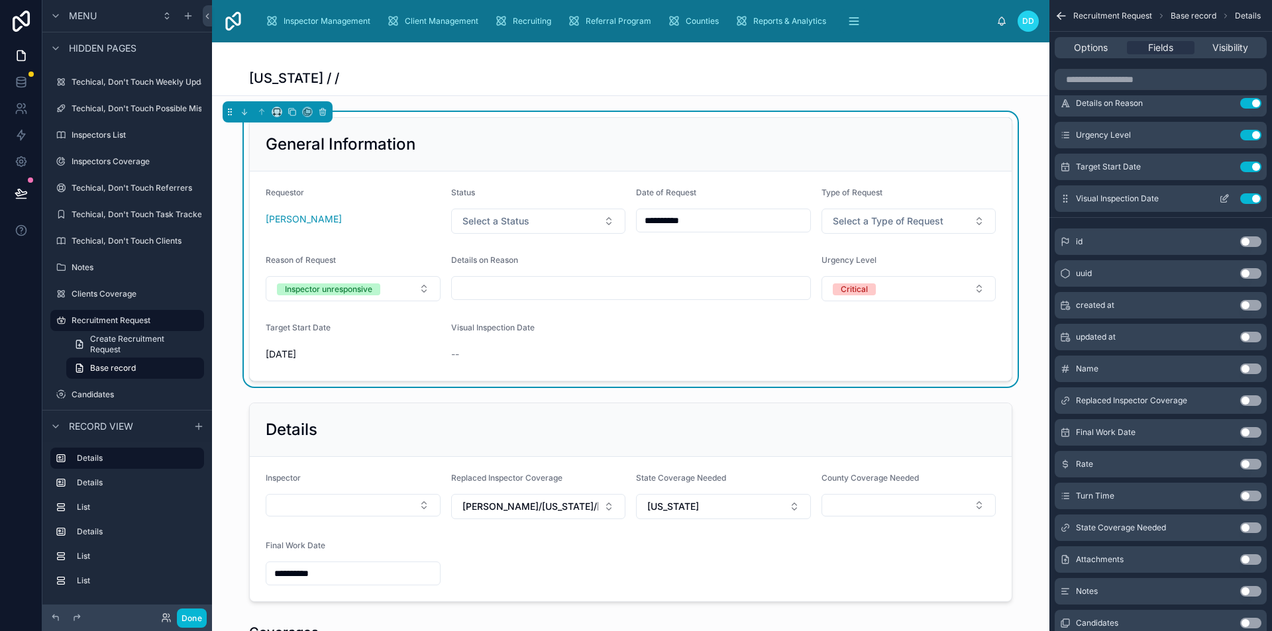
click at [1225, 197] on icon "scrollable content" at bounding box center [1225, 197] width 5 height 5
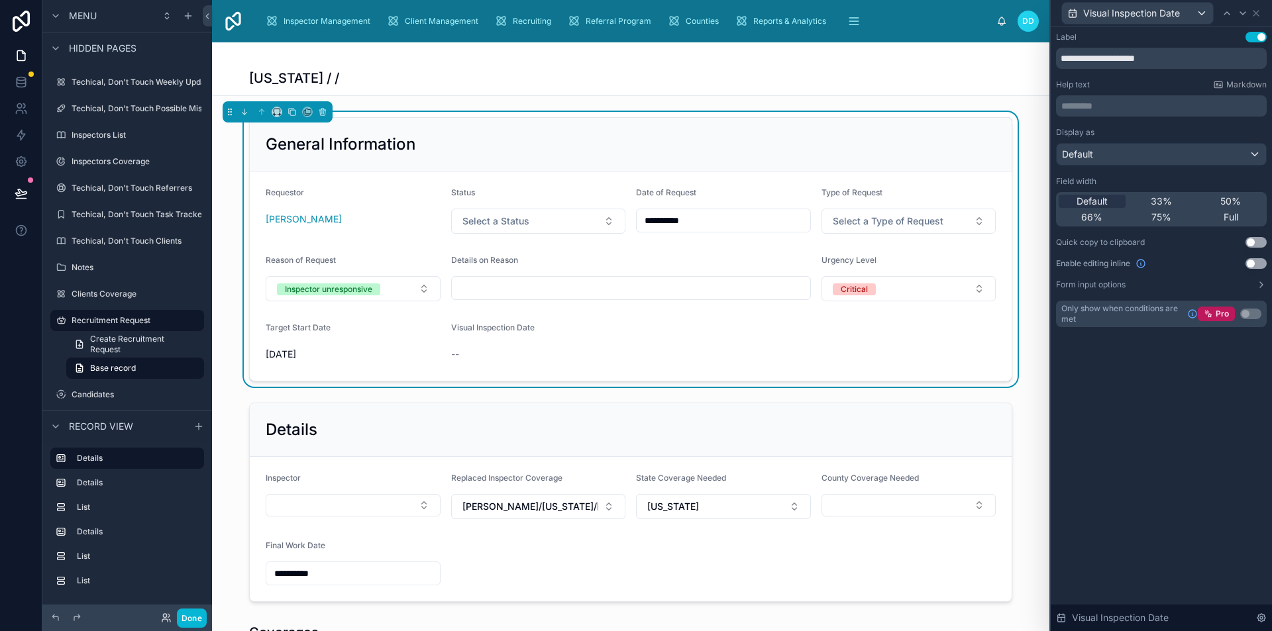
click at [1253, 262] on button "Use setting" at bounding box center [1255, 263] width 21 height 11
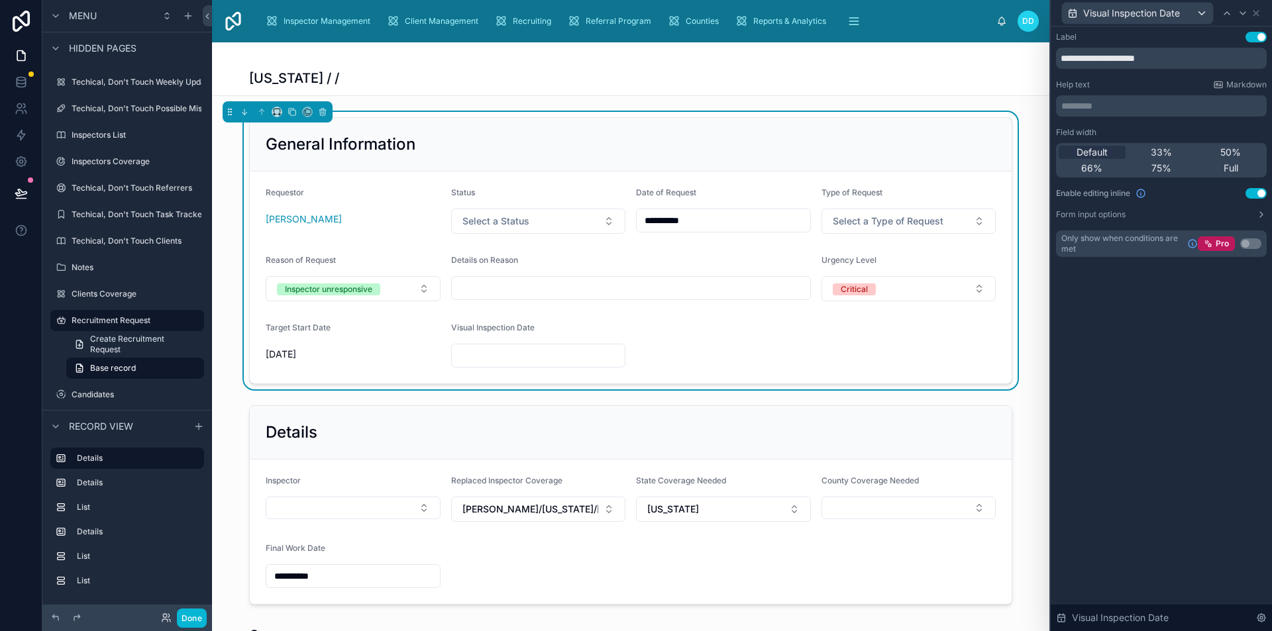
click at [334, 346] on div "01.09.2025" at bounding box center [353, 354] width 175 height 21
click at [1256, 8] on icon at bounding box center [1256, 13] width 11 height 11
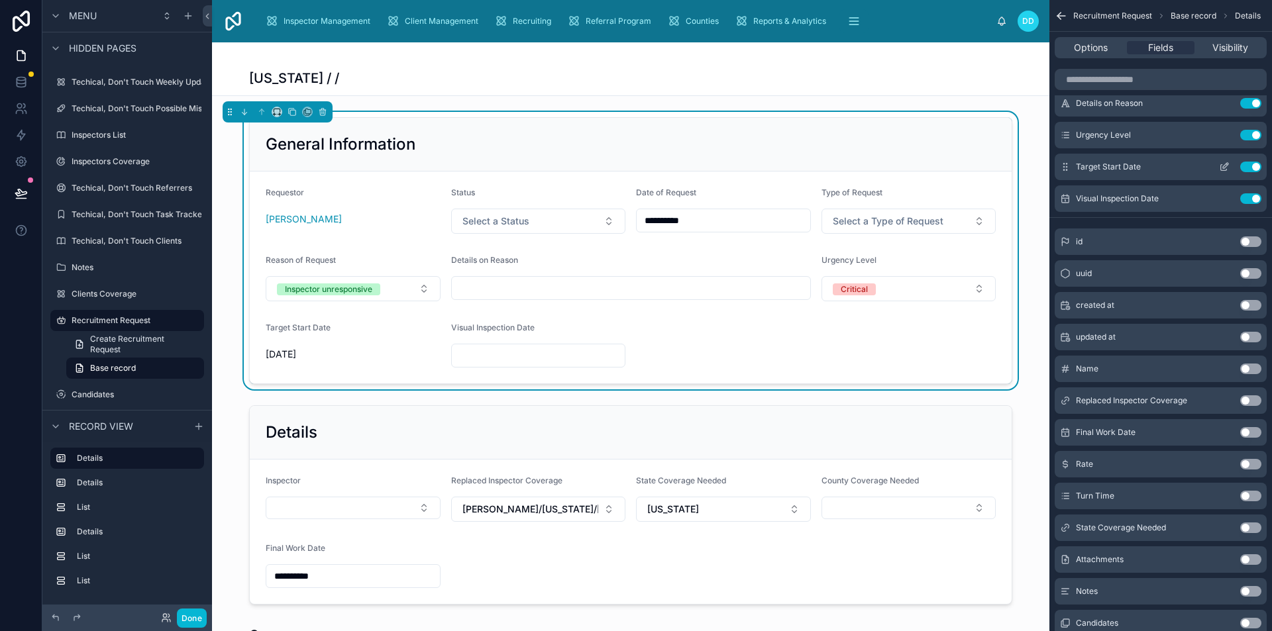
click at [1221, 165] on icon "scrollable content" at bounding box center [1224, 168] width 6 height 6
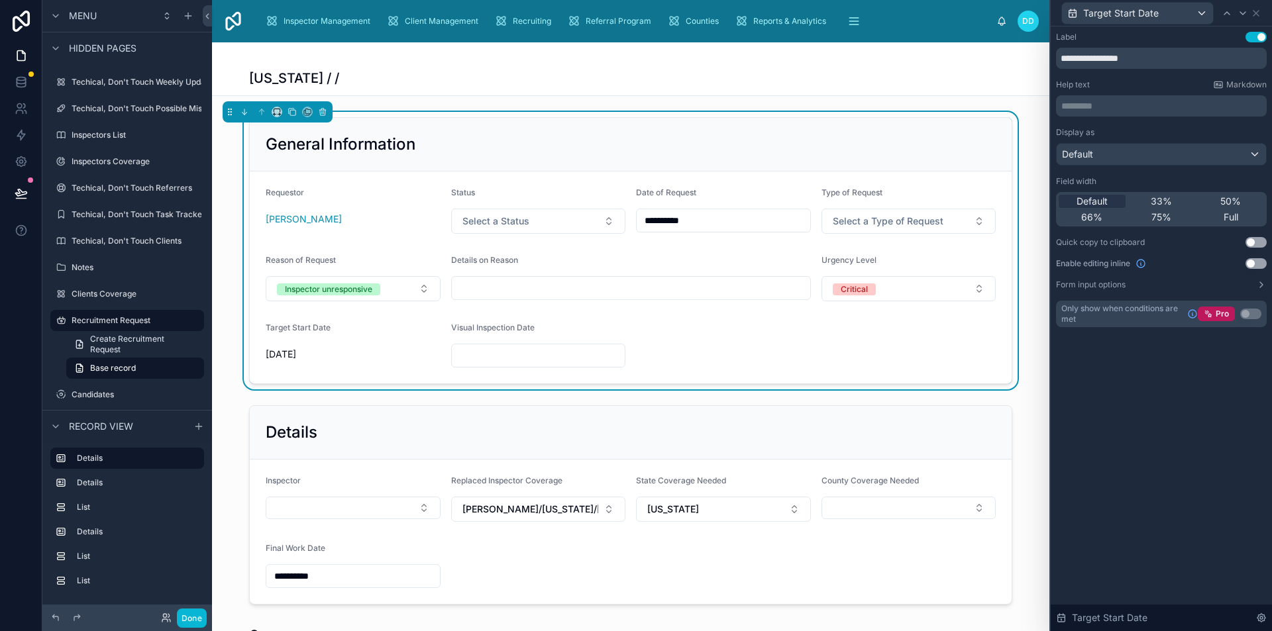
click at [1257, 264] on button "Use setting" at bounding box center [1255, 263] width 21 height 11
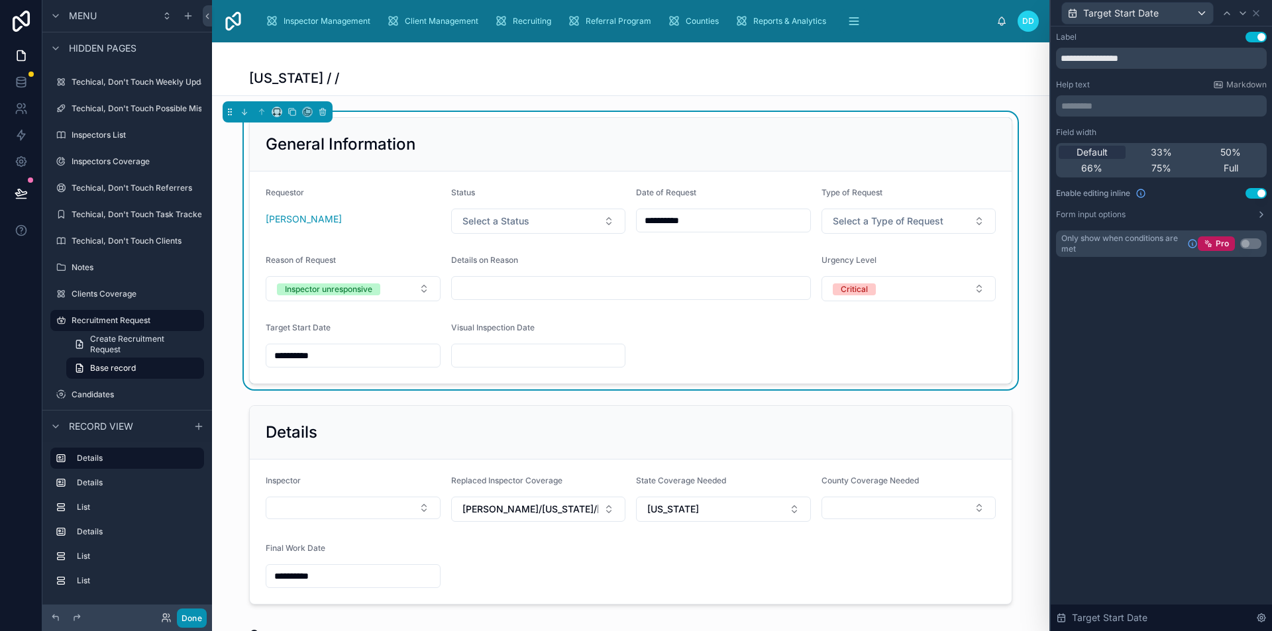
click at [198, 615] on button "Done" at bounding box center [192, 618] width 30 height 19
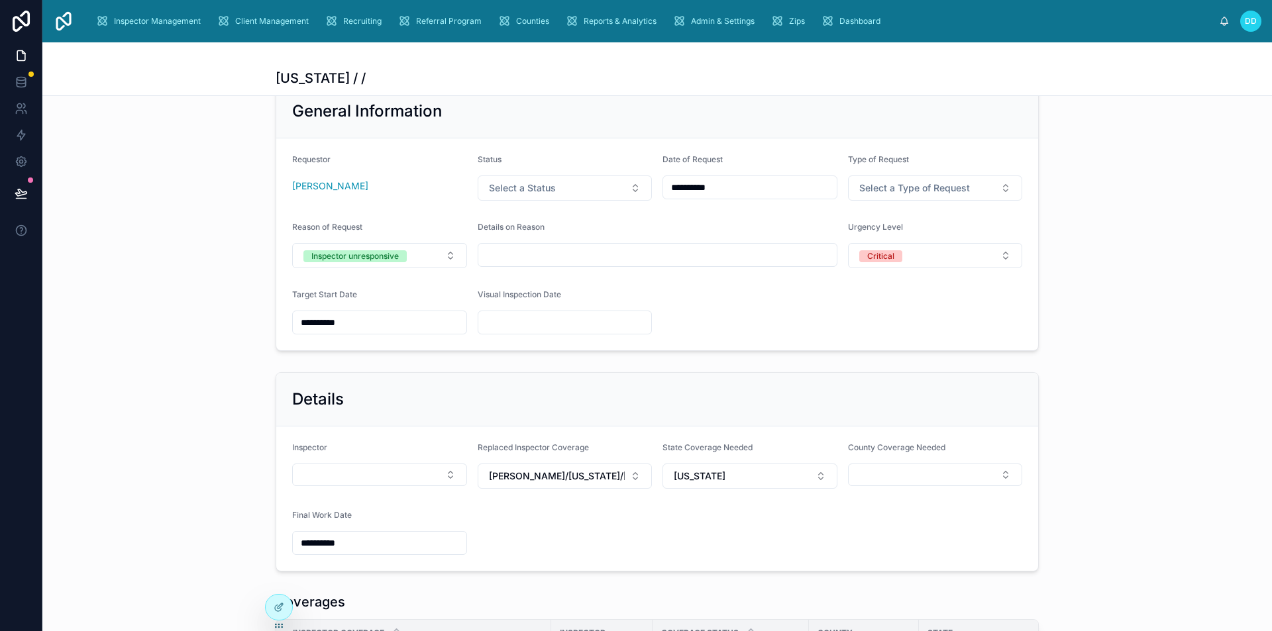
scroll to position [0, 0]
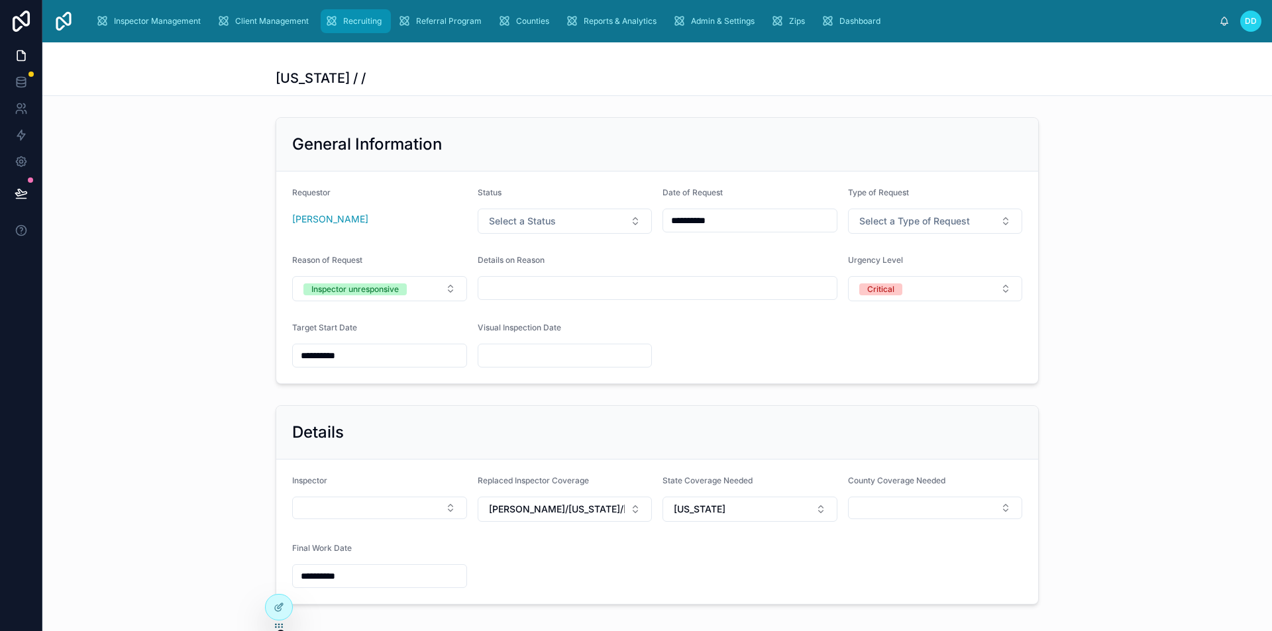
click at [338, 30] on div "Recruiting" at bounding box center [356, 21] width 62 height 21
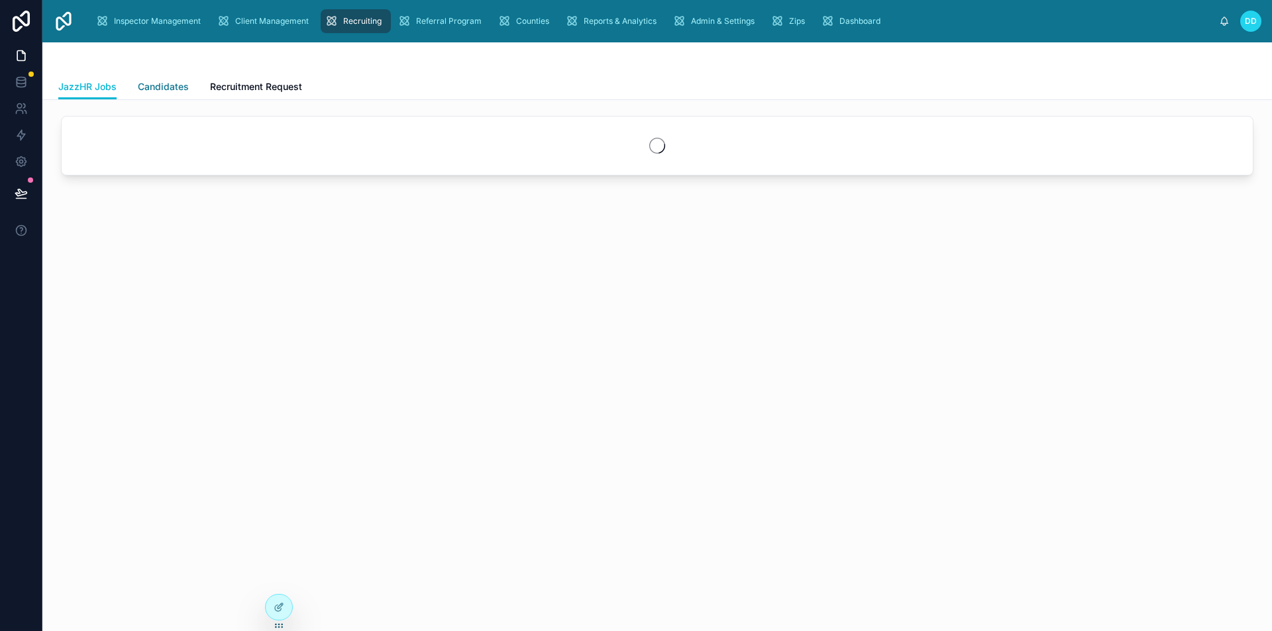
click at [164, 95] on link "Candidates" at bounding box center [163, 88] width 51 height 26
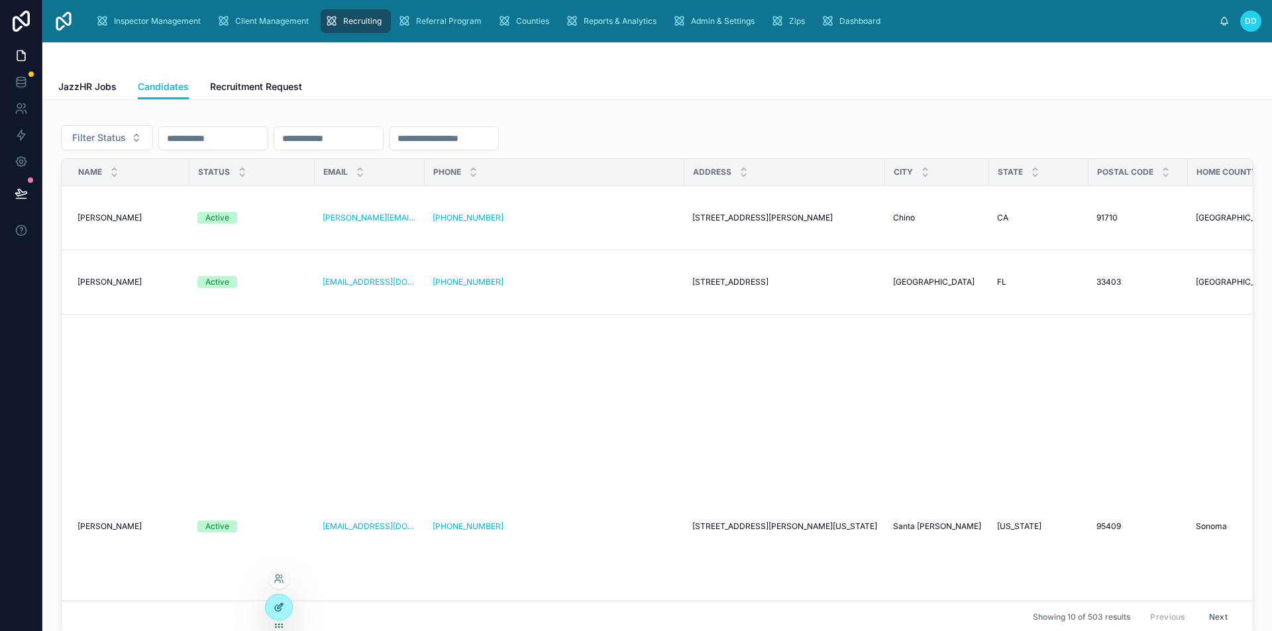
click at [275, 607] on icon at bounding box center [278, 608] width 6 height 6
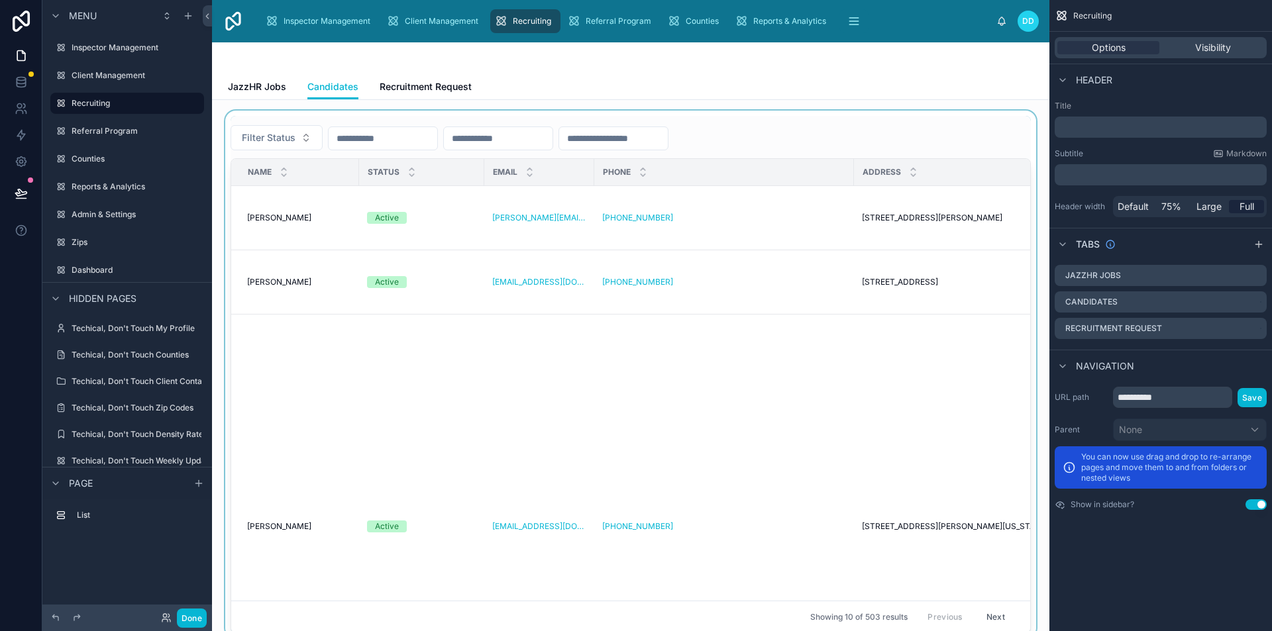
click at [513, 304] on div at bounding box center [631, 375] width 816 height 528
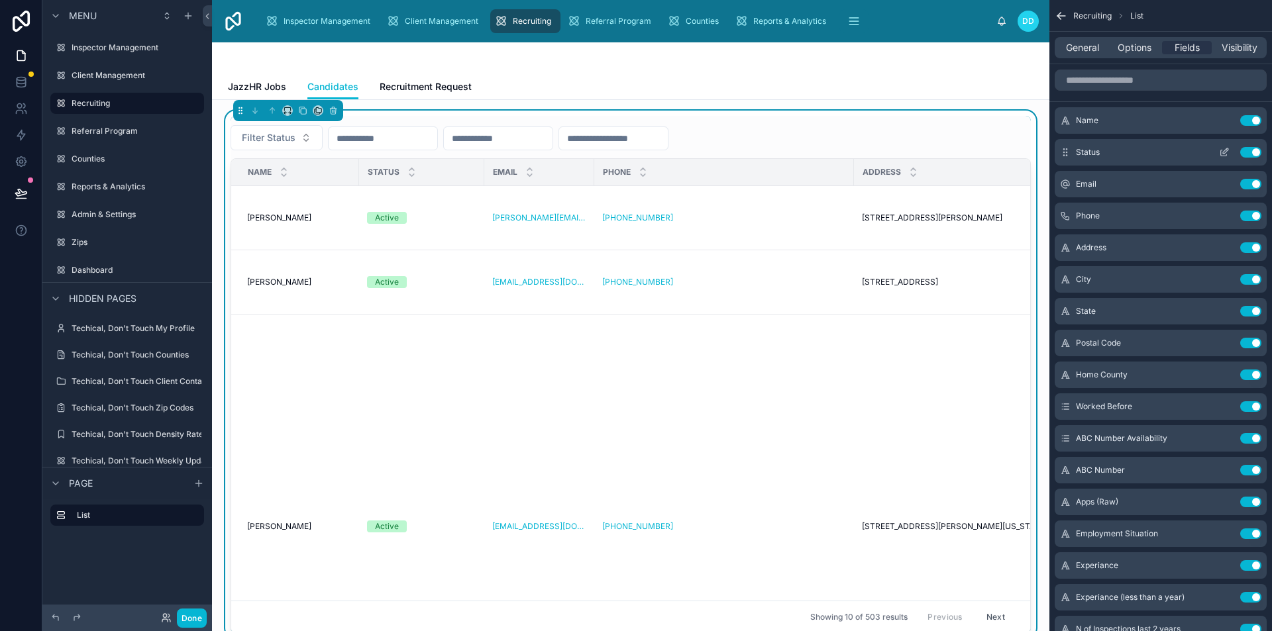
click at [1219, 149] on icon "scrollable content" at bounding box center [1224, 152] width 11 height 11
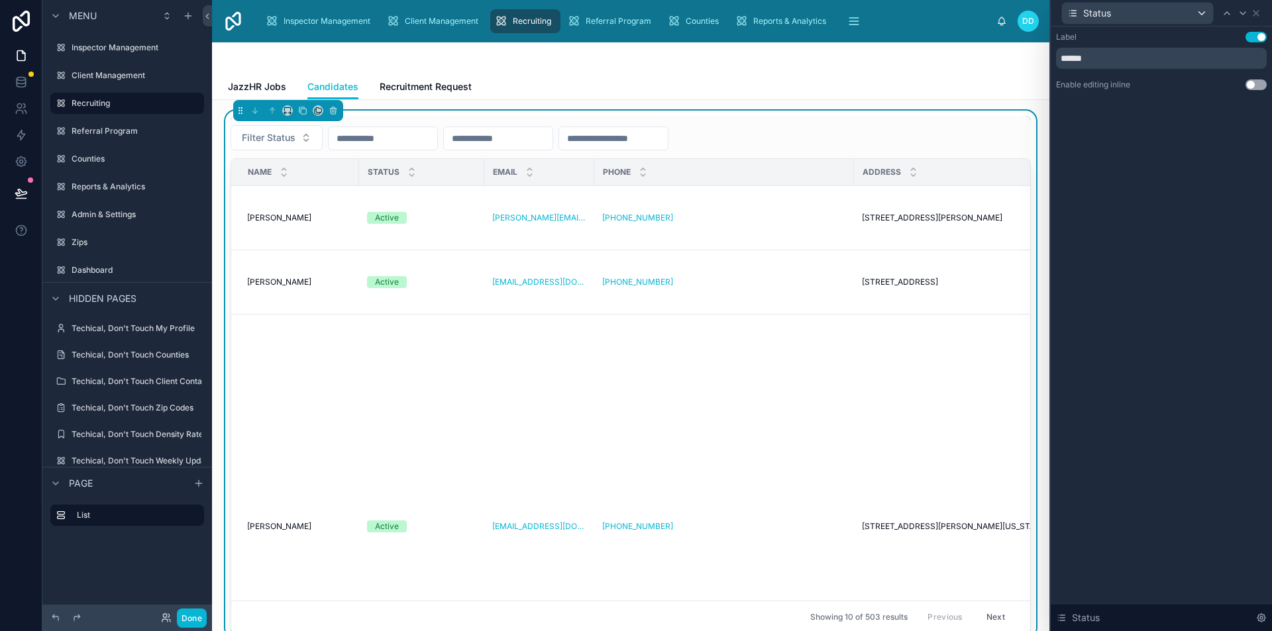
click at [1253, 83] on button "Use setting" at bounding box center [1255, 84] width 21 height 11
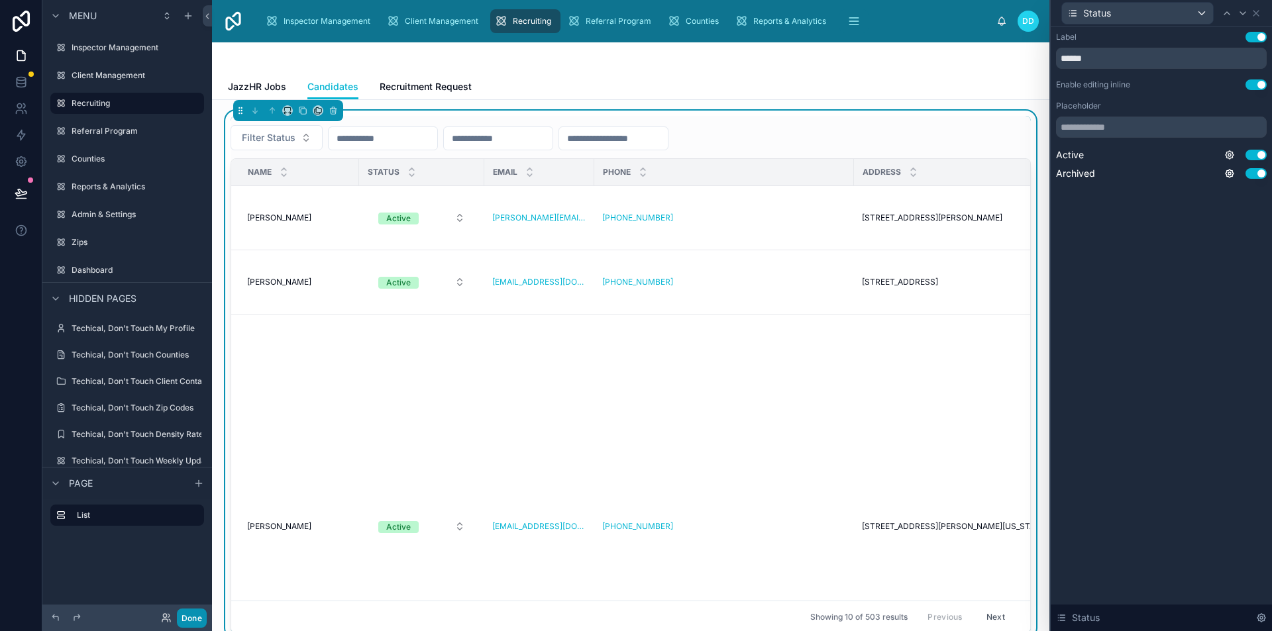
click at [195, 618] on button "Done" at bounding box center [192, 618] width 30 height 19
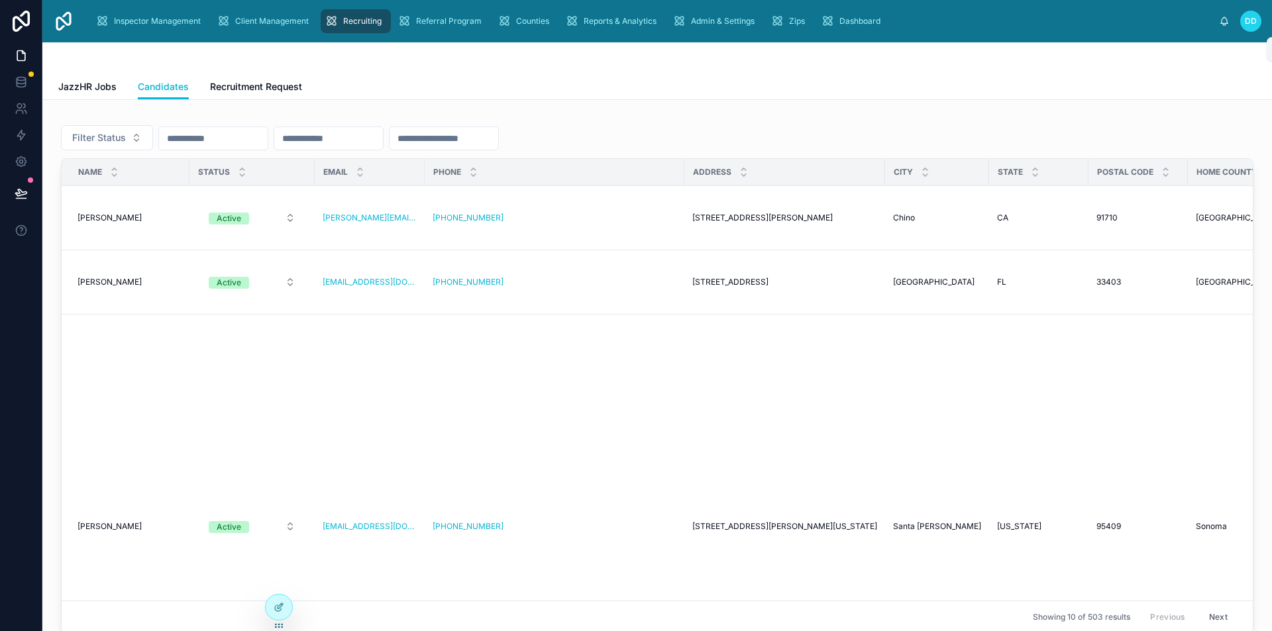
click at [1228, 25] on icon at bounding box center [1224, 21] width 11 height 11
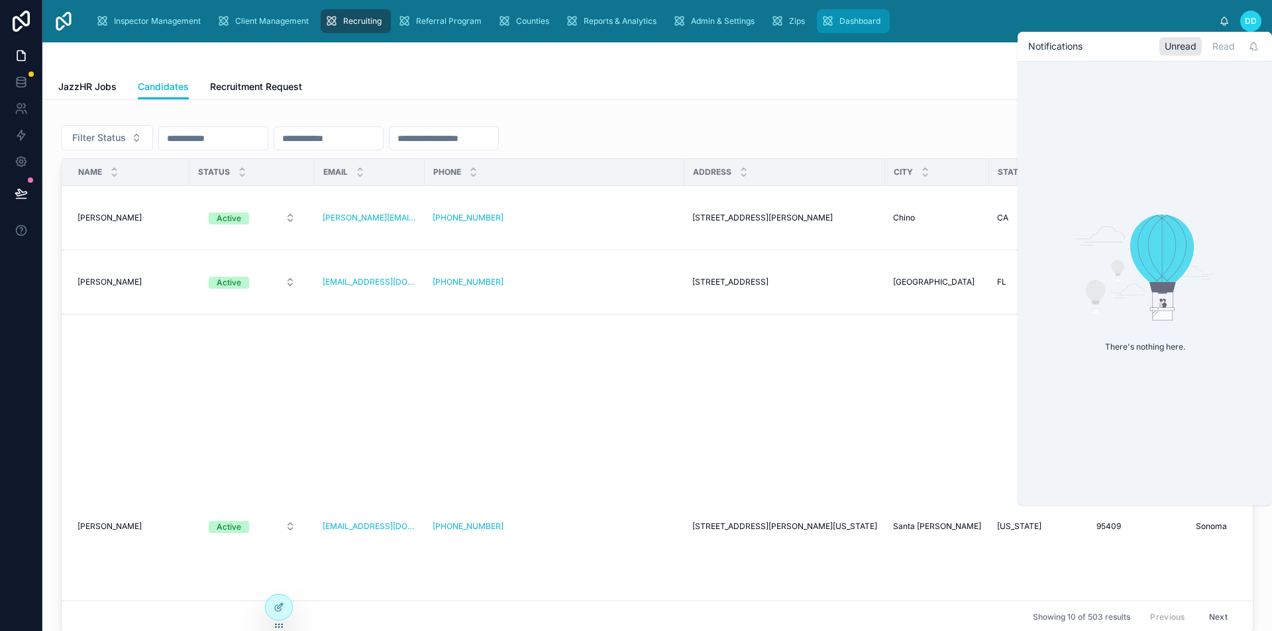
click at [885, 29] on link "Dashboard" at bounding box center [853, 21] width 73 height 24
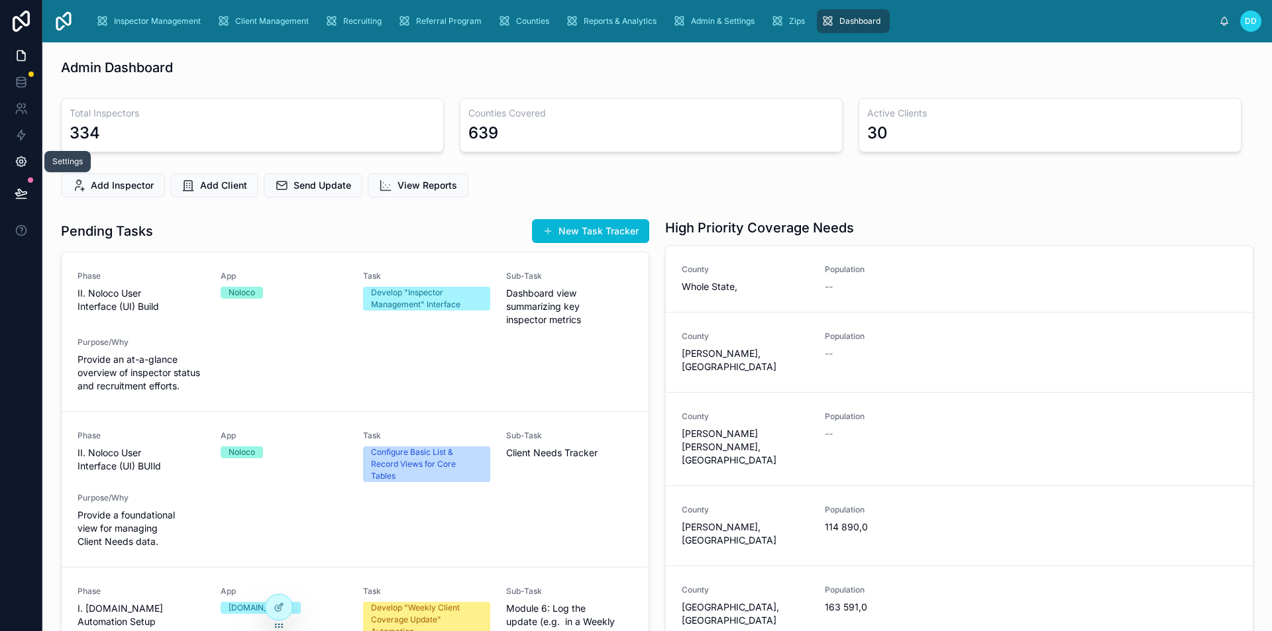
click at [13, 160] on link at bounding box center [21, 161] width 42 height 26
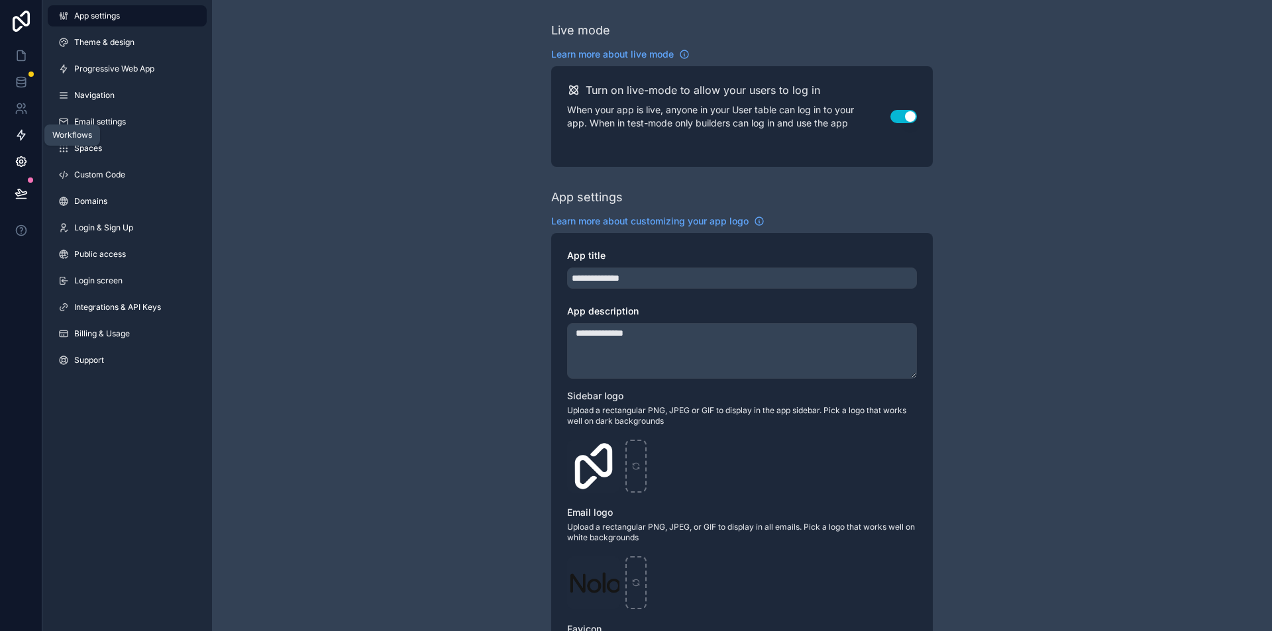
click at [25, 138] on icon at bounding box center [21, 135] width 13 height 13
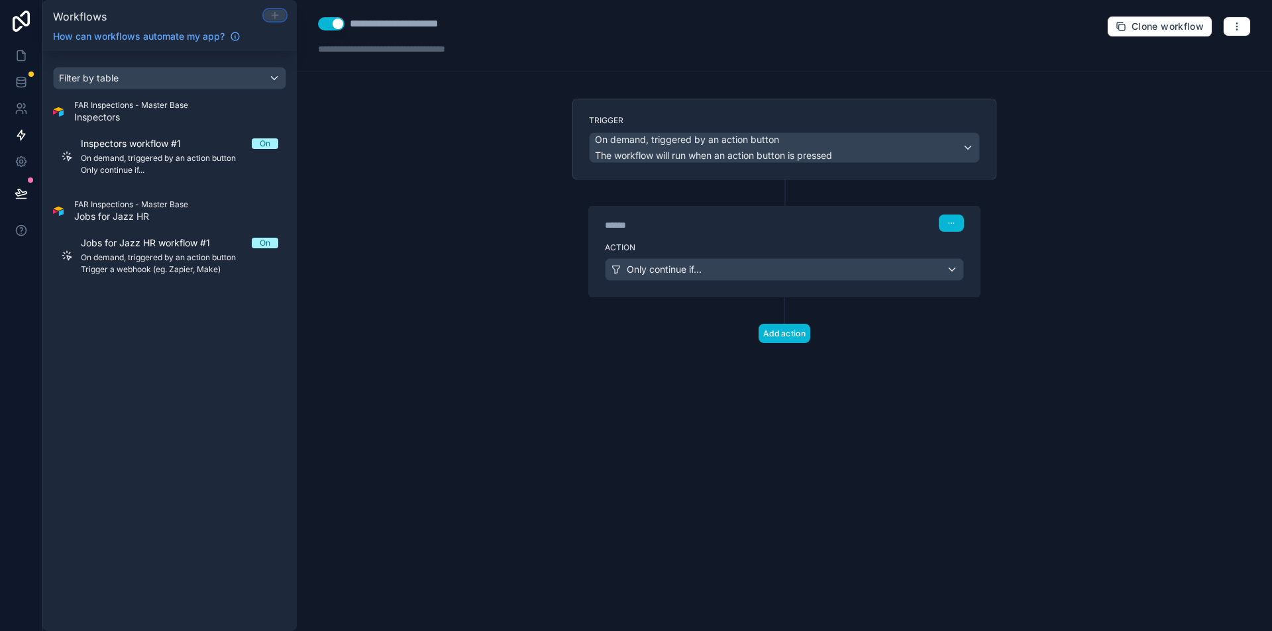
click at [276, 13] on icon at bounding box center [275, 15] width 11 height 11
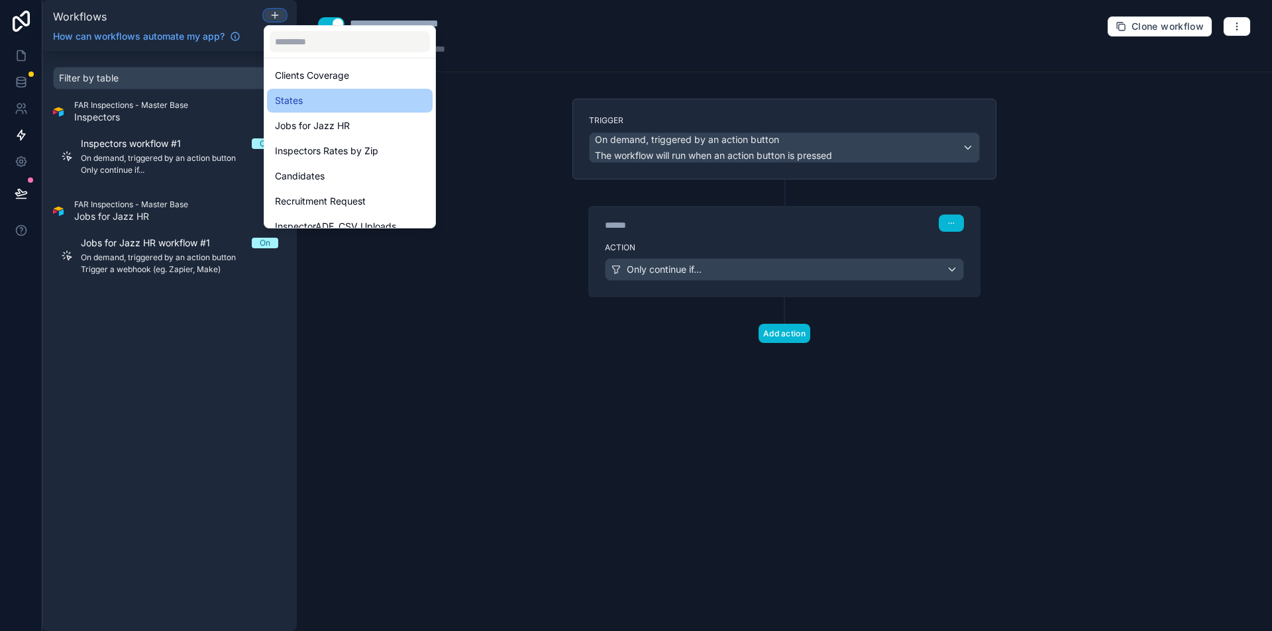
scroll to position [436, 0]
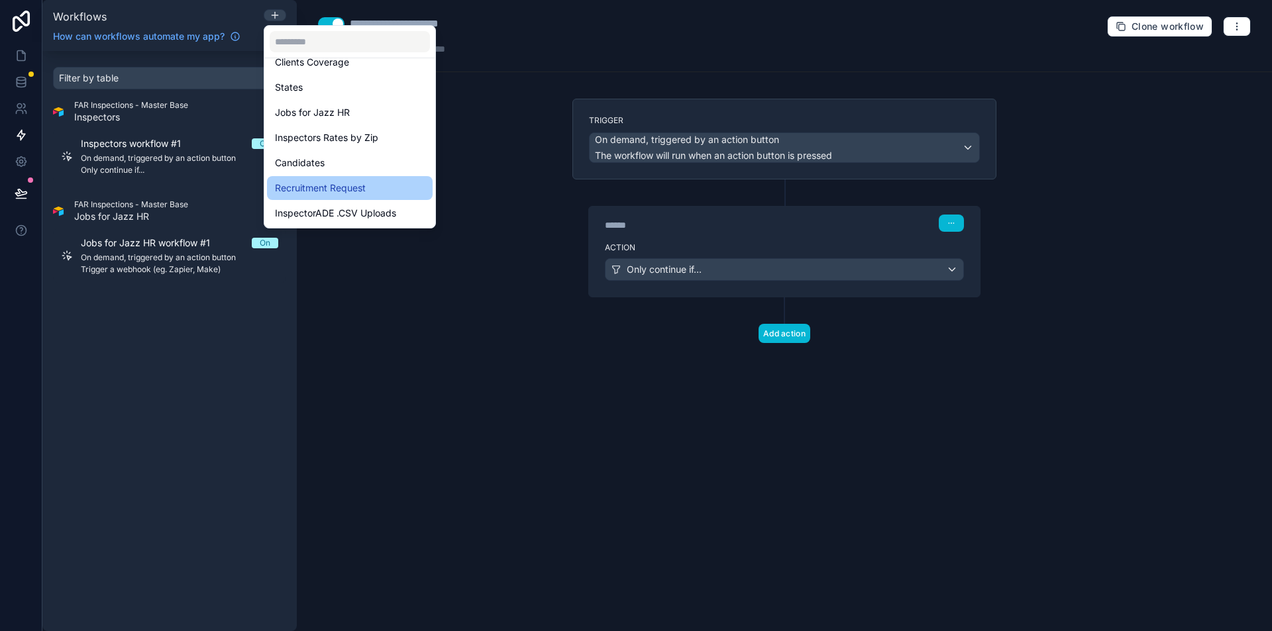
click at [347, 195] on span "Recruitment Request" at bounding box center [320, 188] width 91 height 16
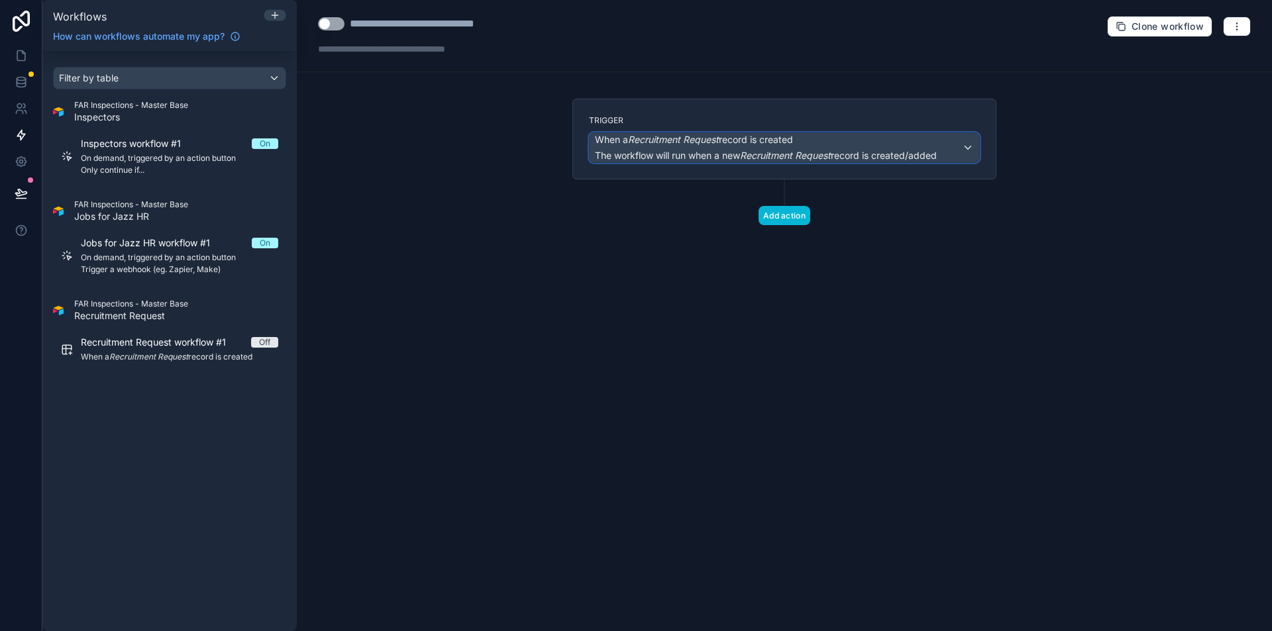
click at [734, 148] on div "When a Recruitment Request record is created The workflow will run when a new R…" at bounding box center [766, 147] width 342 height 29
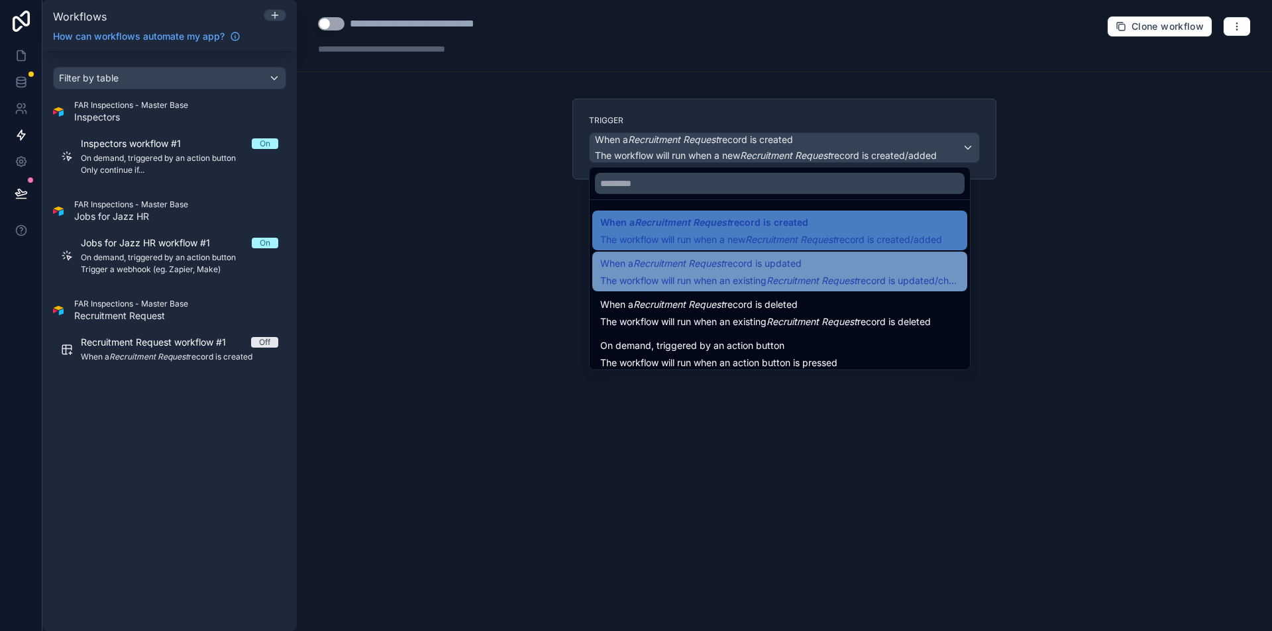
click at [776, 254] on div "When a Recruitment Request record is updated The workflow will run when an exis…" at bounding box center [779, 272] width 375 height 40
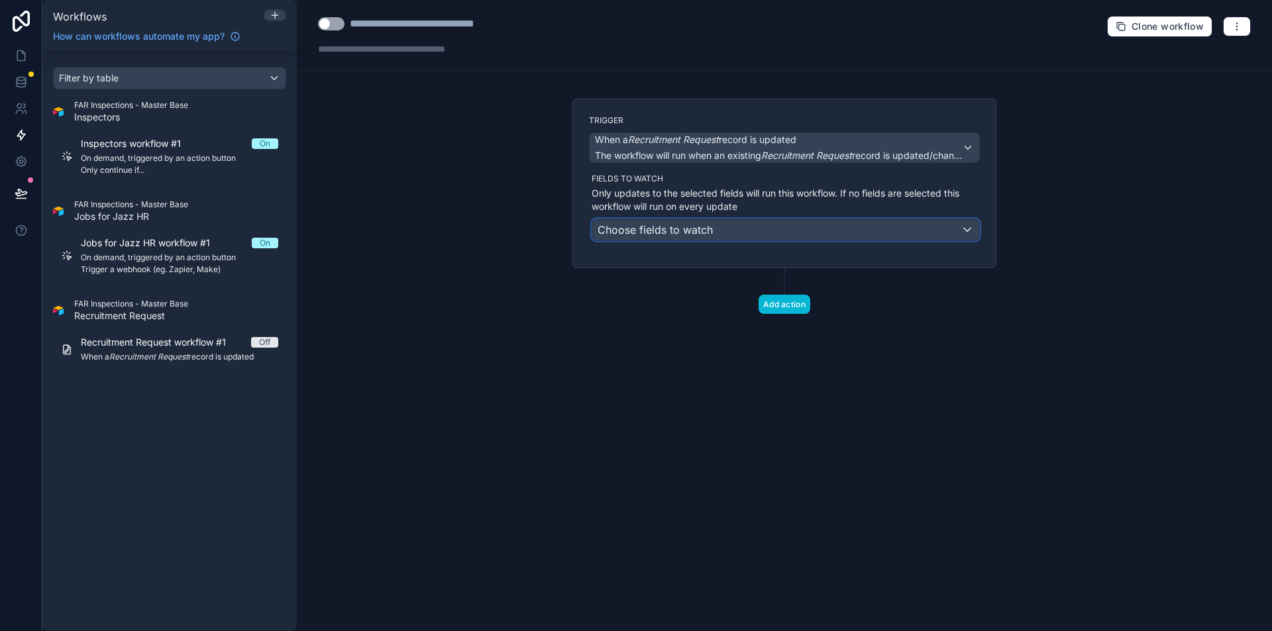
click at [716, 229] on div "Choose fields to watch" at bounding box center [785, 229] width 387 height 21
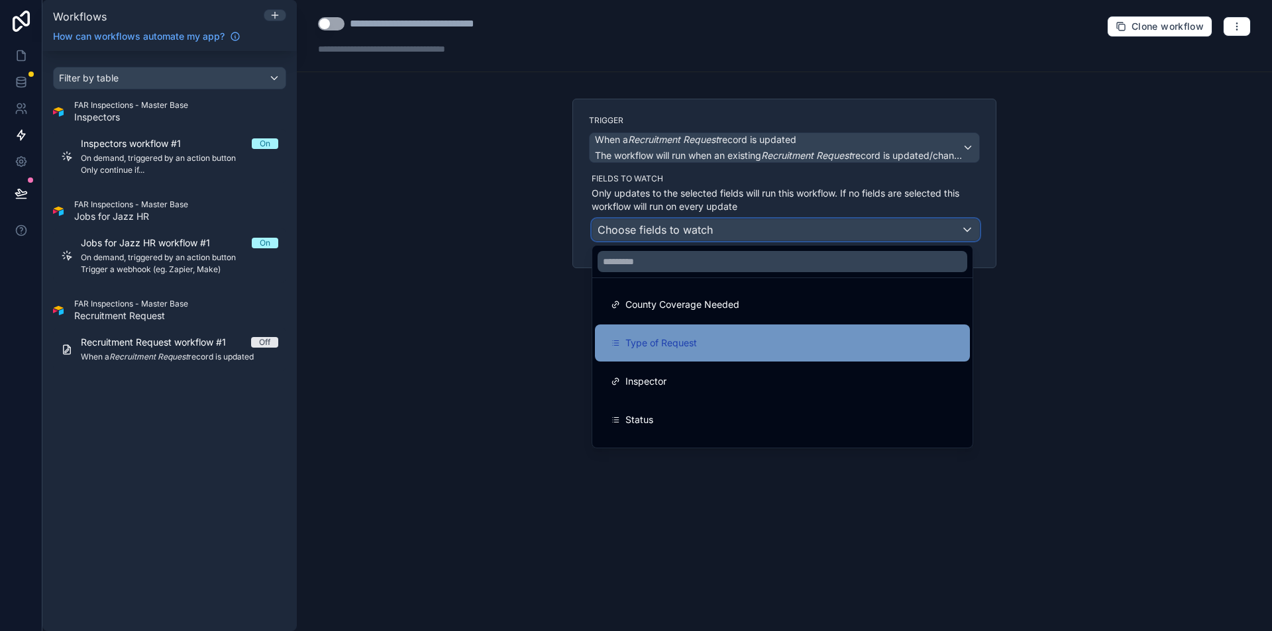
scroll to position [495, 0]
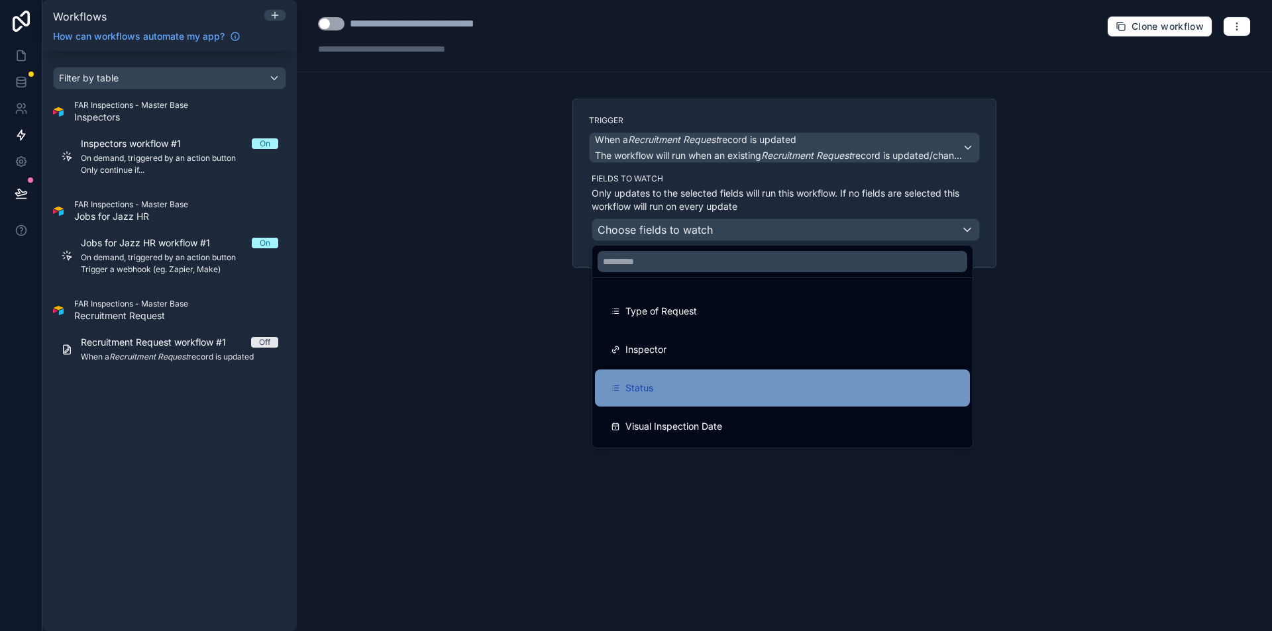
click at [668, 373] on div "Status" at bounding box center [782, 388] width 375 height 37
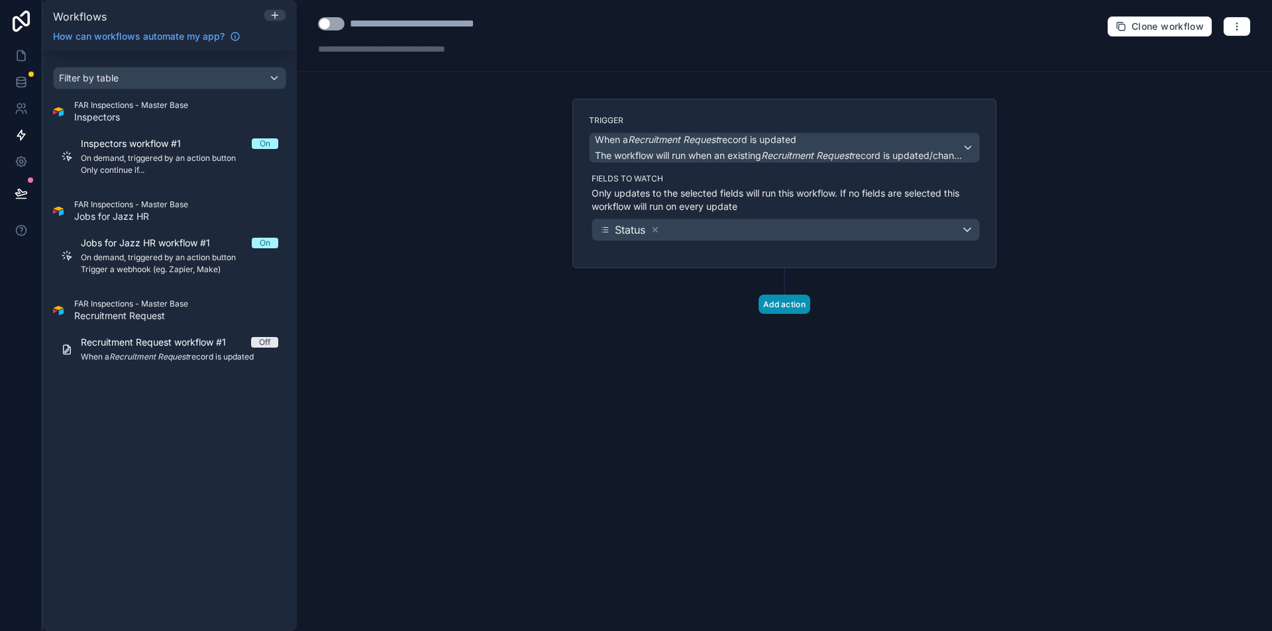
click at [782, 302] on button "Add action" at bounding box center [784, 304] width 52 height 19
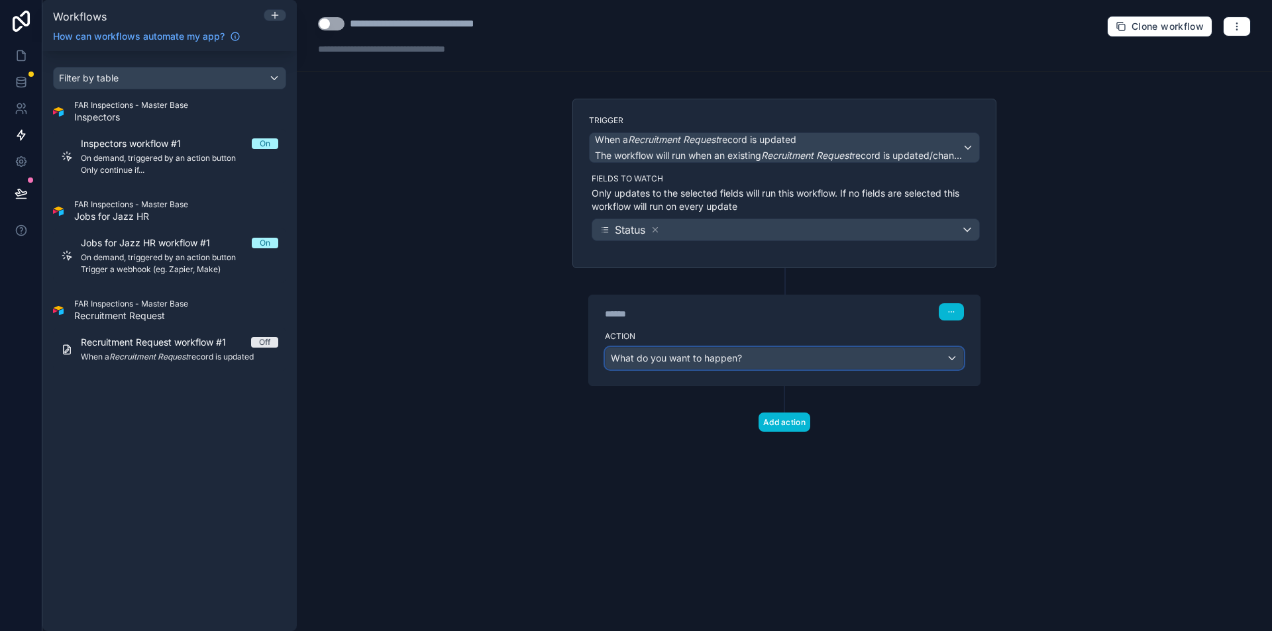
click at [727, 368] on div "What do you want to happen?" at bounding box center [784, 358] width 358 height 21
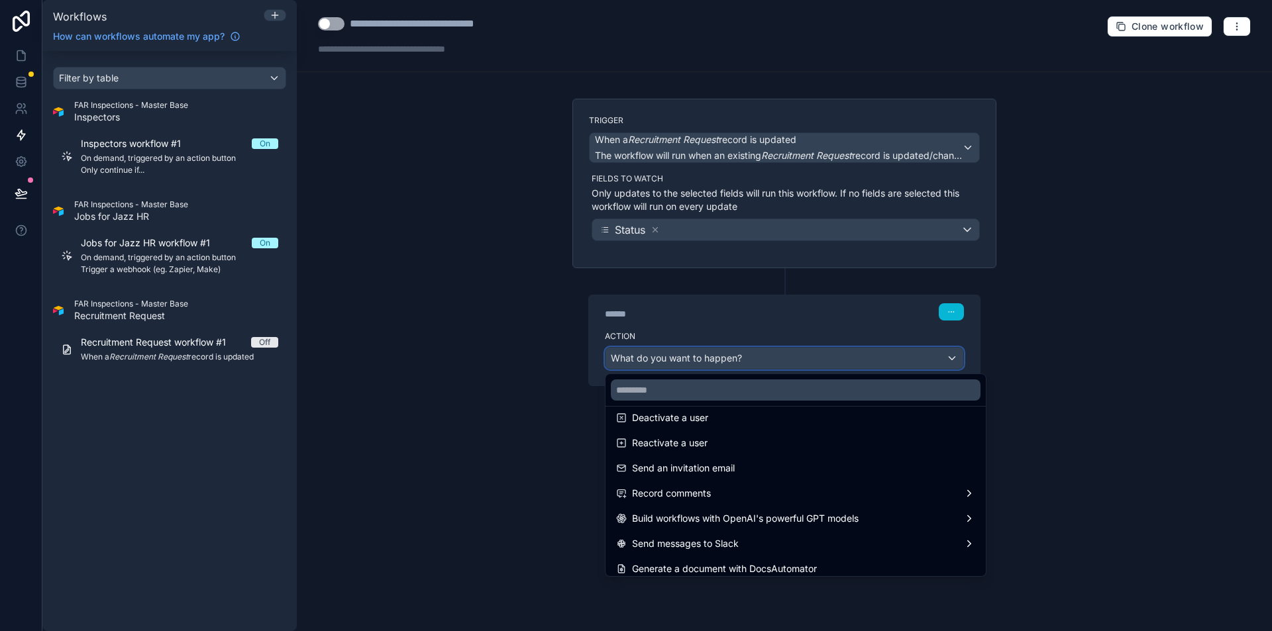
scroll to position [245, 0]
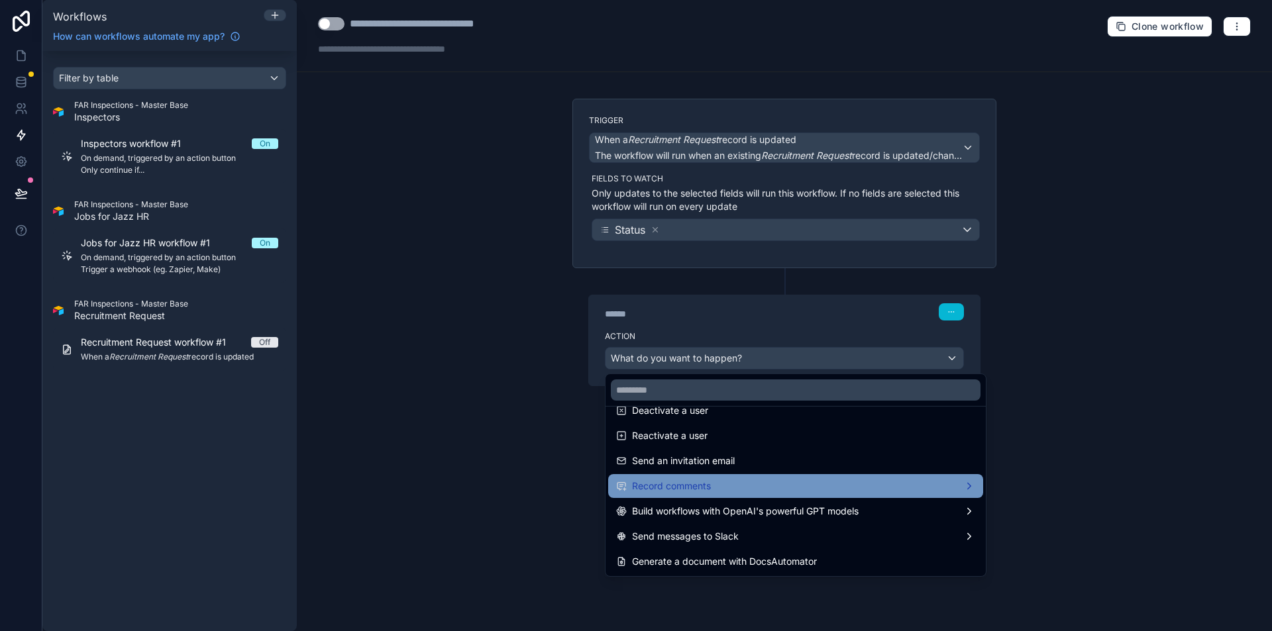
click at [735, 482] on div "Record comments" at bounding box center [795, 486] width 359 height 16
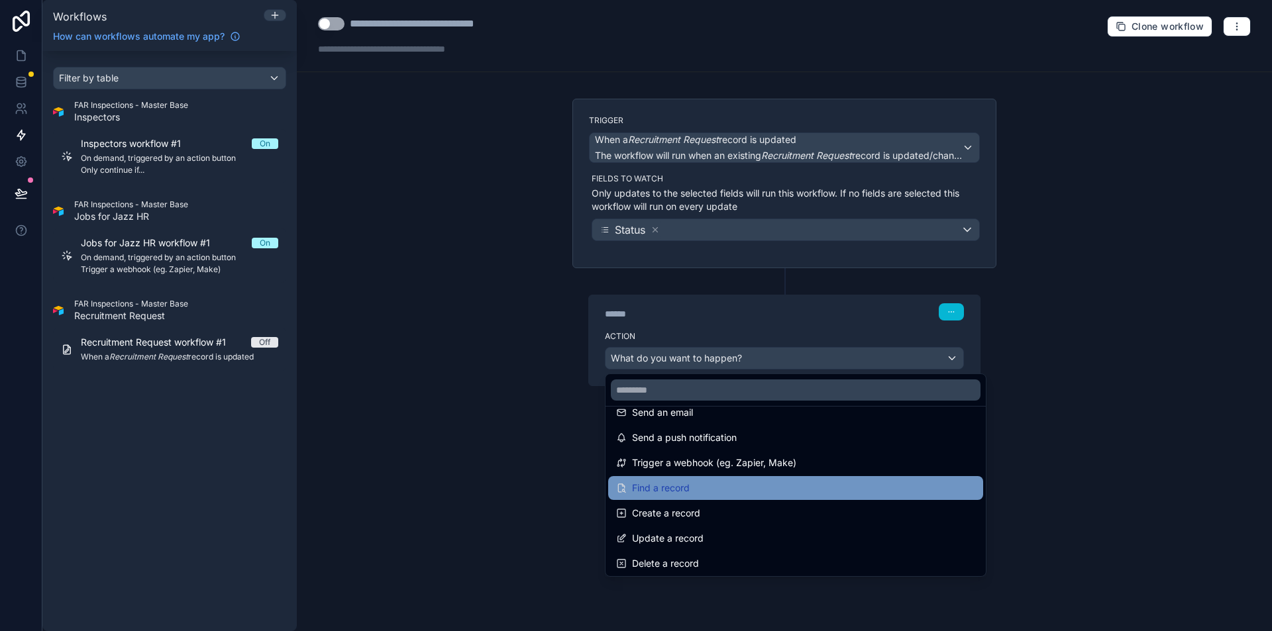
scroll to position [0, 0]
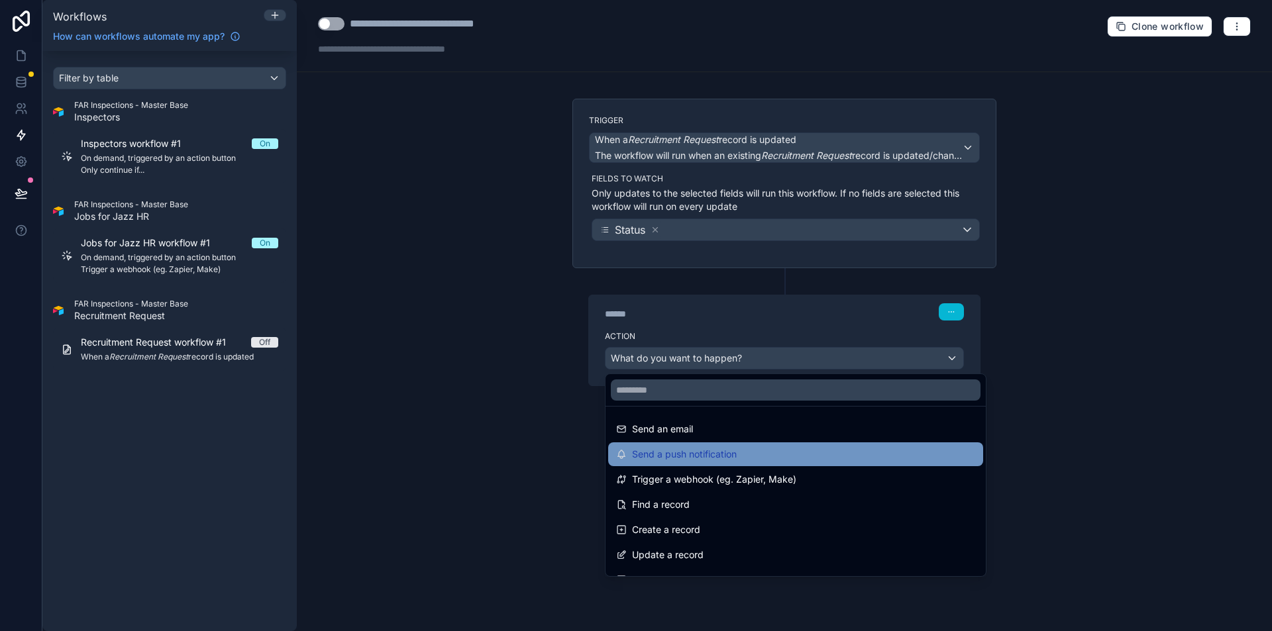
click at [730, 456] on span "Send a push notification" at bounding box center [684, 454] width 105 height 16
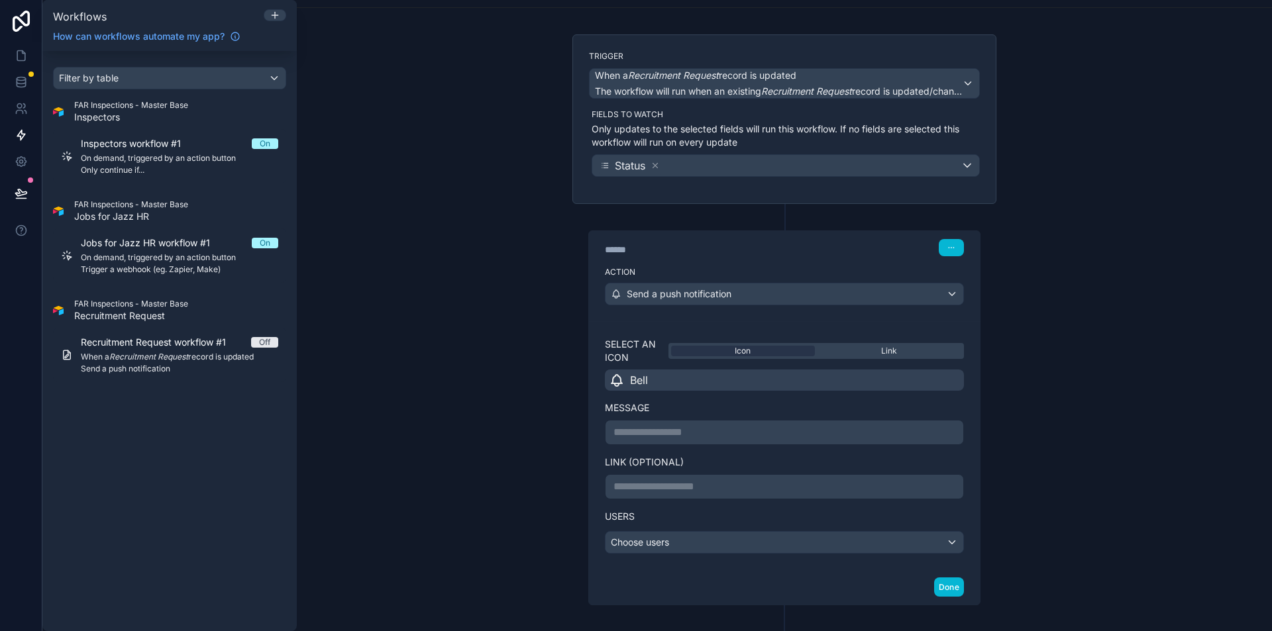
scroll to position [127, 0]
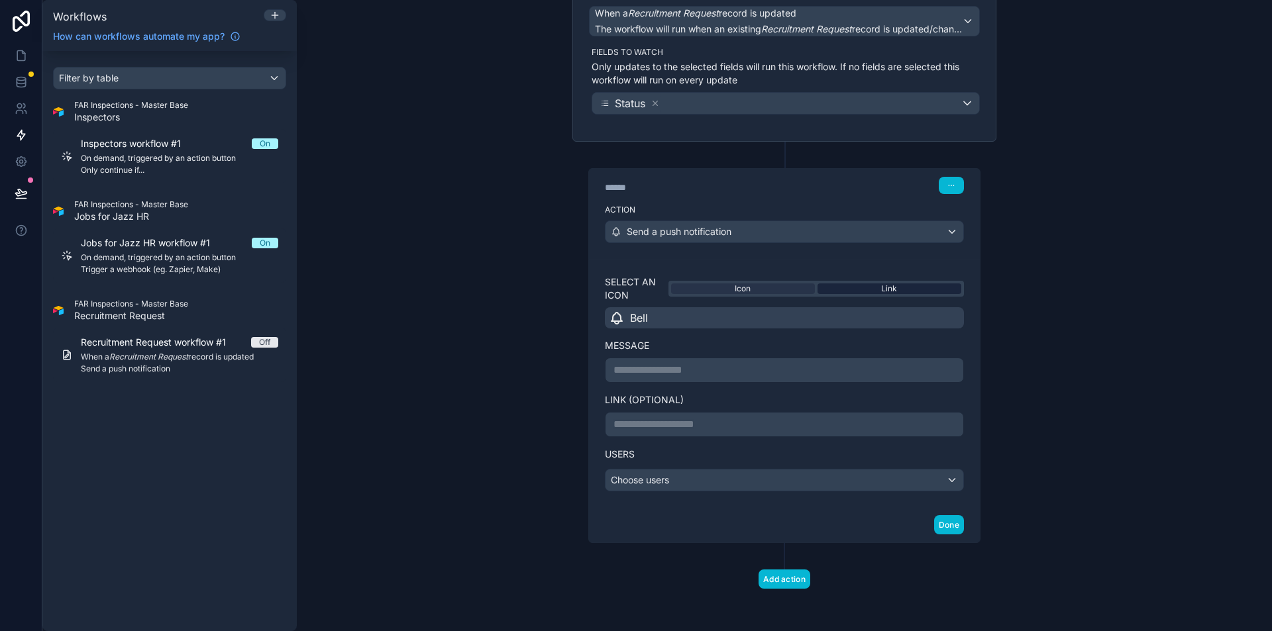
click at [847, 292] on div "Link" at bounding box center [889, 289] width 144 height 11
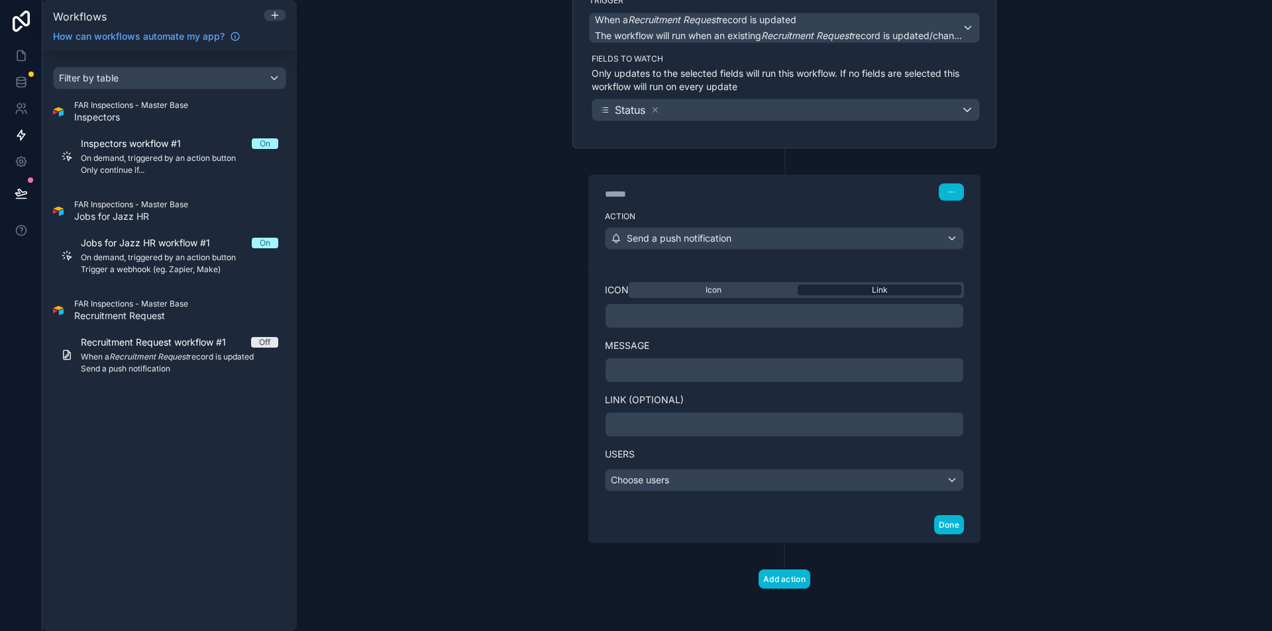
scroll to position [120, 0]
click at [750, 284] on div "Icon Link" at bounding box center [796, 290] width 335 height 16
click at [683, 313] on p "**********" at bounding box center [784, 316] width 342 height 16
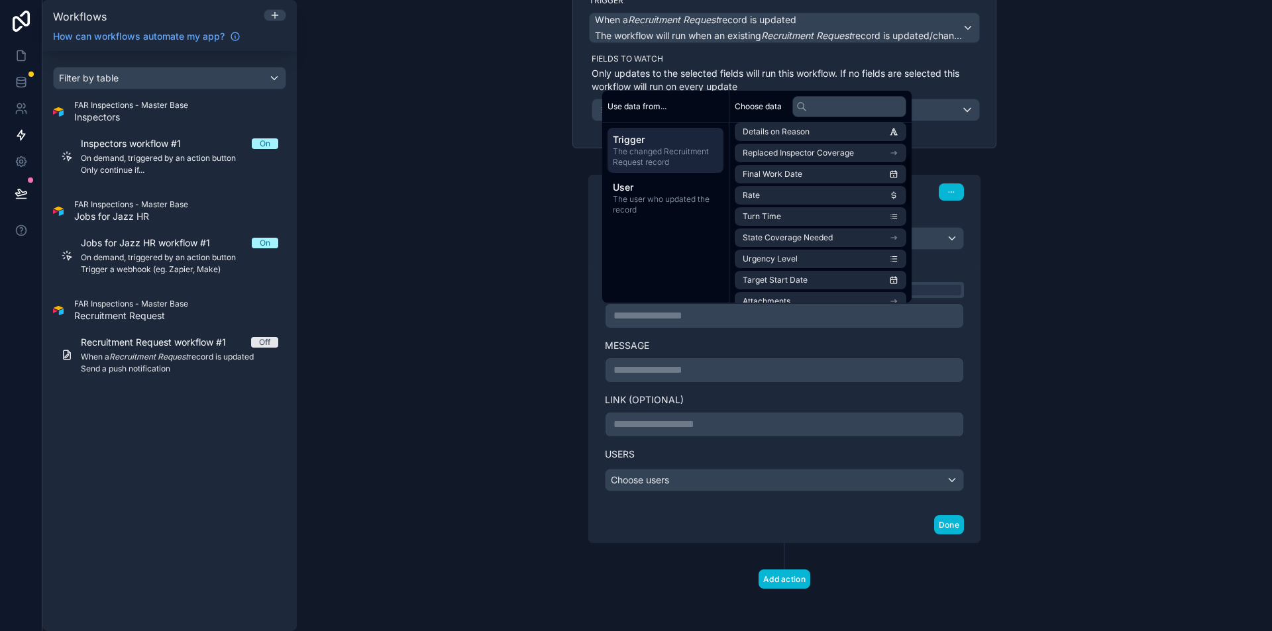
scroll to position [0, 0]
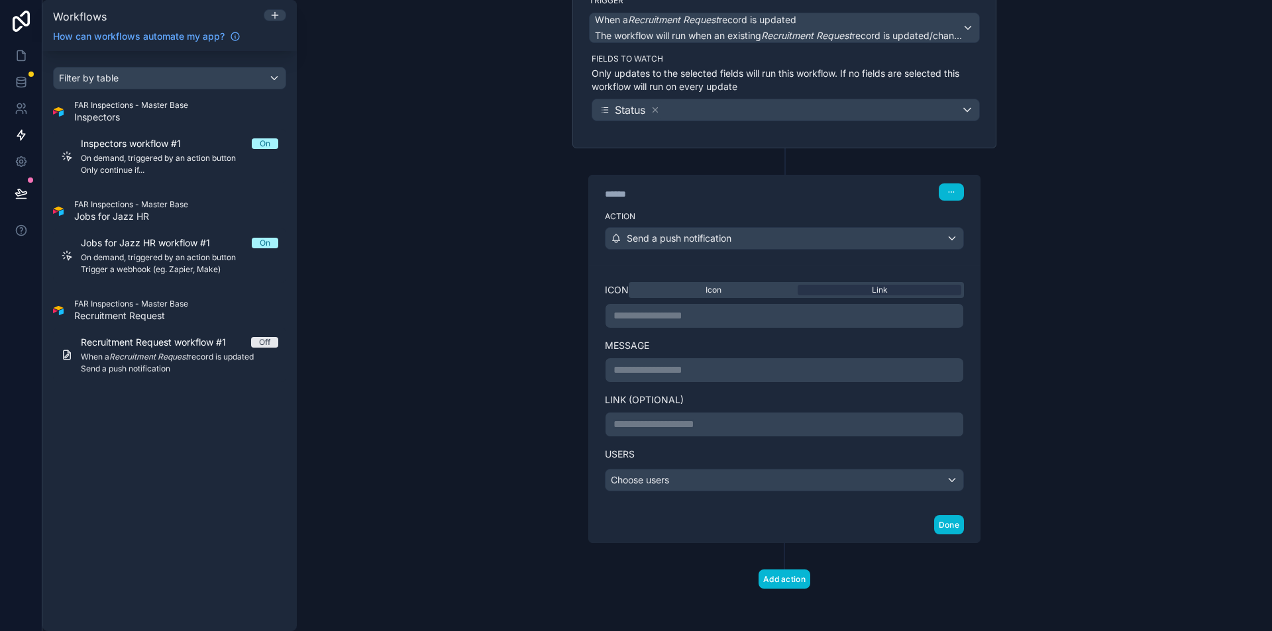
click at [747, 350] on label "Message" at bounding box center [784, 345] width 359 height 13
click at [782, 234] on div "Send a push notification" at bounding box center [784, 238] width 358 height 21
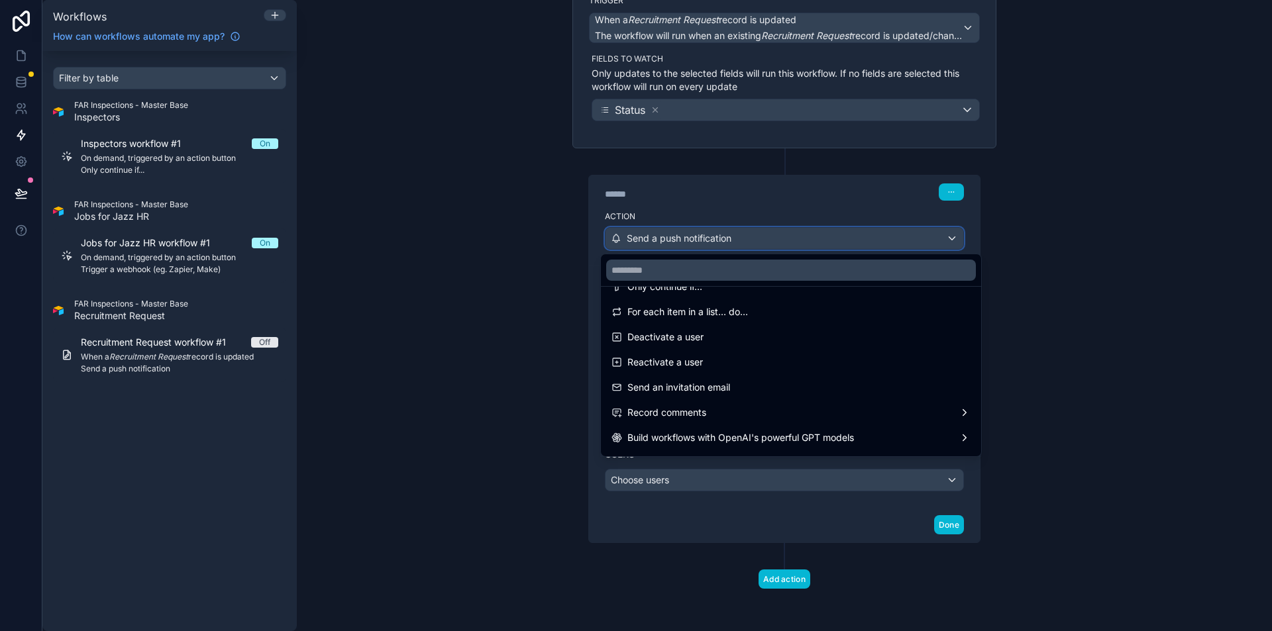
scroll to position [245, 0]
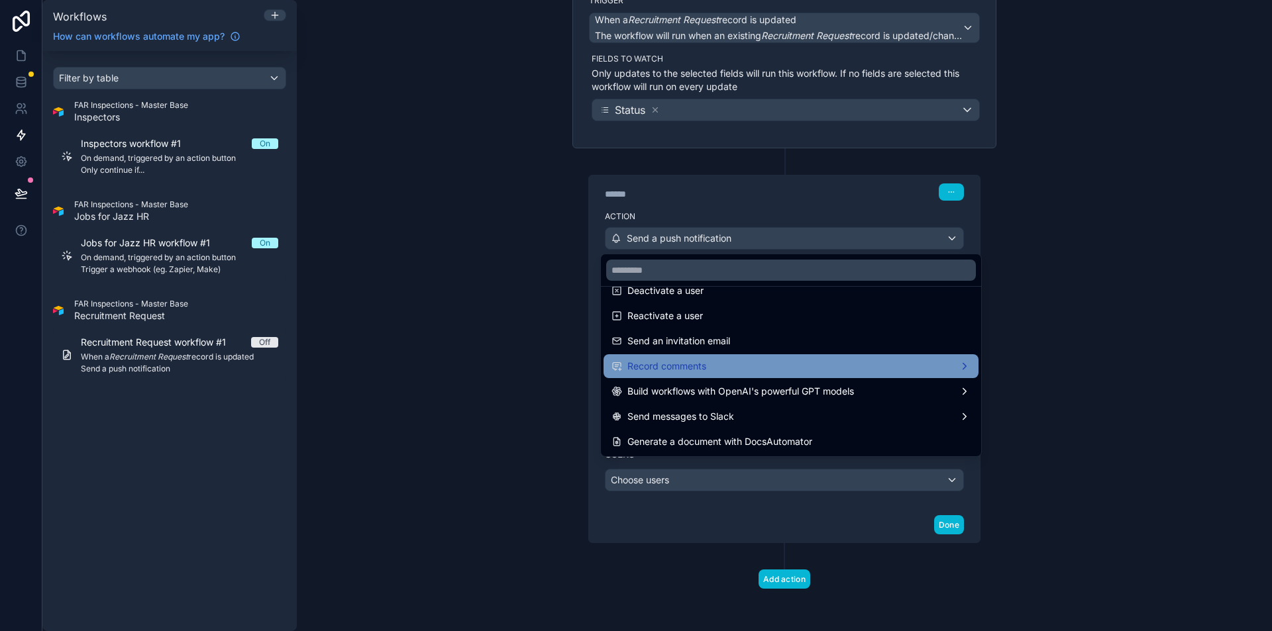
click at [695, 369] on span "Record comments" at bounding box center [666, 366] width 79 height 16
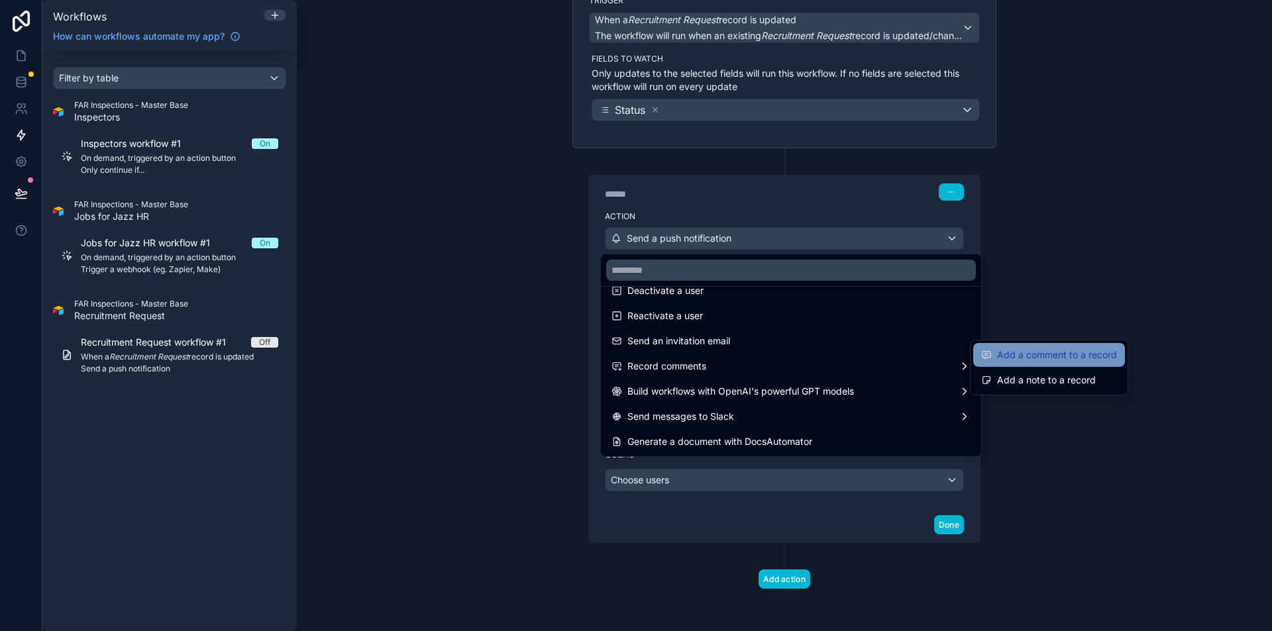
click at [1015, 352] on span "Add a comment to a record" at bounding box center [1057, 355] width 120 height 16
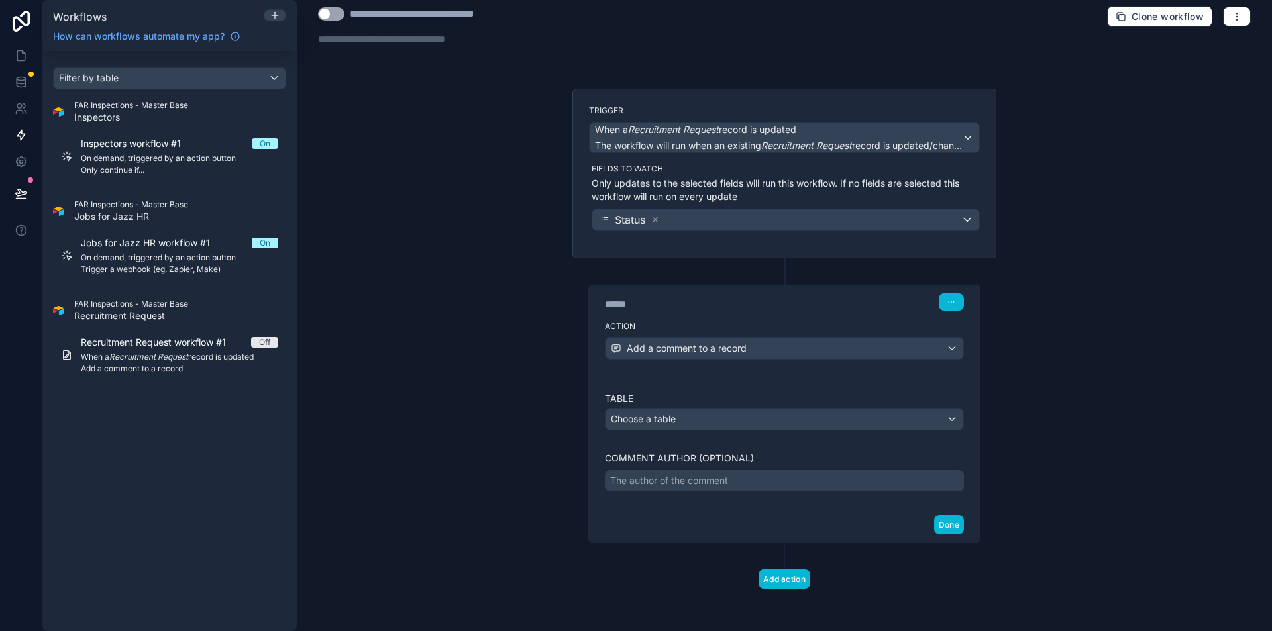
scroll to position [10, 0]
click at [721, 418] on div "Choose a table" at bounding box center [784, 419] width 358 height 21
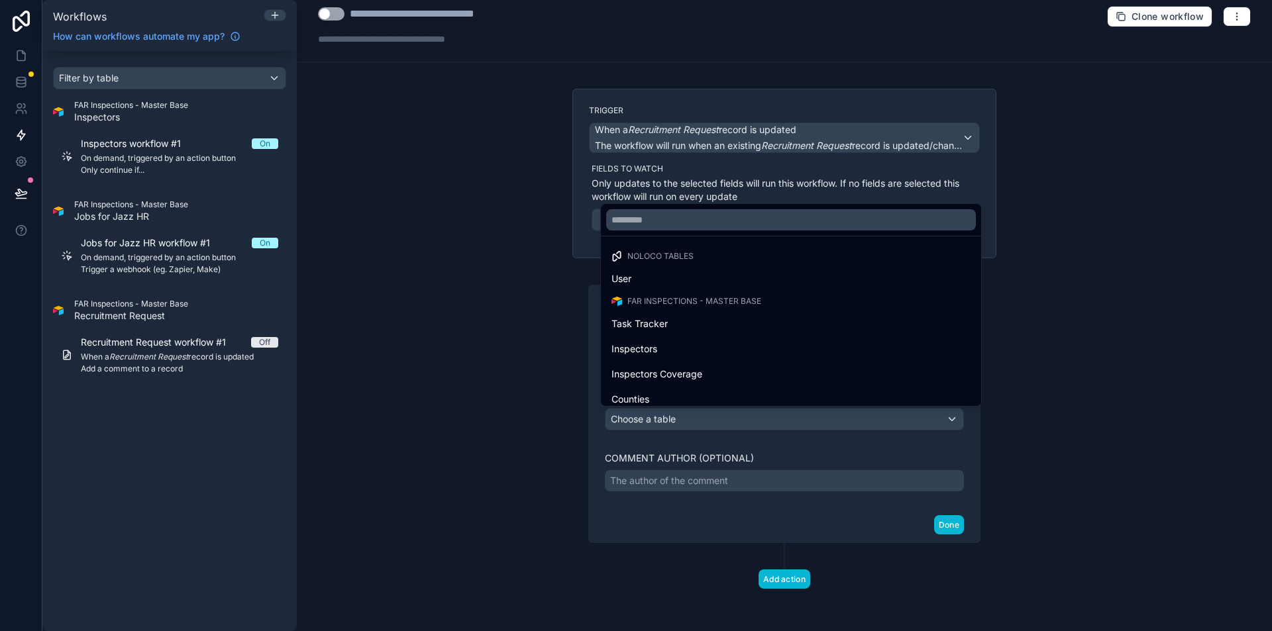
click at [979, 450] on div at bounding box center [636, 315] width 1272 height 631
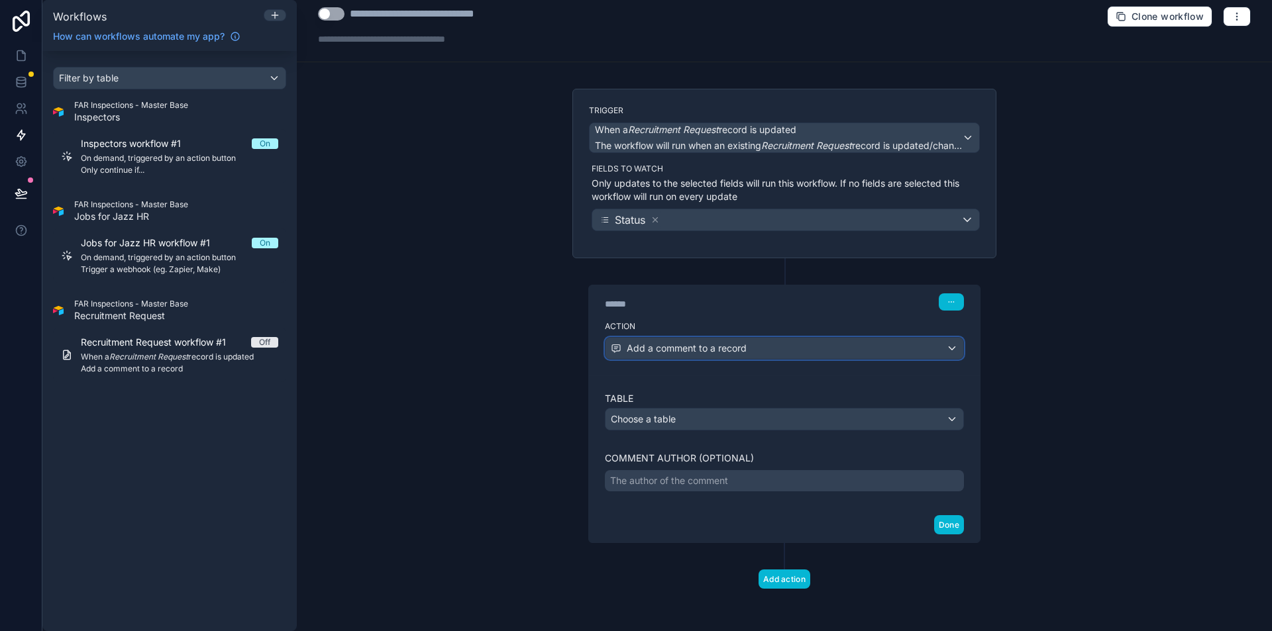
click at [810, 341] on div "Add a comment to a record" at bounding box center [784, 348] width 358 height 21
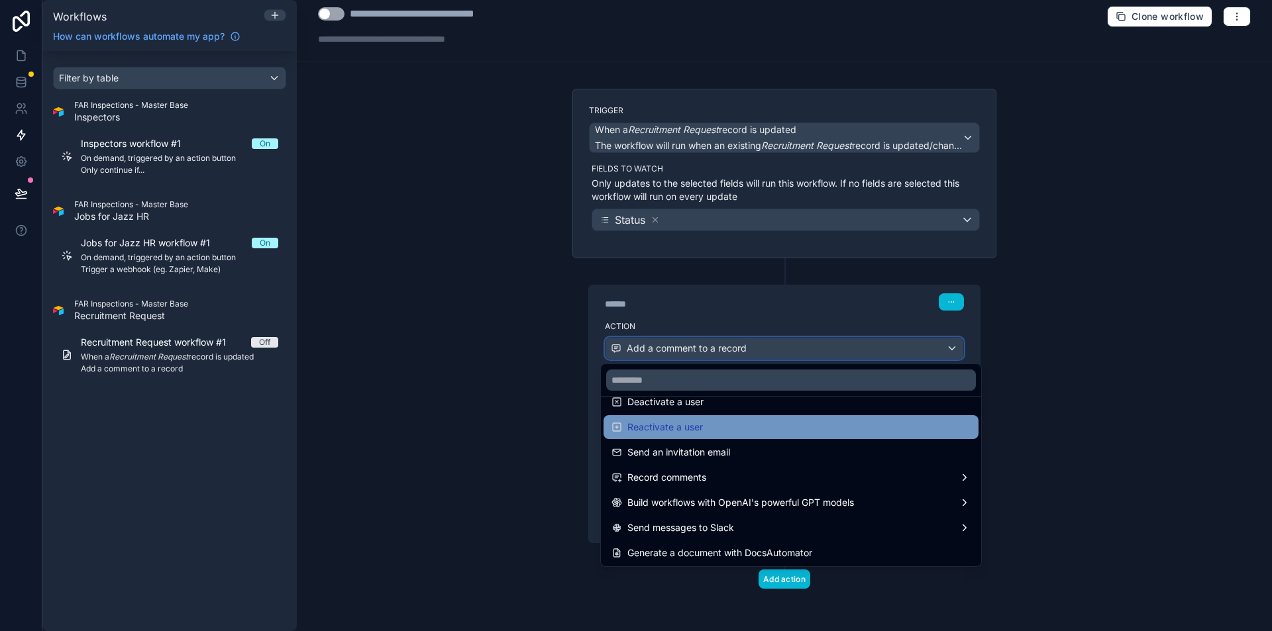
scroll to position [245, 0]
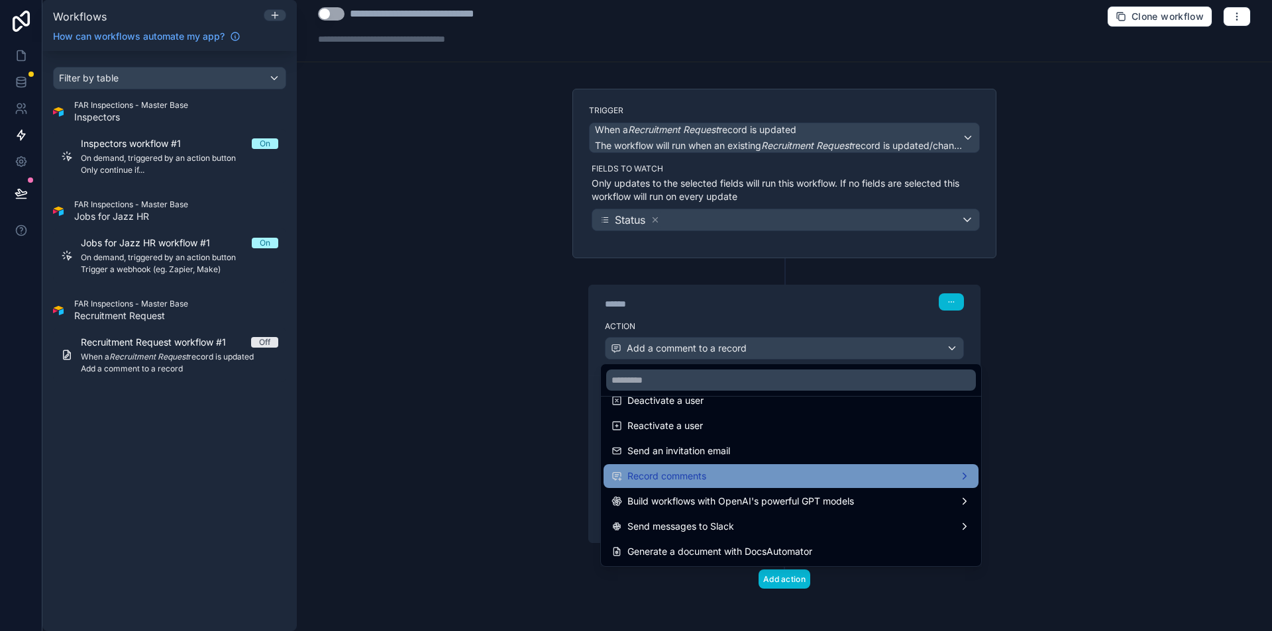
click at [719, 472] on div "Record comments" at bounding box center [790, 476] width 359 height 16
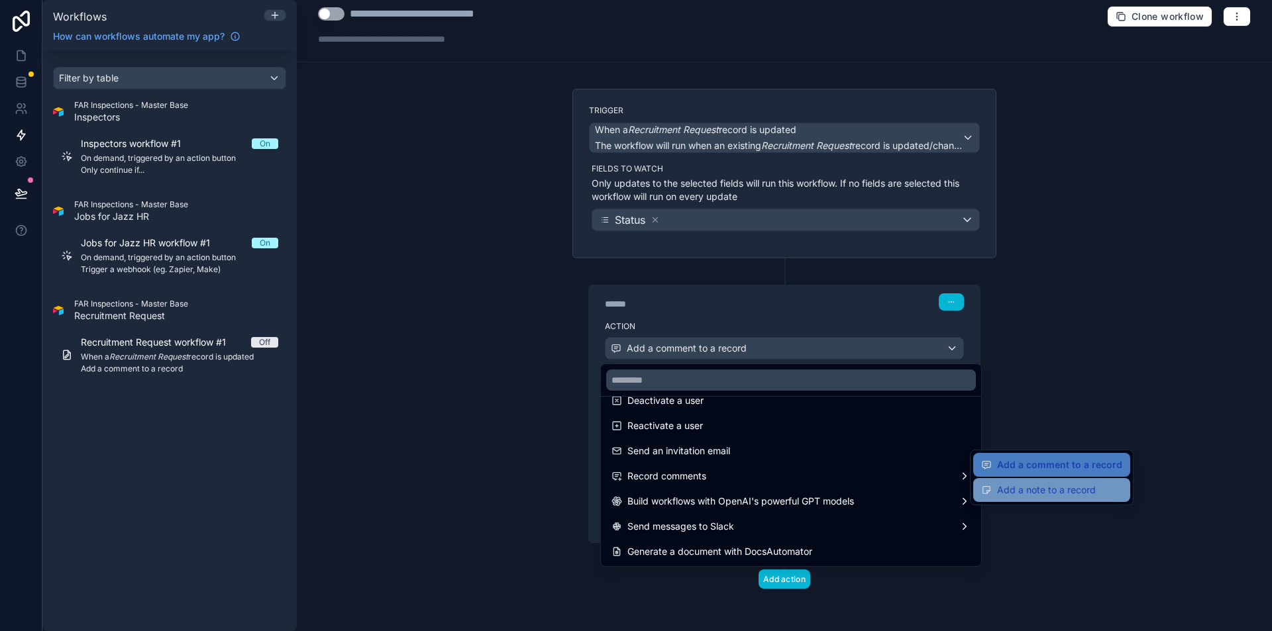
click at [1013, 484] on span "Add a note to a record" at bounding box center [1046, 490] width 99 height 16
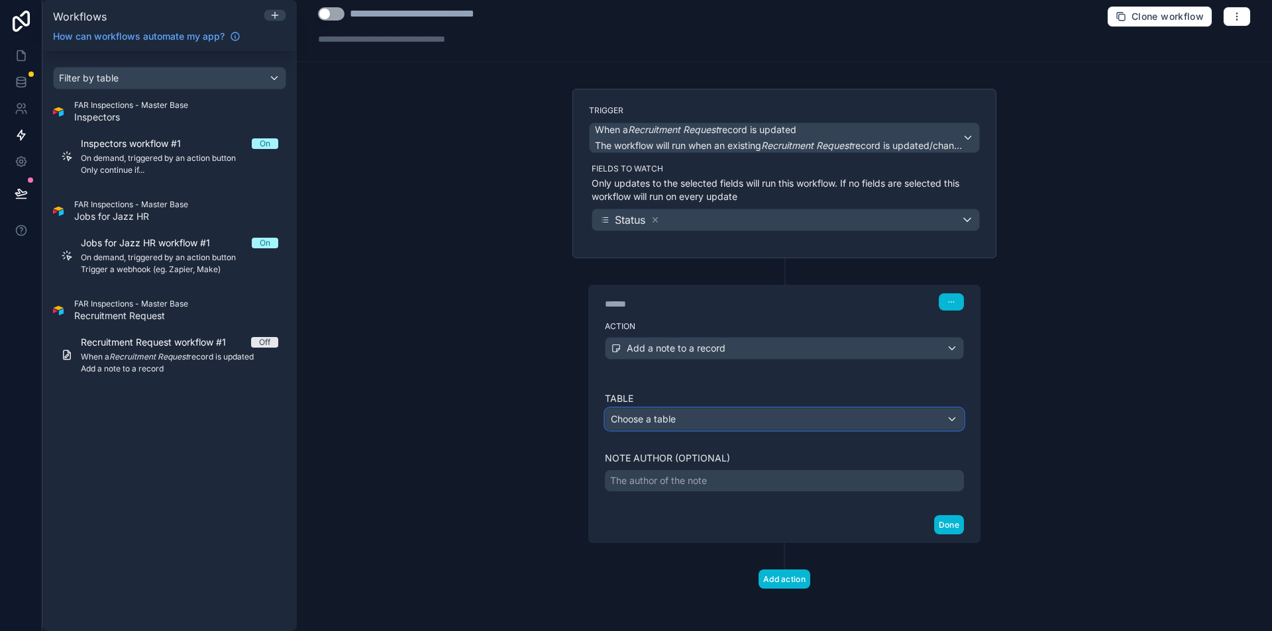
click at [778, 417] on div "Choose a table" at bounding box center [784, 419] width 358 height 21
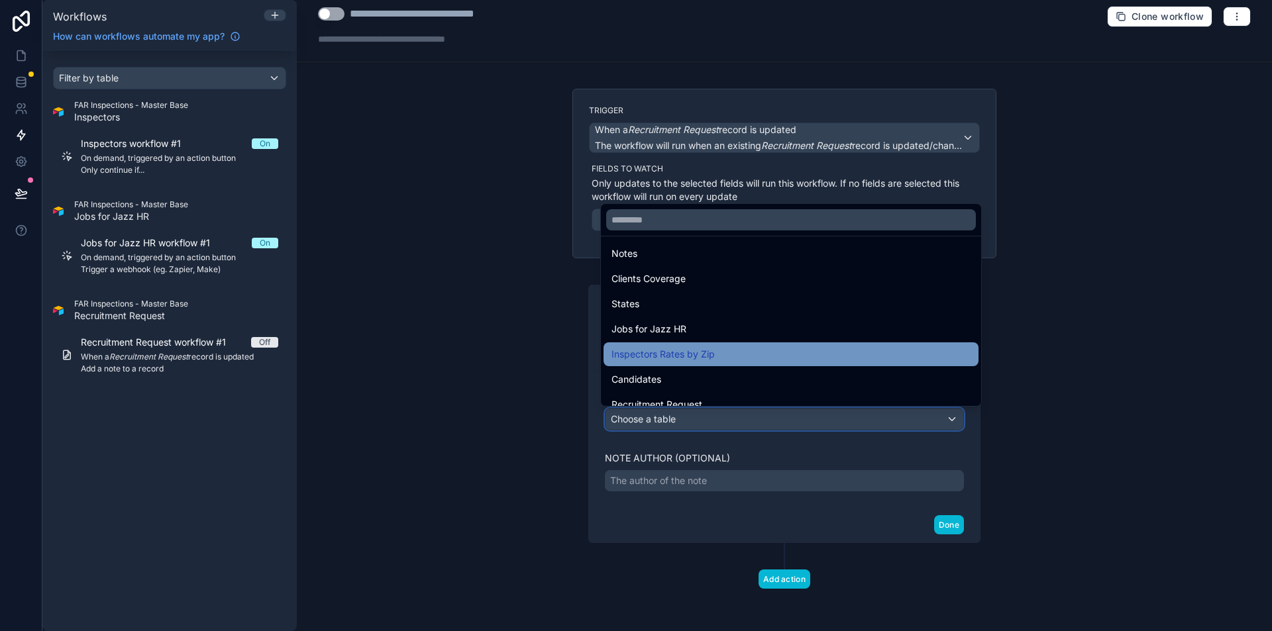
scroll to position [436, 0]
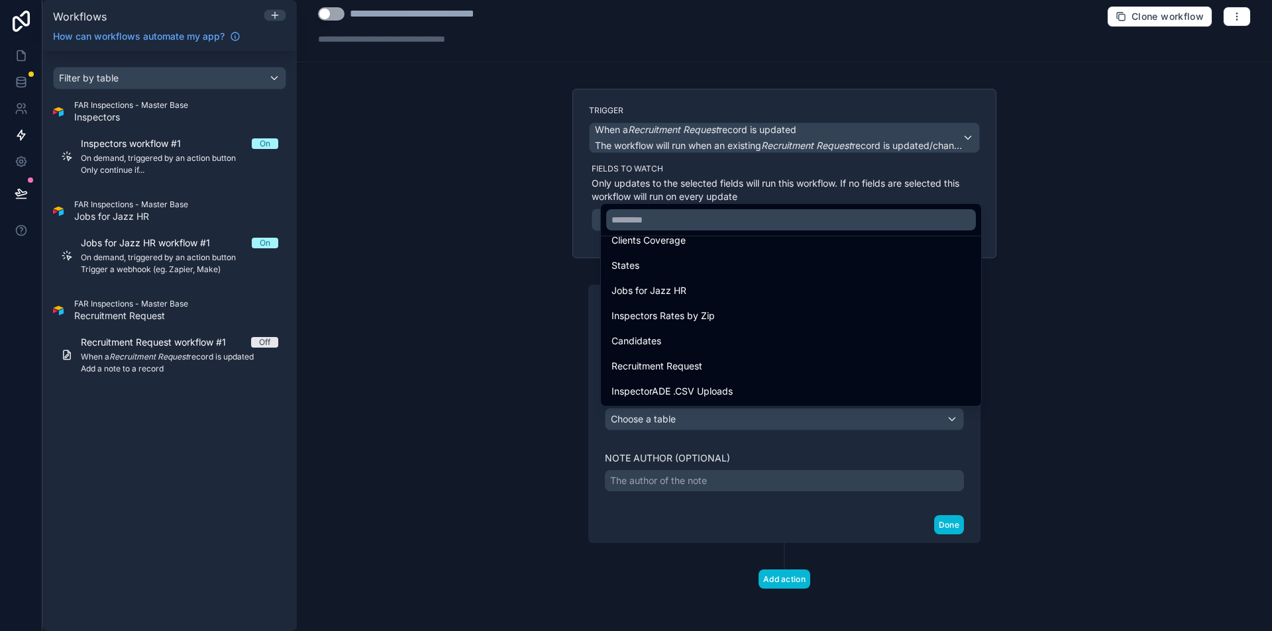
click at [442, 182] on div at bounding box center [636, 315] width 1272 height 631
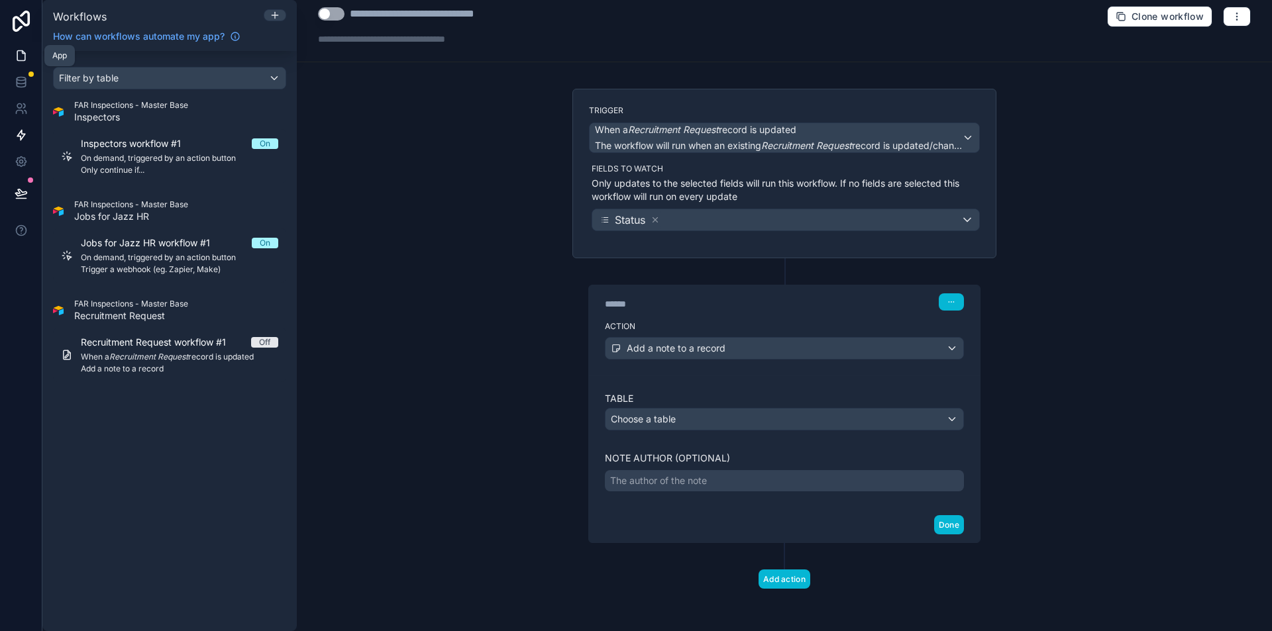
click at [26, 64] on link at bounding box center [21, 55] width 42 height 26
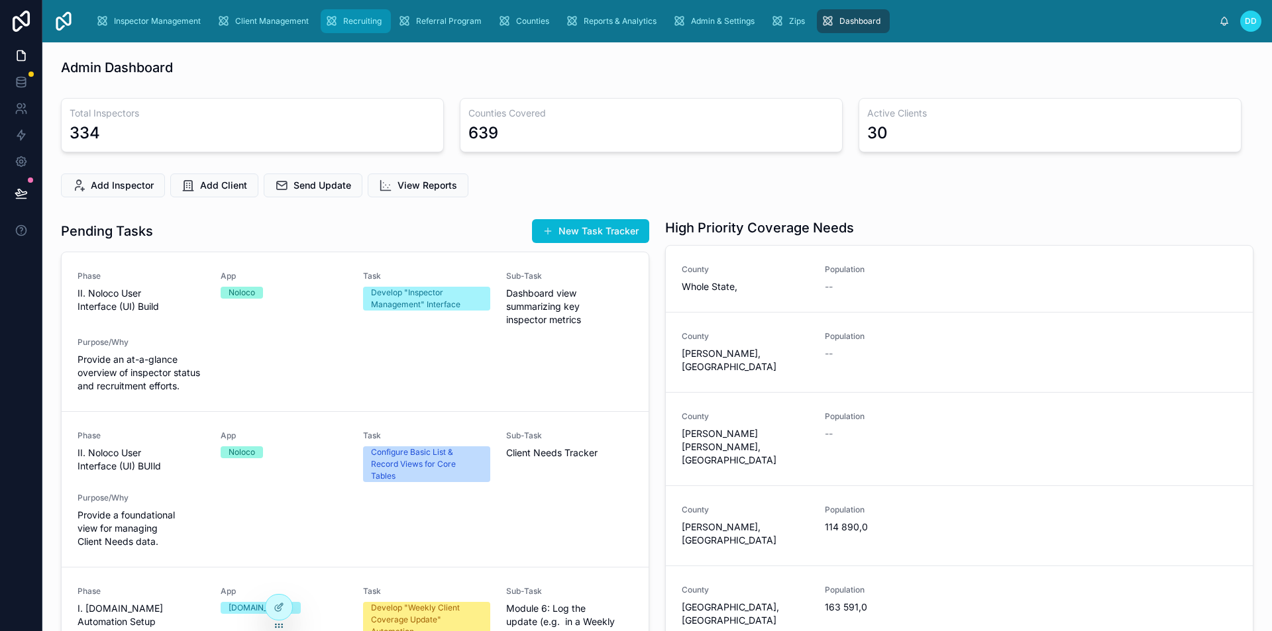
click at [370, 19] on span "Recruiting" at bounding box center [362, 21] width 38 height 11
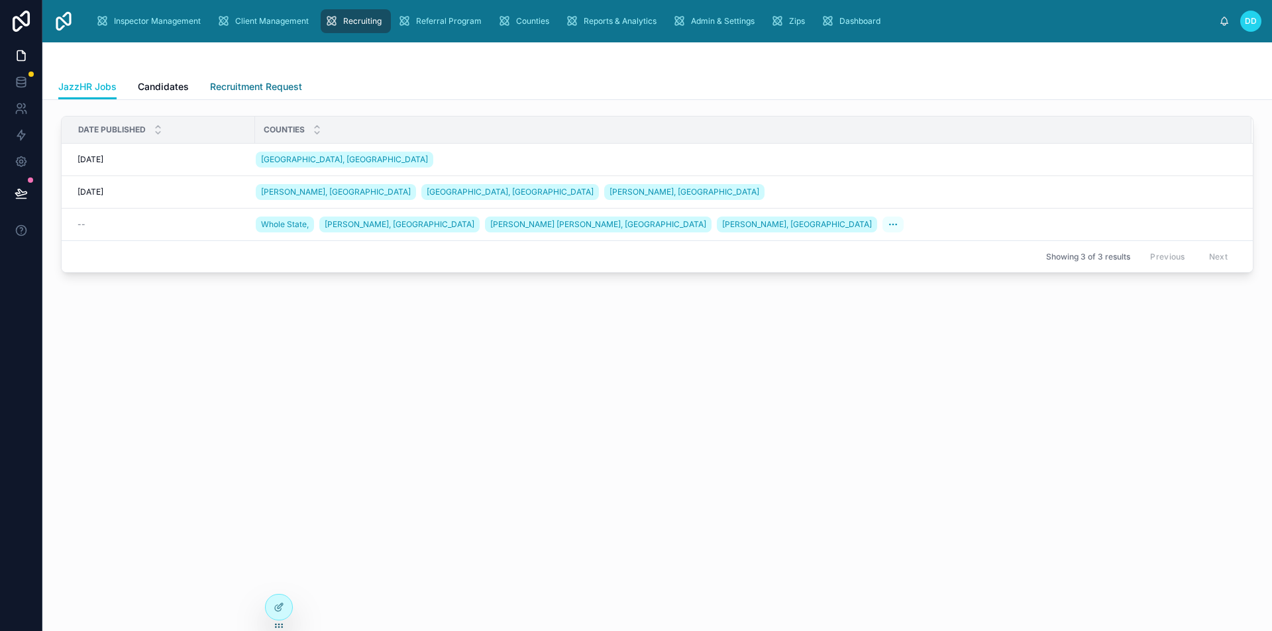
click at [227, 88] on span "Recruitment Request" at bounding box center [256, 86] width 92 height 13
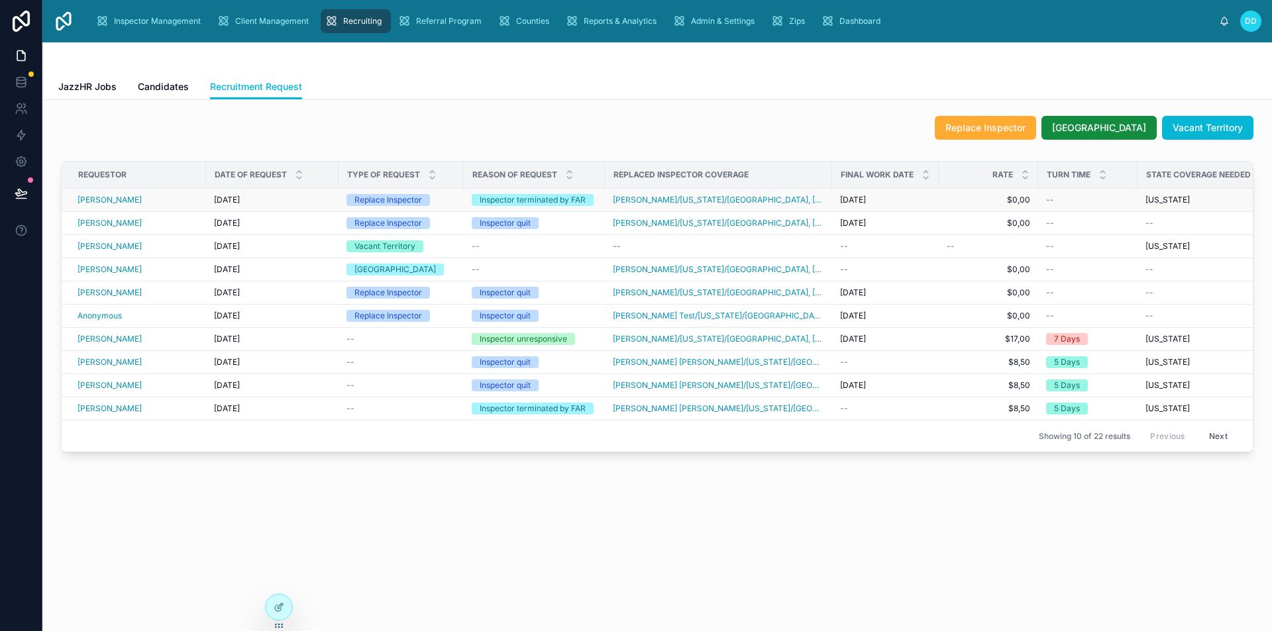
click at [169, 198] on div "[PERSON_NAME]" at bounding box center [138, 200] width 121 height 11
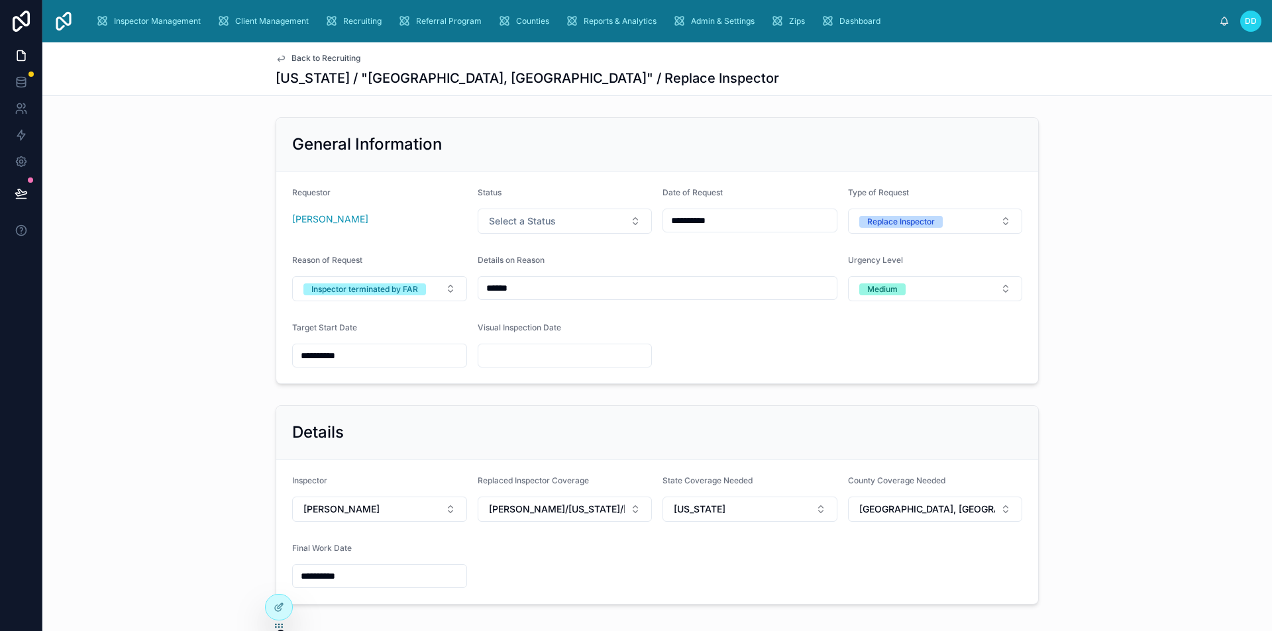
click at [1220, 26] on div "DD Dev Dev" at bounding box center [1240, 21] width 42 height 21
click at [1221, 26] on icon at bounding box center [1224, 21] width 11 height 11
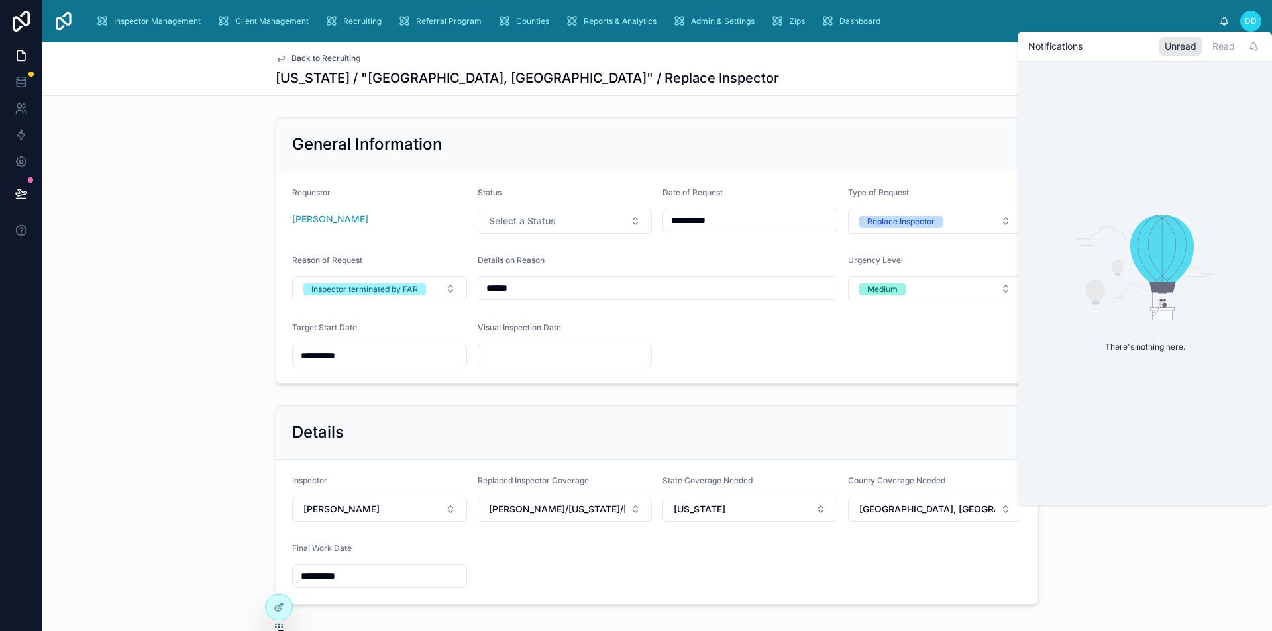
click at [955, 76] on div "[US_STATE] / "[GEOGRAPHIC_DATA], [GEOGRAPHIC_DATA]" / Replace Inspector" at bounding box center [657, 78] width 763 height 19
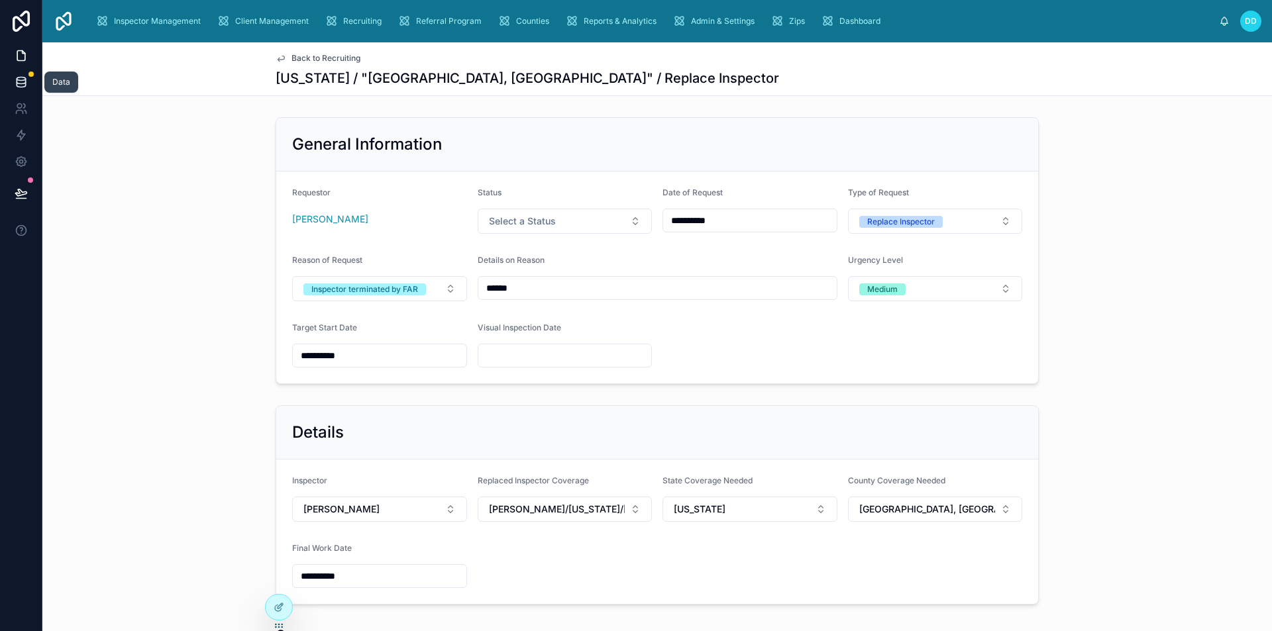
click at [26, 72] on link at bounding box center [21, 82] width 42 height 26
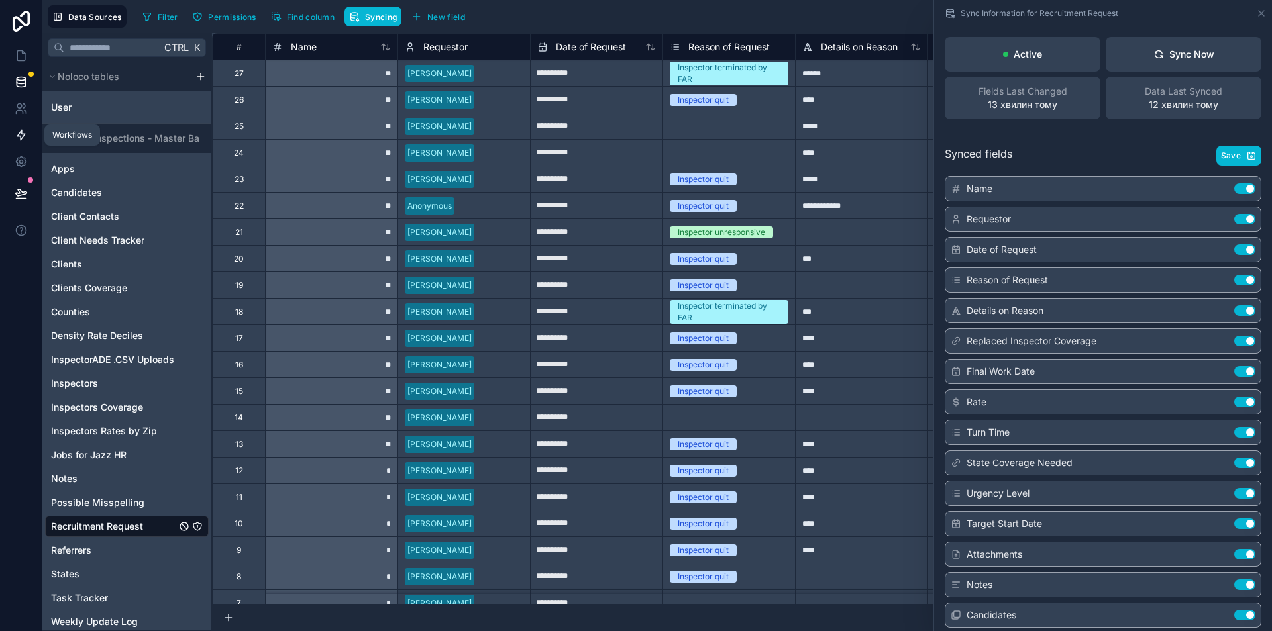
click at [17, 142] on link at bounding box center [21, 135] width 42 height 26
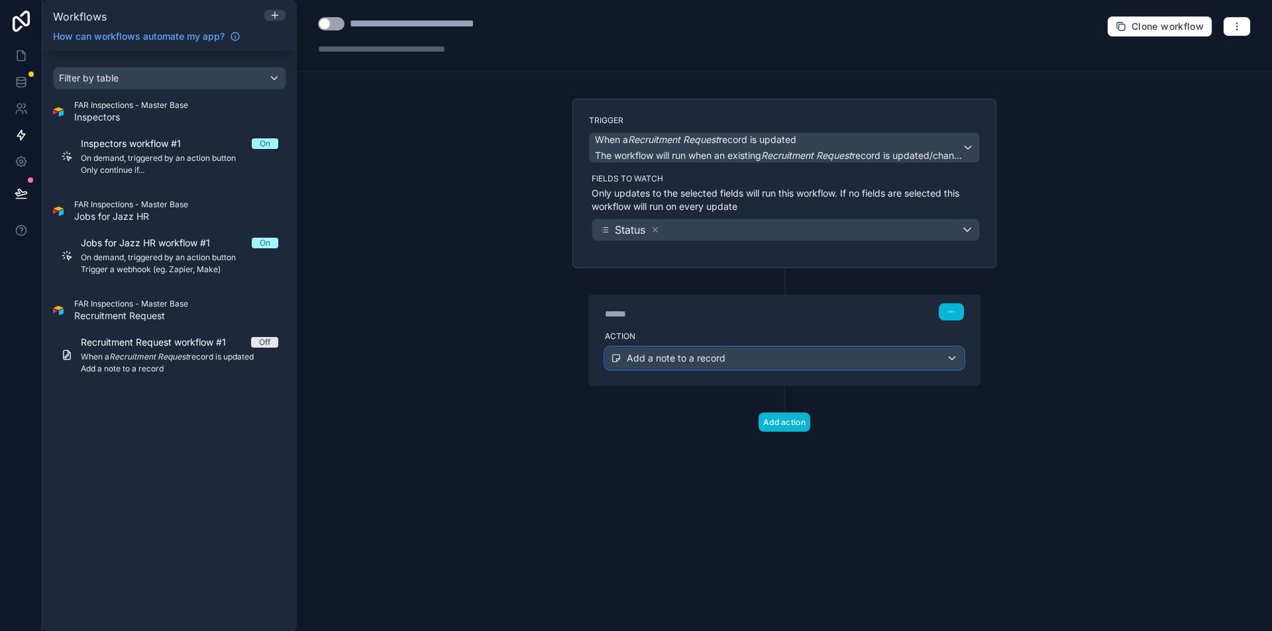
click at [686, 358] on span "Add a note to a record" at bounding box center [676, 358] width 99 height 13
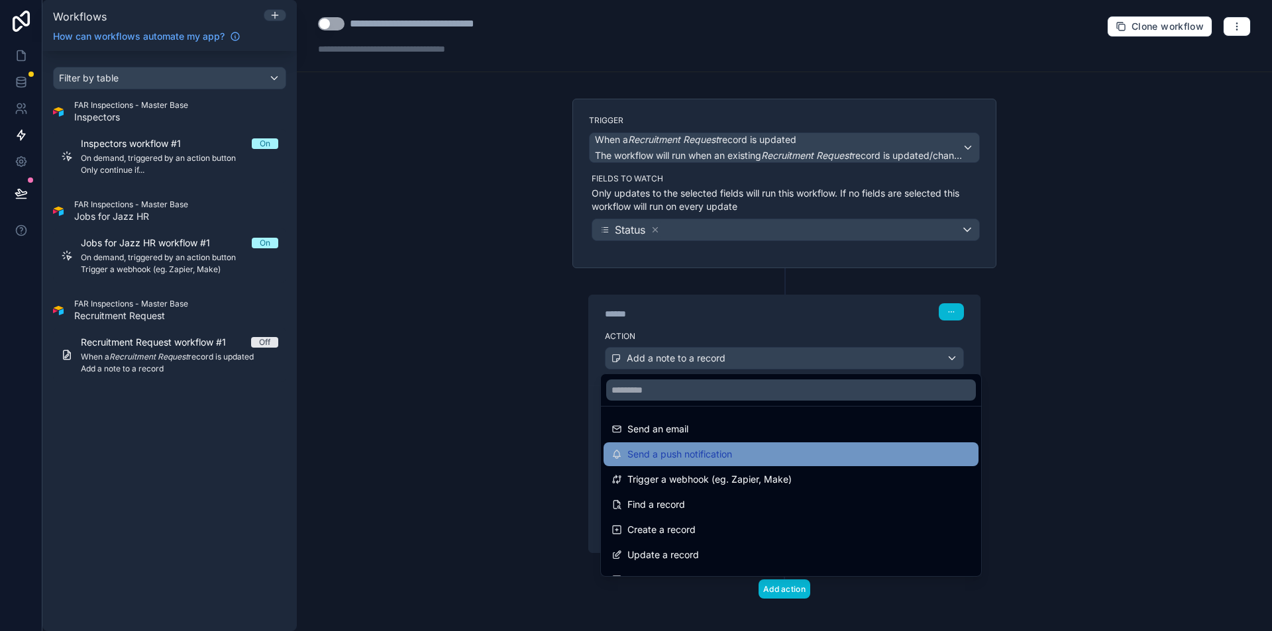
click at [716, 450] on span "Send a push notification" at bounding box center [679, 454] width 105 height 16
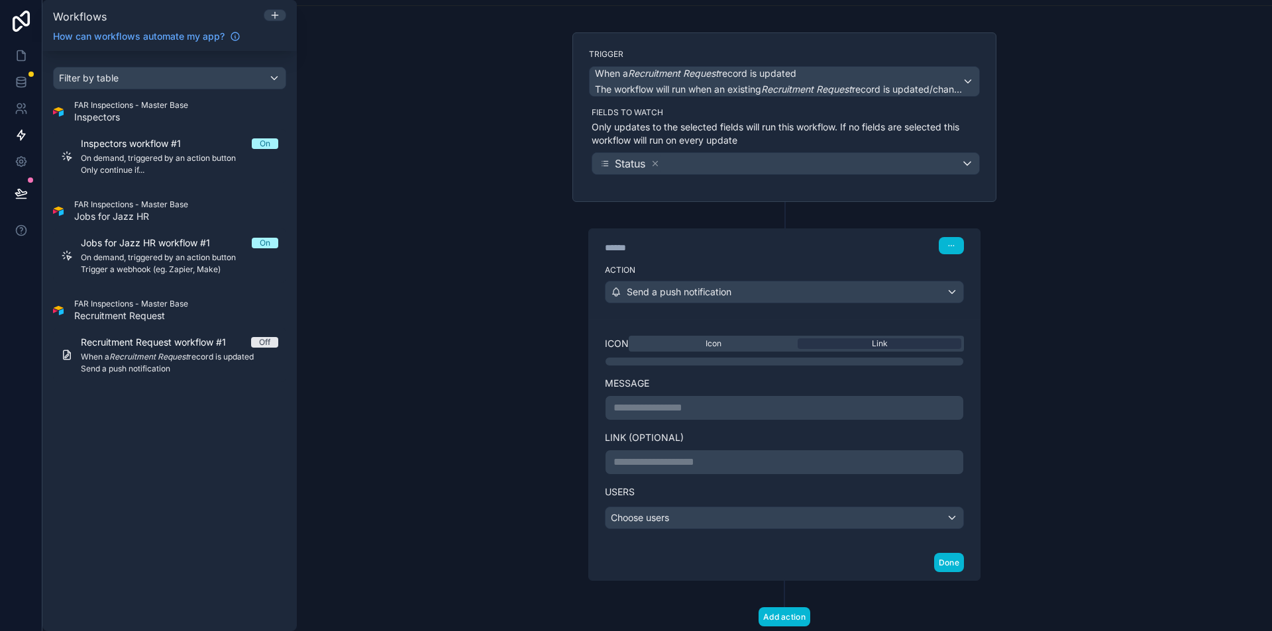
scroll to position [104, 0]
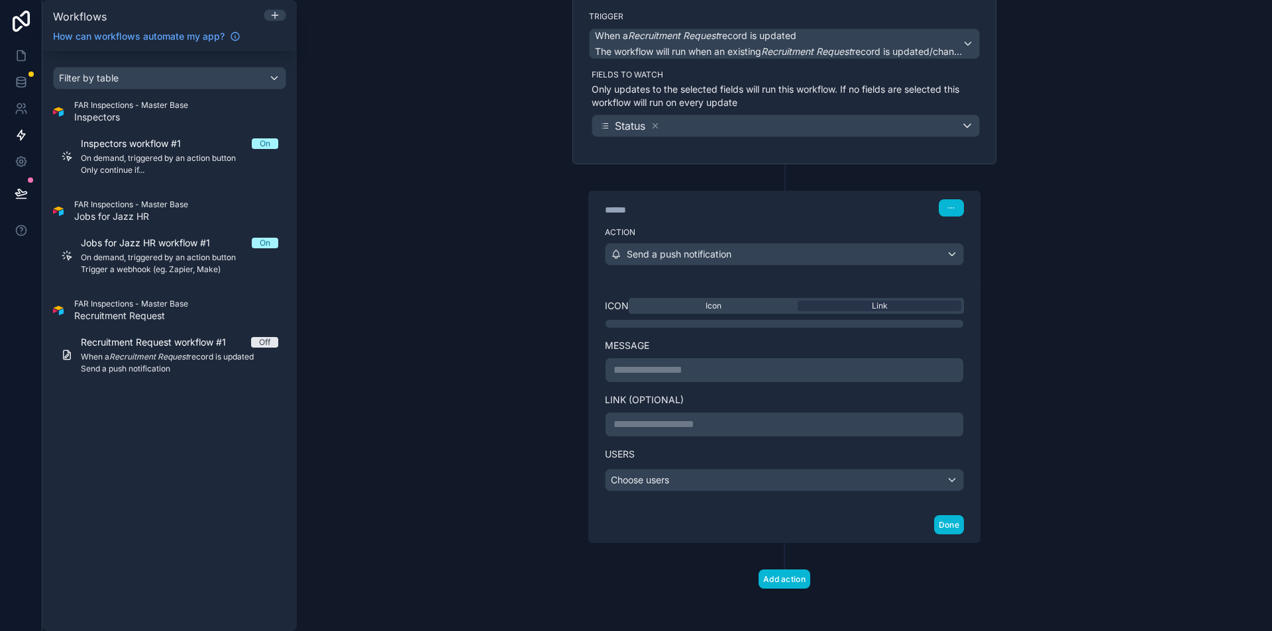
click at [716, 425] on p "**********" at bounding box center [784, 425] width 342 height 16
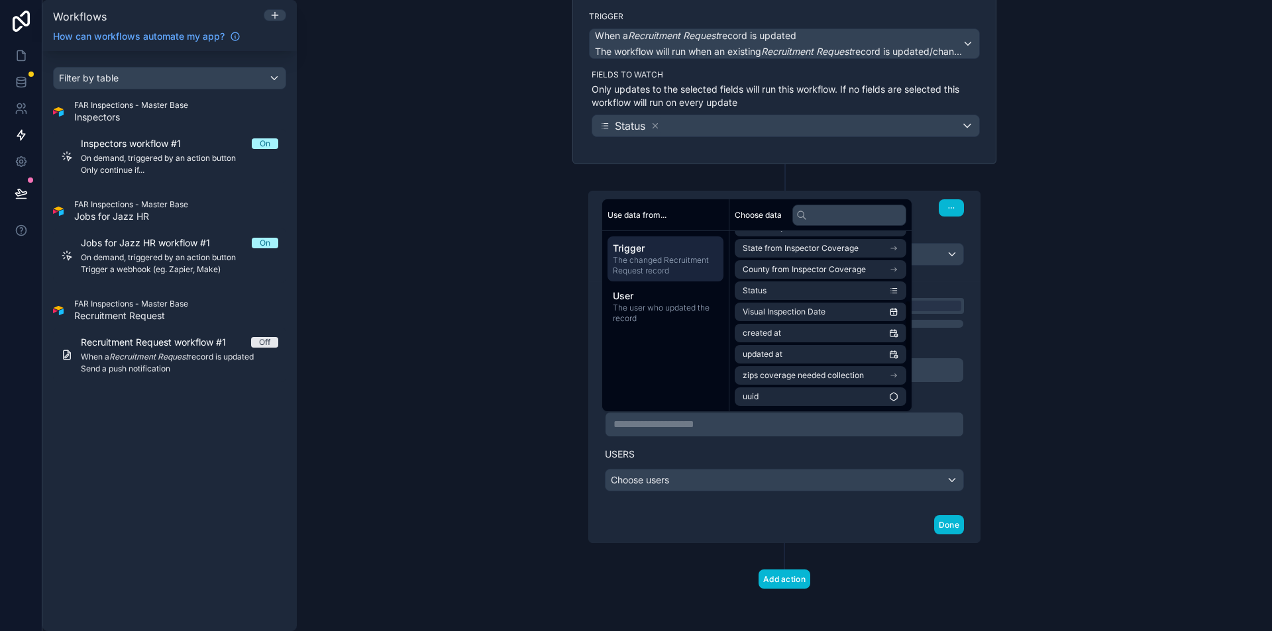
scroll to position [0, 0]
click at [851, 242] on li "id" at bounding box center [821, 245] width 172 height 19
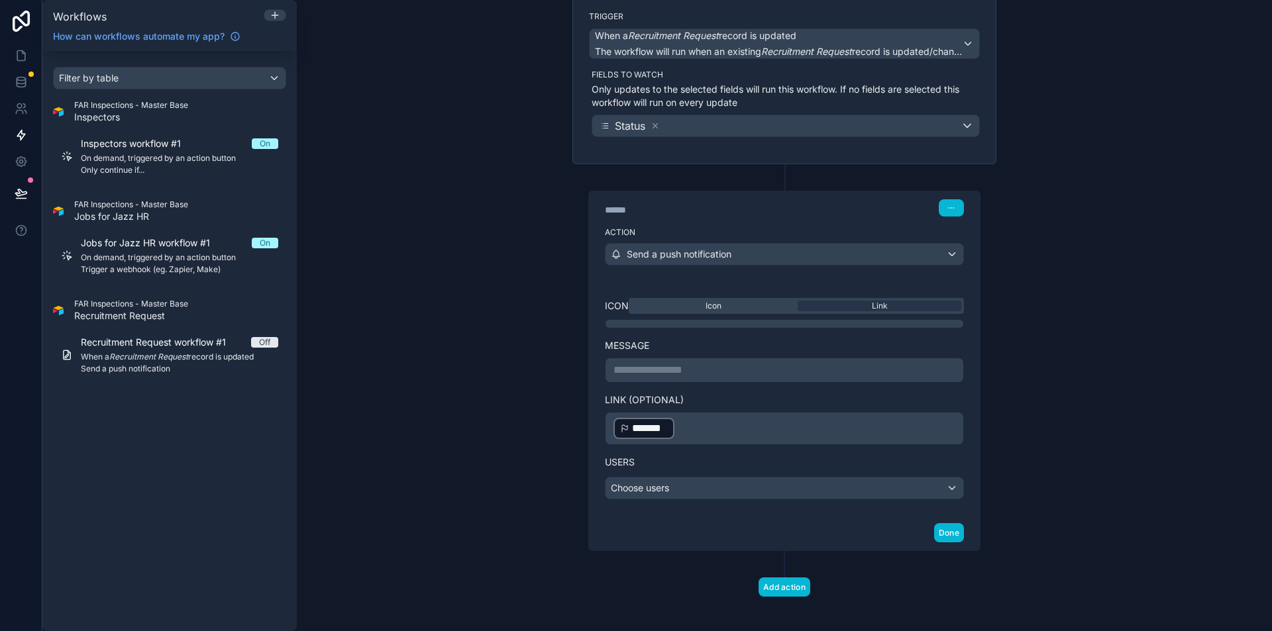
click at [723, 456] on label "Users" at bounding box center [784, 462] width 359 height 13
click at [693, 492] on div "Choose users" at bounding box center [784, 488] width 358 height 21
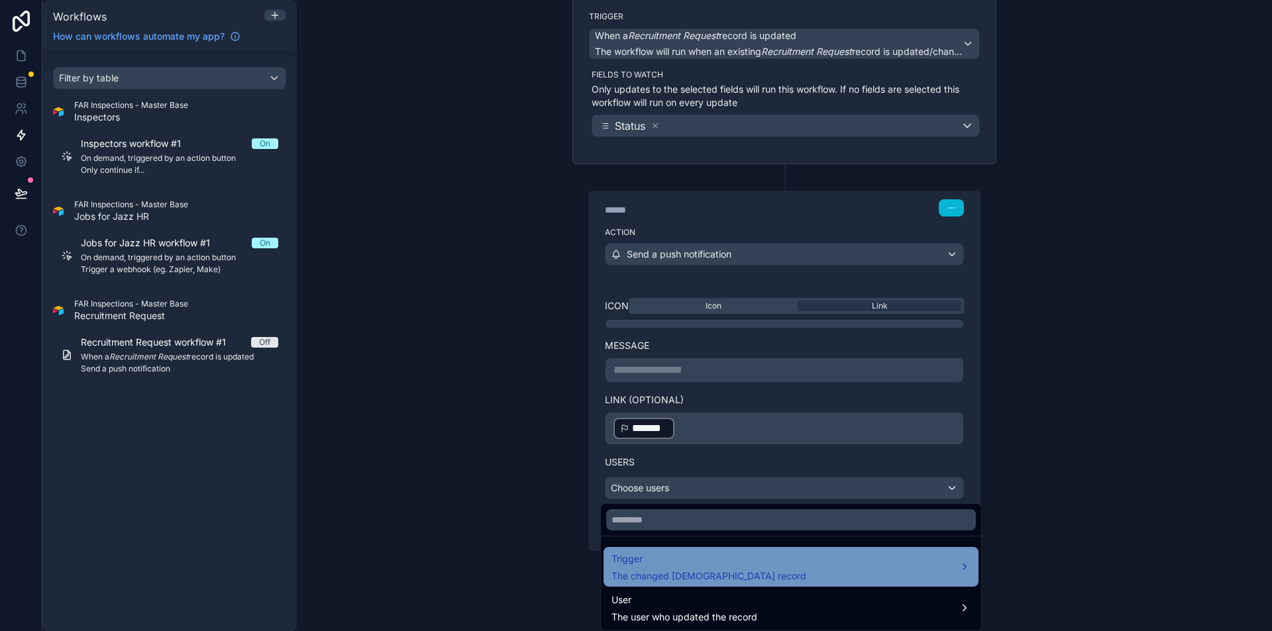
click at [858, 556] on div "Trigger The changed farInspectionsMasterBaseTable23 record" at bounding box center [790, 567] width 359 height 32
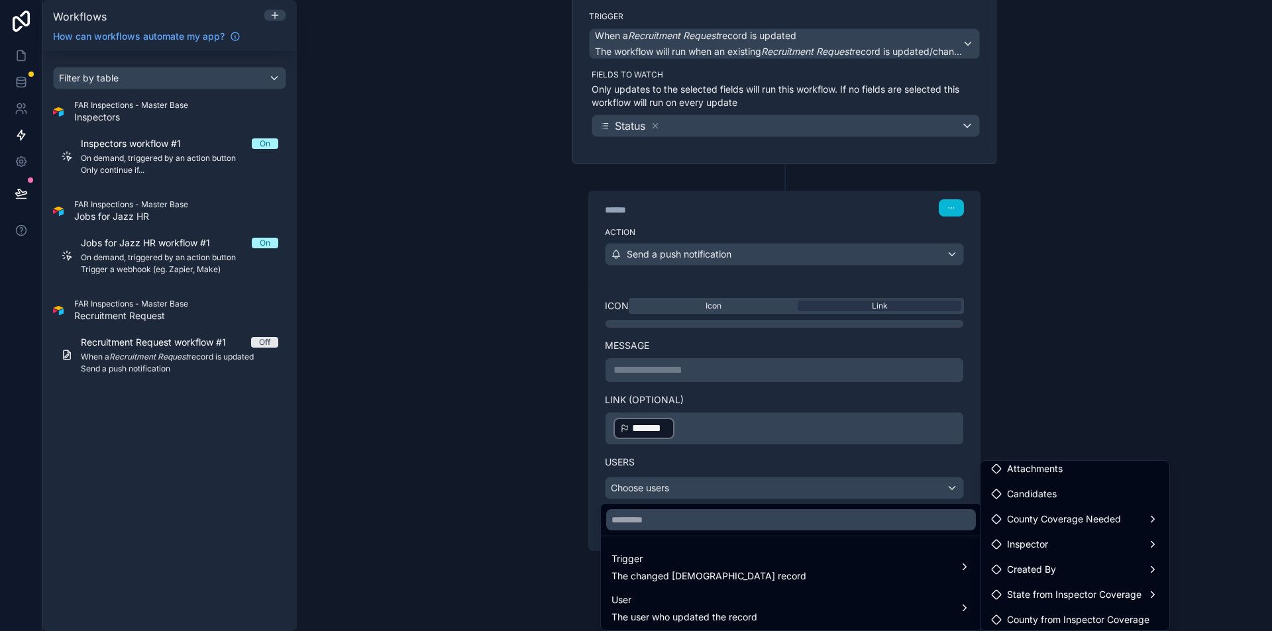
scroll to position [111, 0]
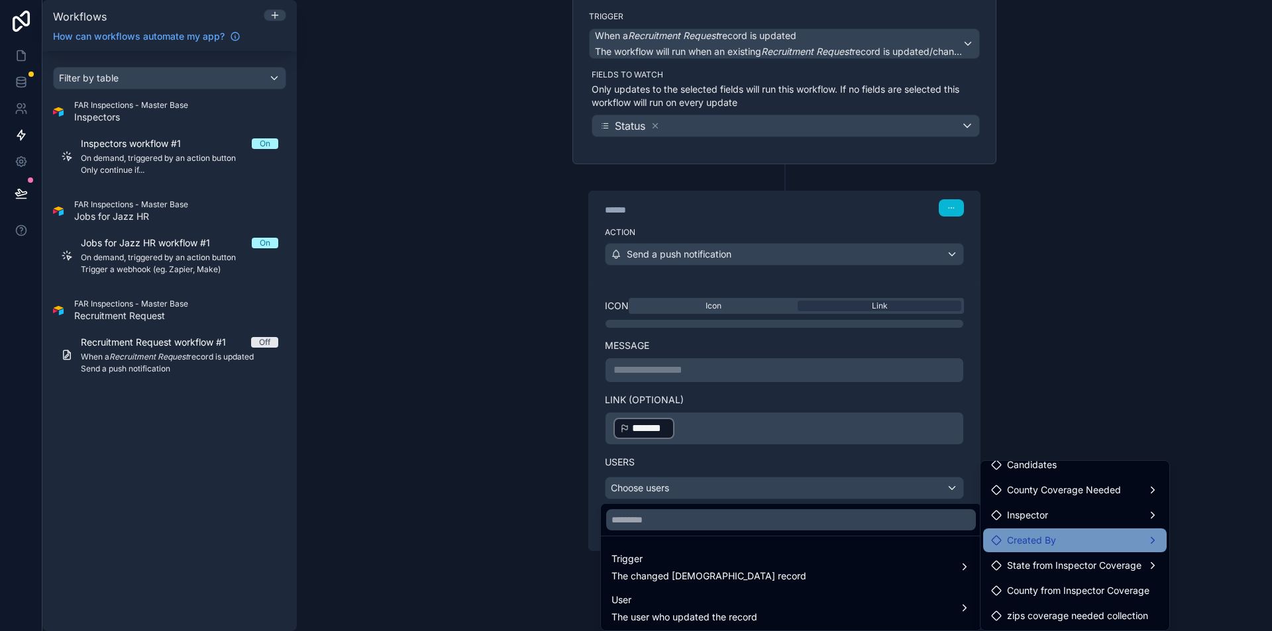
click at [1074, 541] on div "Created By" at bounding box center [1075, 541] width 168 height 16
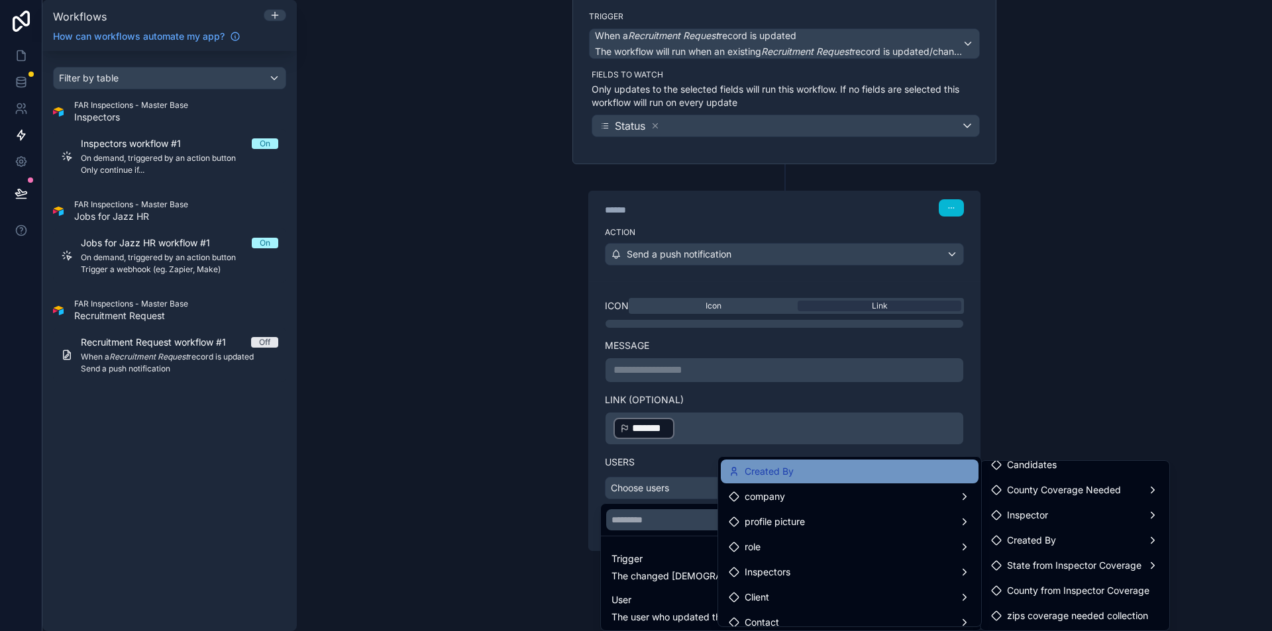
click at [830, 481] on div "Created By" at bounding box center [850, 472] width 258 height 24
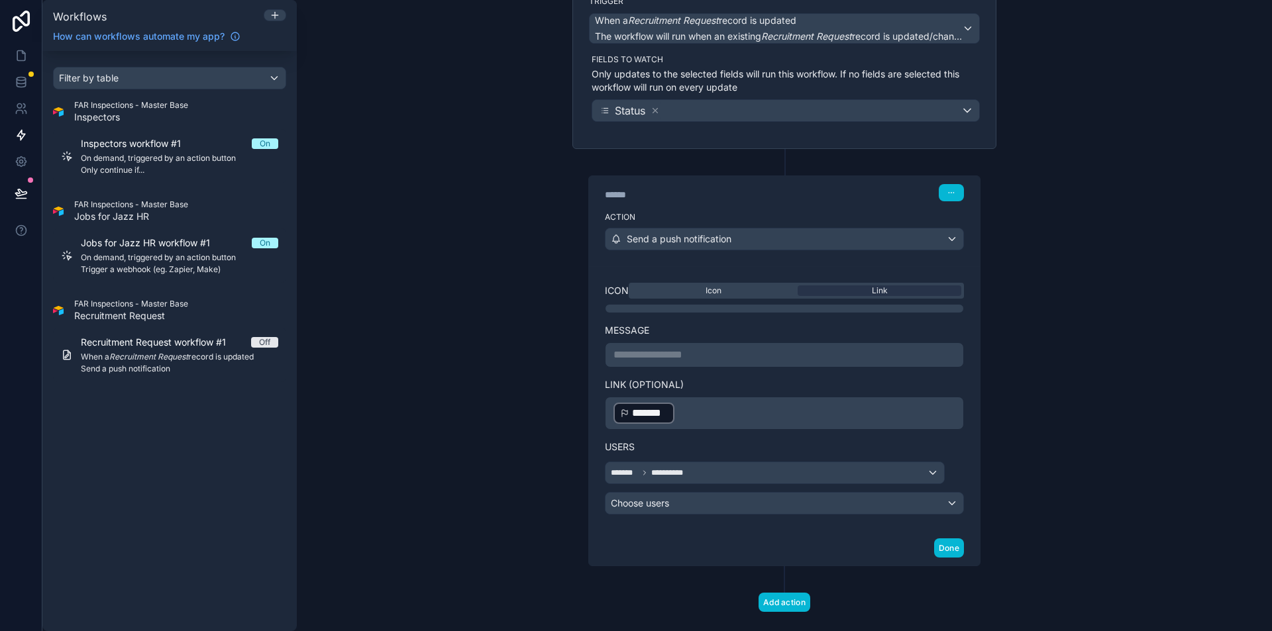
scroll to position [132, 0]
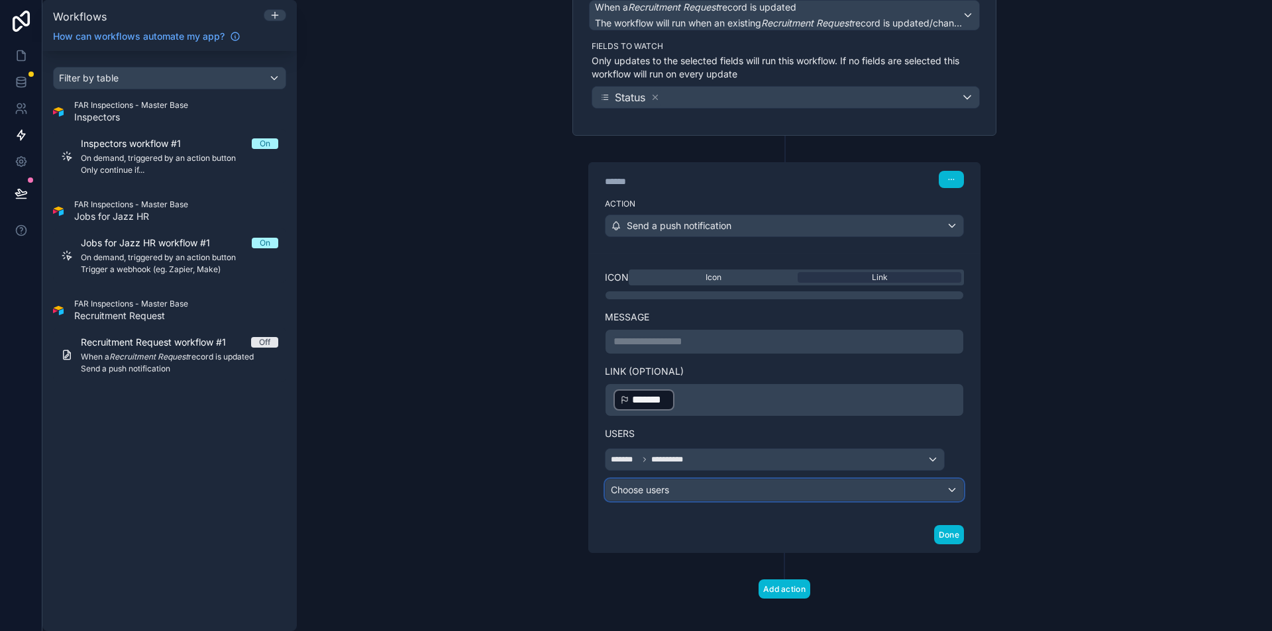
click at [712, 492] on div "Choose users" at bounding box center [784, 490] width 358 height 21
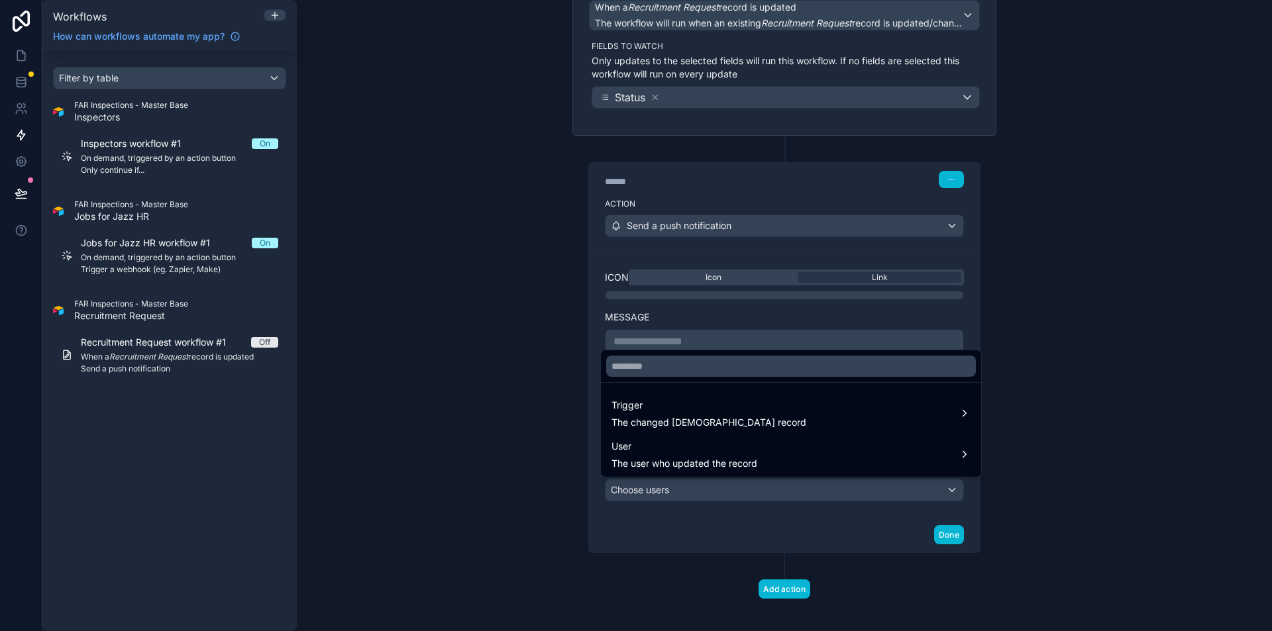
click at [559, 484] on div at bounding box center [636, 315] width 1272 height 631
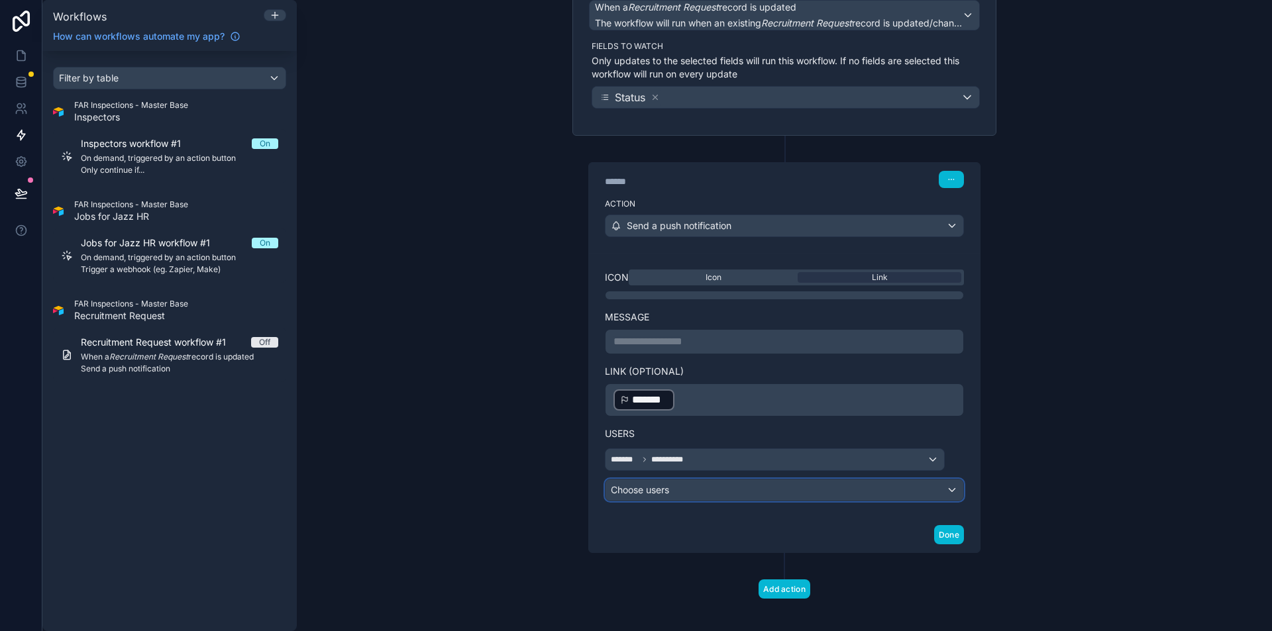
click at [660, 495] on div "Choose users" at bounding box center [784, 490] width 358 height 21
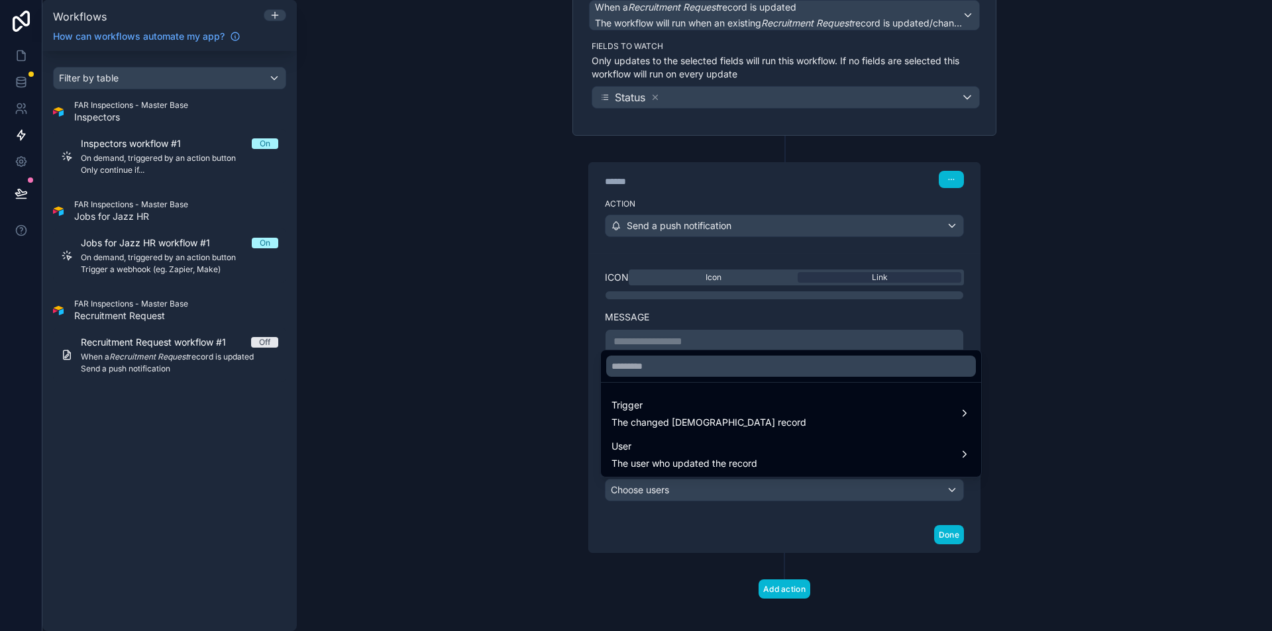
click at [570, 487] on div at bounding box center [636, 315] width 1272 height 631
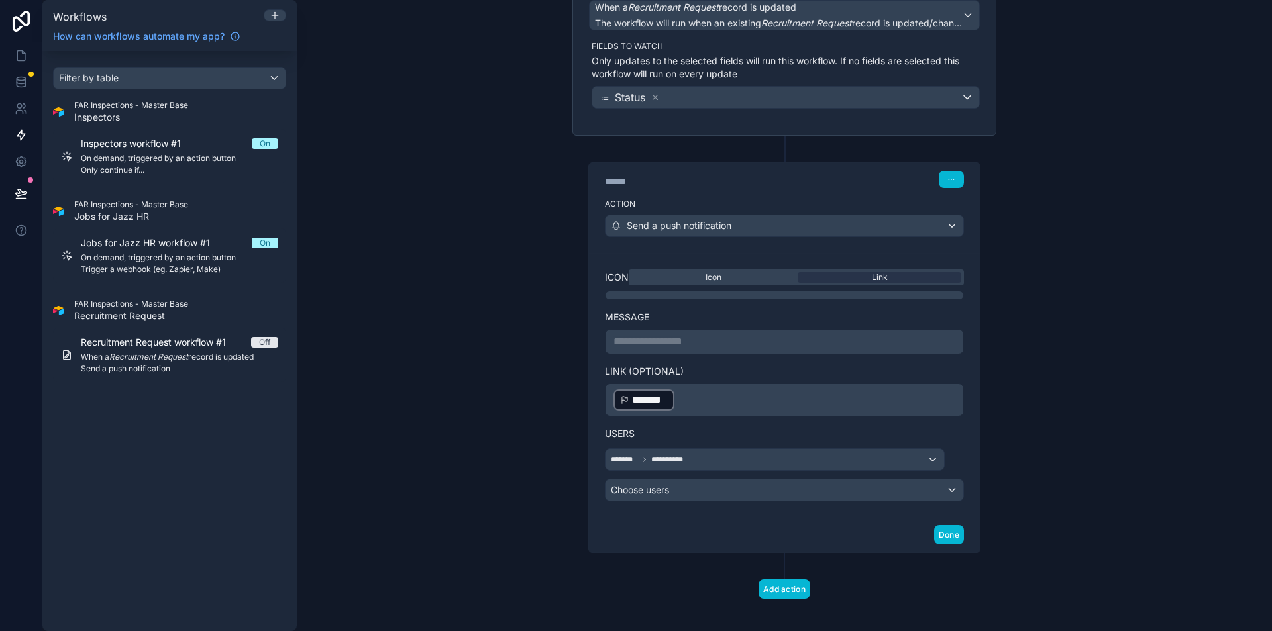
click at [674, 348] on p "**********" at bounding box center [784, 342] width 342 height 16
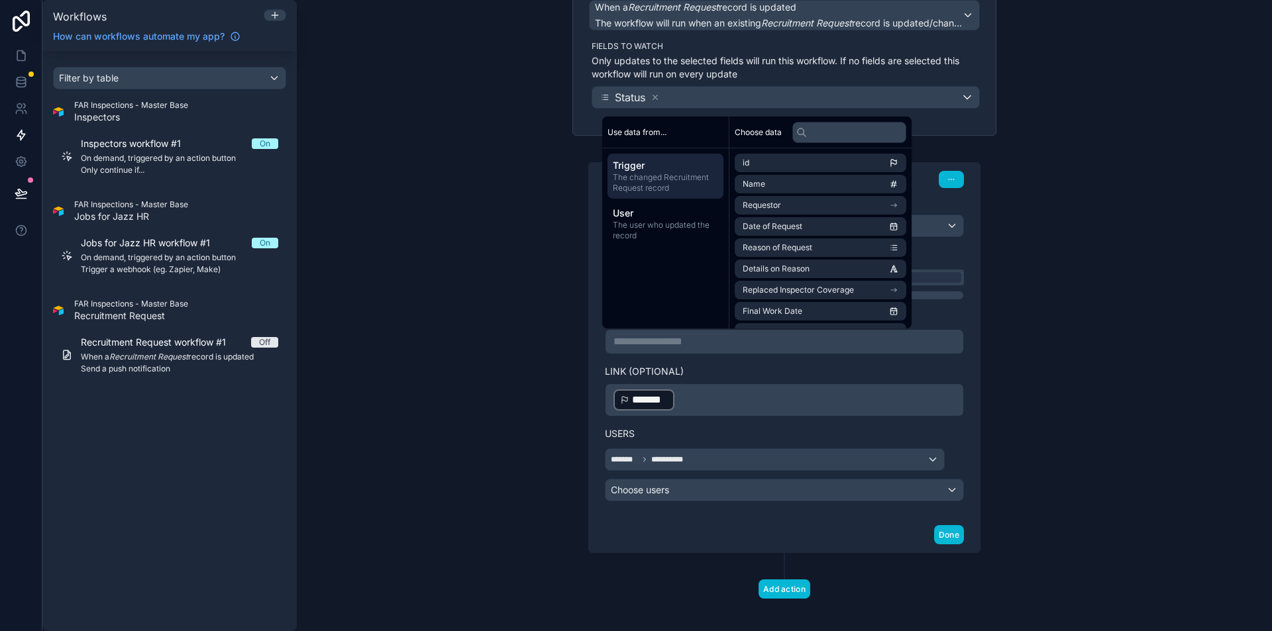
click at [829, 374] on label "Link (optional)" at bounding box center [784, 371] width 359 height 13
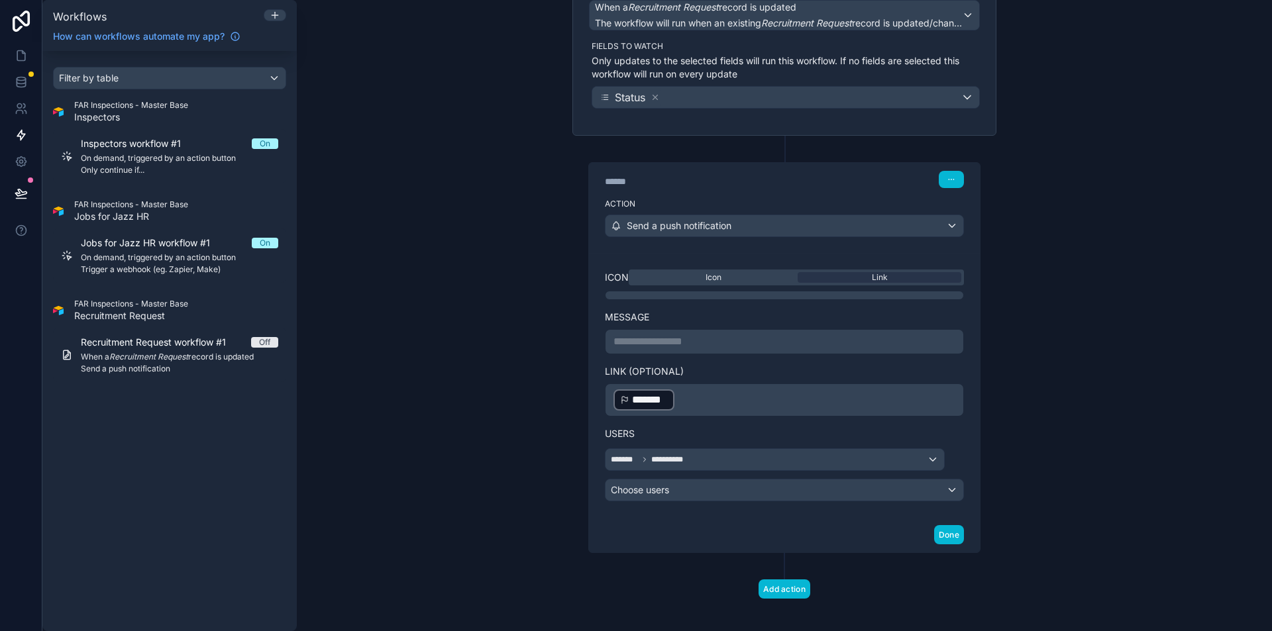
click at [715, 347] on p "**********" at bounding box center [784, 342] width 342 height 16
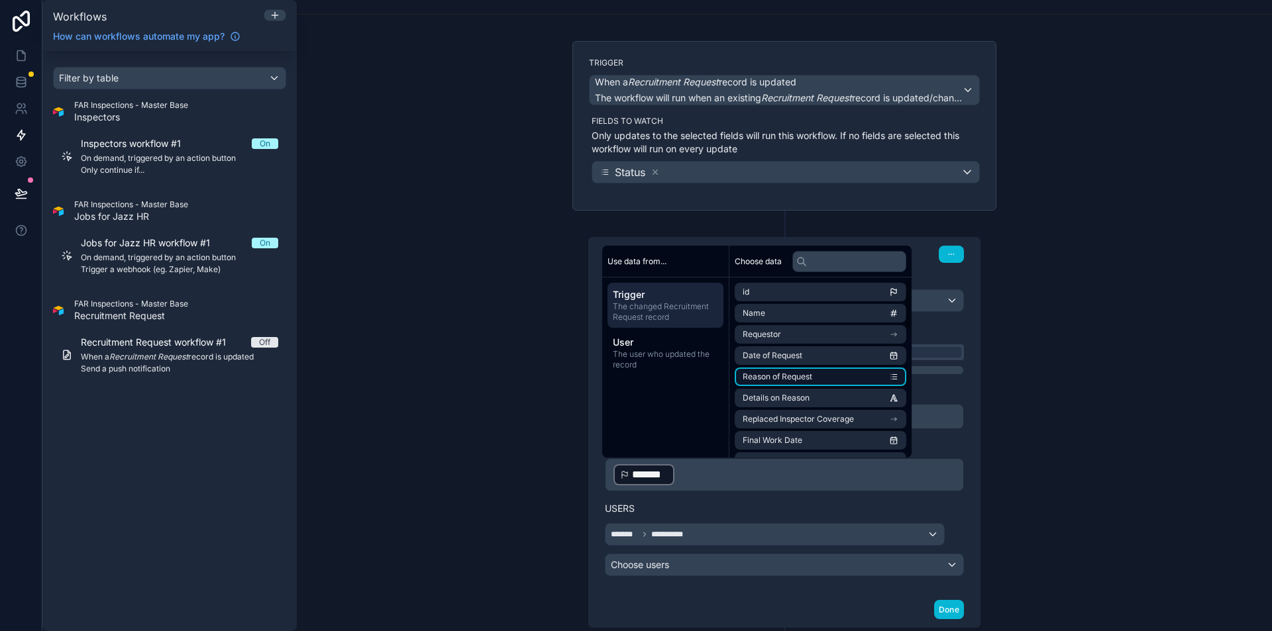
scroll to position [0, 0]
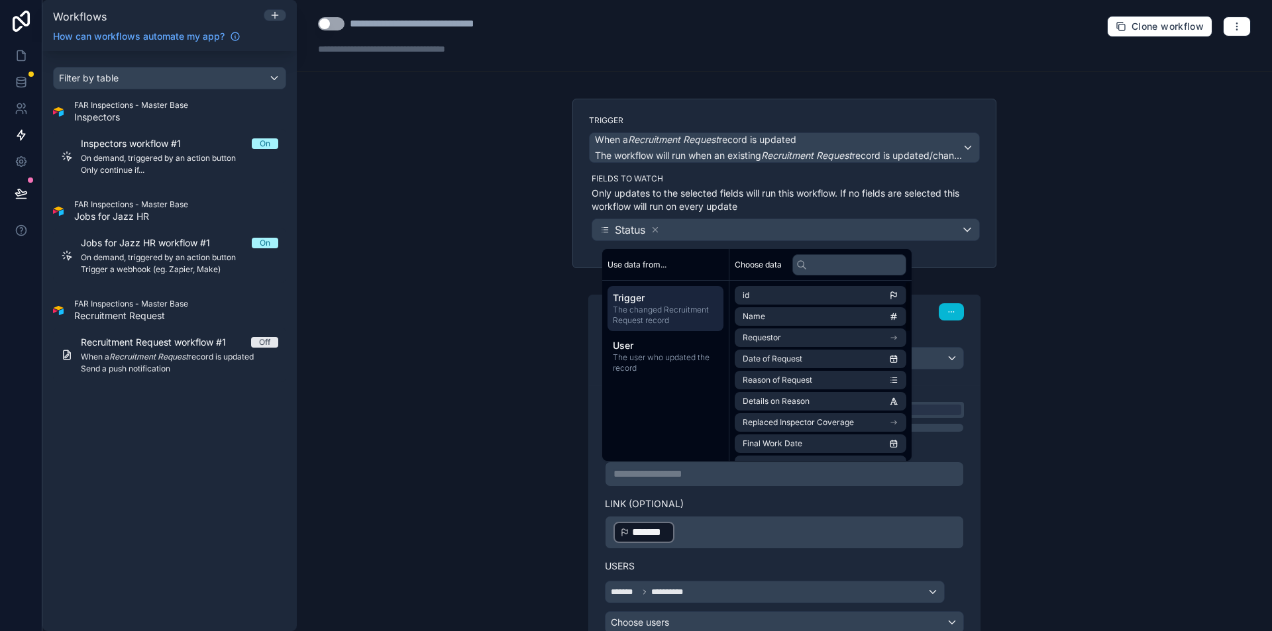
click at [1121, 445] on div "**********" at bounding box center [784, 315] width 975 height 631
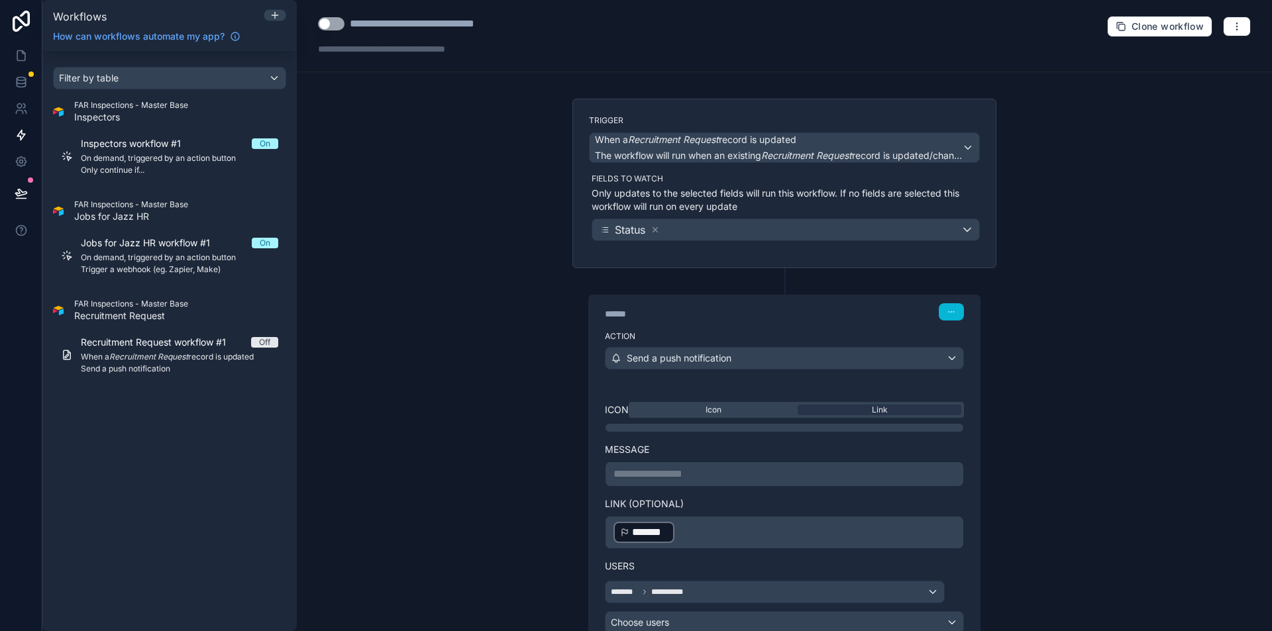
click at [726, 481] on p "**********" at bounding box center [784, 474] width 342 height 16
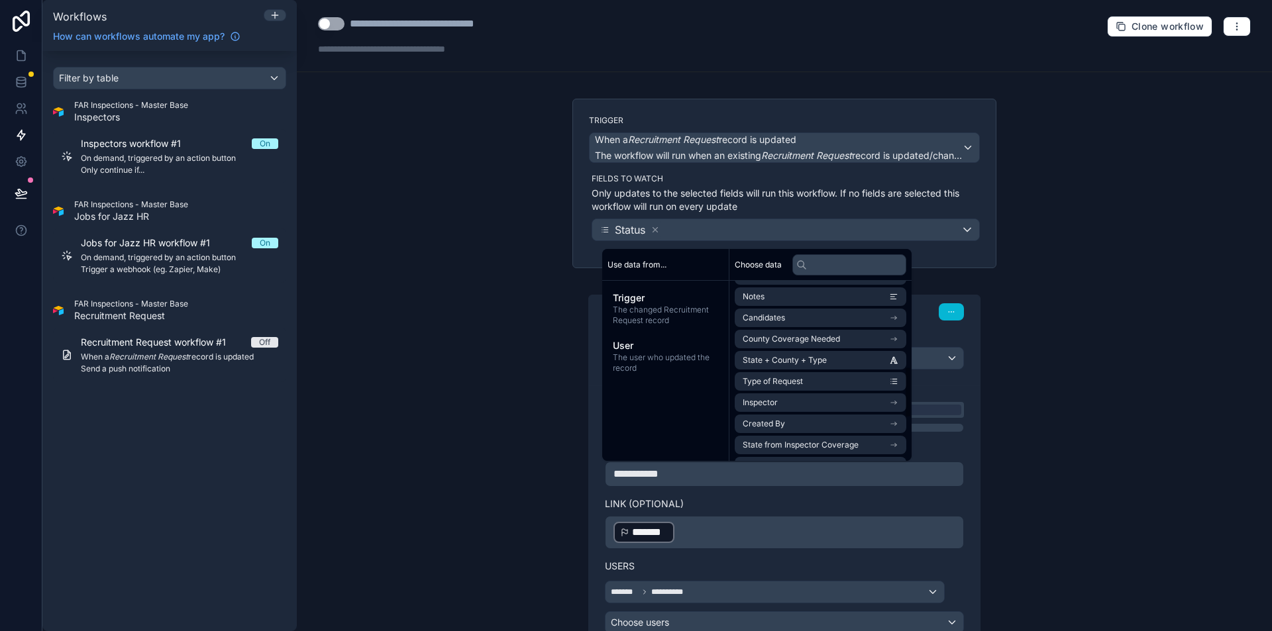
scroll to position [295, 0]
click at [833, 368] on li "State + County + Type" at bounding box center [821, 361] width 172 height 19
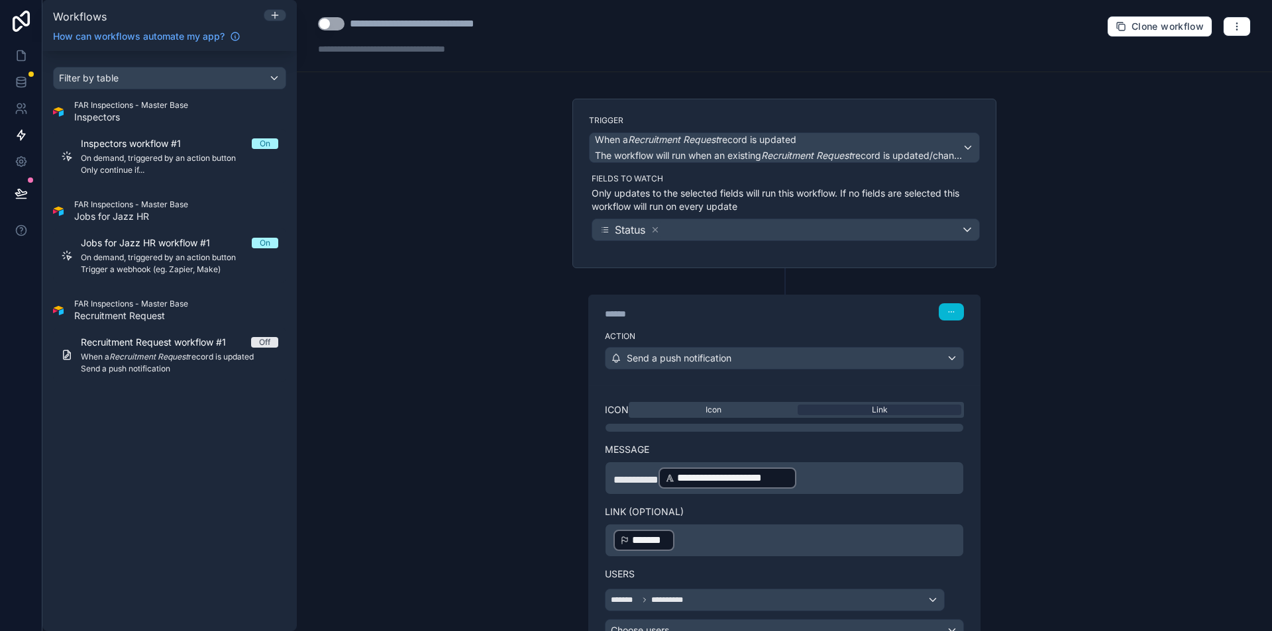
click at [868, 488] on p "**********" at bounding box center [784, 478] width 342 height 24
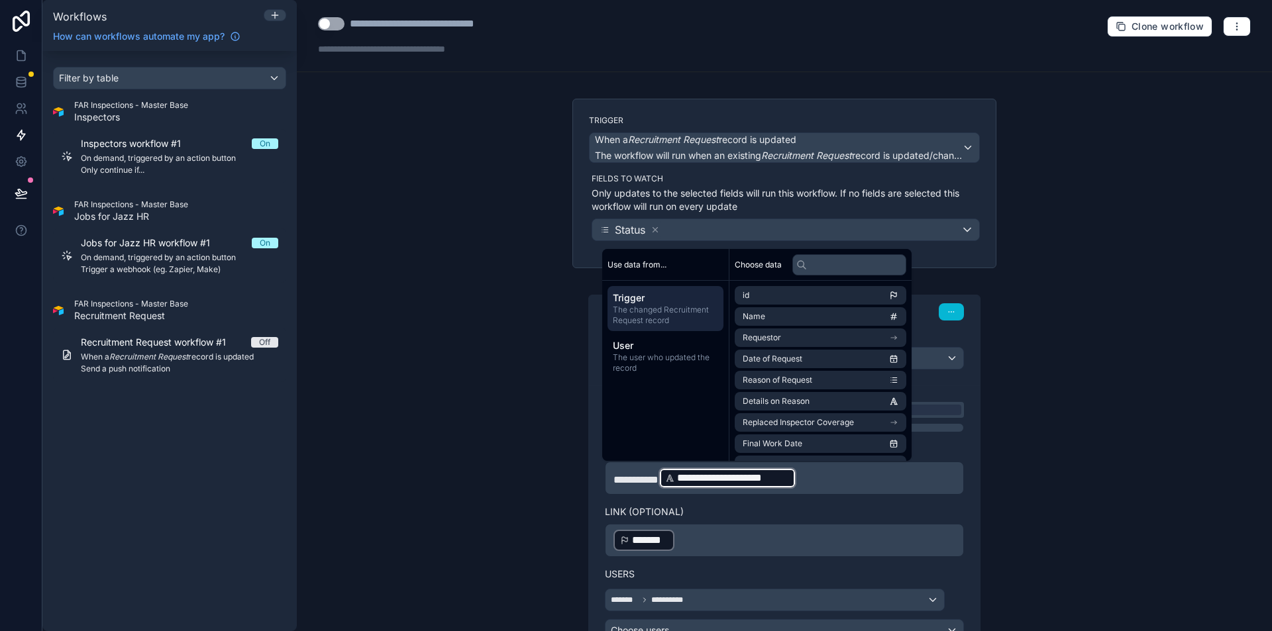
click at [860, 486] on p "**********" at bounding box center [784, 478] width 342 height 24
click at [844, 482] on p "**********" at bounding box center [784, 478] width 342 height 24
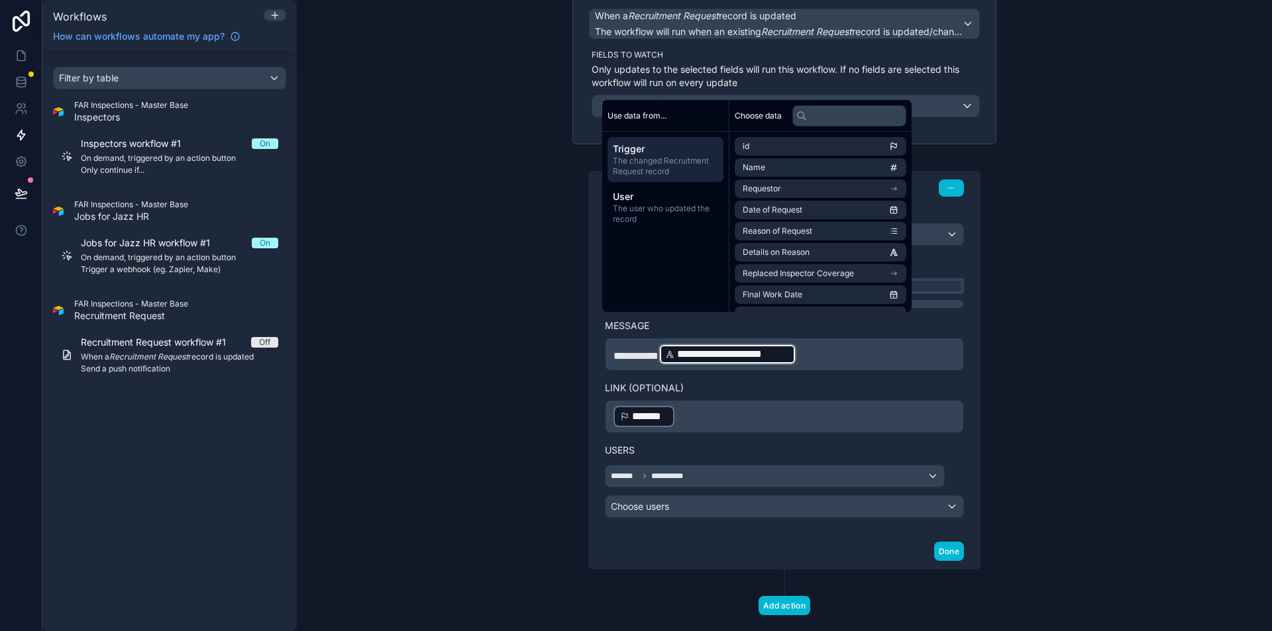
scroll to position [84, 0]
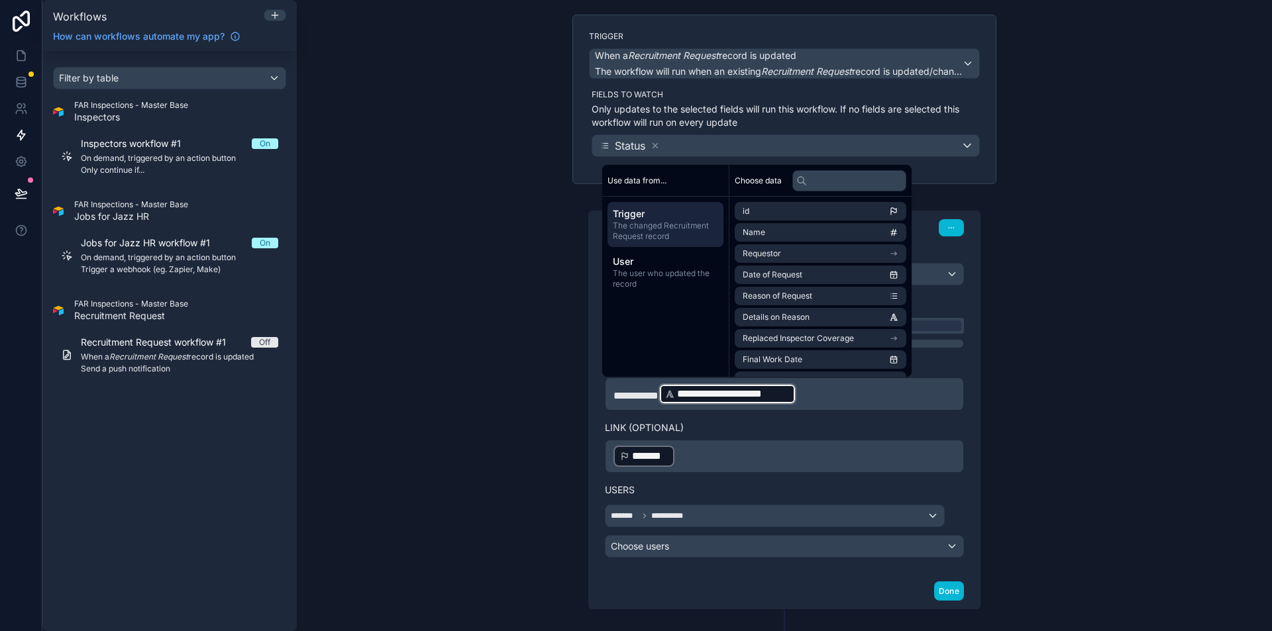
click at [641, 403] on p "**********" at bounding box center [784, 394] width 342 height 24
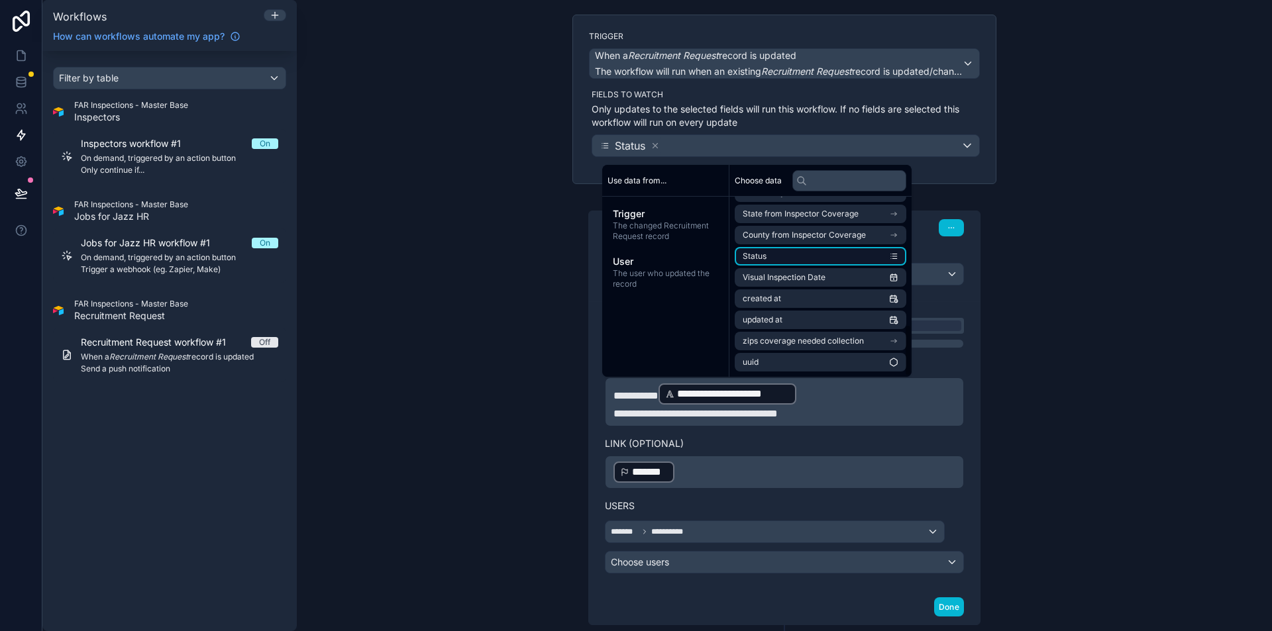
scroll to position [440, 0]
click at [810, 264] on li "Status" at bounding box center [821, 258] width 172 height 19
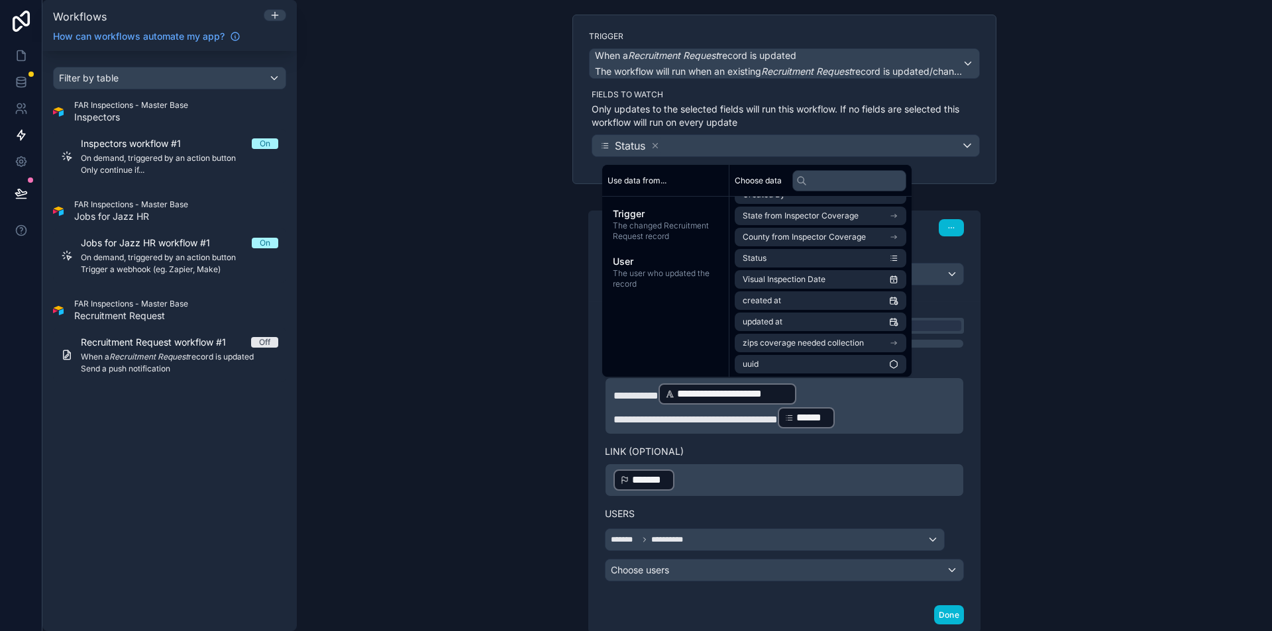
click at [998, 441] on div "**********" at bounding box center [784, 368] width 445 height 707
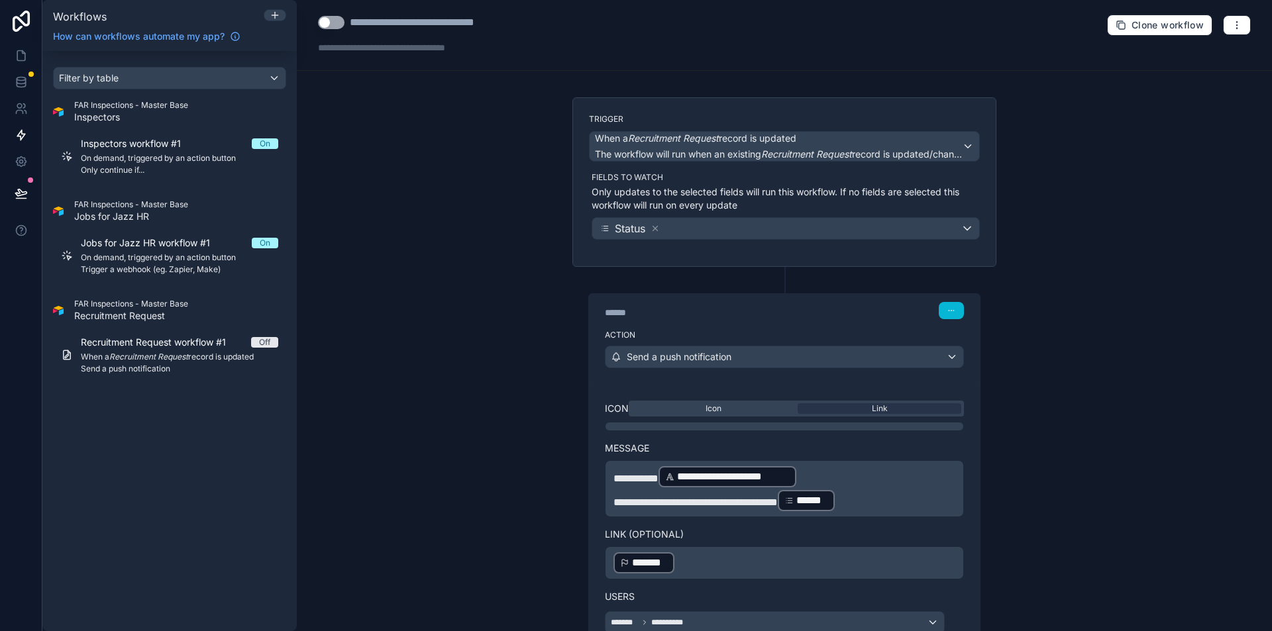
scroll to position [0, 0]
click at [481, 26] on div "**********" at bounding box center [439, 24] width 178 height 16
drag, startPoint x: 454, startPoint y: 19, endPoint x: 557, endPoint y: 25, distance: 103.5
click at [557, 25] on div "**********" at bounding box center [784, 36] width 975 height 72
type div "**********"
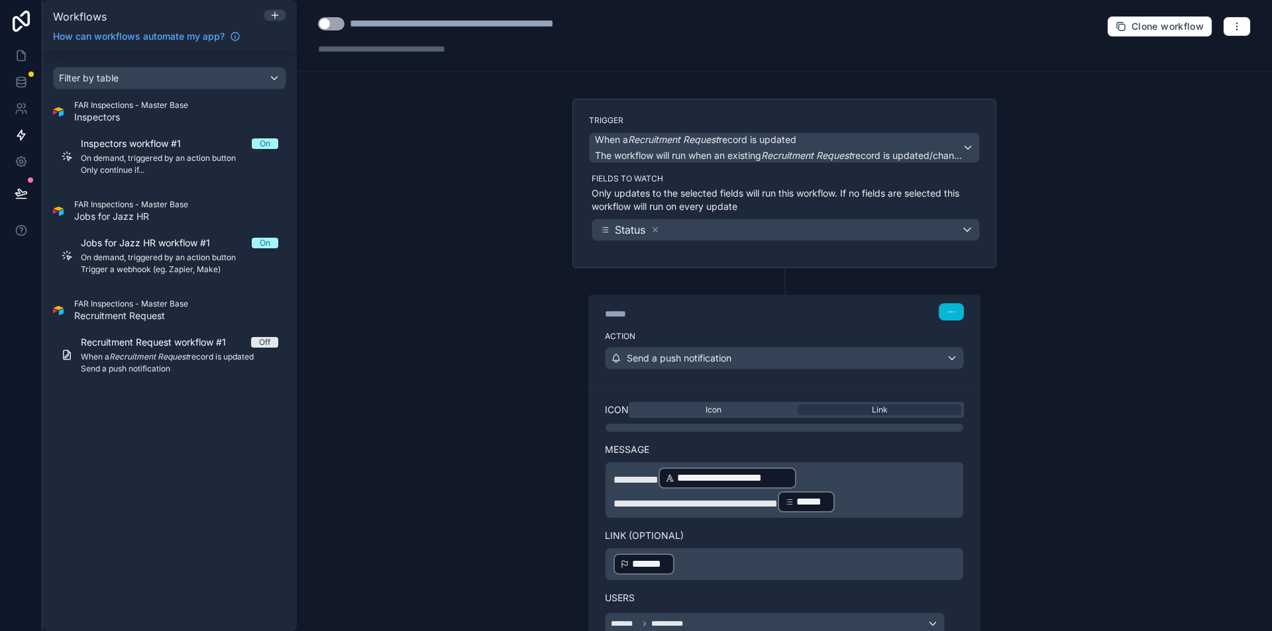
click at [519, 180] on div "**********" at bounding box center [784, 315] width 975 height 631
click at [327, 26] on button "Use setting" at bounding box center [331, 23] width 26 height 13
click at [21, 48] on link at bounding box center [21, 55] width 42 height 26
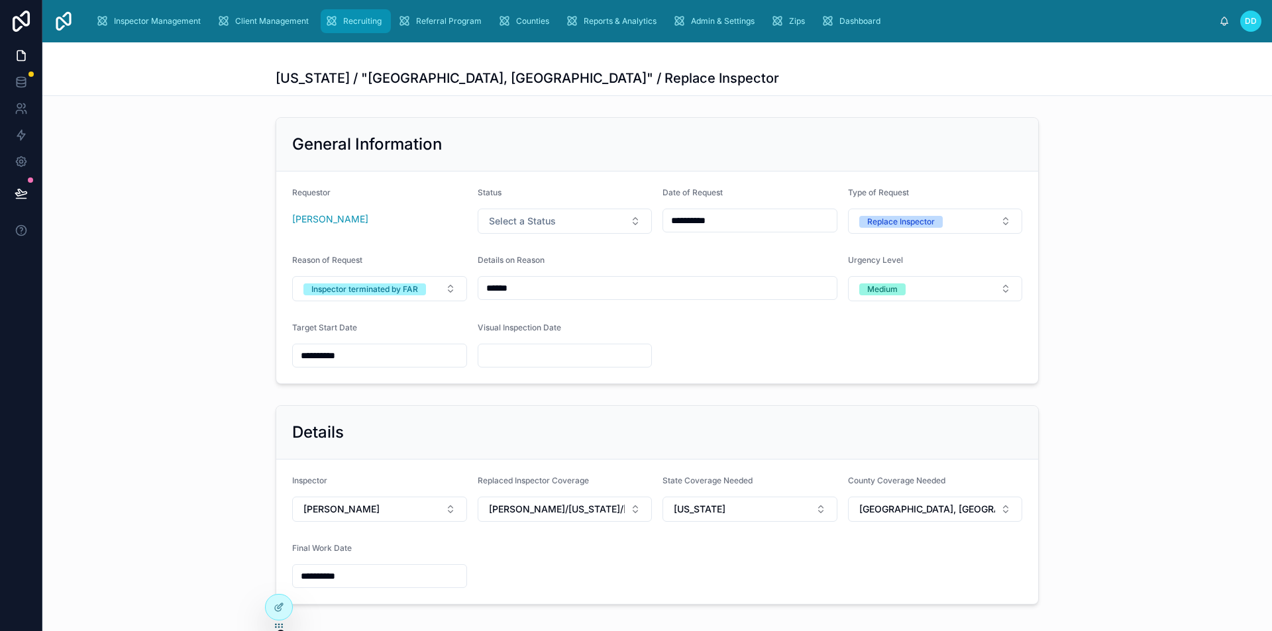
click at [335, 24] on icon "scrollable content" at bounding box center [331, 21] width 13 height 13
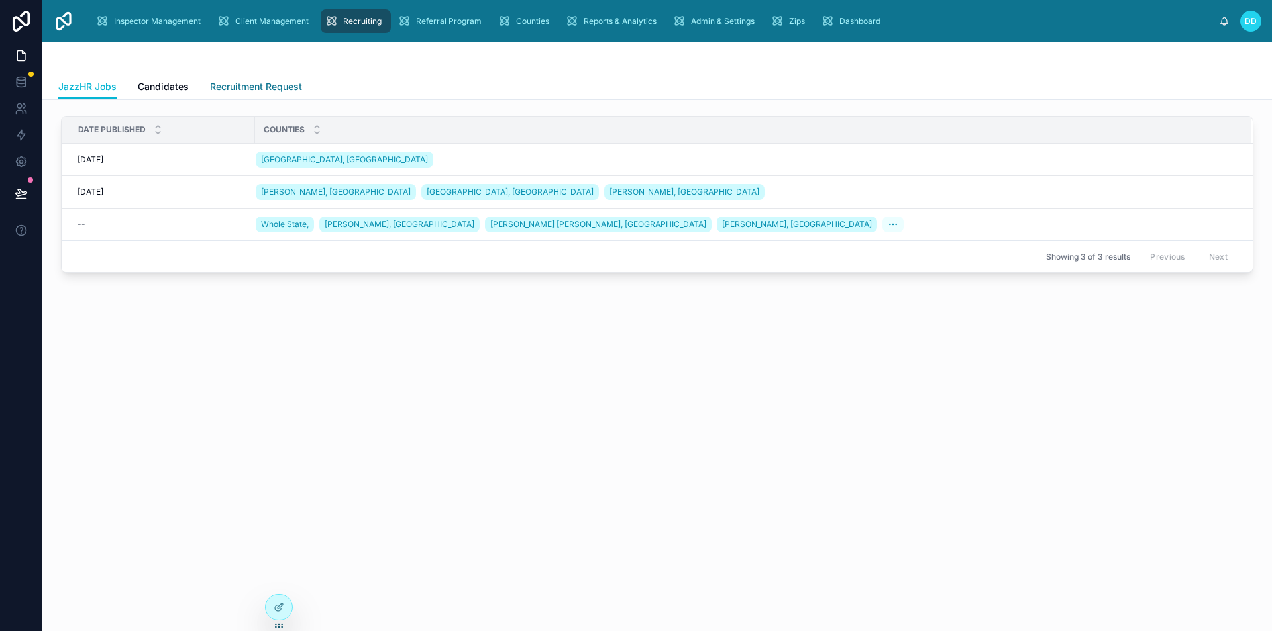
click at [252, 76] on link "Recruitment Request" at bounding box center [256, 88] width 92 height 26
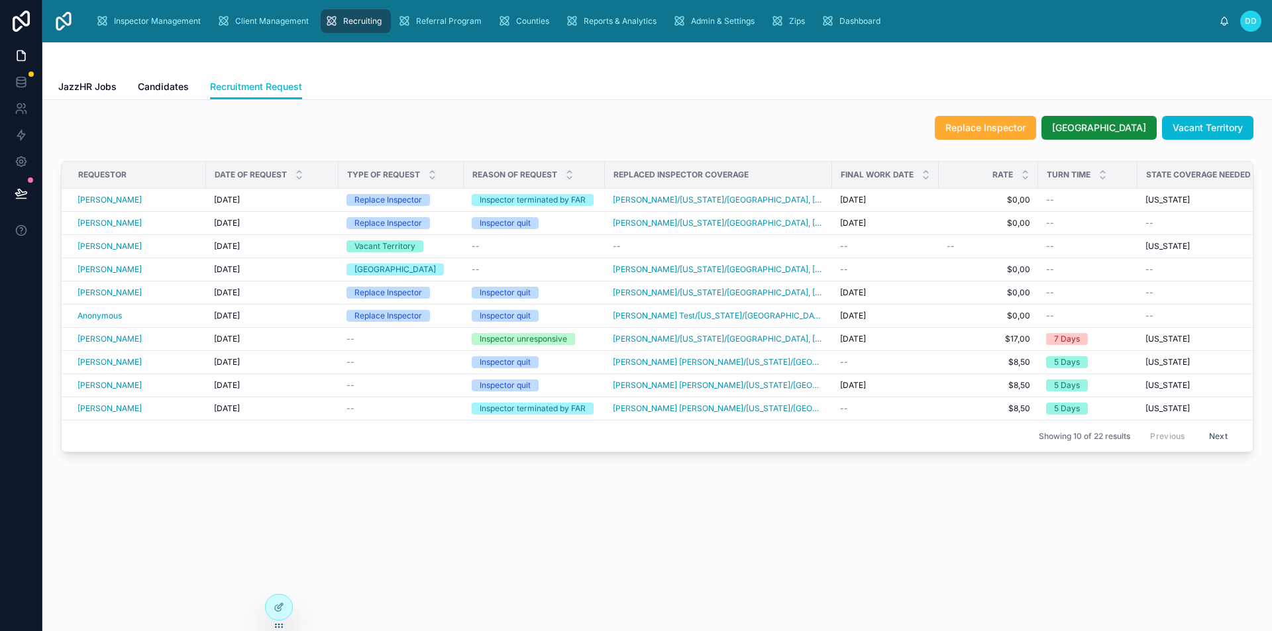
drag, startPoint x: 803, startPoint y: 467, endPoint x: 966, endPoint y: 462, distance: 163.7
click at [980, 463] on div "Requestor Date of Request Type of Request Reason of Request Replaced Inspector …" at bounding box center [657, 309] width 1208 height 307
click at [178, 202] on div "[PERSON_NAME]" at bounding box center [138, 200] width 121 height 11
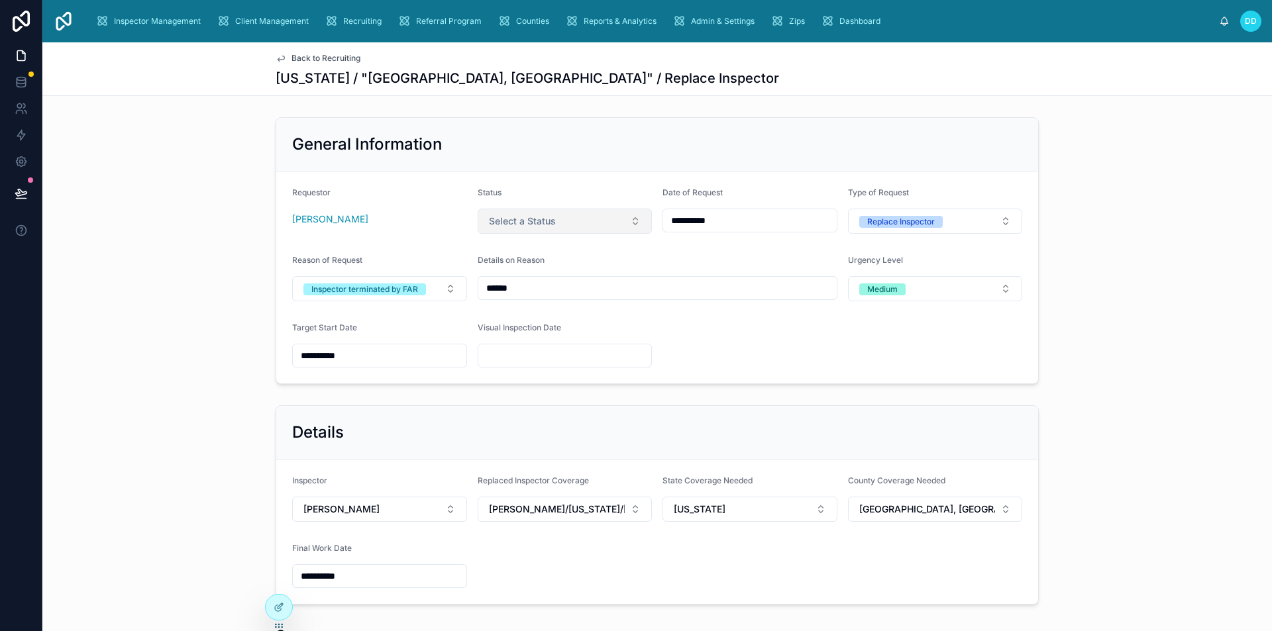
click at [601, 227] on button "Select a Status" at bounding box center [565, 221] width 175 height 25
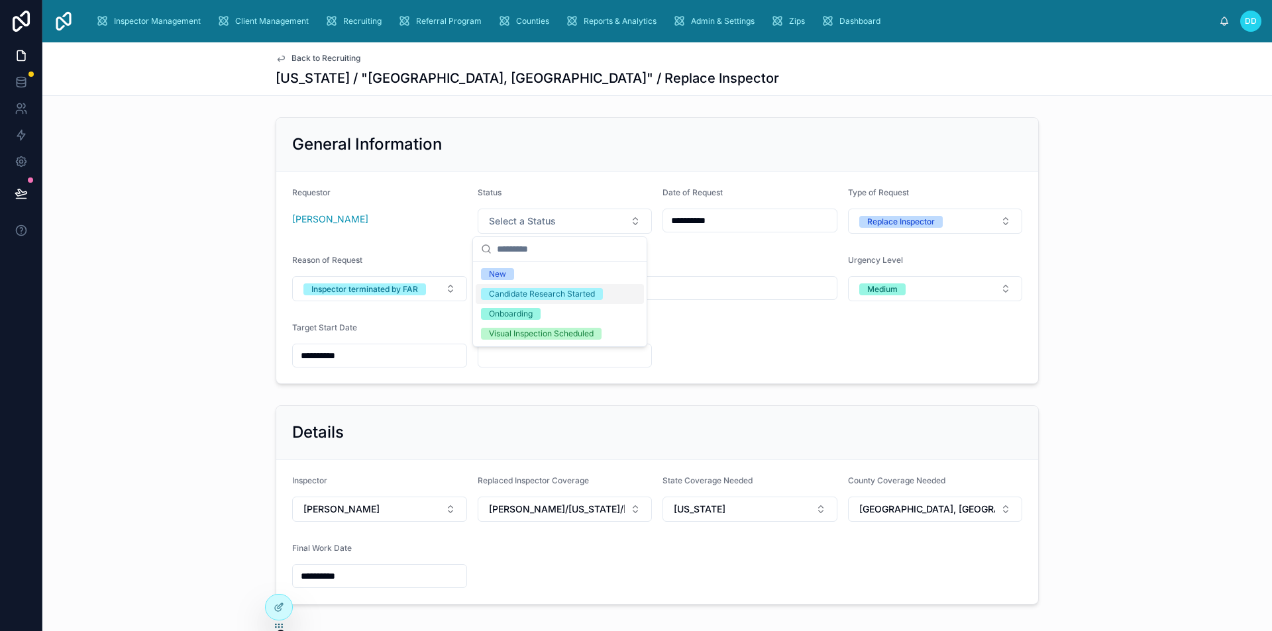
click at [563, 298] on div "Candidate Research Started" at bounding box center [542, 294] width 106 height 12
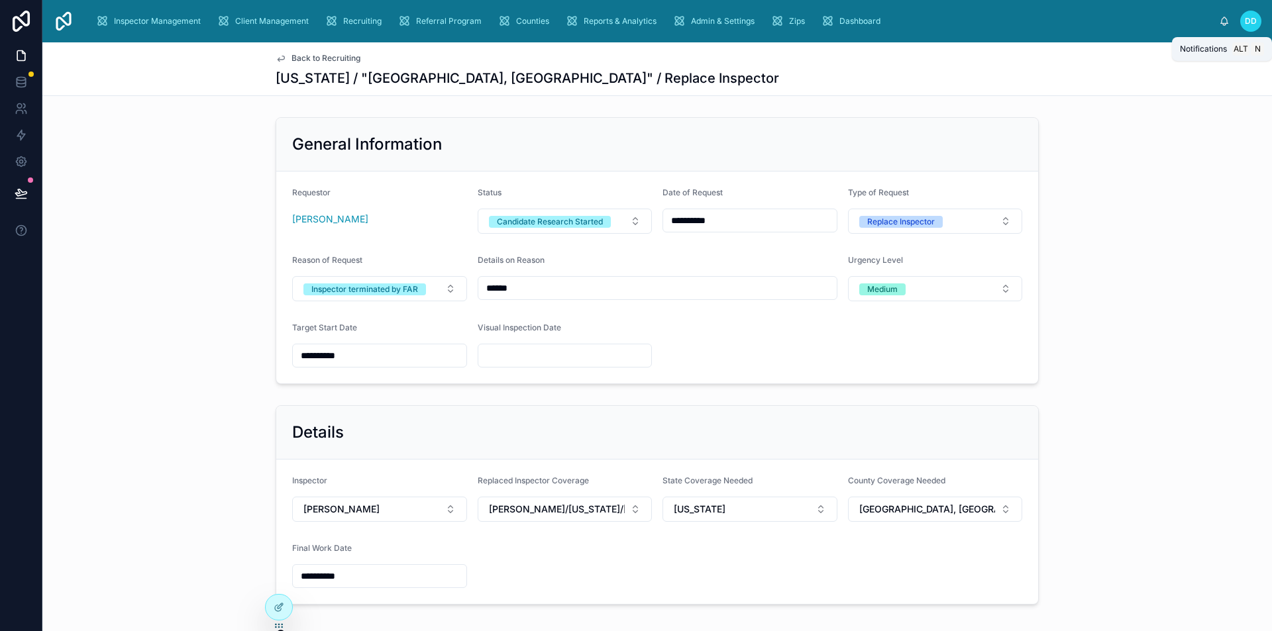
click at [1226, 19] on icon at bounding box center [1224, 20] width 7 height 6
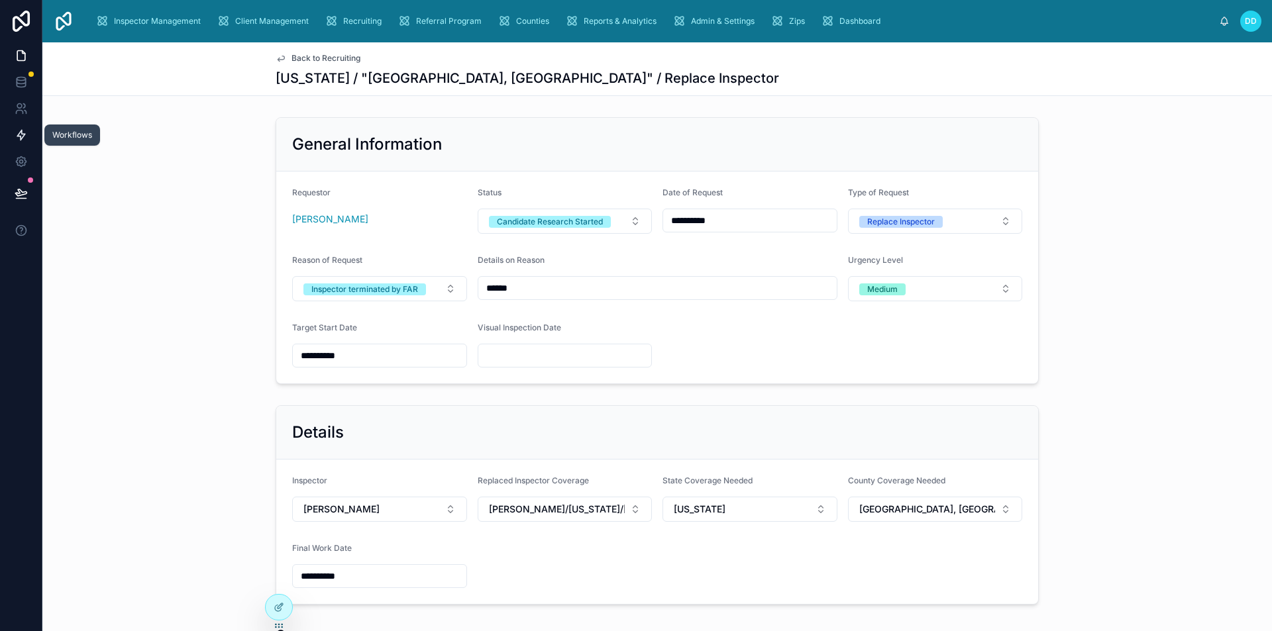
click at [22, 138] on icon at bounding box center [21, 135] width 8 height 10
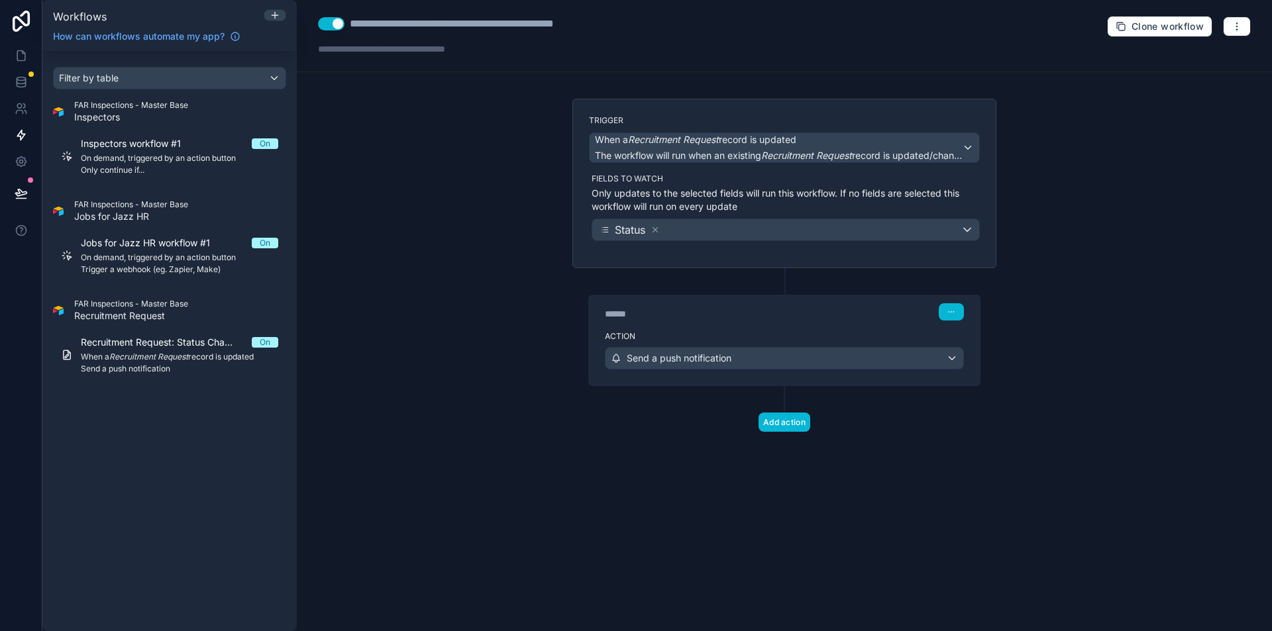
click at [198, 307] on div "FAR Inspections - Master Base Recruitment Request" at bounding box center [169, 311] width 233 height 24
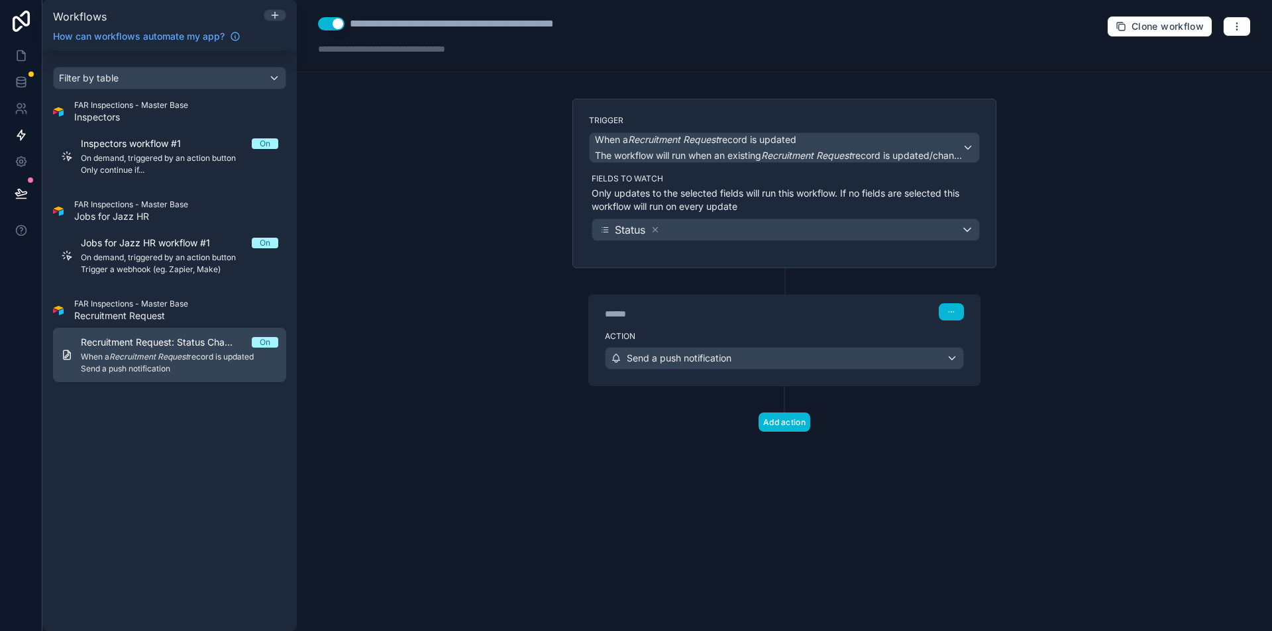
click at [160, 346] on span "Recruitment Request: Status Changed: Notify Creator" at bounding box center [166, 342] width 171 height 13
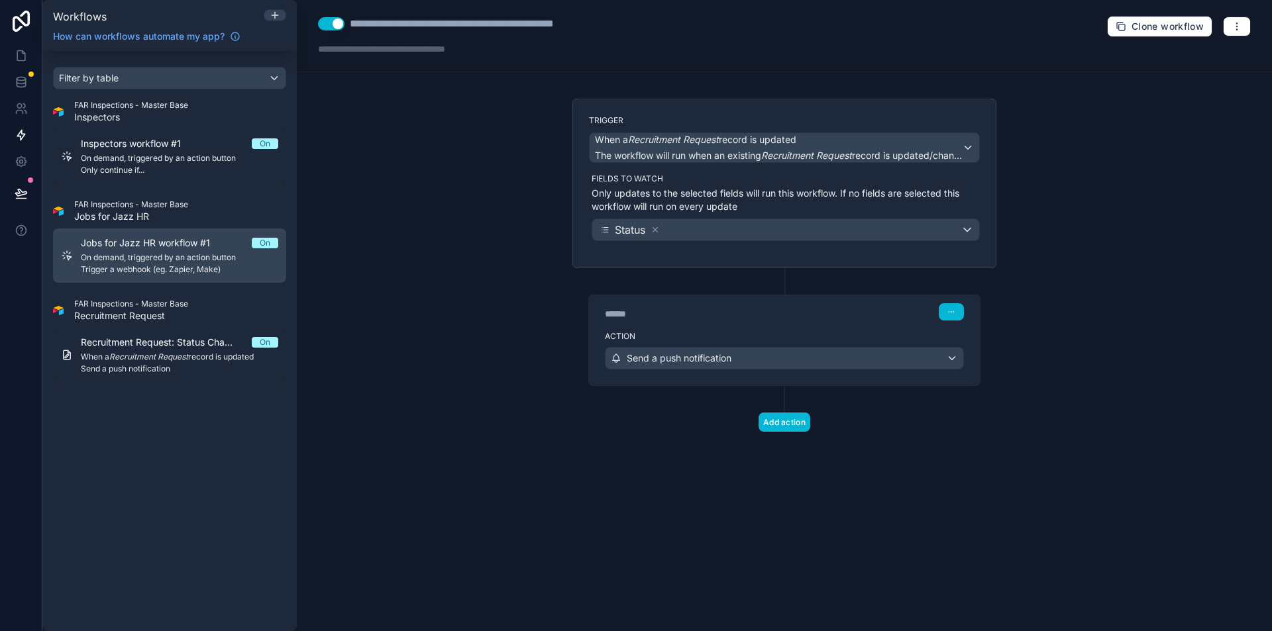
click at [179, 244] on span "Jobs for Jazz HR workflow #1" at bounding box center [153, 242] width 145 height 13
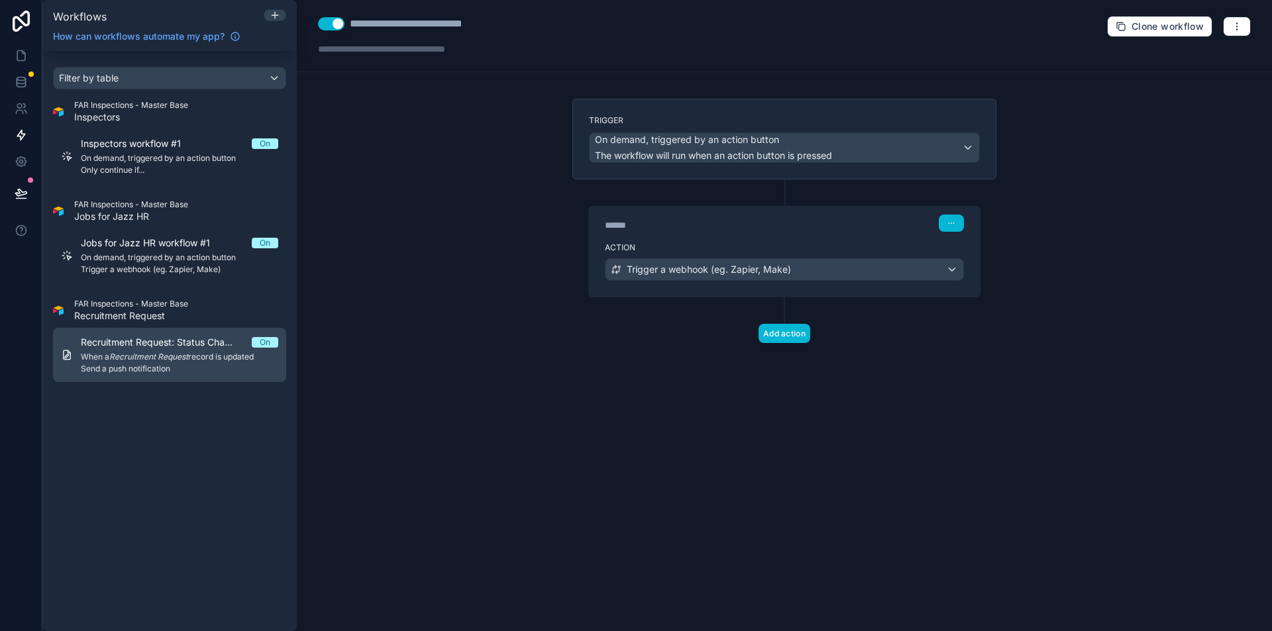
click at [198, 352] on span "When a Recruitment Request record is updated" at bounding box center [179, 357] width 197 height 11
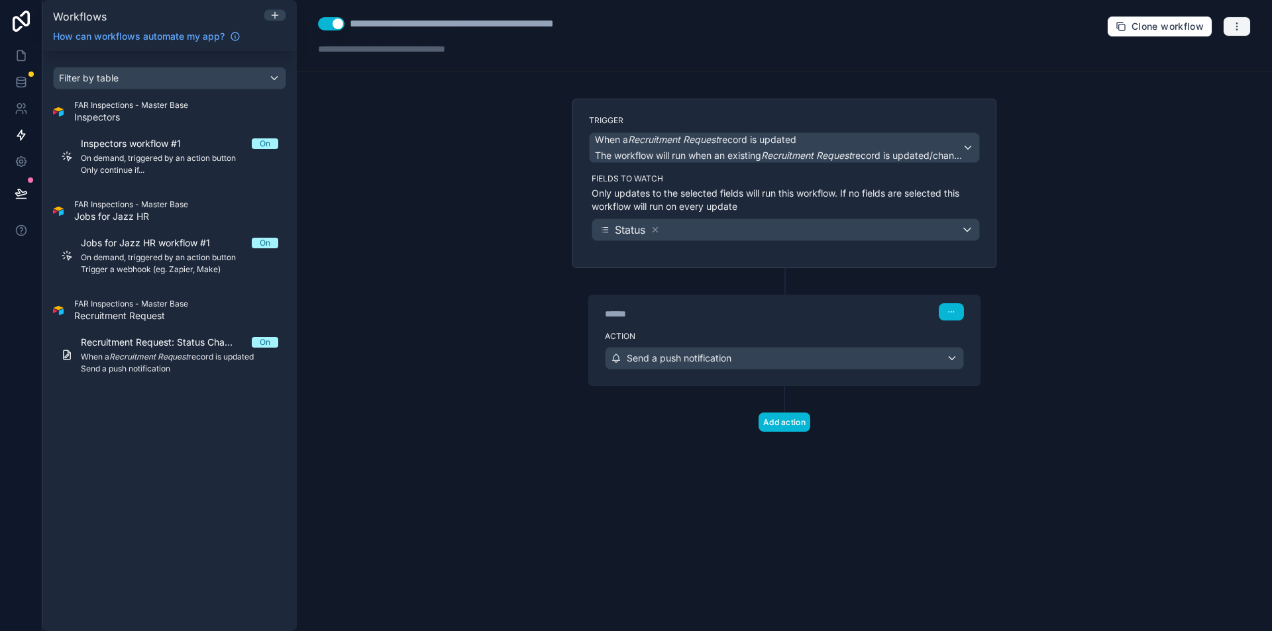
click at [1244, 26] on button "button" at bounding box center [1237, 27] width 28 height 20
click at [1196, 76] on span "Run history" at bounding box center [1202, 79] width 64 height 11
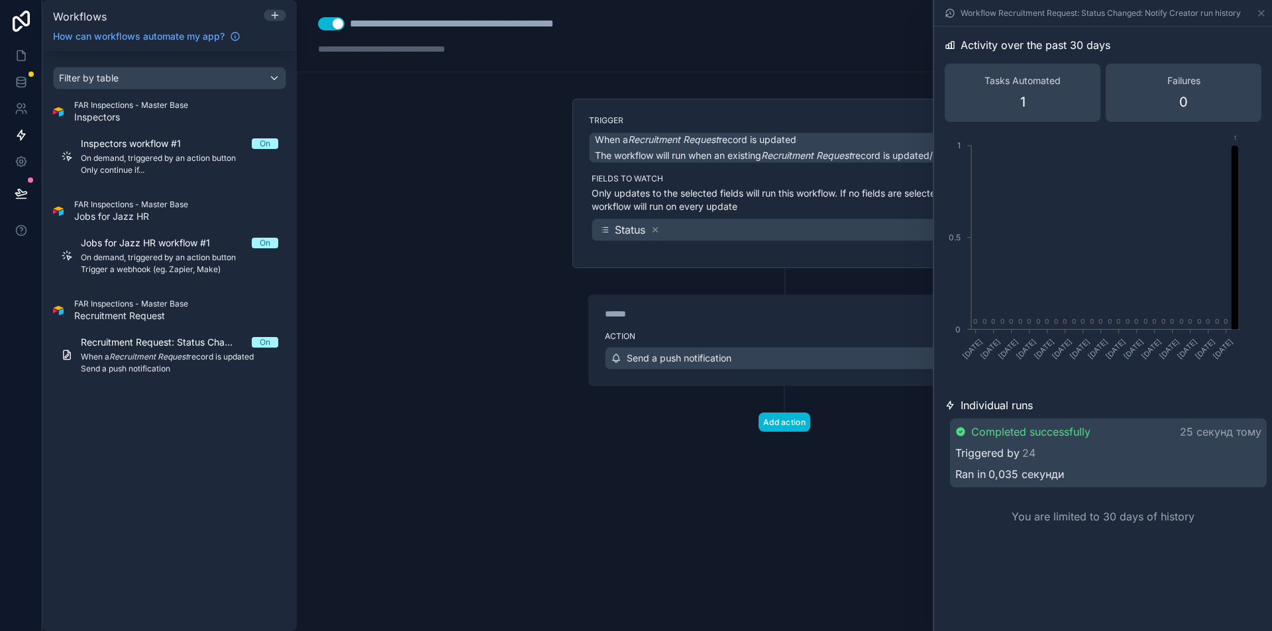
click at [1100, 454] on div "Triggered by 24" at bounding box center [1108, 453] width 306 height 16
click at [1100, 455] on div "Triggered by 24" at bounding box center [1108, 454] width 303 height 16
click at [1084, 452] on div "Triggered by 24" at bounding box center [1108, 453] width 306 height 16
click at [15, 48] on link at bounding box center [21, 55] width 42 height 26
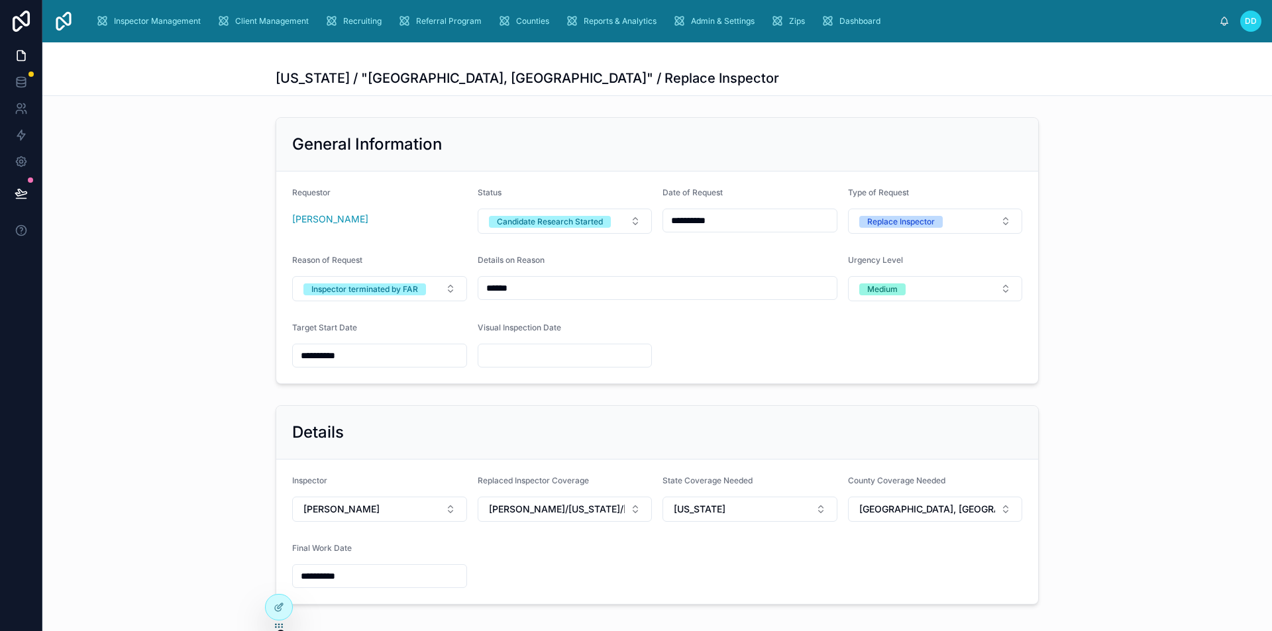
click at [1245, 18] on span "DD" at bounding box center [1251, 21] width 12 height 11
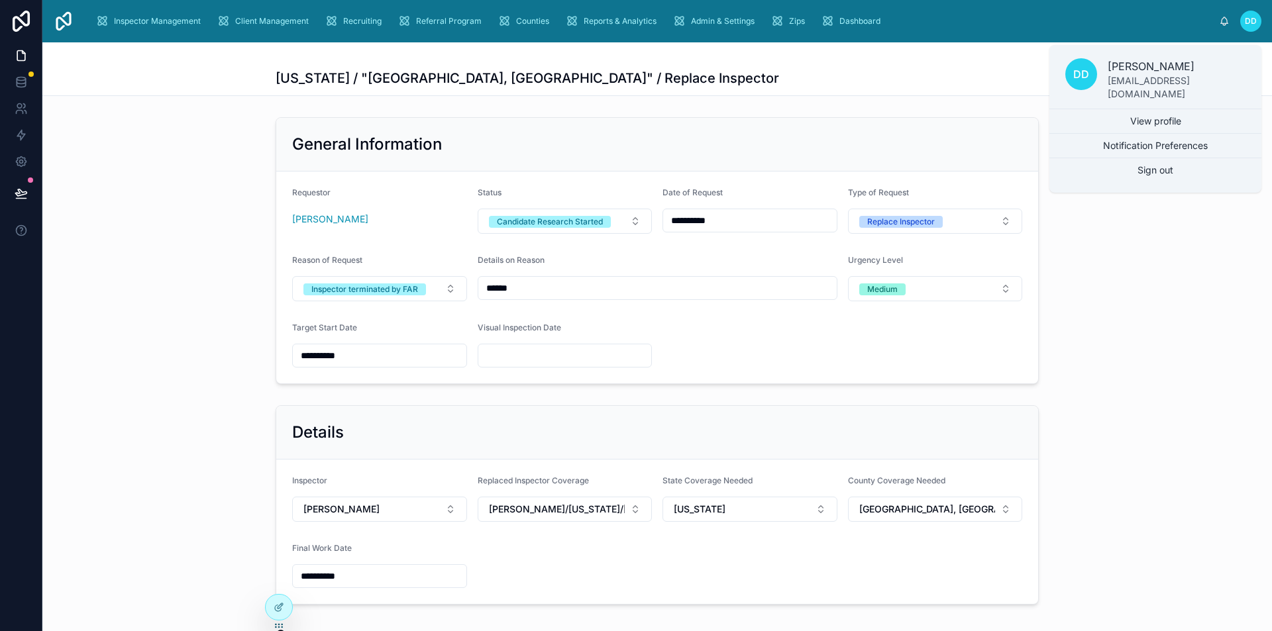
click at [698, 364] on form "**********" at bounding box center [657, 278] width 762 height 212
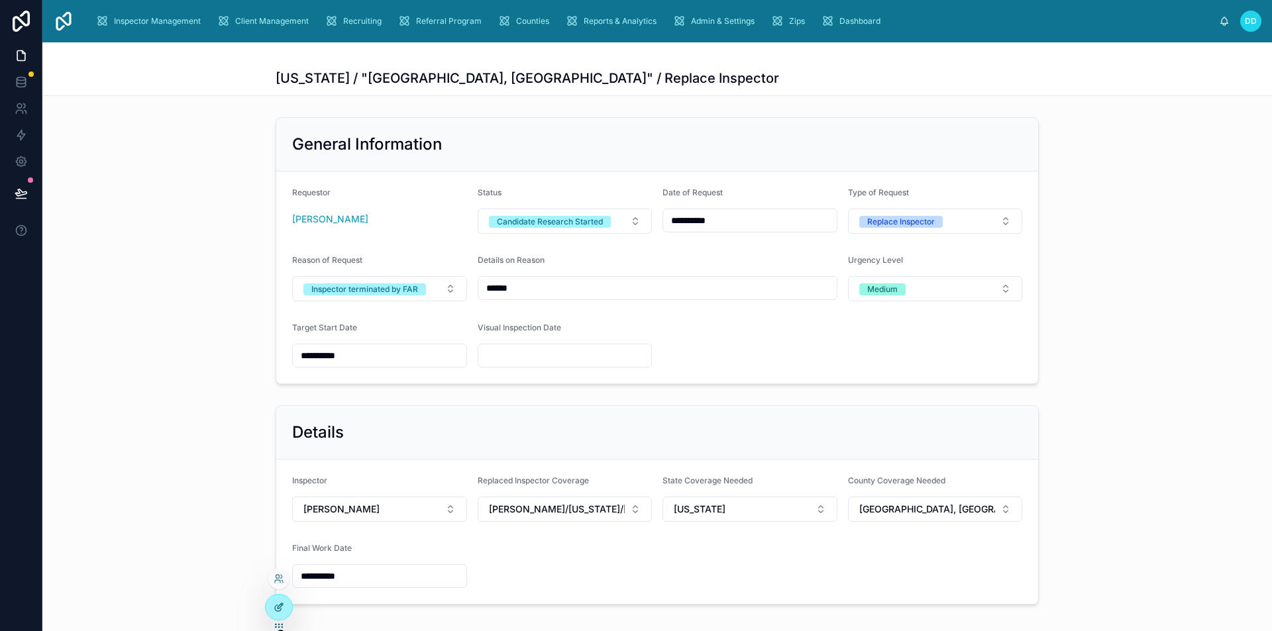
click at [270, 605] on div at bounding box center [279, 607] width 26 height 25
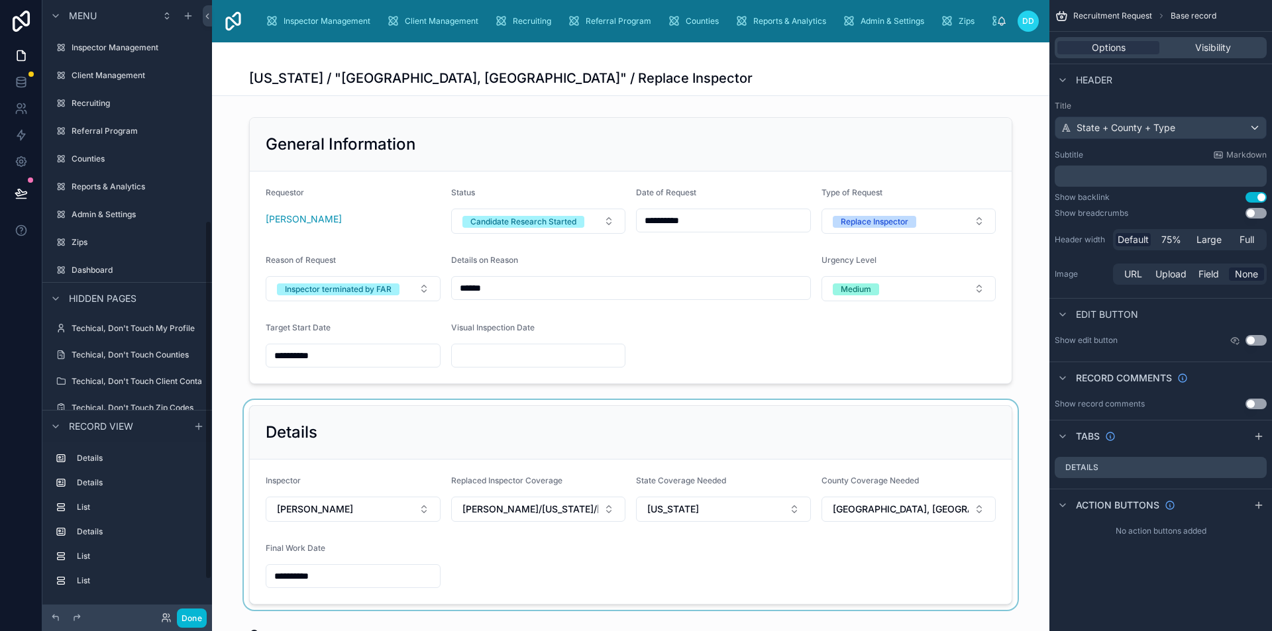
scroll to position [379, 0]
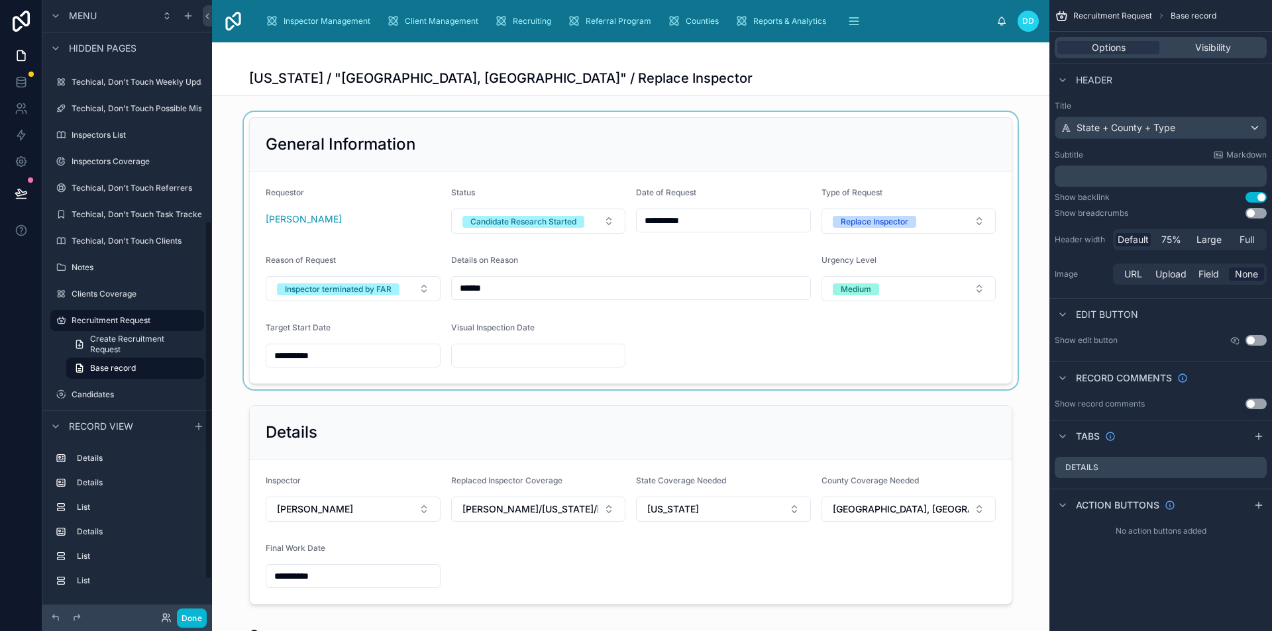
click at [825, 336] on div at bounding box center [630, 251] width 837 height 278
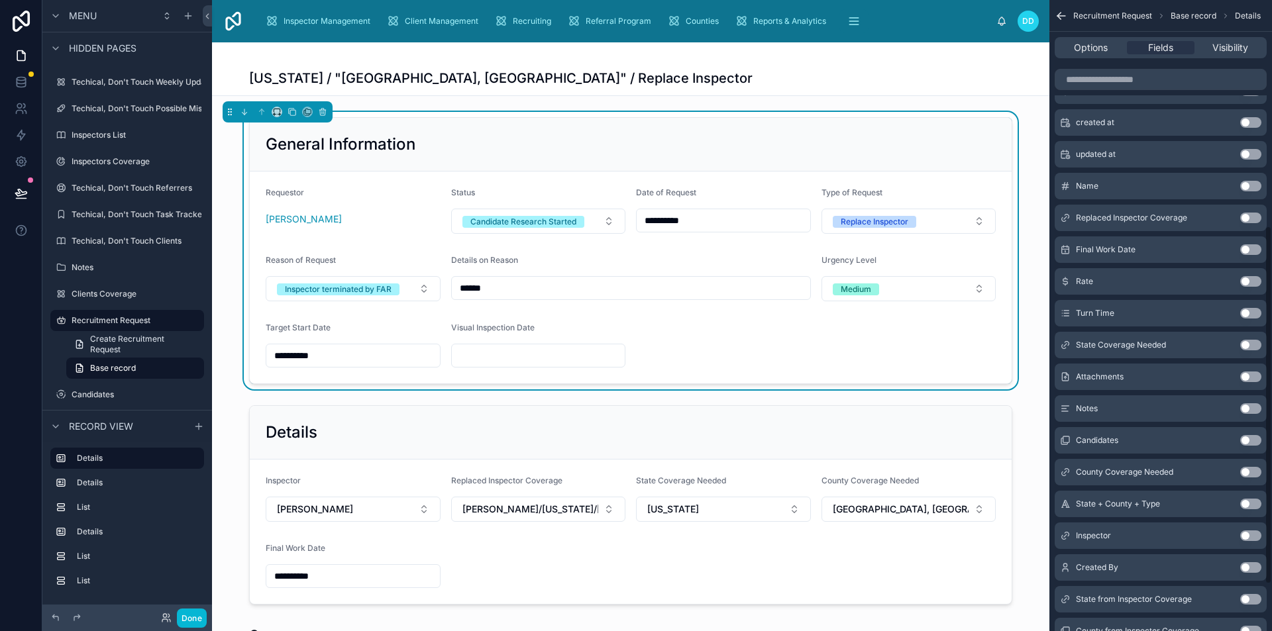
scroll to position [480, 0]
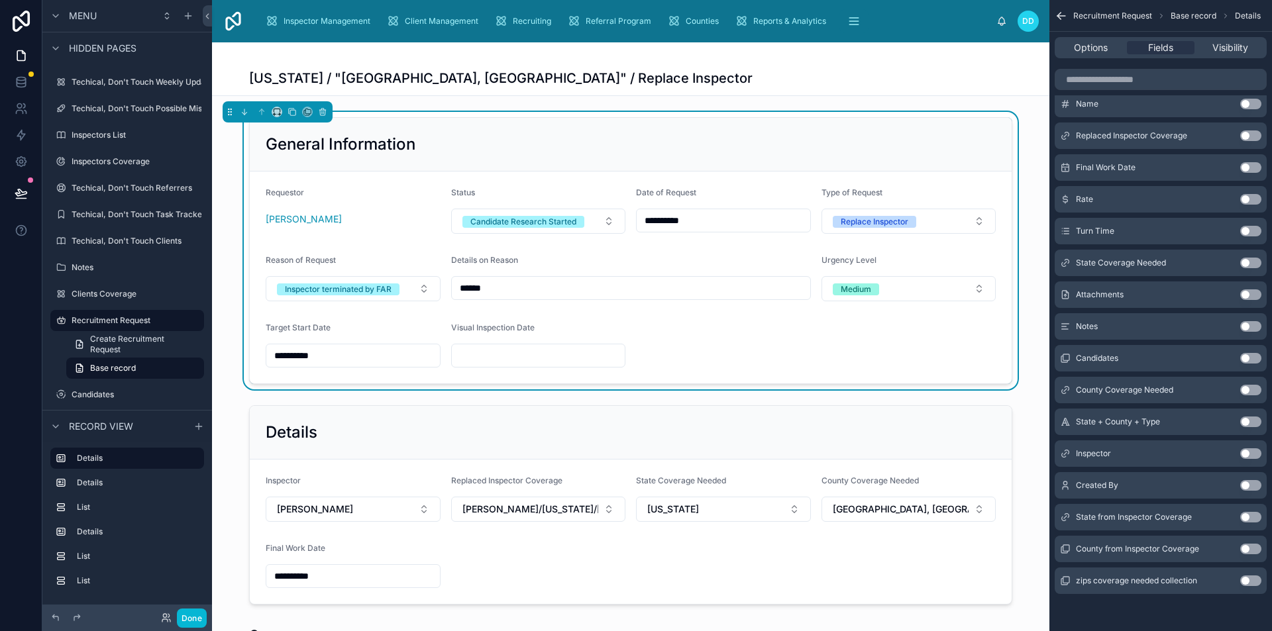
click at [1243, 484] on button "Use setting" at bounding box center [1250, 485] width 21 height 11
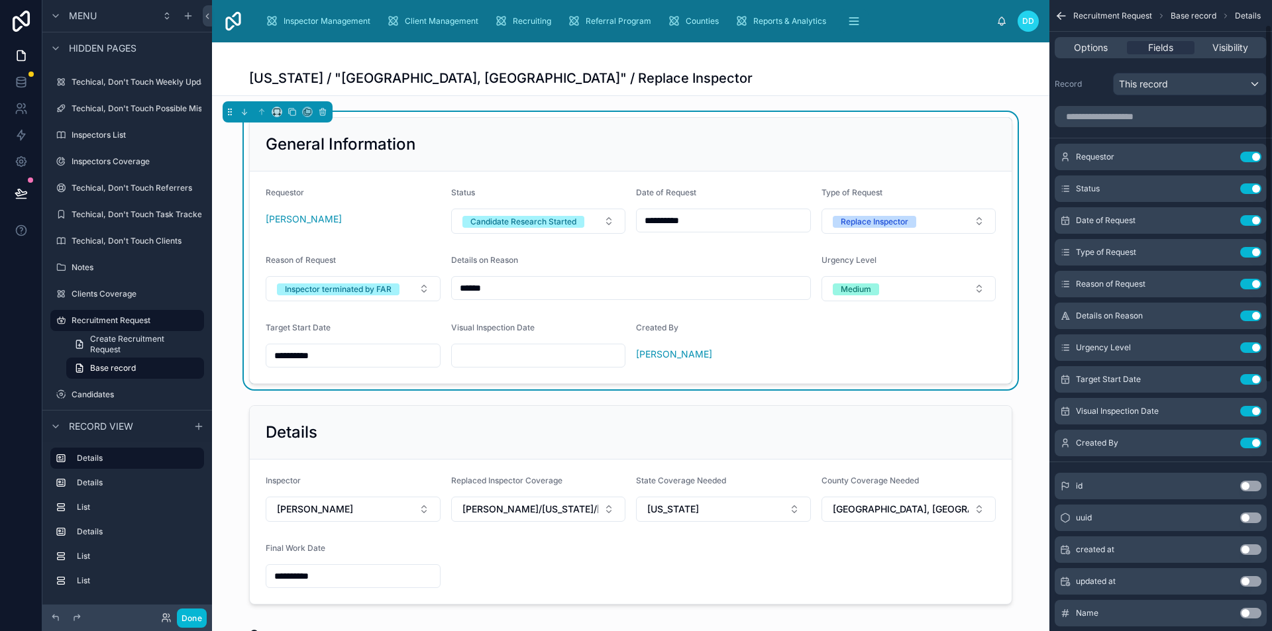
scroll to position [0, 0]
click at [1249, 444] on button "Use setting" at bounding box center [1250, 445] width 21 height 11
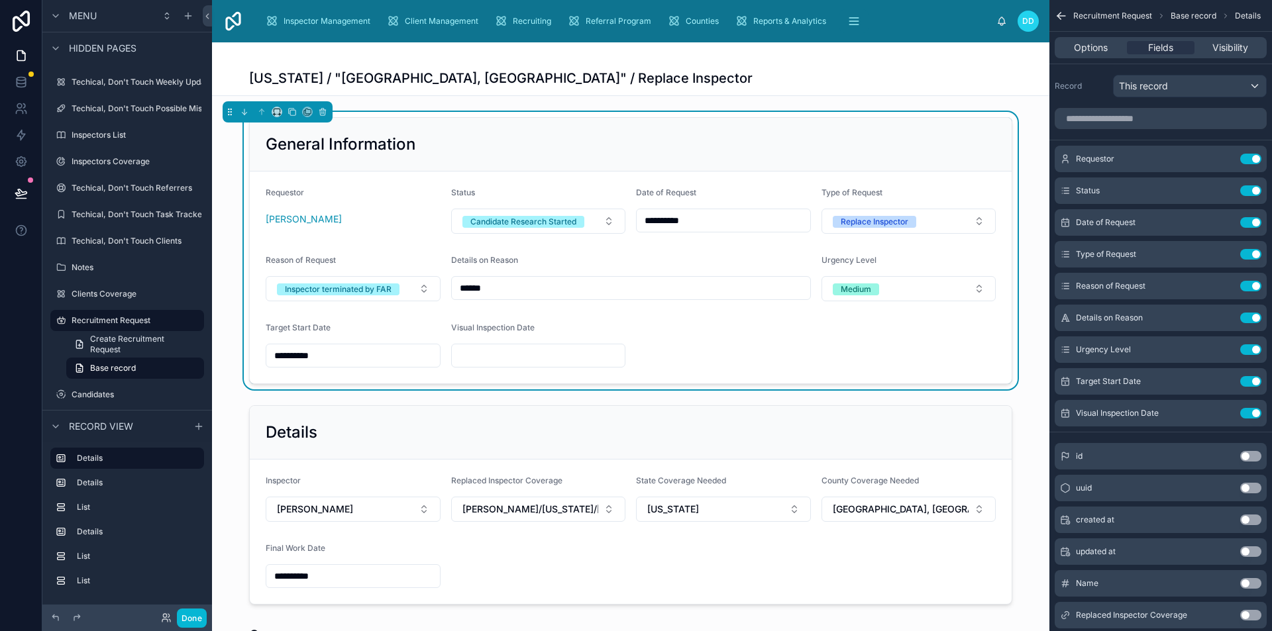
click at [1033, 23] on span "DD" at bounding box center [1028, 21] width 12 height 11
click at [982, 66] on div "[US_STATE] / "[GEOGRAPHIC_DATA], [GEOGRAPHIC_DATA]" / Replace Inspector" at bounding box center [630, 68] width 763 height 53
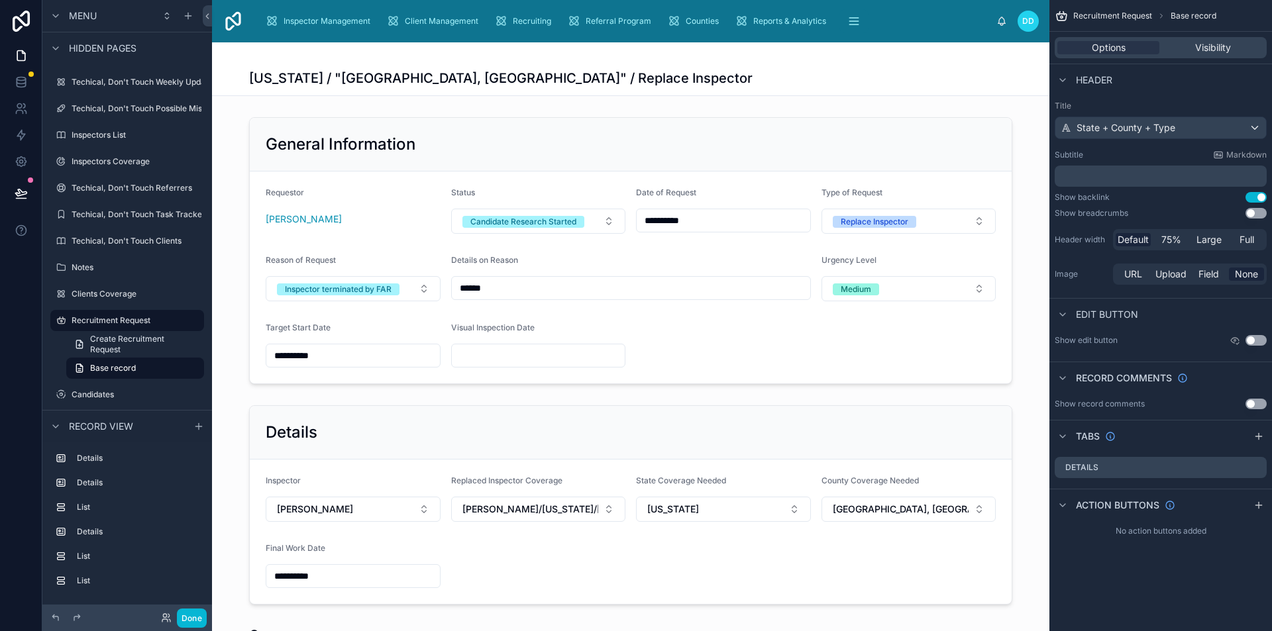
click at [990, 83] on div "[US_STATE] / "[GEOGRAPHIC_DATA], [GEOGRAPHIC_DATA]" / Replace Inspector" at bounding box center [630, 78] width 763 height 19
click at [1028, 21] on span "DD" at bounding box center [1028, 21] width 12 height 11
click at [193, 616] on button "Done" at bounding box center [192, 618] width 30 height 19
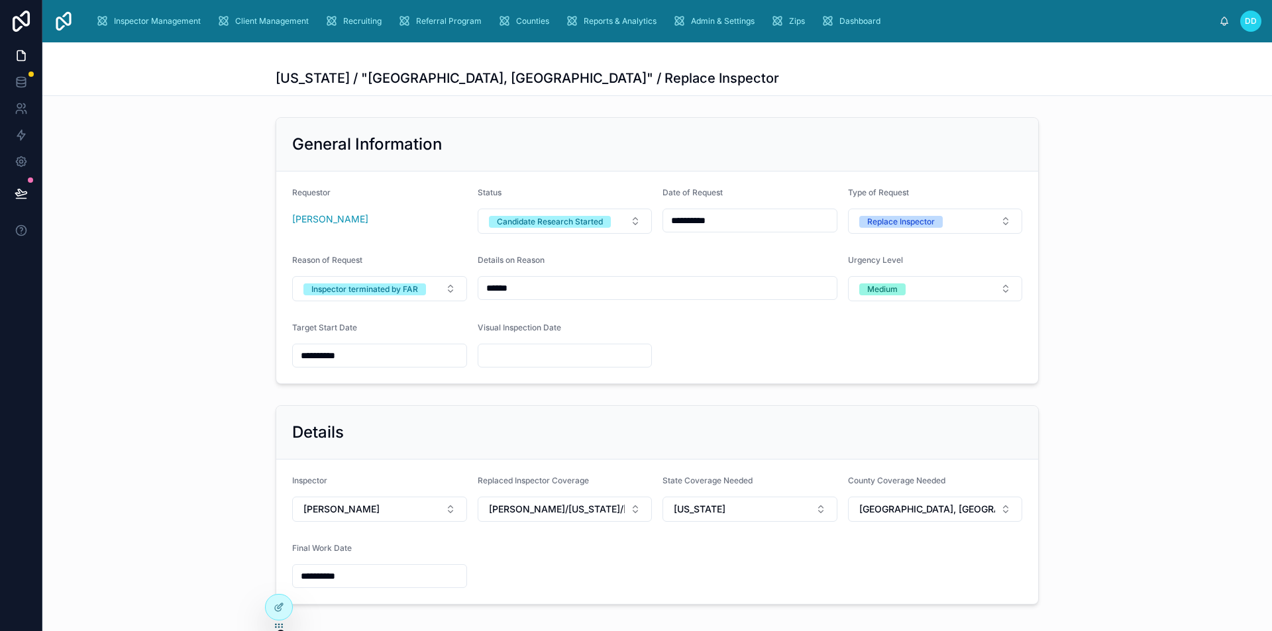
click at [1252, 23] on span "DD" at bounding box center [1251, 21] width 12 height 11
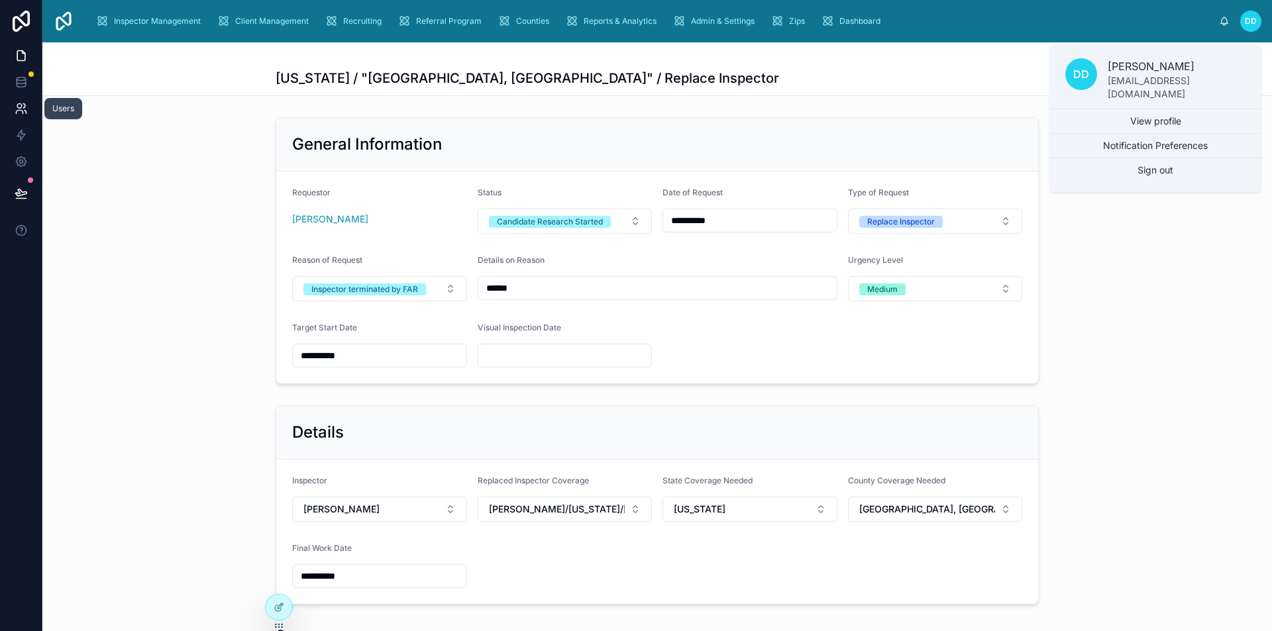
click at [13, 110] on link at bounding box center [21, 108] width 42 height 26
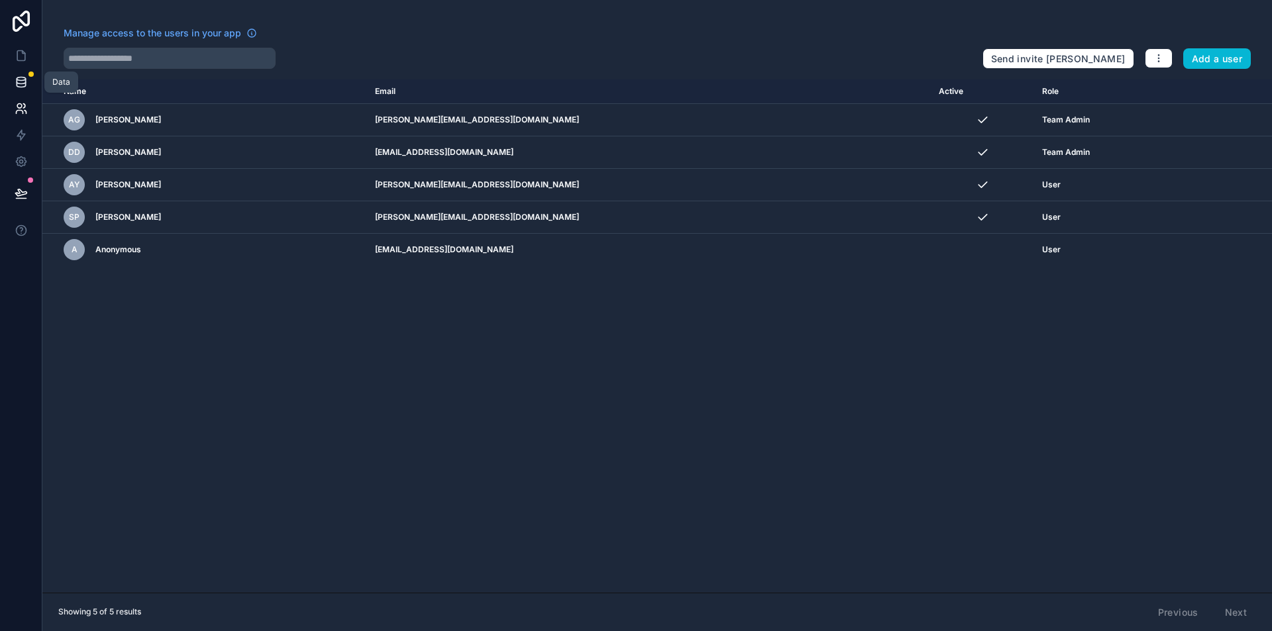
click at [21, 73] on link at bounding box center [21, 82] width 42 height 26
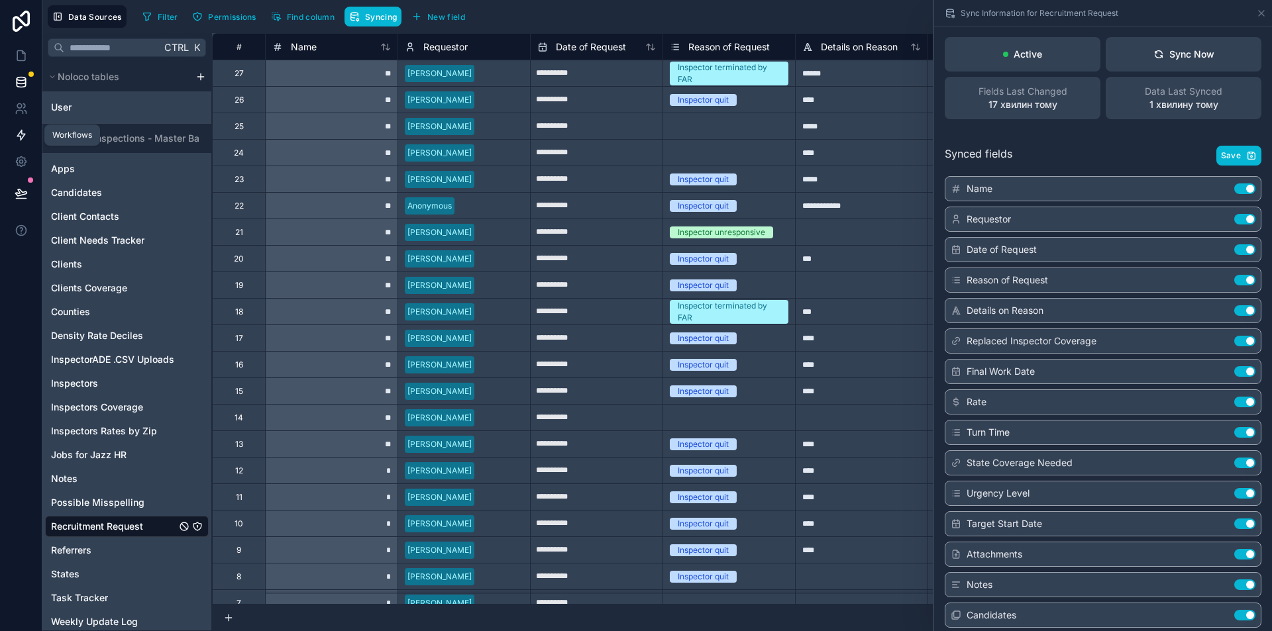
click at [21, 135] on icon at bounding box center [21, 135] width 13 height 13
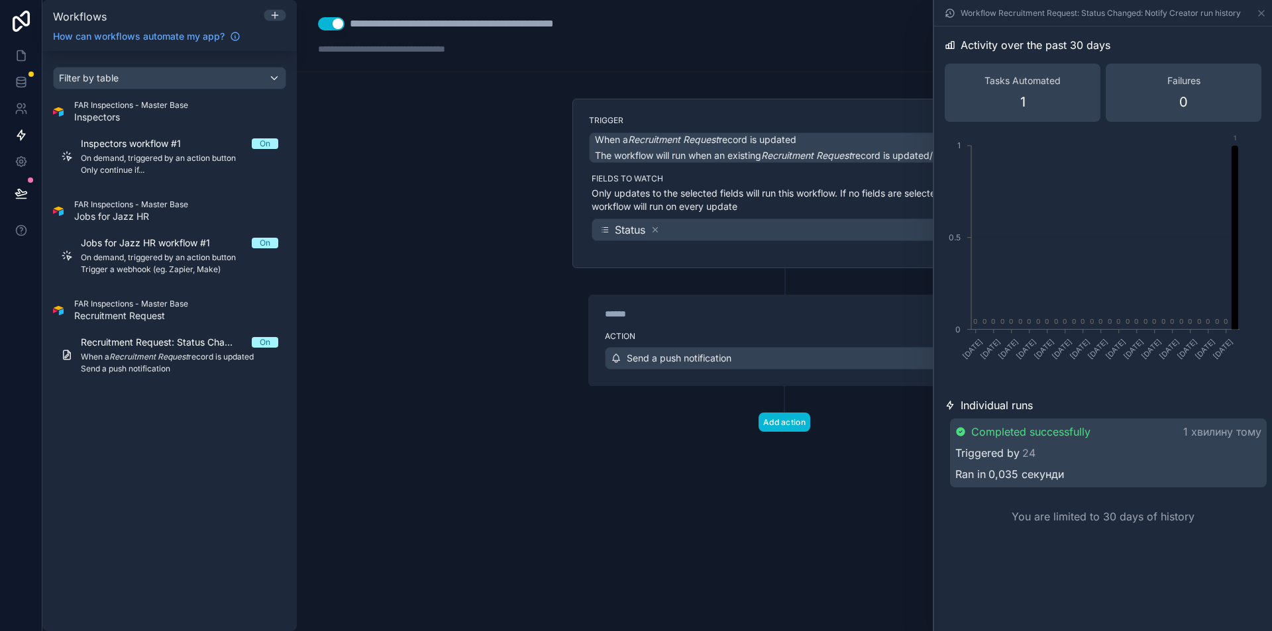
click at [652, 334] on label "Action" at bounding box center [784, 336] width 359 height 11
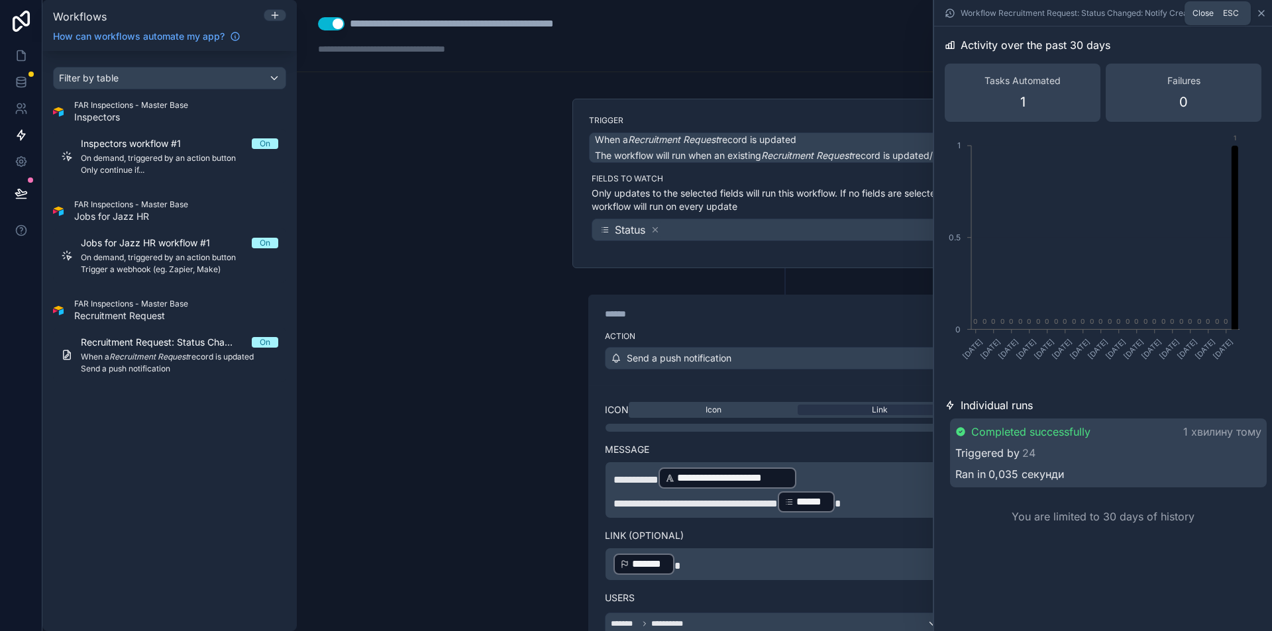
click at [1262, 13] on icon at bounding box center [1261, 13] width 5 height 5
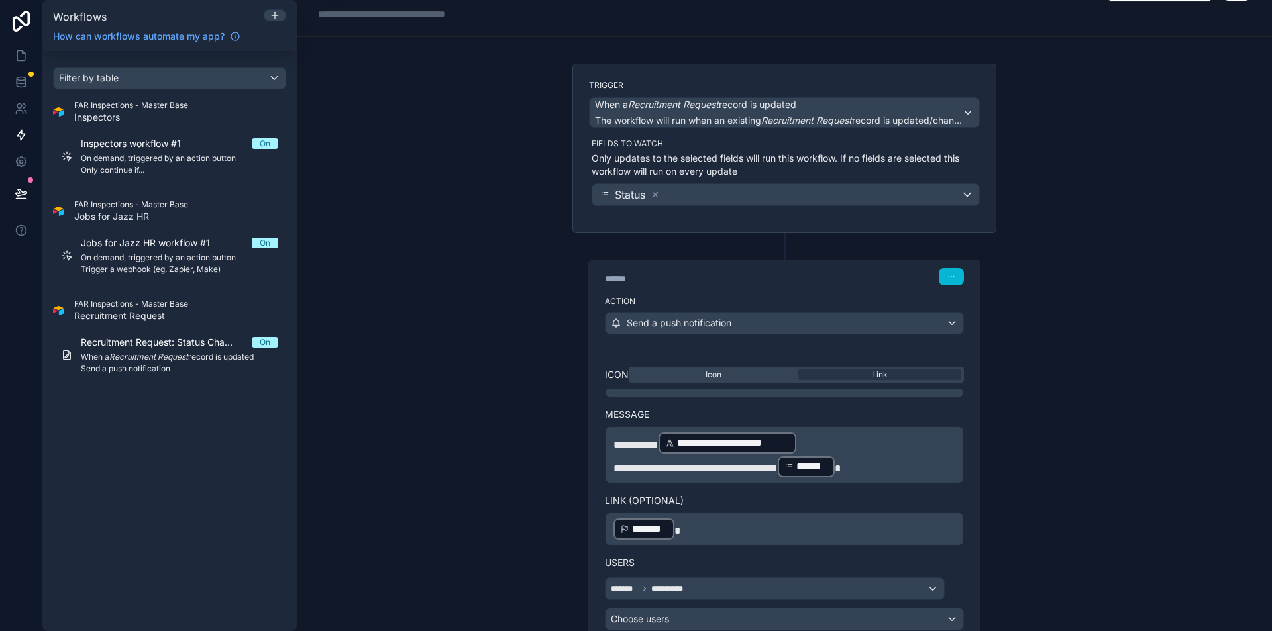
scroll to position [132, 0]
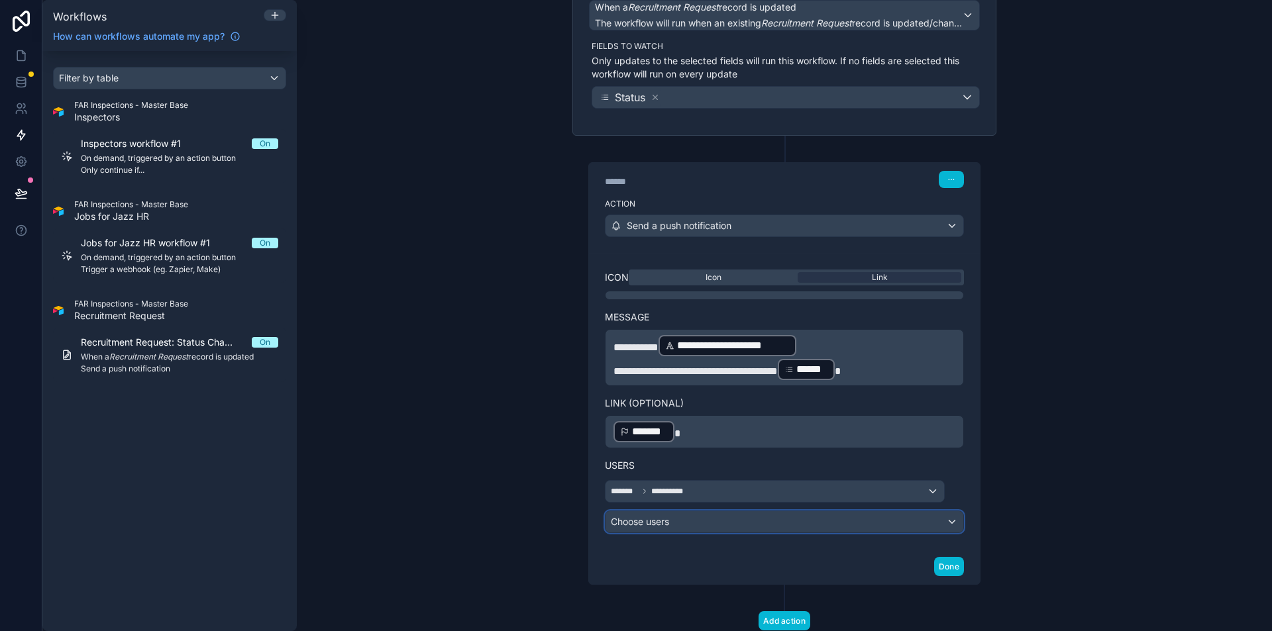
click at [722, 524] on div "Choose users" at bounding box center [784, 521] width 358 height 21
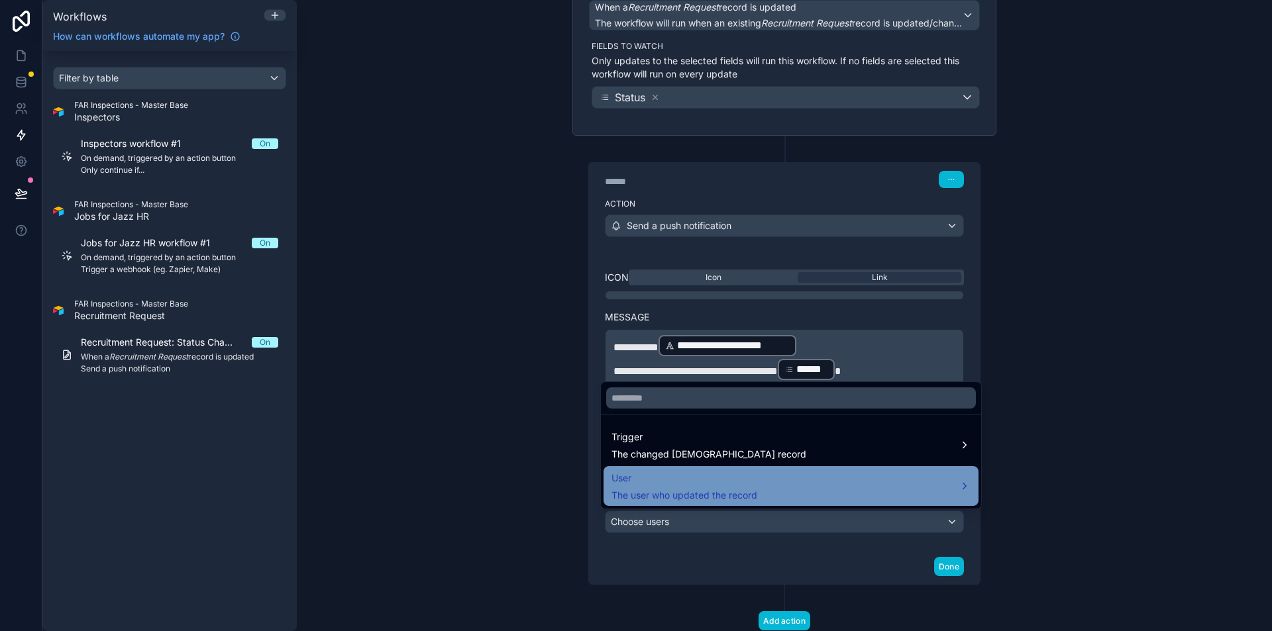
click at [698, 495] on span "The user who updated the record" at bounding box center [684, 495] width 146 height 13
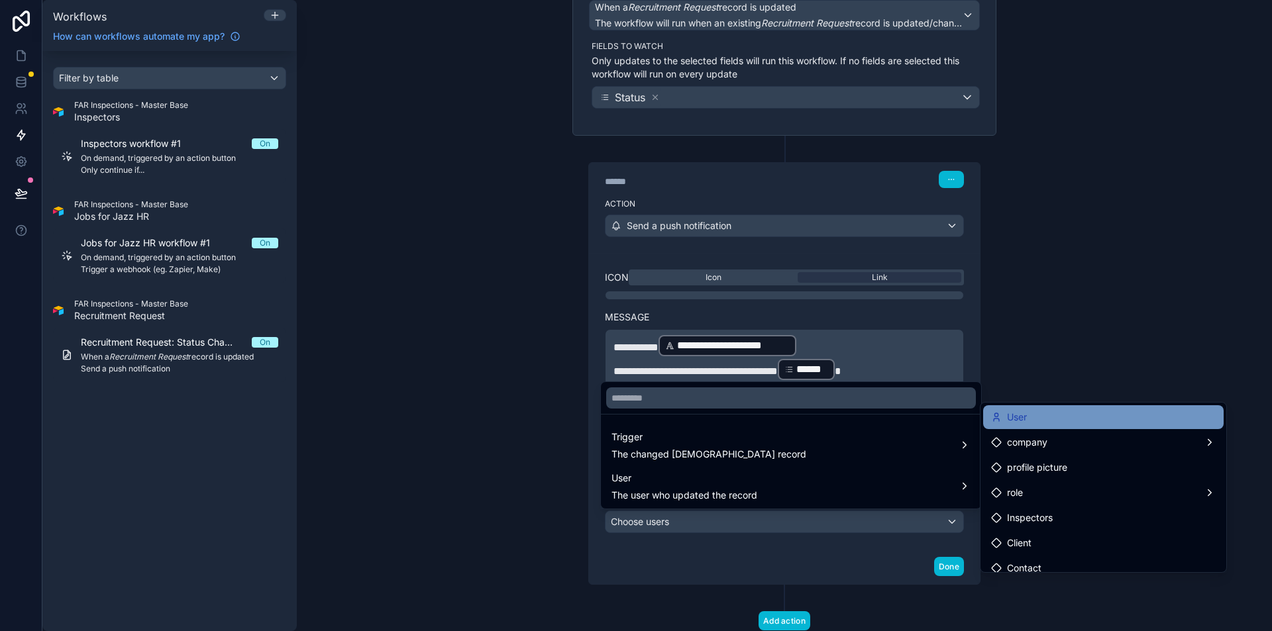
click at [1080, 419] on div "User" at bounding box center [1103, 417] width 225 height 16
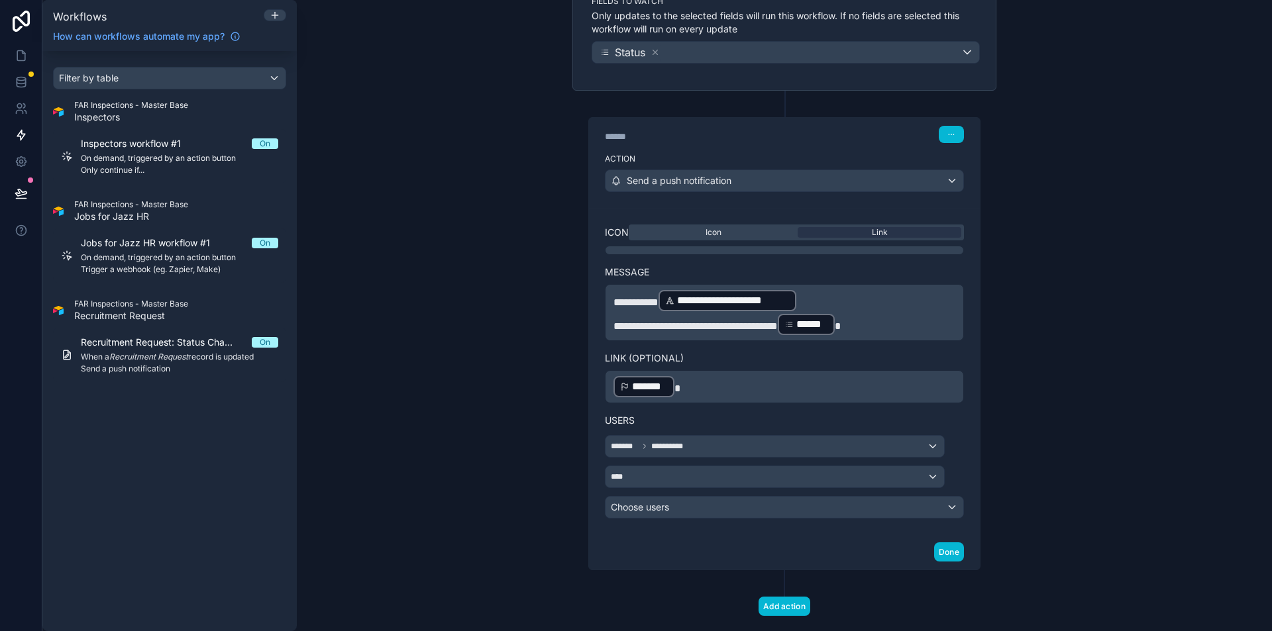
scroll to position [199, 0]
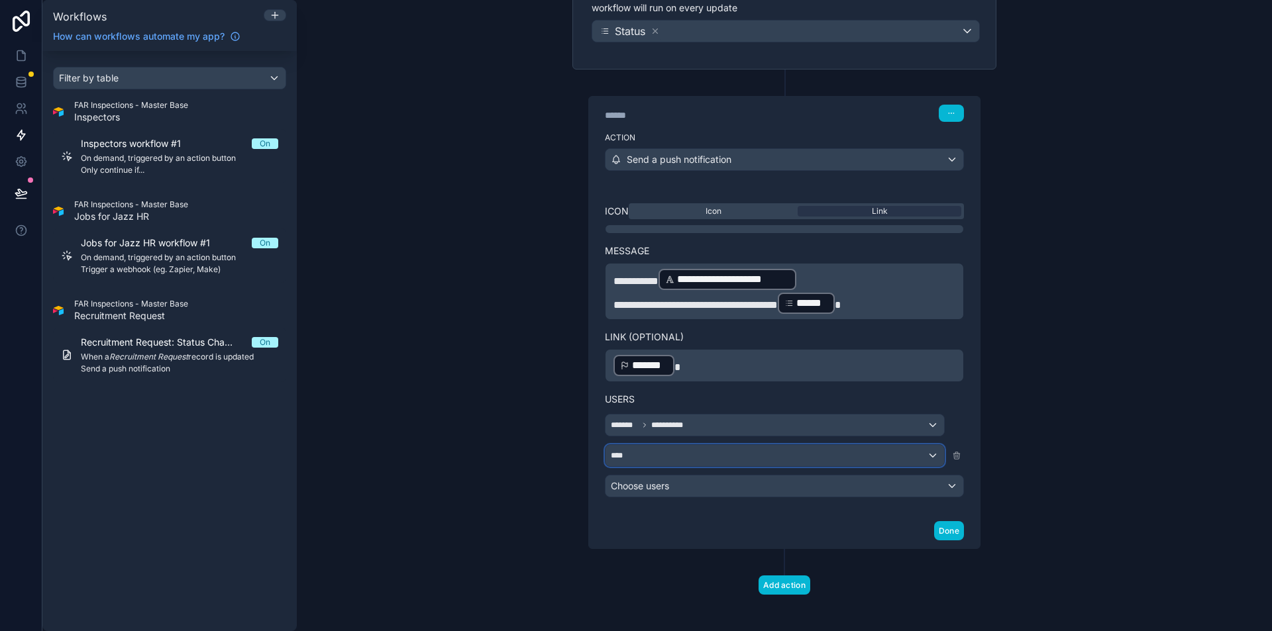
click at [711, 458] on div "****" at bounding box center [774, 455] width 338 height 21
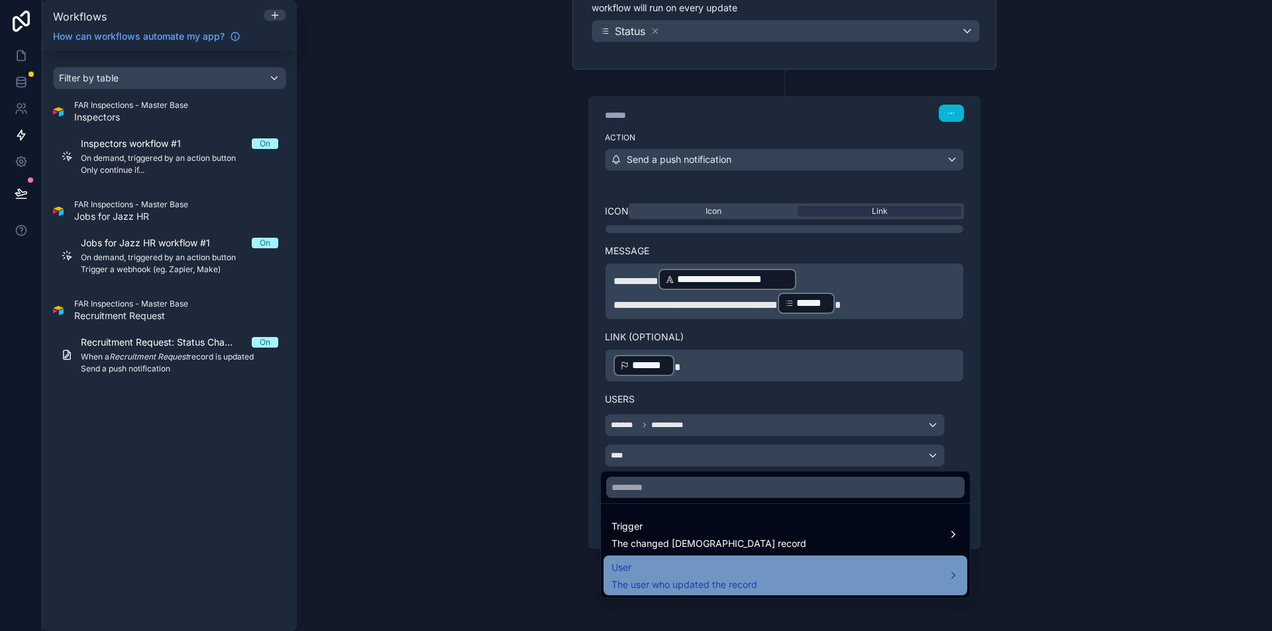
click at [932, 572] on div "User The user who updated the record" at bounding box center [785, 576] width 348 height 32
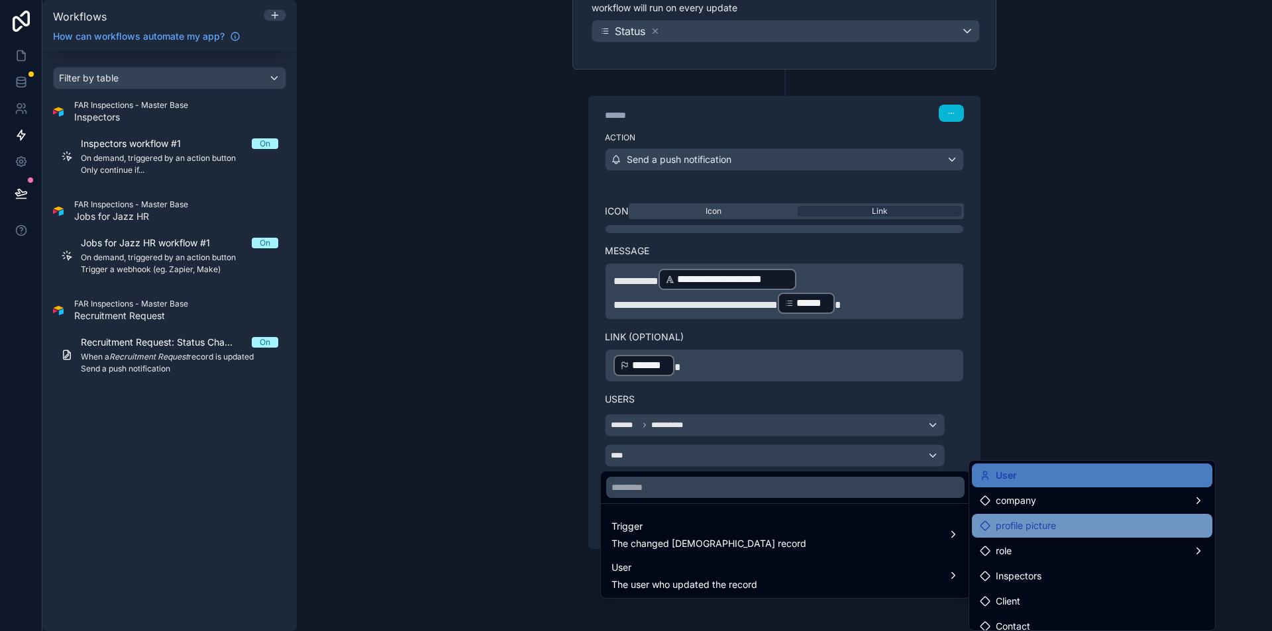
scroll to position [86, 0]
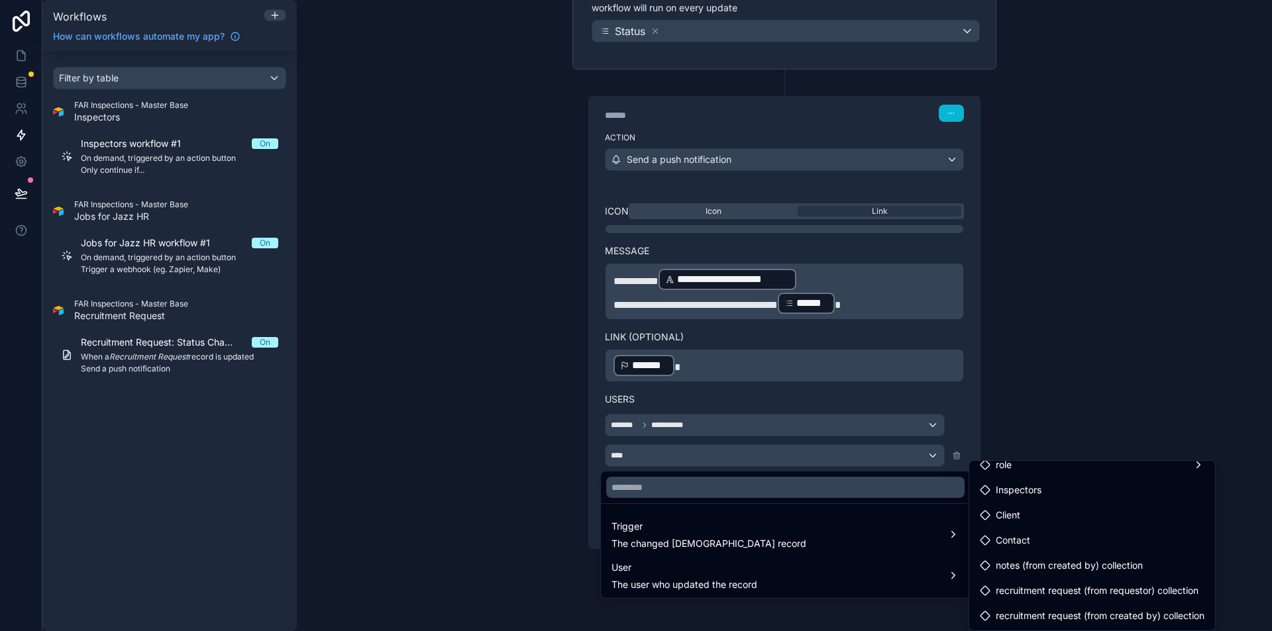
click at [1051, 388] on div at bounding box center [636, 315] width 1272 height 631
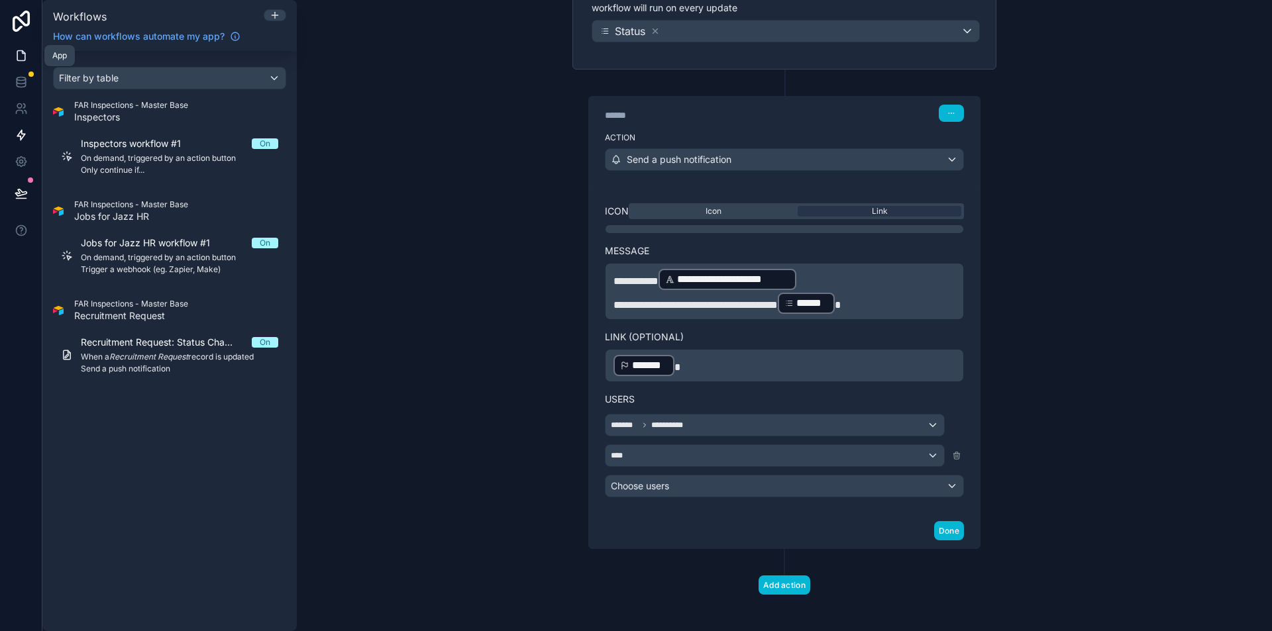
click at [20, 56] on icon at bounding box center [21, 55] width 13 height 13
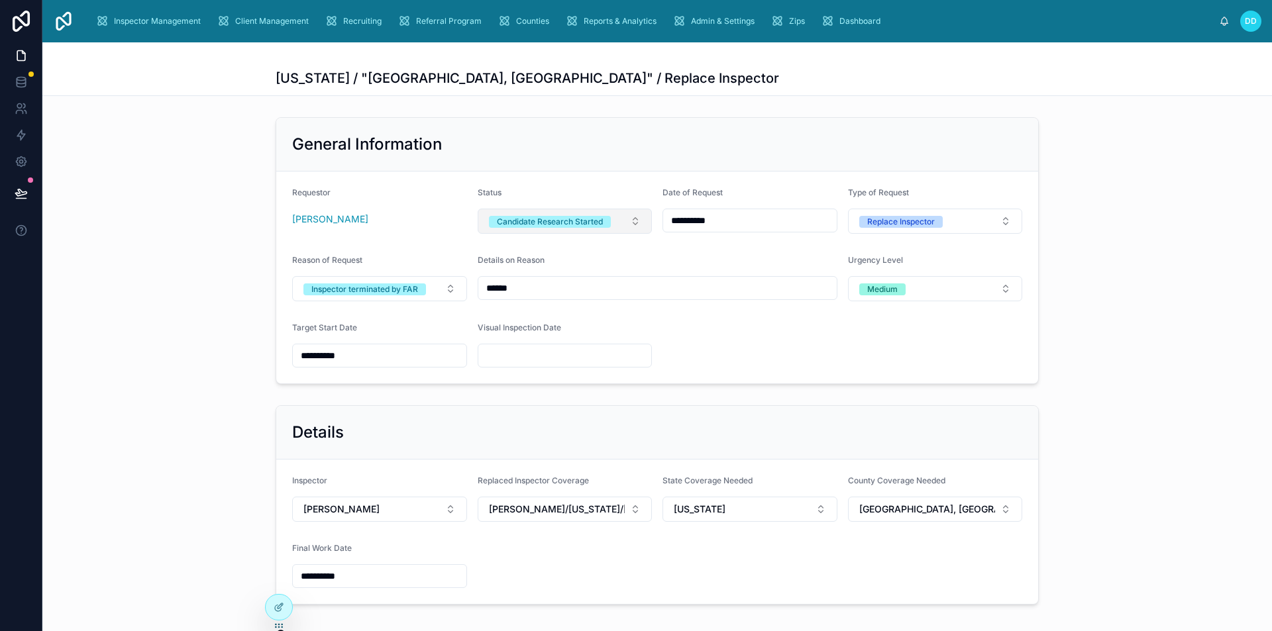
click at [622, 221] on button "Candidate Research Started" at bounding box center [565, 221] width 175 height 25
click at [554, 333] on div "Onboarding" at bounding box center [560, 334] width 168 height 20
click at [1221, 21] on icon at bounding box center [1224, 21] width 11 height 11
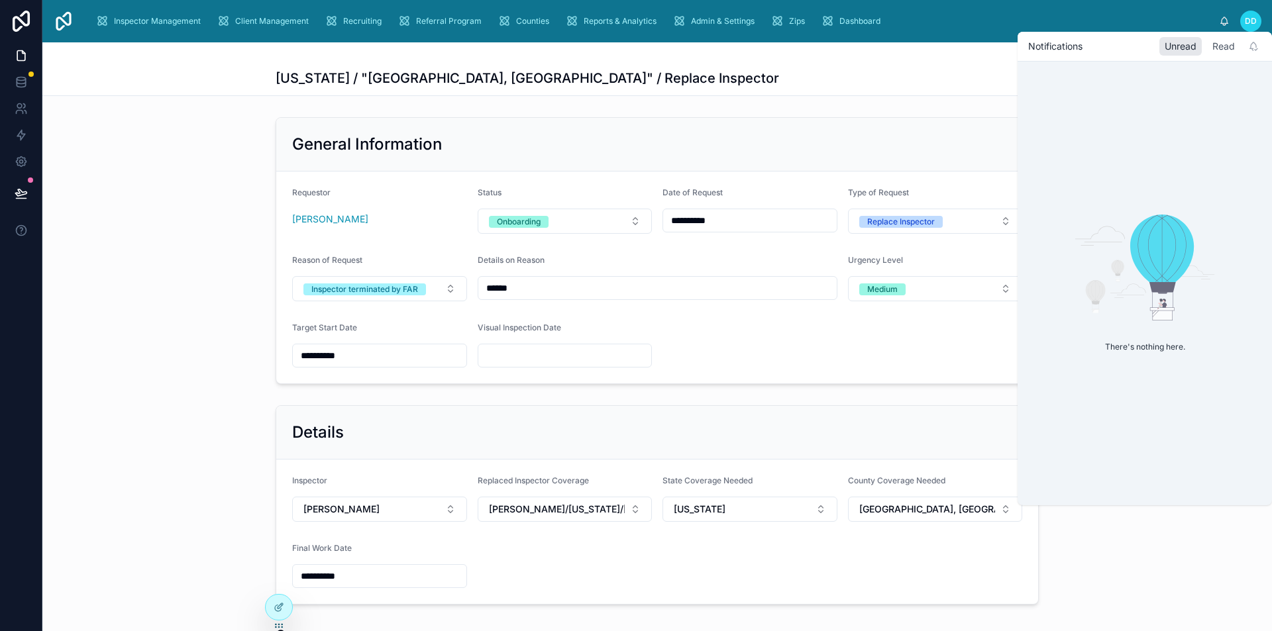
click at [1218, 42] on div "Read" at bounding box center [1223, 46] width 33 height 19
click at [1168, 43] on div "Unread" at bounding box center [1180, 46] width 42 height 19
click at [935, 87] on div "[US_STATE] / "[GEOGRAPHIC_DATA], [GEOGRAPHIC_DATA]" / Replace Inspector" at bounding box center [657, 68] width 763 height 53
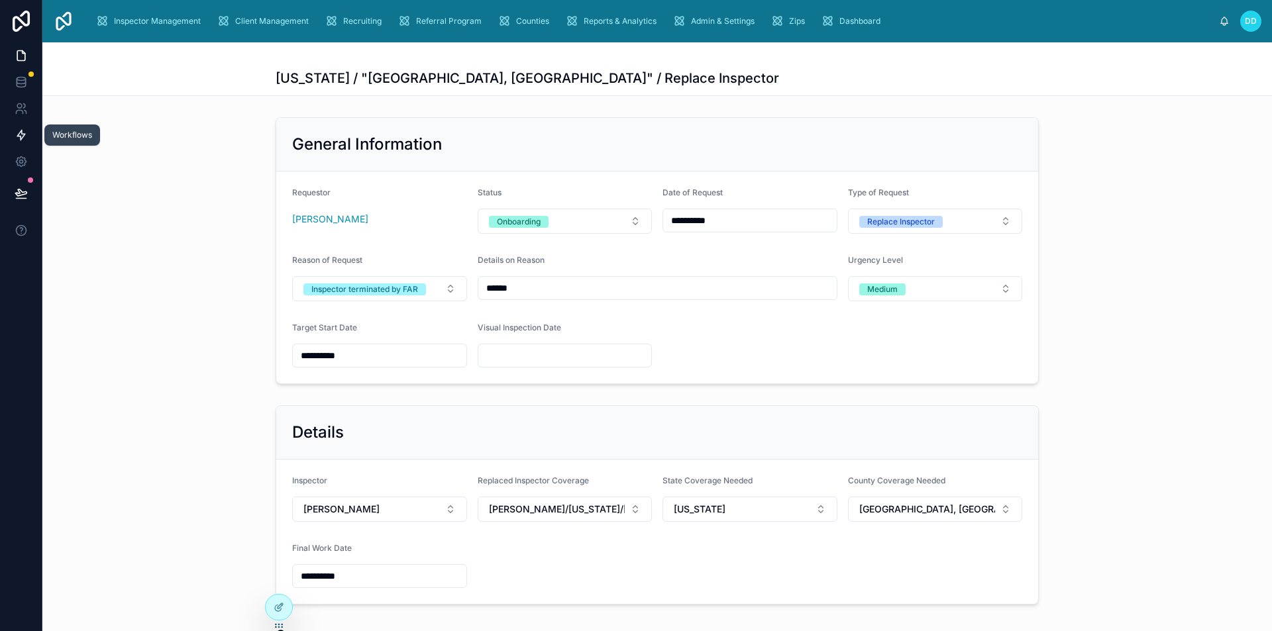
click at [18, 142] on link at bounding box center [21, 135] width 42 height 26
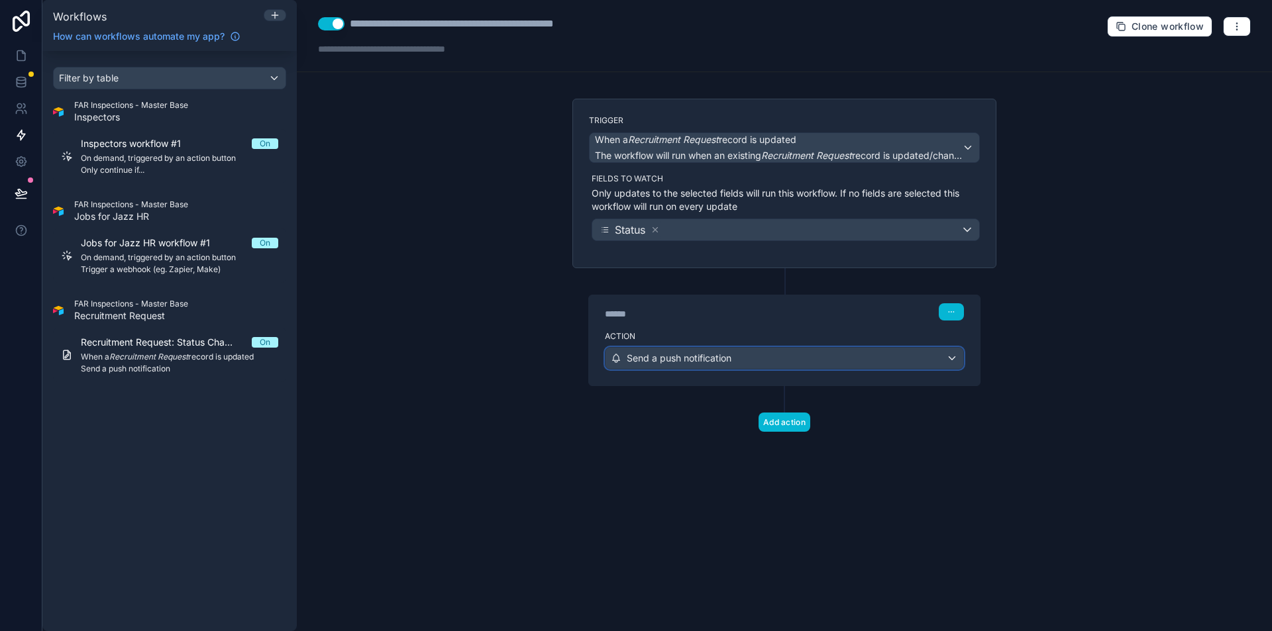
click at [756, 359] on div "Send a push notification" at bounding box center [784, 358] width 358 height 21
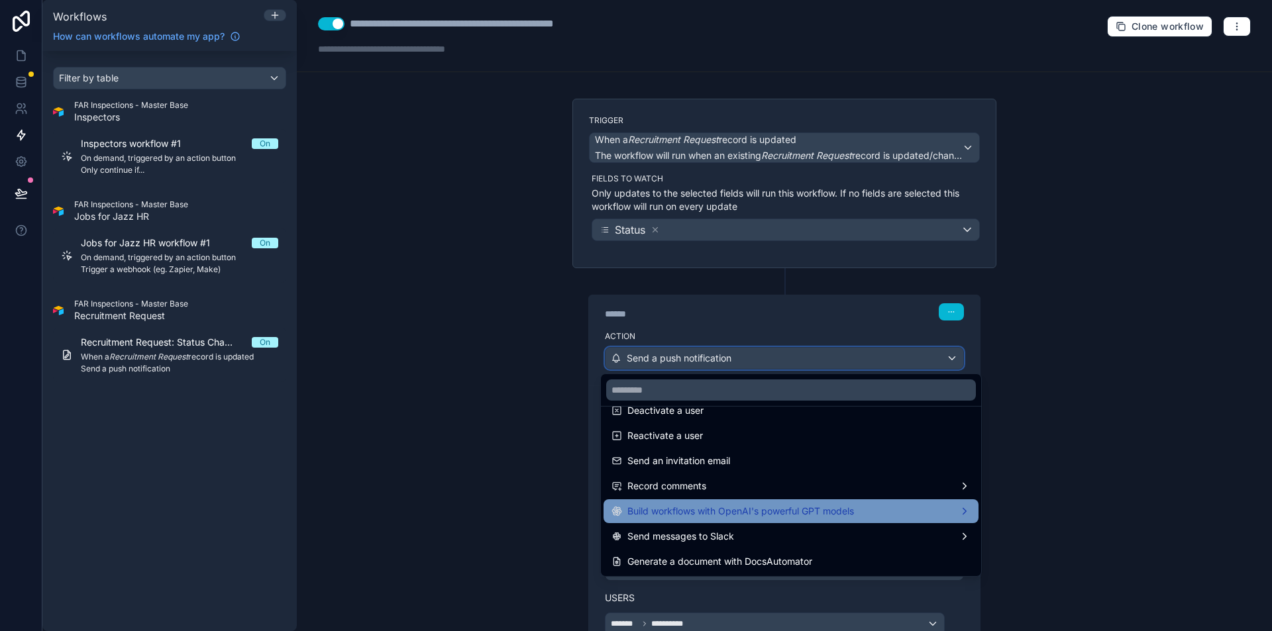
scroll to position [245, 0]
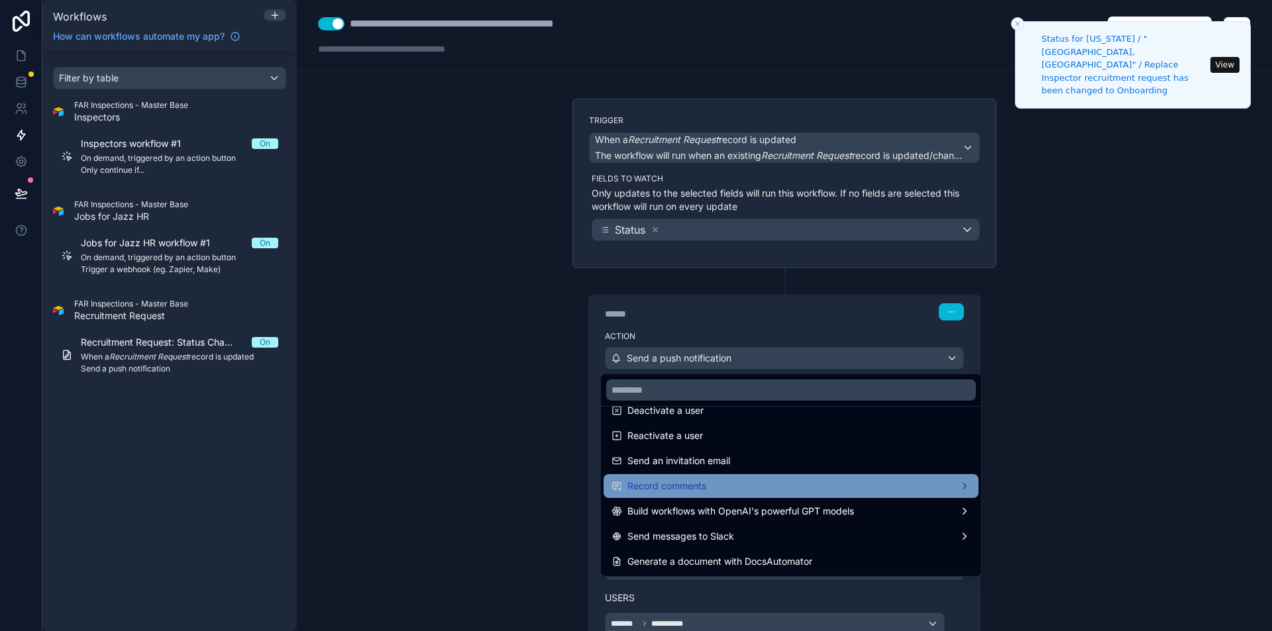
click at [703, 484] on span "Record comments" at bounding box center [666, 486] width 79 height 16
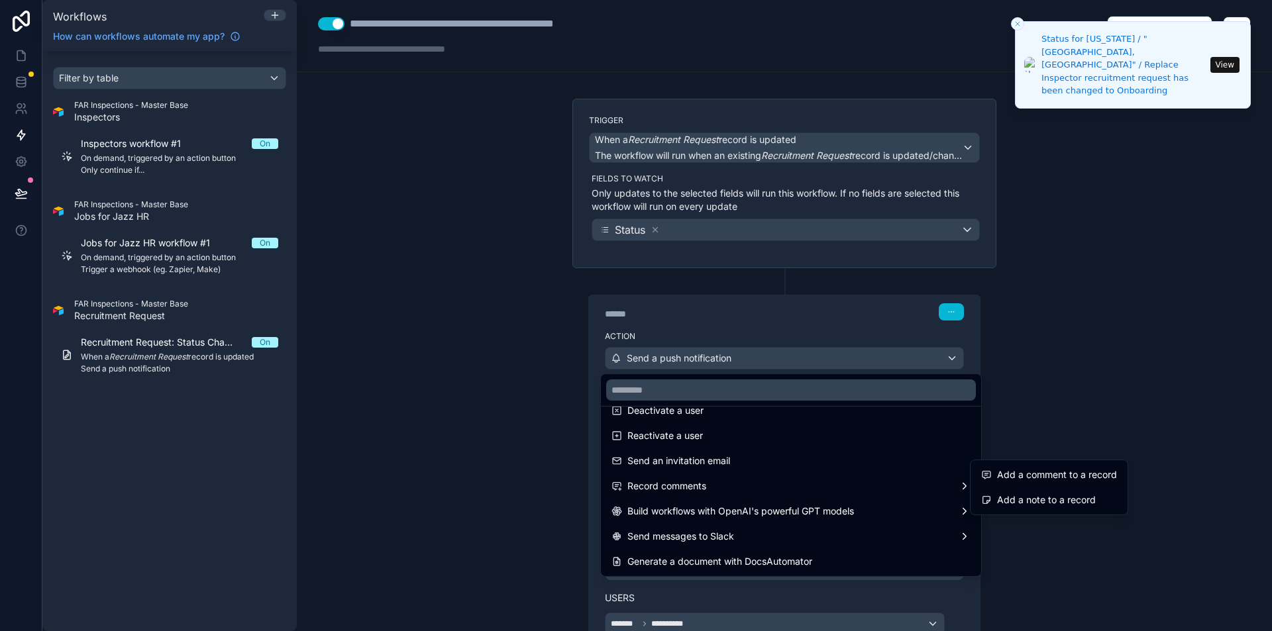
click at [1172, 234] on div at bounding box center [636, 315] width 1272 height 631
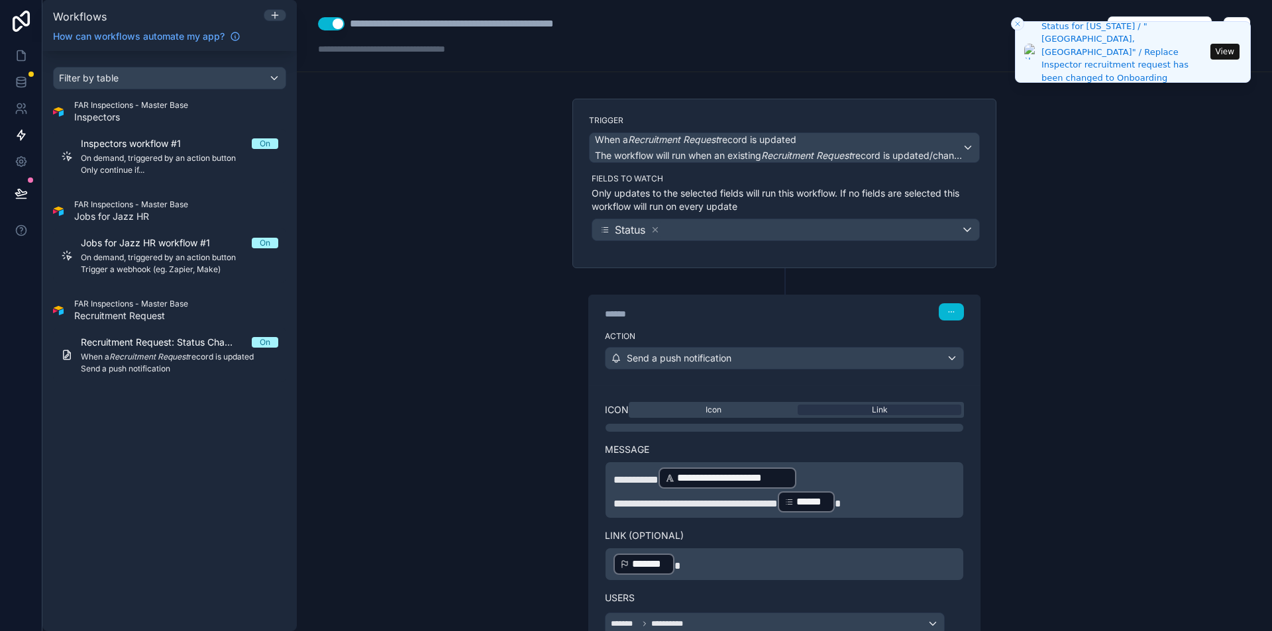
click at [1221, 54] on button "View" at bounding box center [1224, 52] width 29 height 16
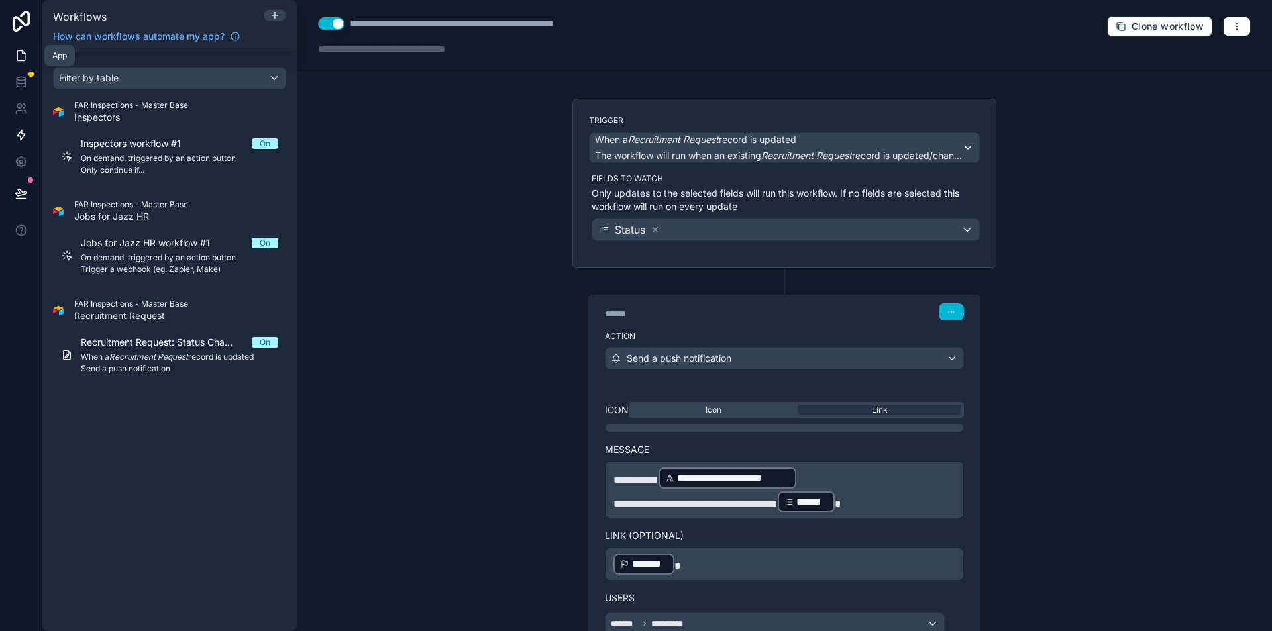
click at [22, 58] on icon at bounding box center [21, 55] width 13 height 13
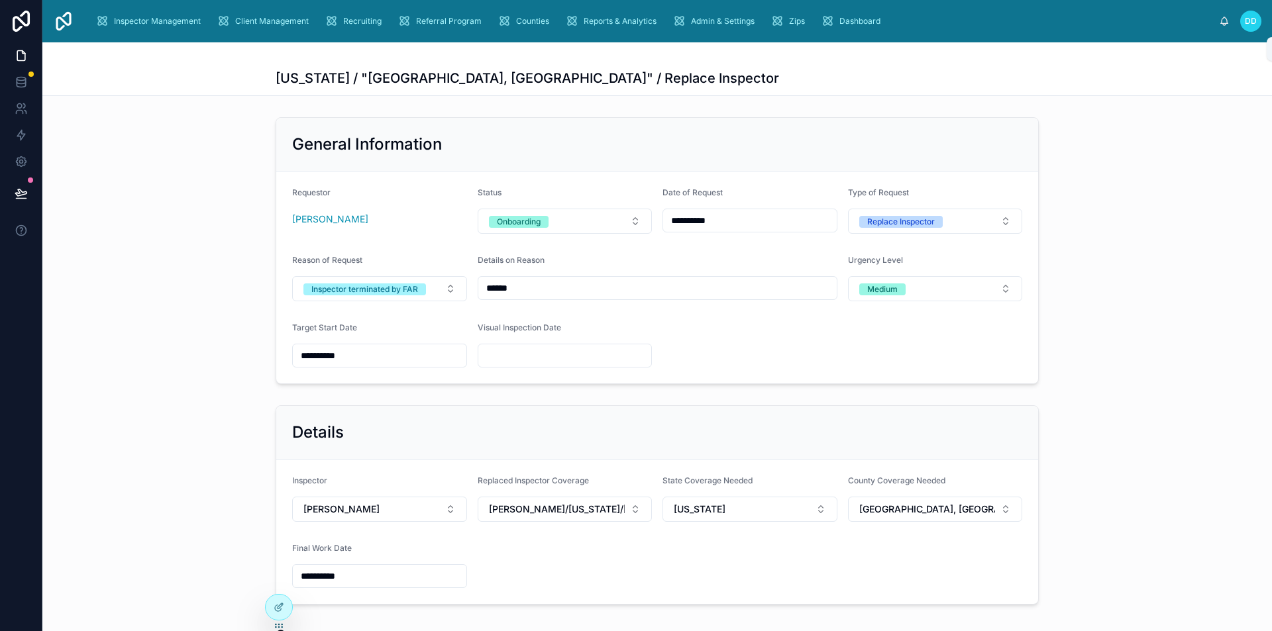
click at [1225, 26] on icon at bounding box center [1224, 21] width 11 height 11
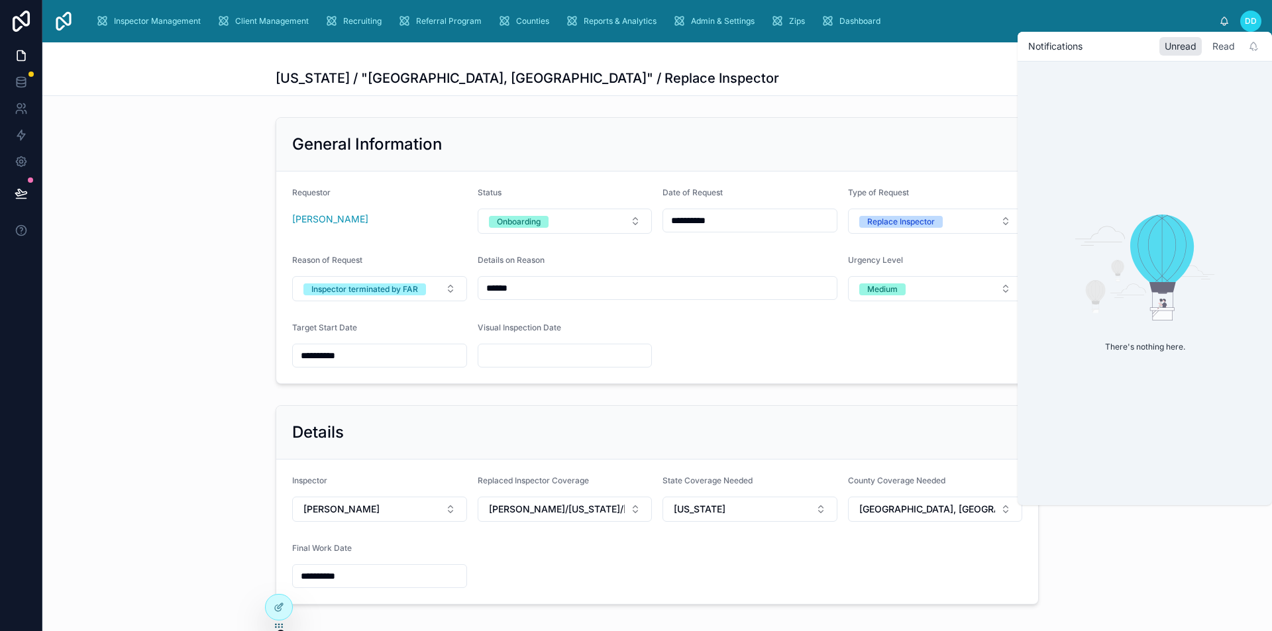
click at [1219, 53] on div "Read" at bounding box center [1223, 46] width 33 height 19
click at [1194, 51] on div "Unread" at bounding box center [1180, 46] width 42 height 19
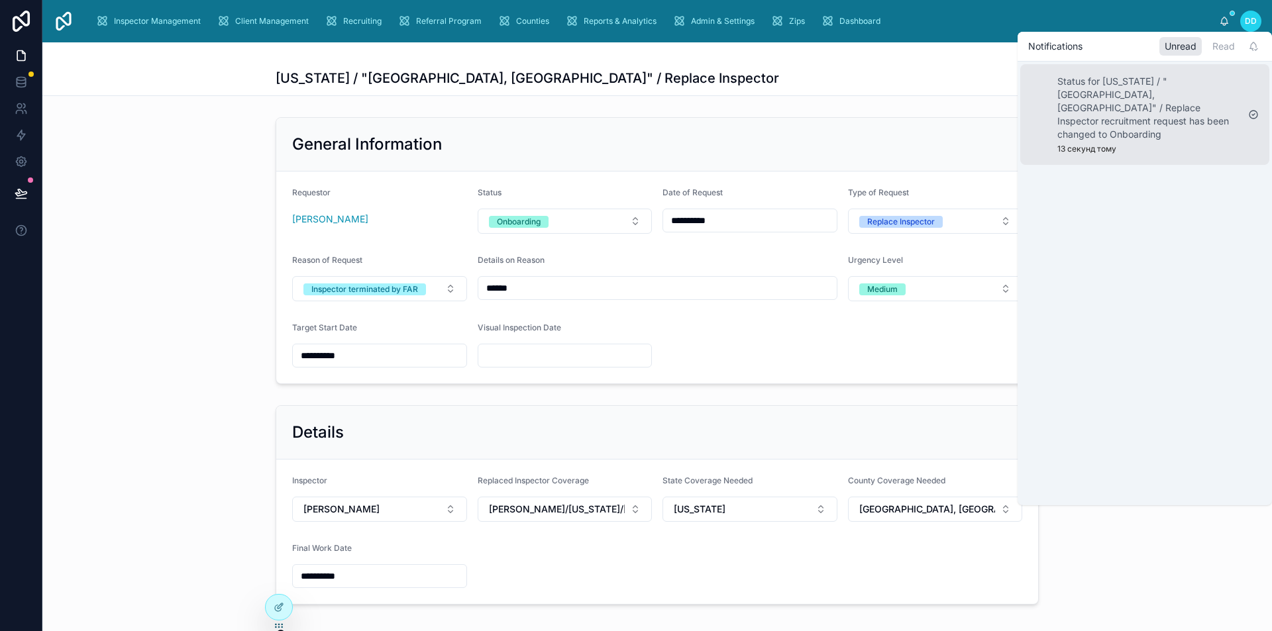
click at [1163, 115] on p "Status for South Carolina / "Abbeville, SC" / Replace Inspector recruitment req…" at bounding box center [1147, 108] width 180 height 66
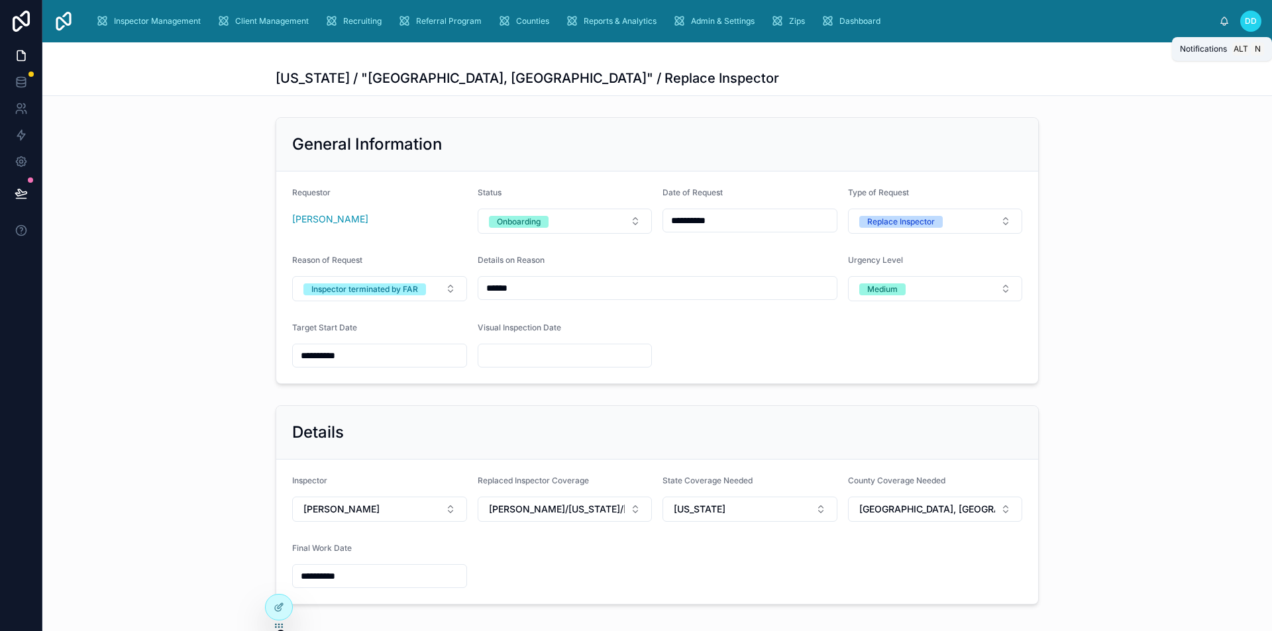
click at [1225, 15] on div "DD Dev Dev" at bounding box center [1240, 21] width 42 height 21
click at [1223, 18] on icon at bounding box center [1224, 20] width 7 height 6
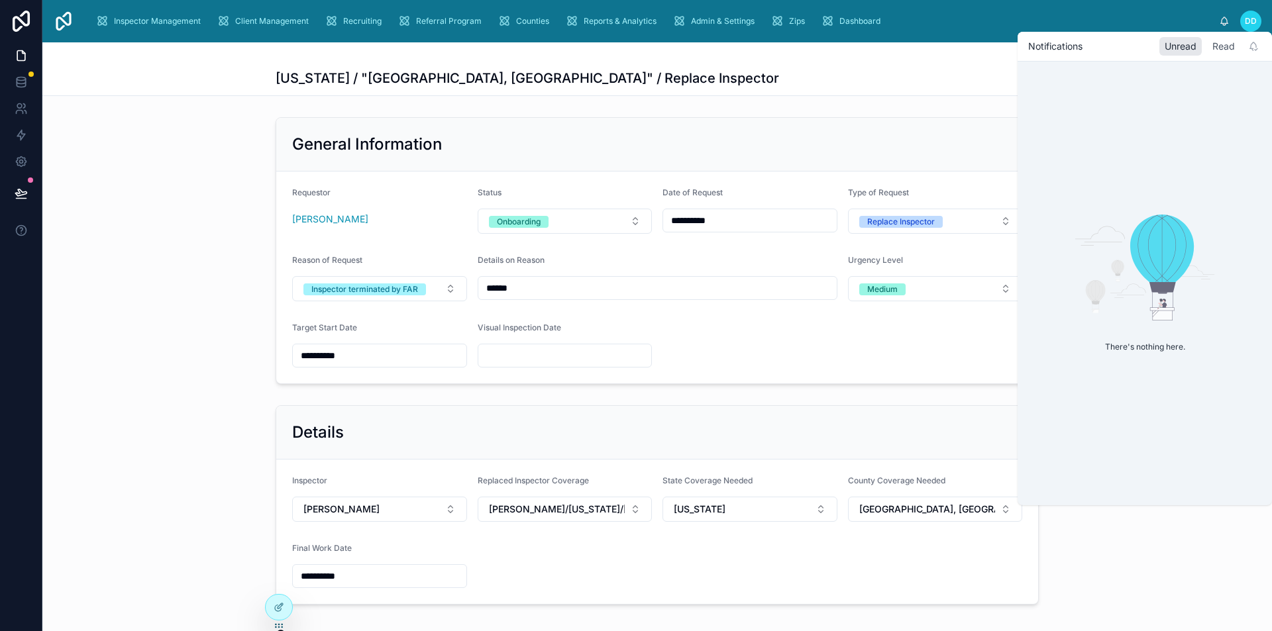
click at [1214, 44] on div "Read" at bounding box center [1223, 46] width 33 height 19
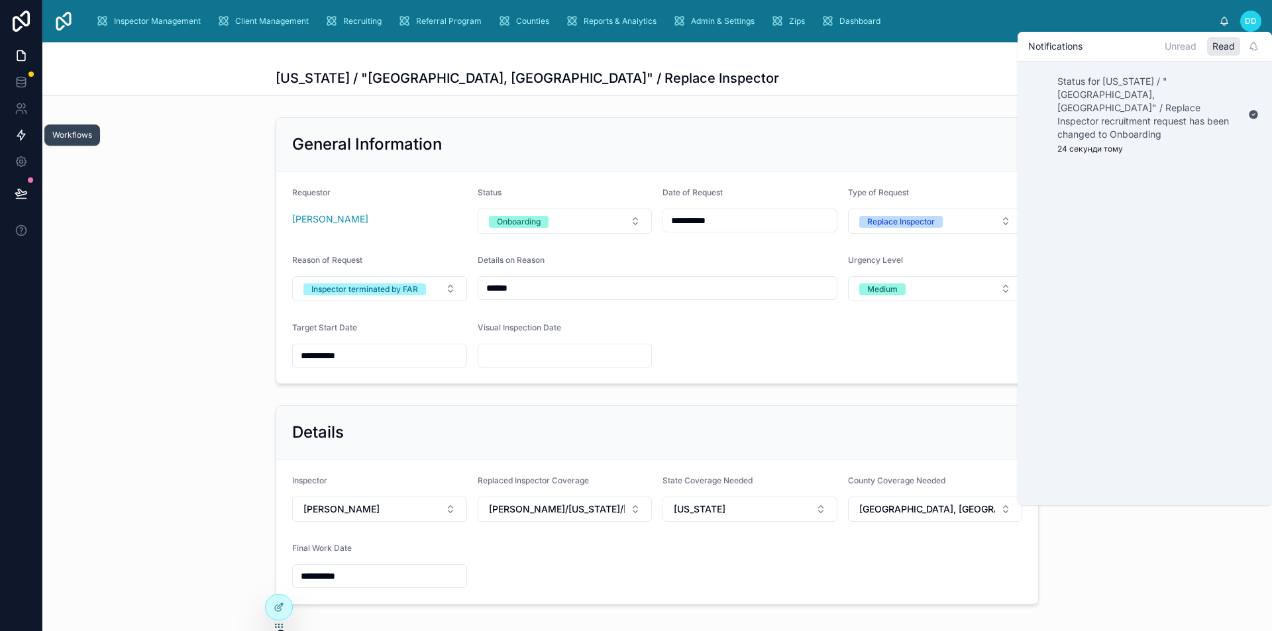
click at [8, 134] on link at bounding box center [21, 135] width 42 height 26
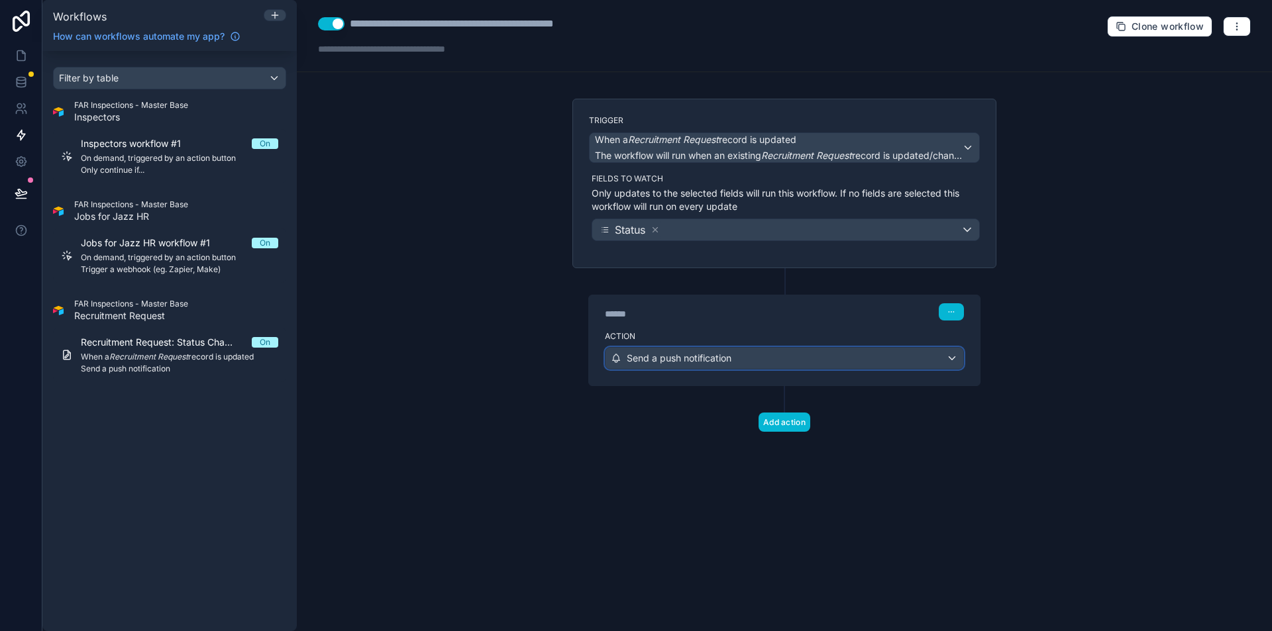
click at [685, 354] on span "Send a push notification" at bounding box center [679, 358] width 105 height 13
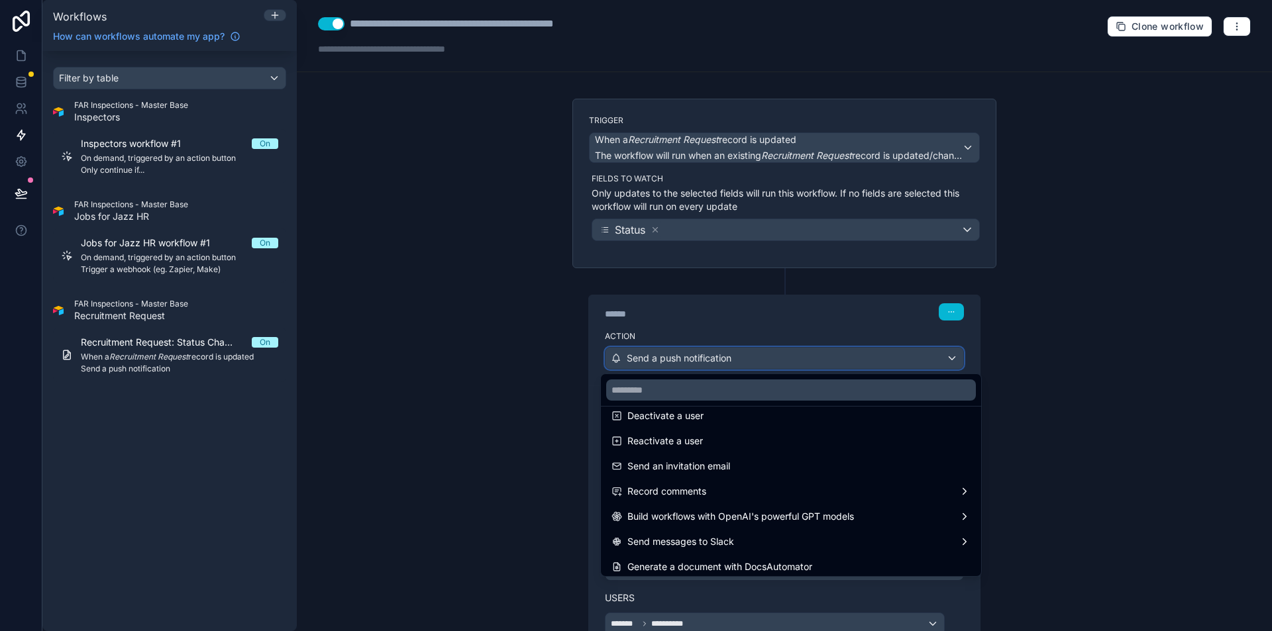
scroll to position [245, 0]
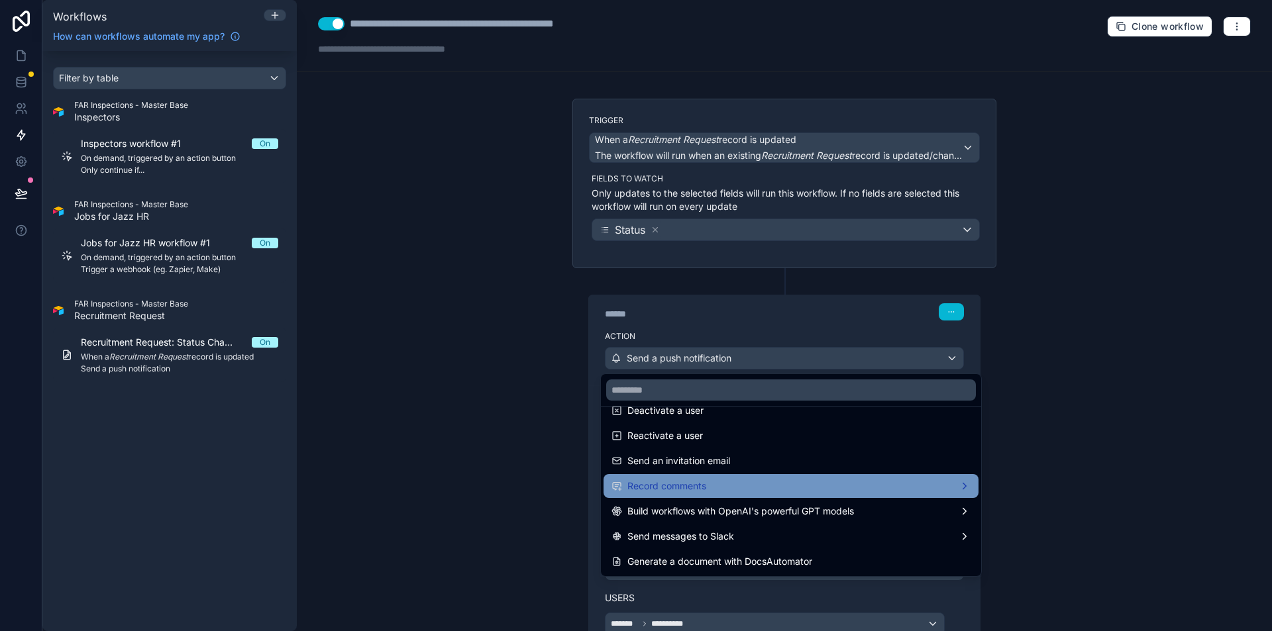
click at [752, 483] on div "Record comments" at bounding box center [790, 486] width 359 height 16
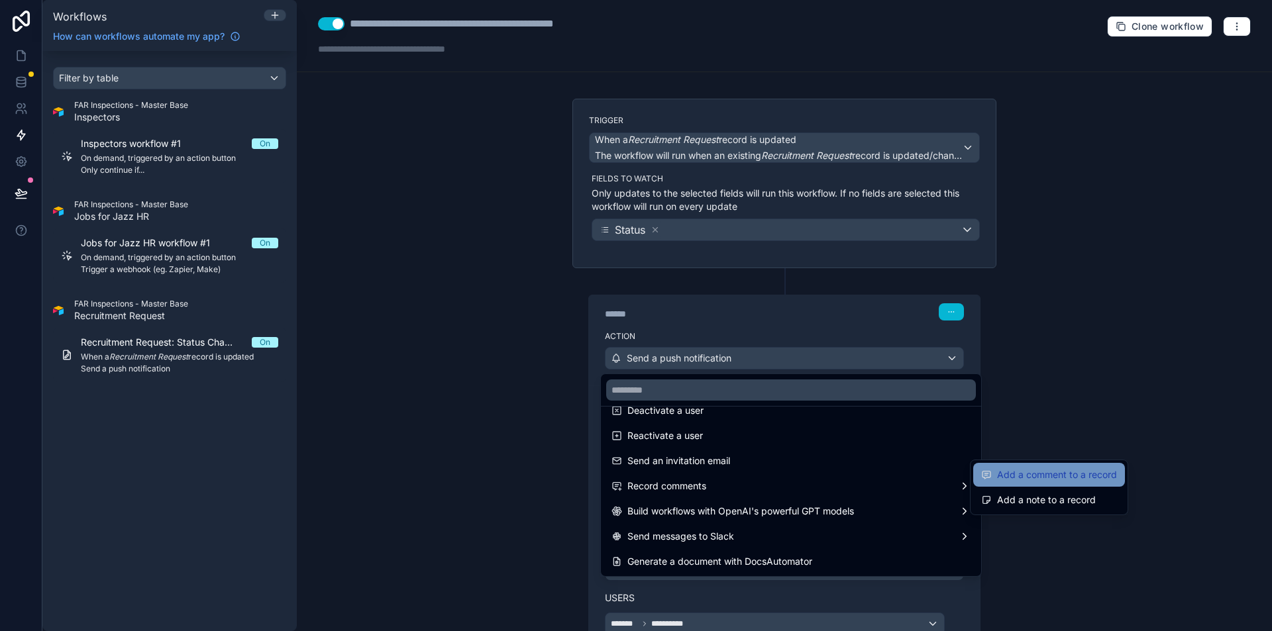
click at [1051, 482] on span "Add a comment to a record" at bounding box center [1057, 475] width 120 height 16
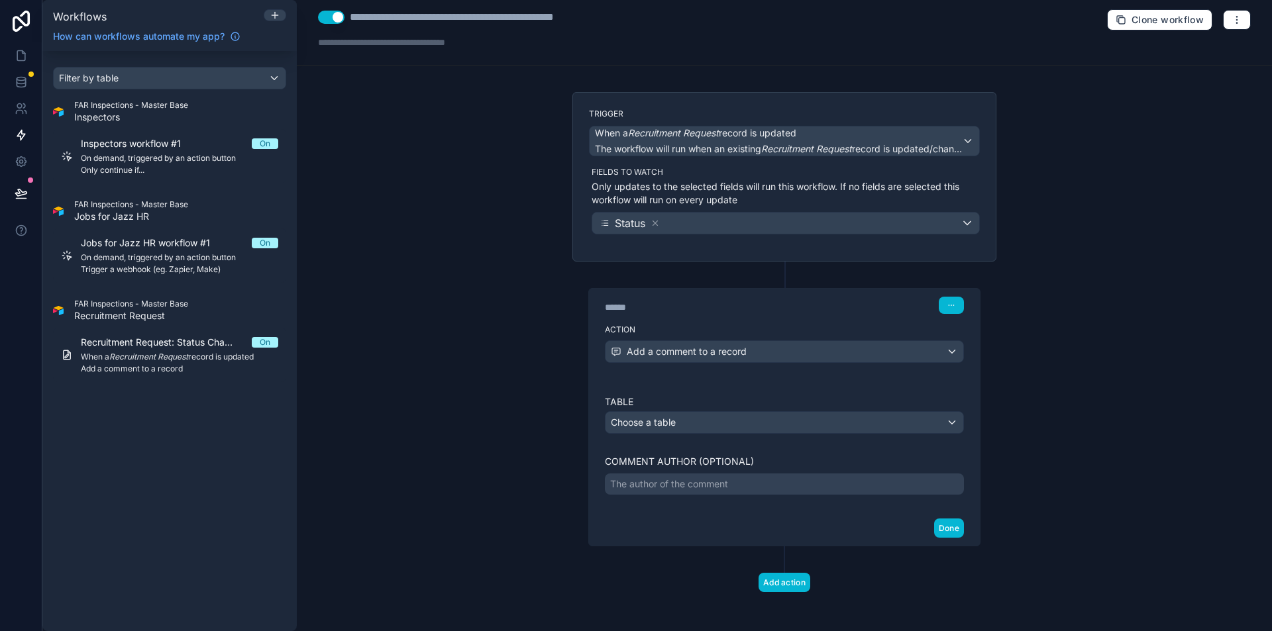
scroll to position [10, 0]
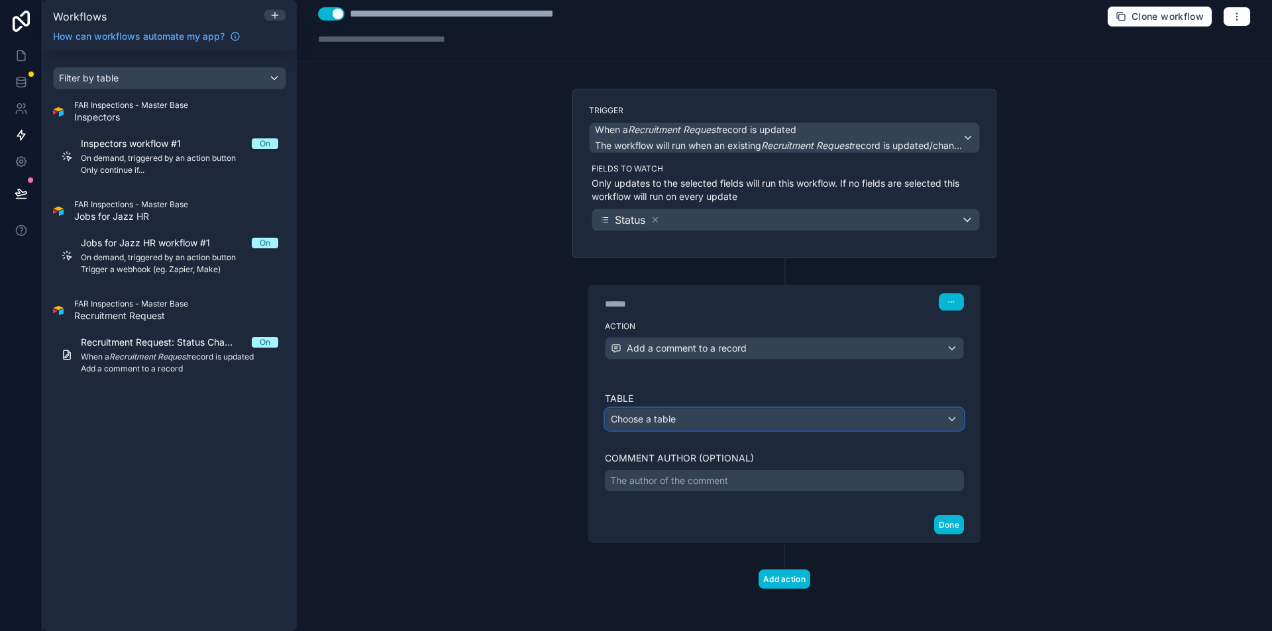
click at [684, 419] on div "Choose a table" at bounding box center [784, 419] width 358 height 21
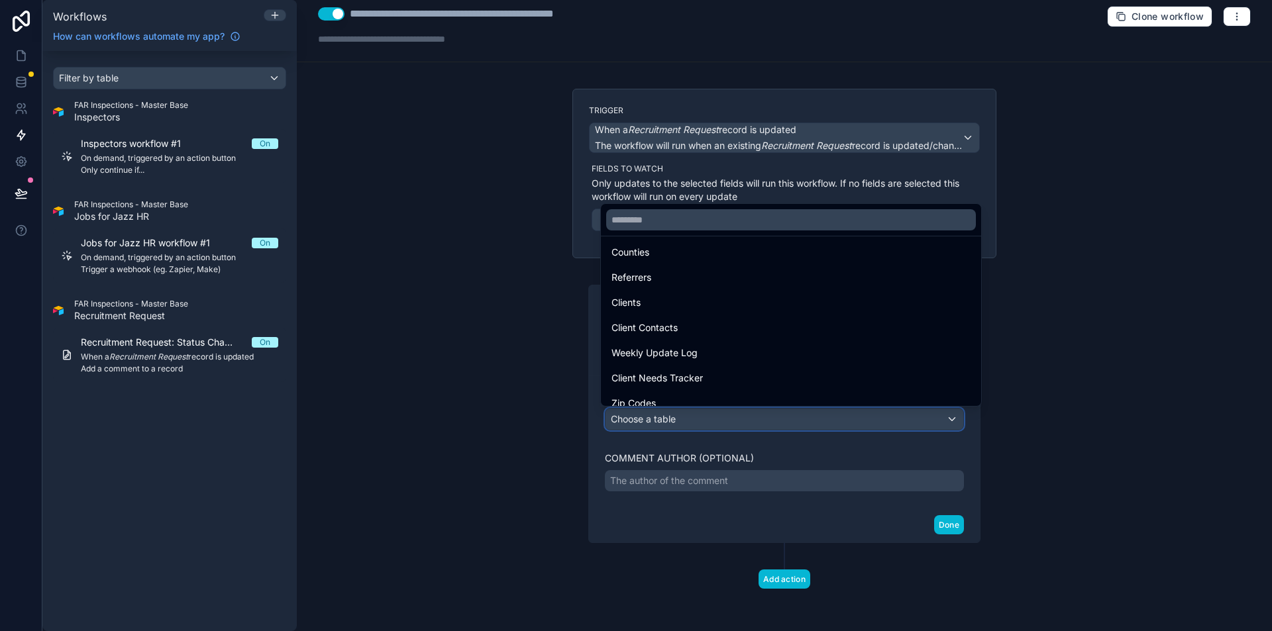
scroll to position [436, 0]
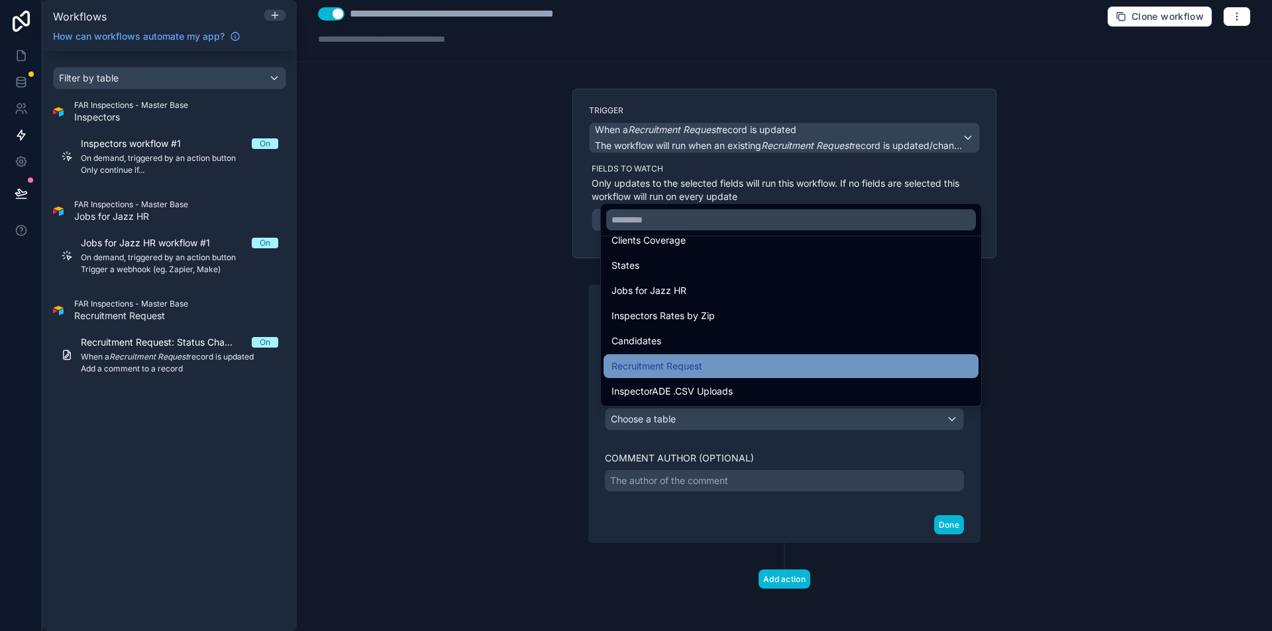
click at [672, 376] on div "Recruitment Request" at bounding box center [790, 366] width 375 height 24
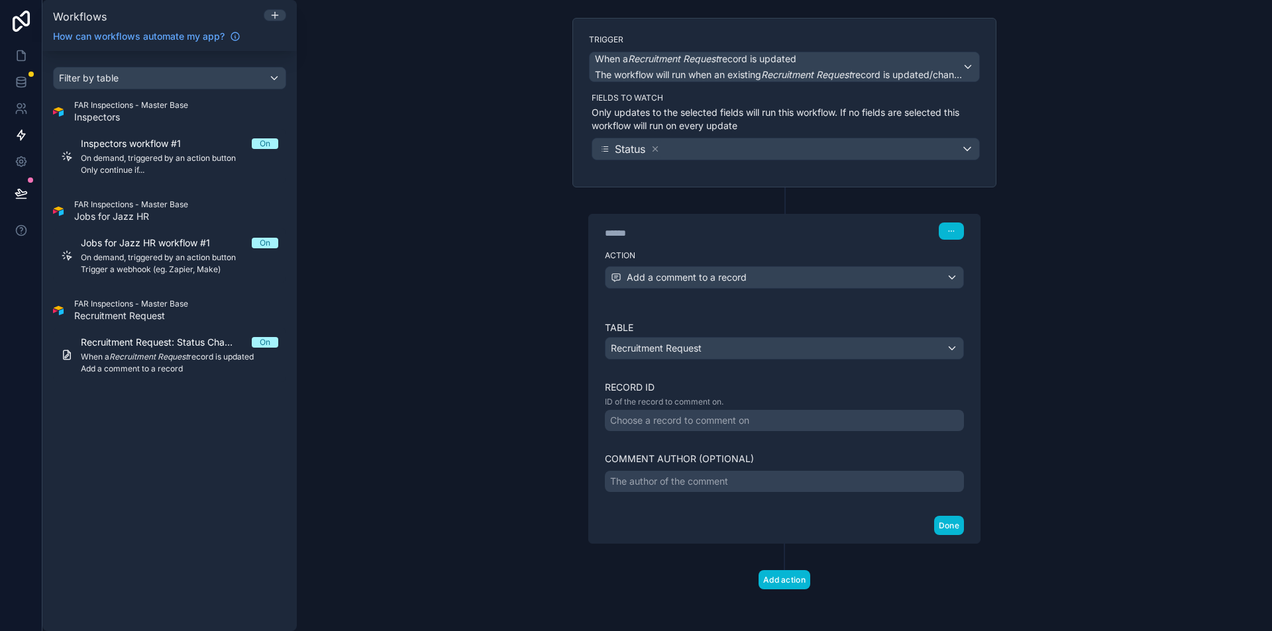
scroll to position [81, 0]
click at [699, 417] on div "Choose a record to comment on" at bounding box center [679, 419] width 139 height 13
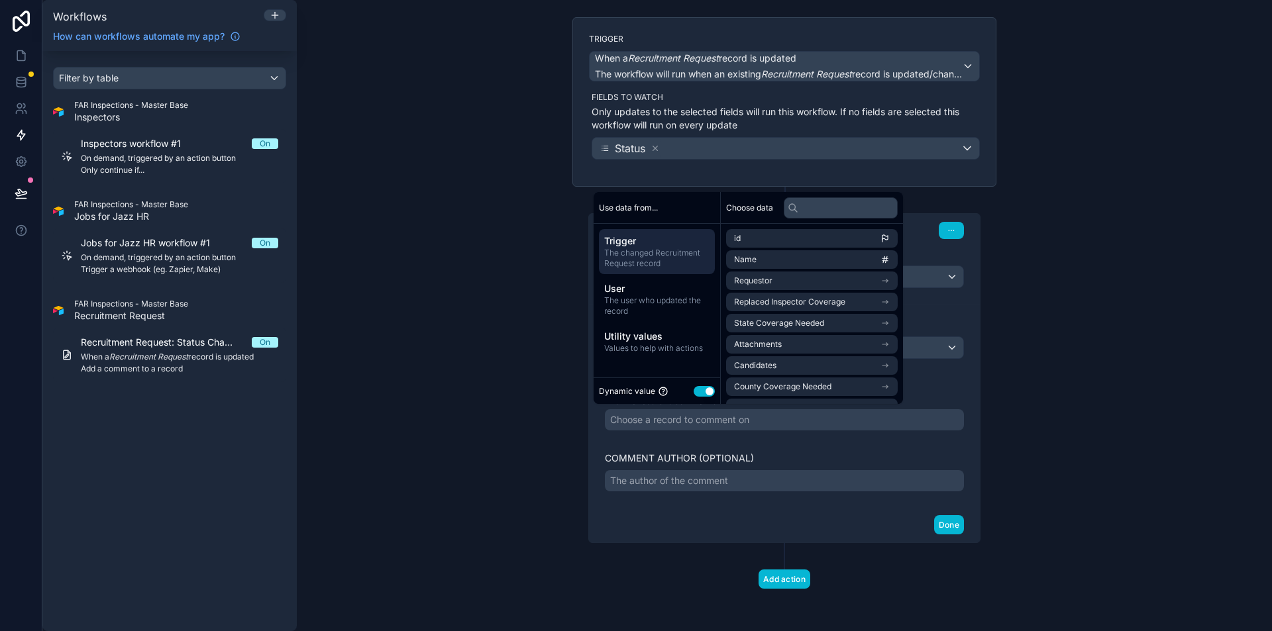
click at [582, 461] on div "****** Step 1 Action Add a comment to a record Table Recruitment Request Record…" at bounding box center [784, 365] width 424 height 356
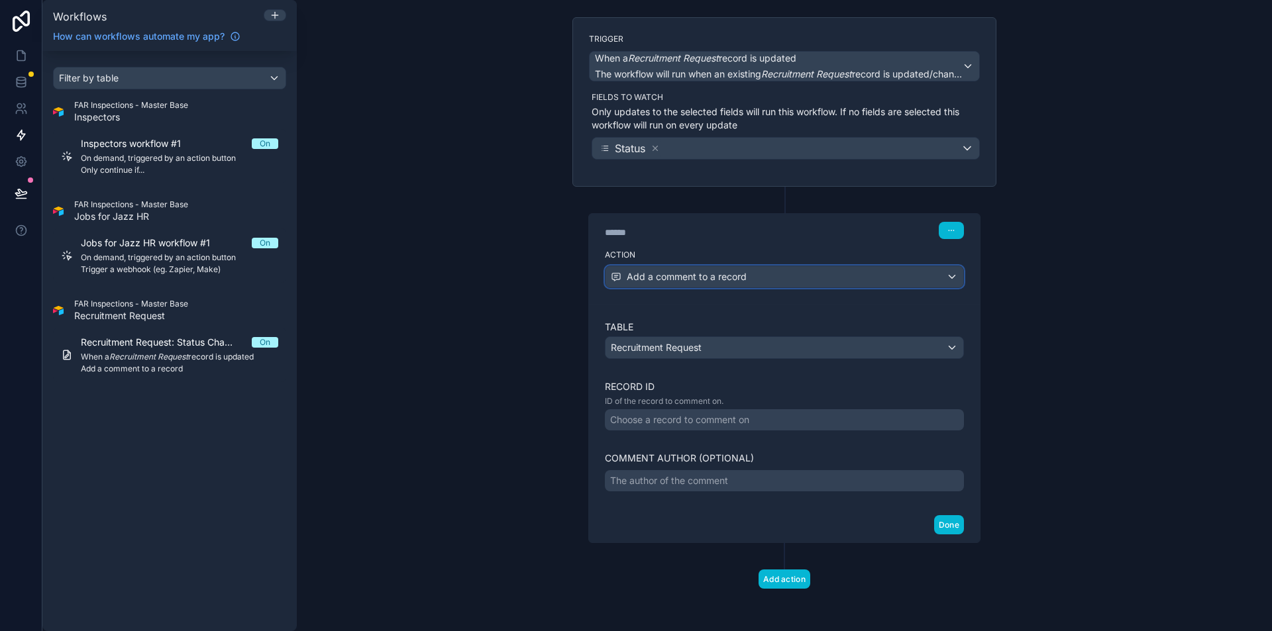
click at [714, 274] on span "Add a comment to a record" at bounding box center [687, 276] width 120 height 13
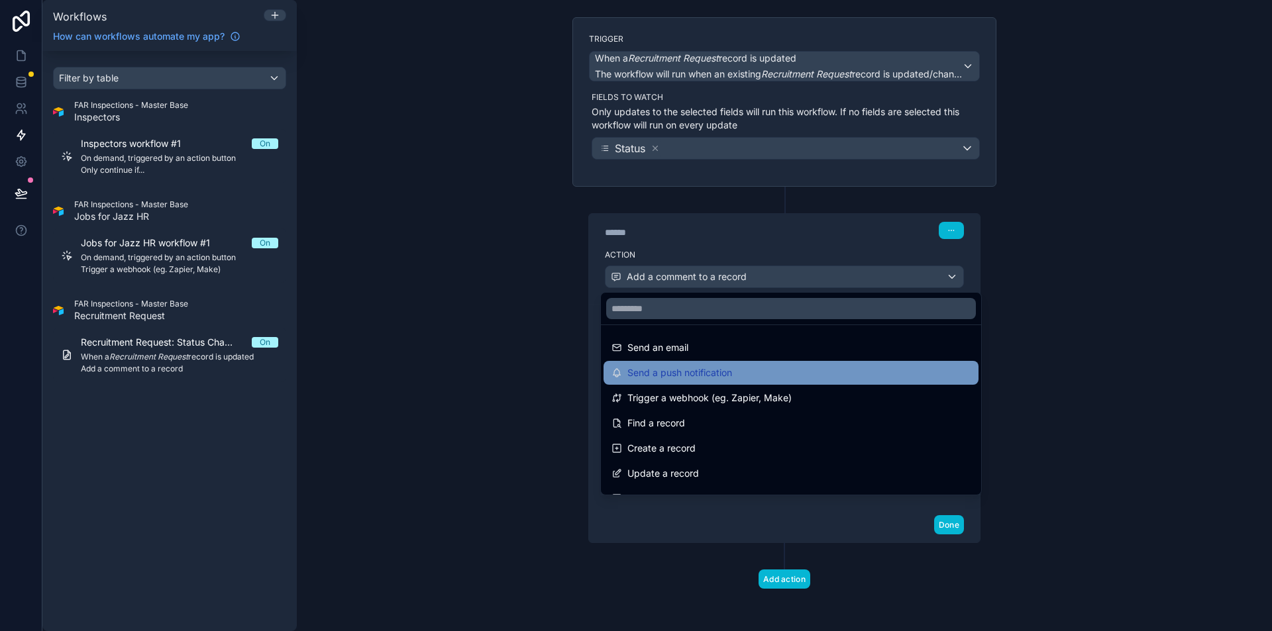
click at [691, 375] on span "Send a push notification" at bounding box center [679, 373] width 105 height 16
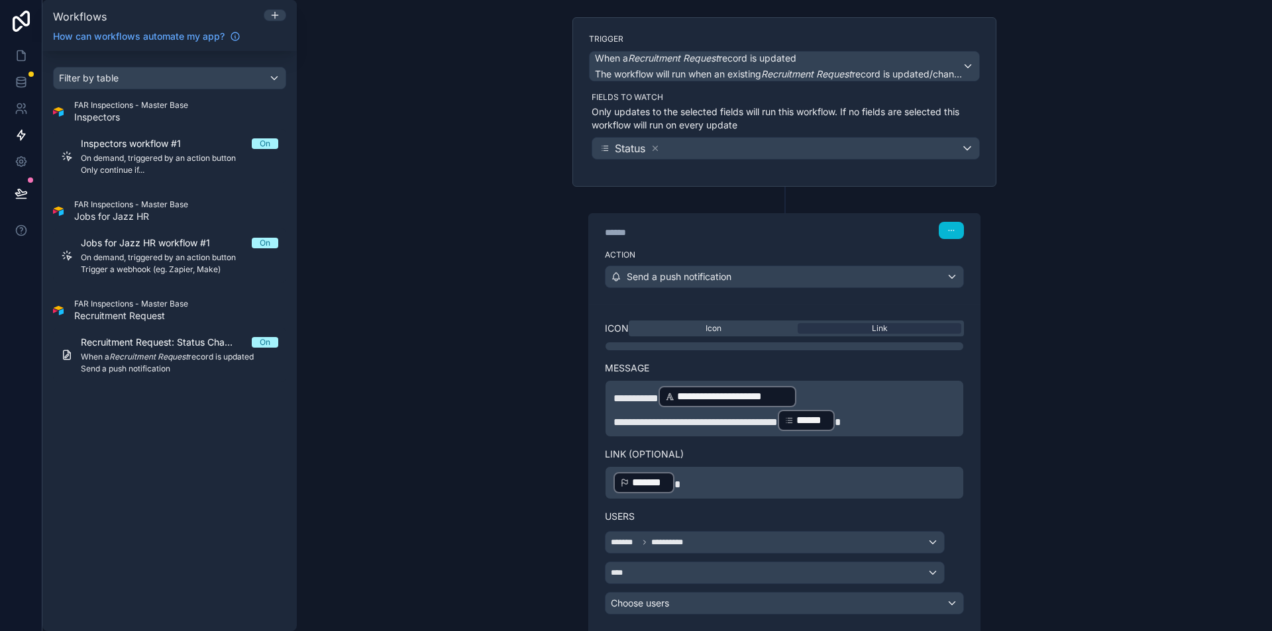
scroll to position [205, 0]
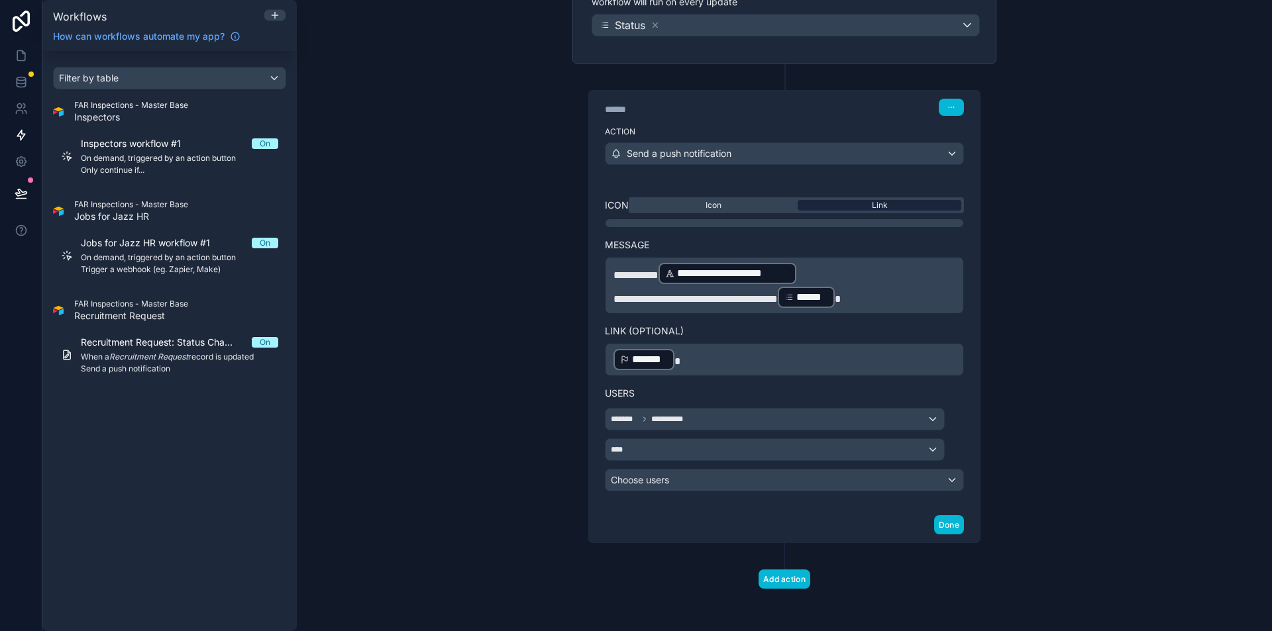
click at [841, 205] on div "Link" at bounding box center [880, 205] width 164 height 11
click at [721, 201] on div "Icon" at bounding box center [713, 205] width 164 height 11
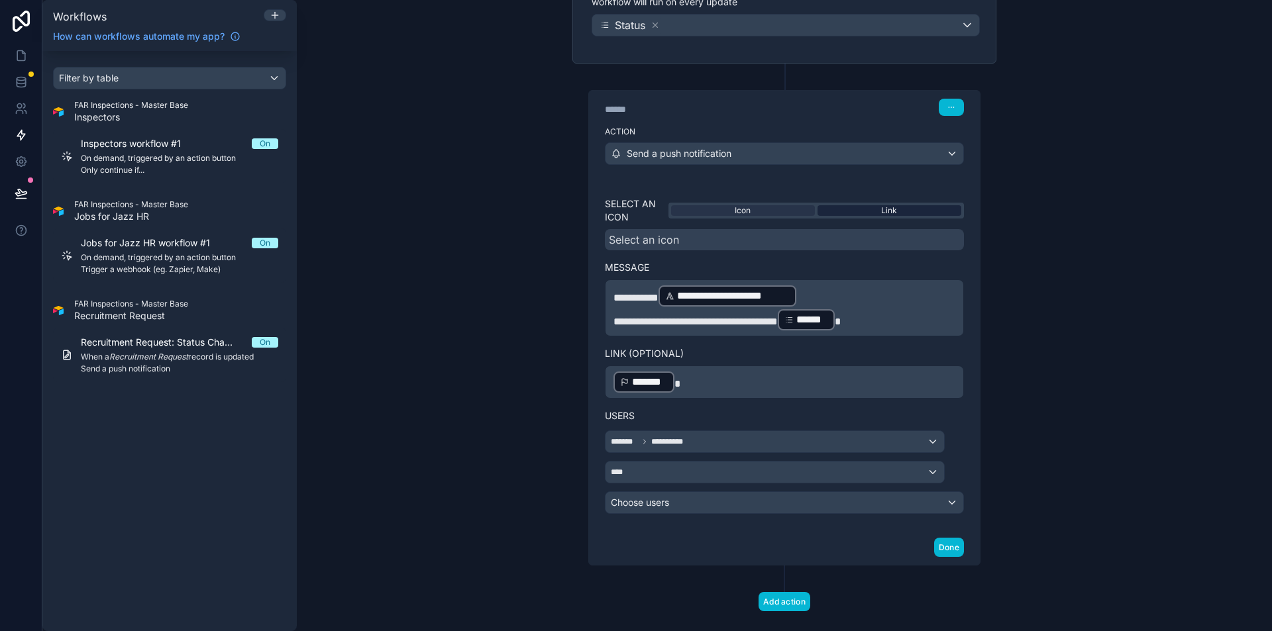
click at [847, 207] on div "Link" at bounding box center [889, 210] width 144 height 11
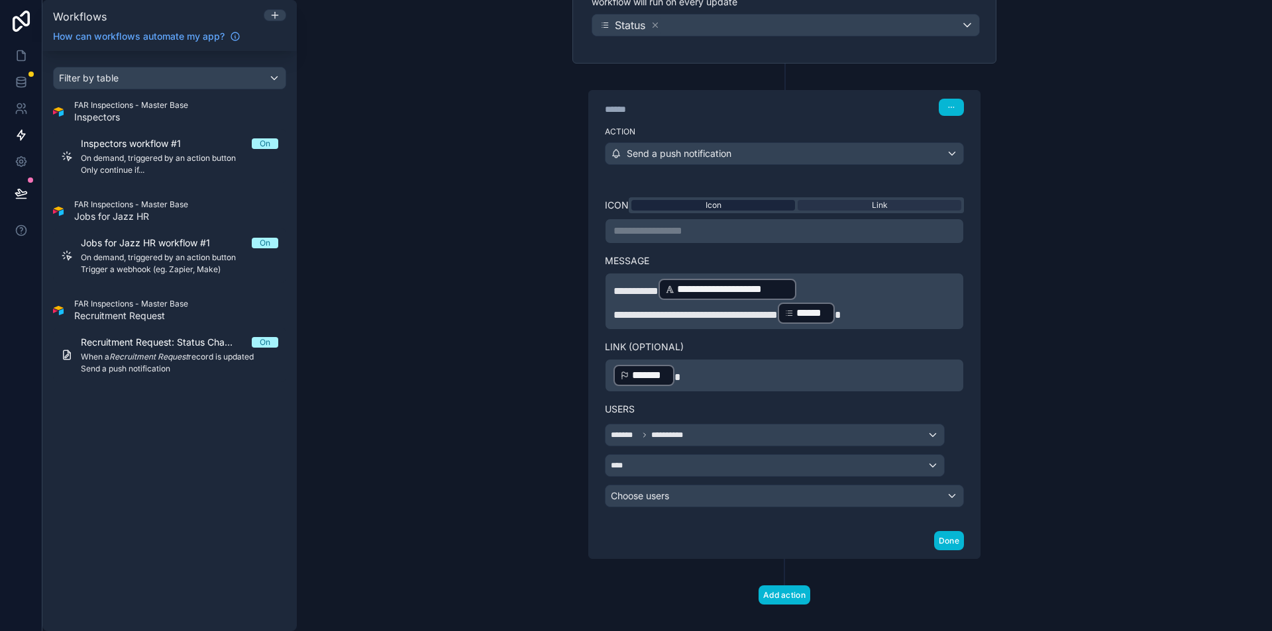
click at [776, 201] on div "Icon" at bounding box center [713, 205] width 164 height 11
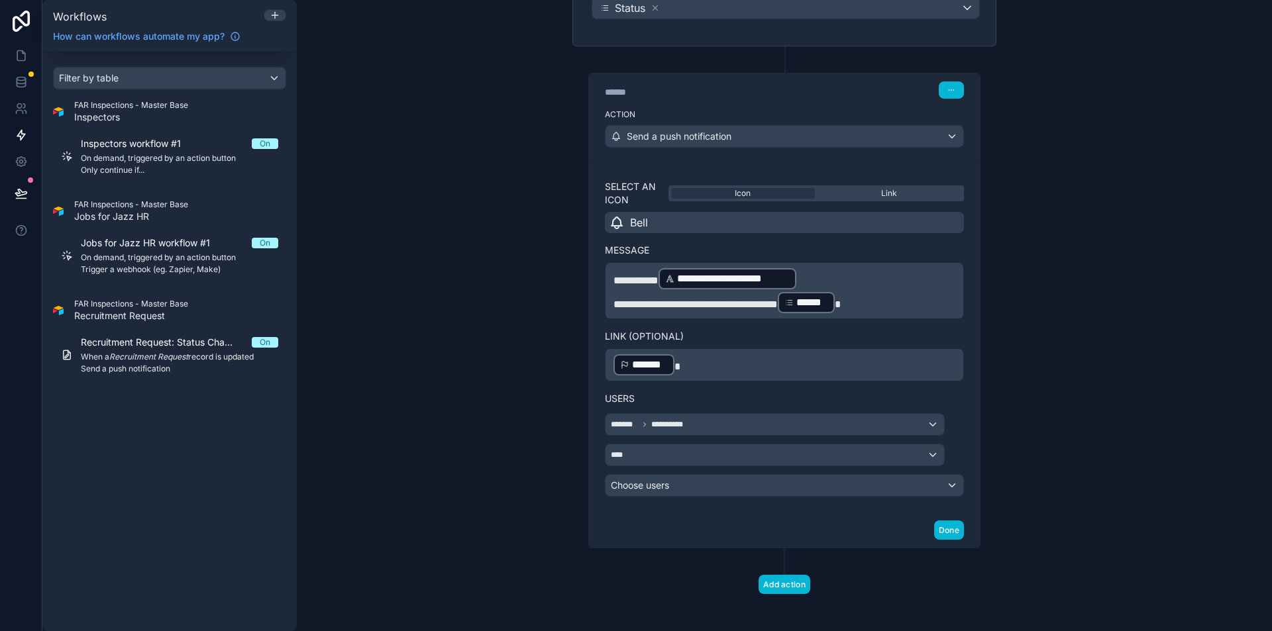
scroll to position [227, 0]
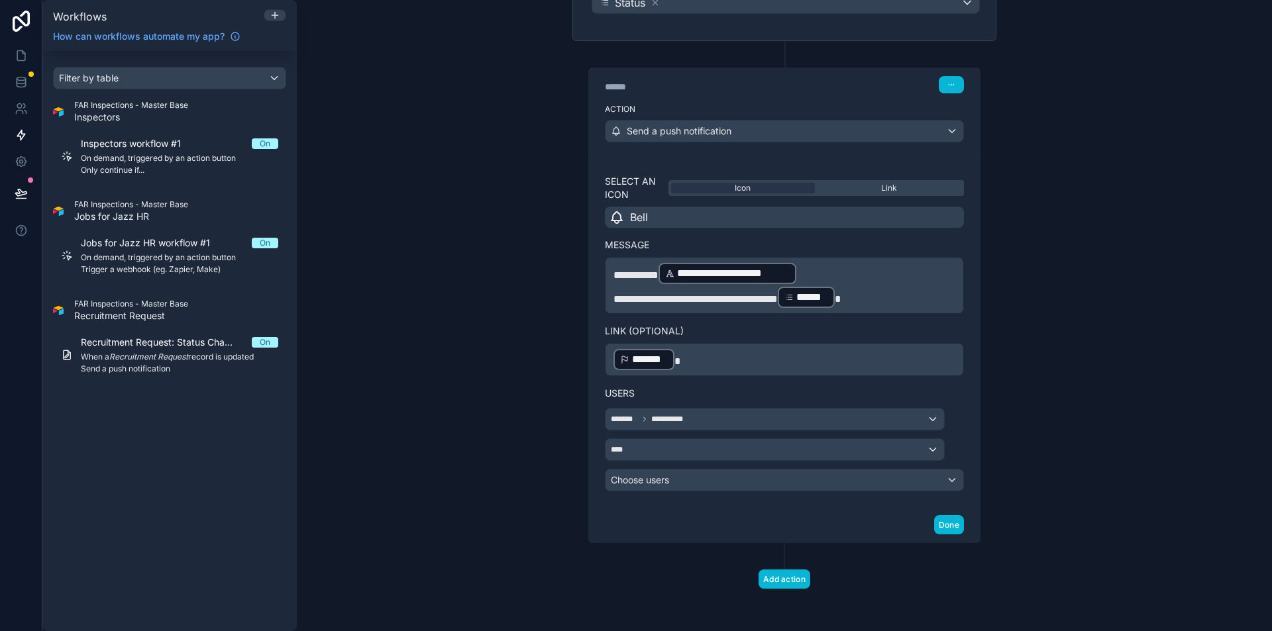
click at [726, 362] on p "﻿ ******* ﻿" at bounding box center [784, 360] width 342 height 24
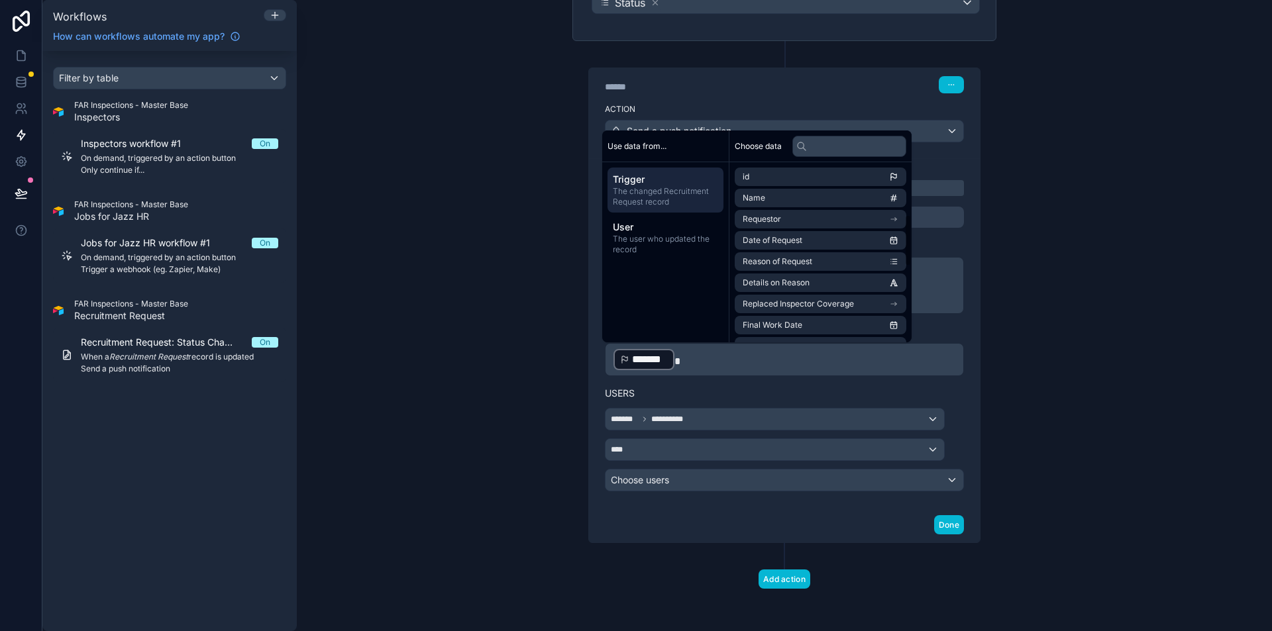
scroll to position [442, 0]
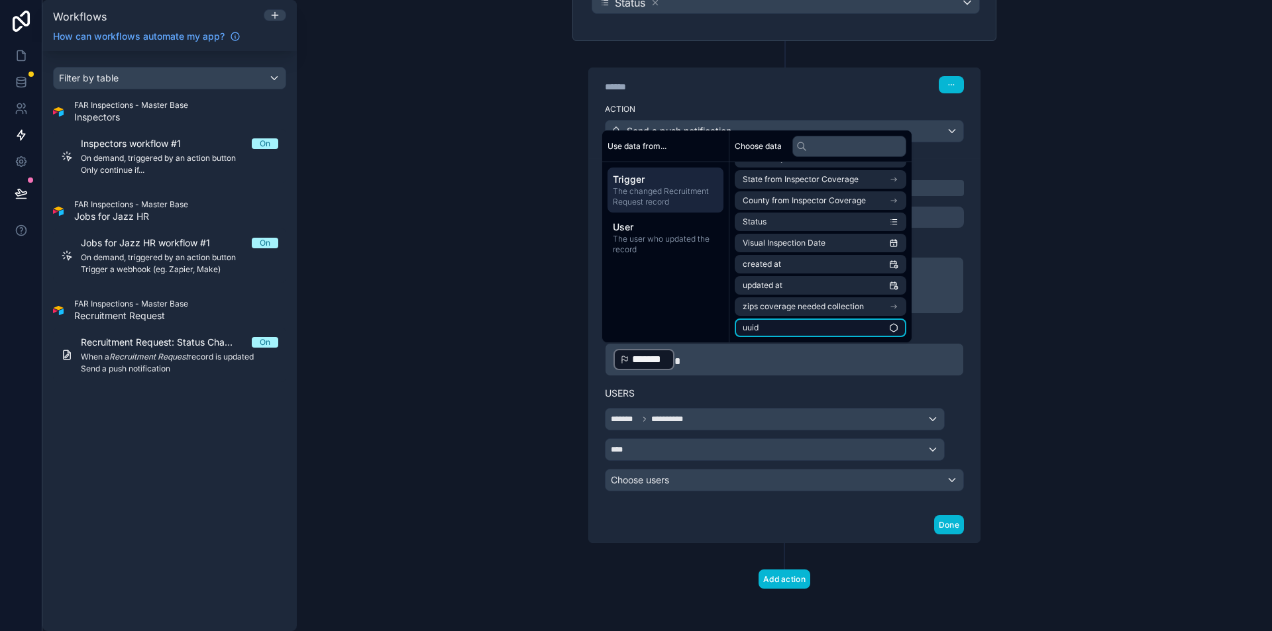
click at [898, 324] on icon "scrollable content" at bounding box center [893, 327] width 9 height 9
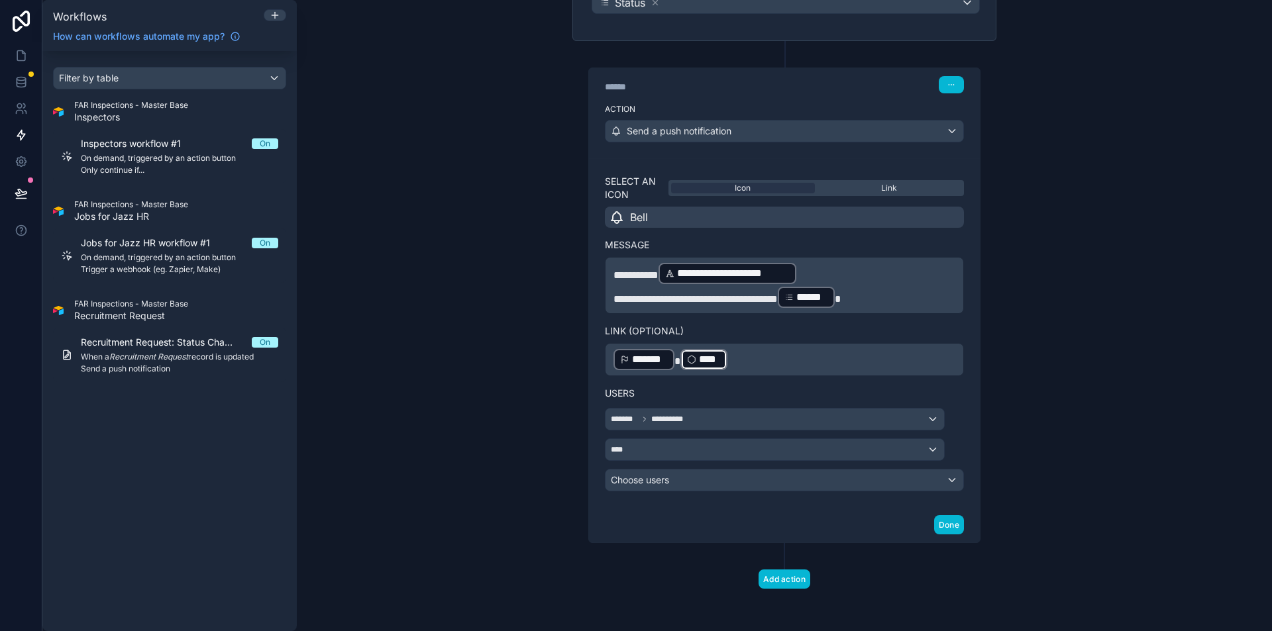
click at [864, 370] on p "﻿ ******* ﻿ **** ﻿ ﻿" at bounding box center [784, 360] width 342 height 24
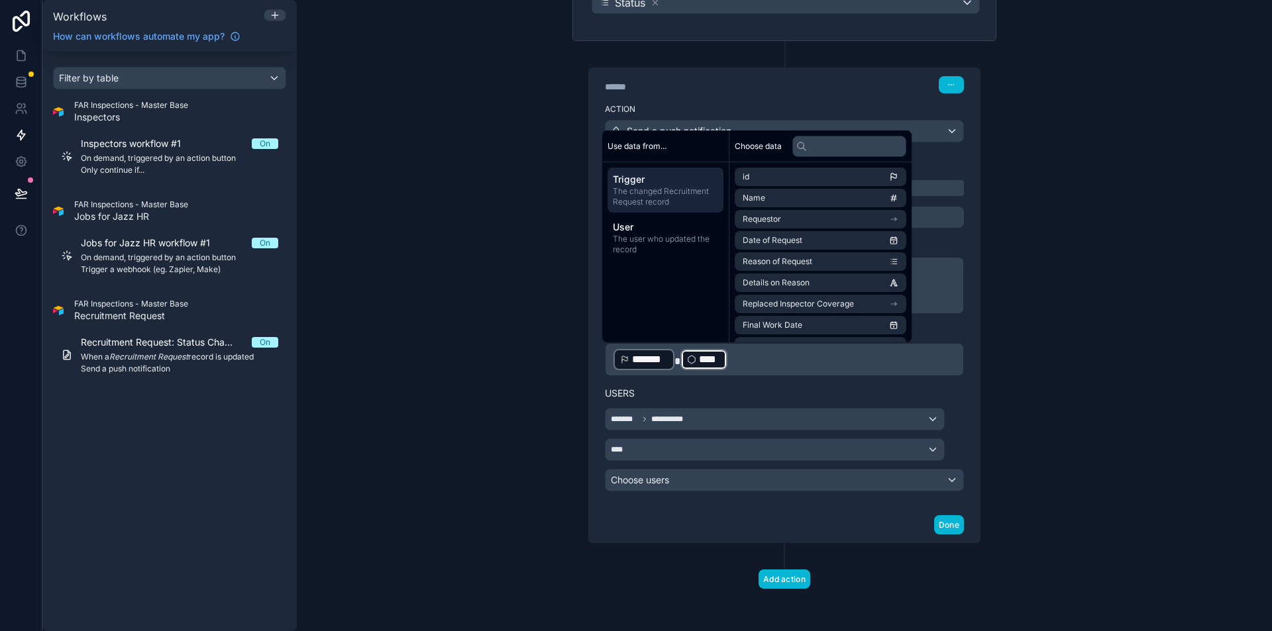
click at [605, 356] on div "﻿ ******* ﻿ **** ﻿ ﻿" at bounding box center [784, 359] width 359 height 33
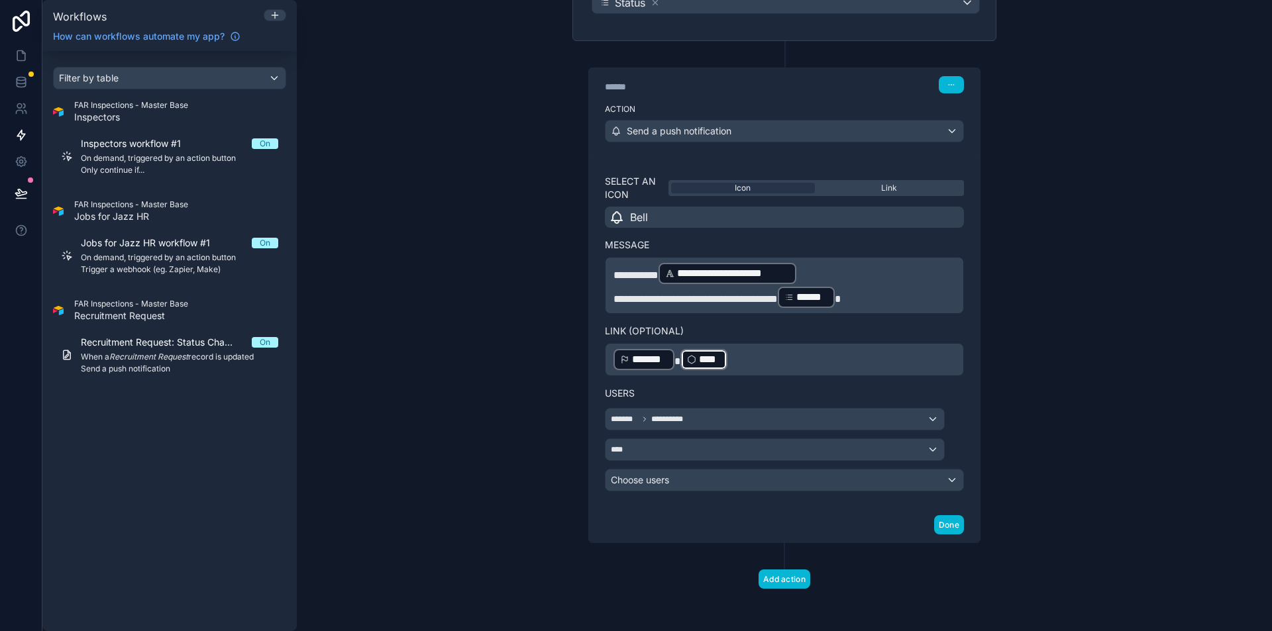
click at [674, 360] on span at bounding box center [677, 361] width 6 height 10
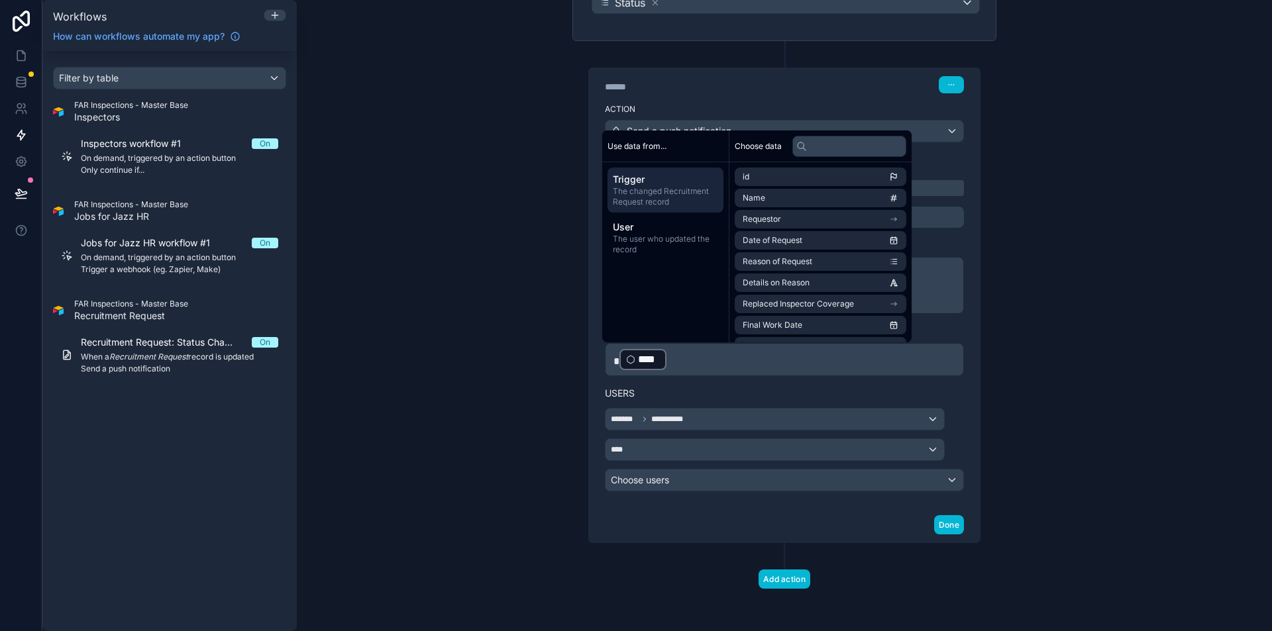
click at [690, 185] on span "Trigger" at bounding box center [665, 179] width 105 height 13
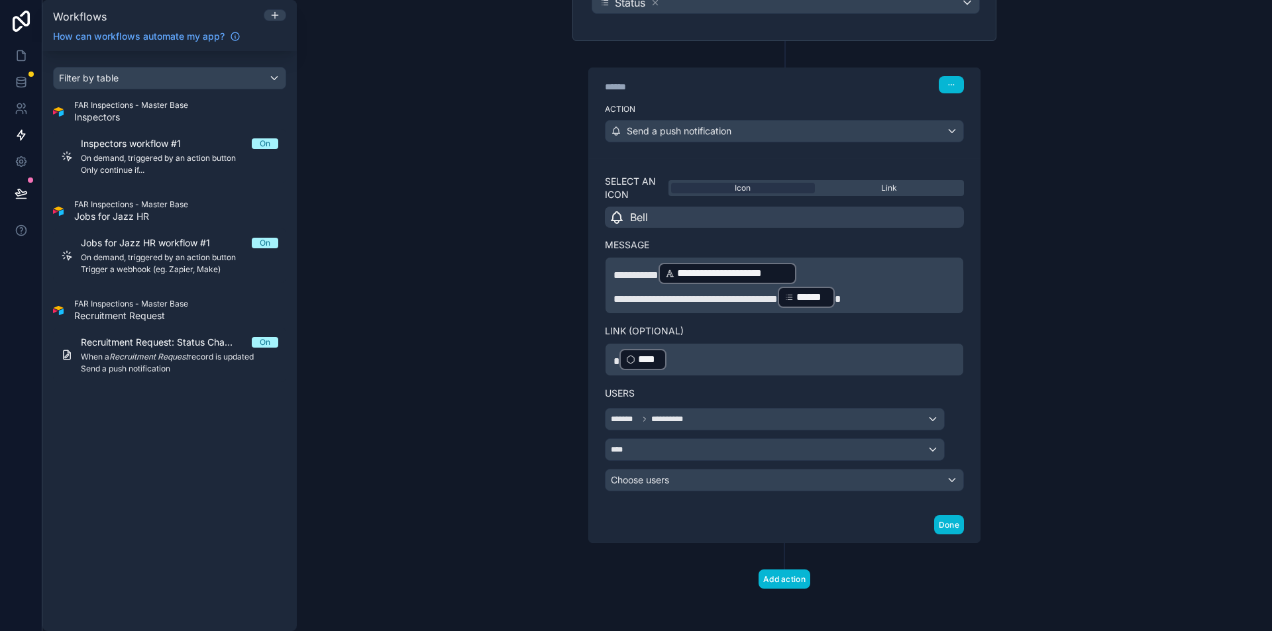
click at [1067, 374] on div "**********" at bounding box center [784, 315] width 975 height 631
click at [7, 56] on link at bounding box center [21, 55] width 42 height 26
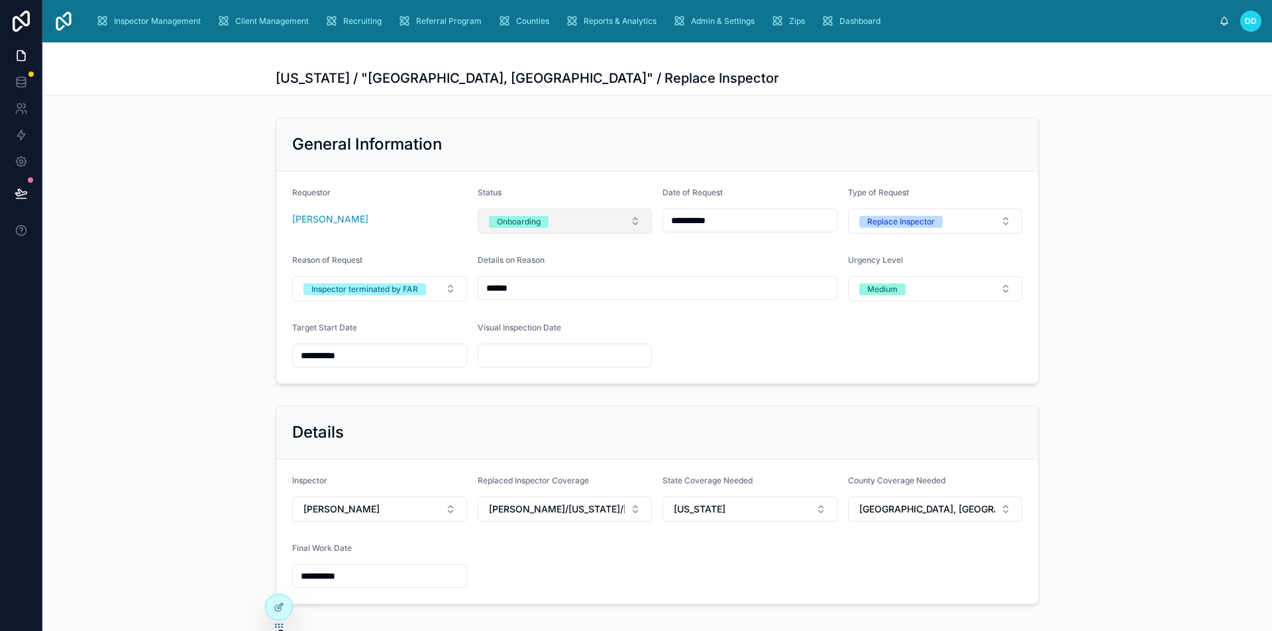
click at [609, 229] on button "Onboarding" at bounding box center [565, 221] width 175 height 25
click at [574, 358] on div "Visual Inspection Scheduled" at bounding box center [541, 354] width 105 height 12
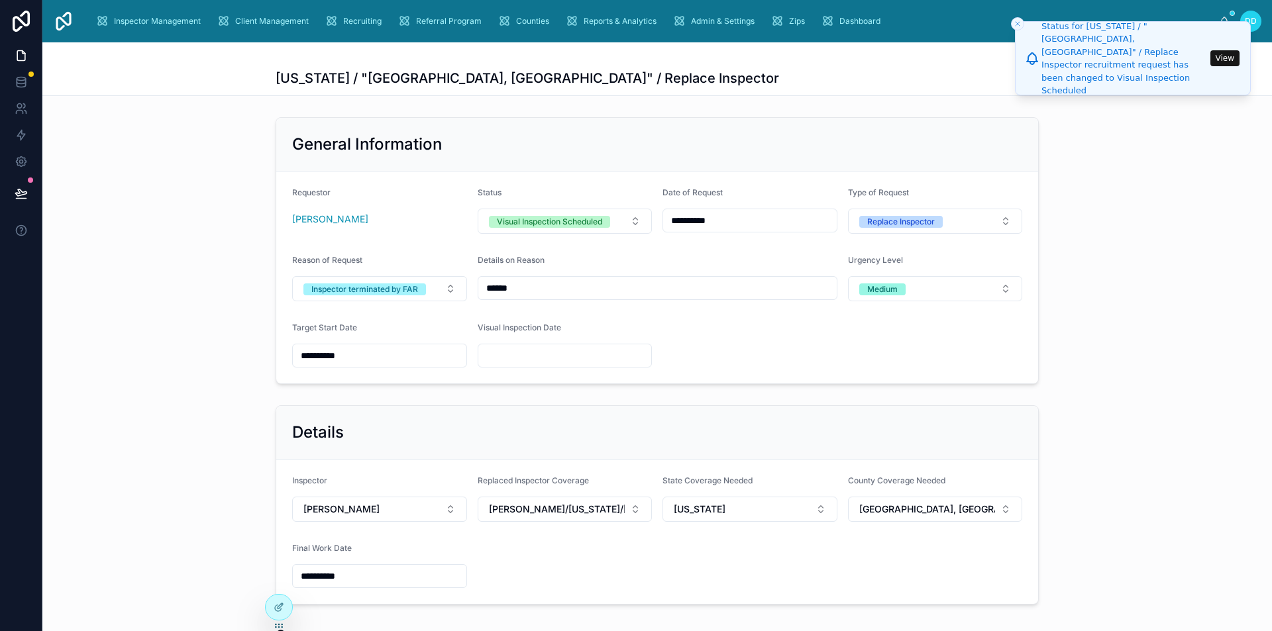
click at [1223, 59] on button "View" at bounding box center [1224, 58] width 29 height 16
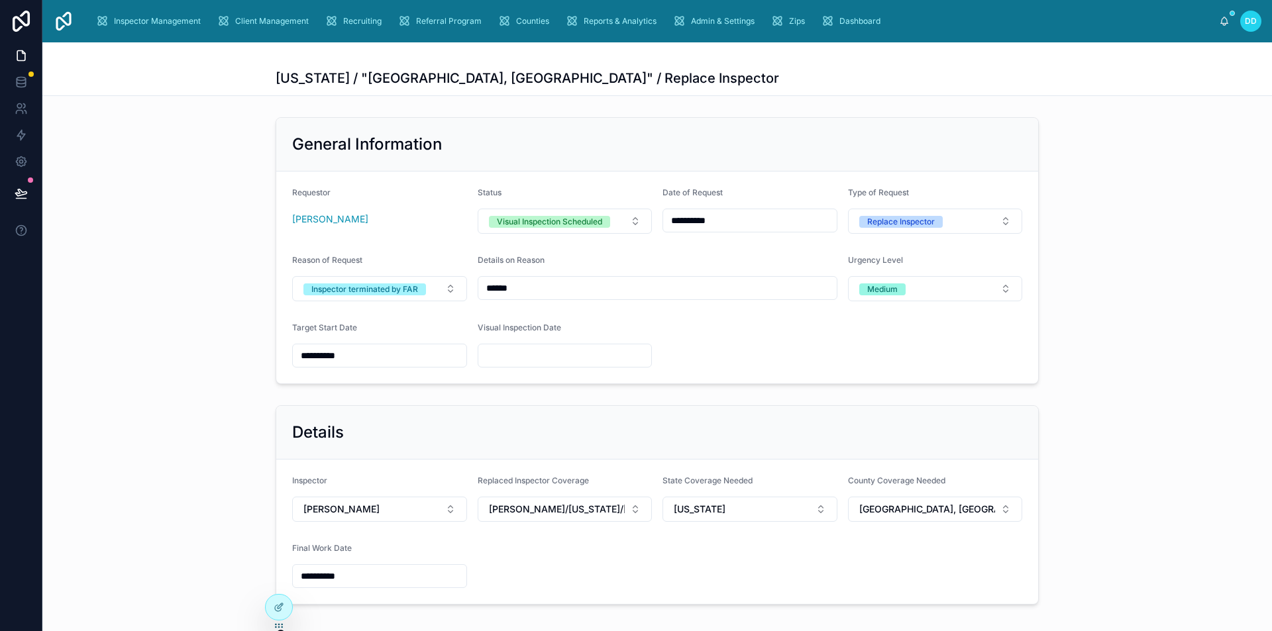
drag, startPoint x: 710, startPoint y: 2, endPoint x: 474, endPoint y: 66, distance: 244.4
click at [543, 88] on div "[US_STATE] / "[GEOGRAPHIC_DATA], [GEOGRAPHIC_DATA]" / Replace Inspector" at bounding box center [657, 68] width 763 height 53
click at [361, 21] on span "Recruiting" at bounding box center [362, 21] width 38 height 11
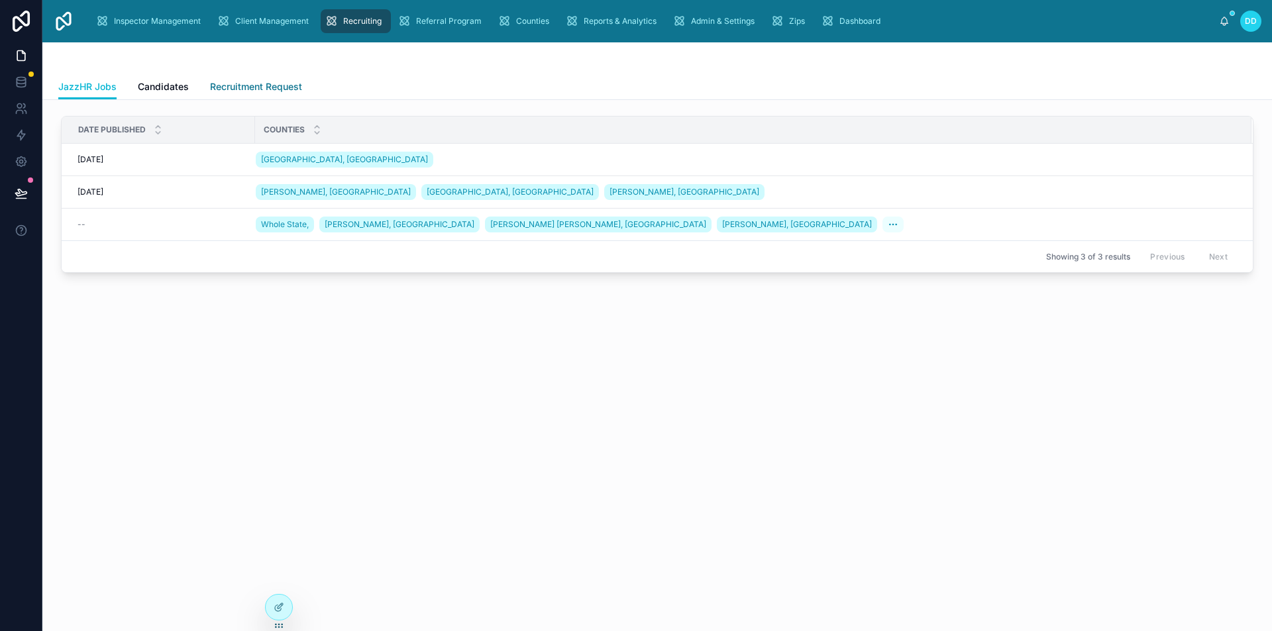
click at [272, 85] on span "Recruitment Request" at bounding box center [256, 86] width 92 height 13
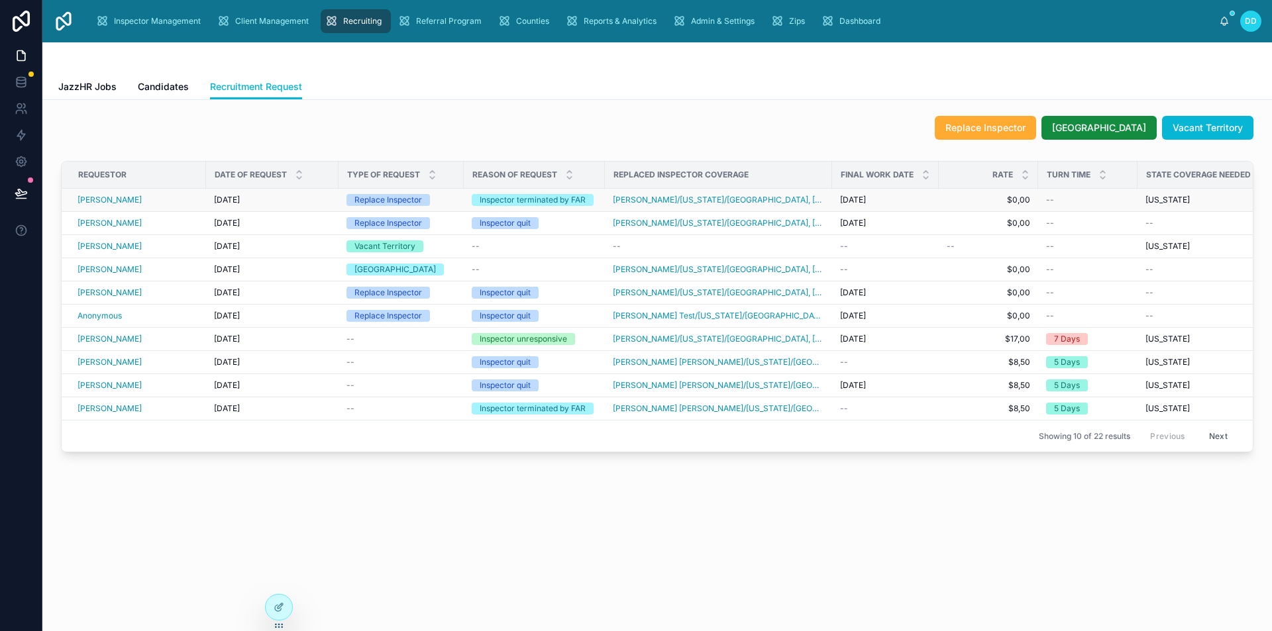
click at [293, 202] on div "29.08.2025 29.08.2025" at bounding box center [272, 200] width 117 height 11
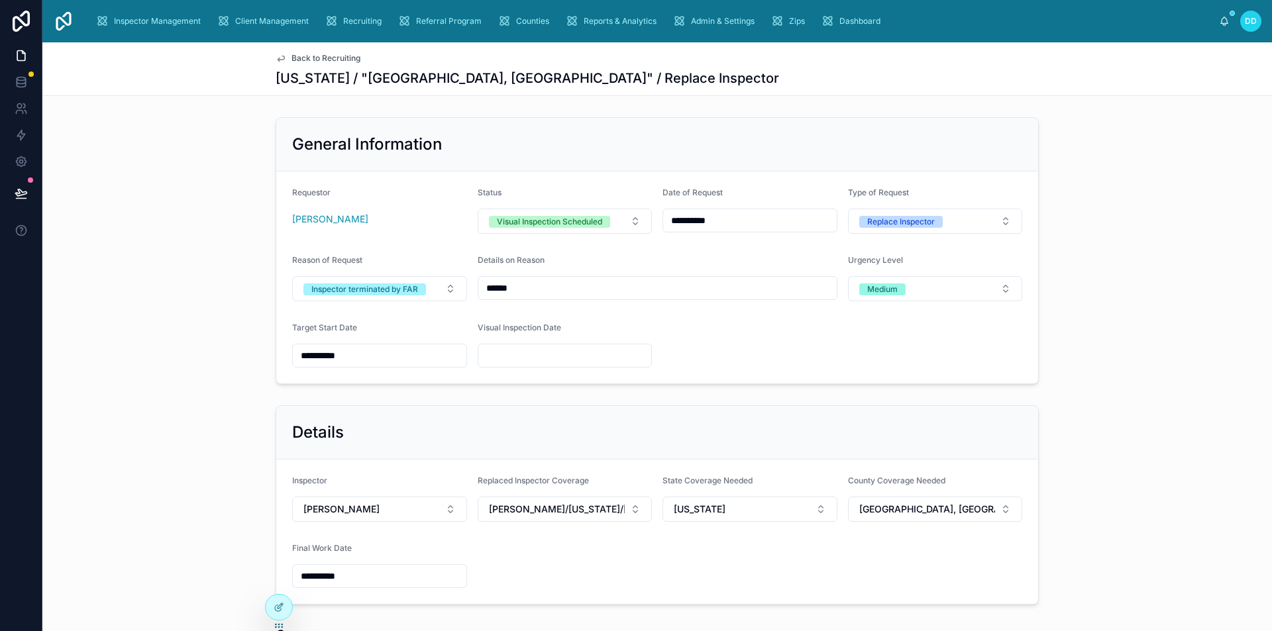
click at [562, 140] on div "General Information" at bounding box center [657, 144] width 730 height 21
click at [22, 132] on icon at bounding box center [21, 135] width 8 height 10
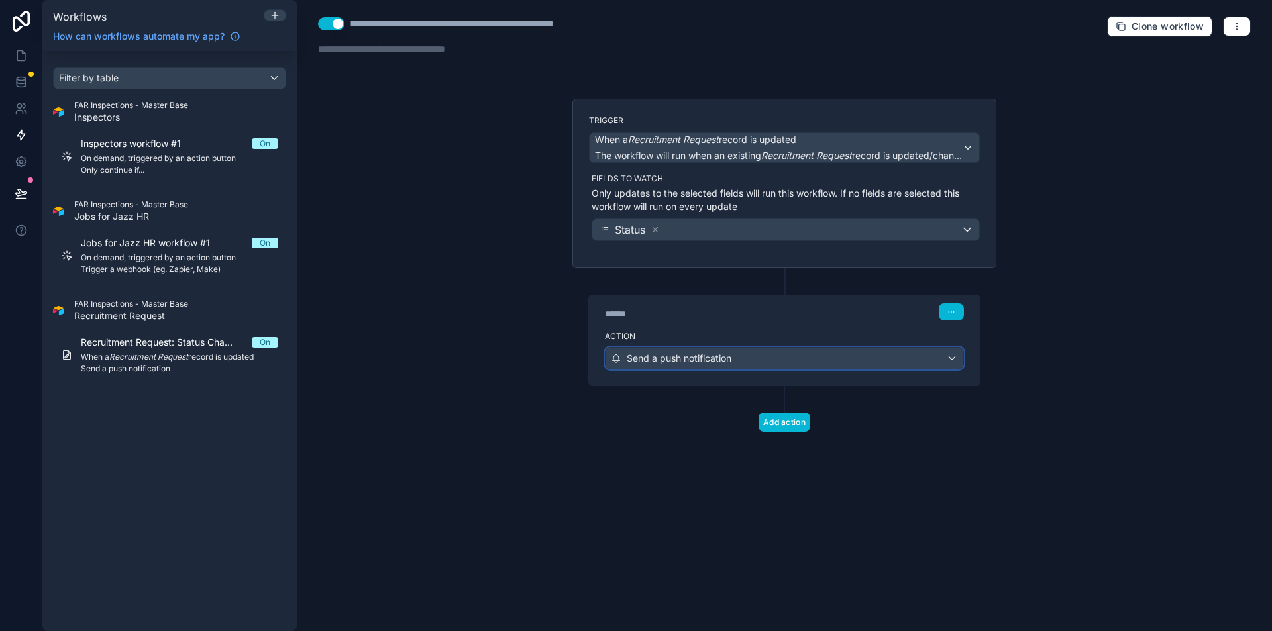
click at [719, 360] on span "Send a push notification" at bounding box center [679, 358] width 105 height 13
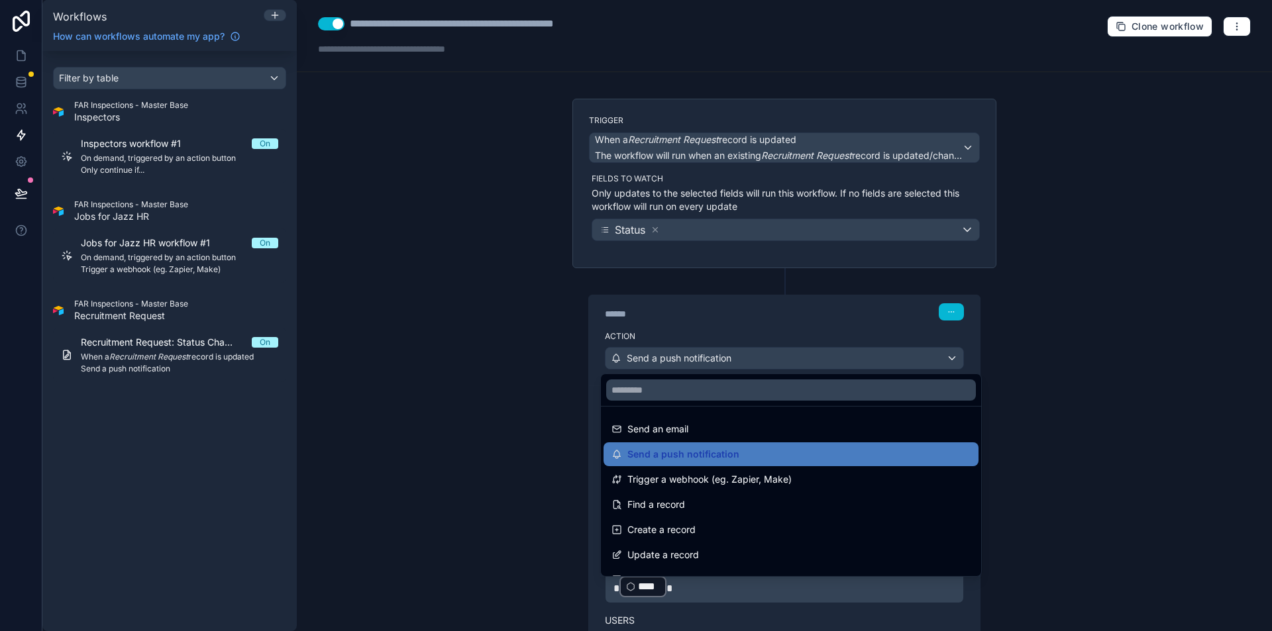
click at [752, 320] on div at bounding box center [636, 315] width 1272 height 631
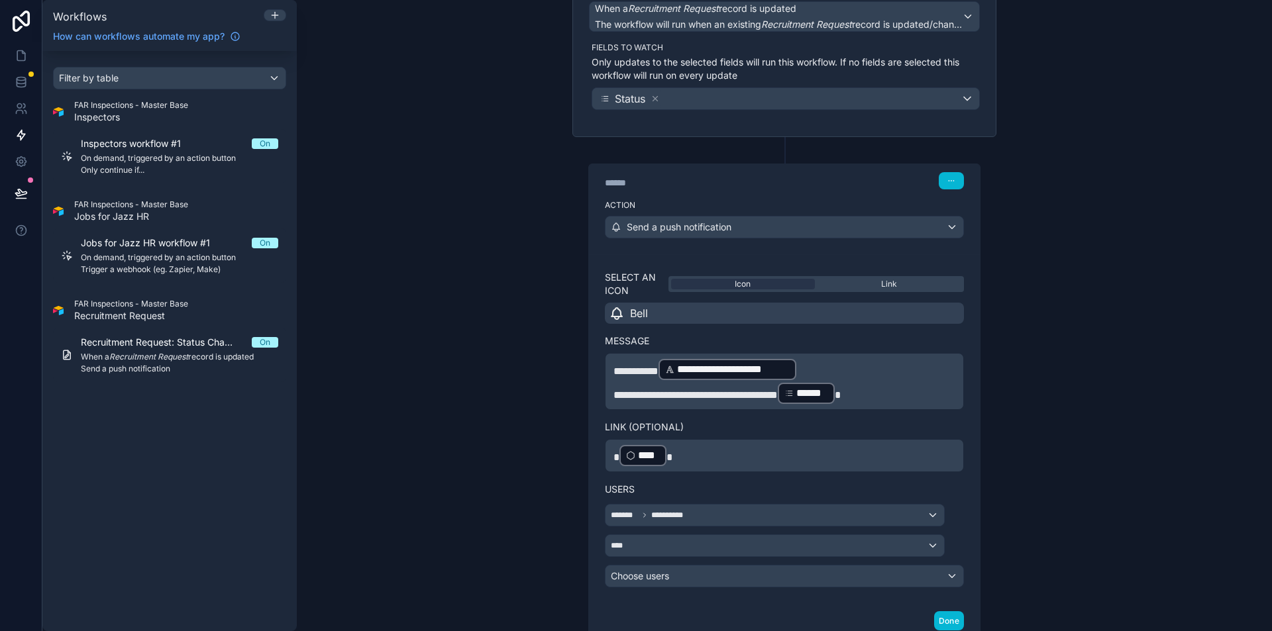
scroll to position [132, 0]
click at [715, 452] on p "**** ﻿" at bounding box center [784, 454] width 342 height 24
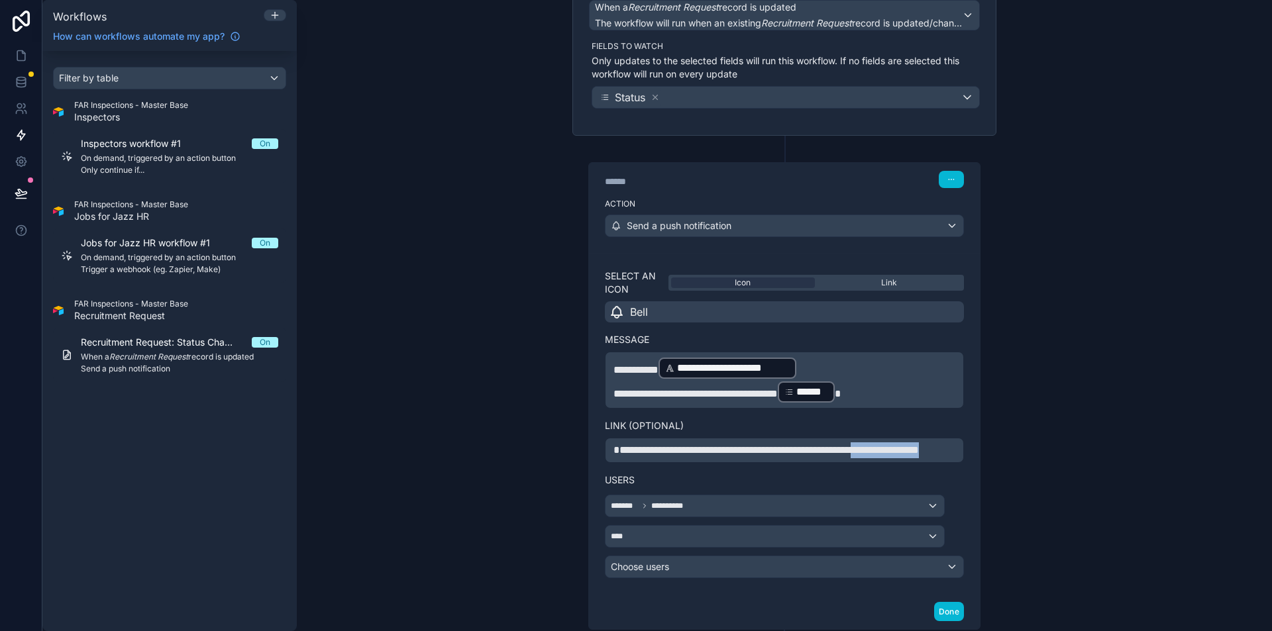
drag, startPoint x: 677, startPoint y: 470, endPoint x: 845, endPoint y: 471, distance: 168.3
click at [845, 458] on p "**********" at bounding box center [784, 450] width 342 height 16
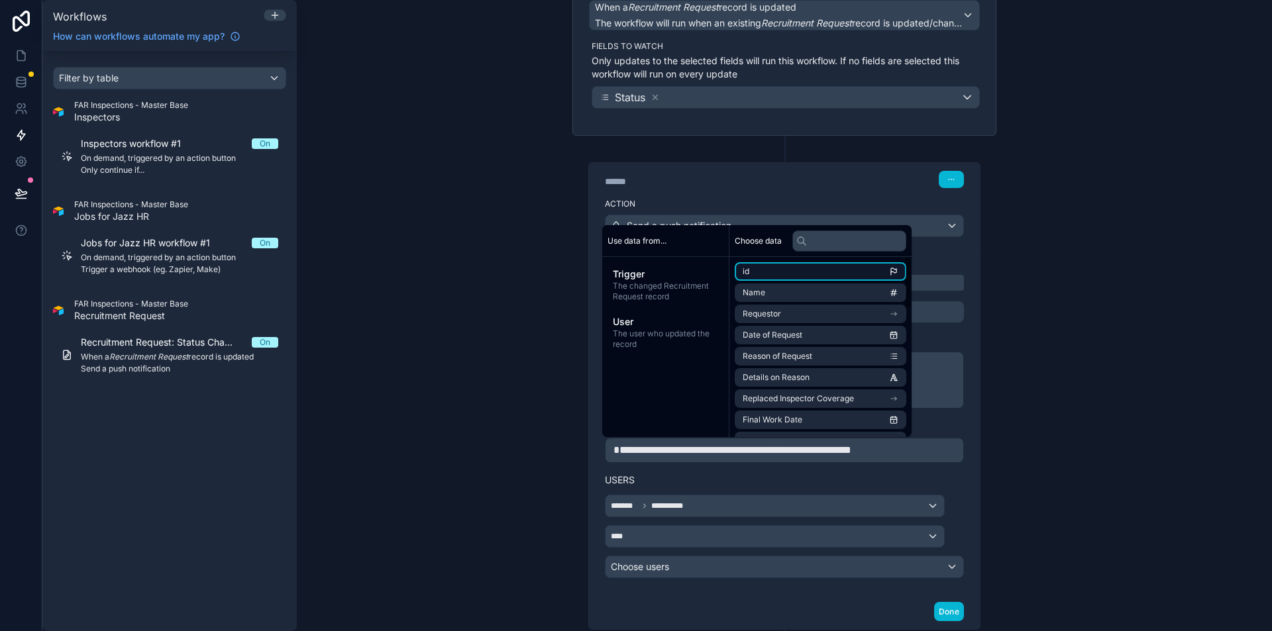
click at [770, 266] on li "id" at bounding box center [821, 271] width 172 height 19
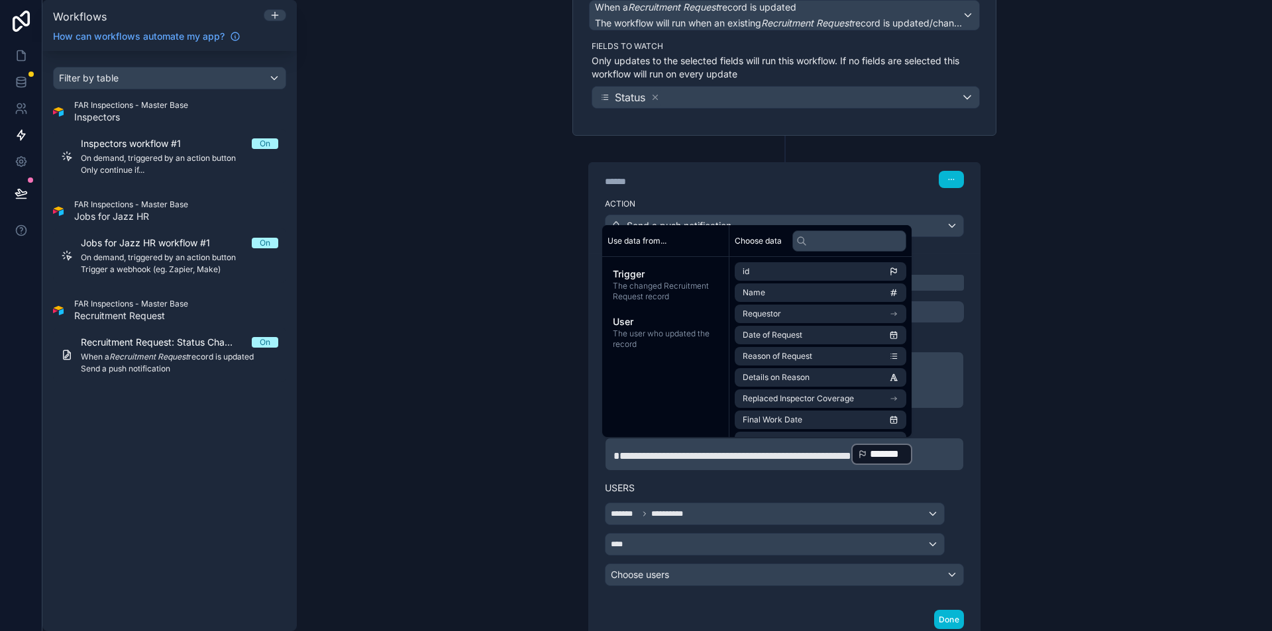
click at [997, 466] on div "**********" at bounding box center [784, 346] width 445 height 760
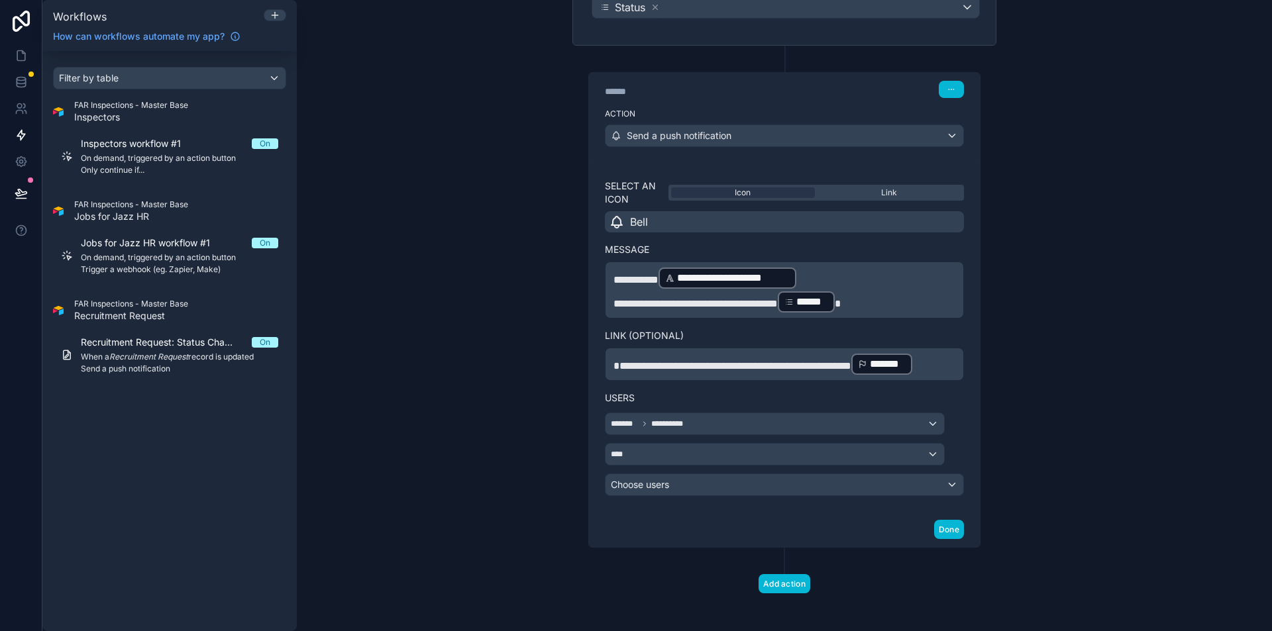
scroll to position [243, 0]
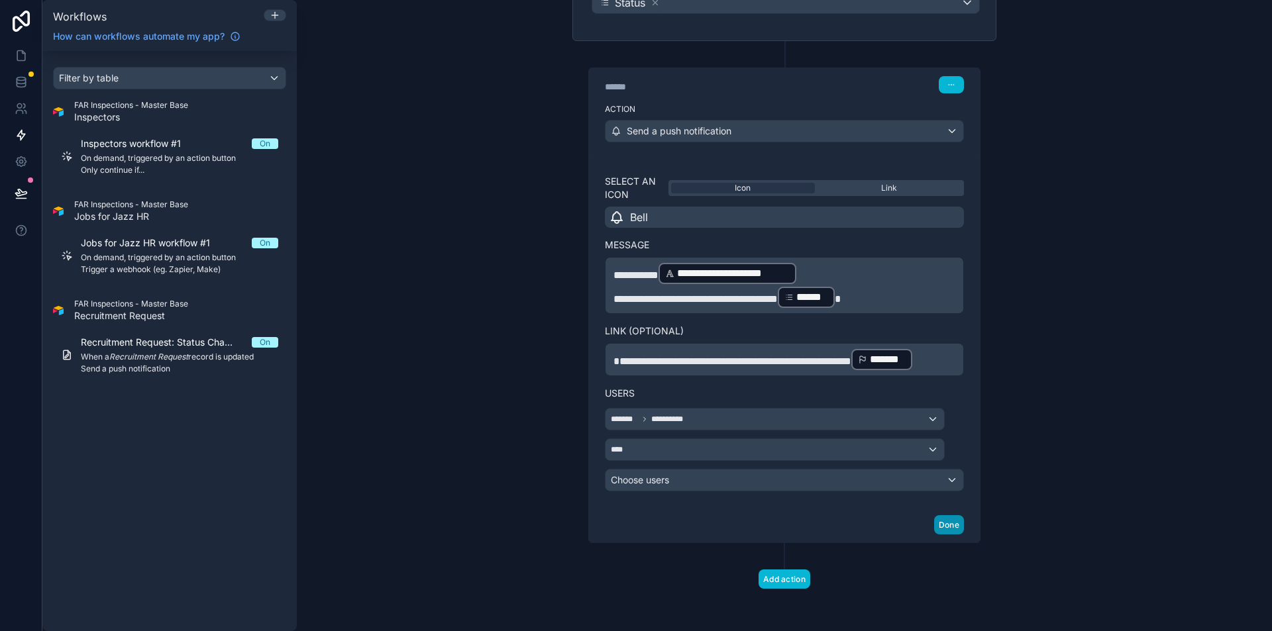
click at [950, 519] on button "Done" at bounding box center [949, 524] width 30 height 19
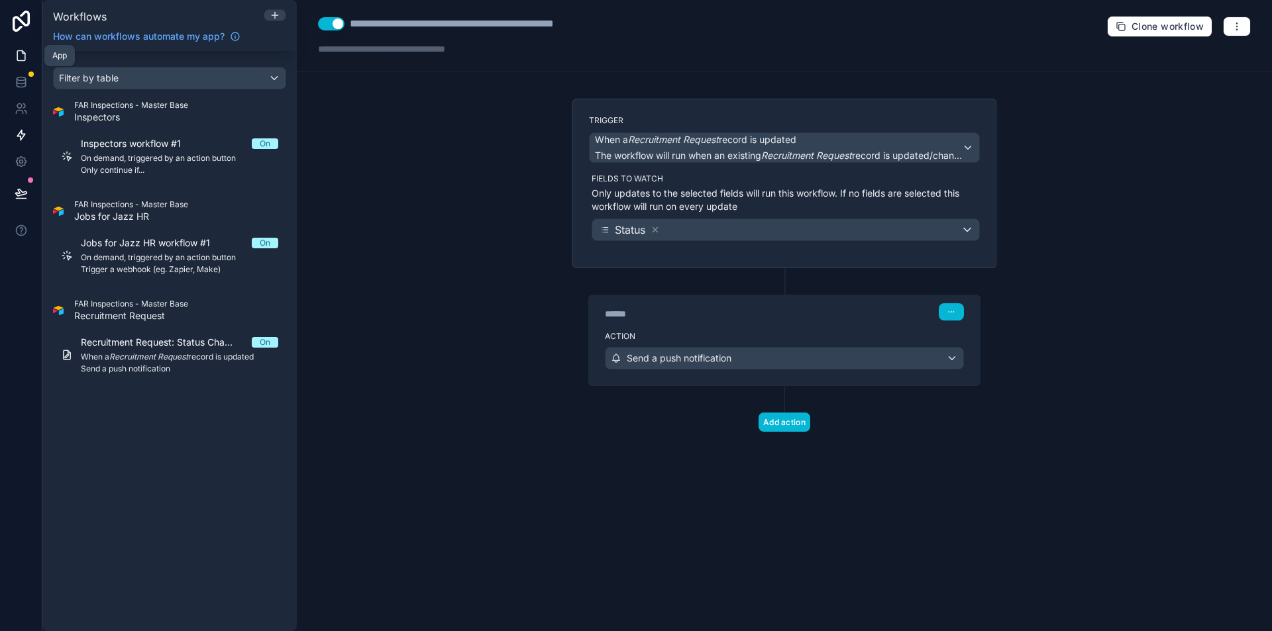
click at [23, 50] on icon at bounding box center [21, 55] width 13 height 13
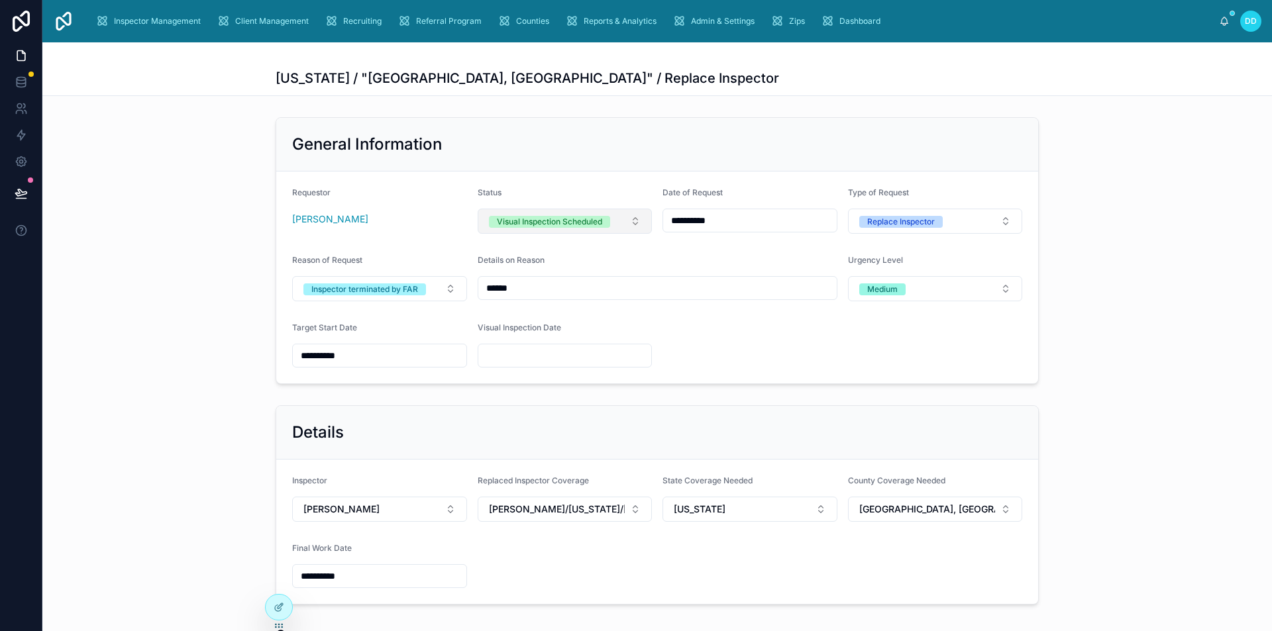
click at [623, 226] on button "Visual Inspection Scheduled" at bounding box center [565, 221] width 175 height 25
click at [566, 330] on div "Onboarding" at bounding box center [560, 334] width 168 height 20
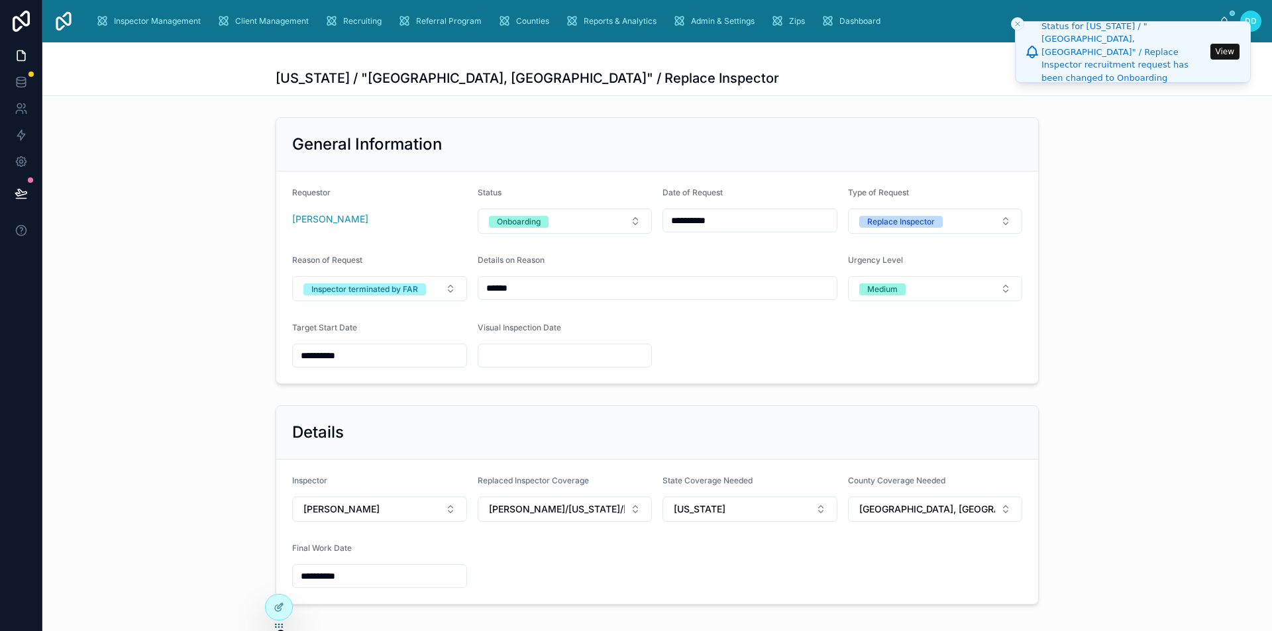
click at [1226, 47] on button "View" at bounding box center [1224, 52] width 29 height 16
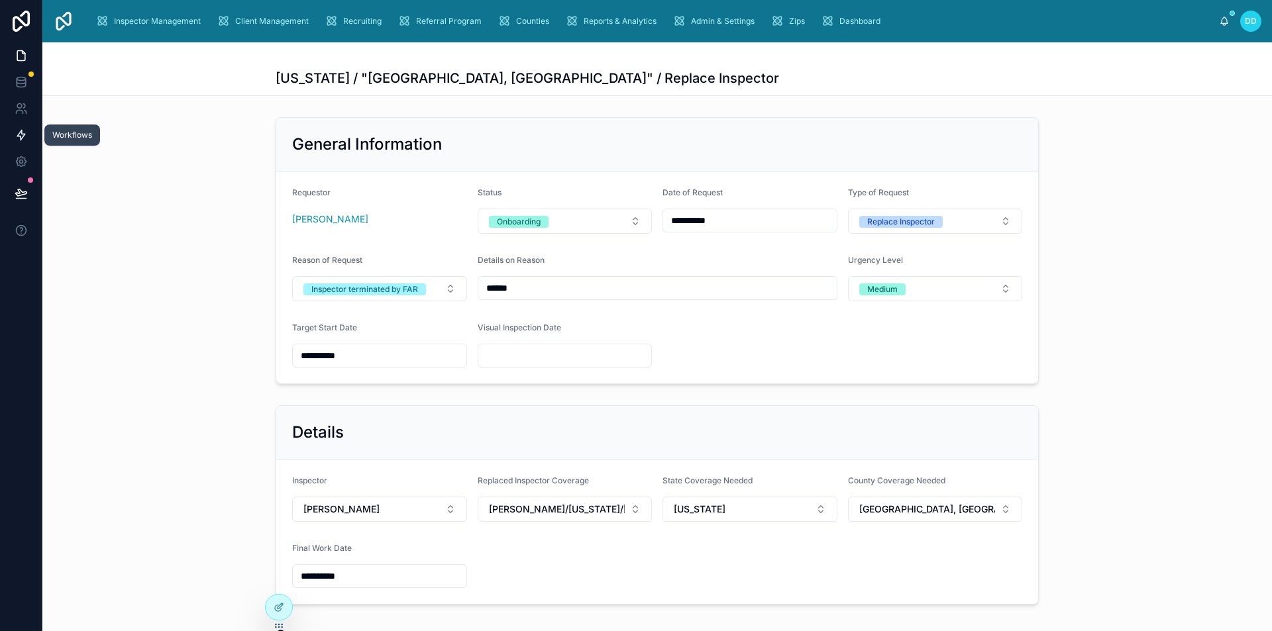
click at [19, 130] on icon at bounding box center [21, 135] width 13 height 13
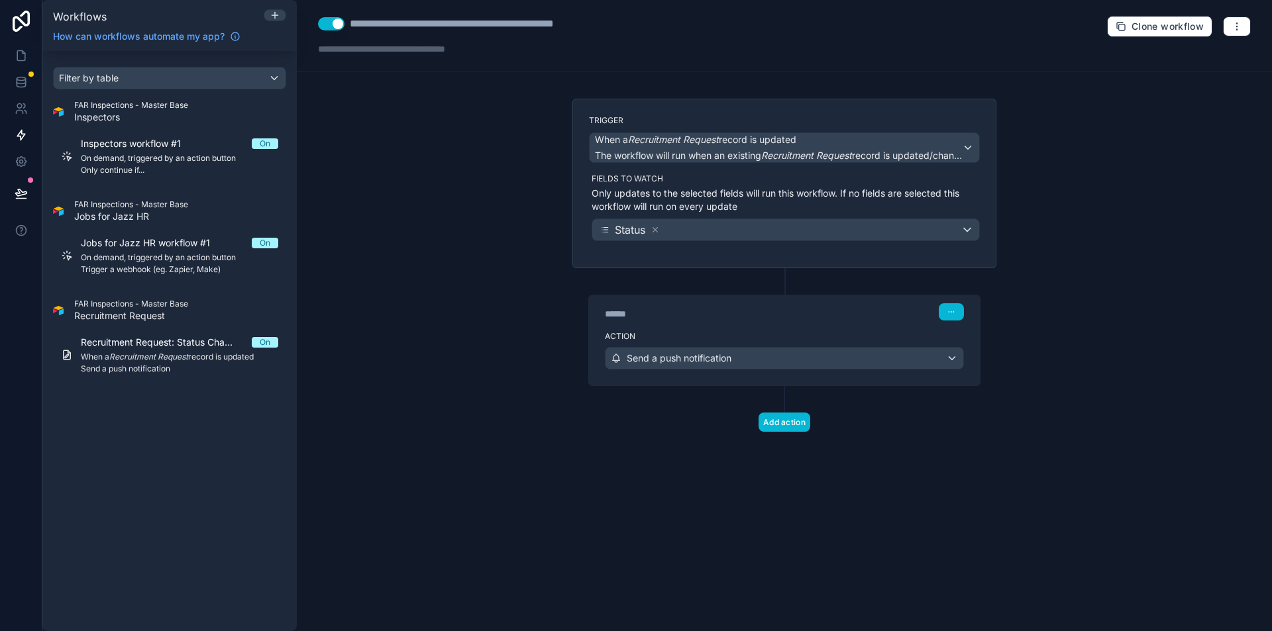
click at [774, 335] on label "Action" at bounding box center [784, 336] width 359 height 11
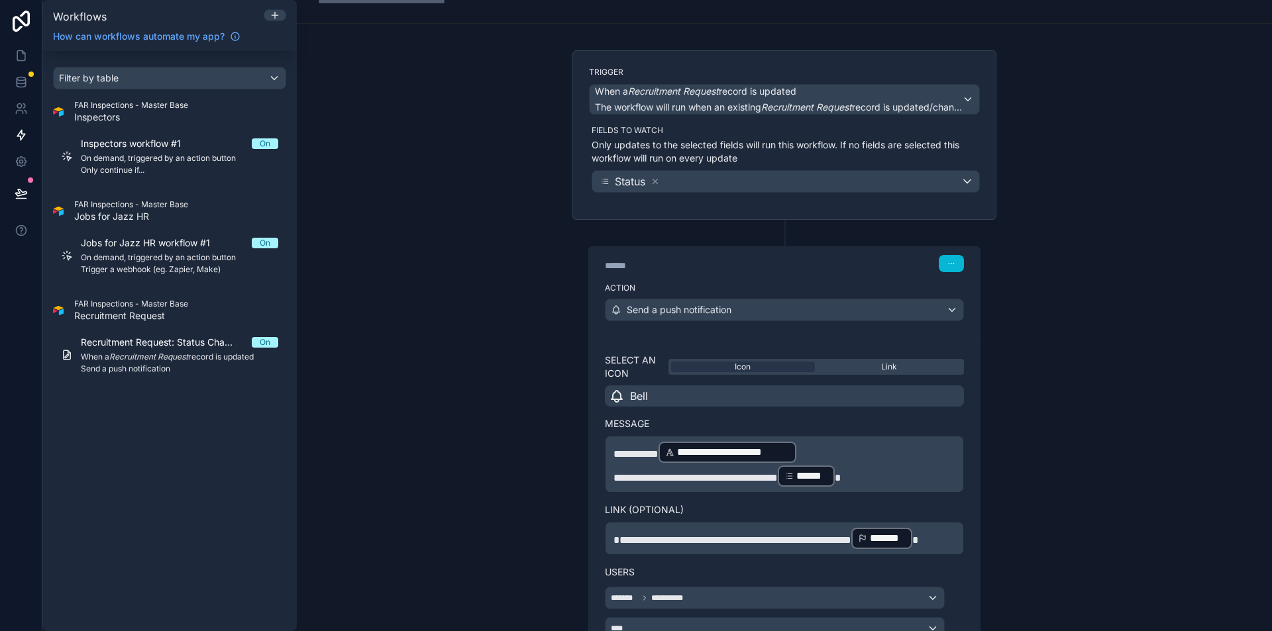
scroll to position [66, 0]
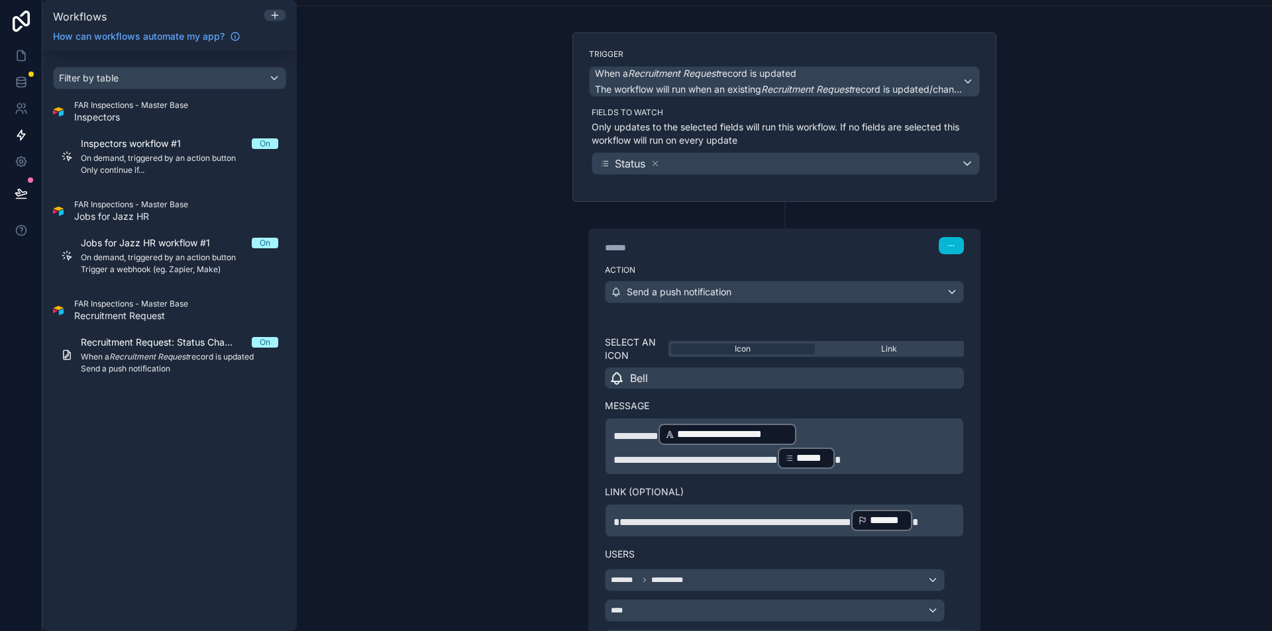
click at [772, 533] on p "**********" at bounding box center [784, 521] width 342 height 24
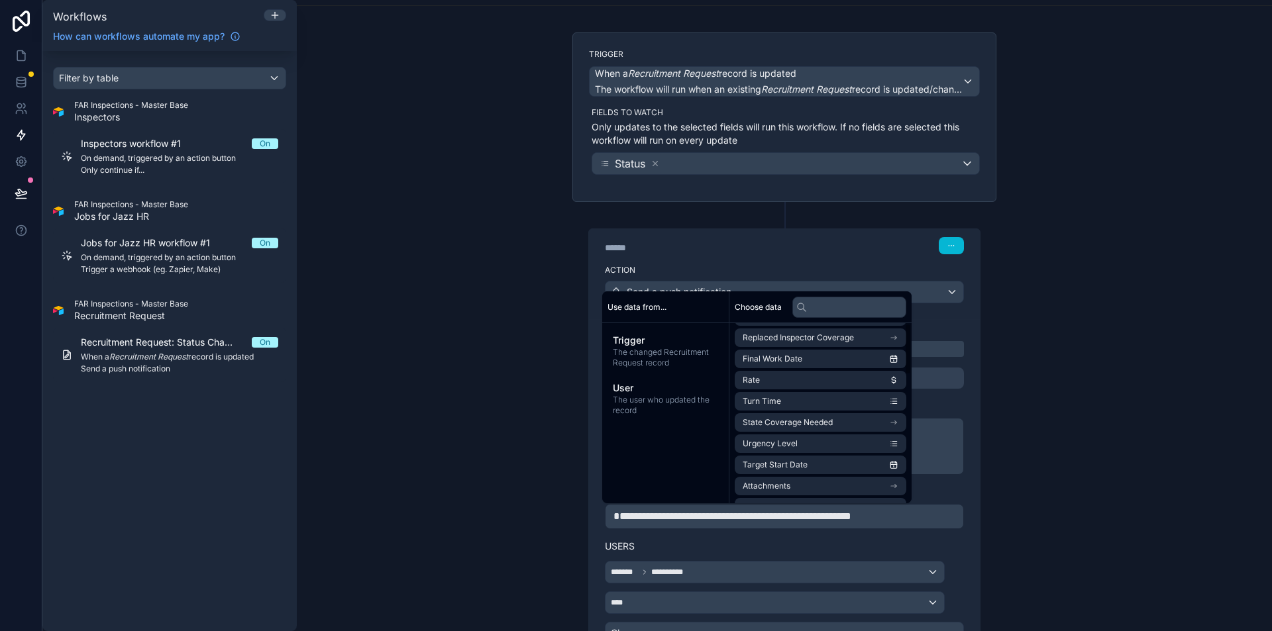
scroll to position [442, 0]
click at [812, 486] on li "uuid" at bounding box center [821, 489] width 172 height 19
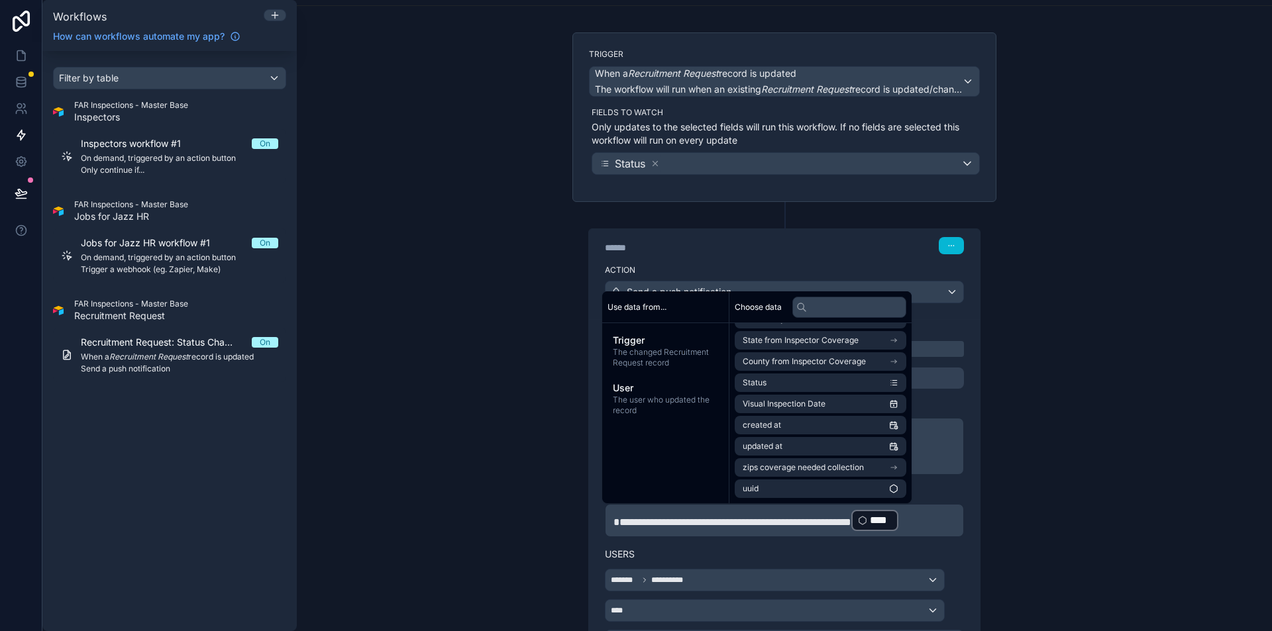
click at [1047, 482] on div "**********" at bounding box center [784, 315] width 975 height 631
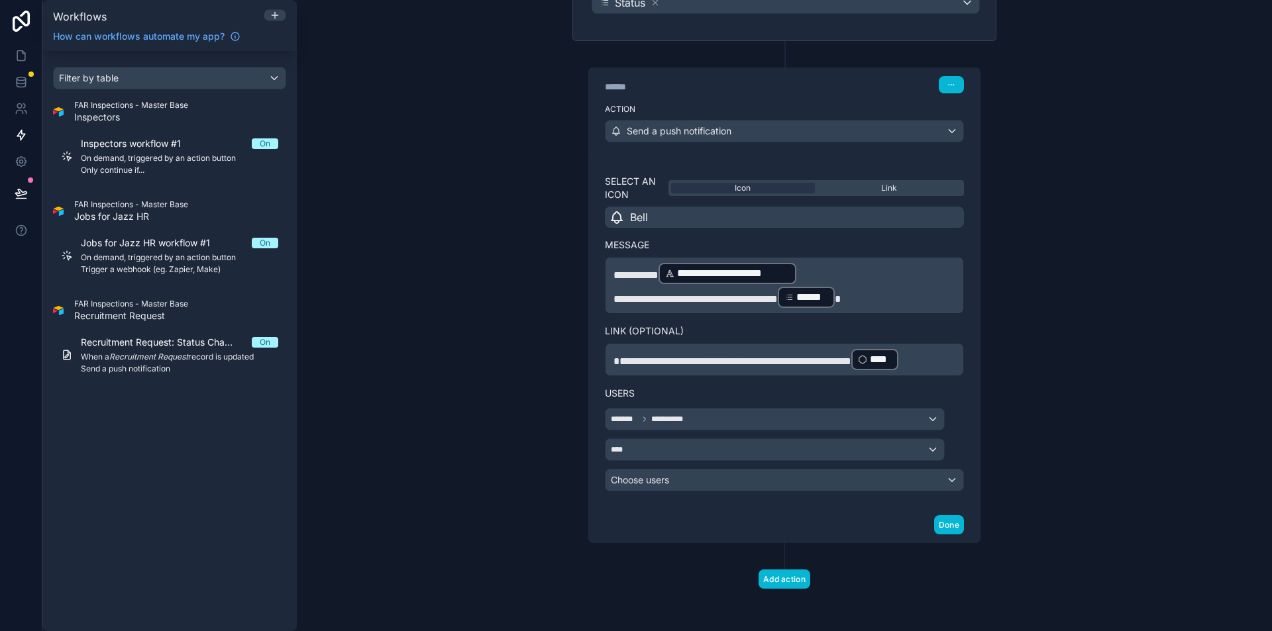
scroll to position [243, 0]
click at [942, 519] on button "Done" at bounding box center [949, 524] width 30 height 19
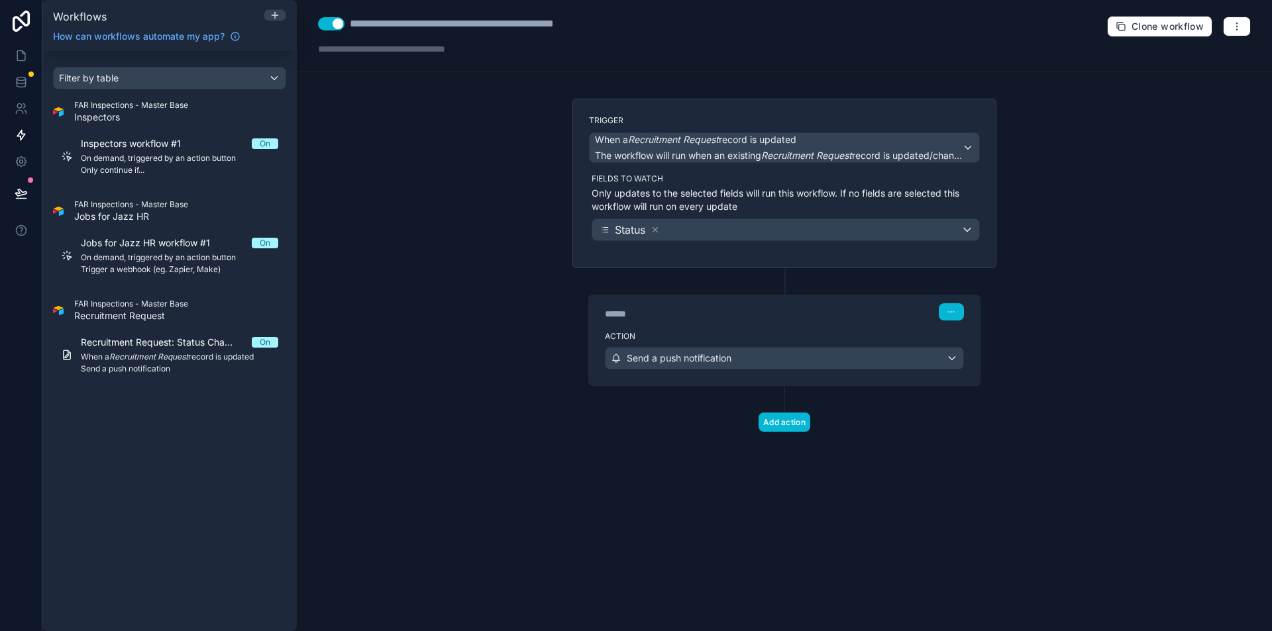
scroll to position [0, 0]
click at [19, 59] on icon at bounding box center [21, 55] width 13 height 13
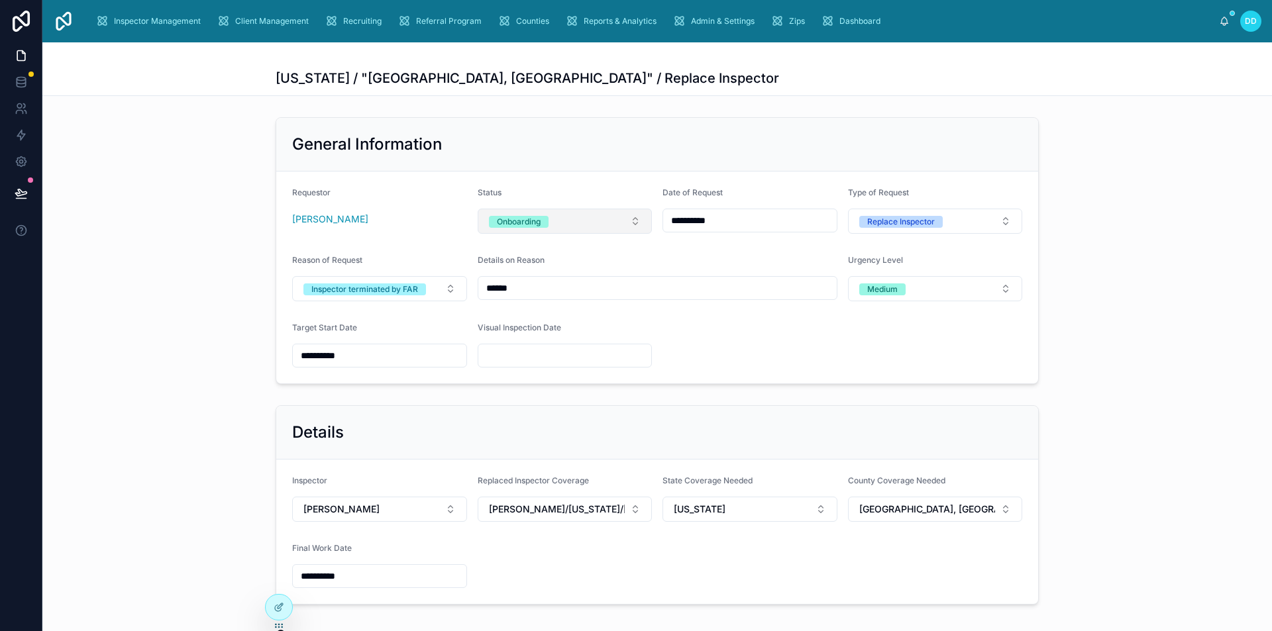
click at [606, 216] on button "Onboarding" at bounding box center [565, 221] width 175 height 25
click at [580, 353] on div "Visual Inspection Scheduled" at bounding box center [541, 354] width 105 height 12
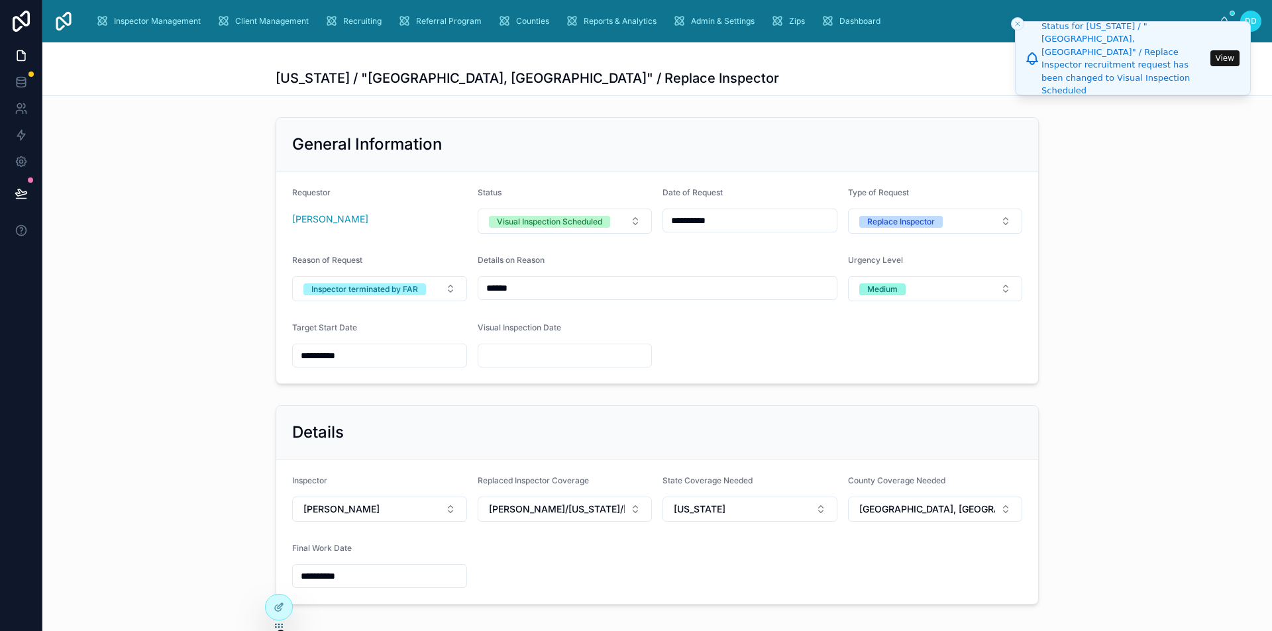
click at [1221, 60] on button "View" at bounding box center [1224, 58] width 29 height 16
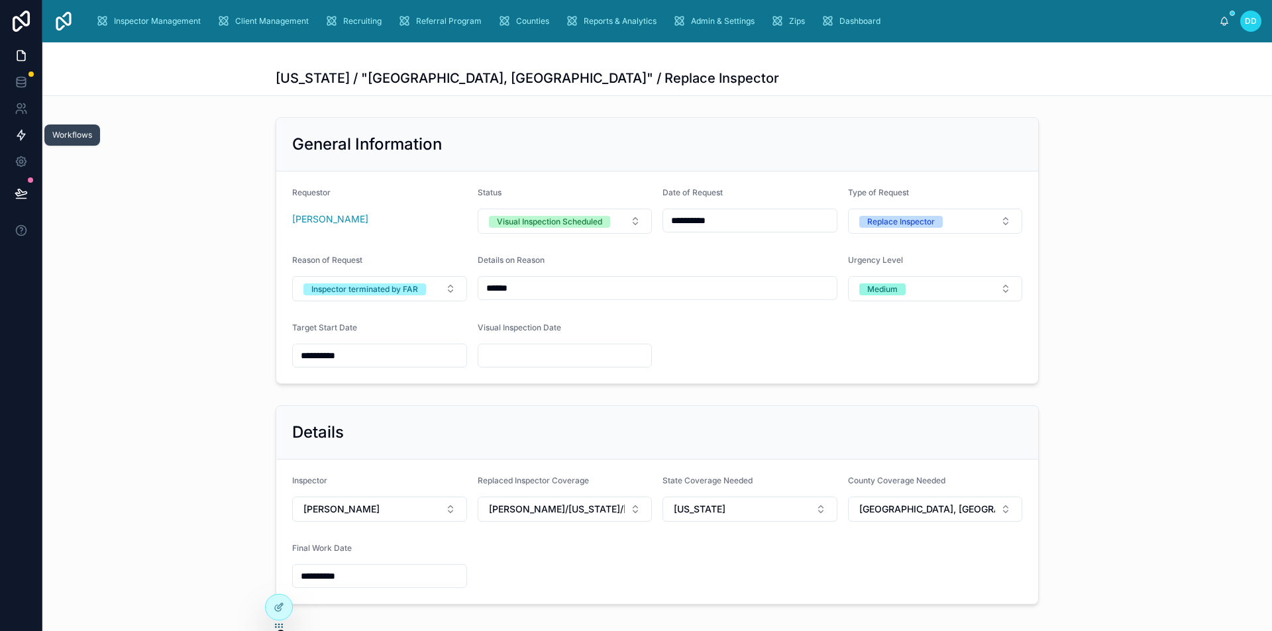
click at [20, 136] on icon at bounding box center [21, 135] width 8 height 10
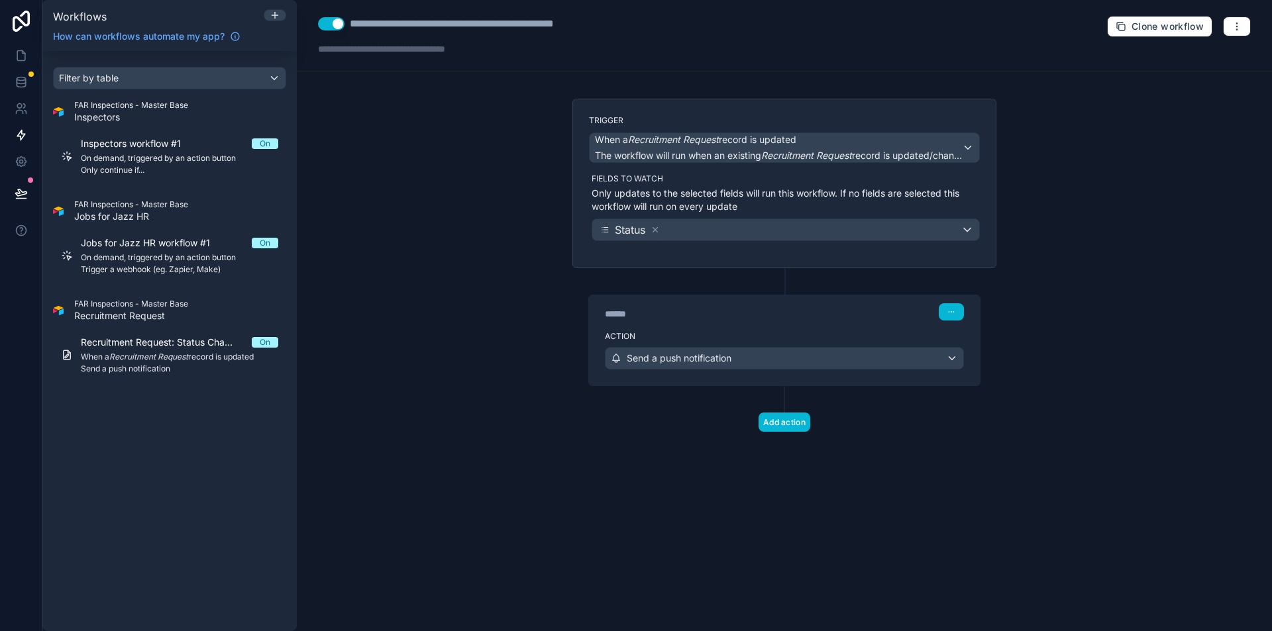
click at [701, 331] on label "Action" at bounding box center [784, 336] width 359 height 11
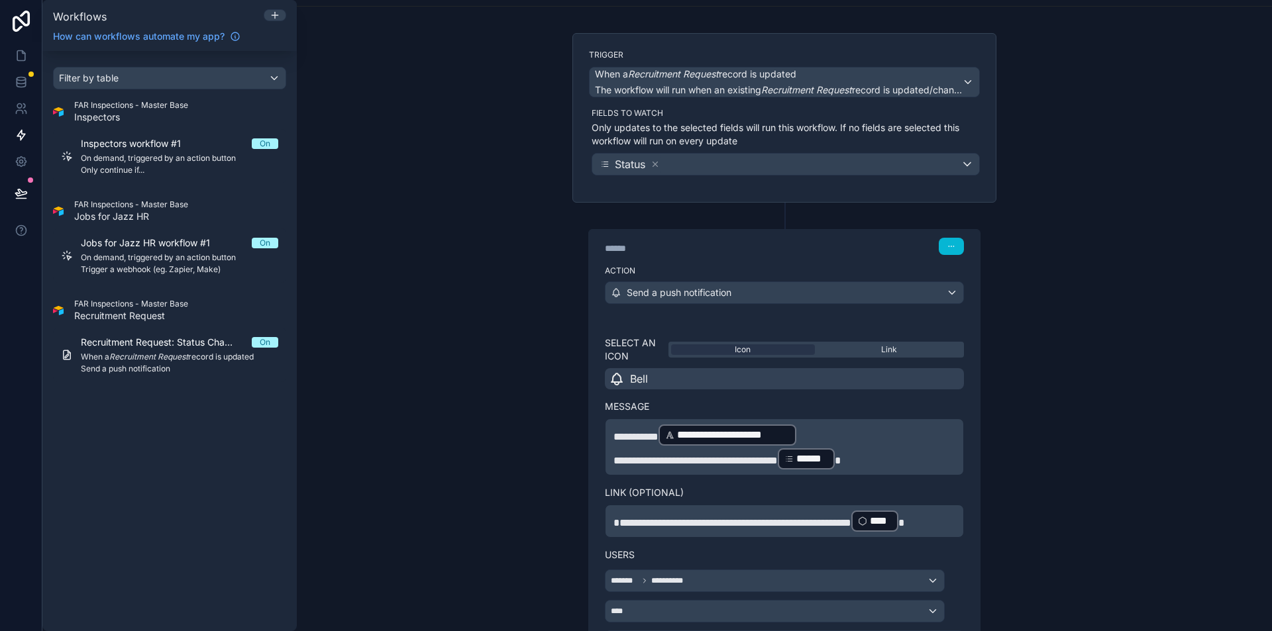
scroll to position [199, 0]
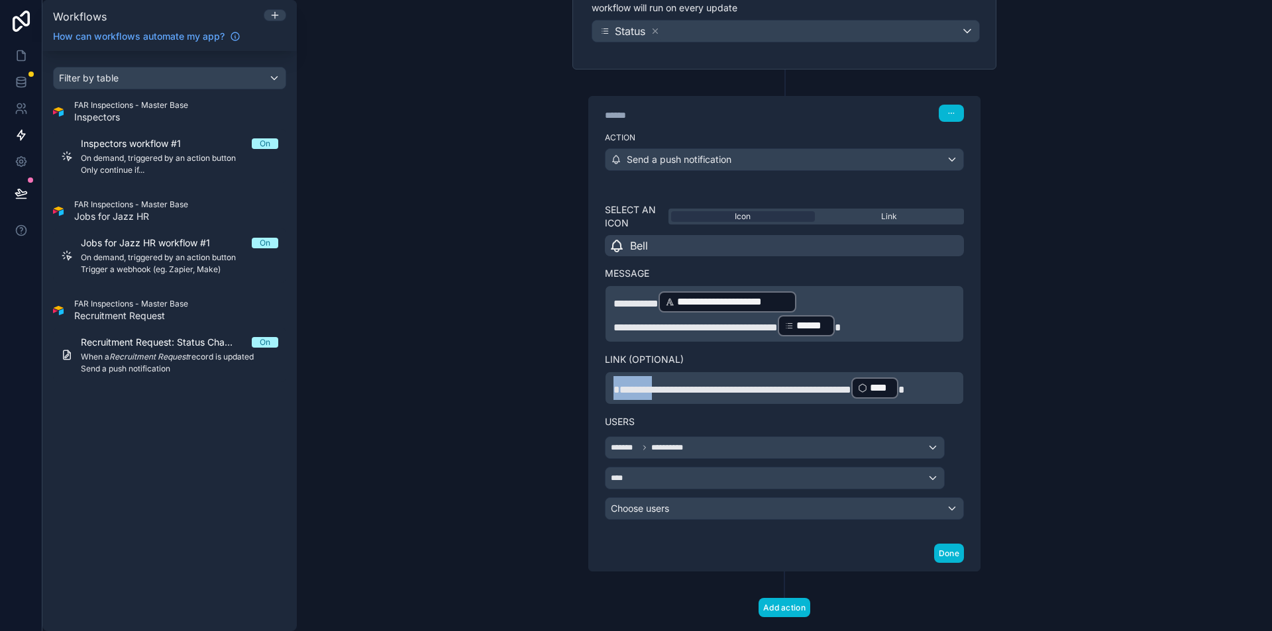
drag, startPoint x: 648, startPoint y: 382, endPoint x: 570, endPoint y: 383, distance: 78.8
click at [565, 382] on div "**********" at bounding box center [784, 280] width 445 height 760
drag, startPoint x: 1135, startPoint y: 345, endPoint x: 1141, endPoint y: 344, distance: 6.7
click at [1137, 345] on div "**********" at bounding box center [784, 315] width 975 height 631
click at [947, 552] on button "Done" at bounding box center [949, 553] width 30 height 19
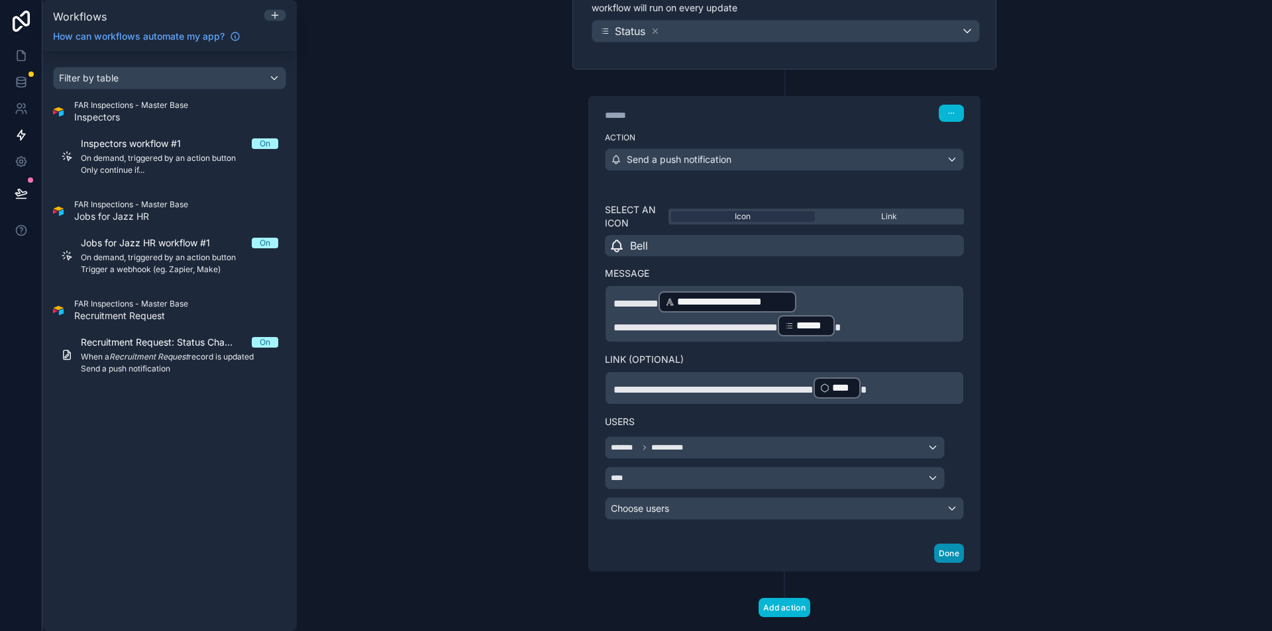
scroll to position [0, 0]
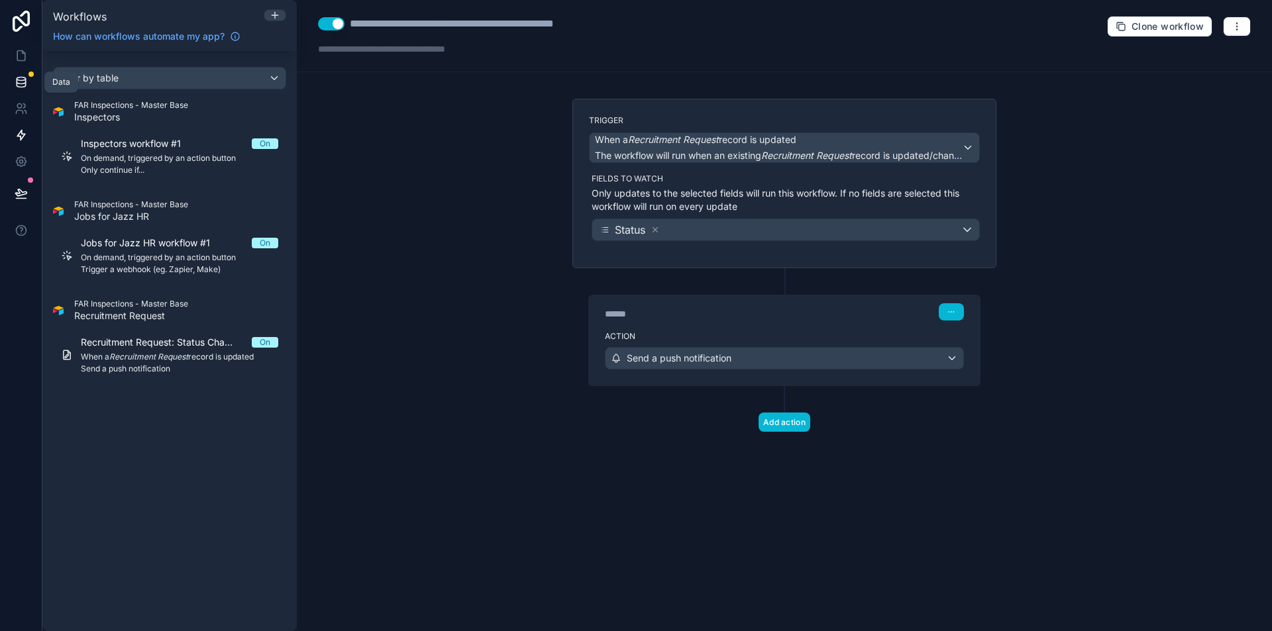
click at [25, 80] on icon at bounding box center [21, 79] width 9 height 3
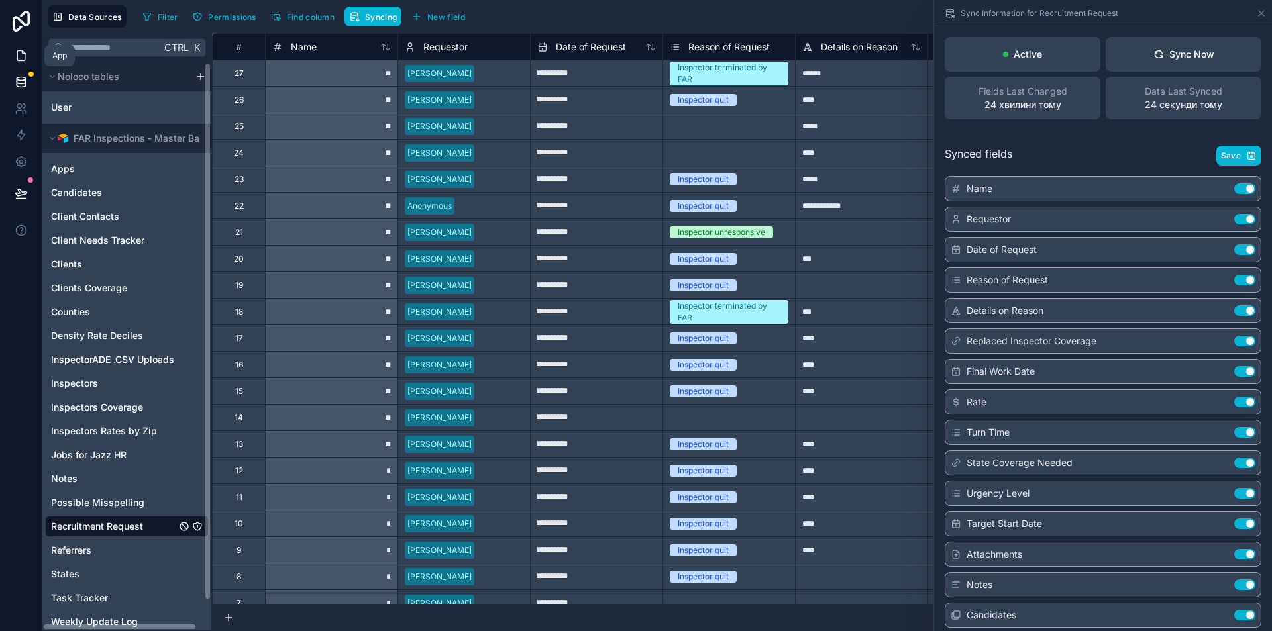
click at [16, 54] on icon at bounding box center [21, 55] width 13 height 13
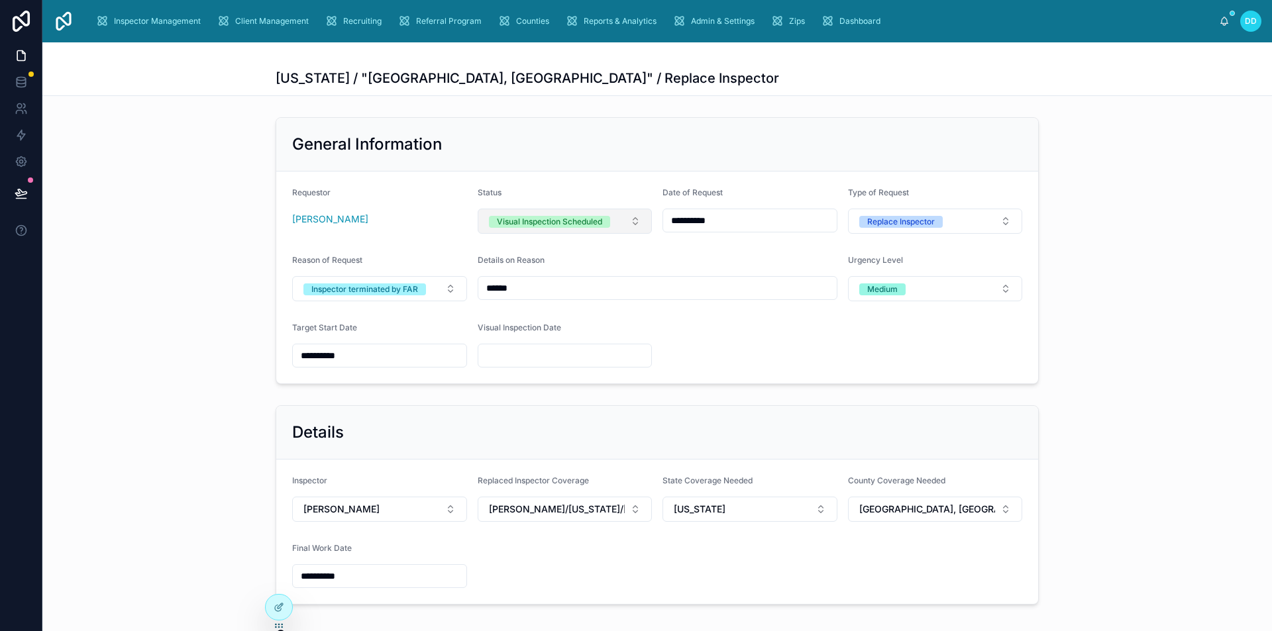
click at [639, 215] on button "Visual Inspection Scheduled" at bounding box center [565, 221] width 175 height 25
click at [567, 335] on div "Onboarding" at bounding box center [560, 334] width 168 height 20
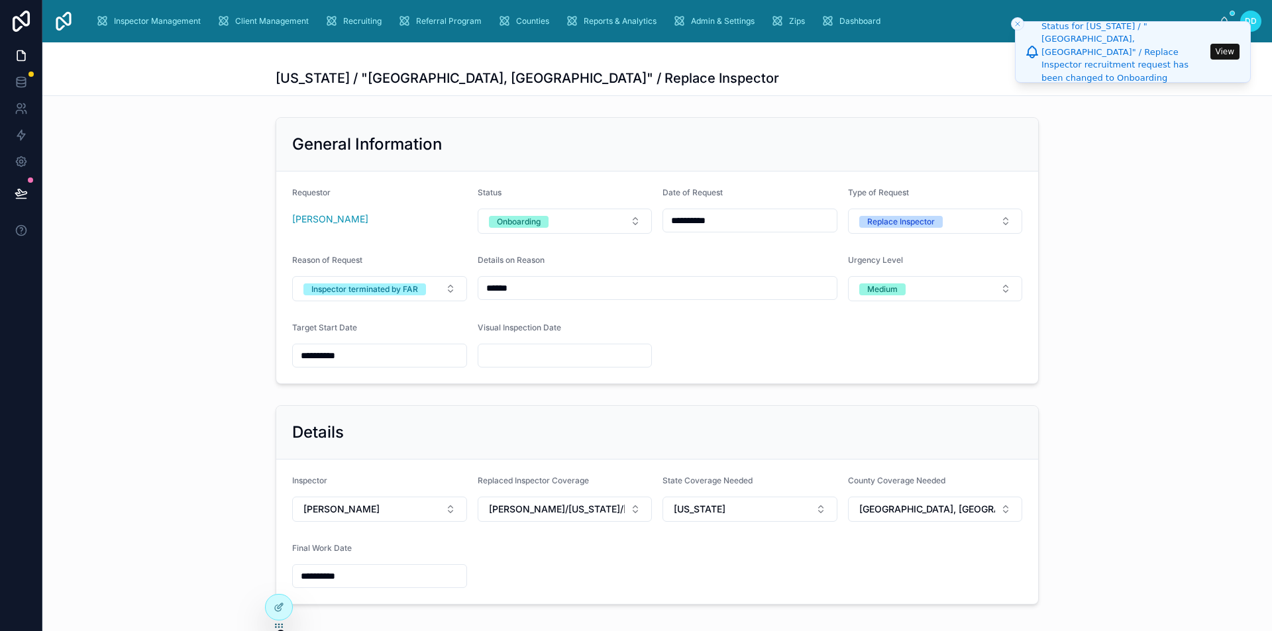
click at [1219, 50] on button "View" at bounding box center [1224, 52] width 29 height 16
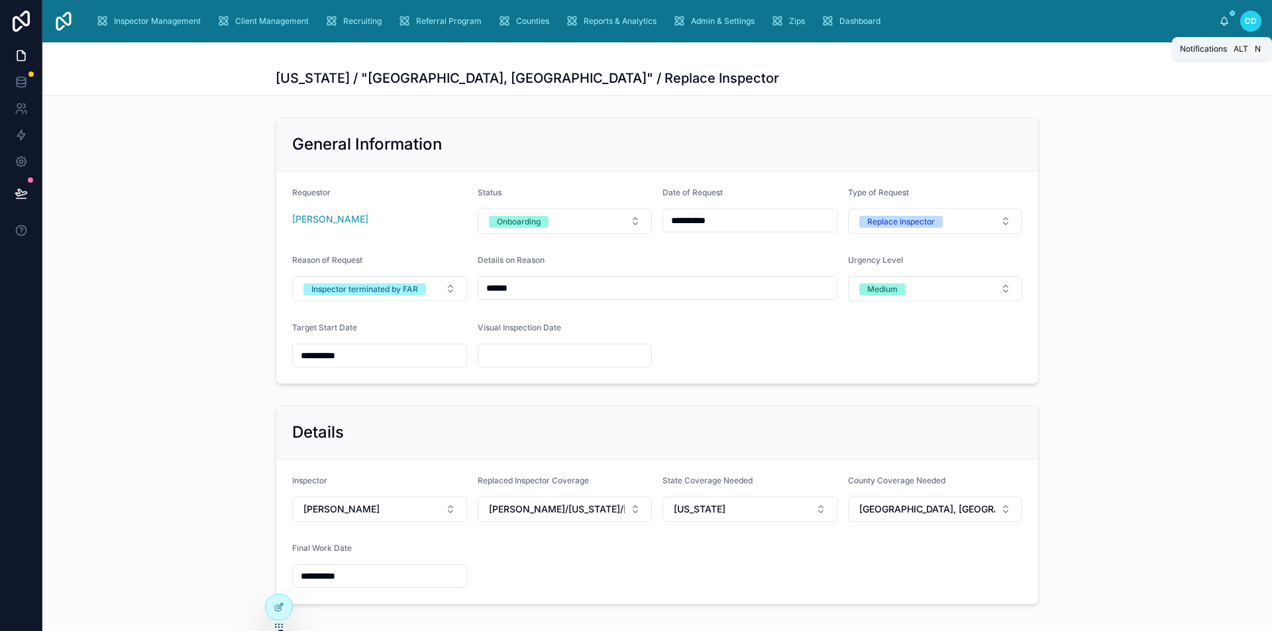
click at [1225, 23] on icon at bounding box center [1224, 21] width 11 height 11
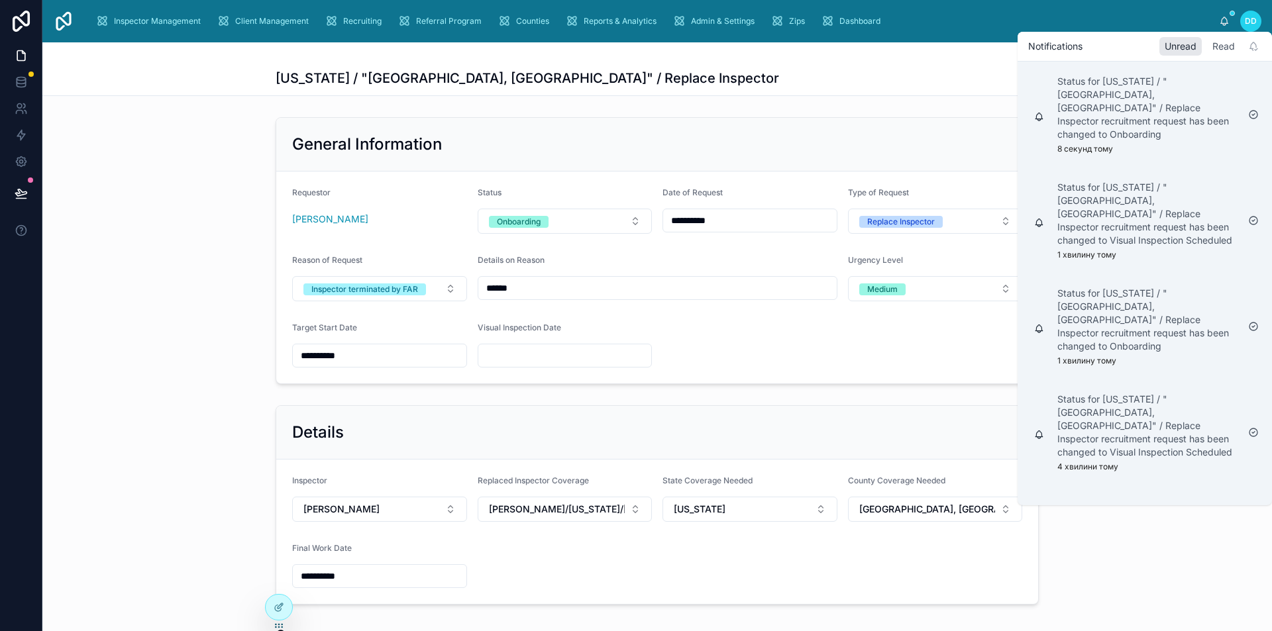
click at [1229, 42] on div "Read" at bounding box center [1223, 46] width 33 height 19
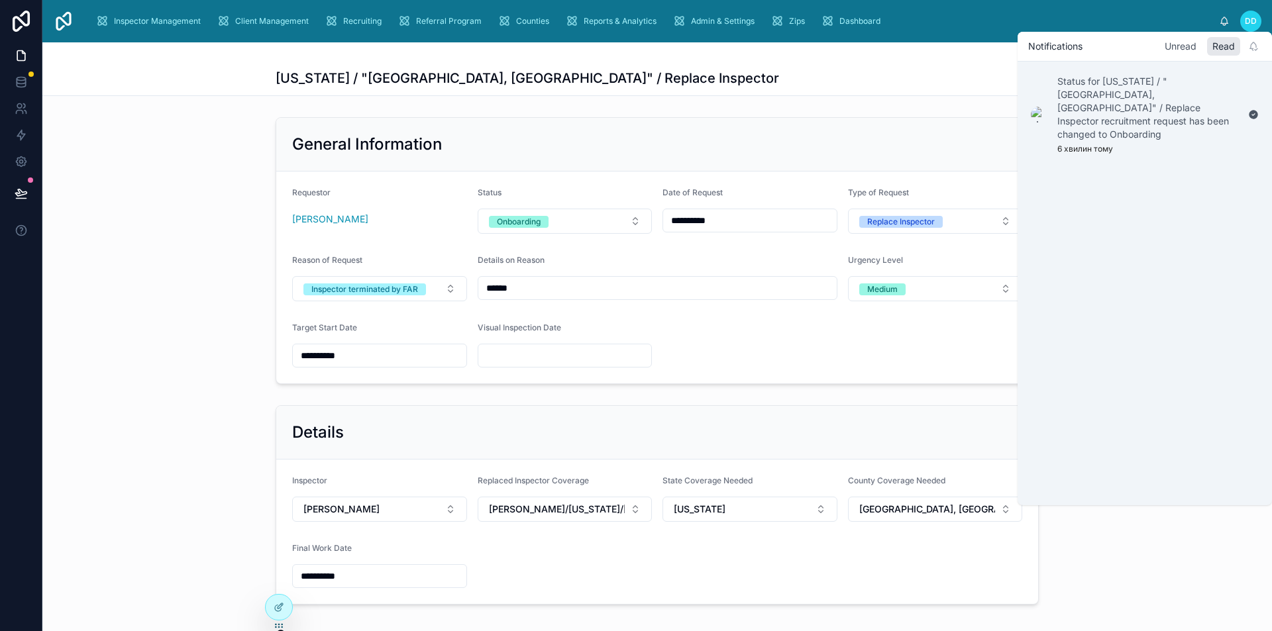
click at [1194, 40] on div "Unread" at bounding box center [1180, 46] width 42 height 19
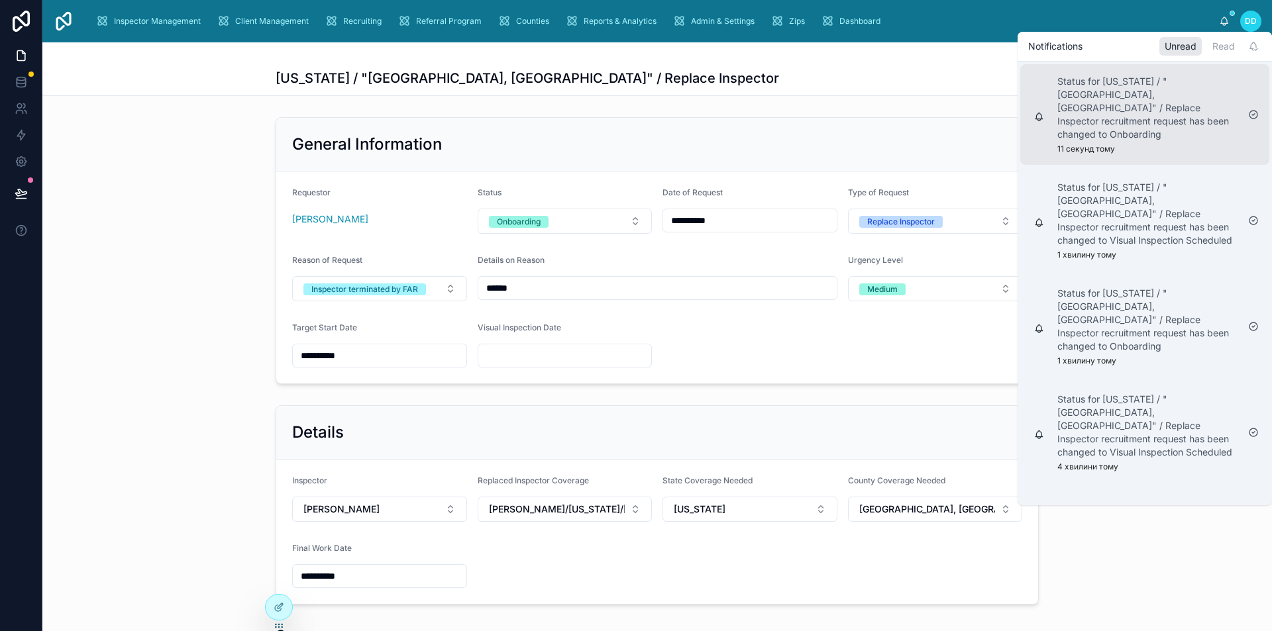
click at [1255, 109] on icon at bounding box center [1253, 114] width 11 height 11
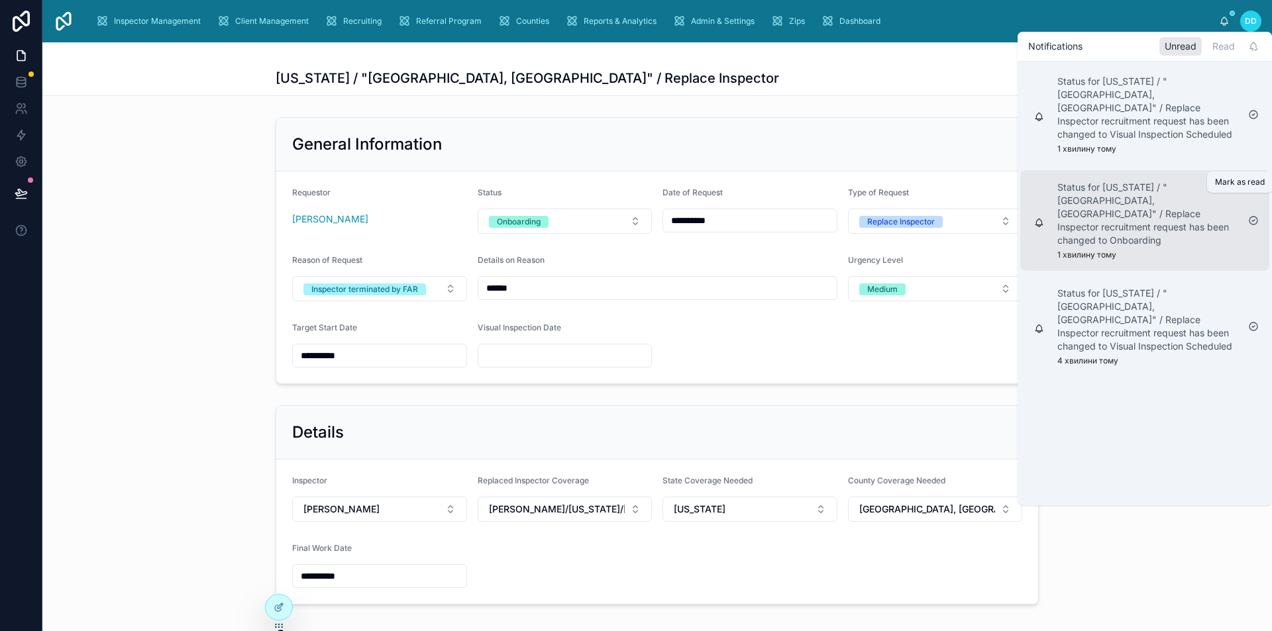
click at [1251, 215] on icon at bounding box center [1253, 220] width 11 height 11
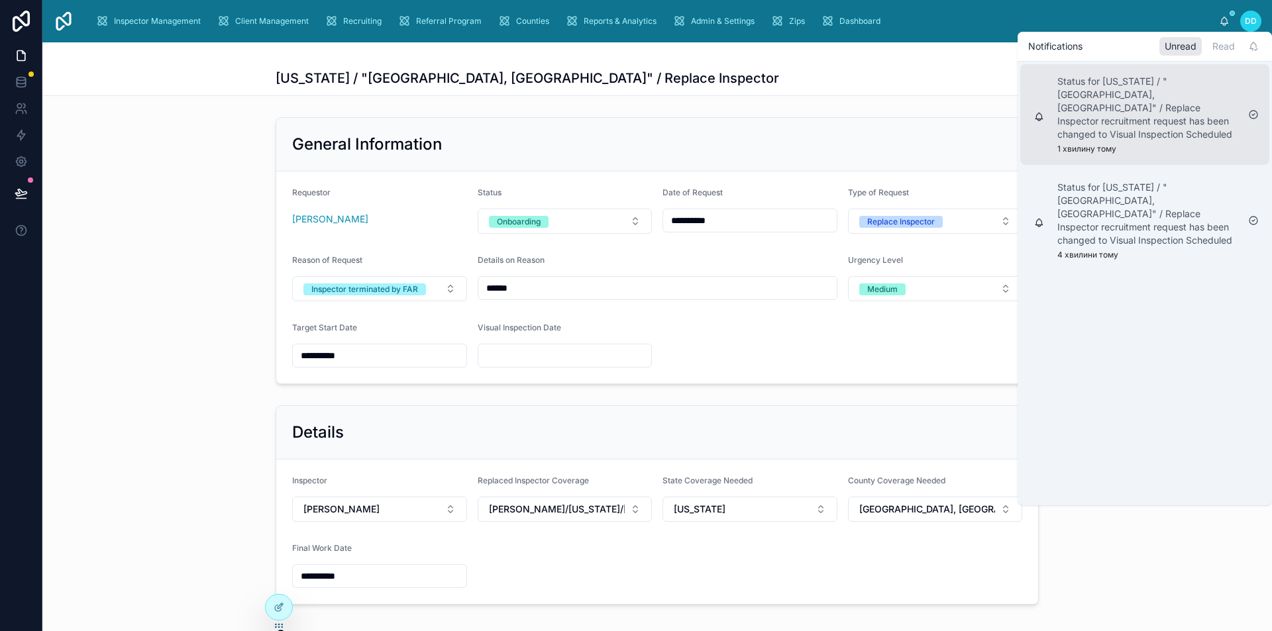
click at [1252, 109] on icon at bounding box center [1253, 114] width 11 height 11
click at [1253, 111] on icon at bounding box center [1253, 115] width 8 height 8
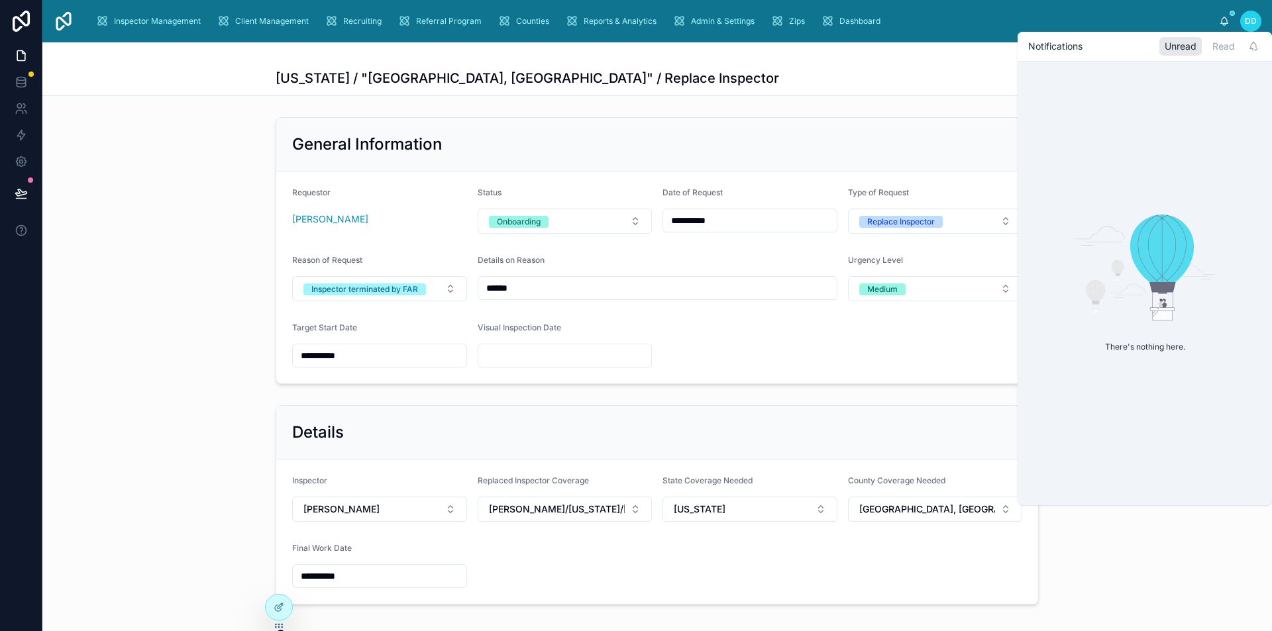
click at [642, 119] on div "General Information" at bounding box center [657, 145] width 762 height 54
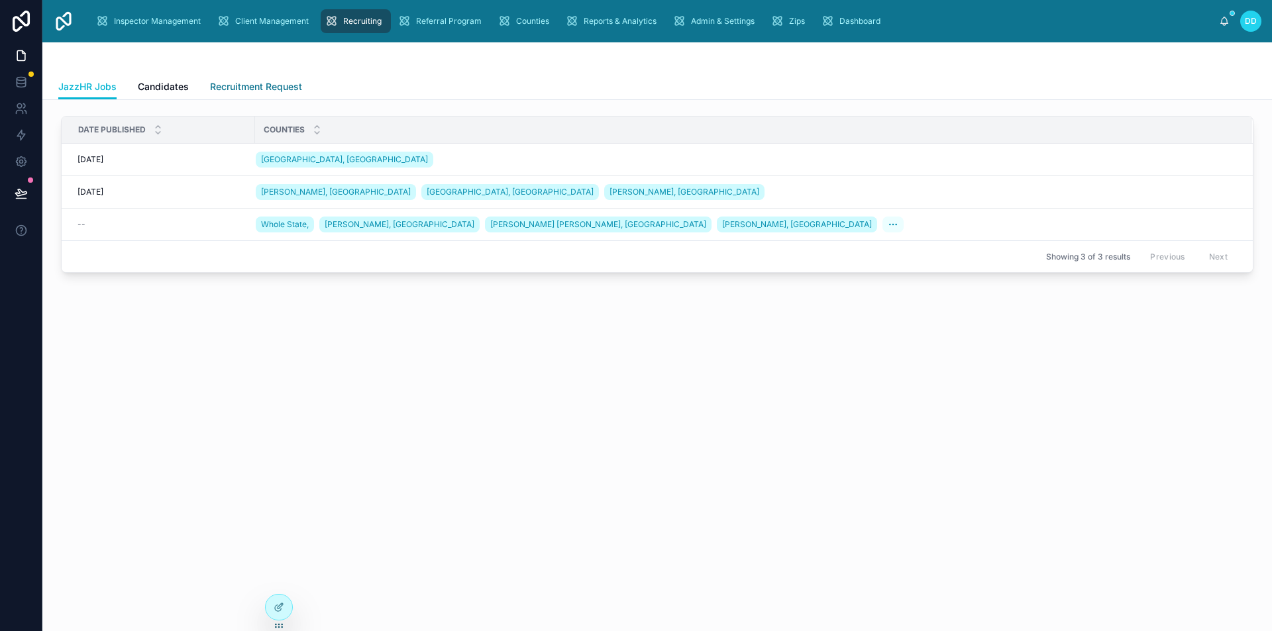
click at [247, 91] on span "Recruitment Request" at bounding box center [256, 86] width 92 height 13
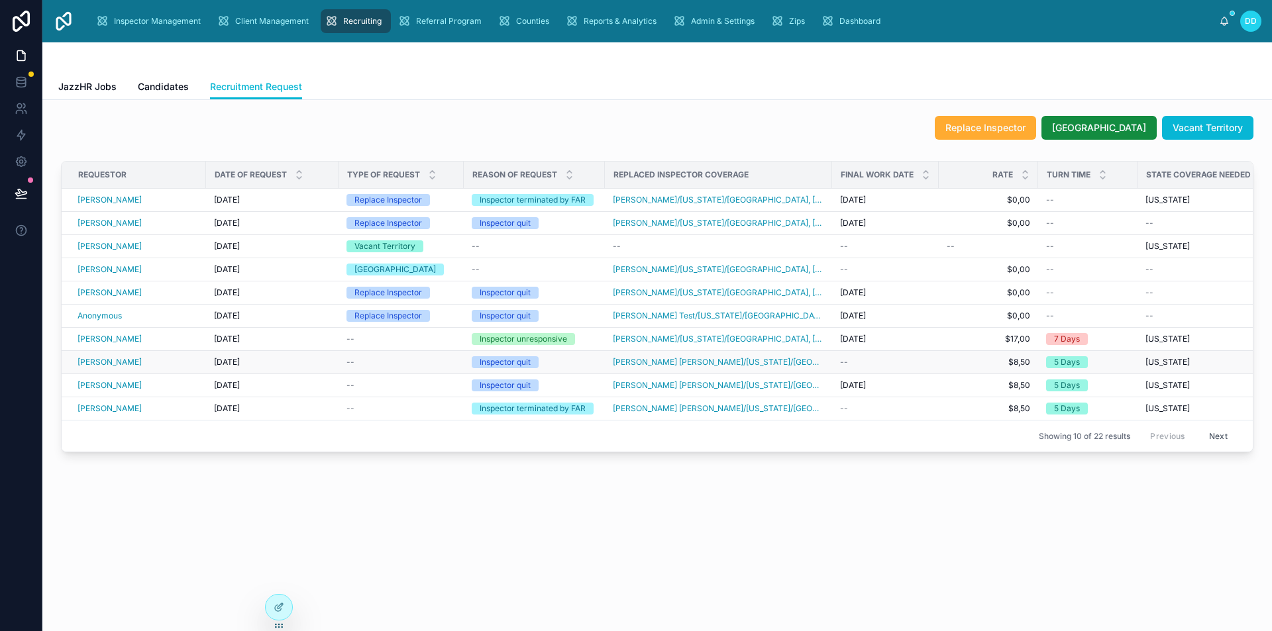
click at [417, 364] on div "--" at bounding box center [400, 362] width 109 height 11
